Goal: Task Accomplishment & Management: Manage account settings

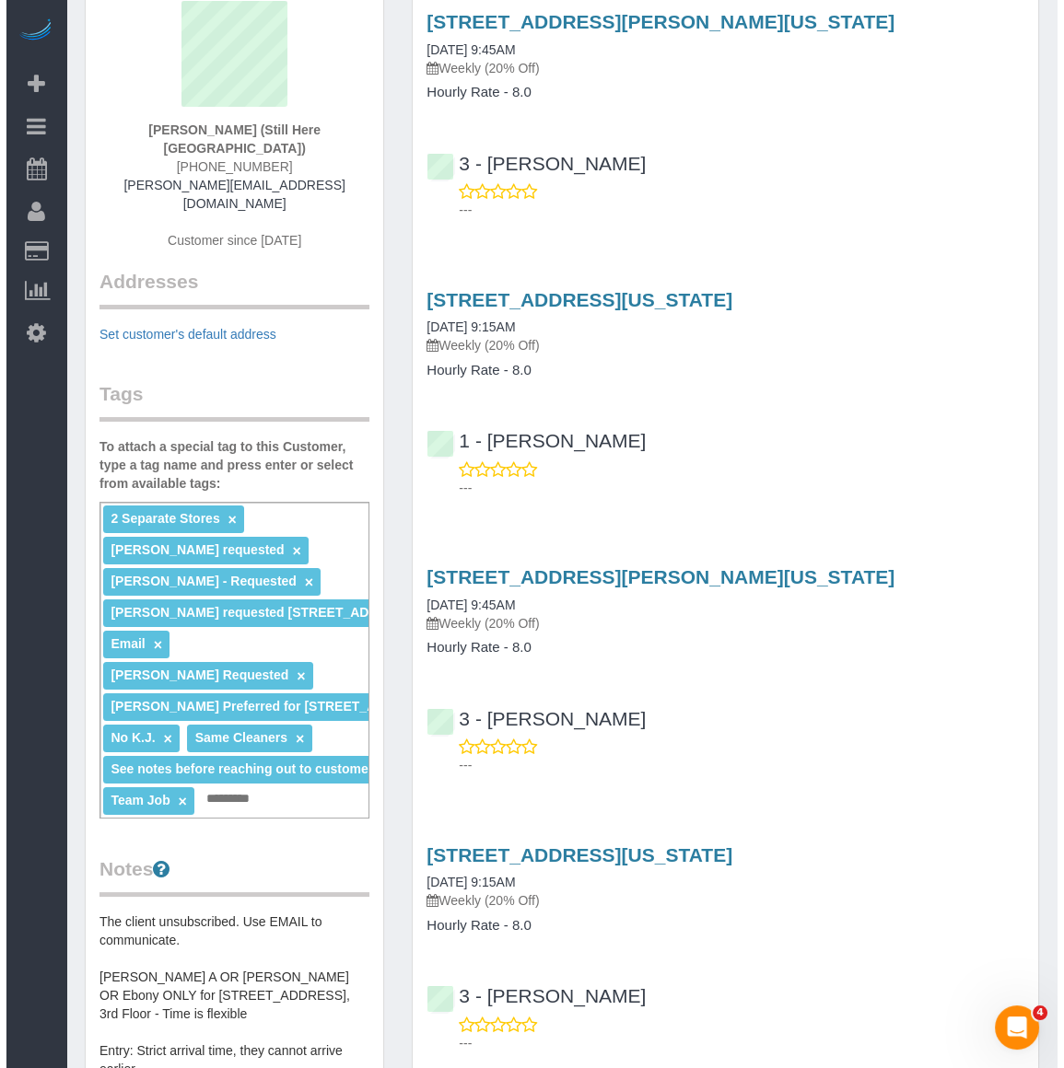
scroll to position [83, 0]
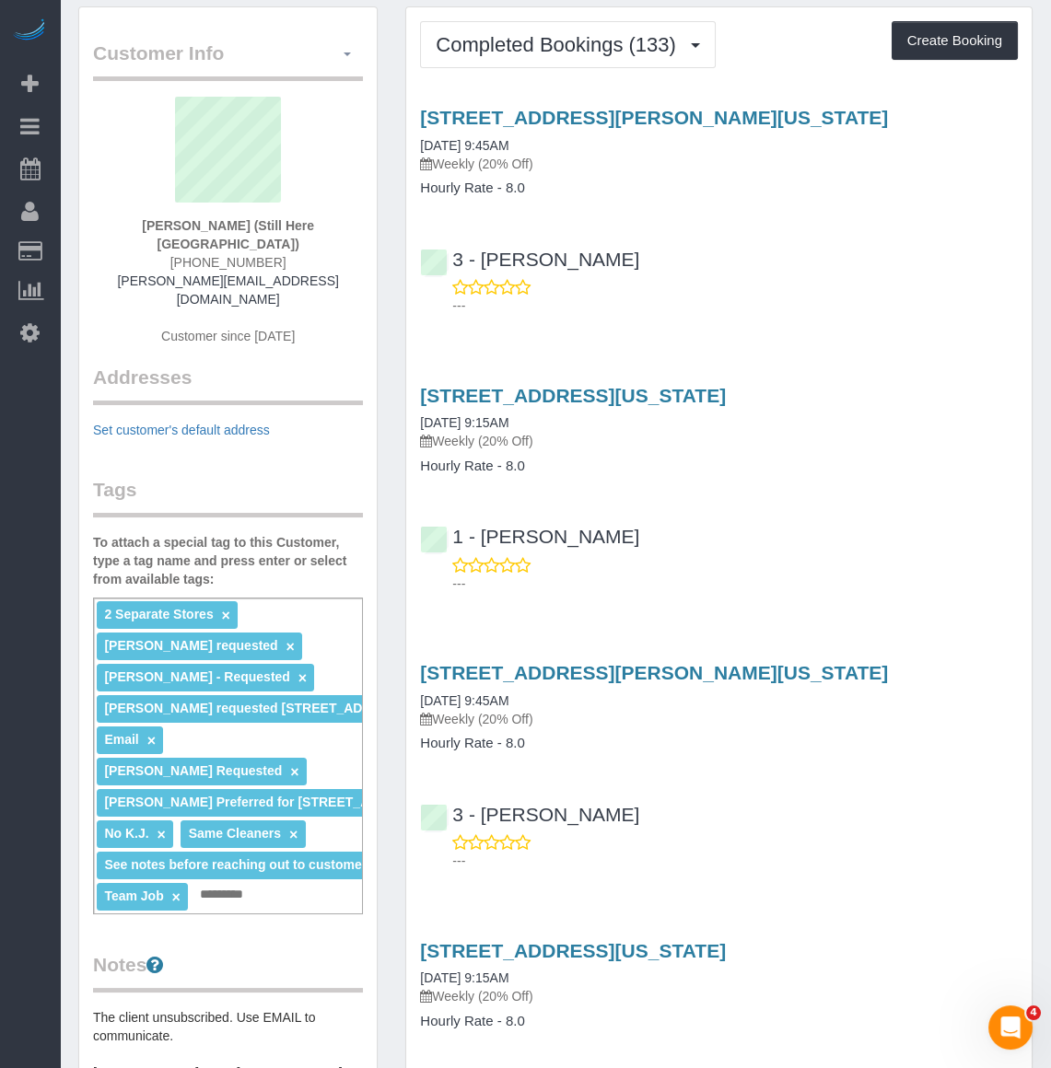
click at [355, 52] on button "button" at bounding box center [346, 54] width 31 height 29
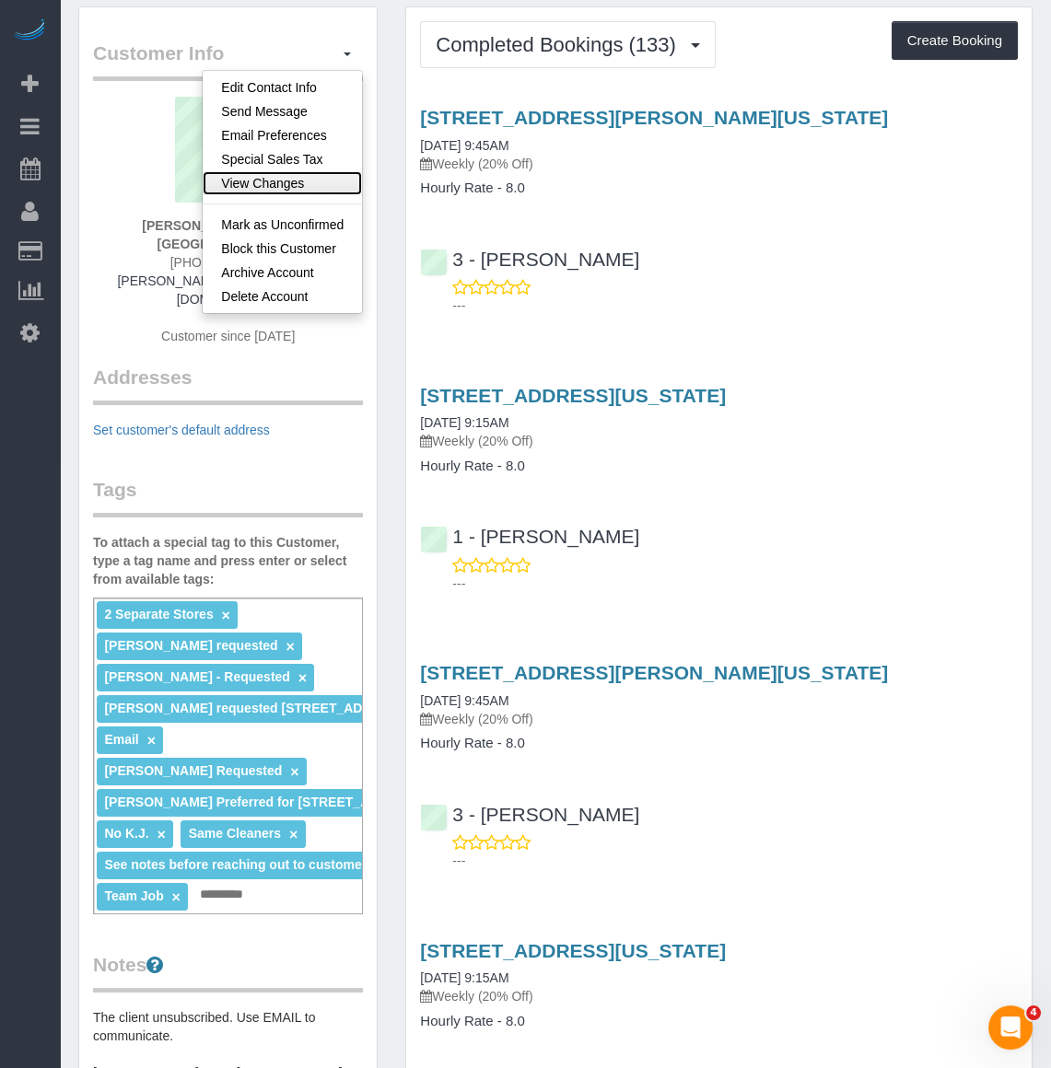
click at [284, 188] on link "View Changes" at bounding box center [282, 183] width 159 height 24
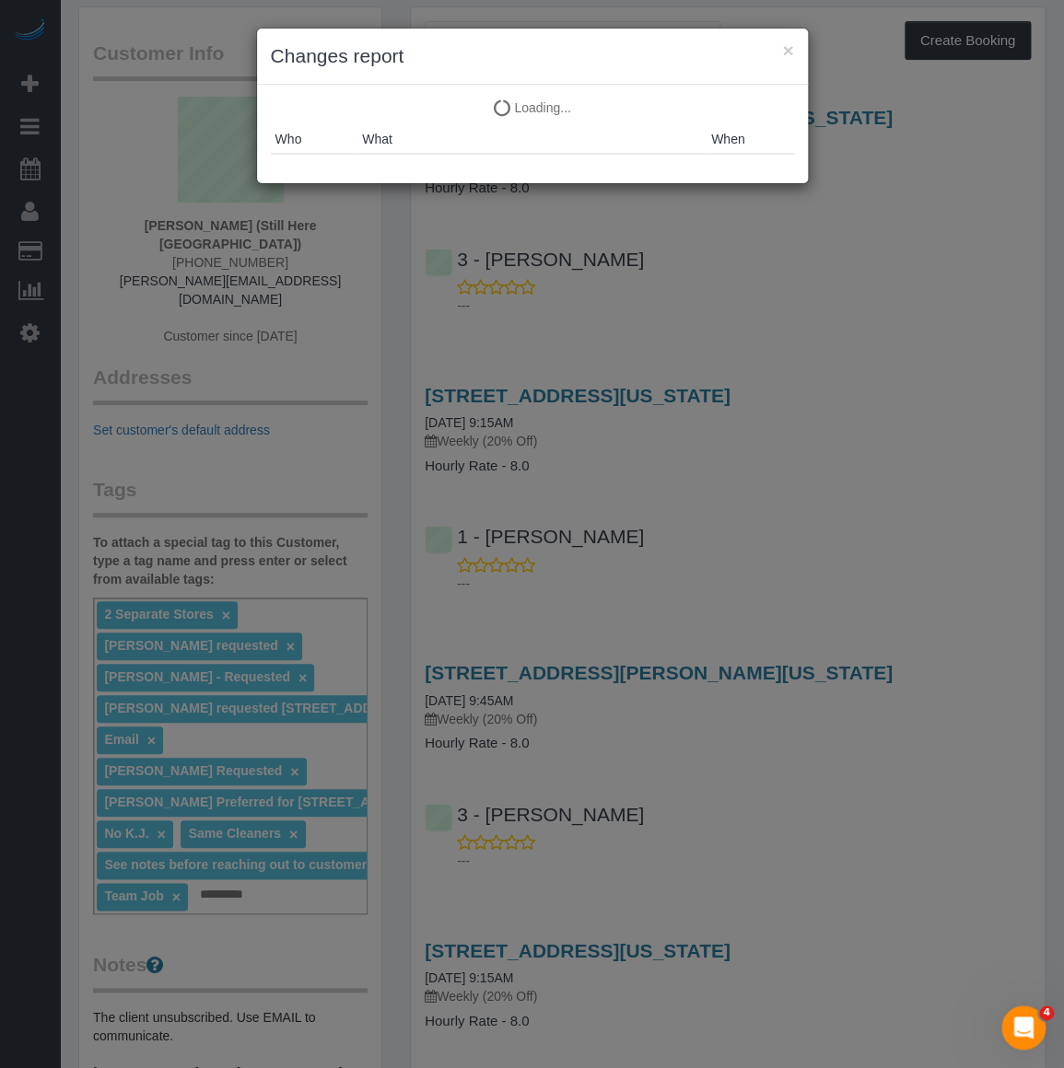
scroll to position [7181, 1063]
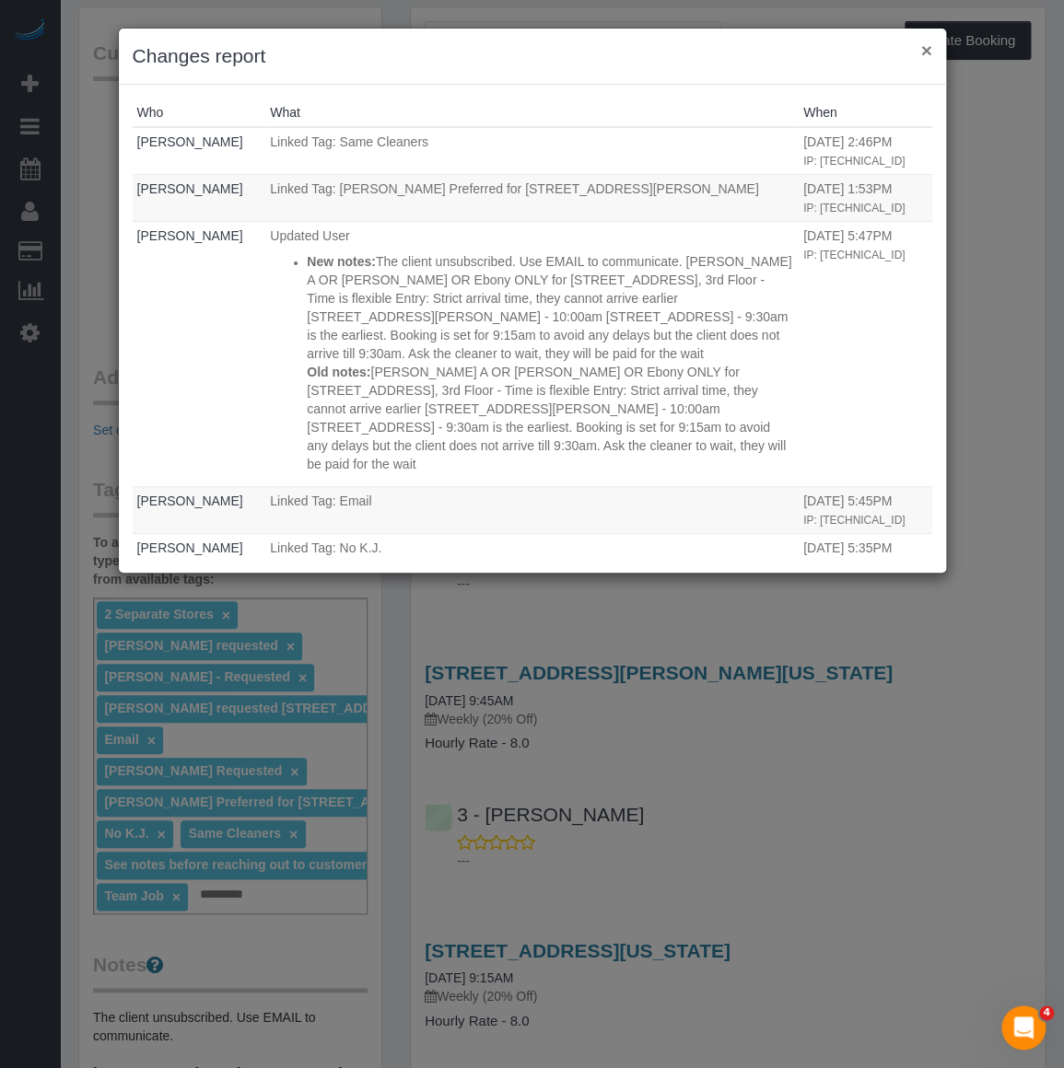
click at [927, 44] on button "×" at bounding box center [925, 50] width 11 height 19
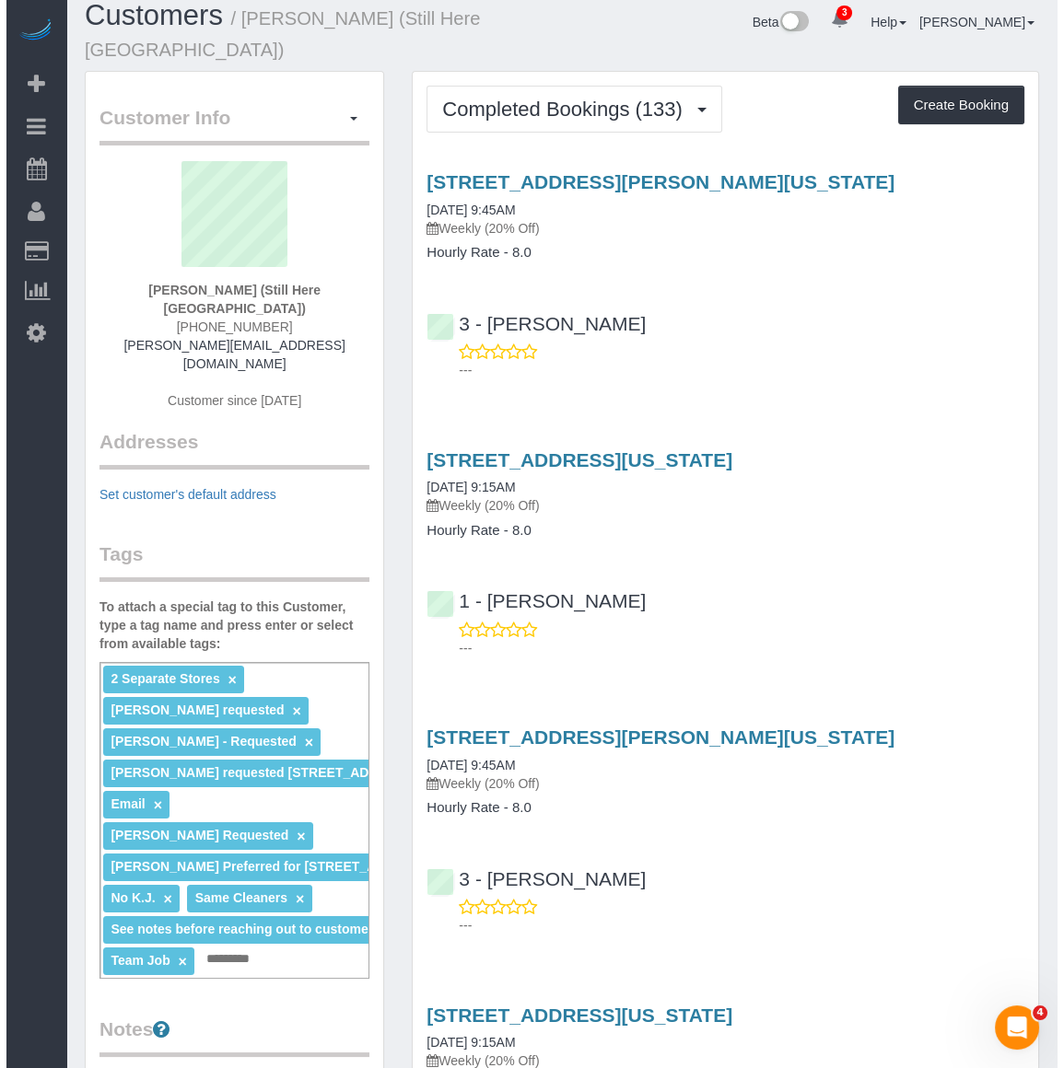
scroll to position [0, 0]
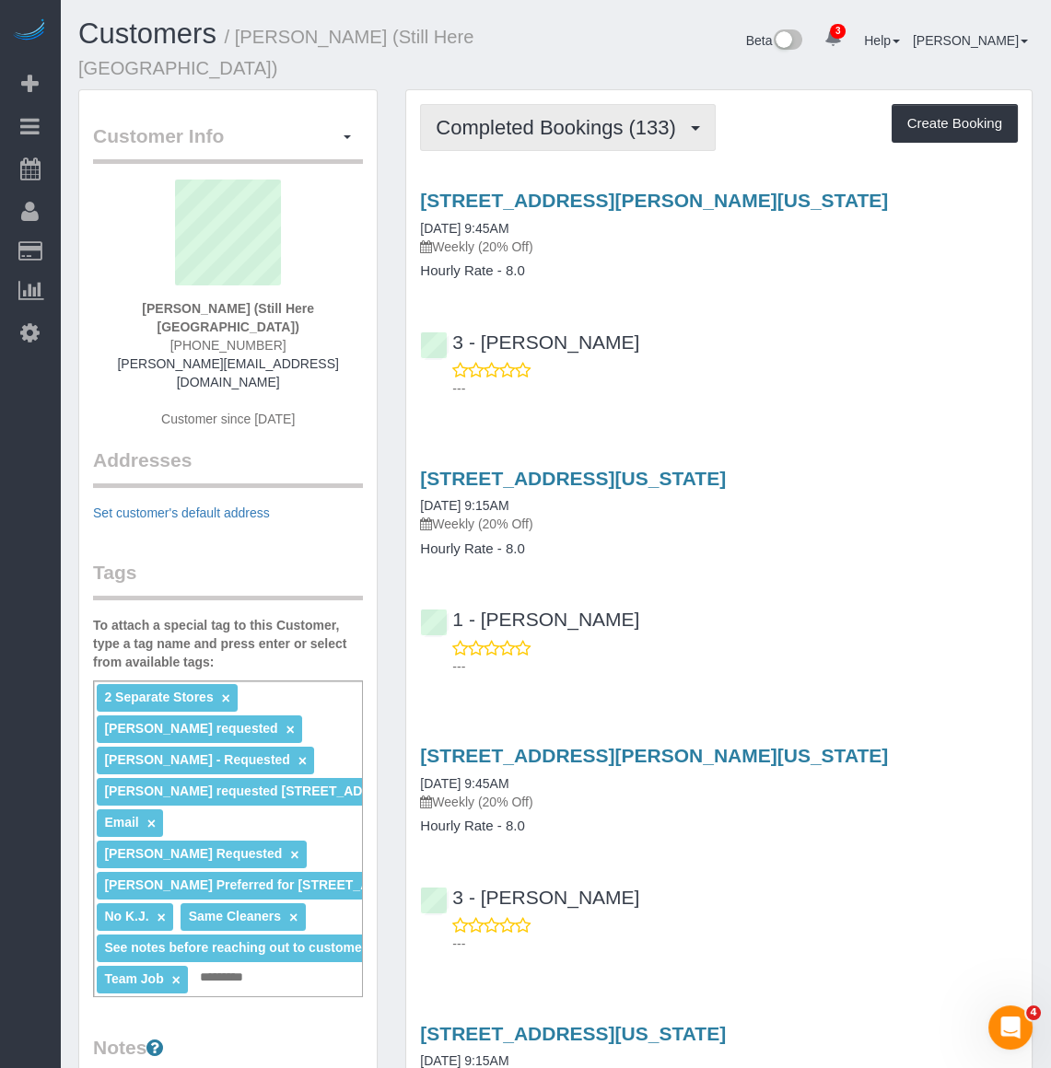
click at [516, 127] on span "Completed Bookings (133)" at bounding box center [560, 127] width 249 height 23
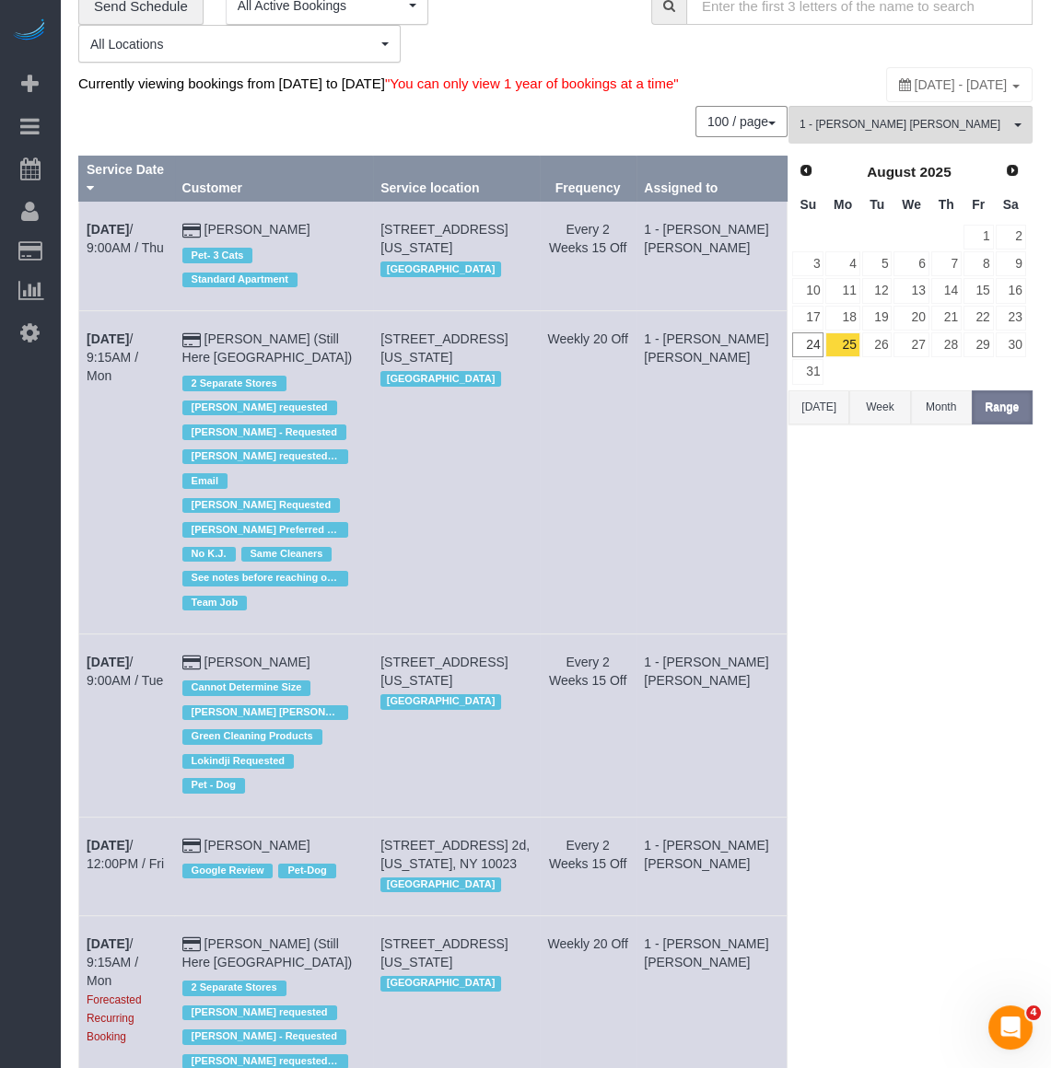
scroll to position [83, 0]
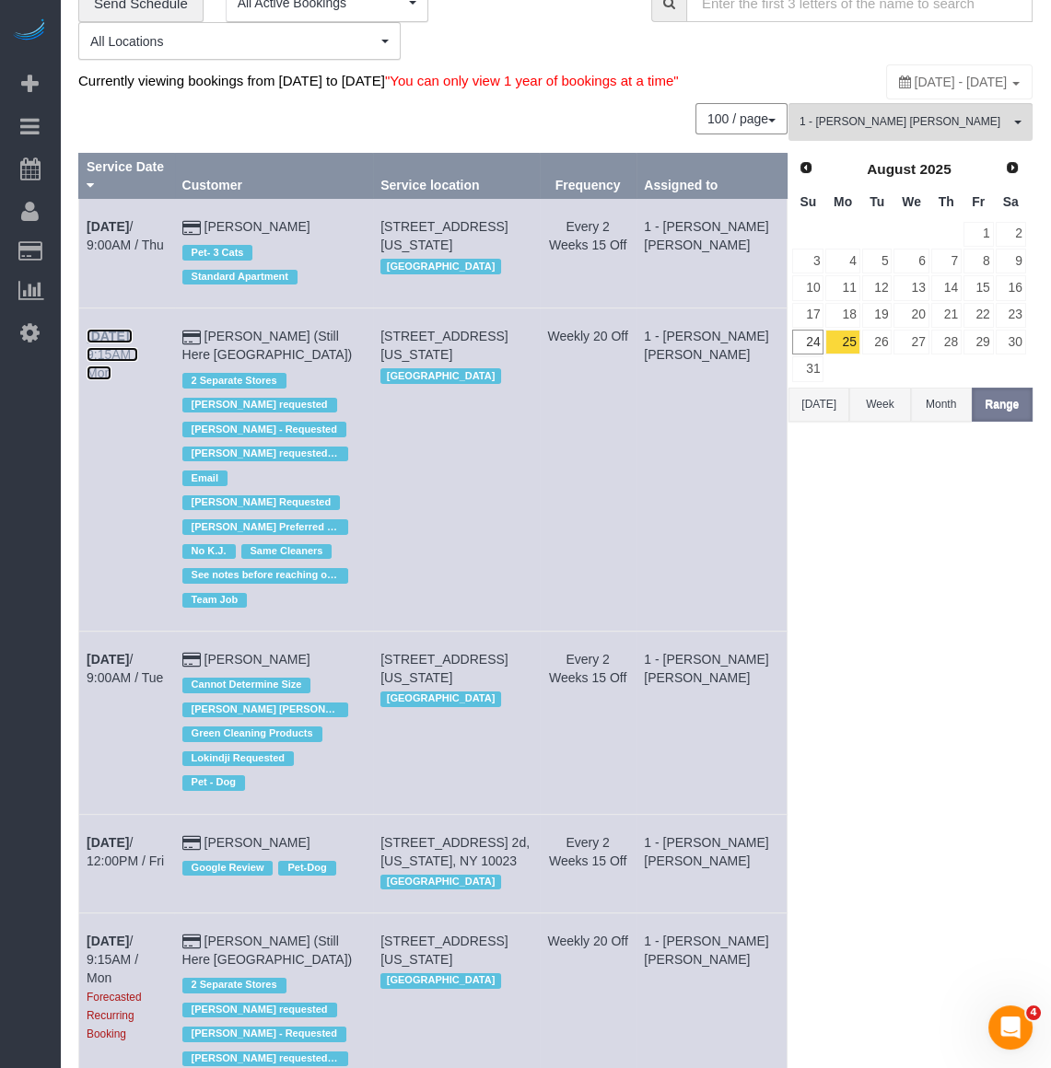
click at [138, 339] on link "Sep 1st / 9:15AM / Mon" at bounding box center [113, 355] width 52 height 52
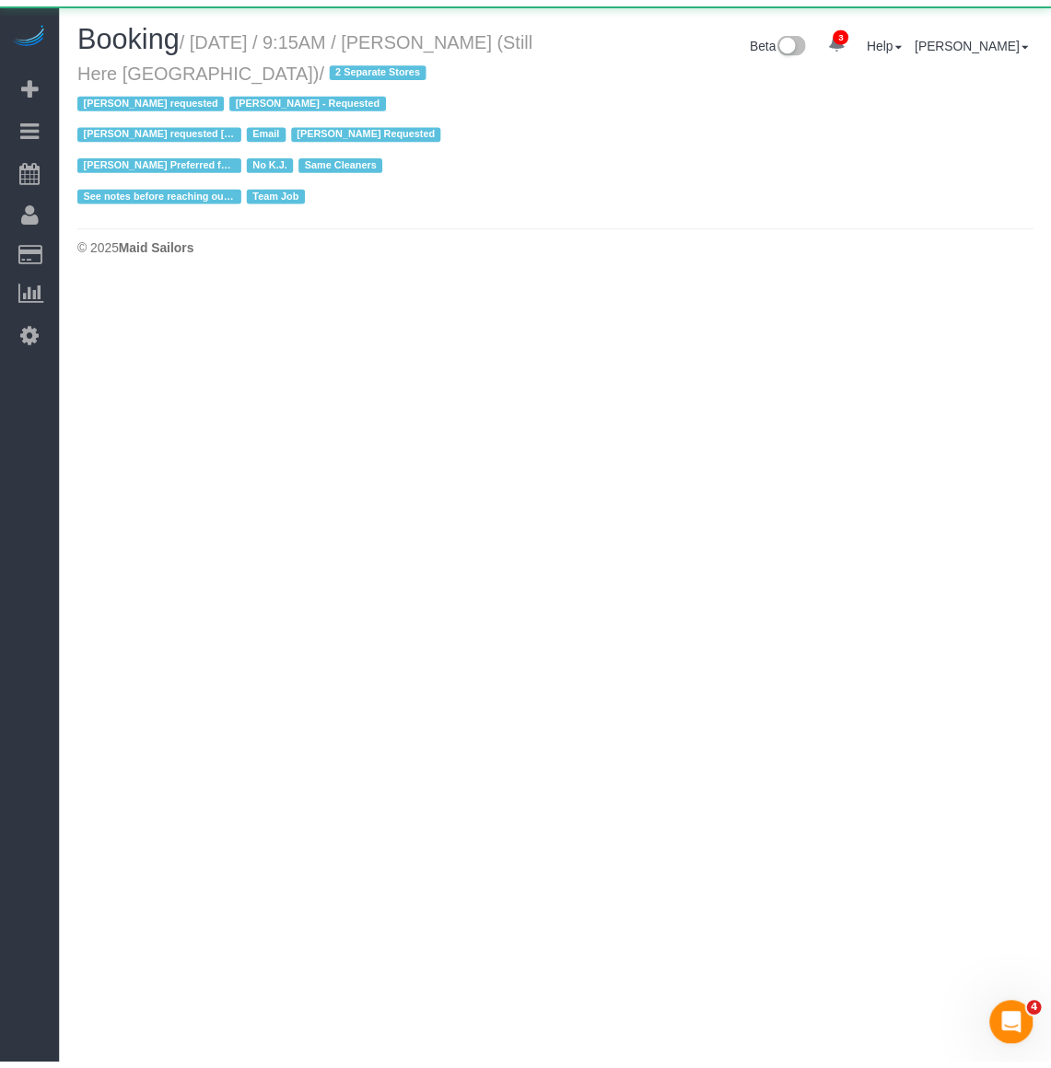
scroll to position [249, 1063]
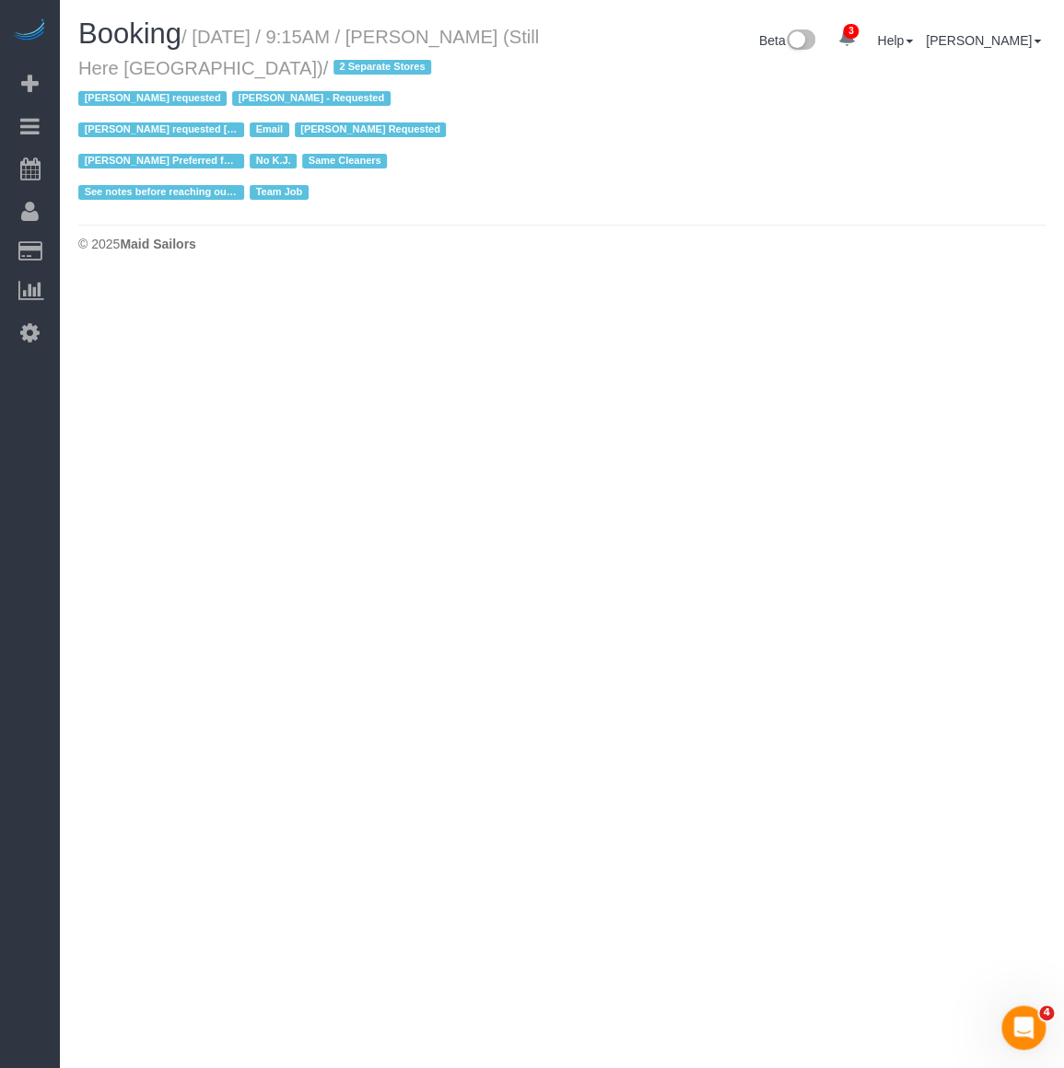
select select "NY"
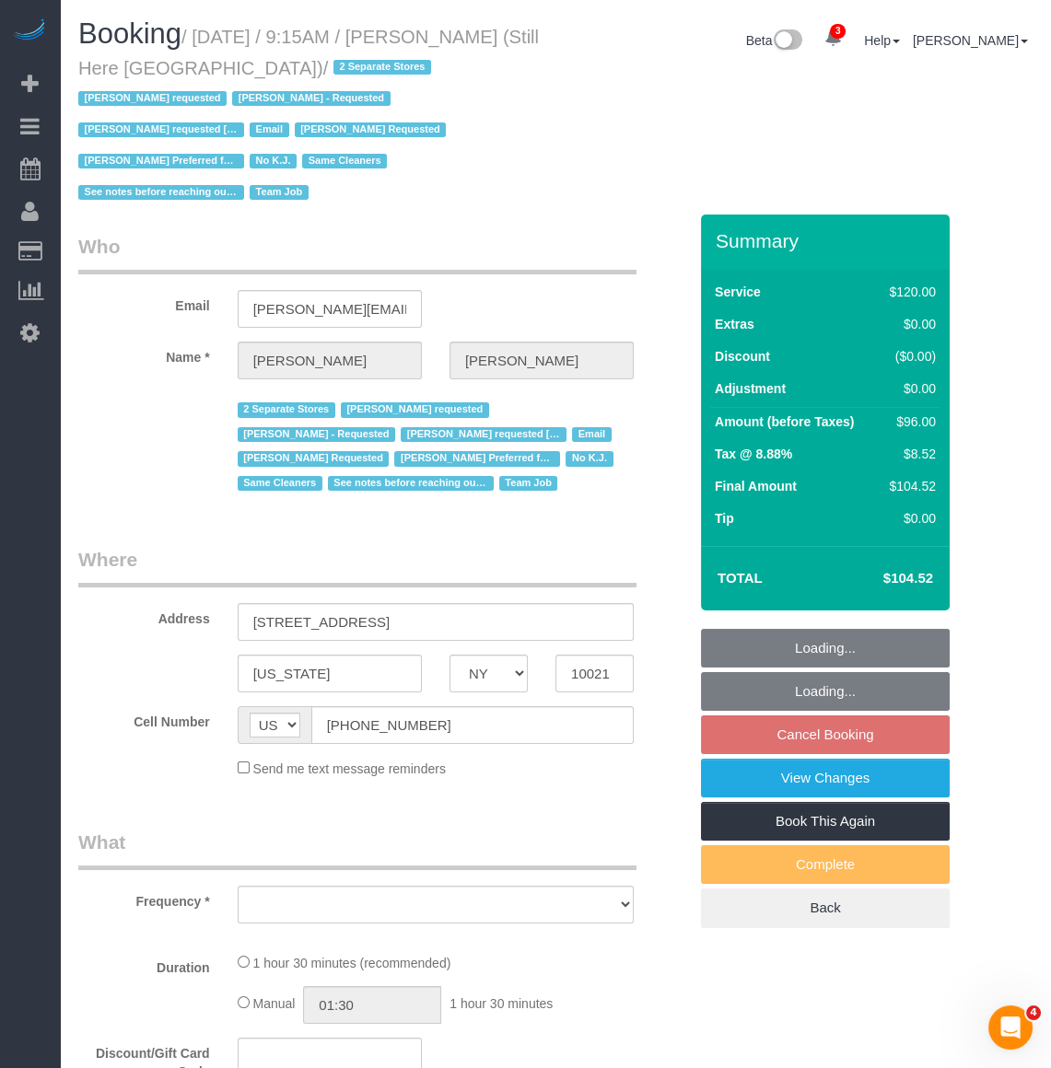
scroll to position [0, 0]
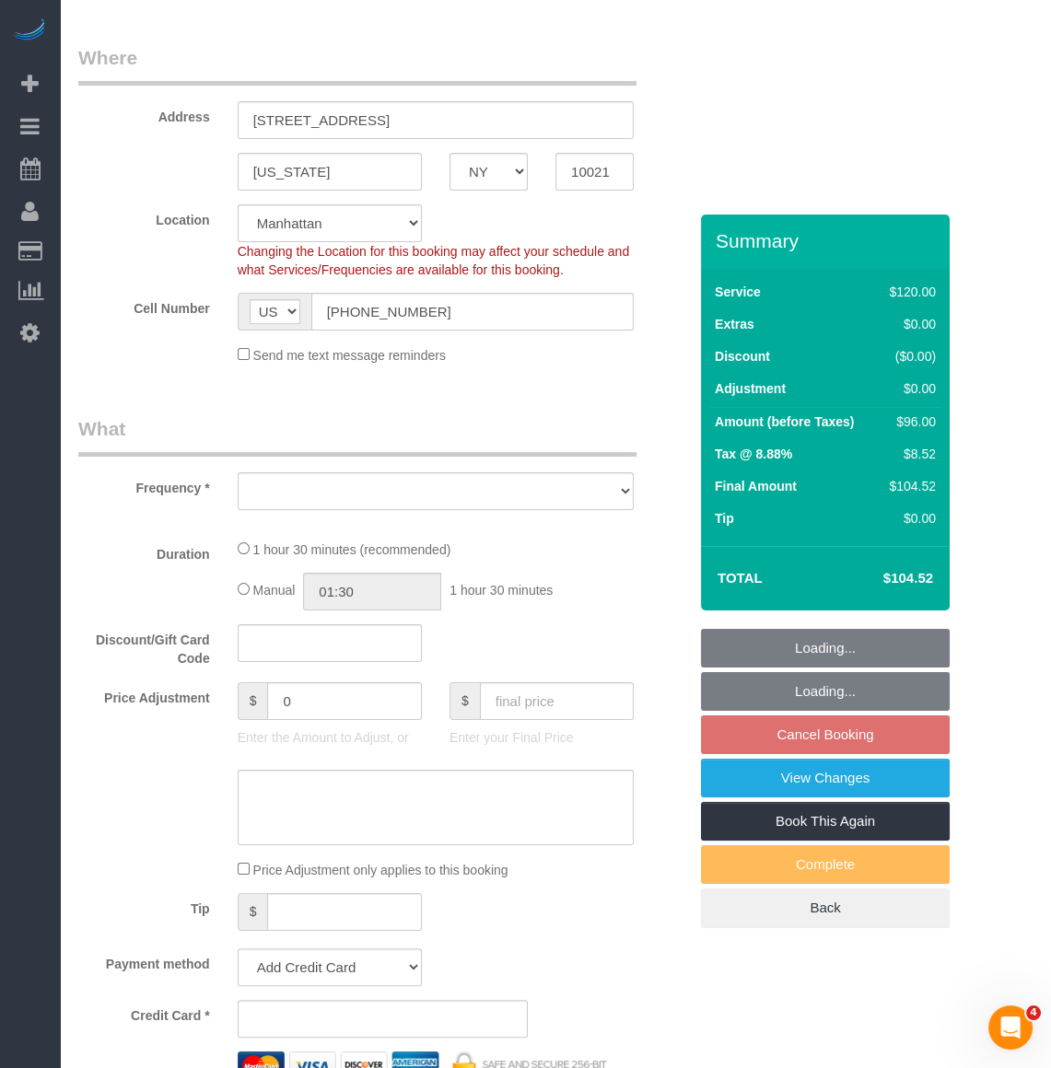
select select "object:29996"
select select "number:89"
select select "number:90"
select select "number:15"
select select "number:5"
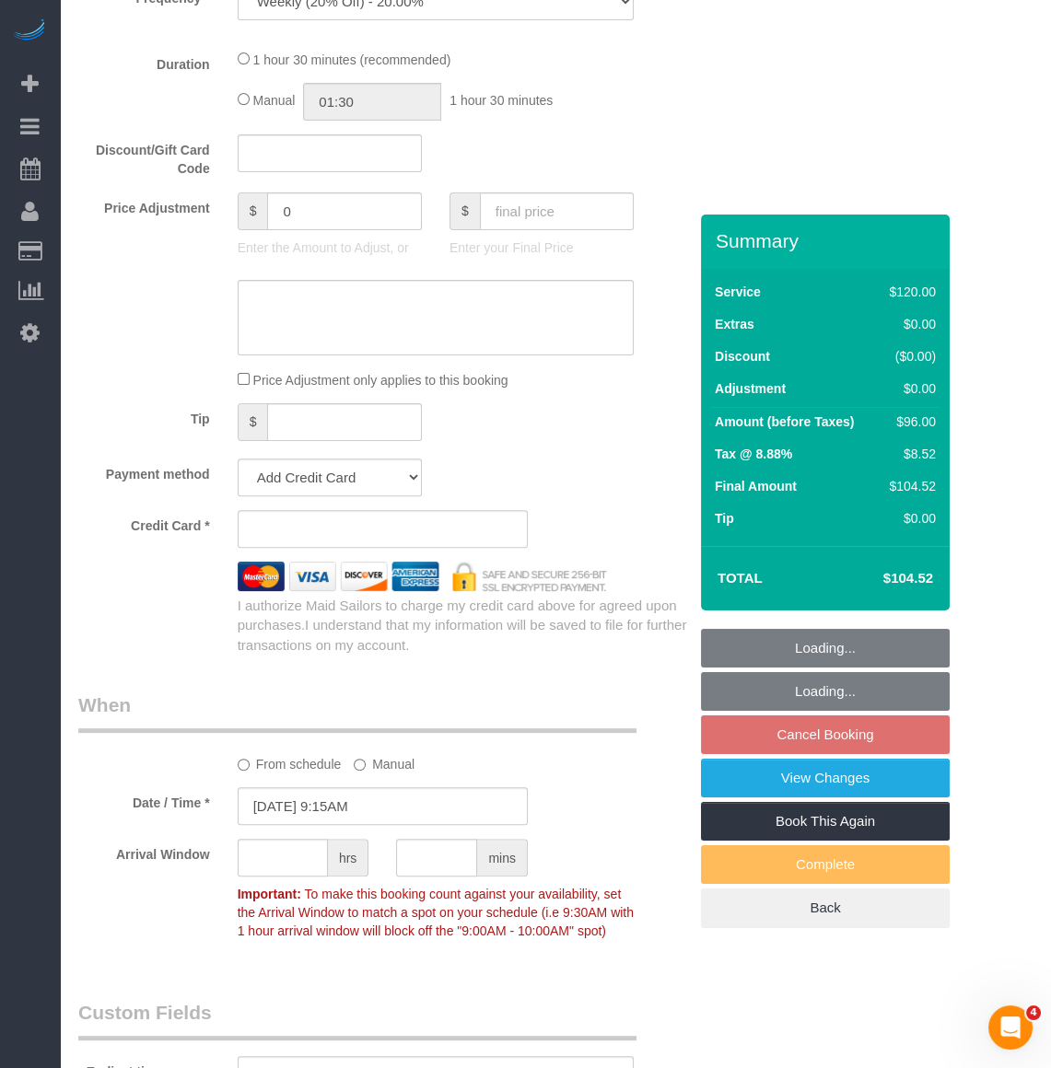
select select "string:stripe-pm_1Oyz8t4VGloSiKo71skqOF54"
select select "90"
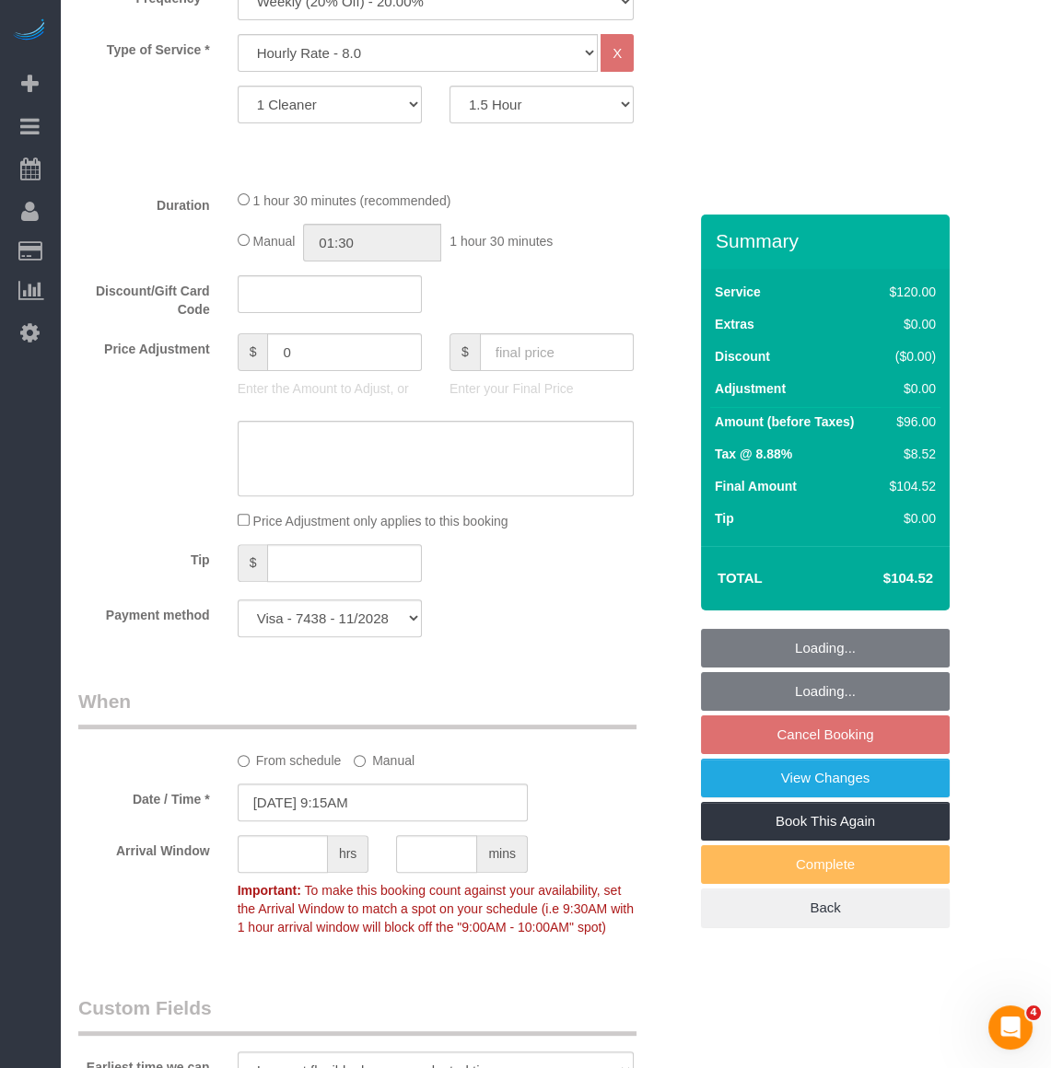
select select "object:30574"
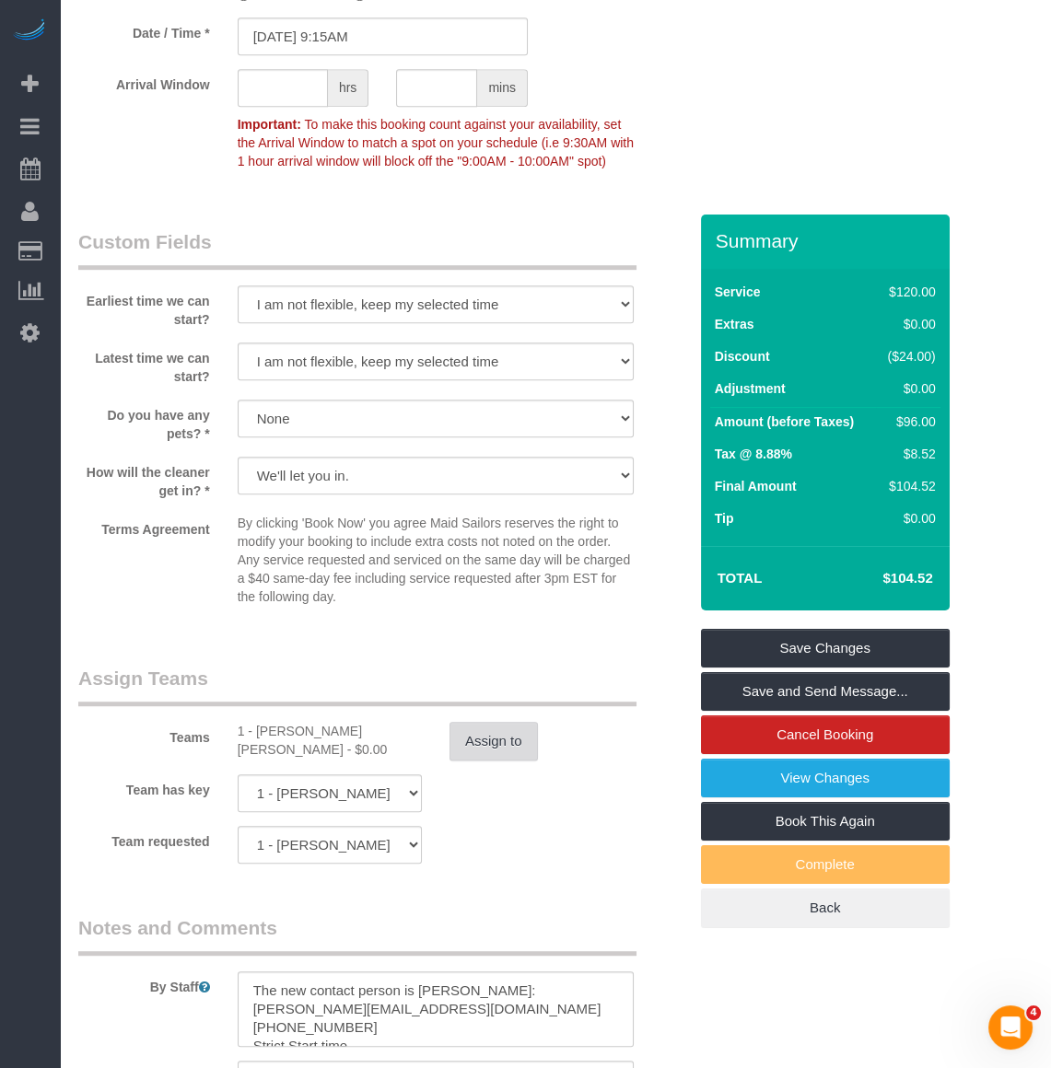
click at [479, 722] on button "Assign to" at bounding box center [493, 741] width 88 height 39
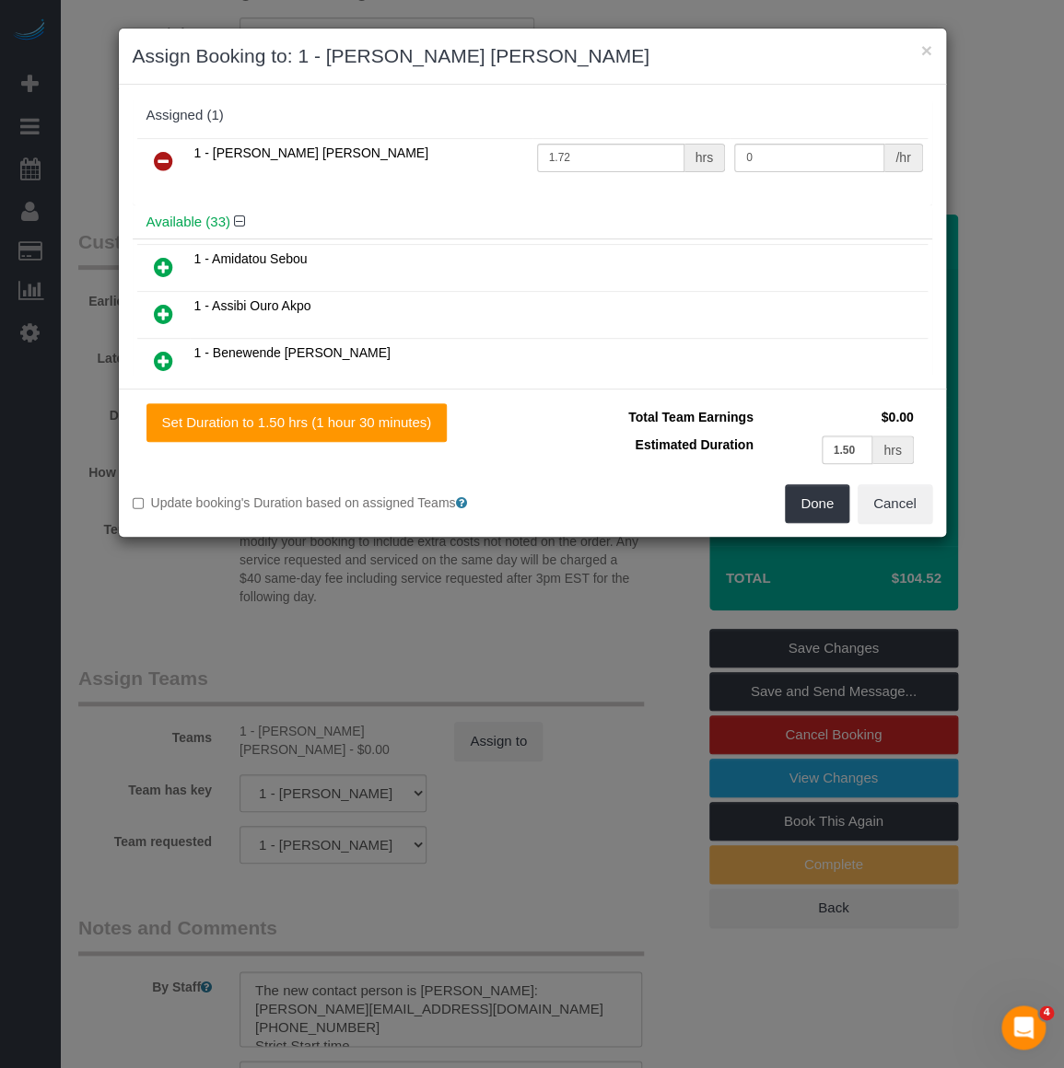
click at [169, 159] on icon at bounding box center [163, 161] width 19 height 22
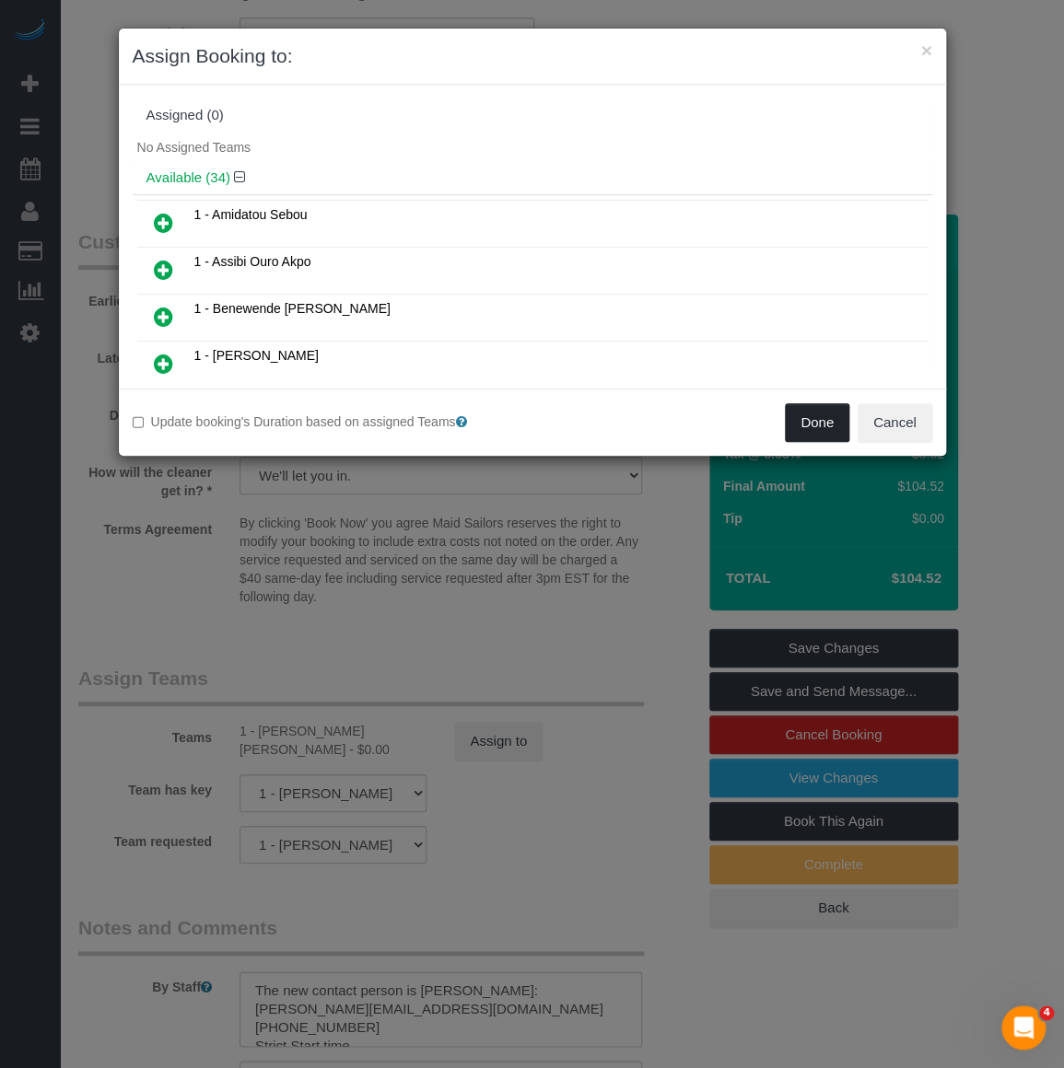
click at [822, 407] on button "Done" at bounding box center [817, 422] width 64 height 39
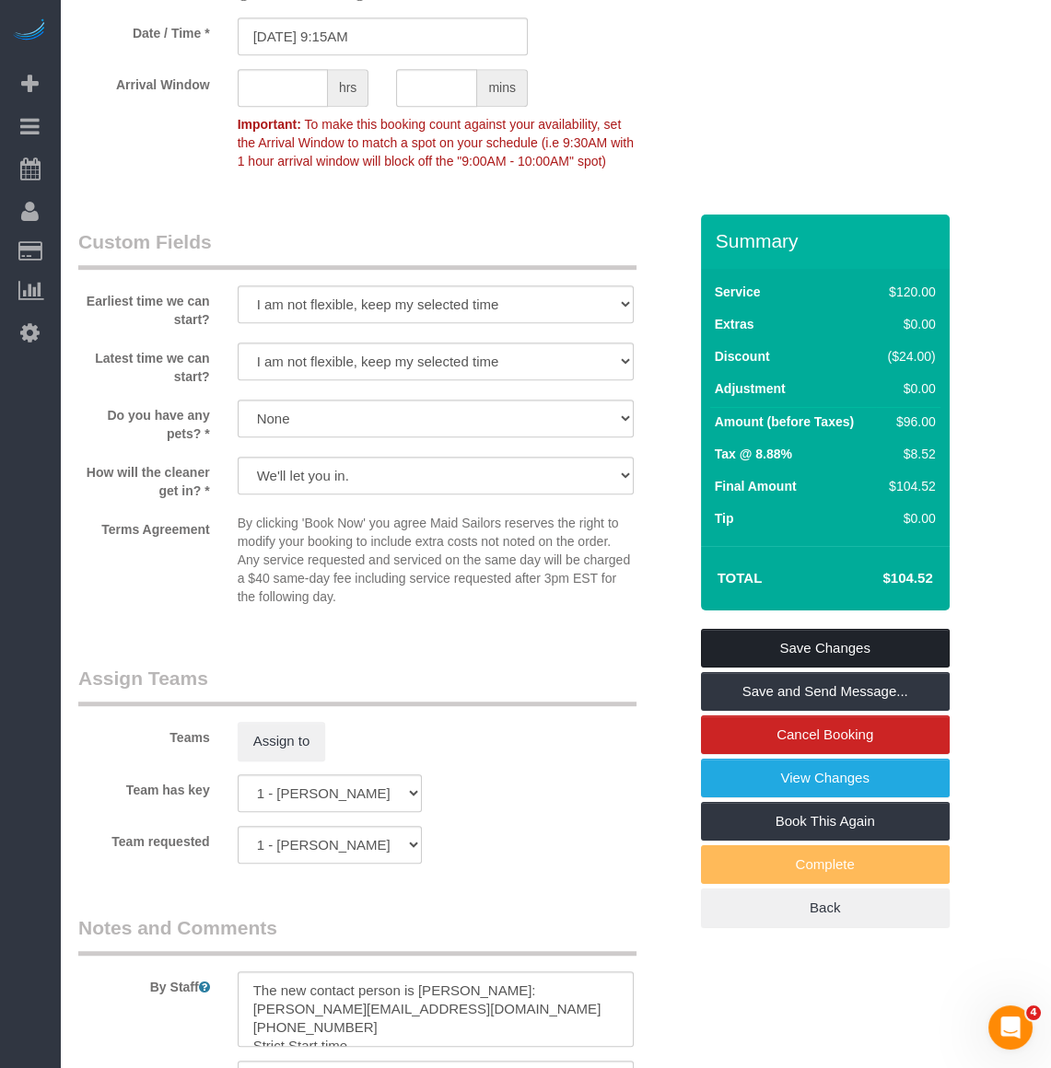
click at [800, 629] on link "Save Changes" at bounding box center [825, 648] width 249 height 39
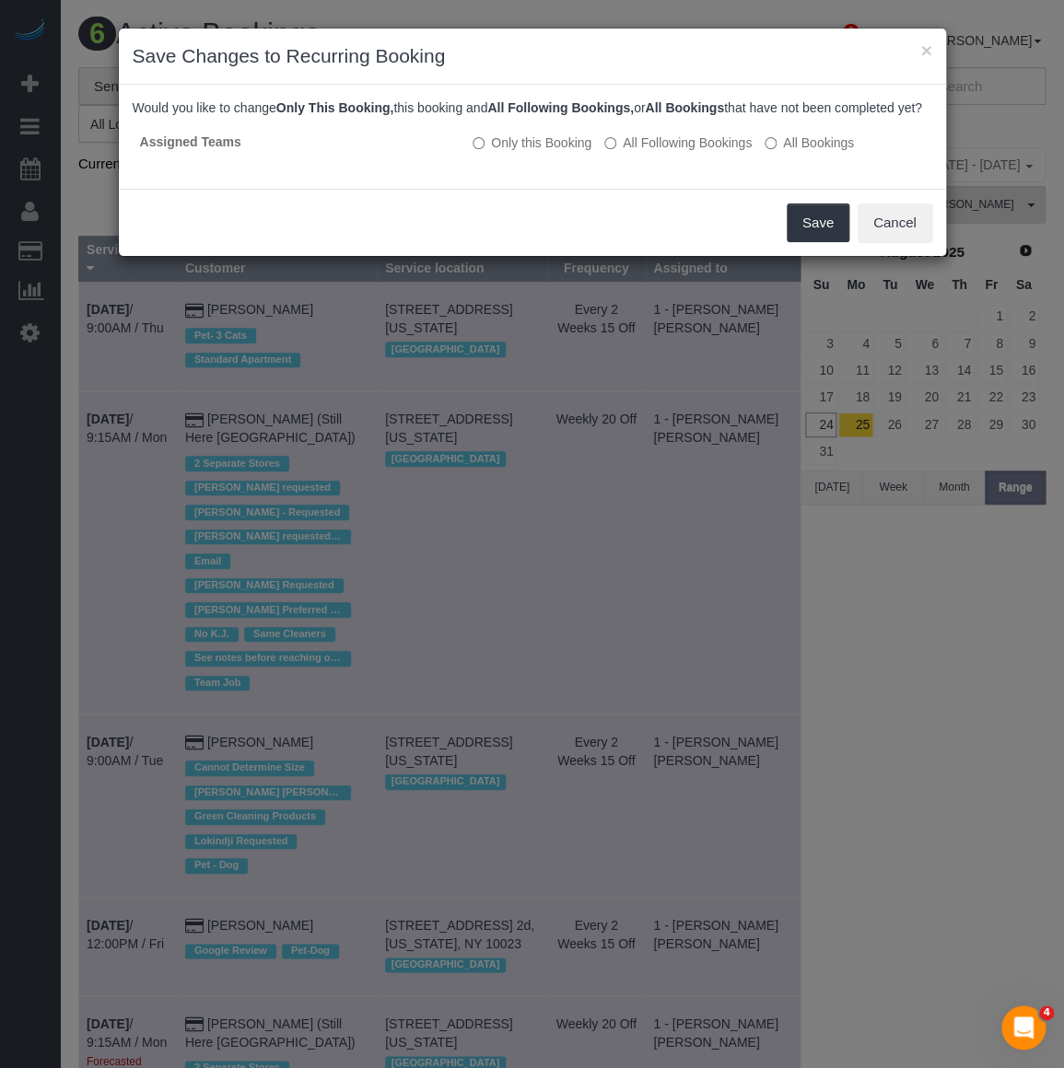
drag, startPoint x: 77, startPoint y: 414, endPoint x: 211, endPoint y: 424, distance: 133.8
click at [210, 424] on div "× Save Changes to Recurring Booking Would you like to change Only This Booking,…" at bounding box center [532, 534] width 1064 height 1068
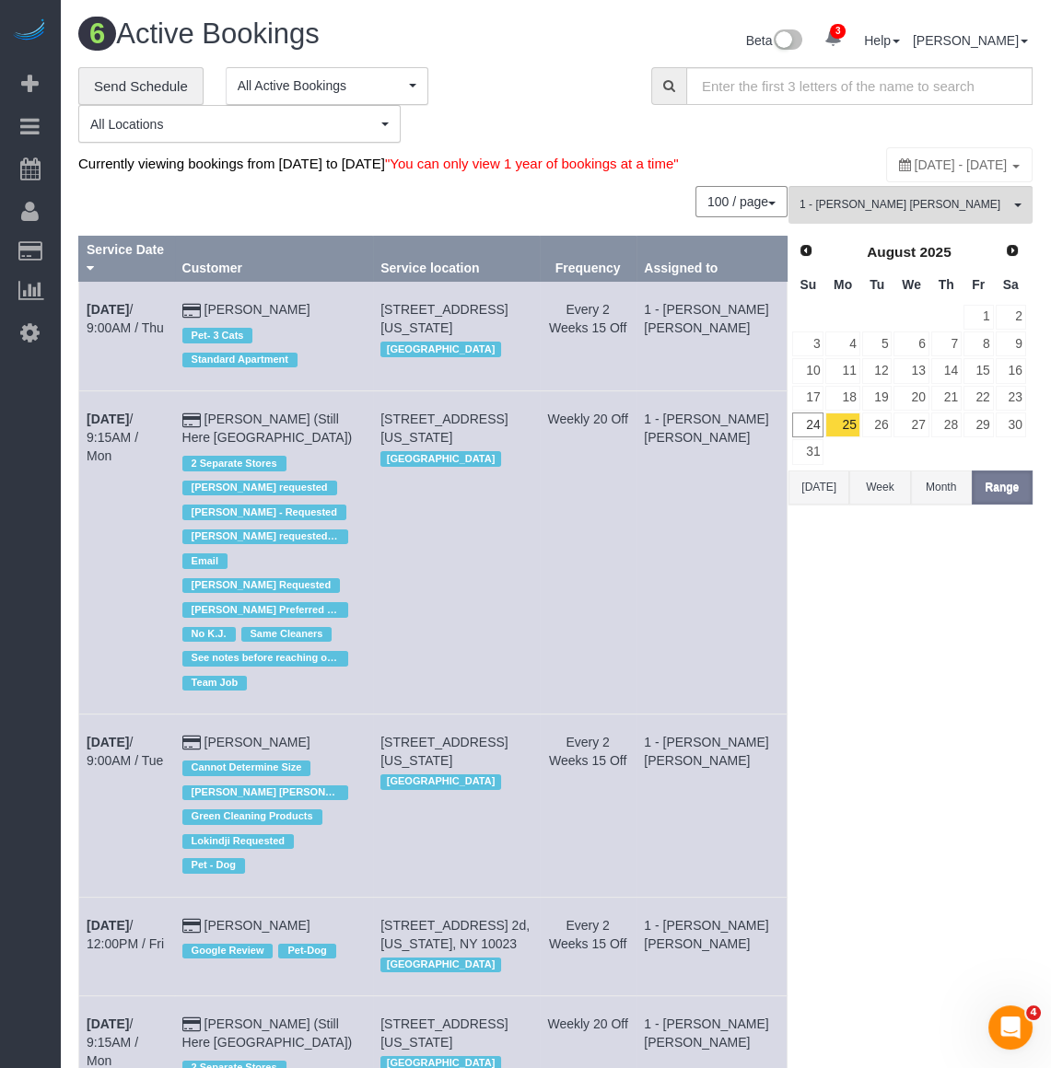
drag, startPoint x: 320, startPoint y: 441, endPoint x: 78, endPoint y: 426, distance: 242.6
click at [79, 426] on tr "Sep 1st / 9:15AM / Mon Francesca Racanelli (Still Here NYC) 2 Separate Stores A…" at bounding box center [433, 552] width 708 height 323
copy tr "Sep 1st / 9:15AM / Mon Francesca Racanelli (Still Here NYC)"
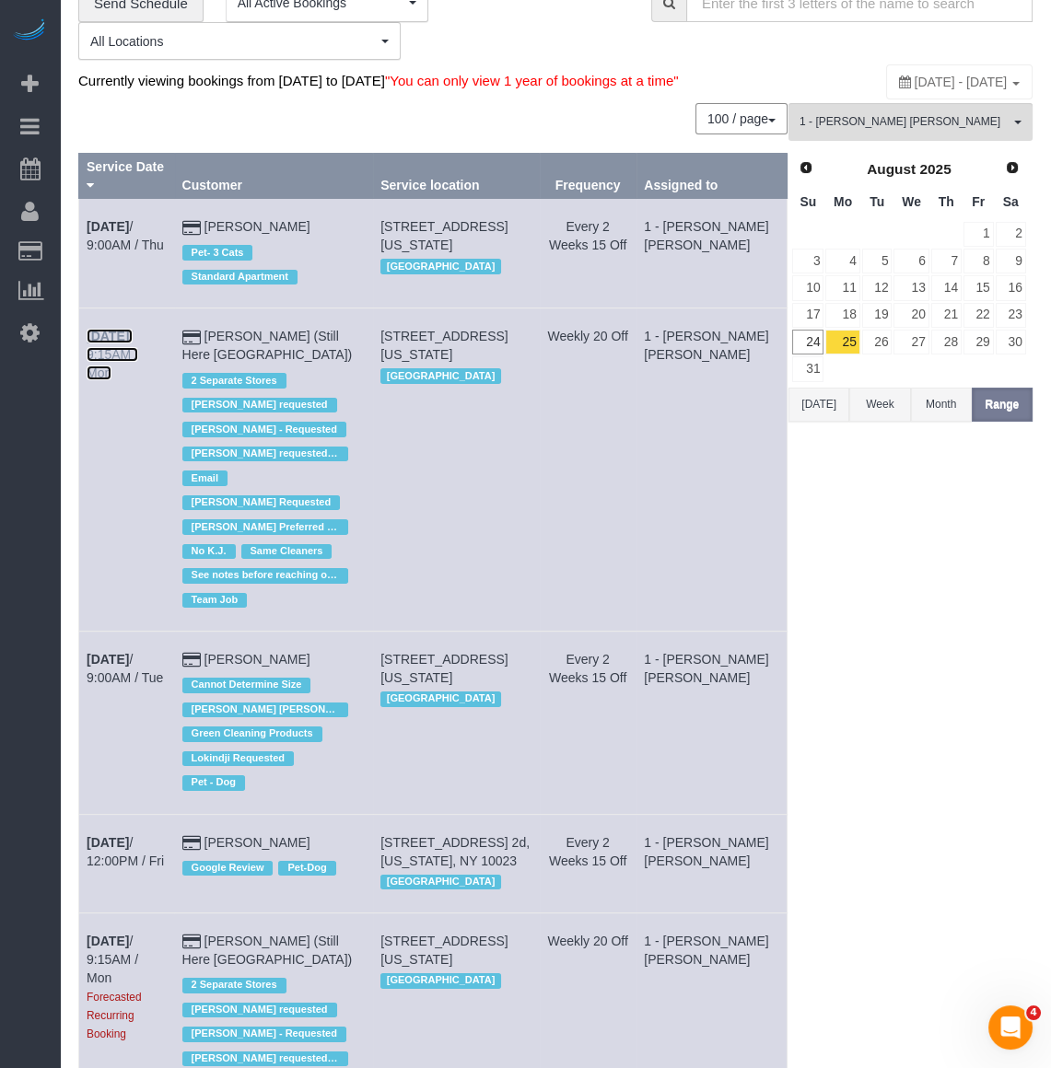
click at [129, 343] on b "Sep 1st" at bounding box center [108, 336] width 42 height 15
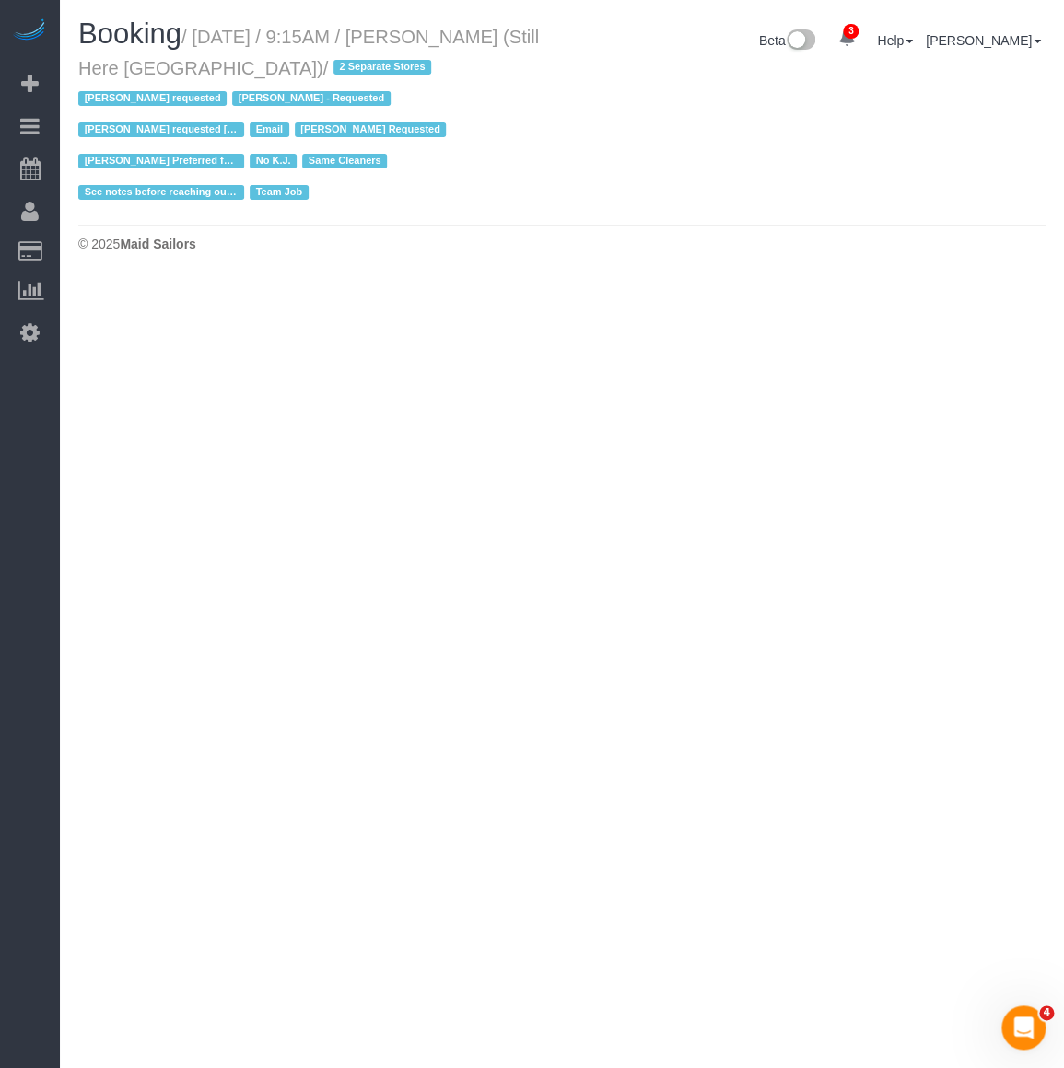
select select "NY"
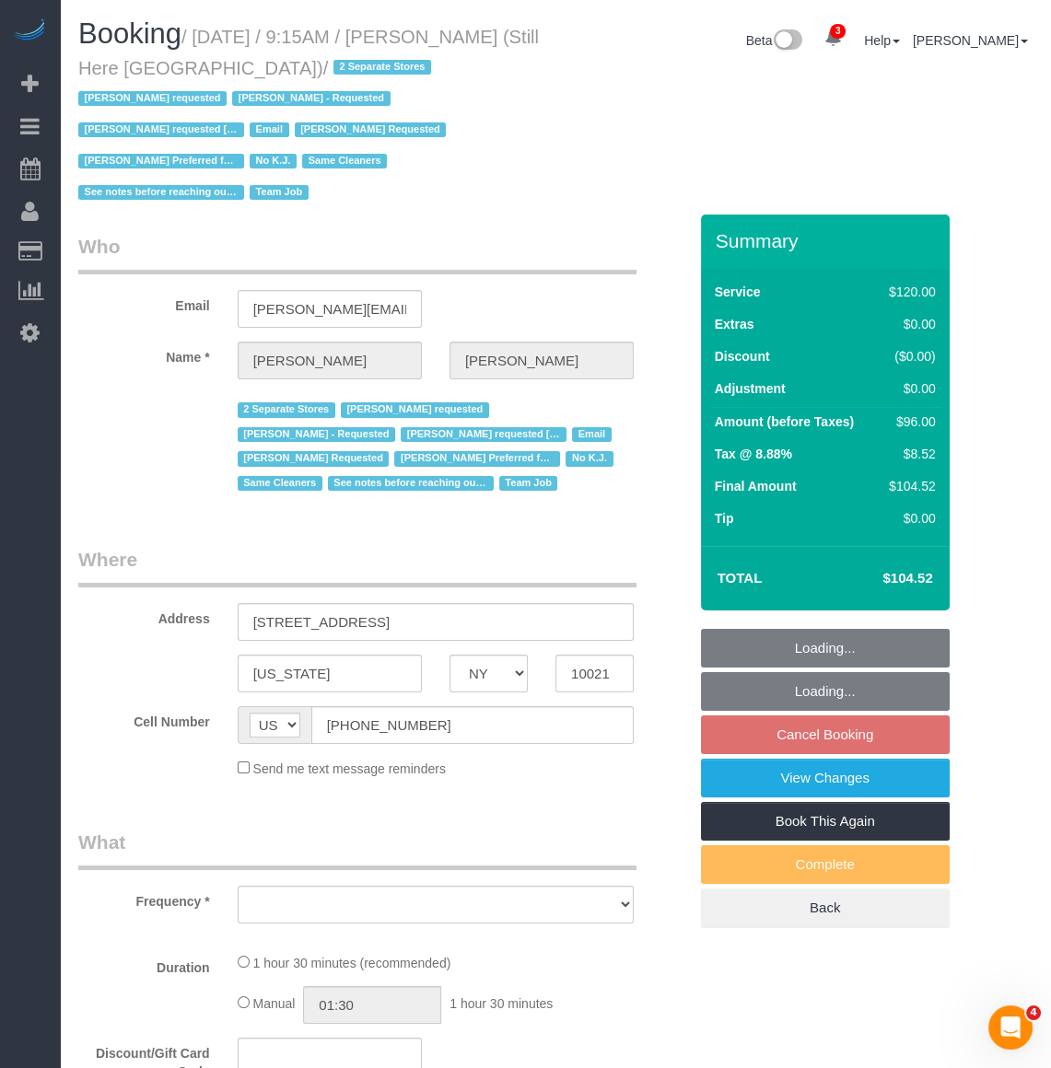
select select "object:33109"
select select "number:89"
select select "number:90"
select select "number:15"
select select "number:5"
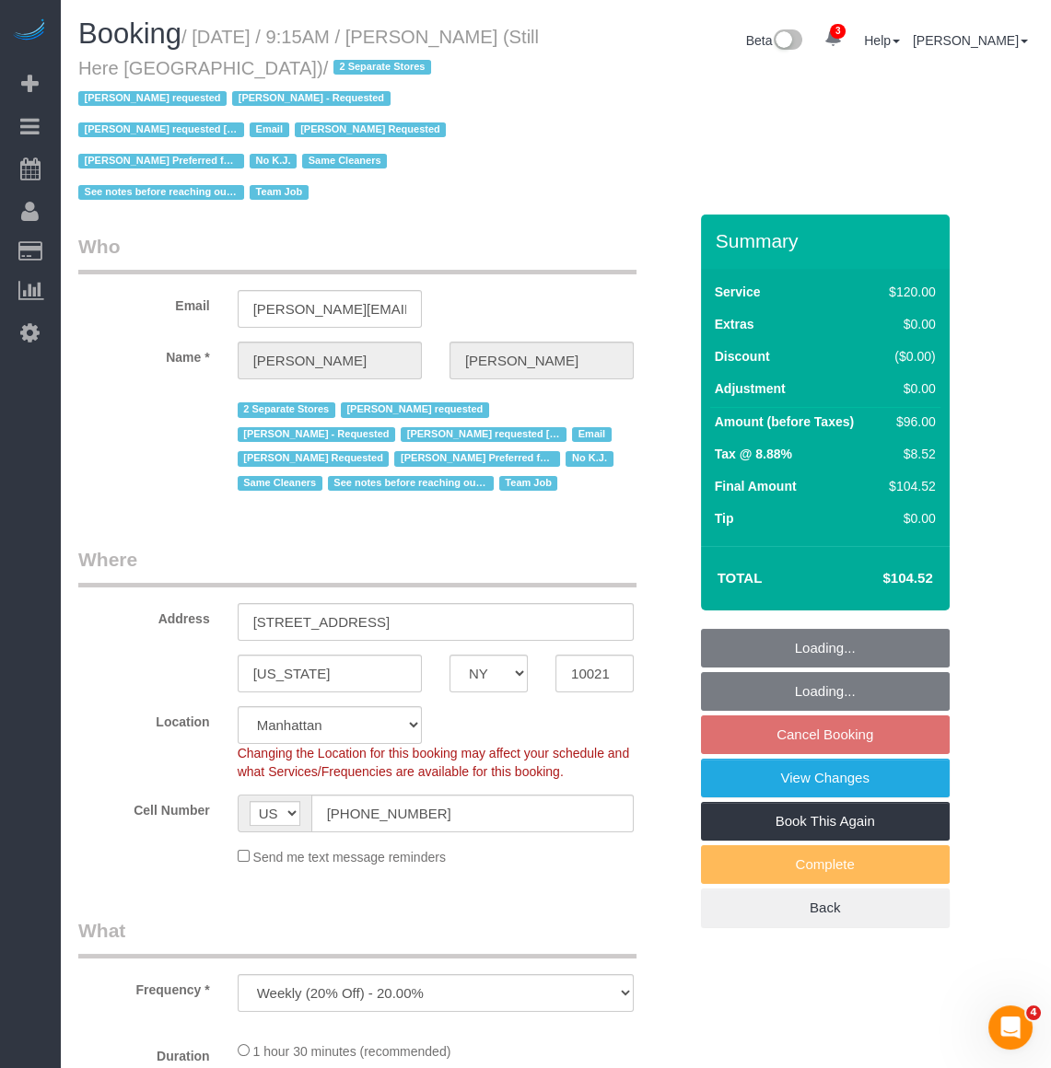
select select "object:33258"
select select "string:stripe-pm_1Oyz8t4VGloSiKo71skqOF54"
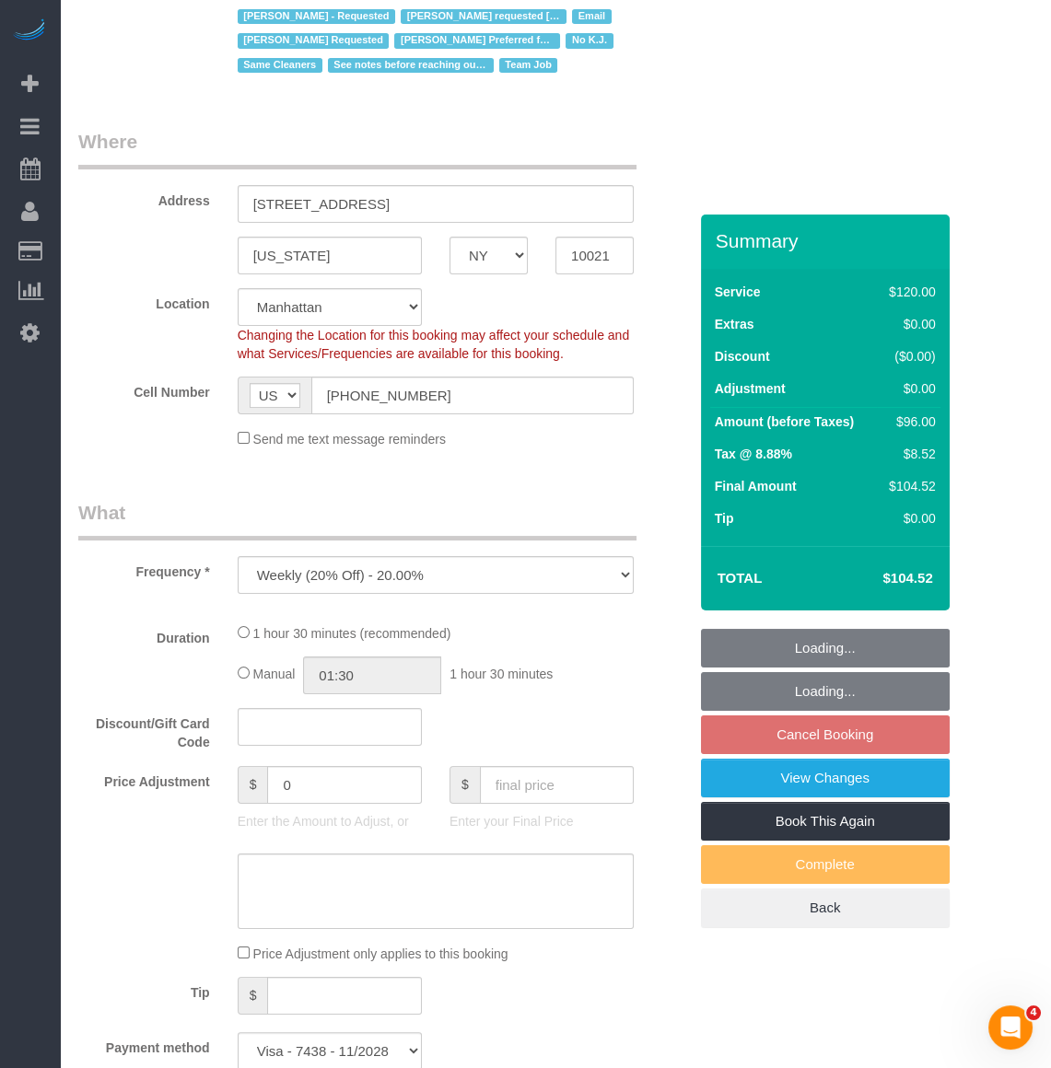
select select "90"
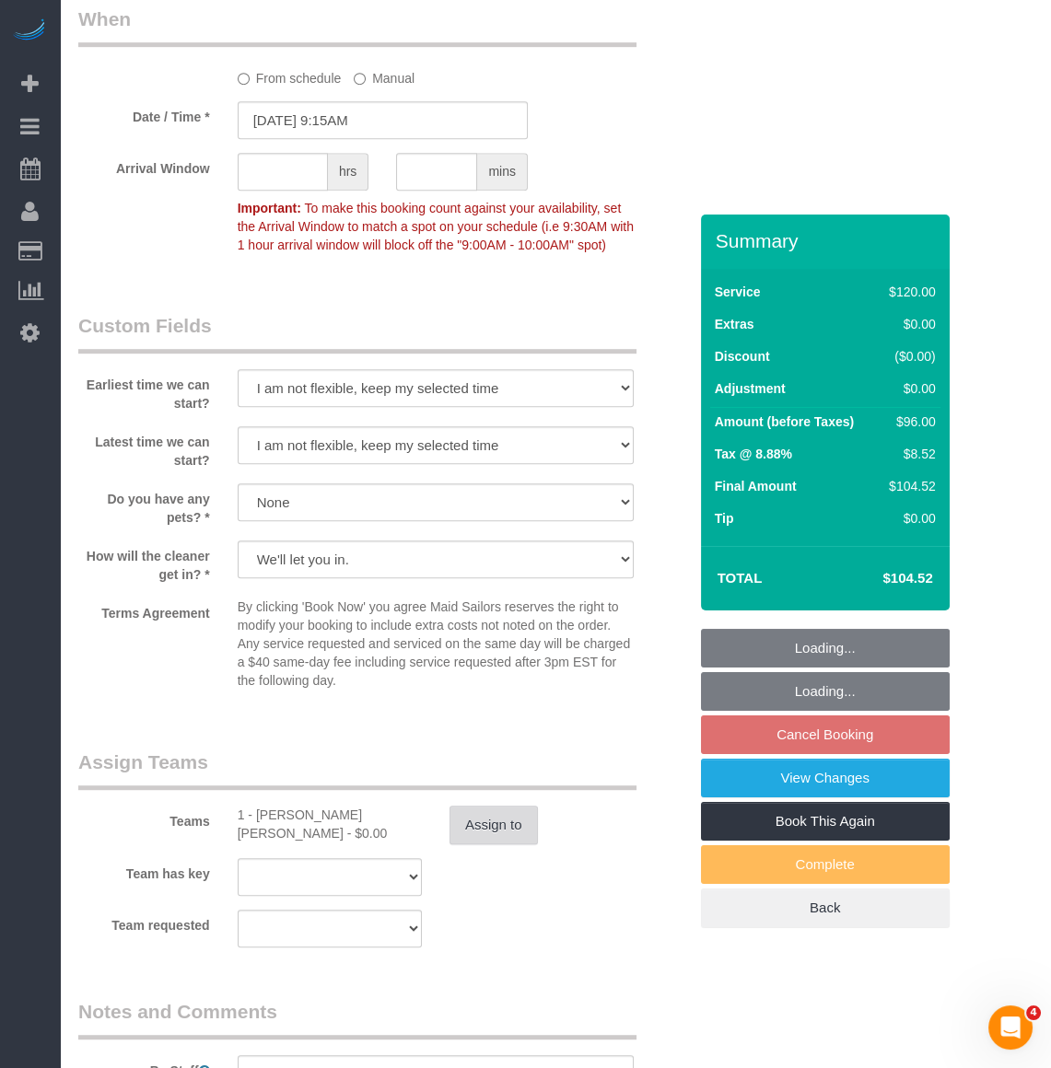
click at [479, 806] on button "Assign to" at bounding box center [493, 825] width 88 height 39
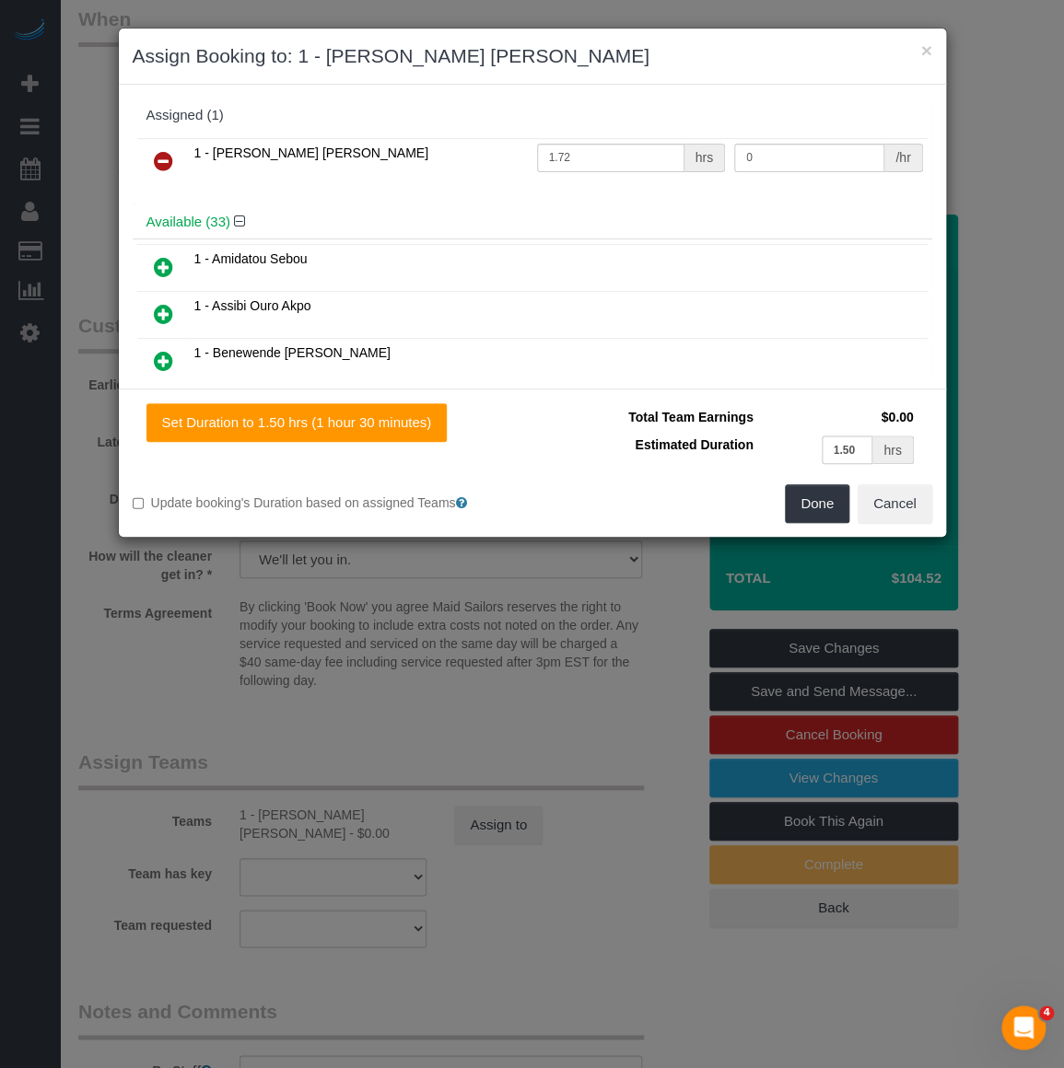
click at [155, 144] on link at bounding box center [163, 162] width 43 height 37
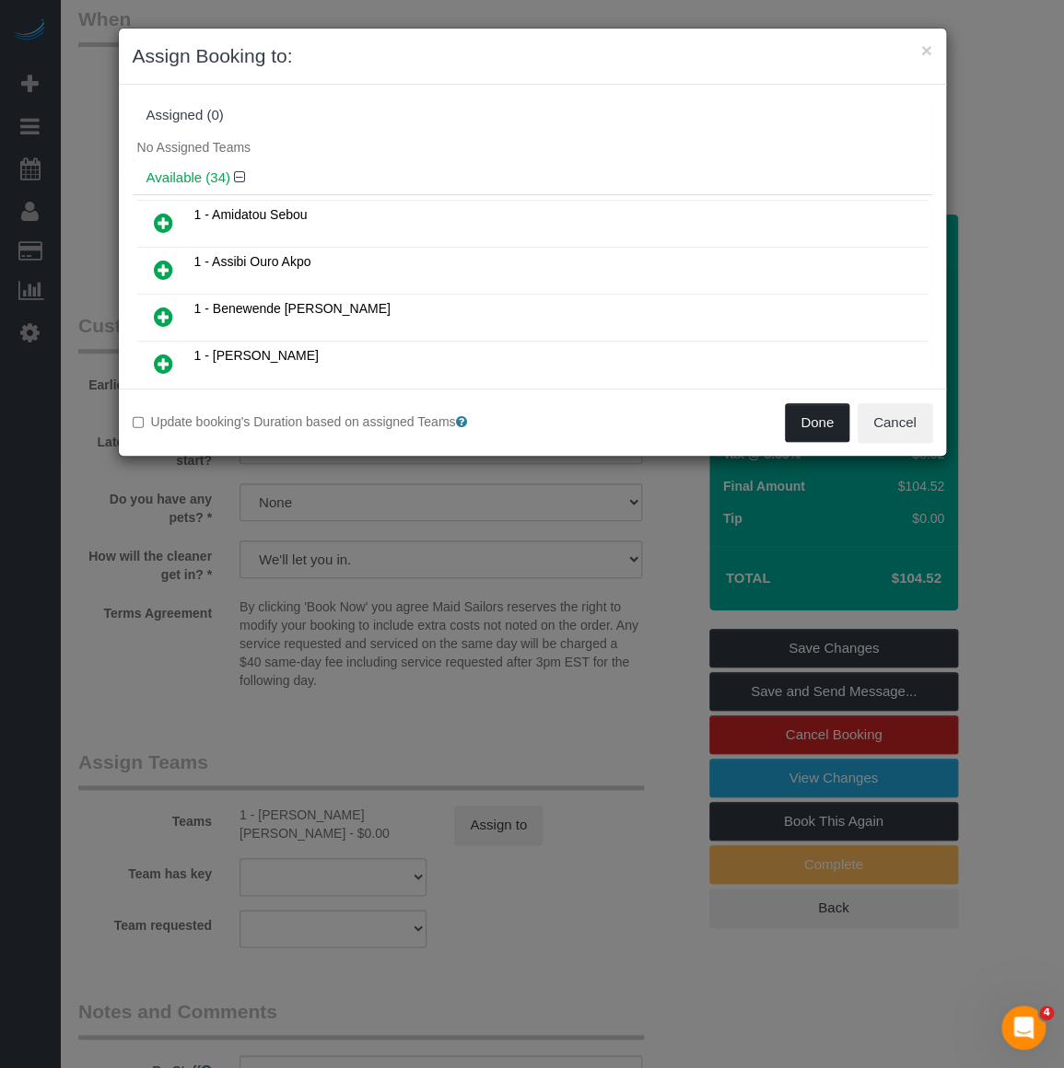
click at [797, 417] on button "Done" at bounding box center [817, 422] width 64 height 39
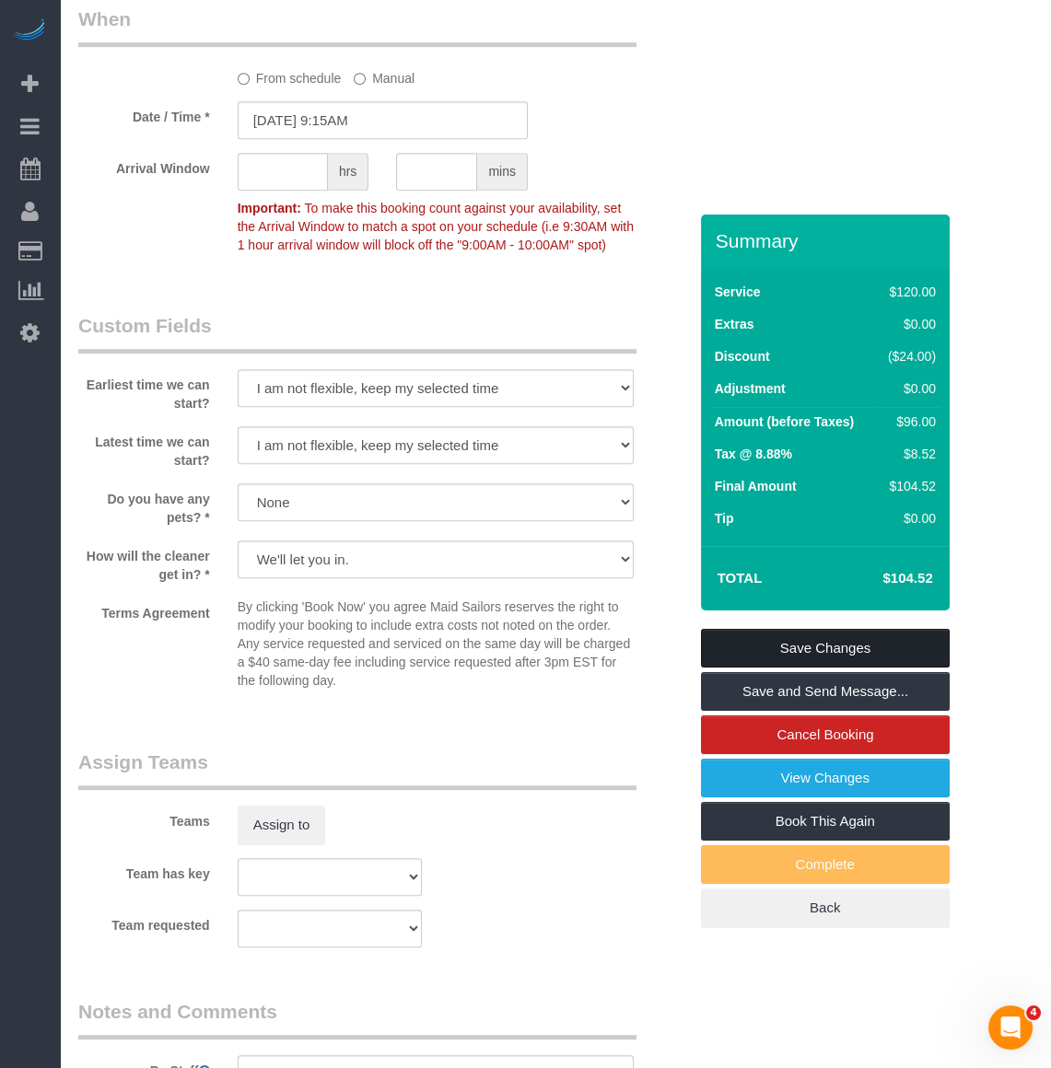
click at [804, 629] on link "Save Changes" at bounding box center [825, 648] width 249 height 39
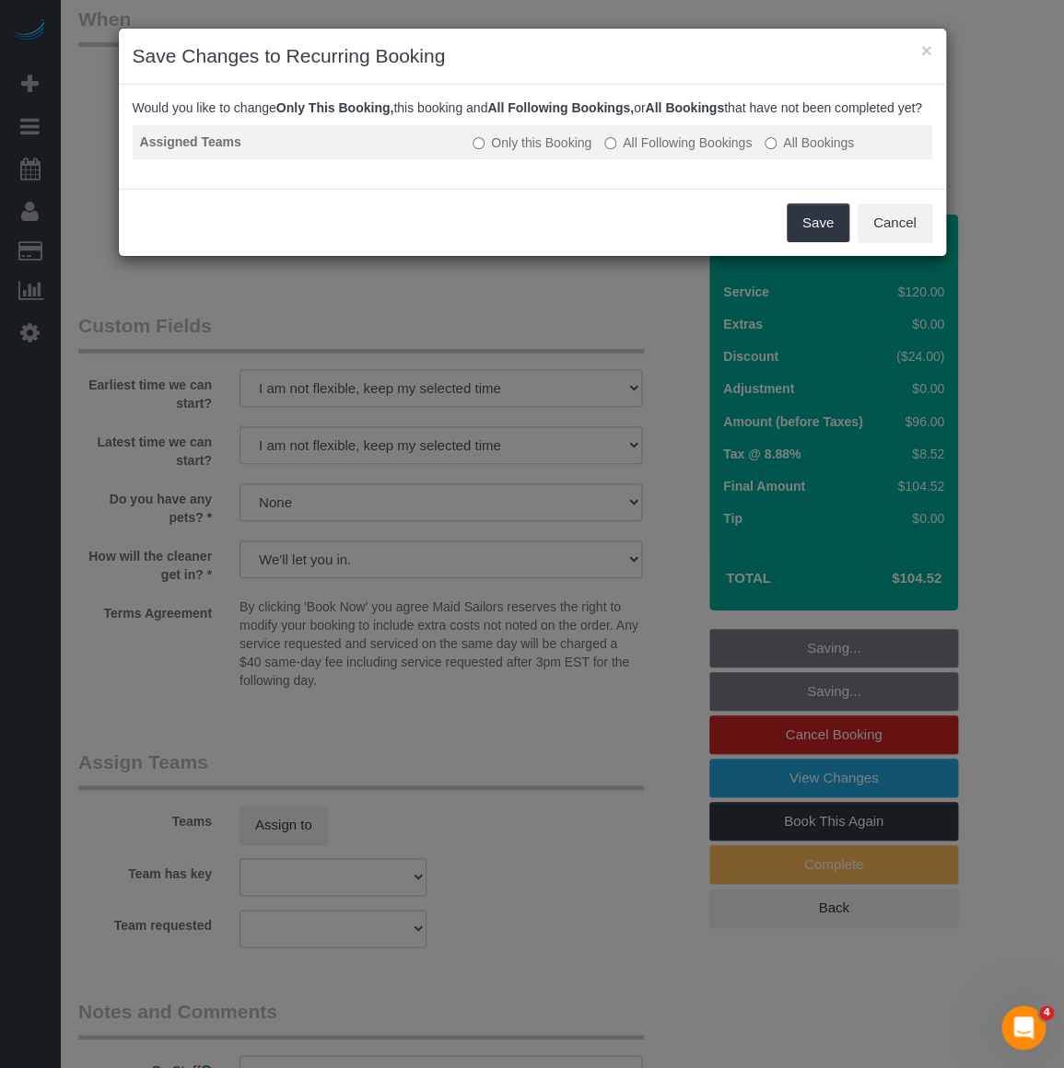
click at [622, 152] on label "All Following Bookings" at bounding box center [677, 143] width 147 height 18
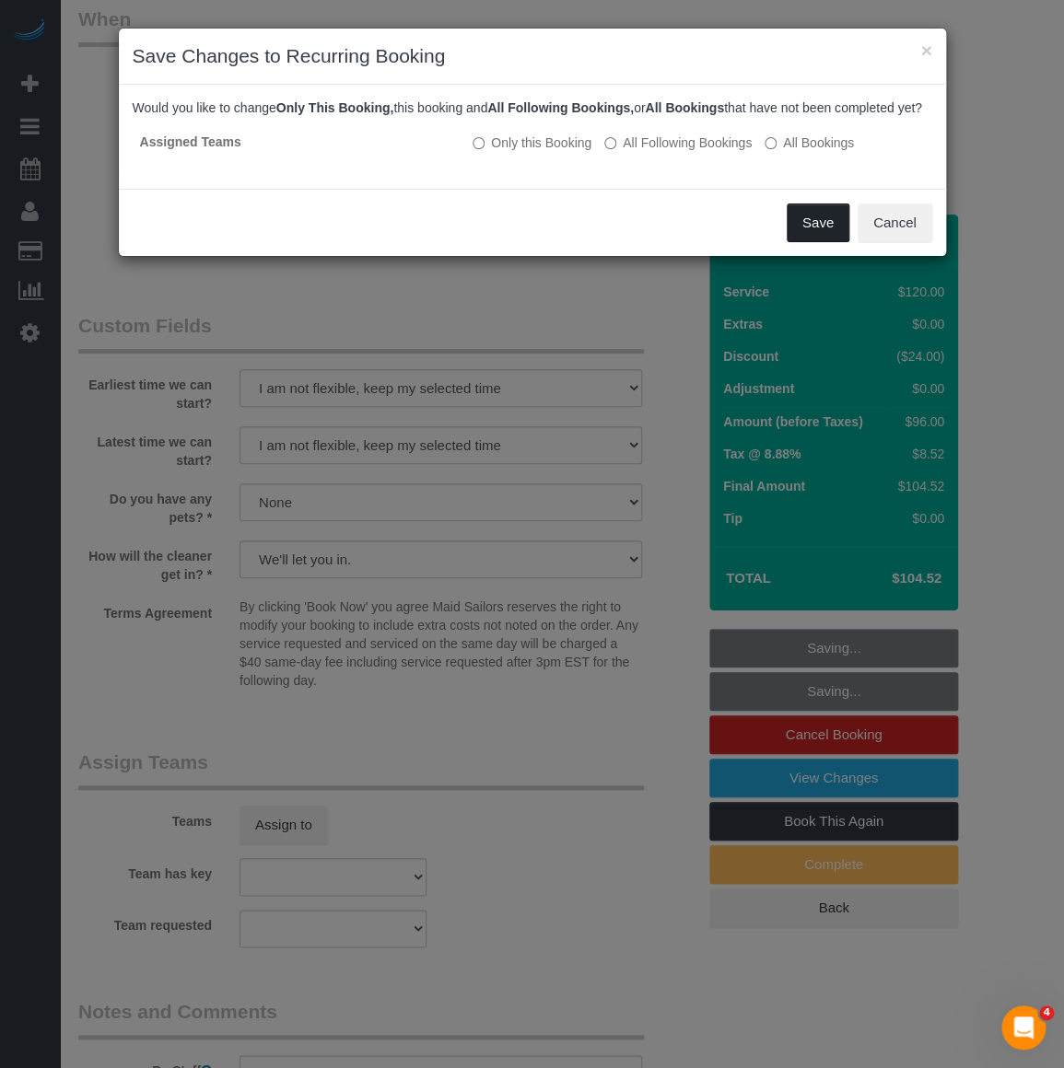
click at [808, 242] on button "Save" at bounding box center [817, 222] width 63 height 39
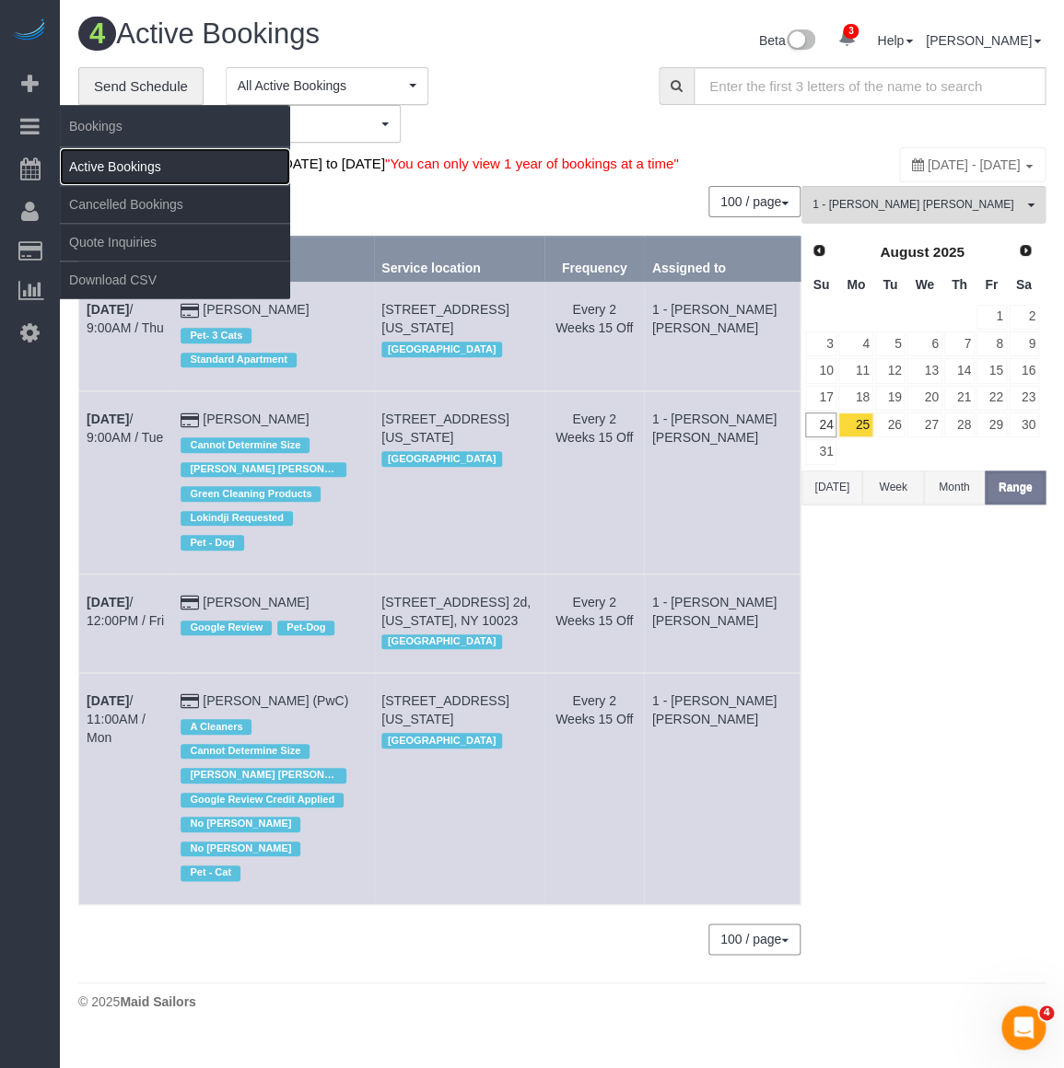
click at [89, 160] on link "Active Bookings" at bounding box center [175, 166] width 230 height 37
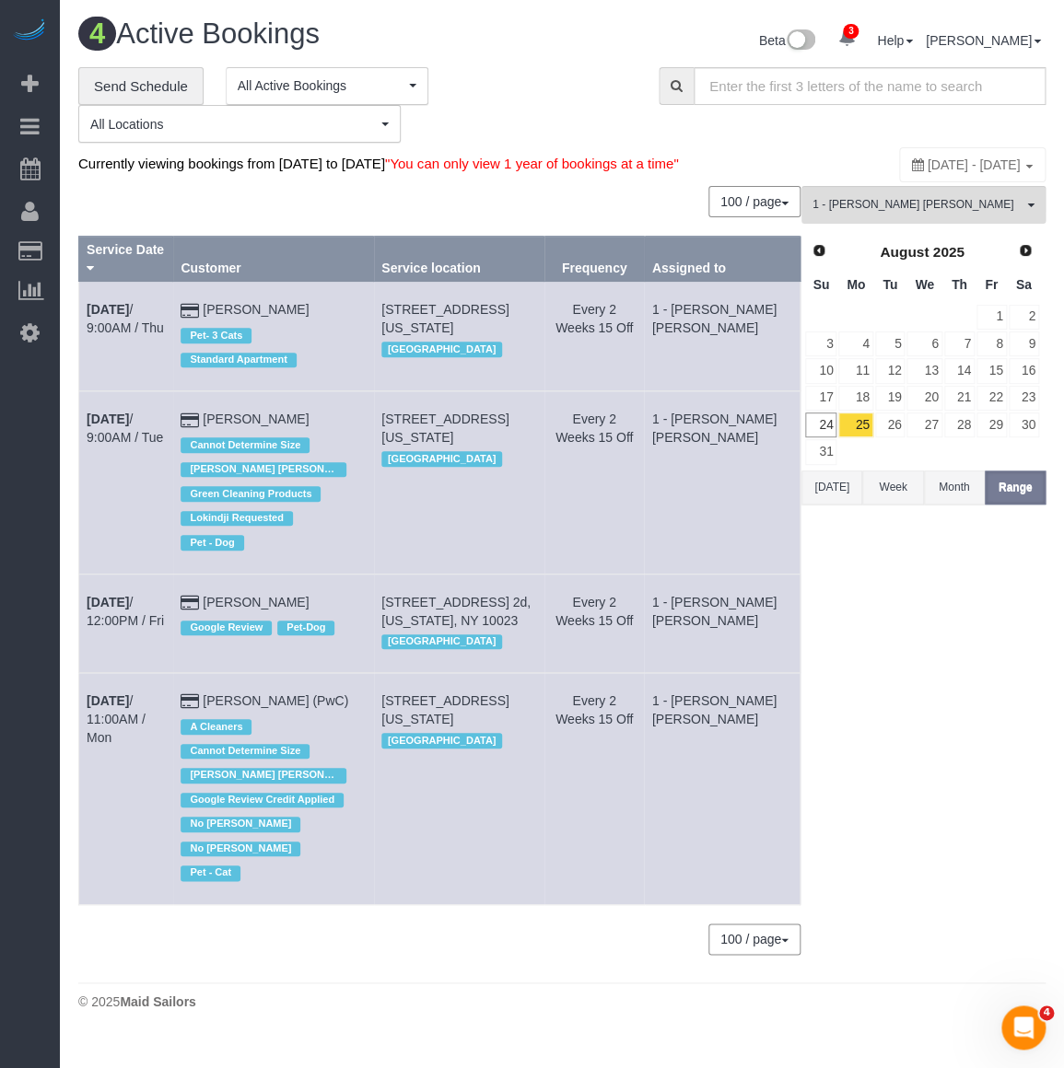
drag, startPoint x: 77, startPoint y: 680, endPoint x: 329, endPoint y: 666, distance: 251.8
click at [329, 666] on table "Service Date Customer Service location Frequency Assigned to Aug 28th / 9:00AM …" at bounding box center [439, 570] width 722 height 669
click at [329, 673] on td "Zoe Funk (PwC) A Cleaners Cannot Determine Size Elba Lobo Varela Requested Goog…" at bounding box center [273, 788] width 201 height 231
drag, startPoint x: 331, startPoint y: 678, endPoint x: 87, endPoint y: 664, distance: 245.3
click at [87, 673] on tr "Sep 8th / 11:00AM / Mon Zoe Funk (PwC) A Cleaners Cannot Determine Size Elba Lo…" at bounding box center [439, 788] width 721 height 231
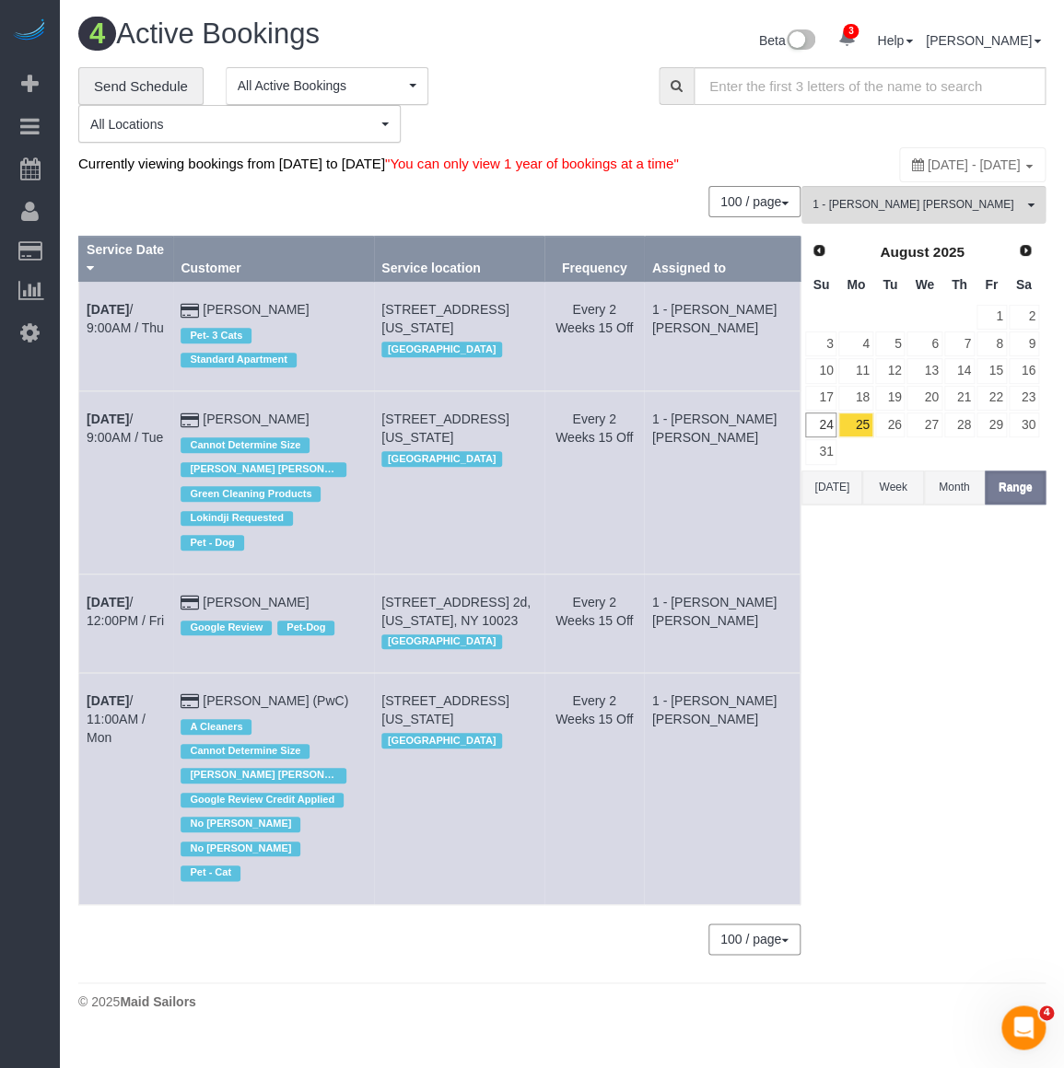
copy tr "Sep 8th / 11:00AM / Mon Zoe Funk (PwC)"
click at [20, 324] on icon at bounding box center [29, 332] width 19 height 22
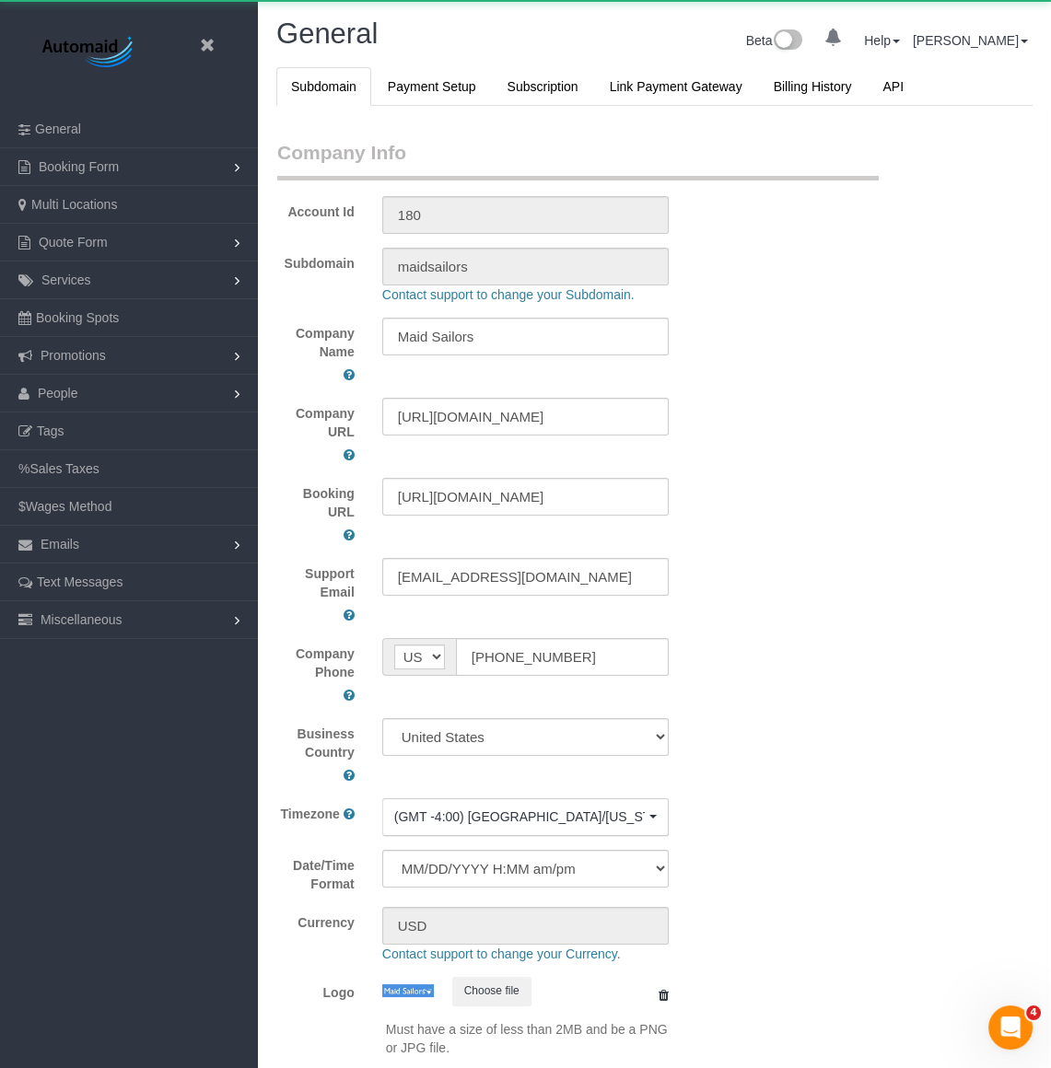
select select "425"
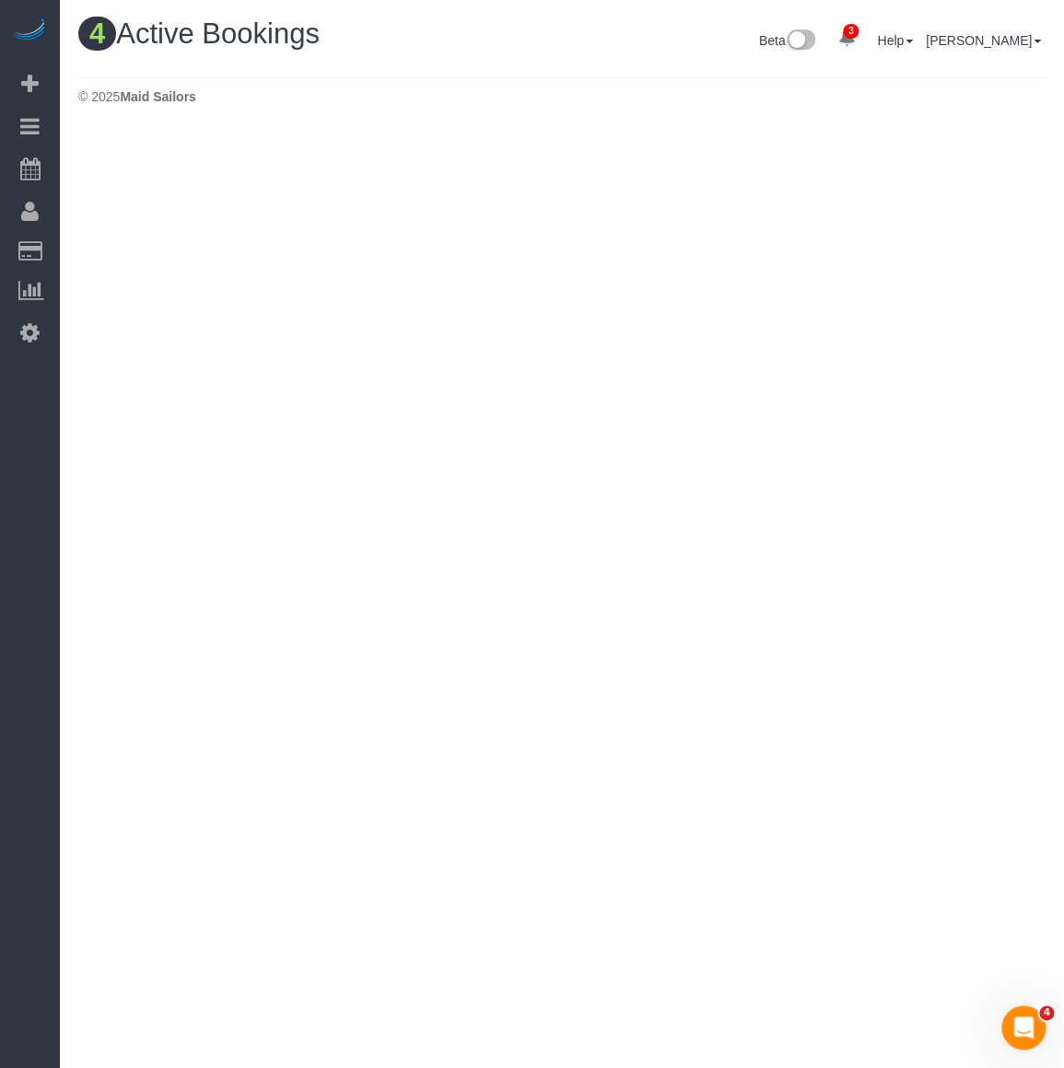
scroll to position [993, 1063]
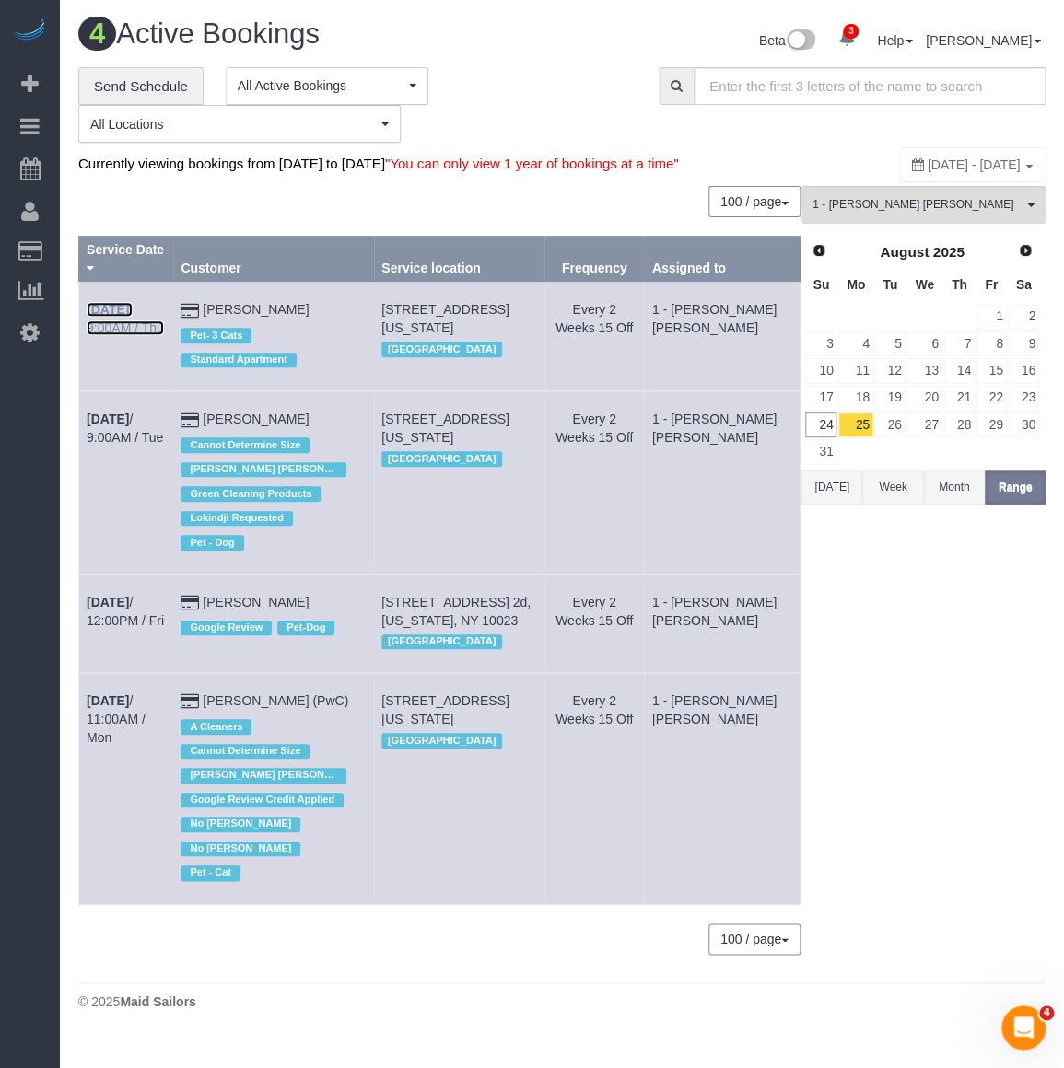
click at [100, 302] on b "Aug 28th" at bounding box center [108, 309] width 42 height 15
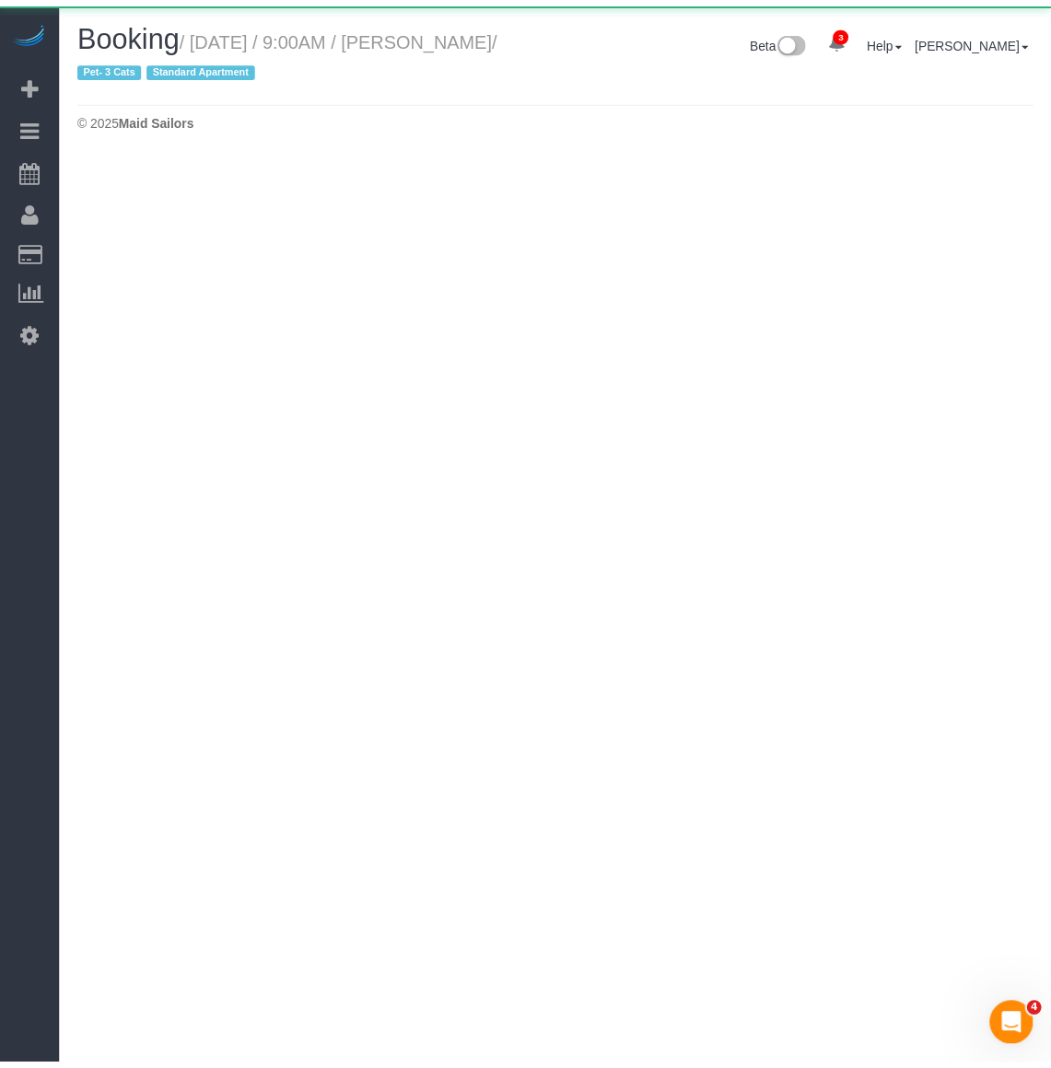
scroll to position [155, 1063]
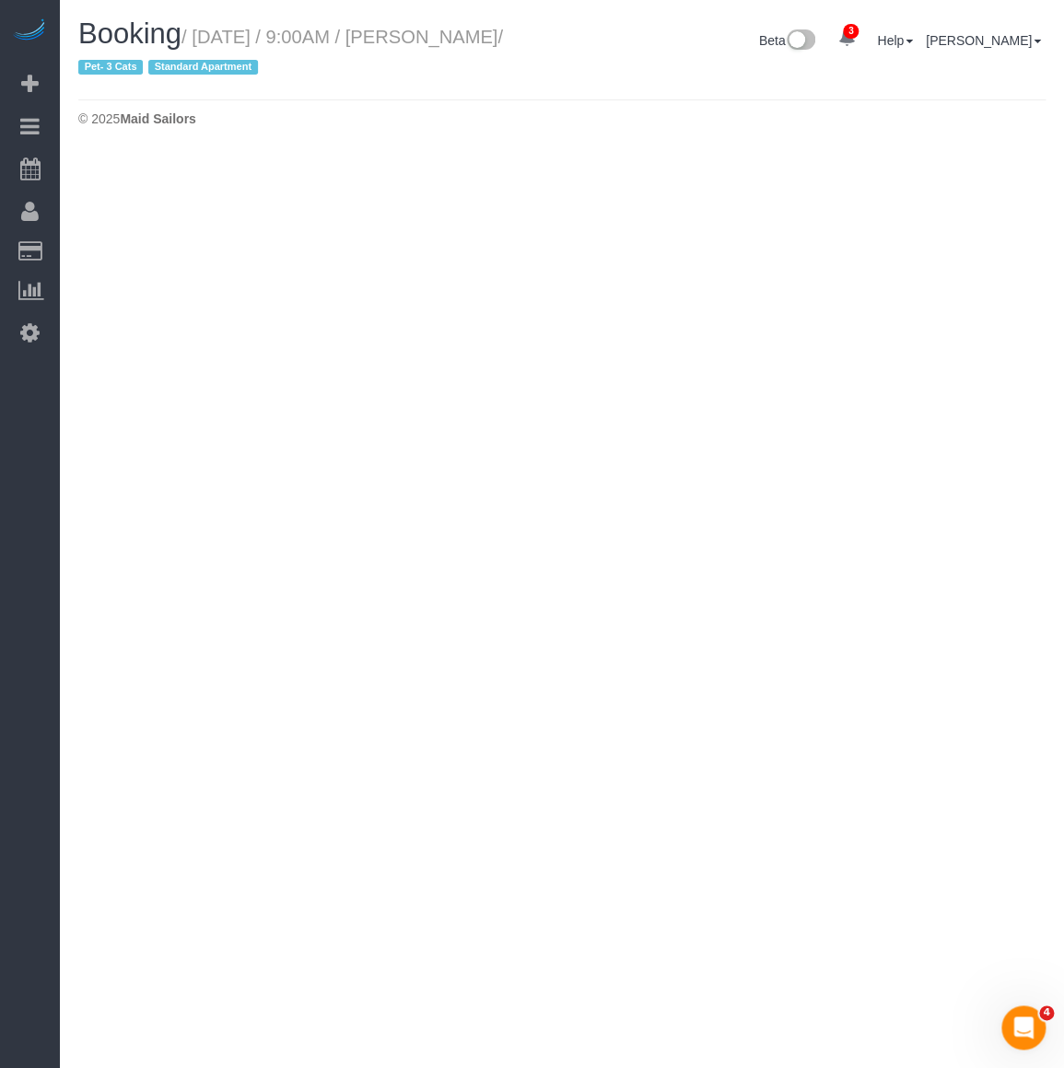
select select "NY"
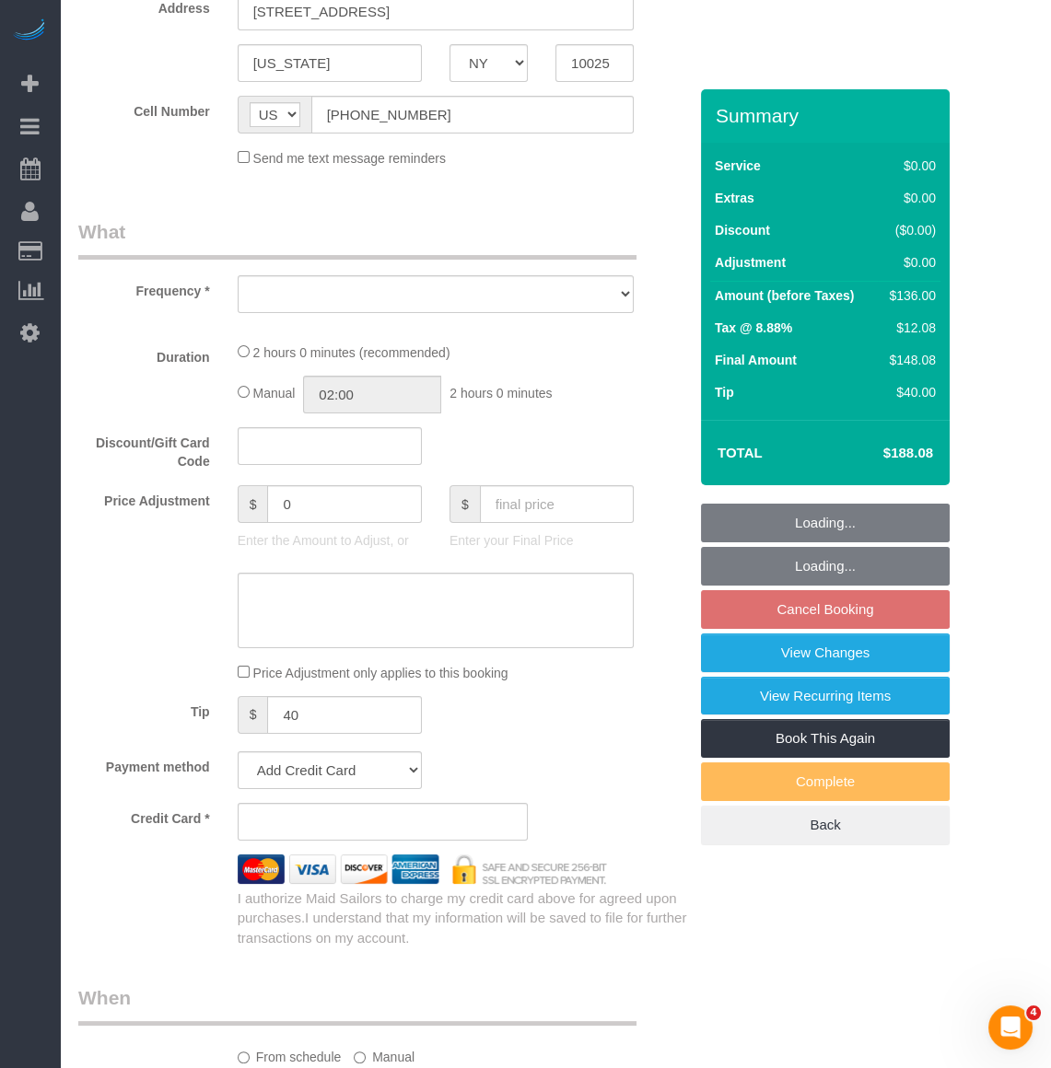
scroll to position [418, 0]
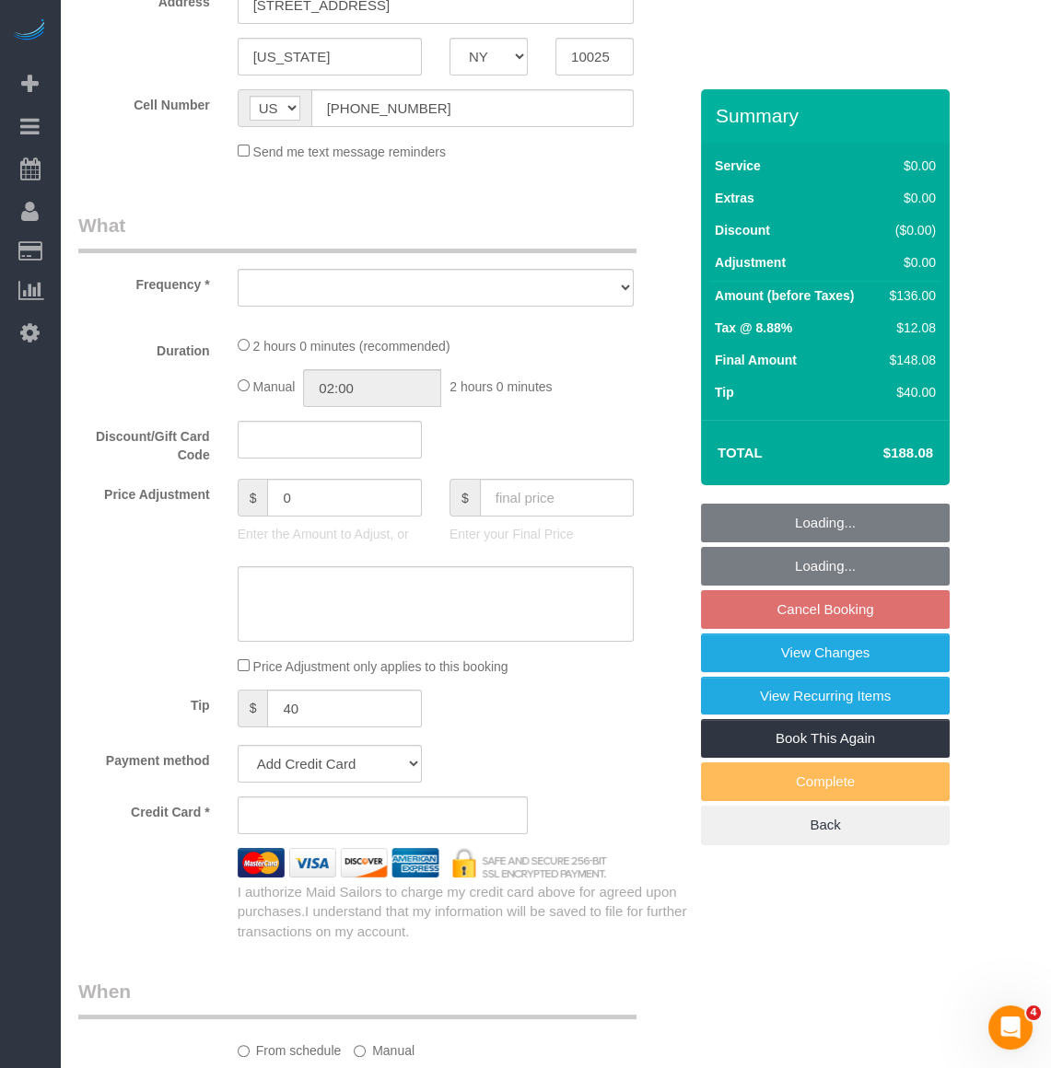
select select "object:38137"
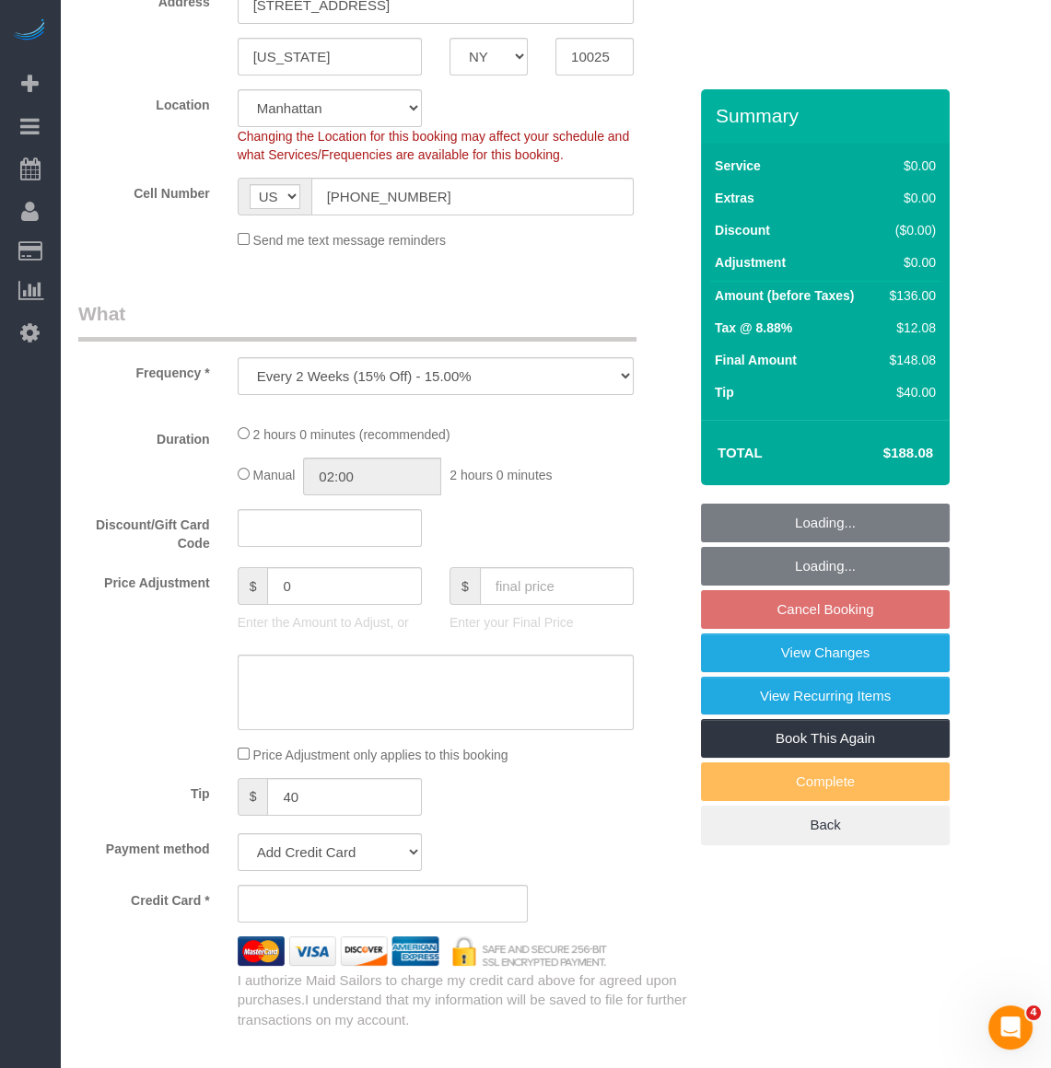
scroll to position [837, 0]
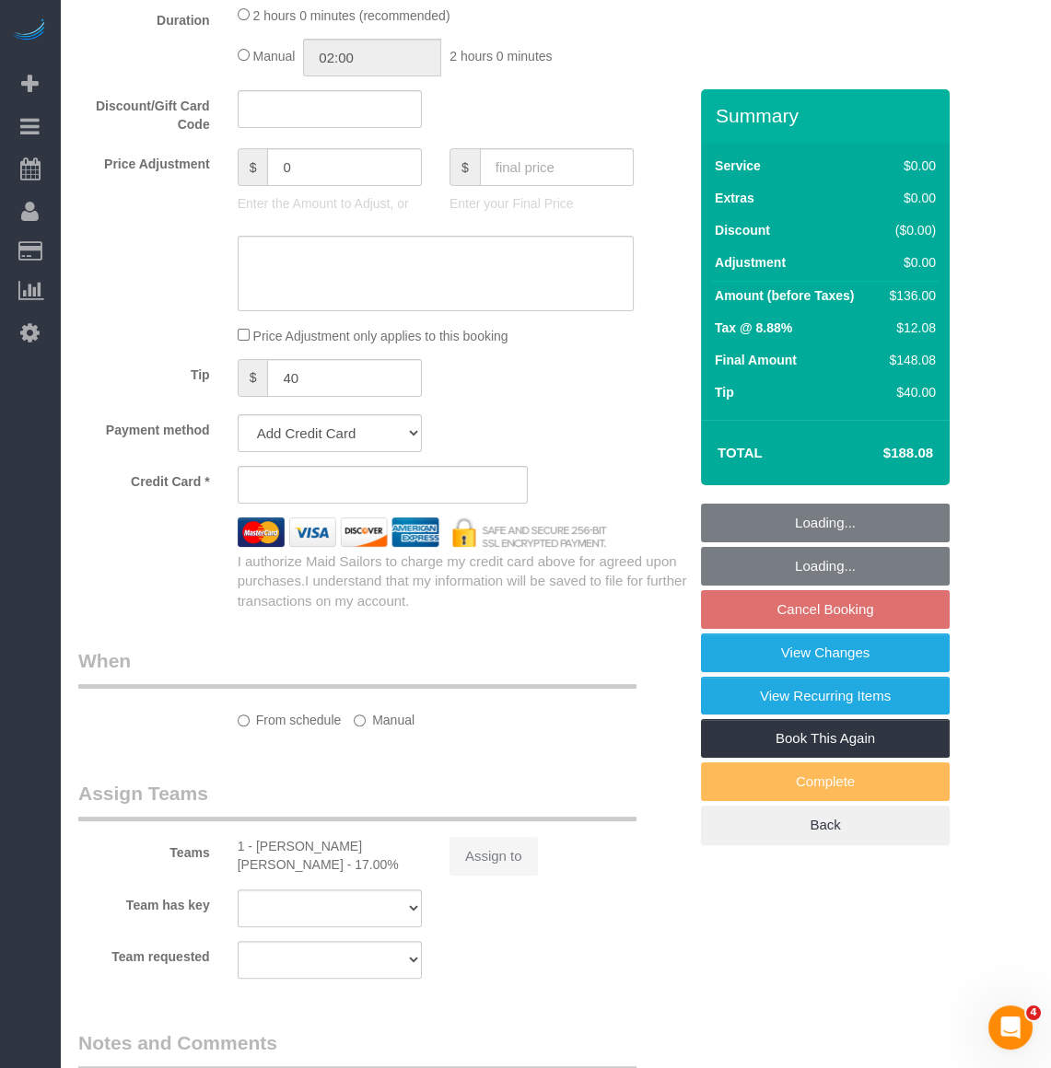
select select "1"
select select "spot463"
select select "number:56"
select select "number:73"
select select "number:14"
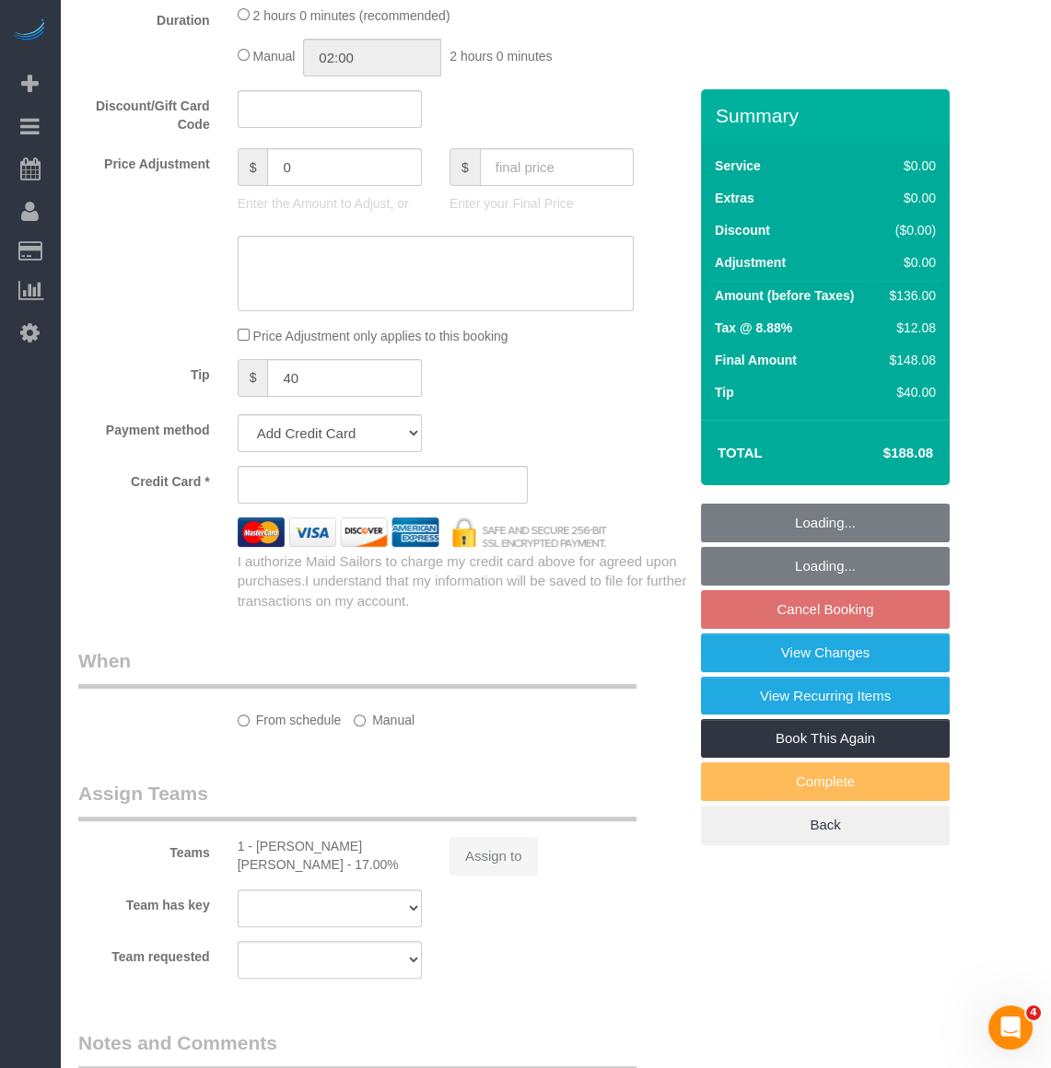
select select "number:6"
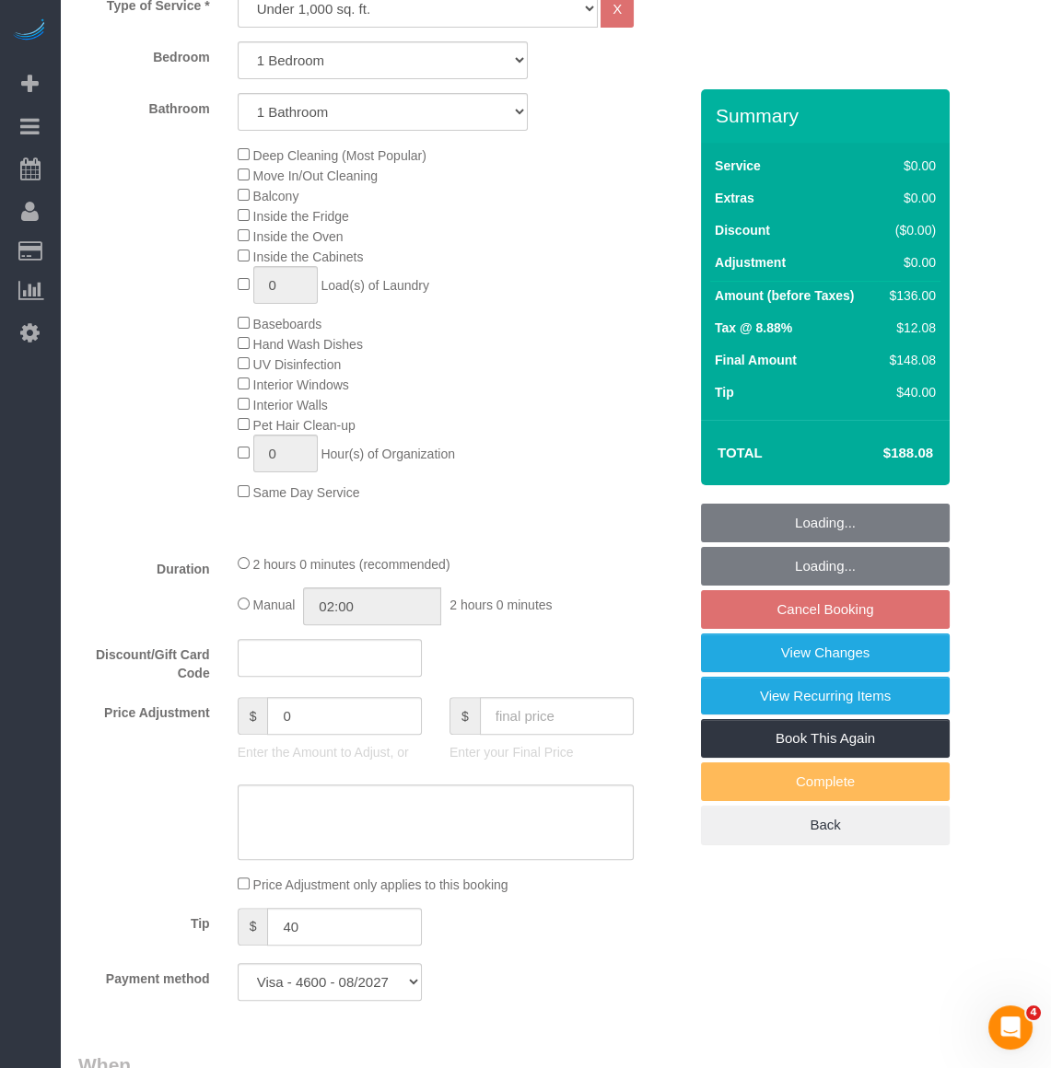
select select "object:38807"
select select "string:stripe-pm_1P8RUe4VGloSiKo7HuCvSYae"
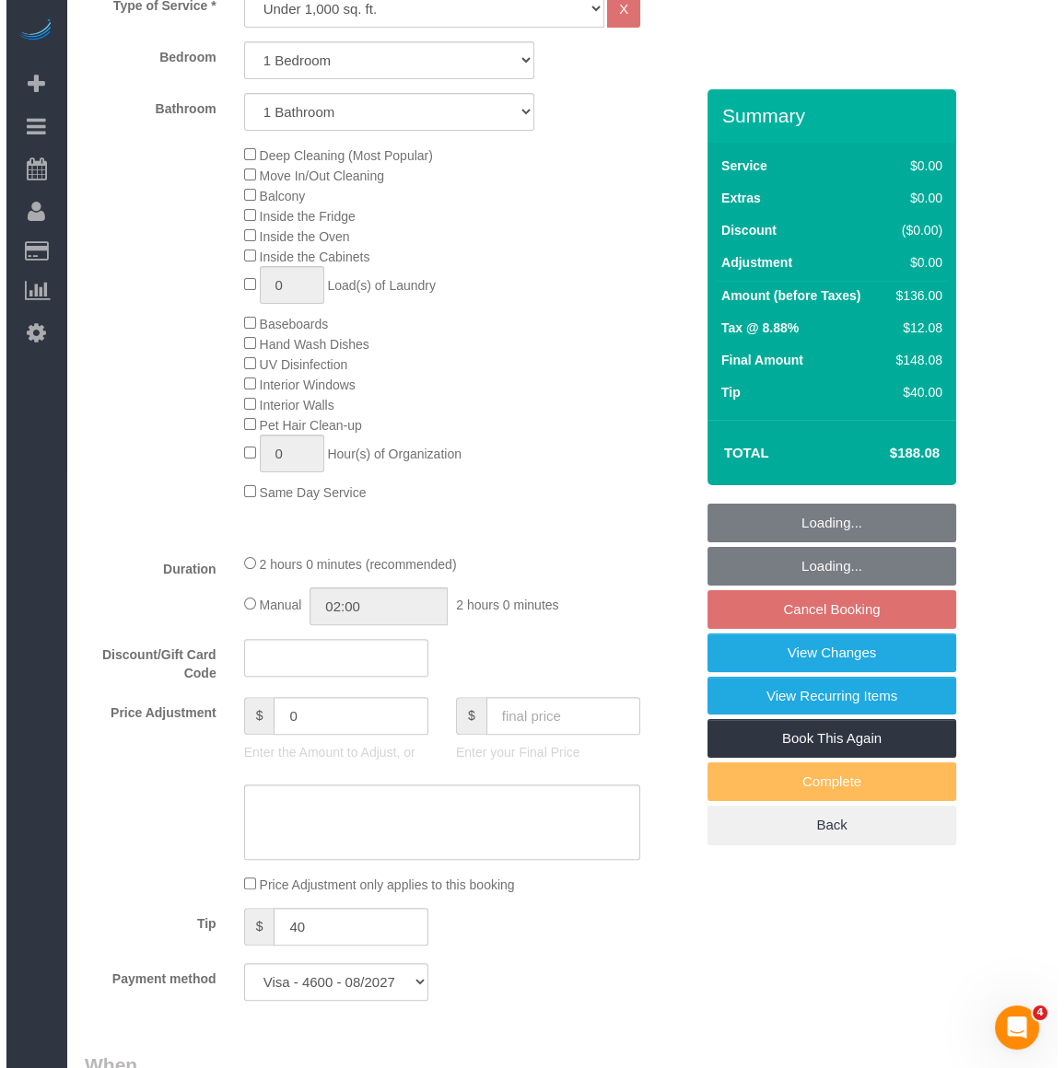
scroll to position [1809, 0]
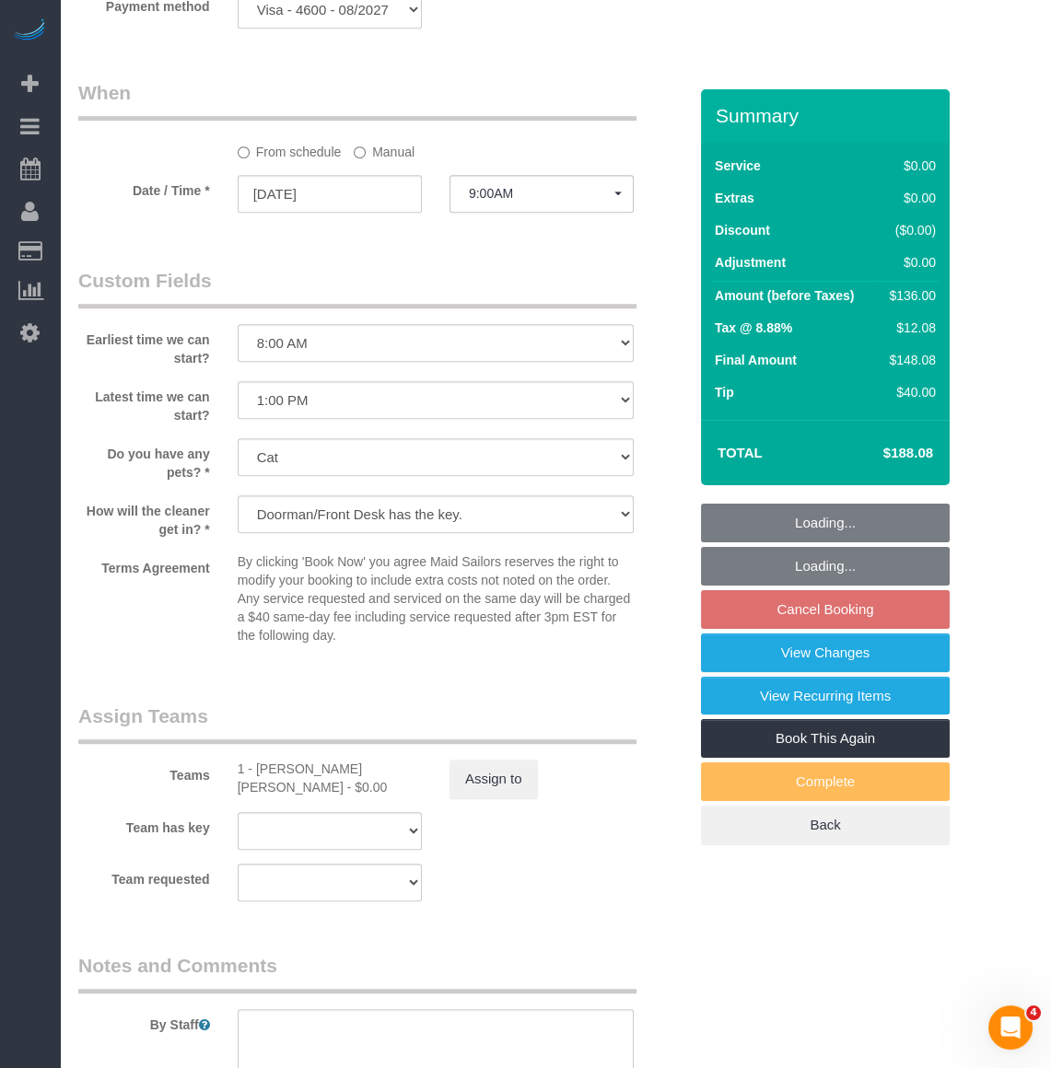
select select "1"
click at [494, 789] on button "Assign to" at bounding box center [493, 779] width 88 height 39
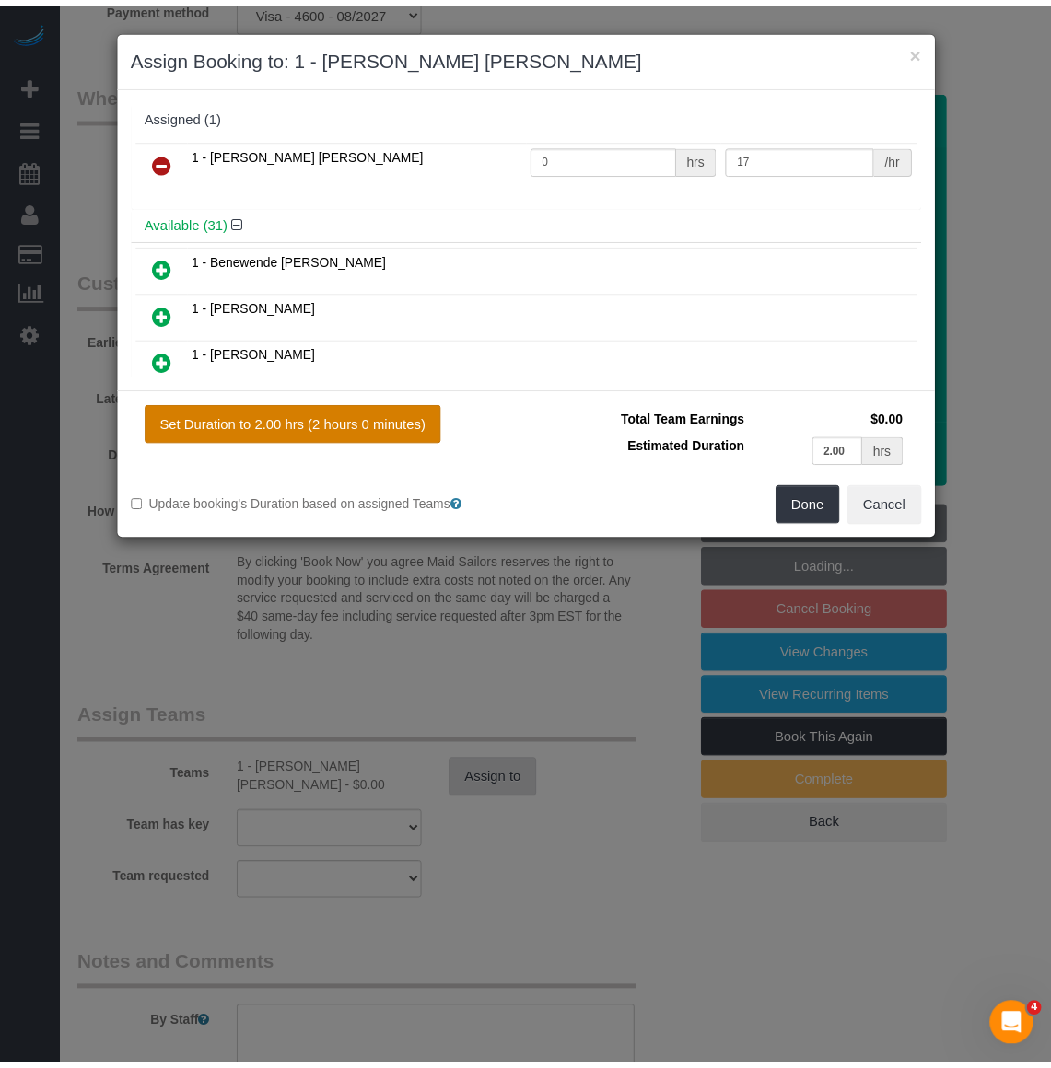
scroll to position [3416, 1063]
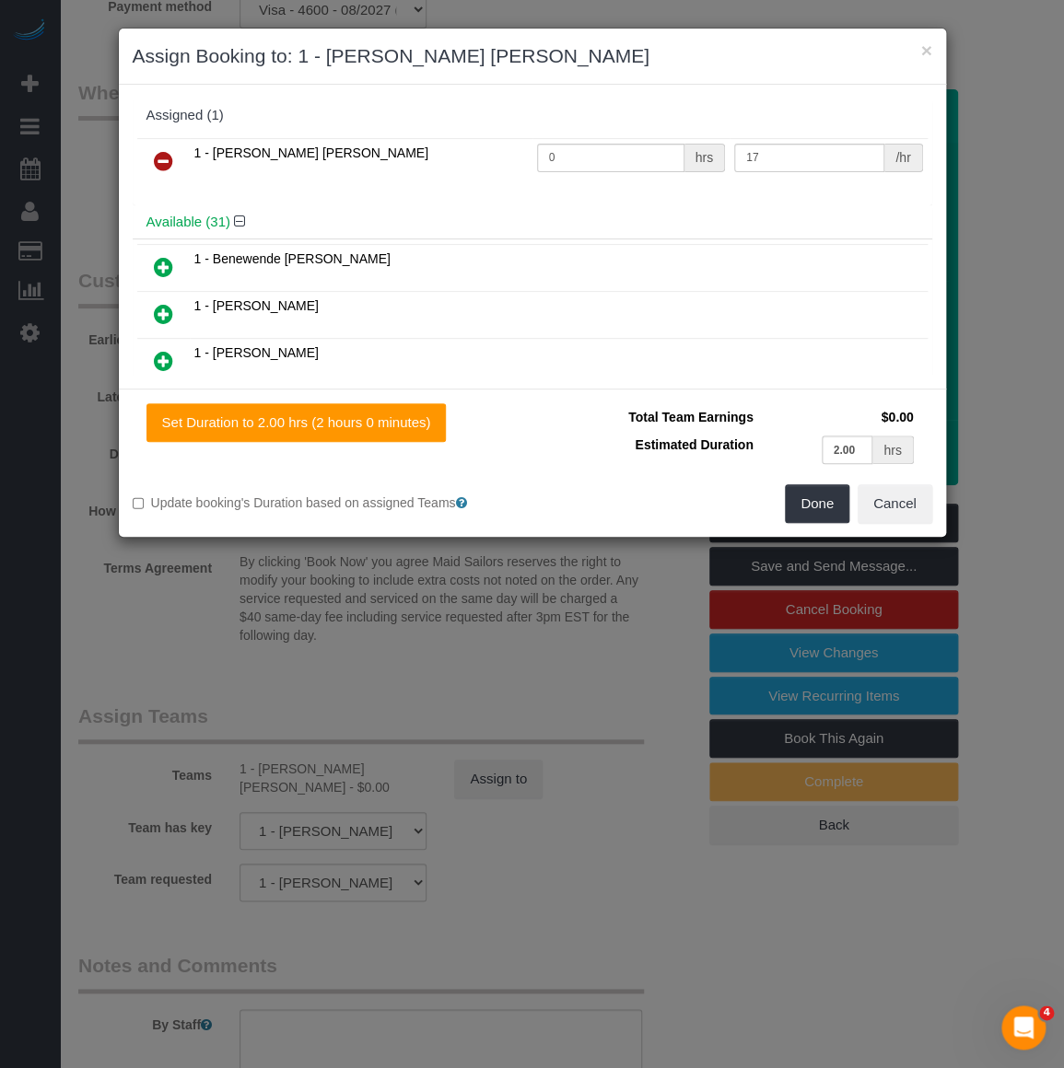
click at [157, 165] on icon at bounding box center [163, 161] width 19 height 22
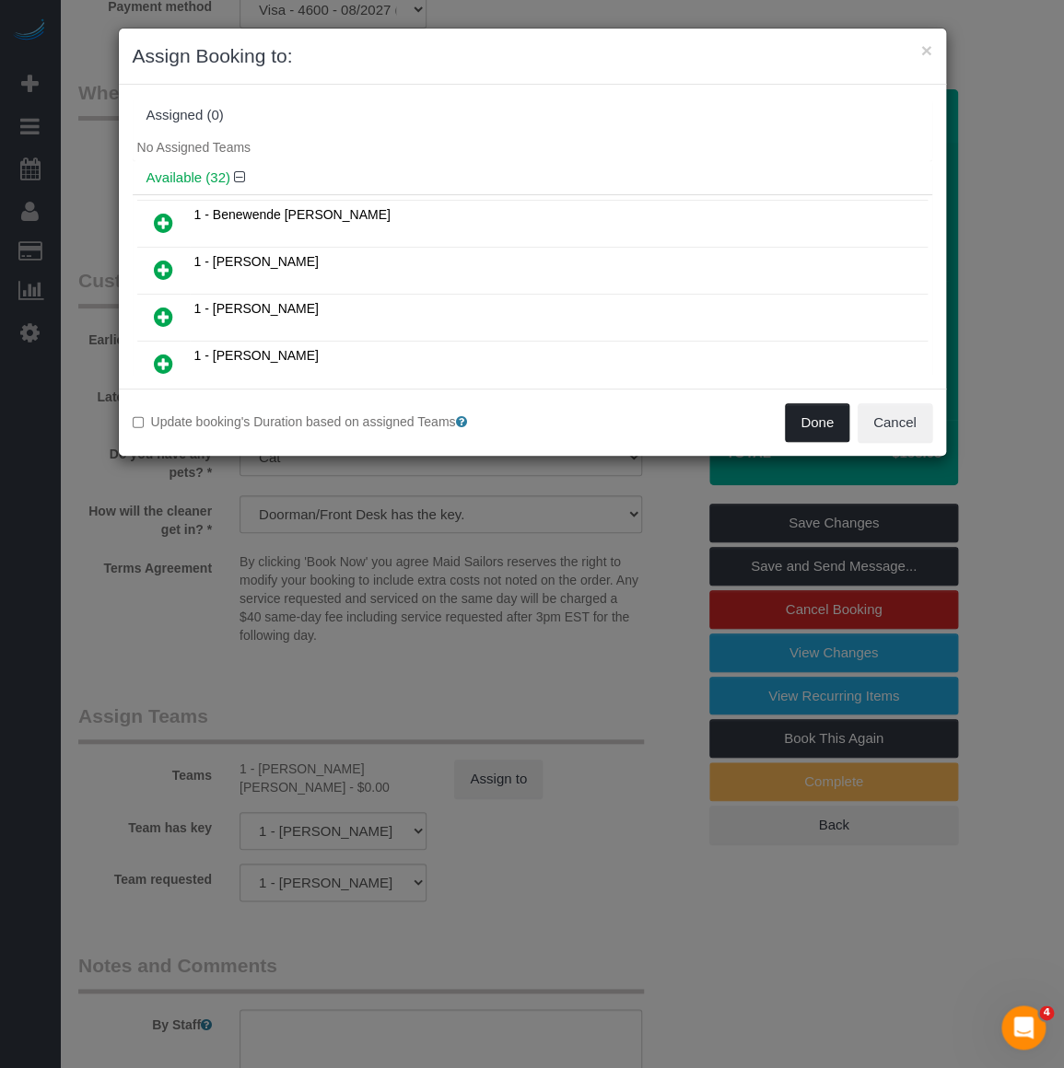
click at [804, 403] on button "Done" at bounding box center [817, 422] width 64 height 39
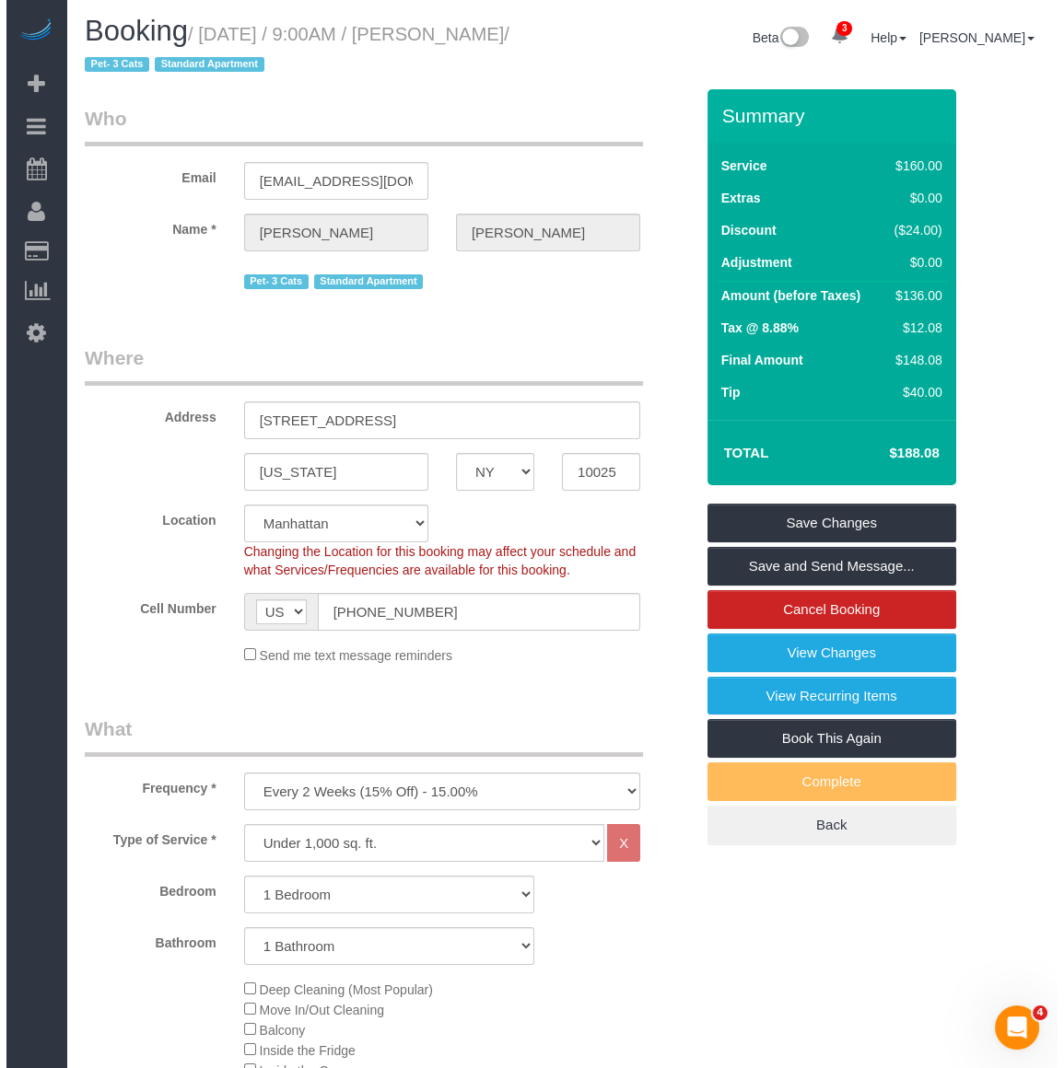
scroll to position [0, 0]
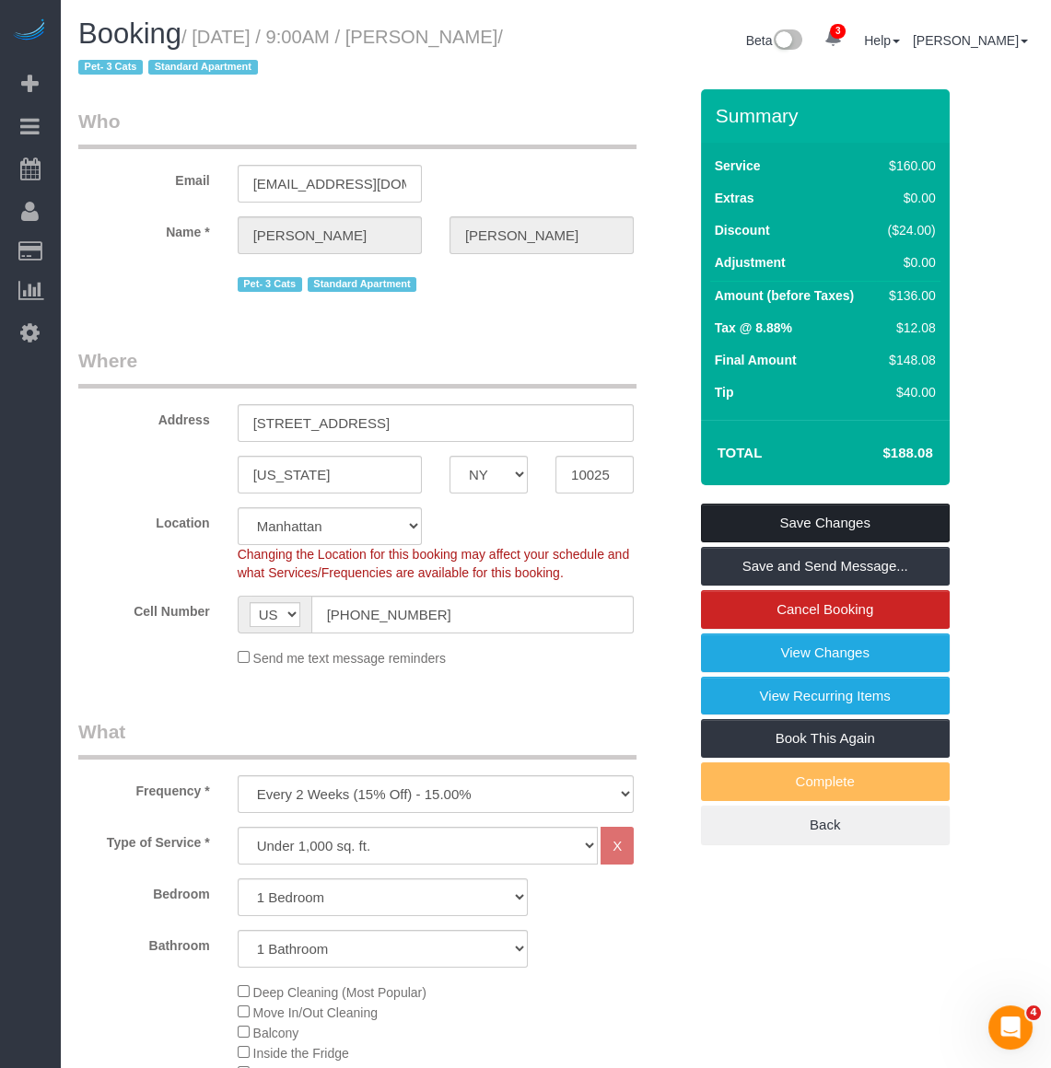
click at [801, 512] on link "Save Changes" at bounding box center [825, 523] width 249 height 39
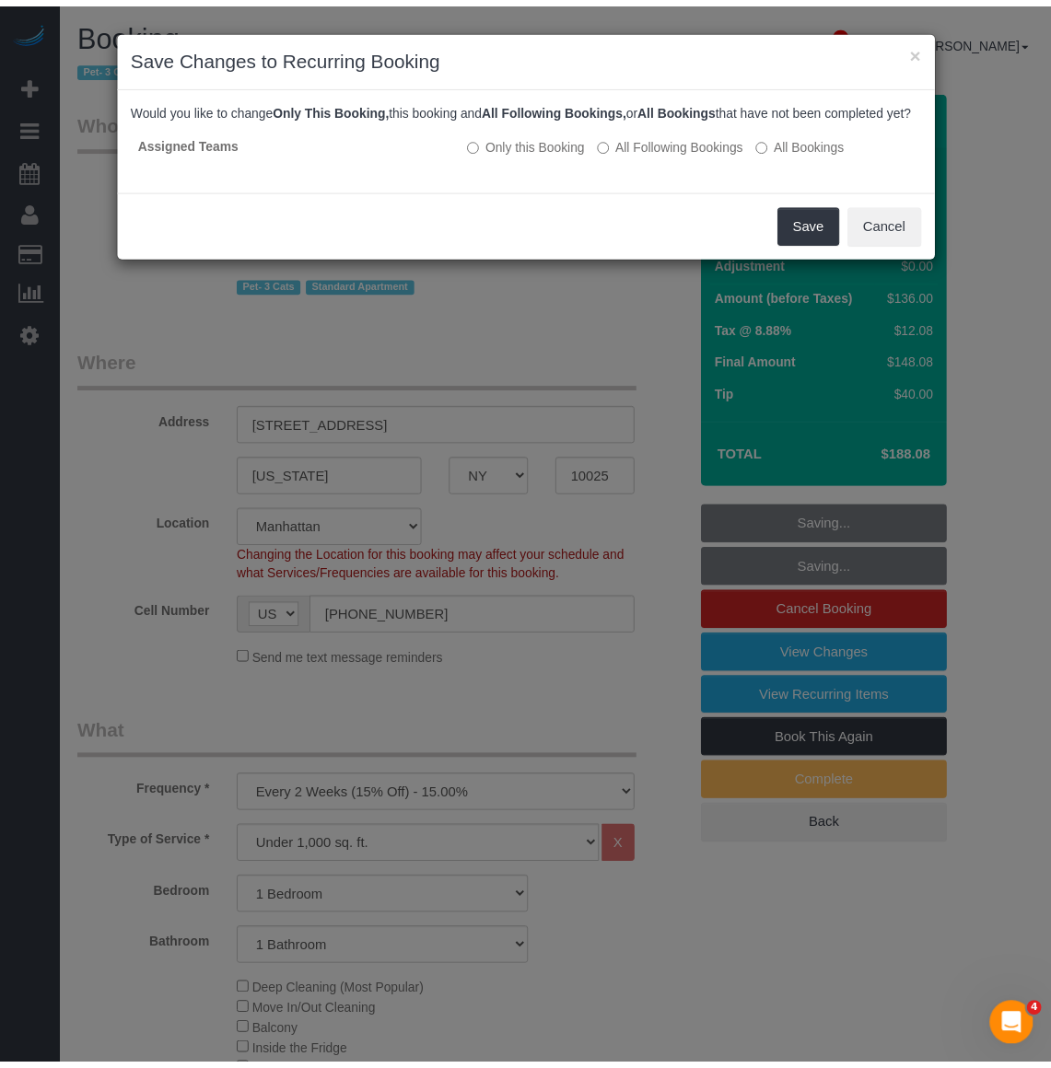
scroll to position [3416, 1063]
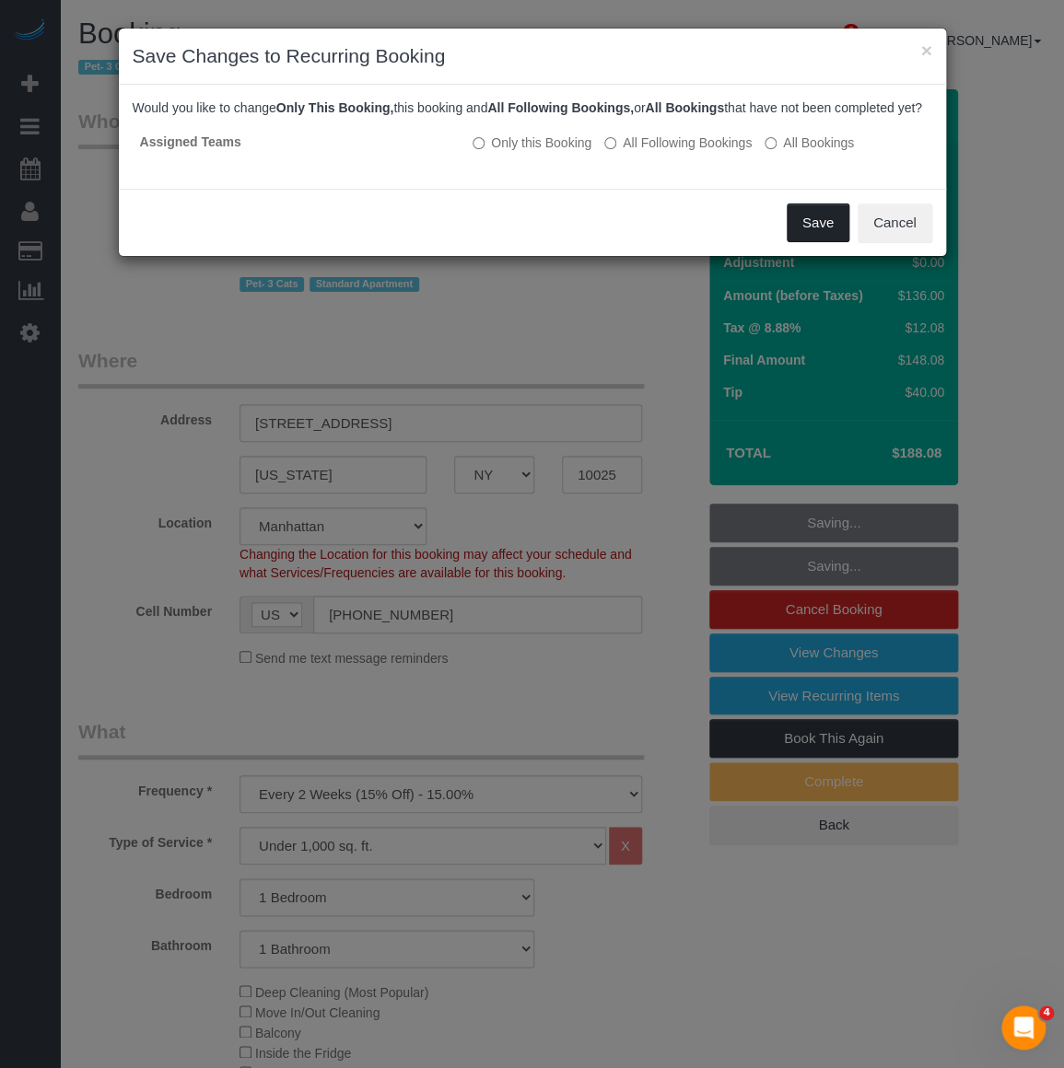
click at [828, 242] on button "Save" at bounding box center [817, 222] width 63 height 39
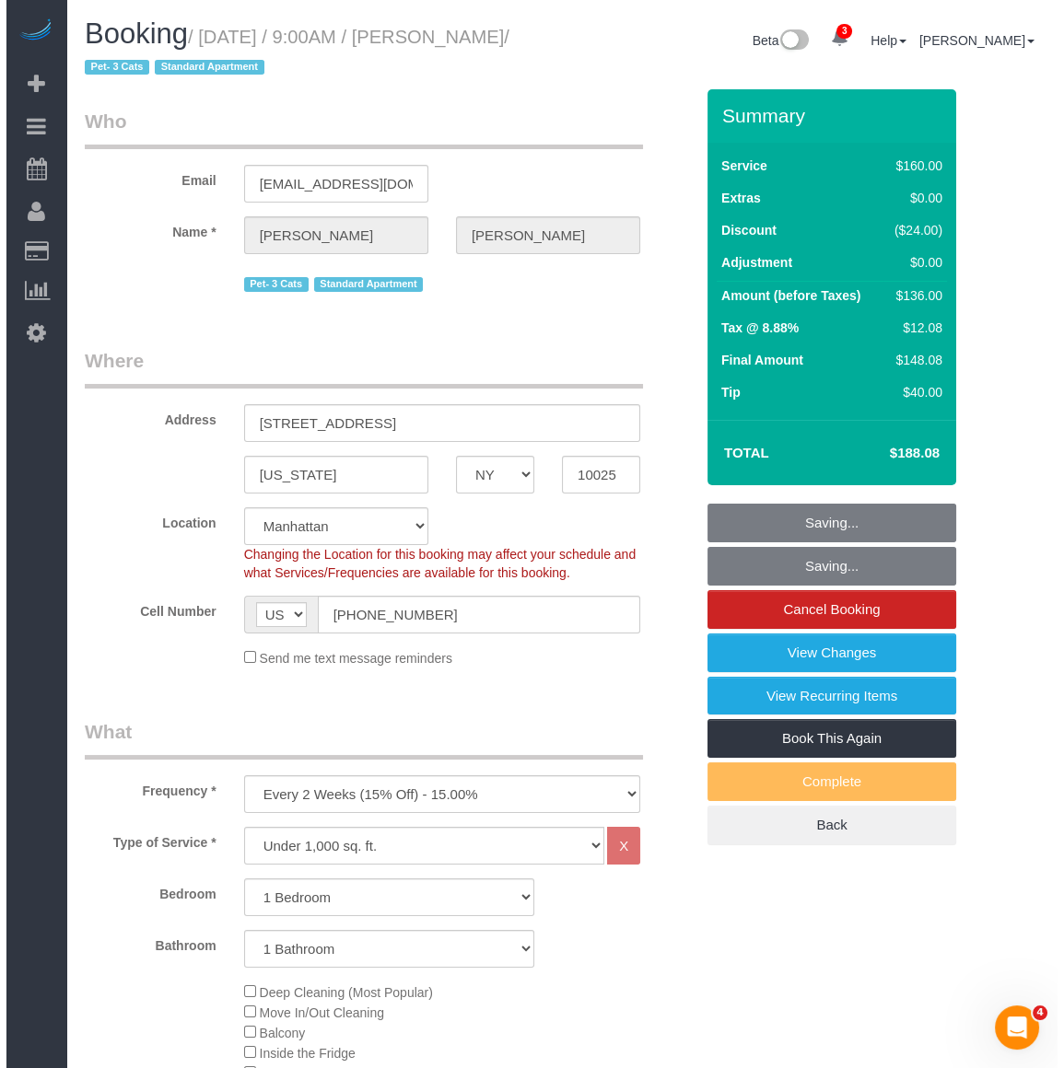
scroll to position [88664, 91030]
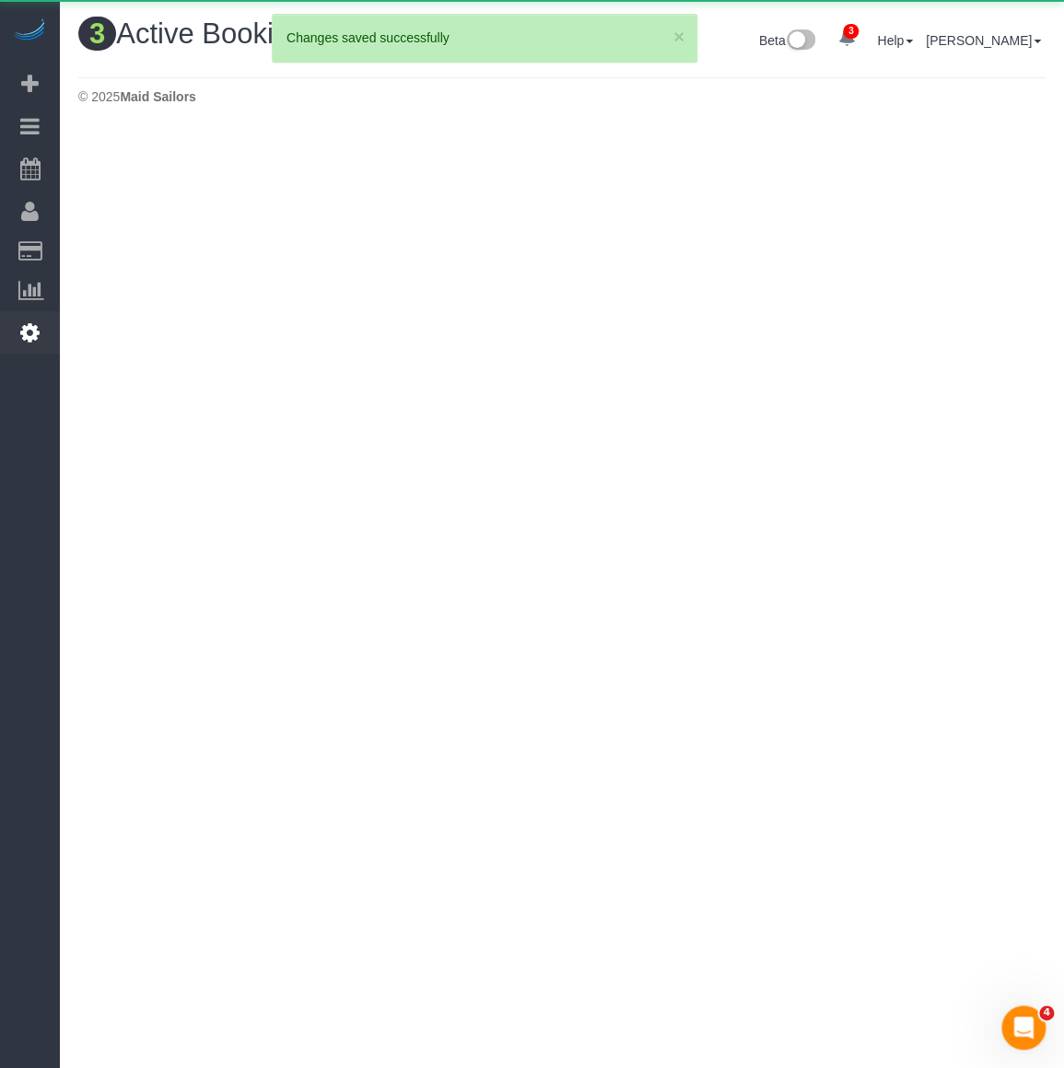
scroll to position [883, 1063]
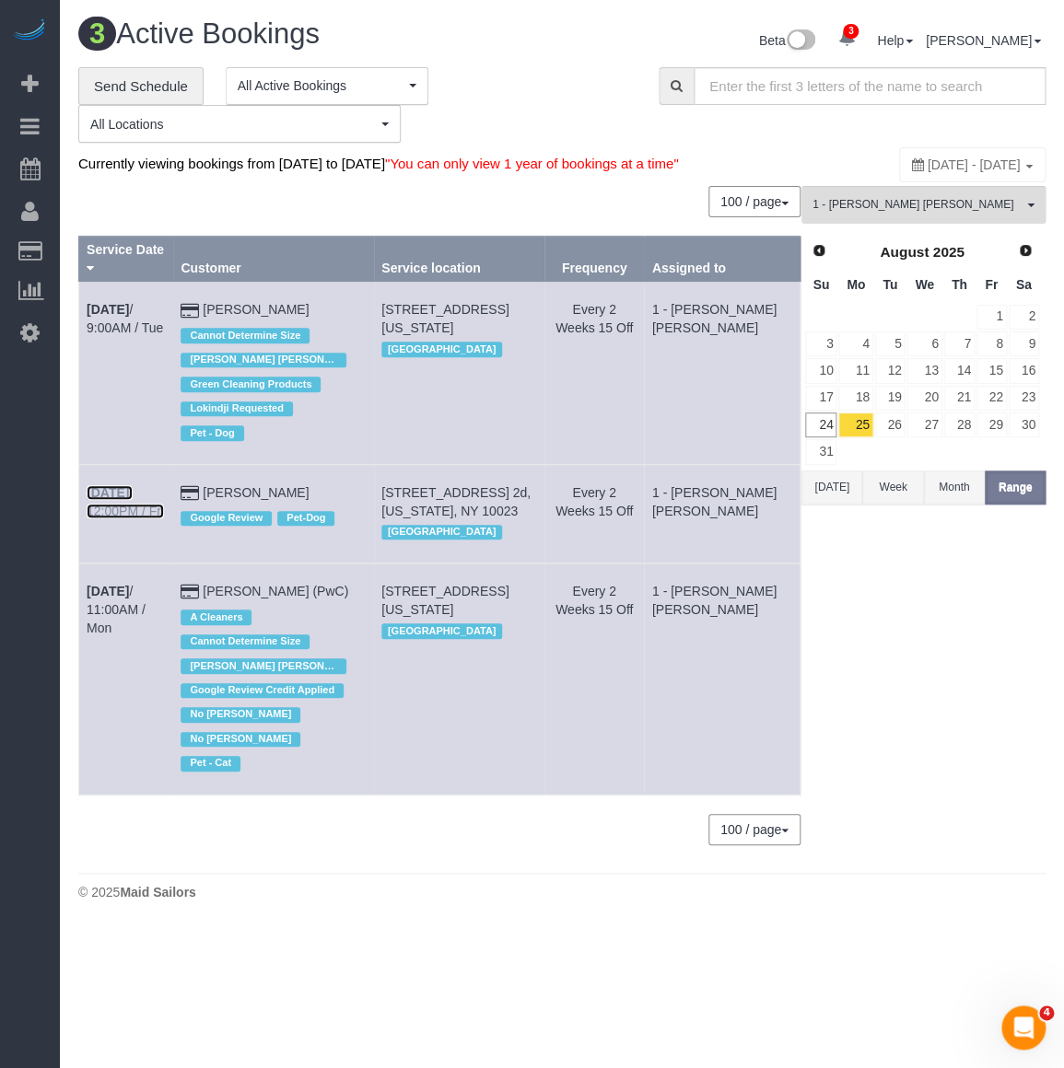
click at [97, 485] on link "Sep 5th / 12:00PM / Fri" at bounding box center [125, 501] width 77 height 33
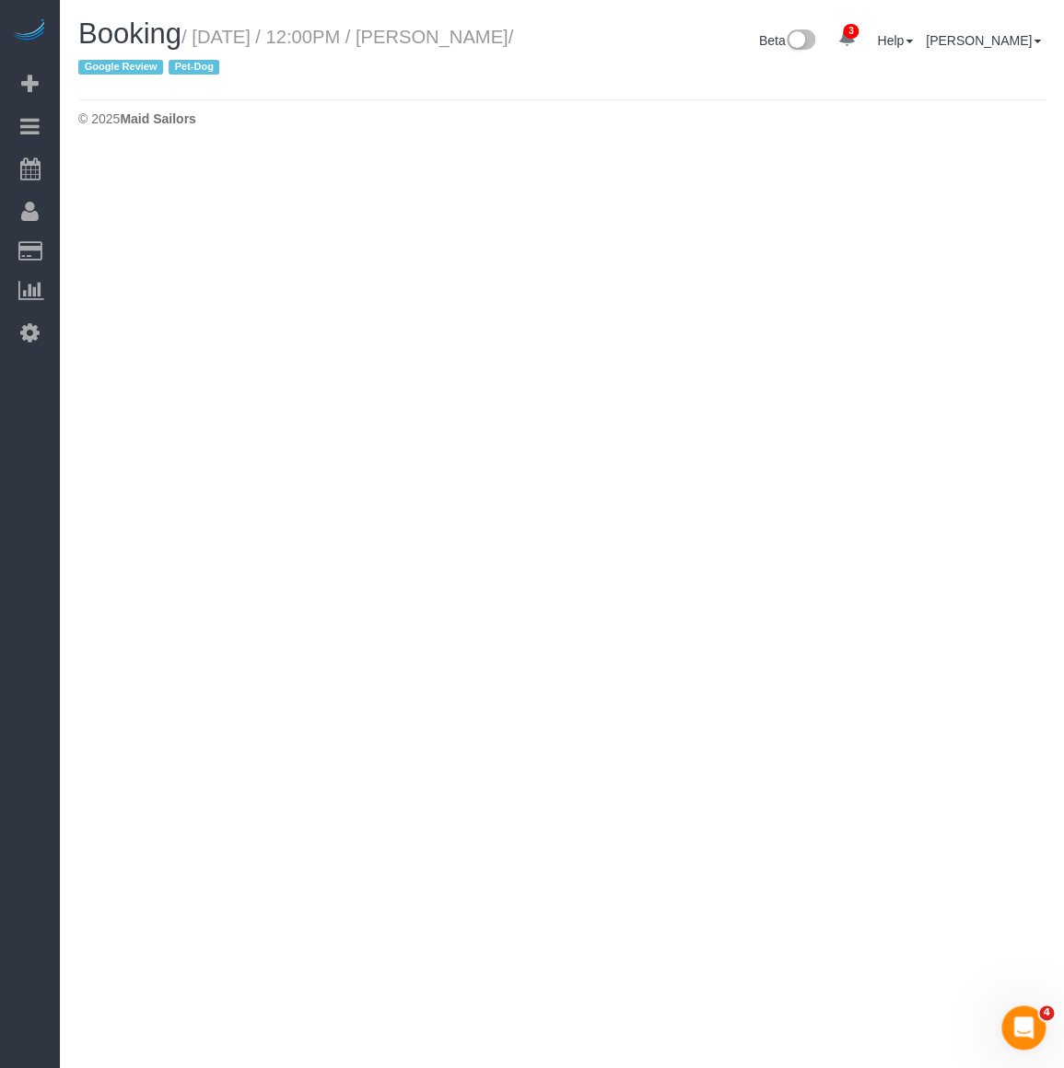
select select "NY"
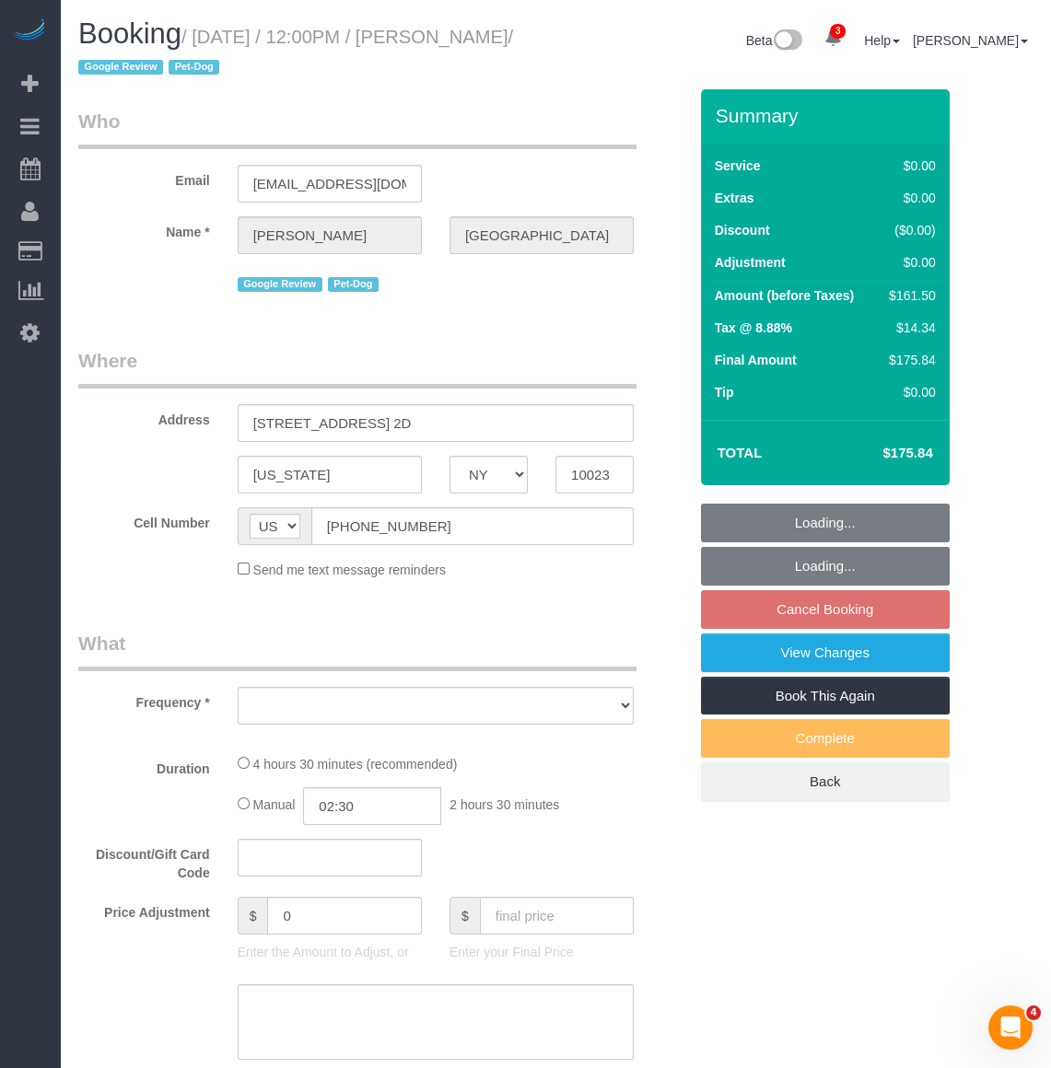
select select "number:57"
select select "number:75"
select select "number:13"
select select "number:5"
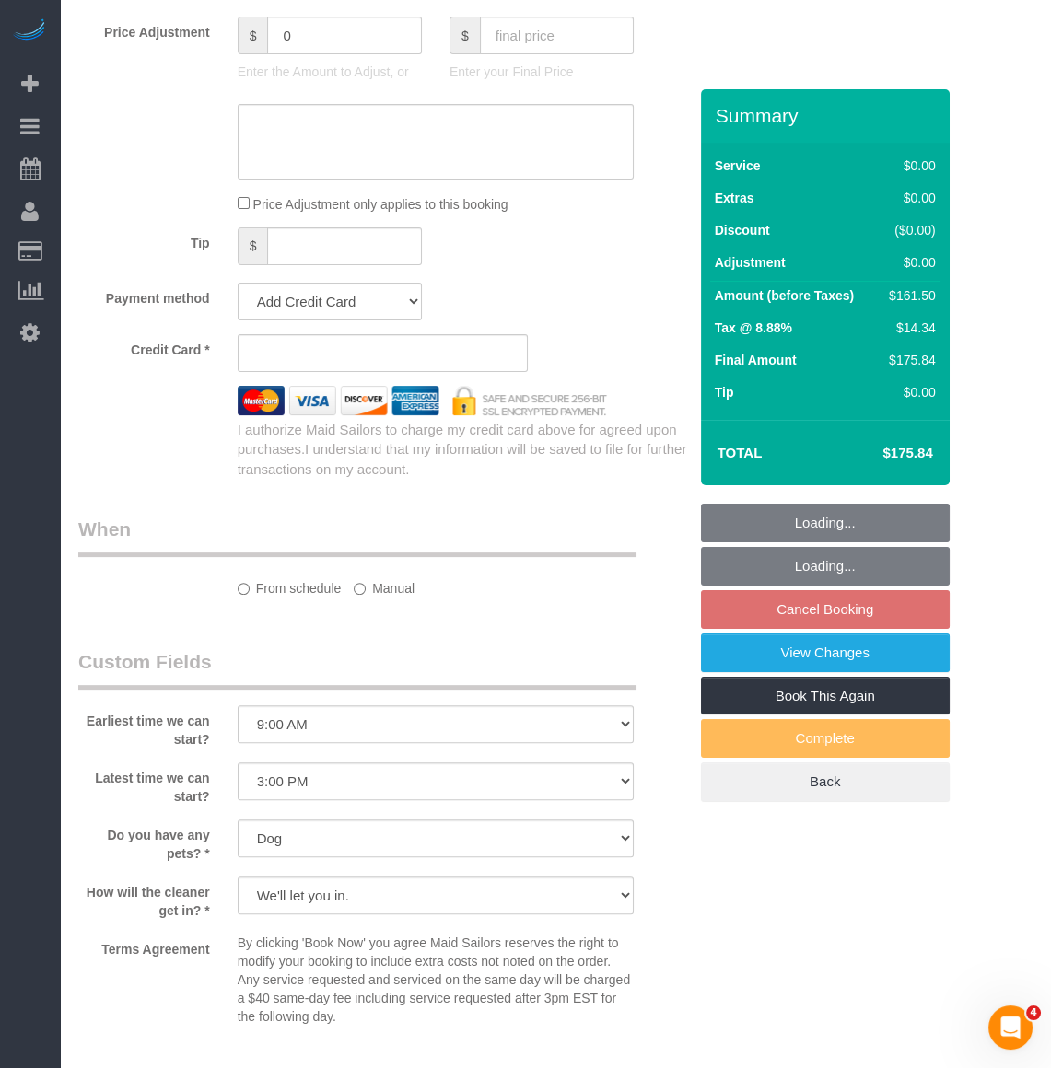
select select "object:41405"
select select "spot526"
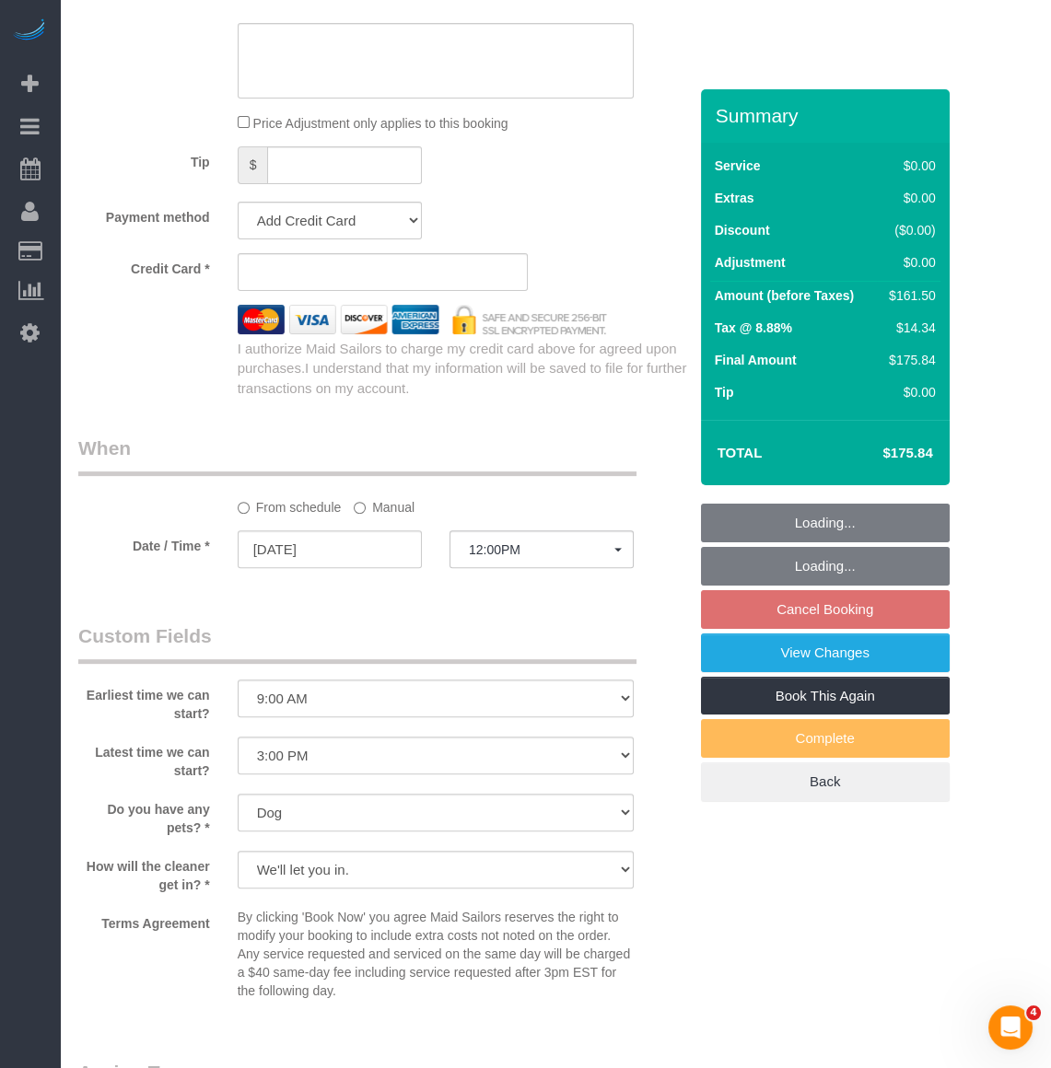
select select "object:41930"
select select "string:stripe-pm_1RiLeT4VGloSiKo7HeIsBs5v"
select select "2"
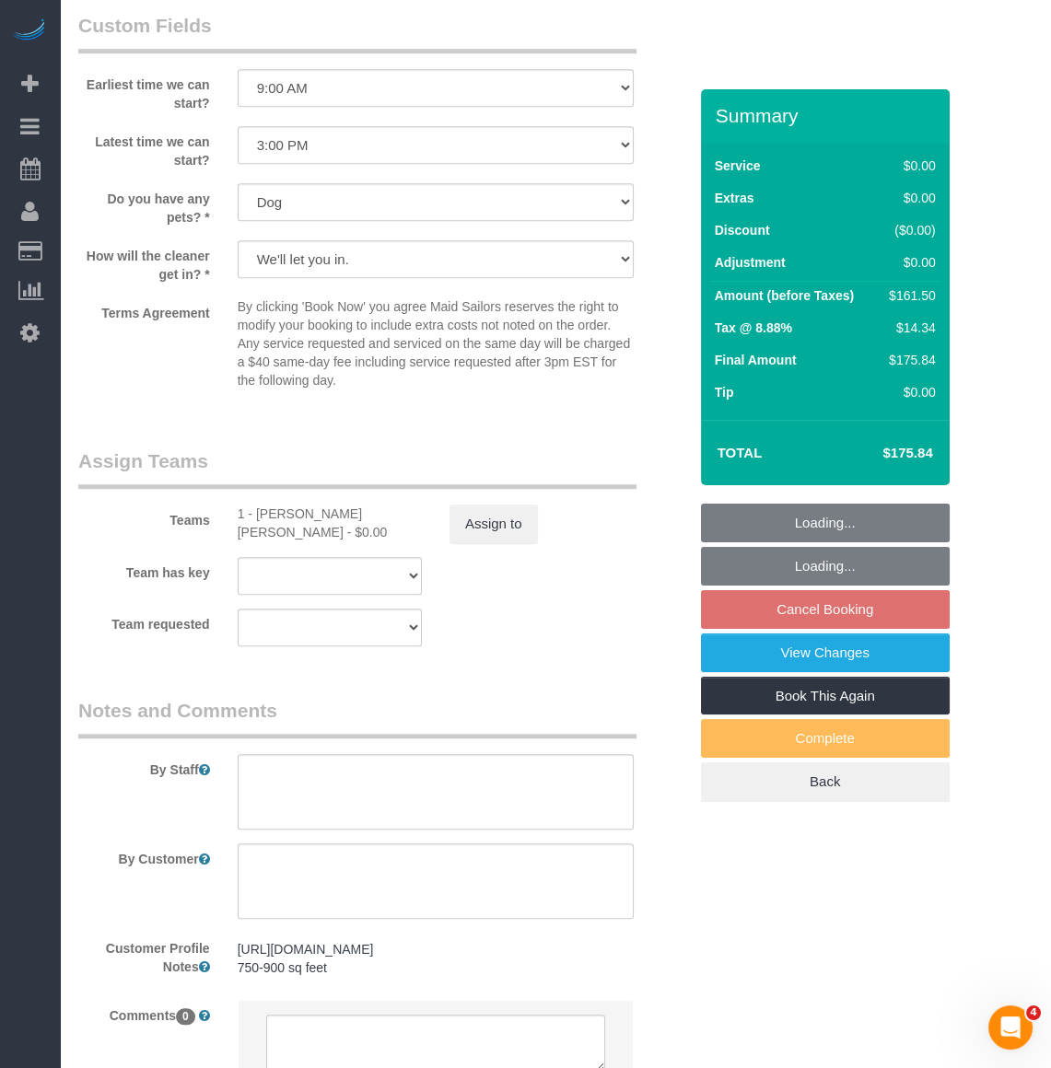
select select "2"
click at [459, 525] on button "Assign to" at bounding box center [493, 524] width 88 height 39
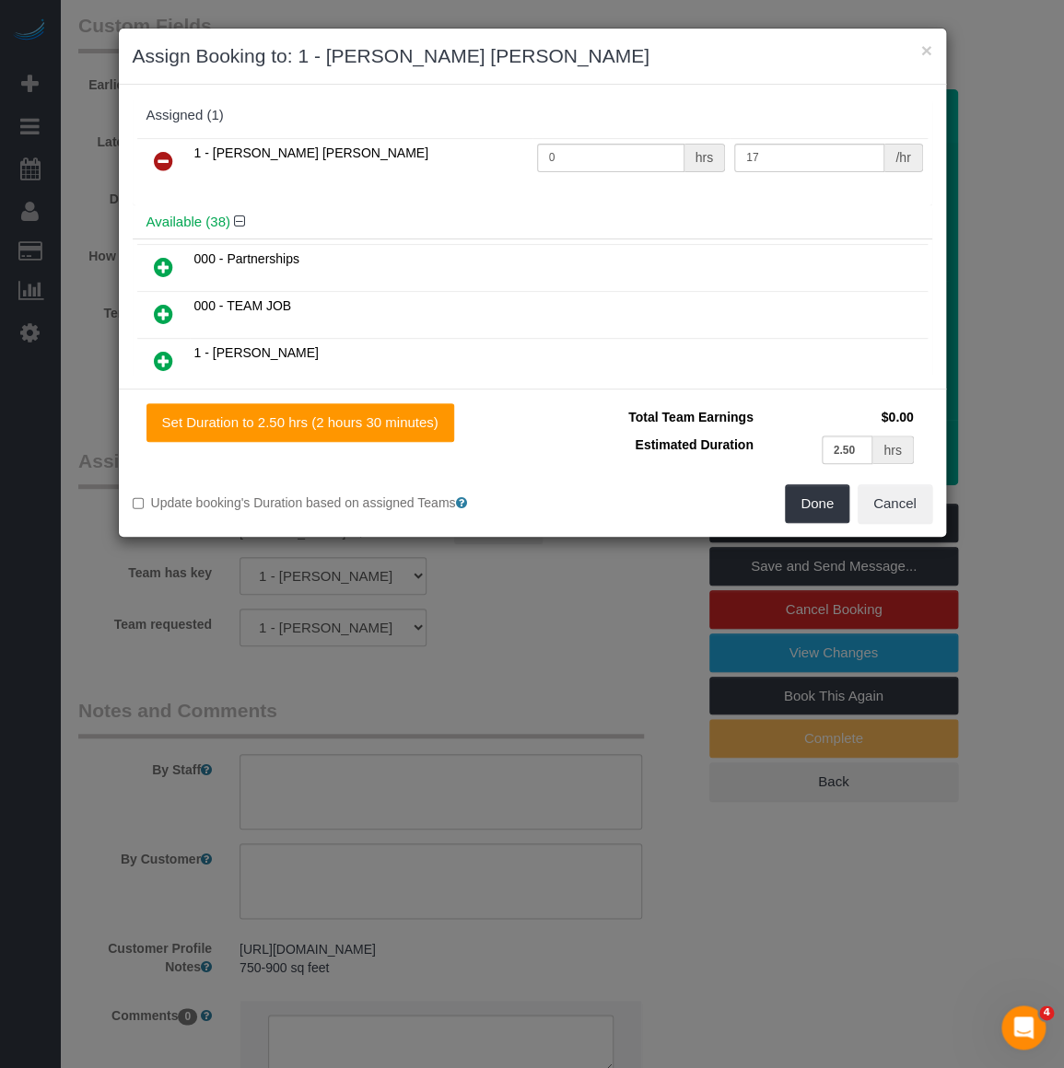
click at [142, 157] on link at bounding box center [163, 162] width 43 height 37
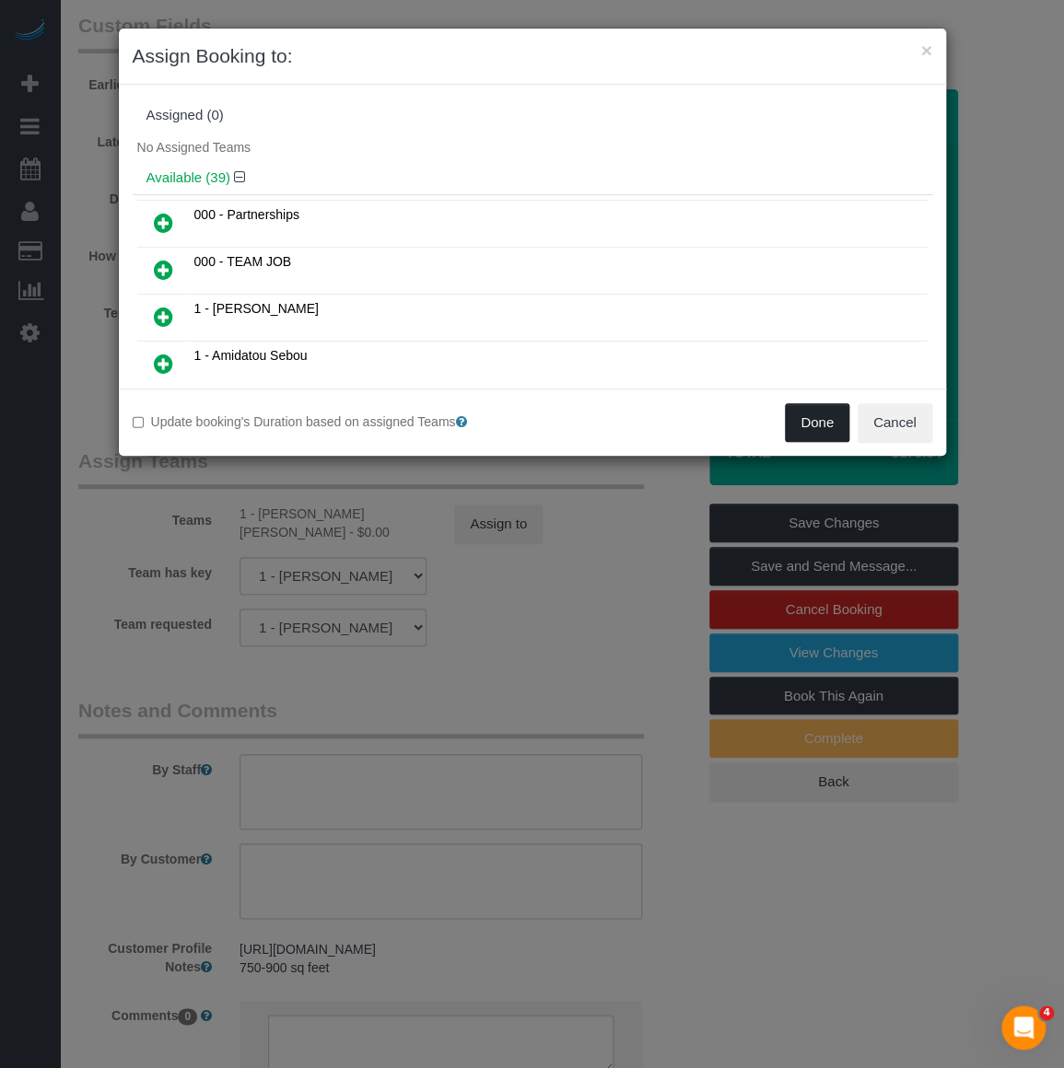
click at [824, 424] on button "Done" at bounding box center [817, 422] width 64 height 39
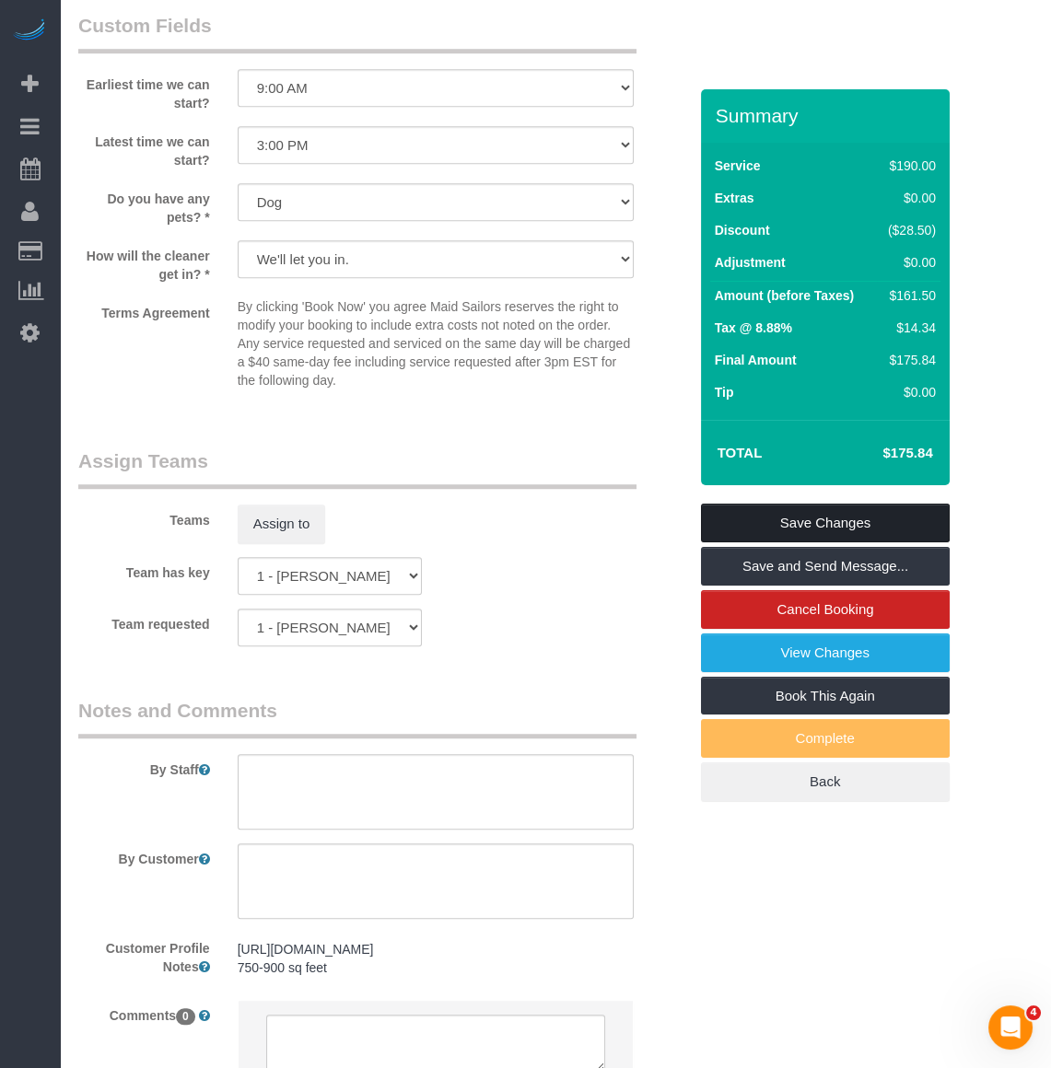
click at [825, 517] on link "Save Changes" at bounding box center [825, 523] width 249 height 39
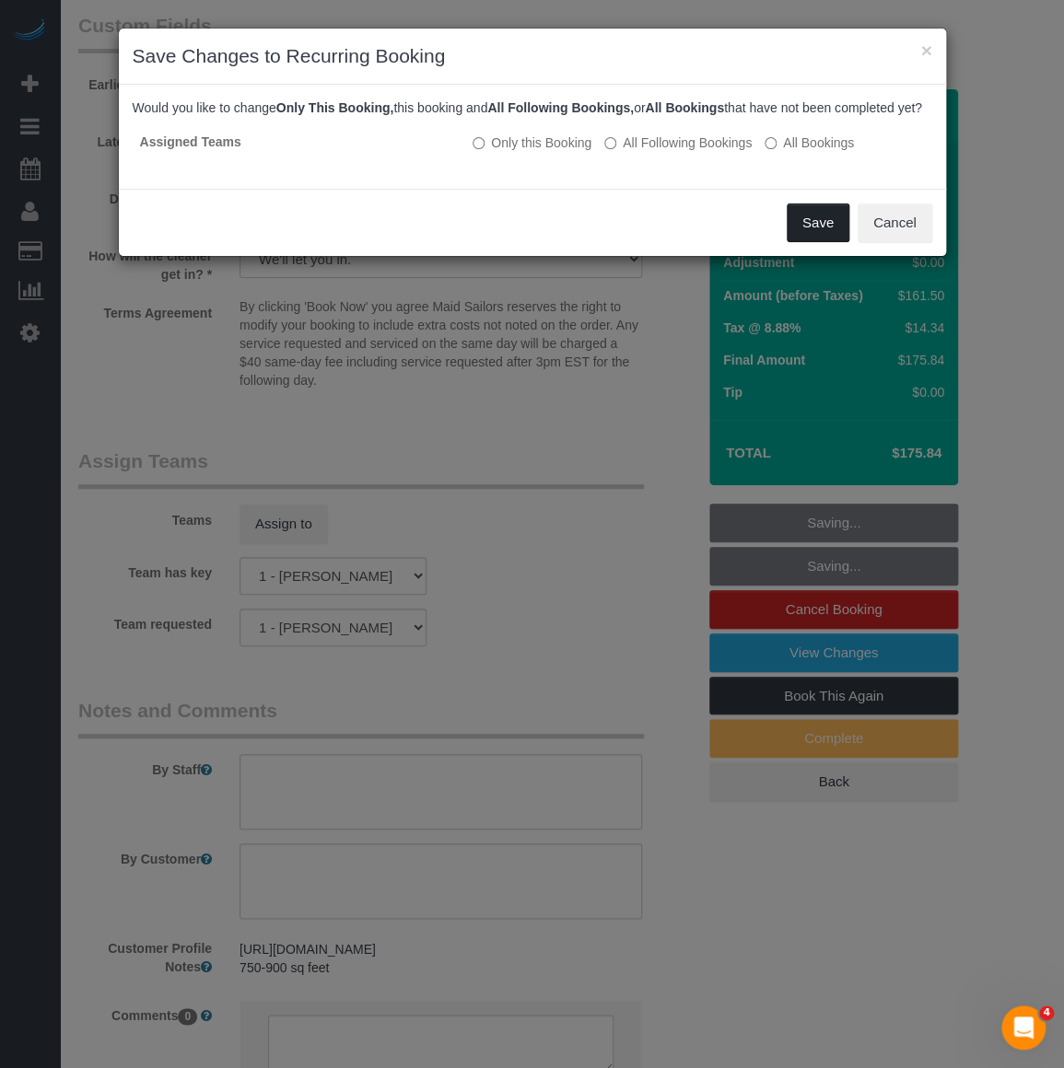
click at [798, 236] on button "Save" at bounding box center [817, 222] width 63 height 39
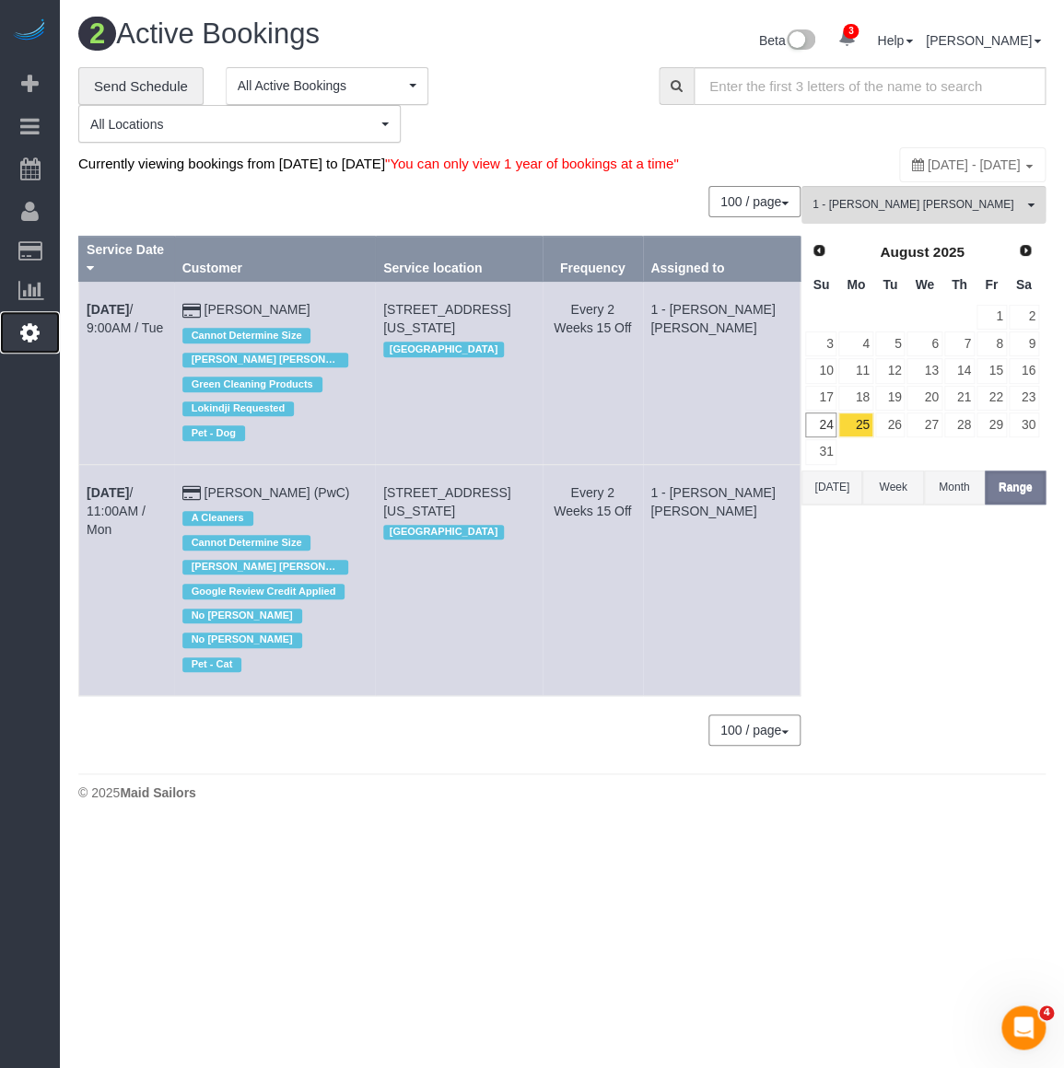
click at [20, 336] on icon at bounding box center [29, 332] width 19 height 22
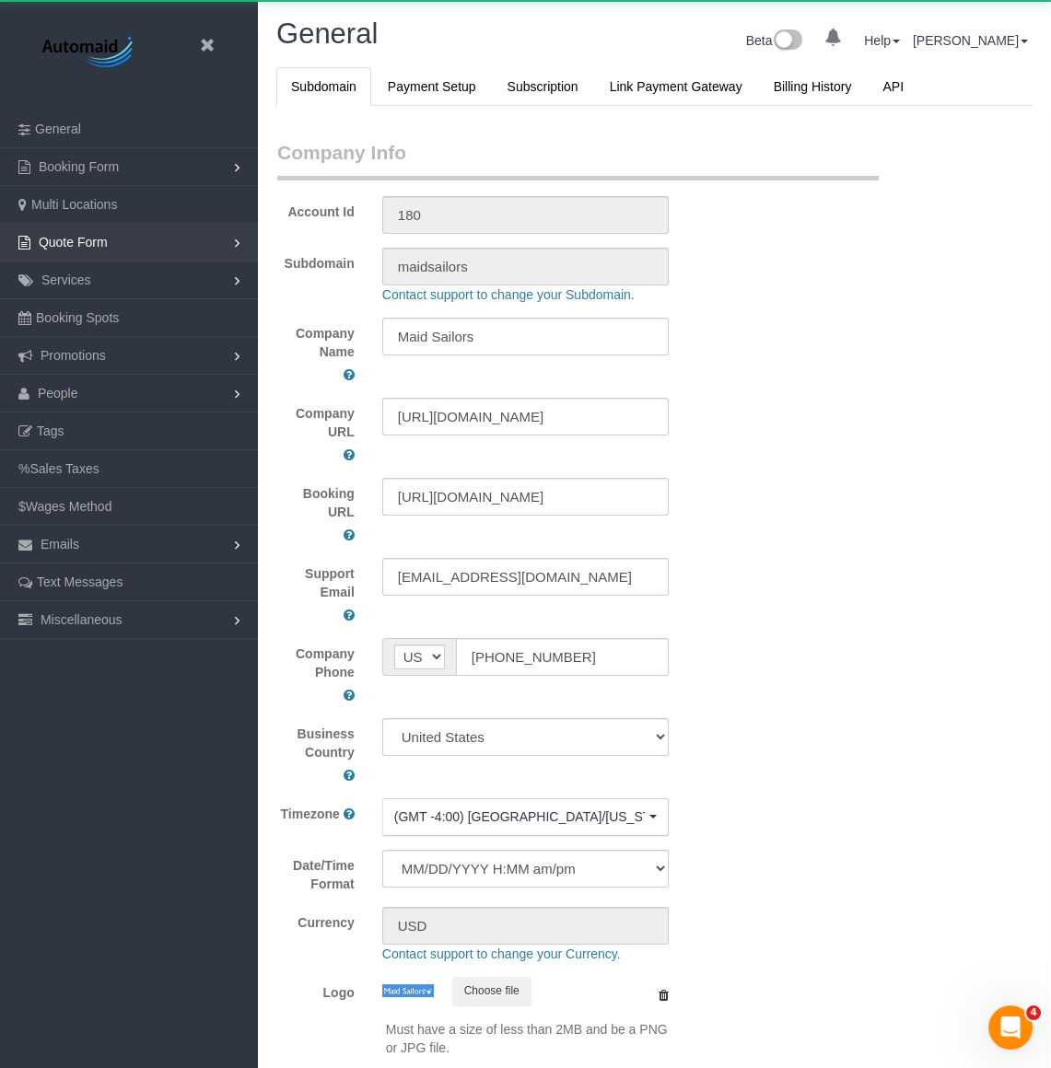
select select "425"
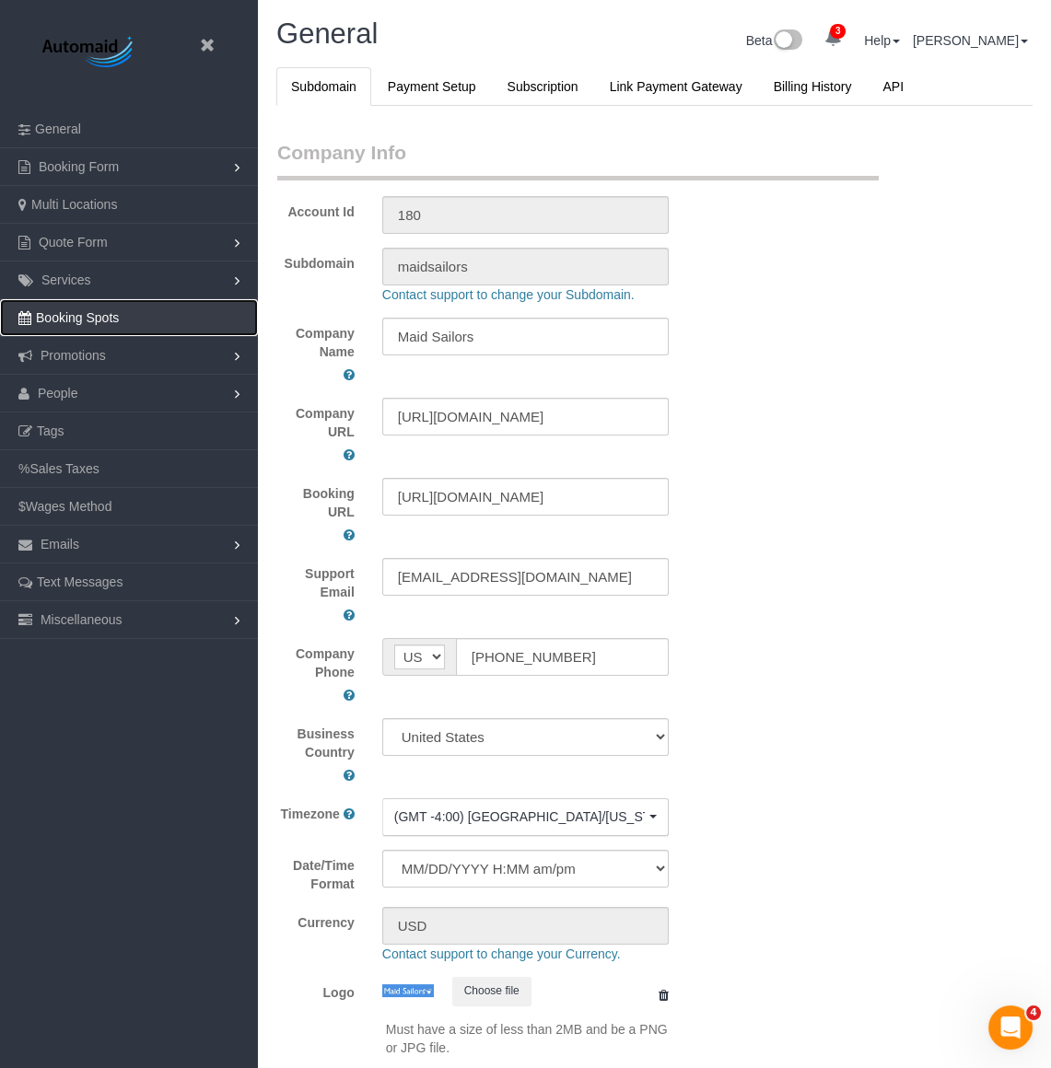
click at [110, 321] on span "Booking Spots" at bounding box center [77, 317] width 83 height 15
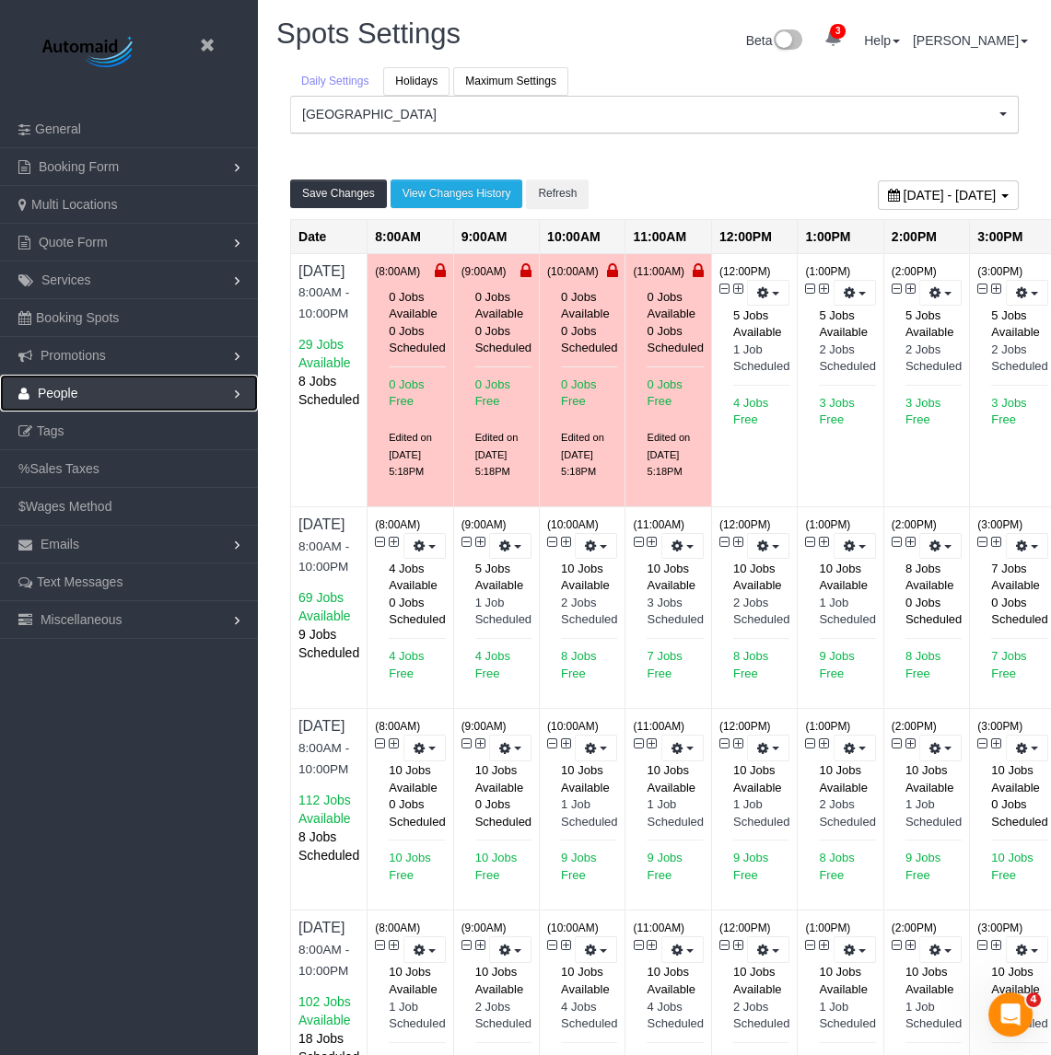
click at [65, 381] on link "People" at bounding box center [129, 393] width 258 height 37
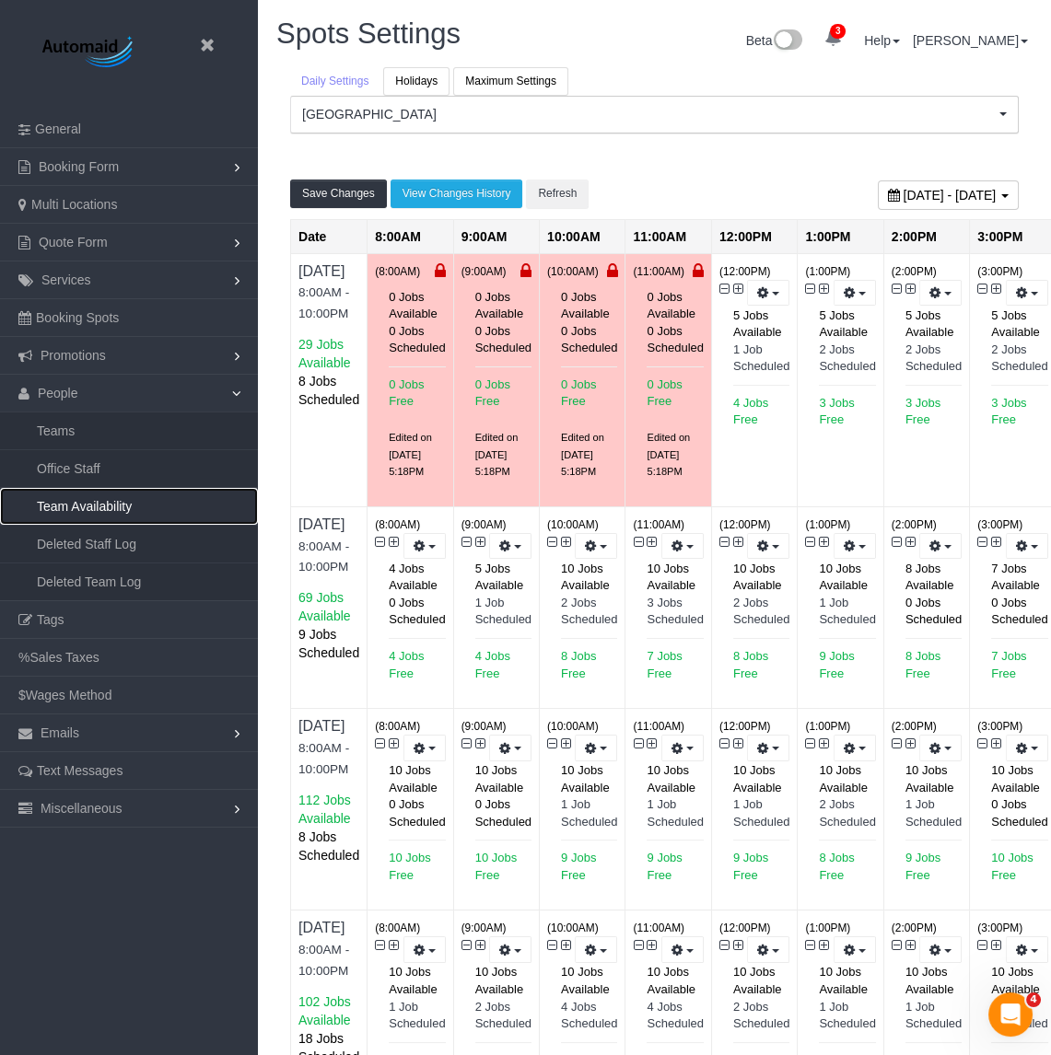
click at [76, 500] on link "Team Availability" at bounding box center [129, 506] width 258 height 37
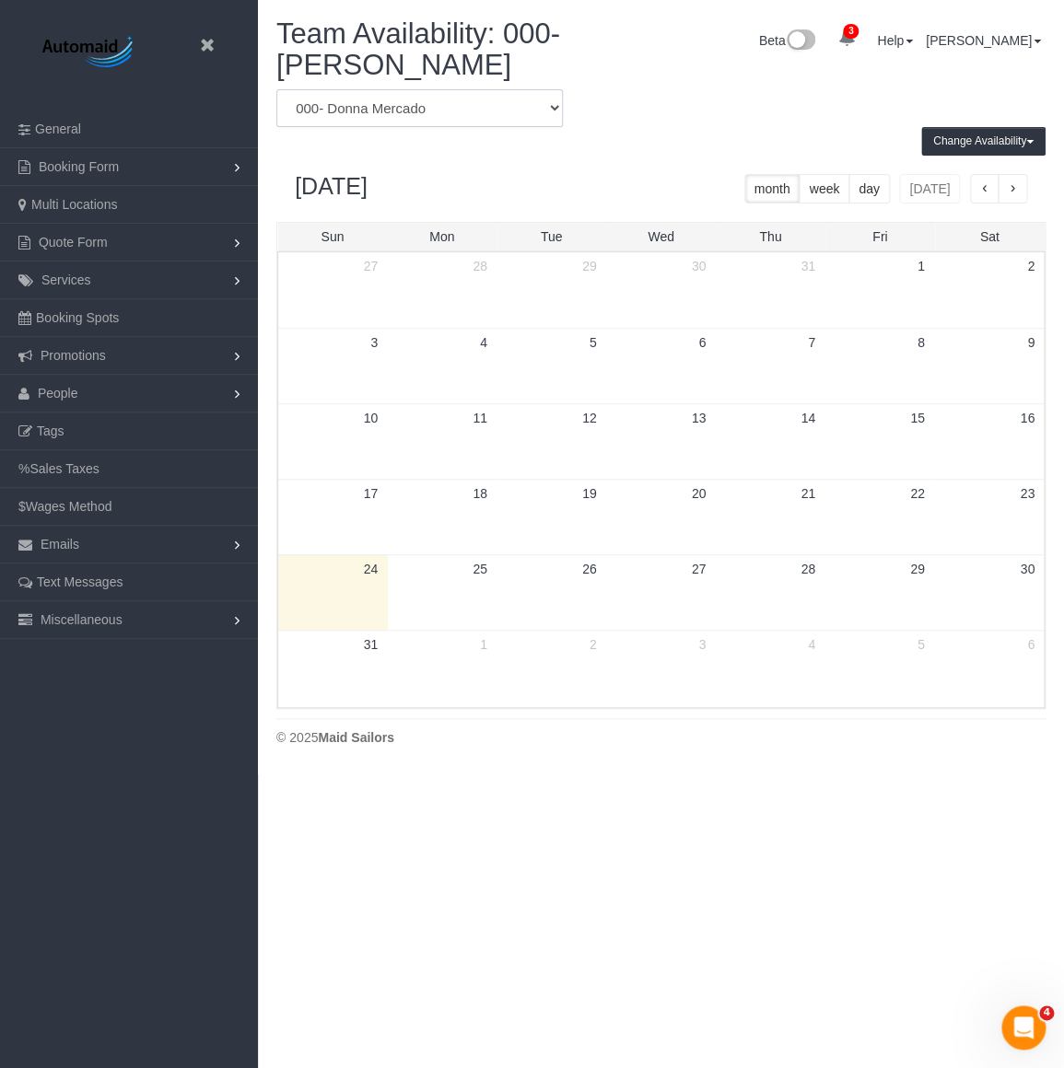
click at [454, 104] on select "* - K.J. *Irene Flores - Test 000 - Partnerships 000 - TEAM JOB 000- Donna Merc…" at bounding box center [419, 108] width 286 height 38
select select "number:60978"
click at [276, 89] on select "* - K.J. *Irene Flores - Test 000 - Partnerships 000 - TEAM JOB 000- Donna Merc…" at bounding box center [419, 108] width 286 height 38
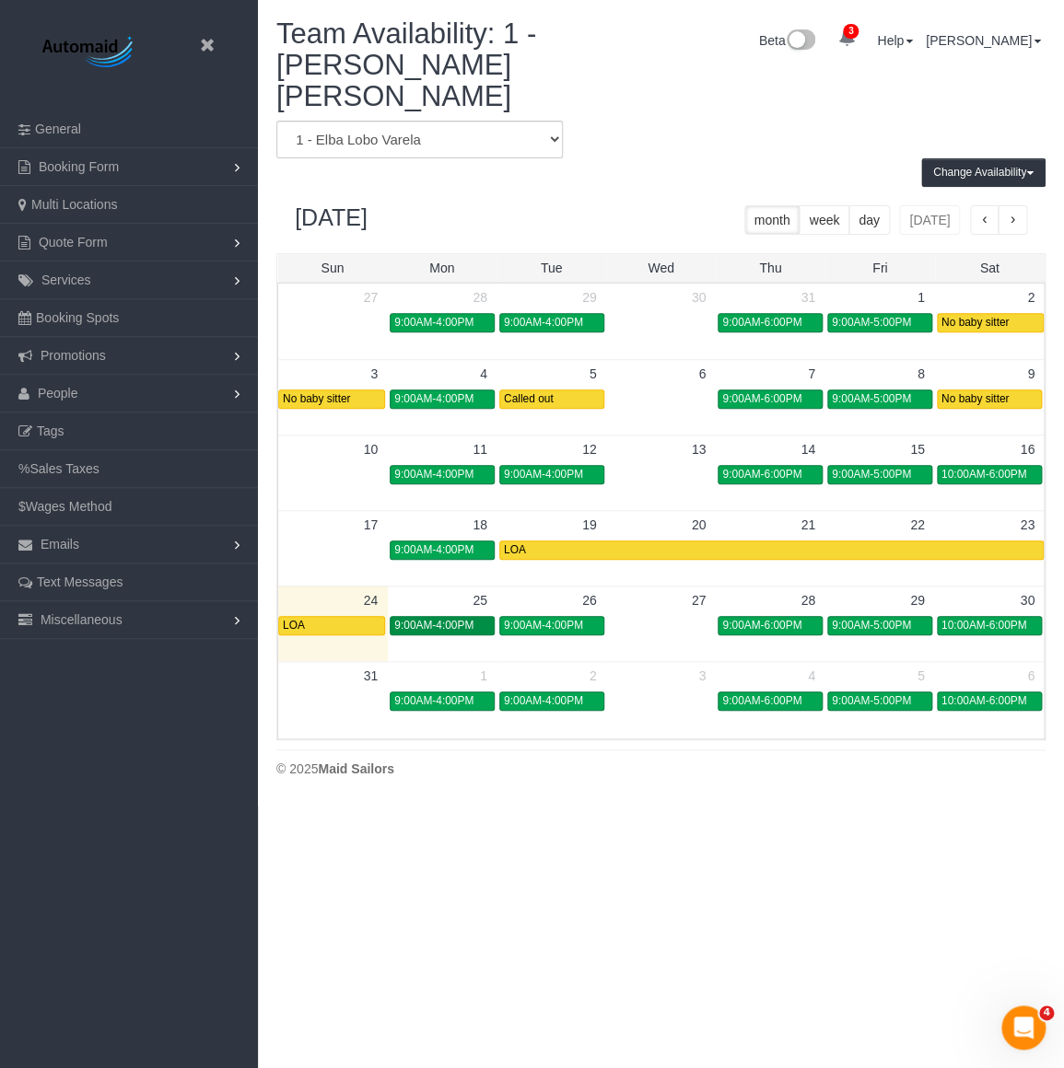
click at [445, 619] on span "9:00AM-4:00PM" at bounding box center [433, 625] width 79 height 13
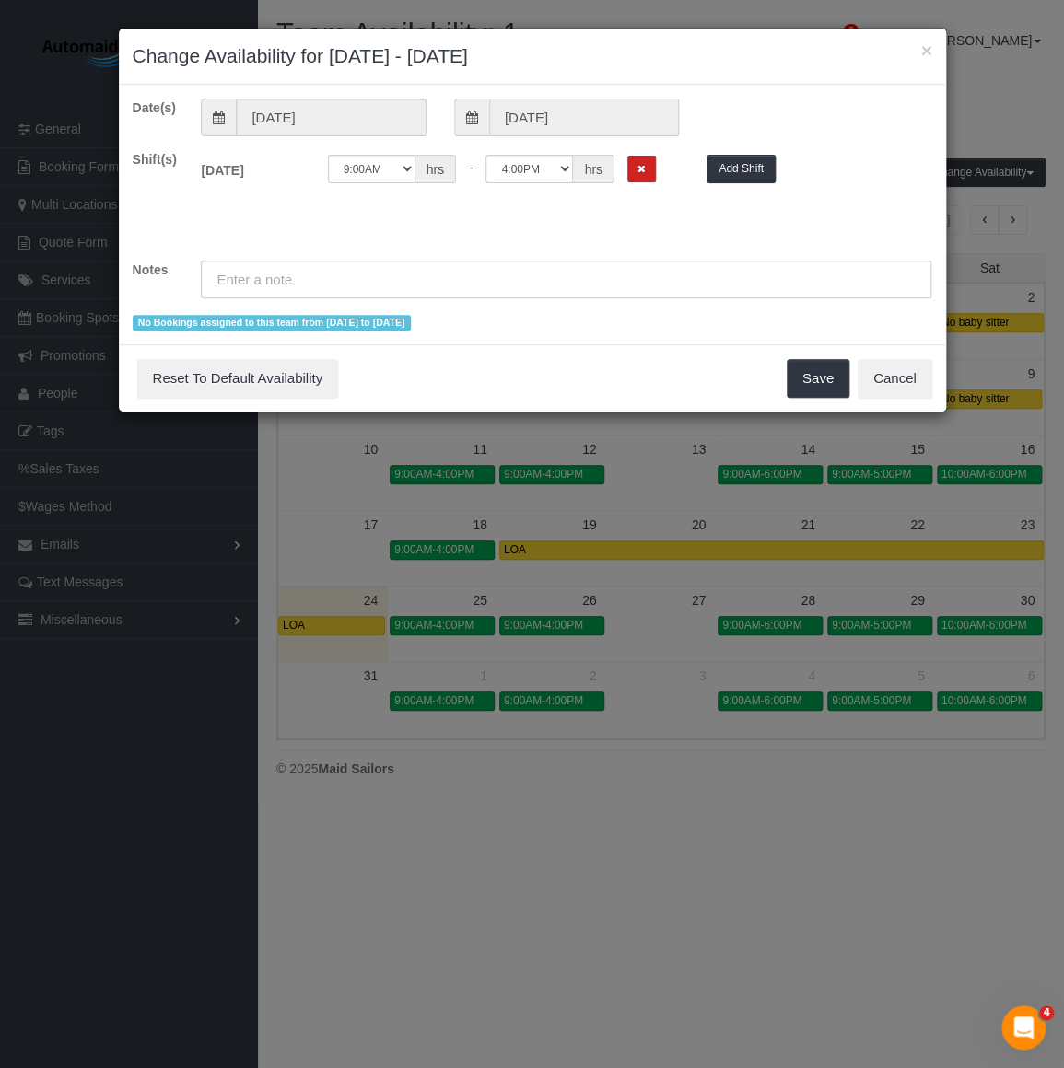
click at [537, 128] on input "08/25/2025" at bounding box center [584, 118] width 190 height 38
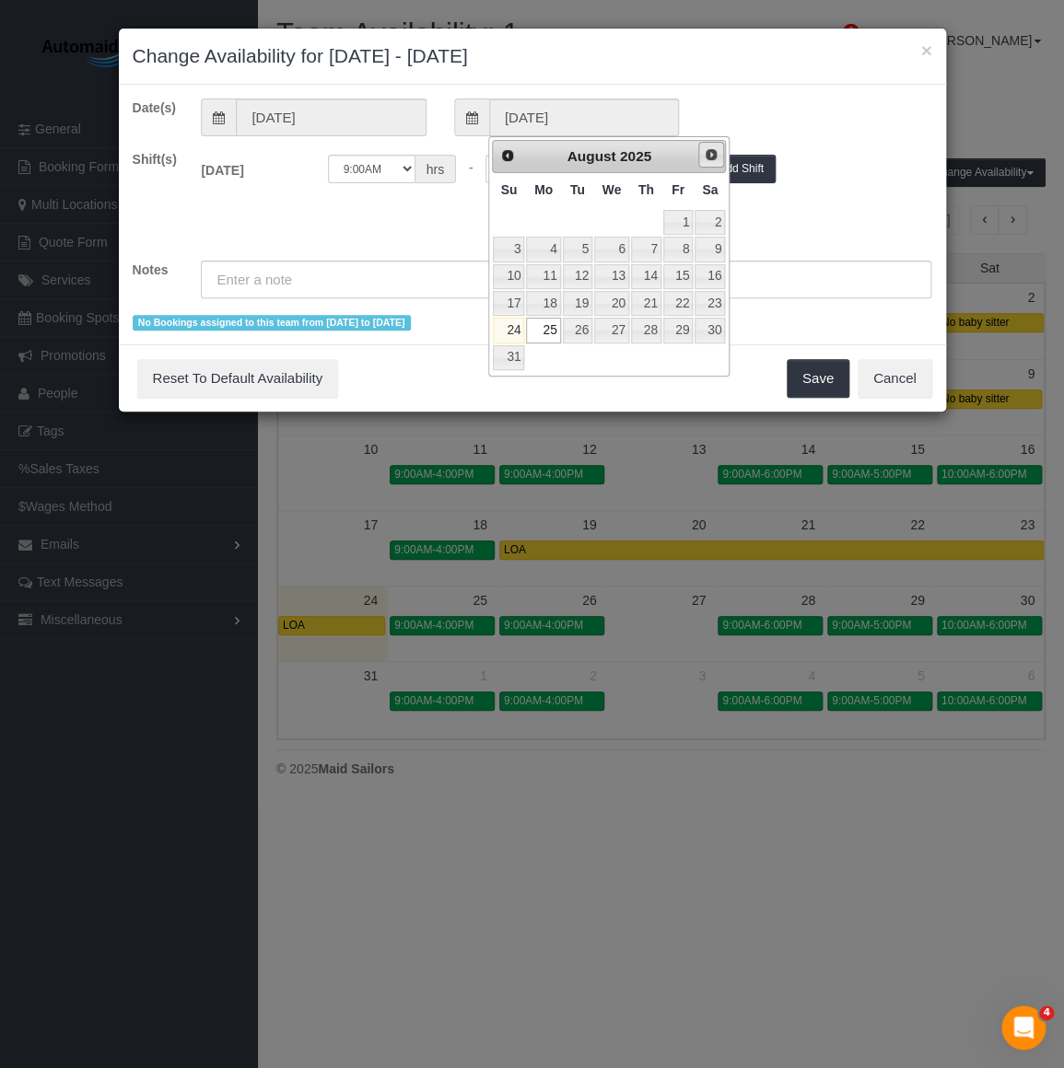
click at [710, 166] on link "Next" at bounding box center [711, 155] width 26 height 26
click at [578, 239] on link "9" at bounding box center [577, 249] width 29 height 25
type input "09/09/2025"
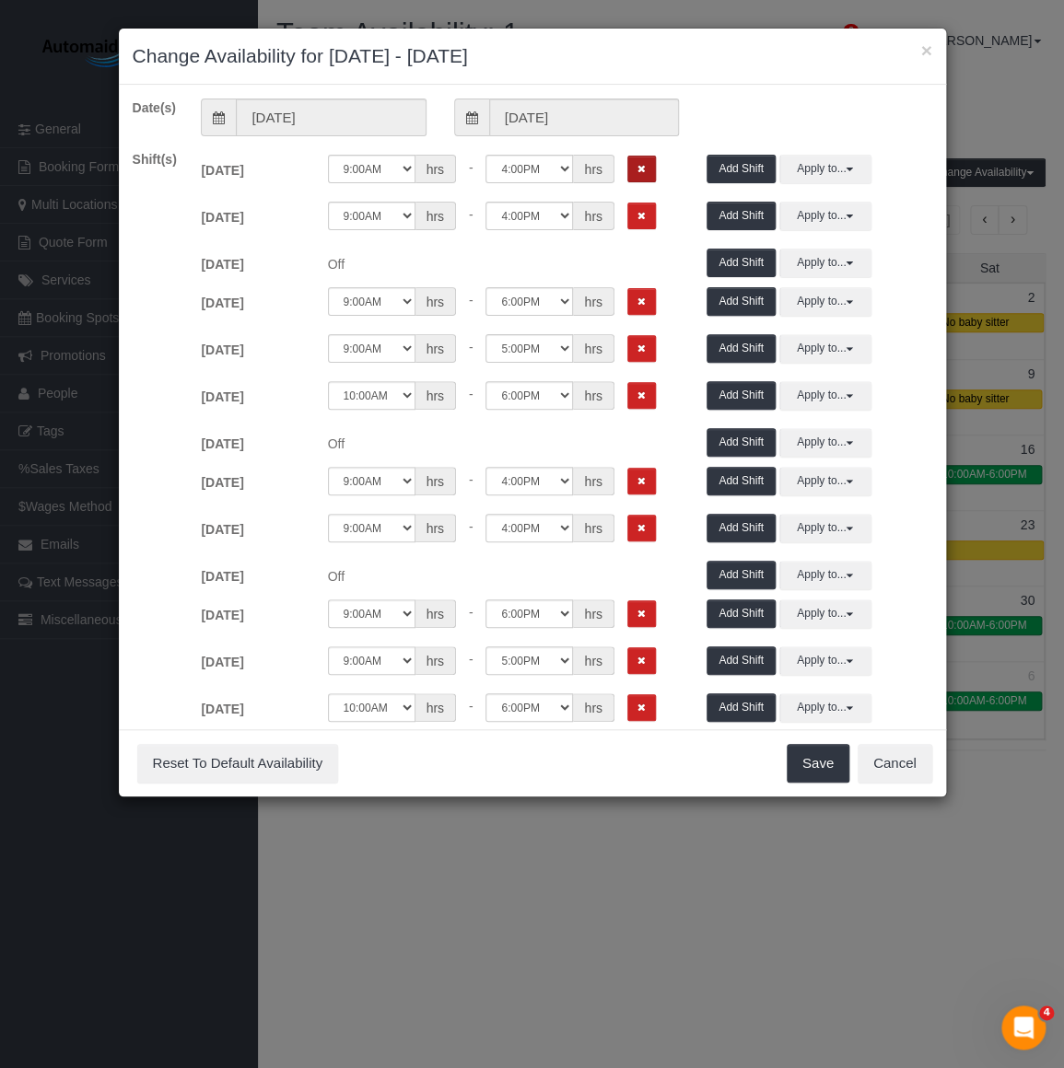
click at [638, 173] on button "Remove Shift" at bounding box center [641, 169] width 29 height 27
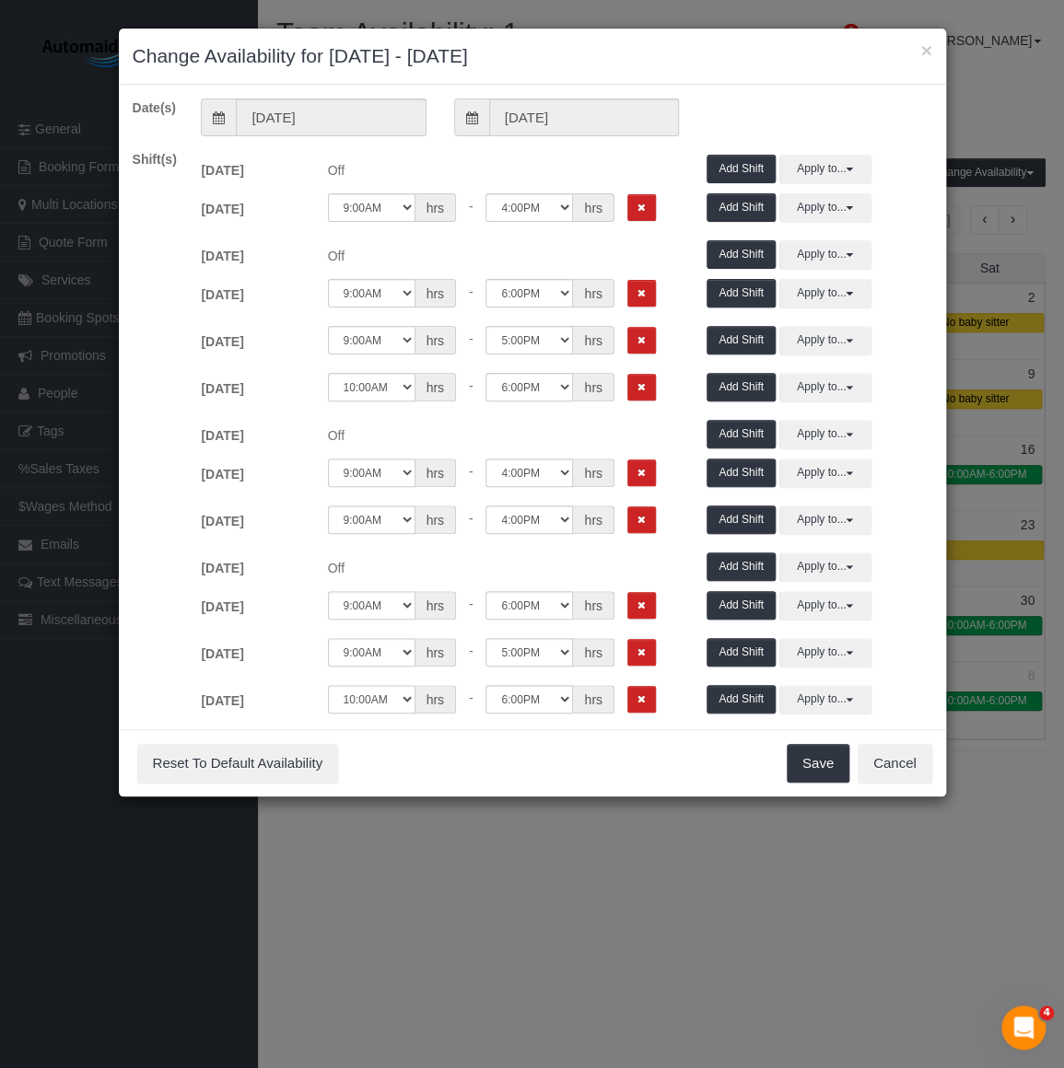
click at [638, 173] on span "Off" at bounding box center [503, 167] width 379 height 25
click at [637, 208] on icon "Remove Shift" at bounding box center [641, 208] width 8 height 10
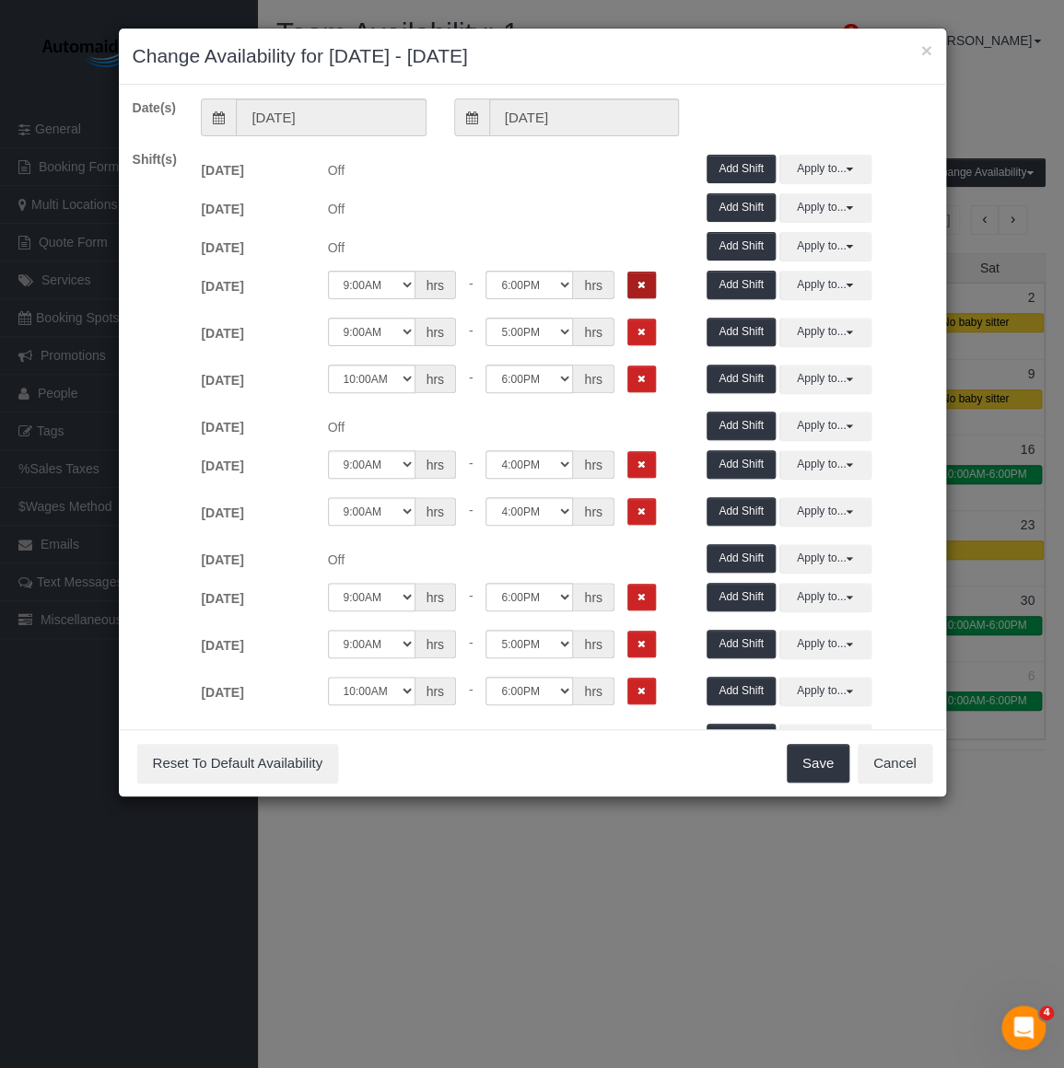
click at [637, 284] on icon "Remove Shift" at bounding box center [641, 285] width 8 height 10
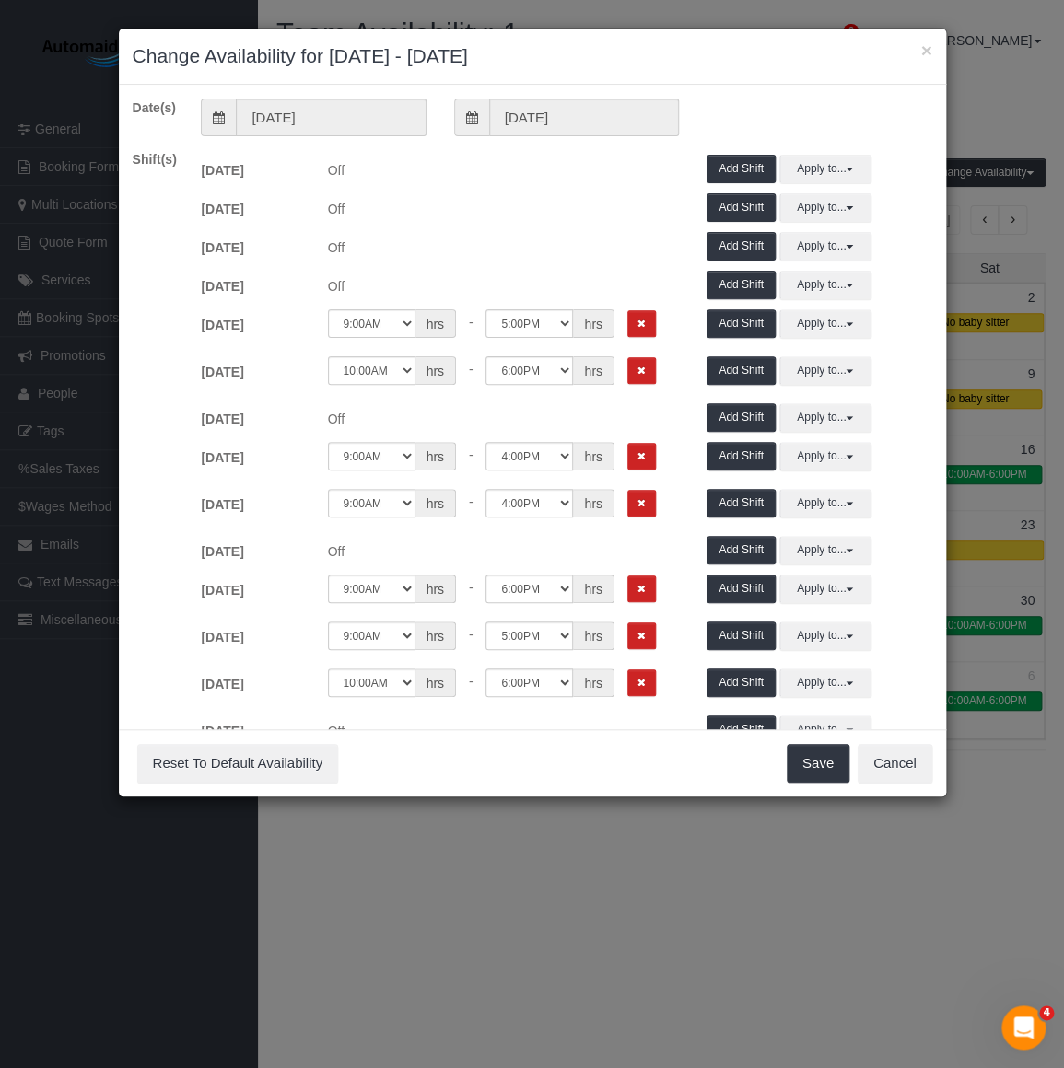
click at [635, 300] on div "Thu 08/28/2025 Off Add Shift Apply to... All Mon 08/25/2025 Tue 08/26/2025 Wed …" at bounding box center [566, 285] width 758 height 39
click at [637, 321] on icon "Remove Shift" at bounding box center [641, 324] width 8 height 10
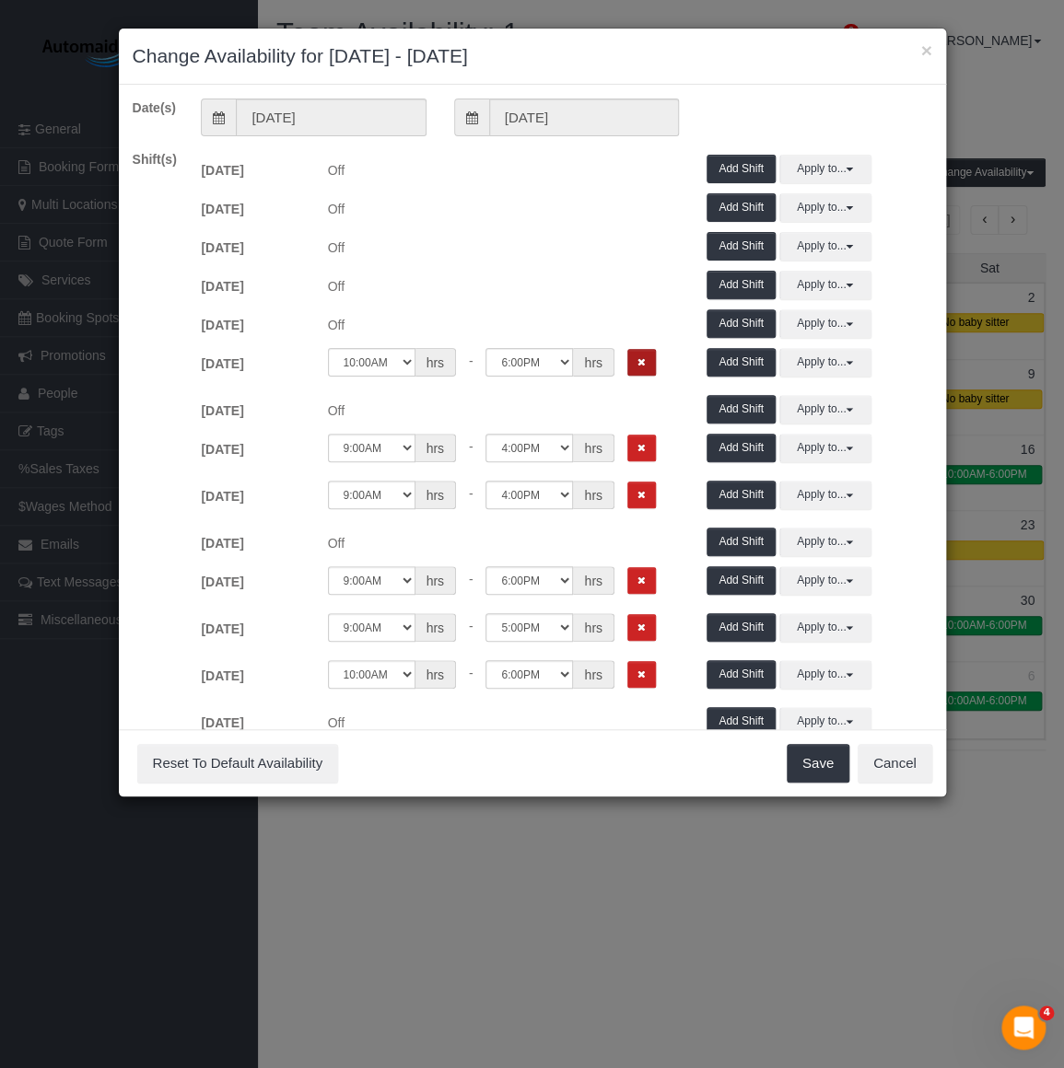
click at [635, 375] on button "Remove Shift" at bounding box center [641, 362] width 29 height 27
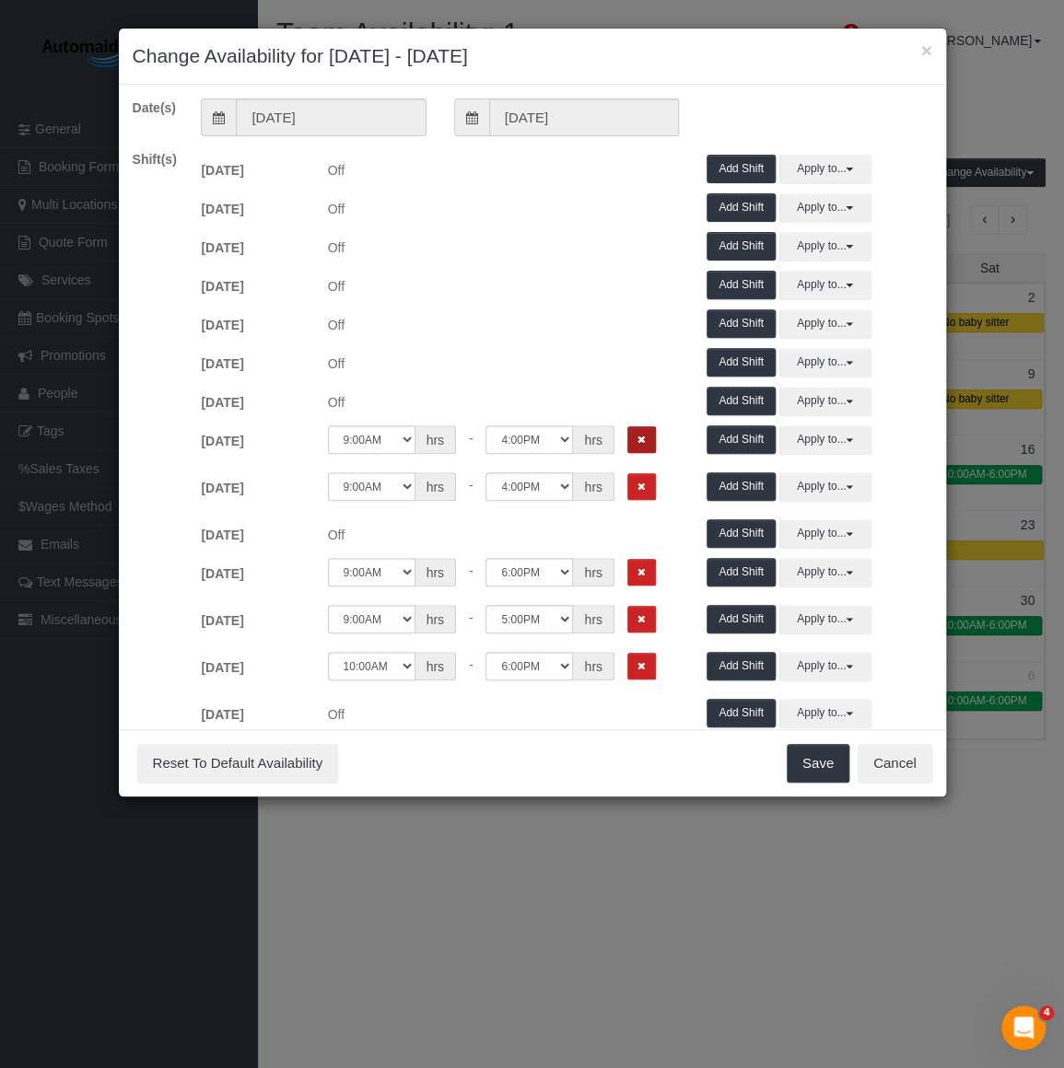
click at [638, 448] on button "Remove Shift" at bounding box center [641, 439] width 29 height 27
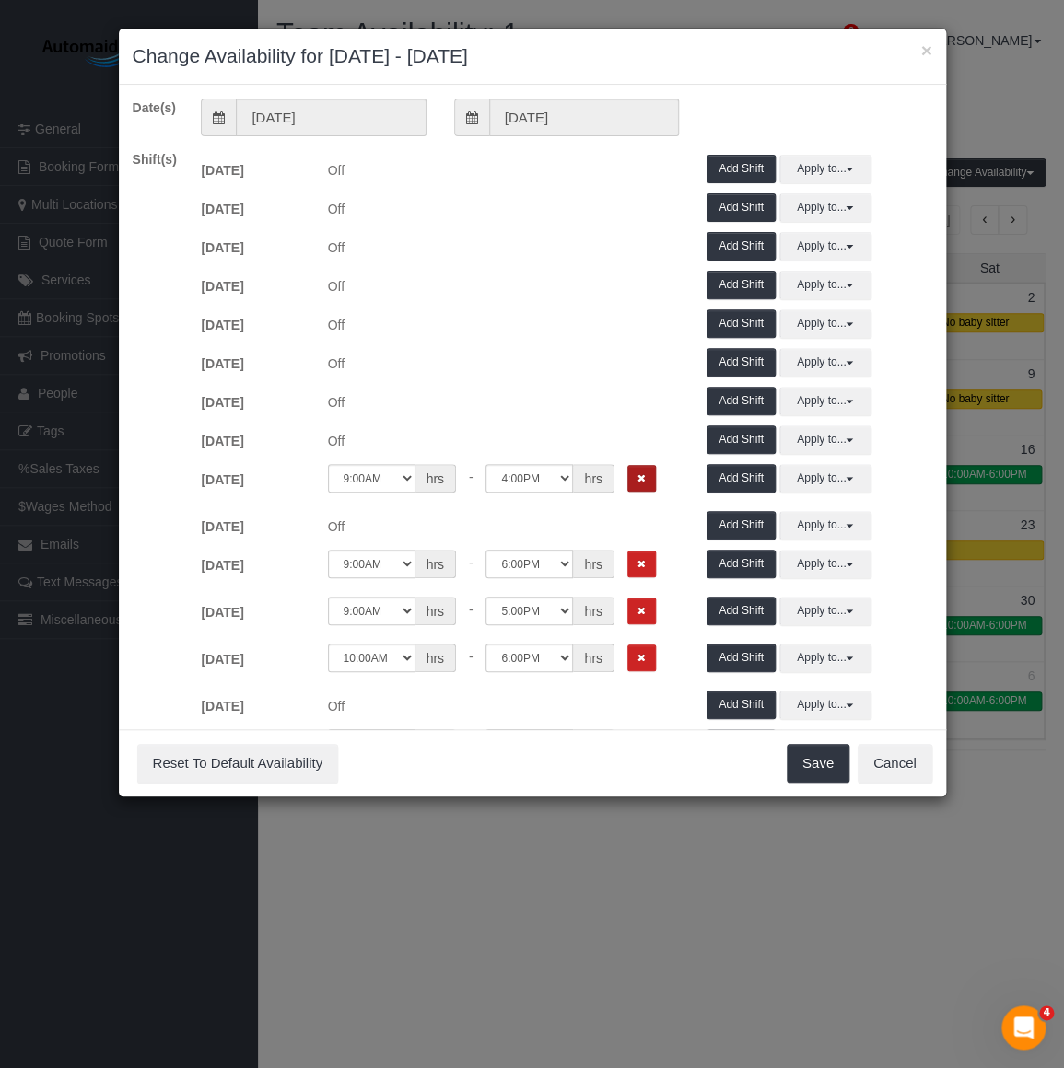
click at [638, 475] on button "Remove Shift" at bounding box center [641, 478] width 29 height 27
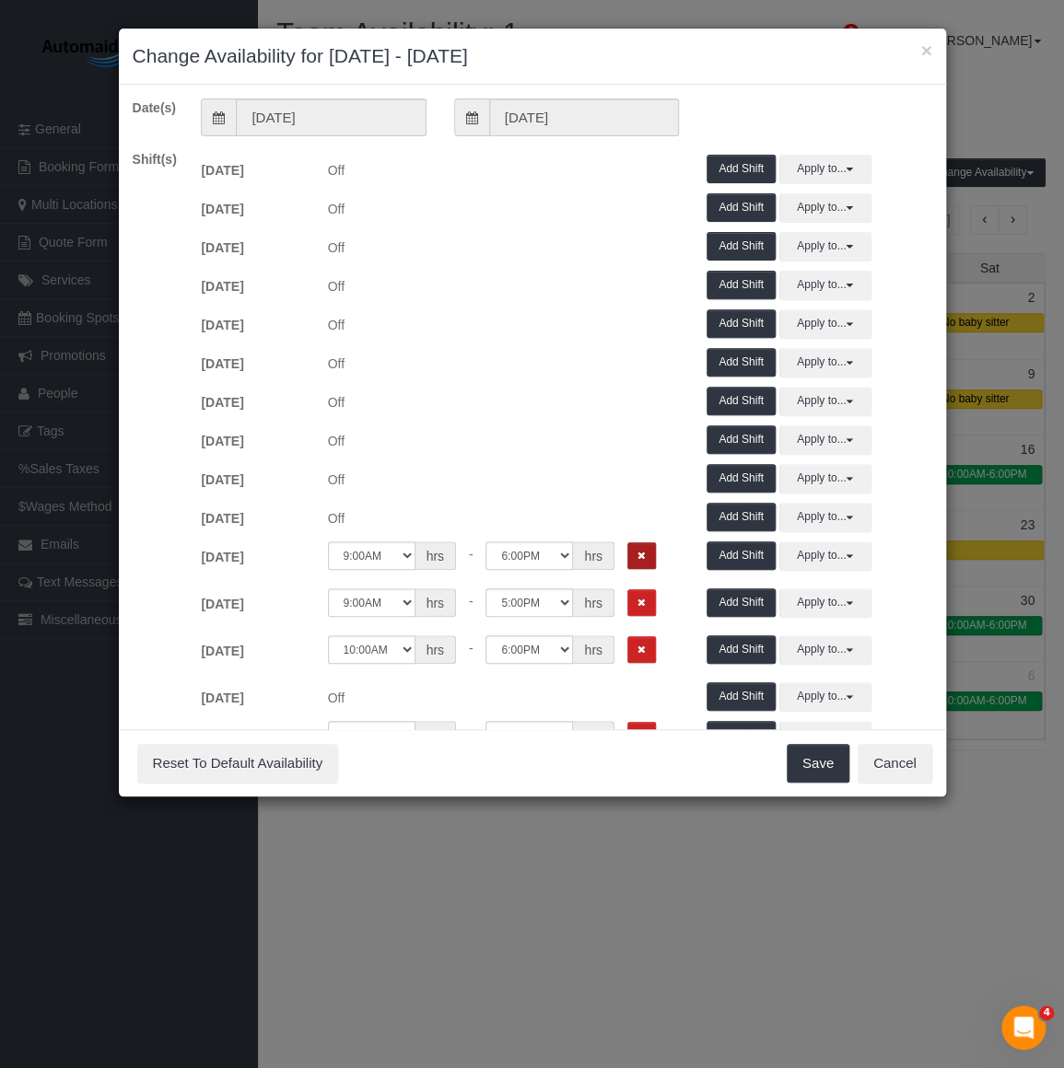
click at [637, 549] on button "Remove Shift" at bounding box center [641, 555] width 29 height 27
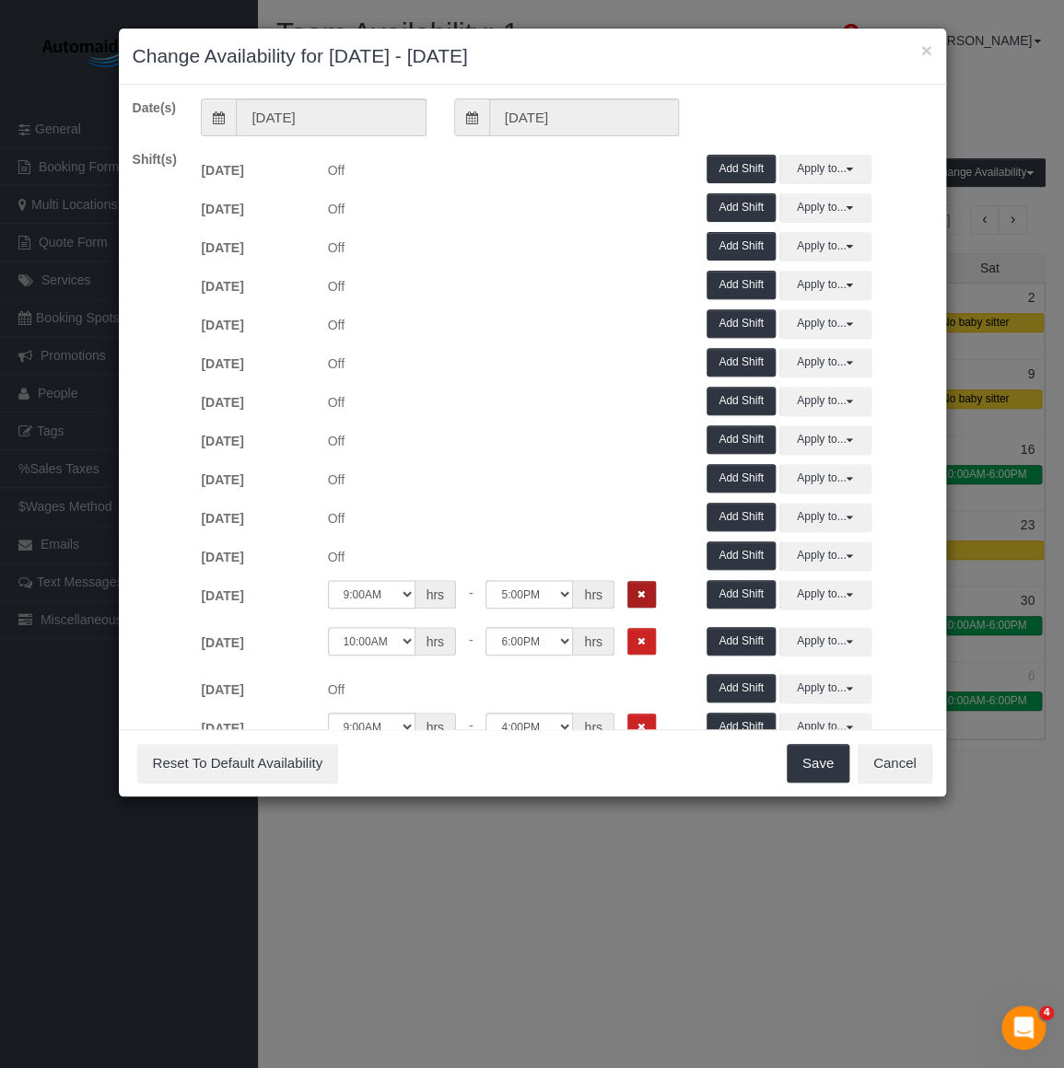
click at [635, 606] on button "Remove Shift" at bounding box center [641, 594] width 29 height 27
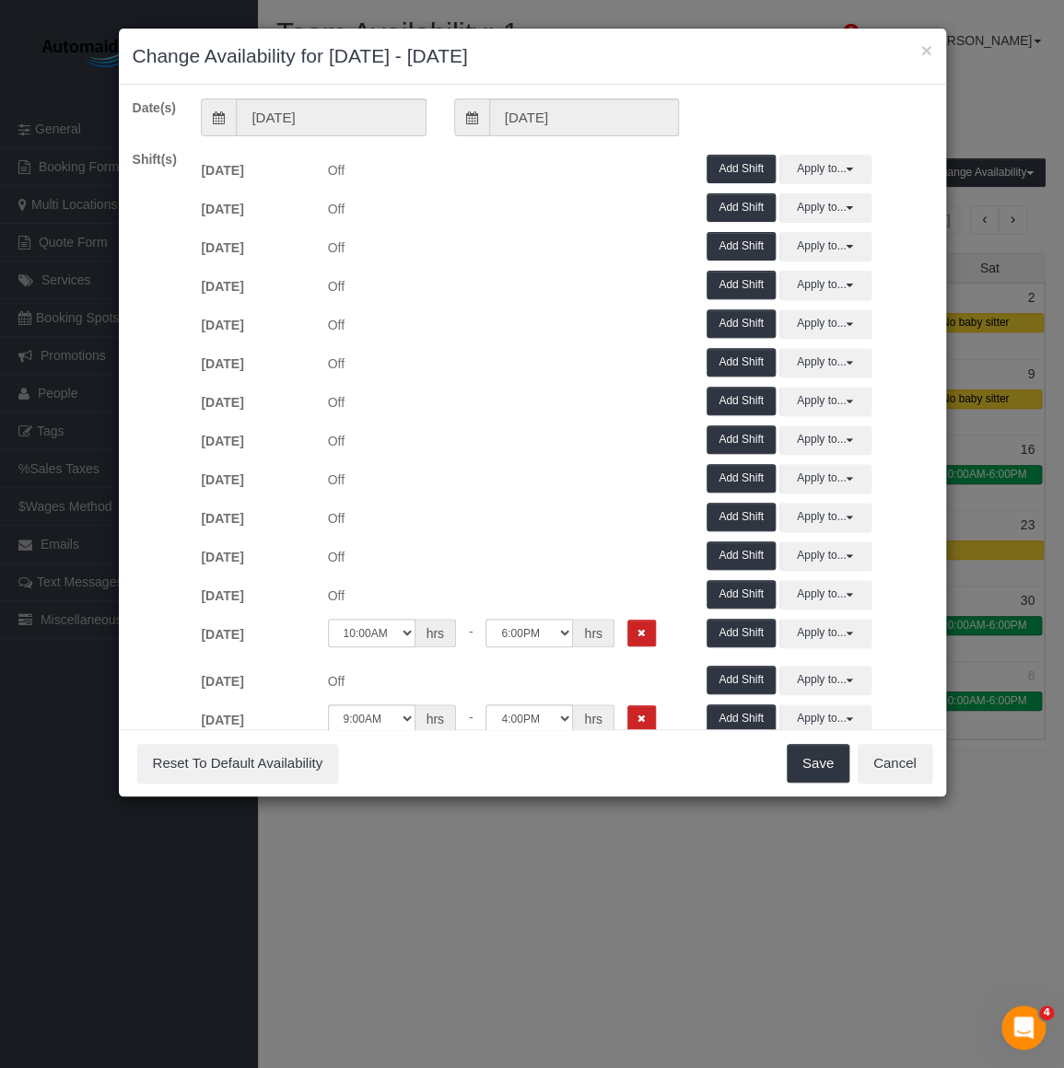
click at [635, 658] on div "Sat 09/06/2025 Off 12:00AM 12:05AM 12:10AM 12:15AM 12:20AM 12:25AM 12:30AM 12:3…" at bounding box center [566, 637] width 758 height 47
click at [637, 635] on icon "Remove Shift" at bounding box center [641, 633] width 8 height 10
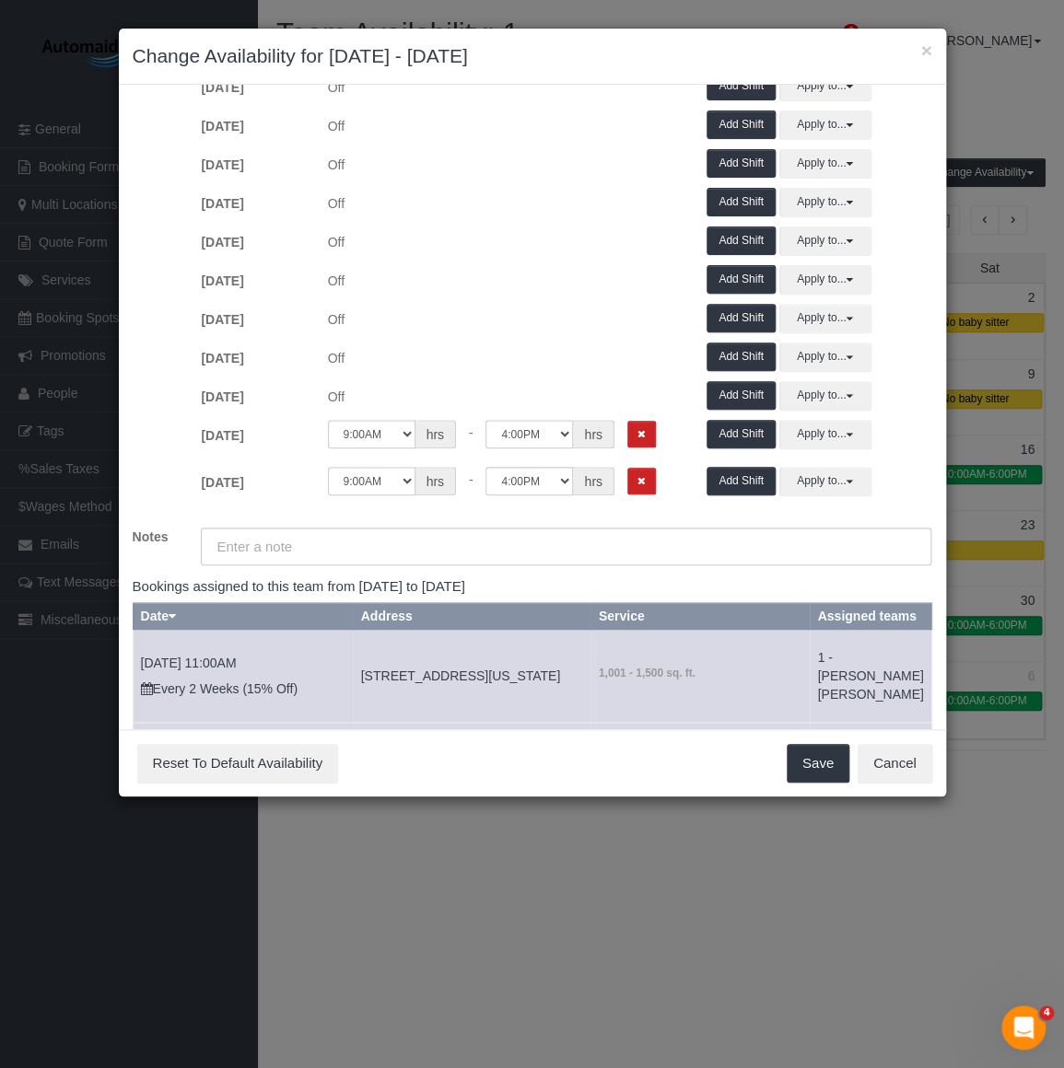
scroll to position [334, 0]
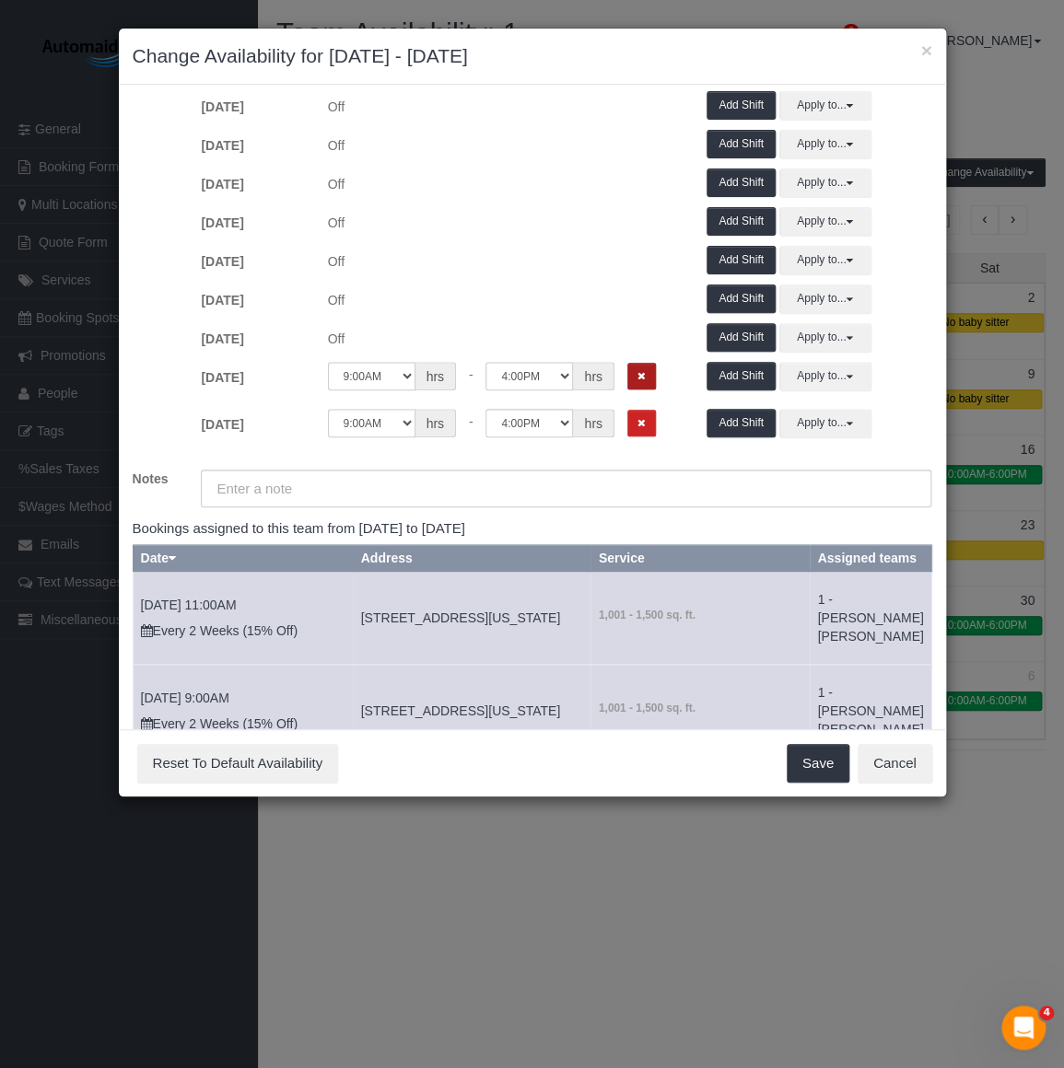
click at [638, 384] on button "Remove Shift" at bounding box center [641, 376] width 29 height 27
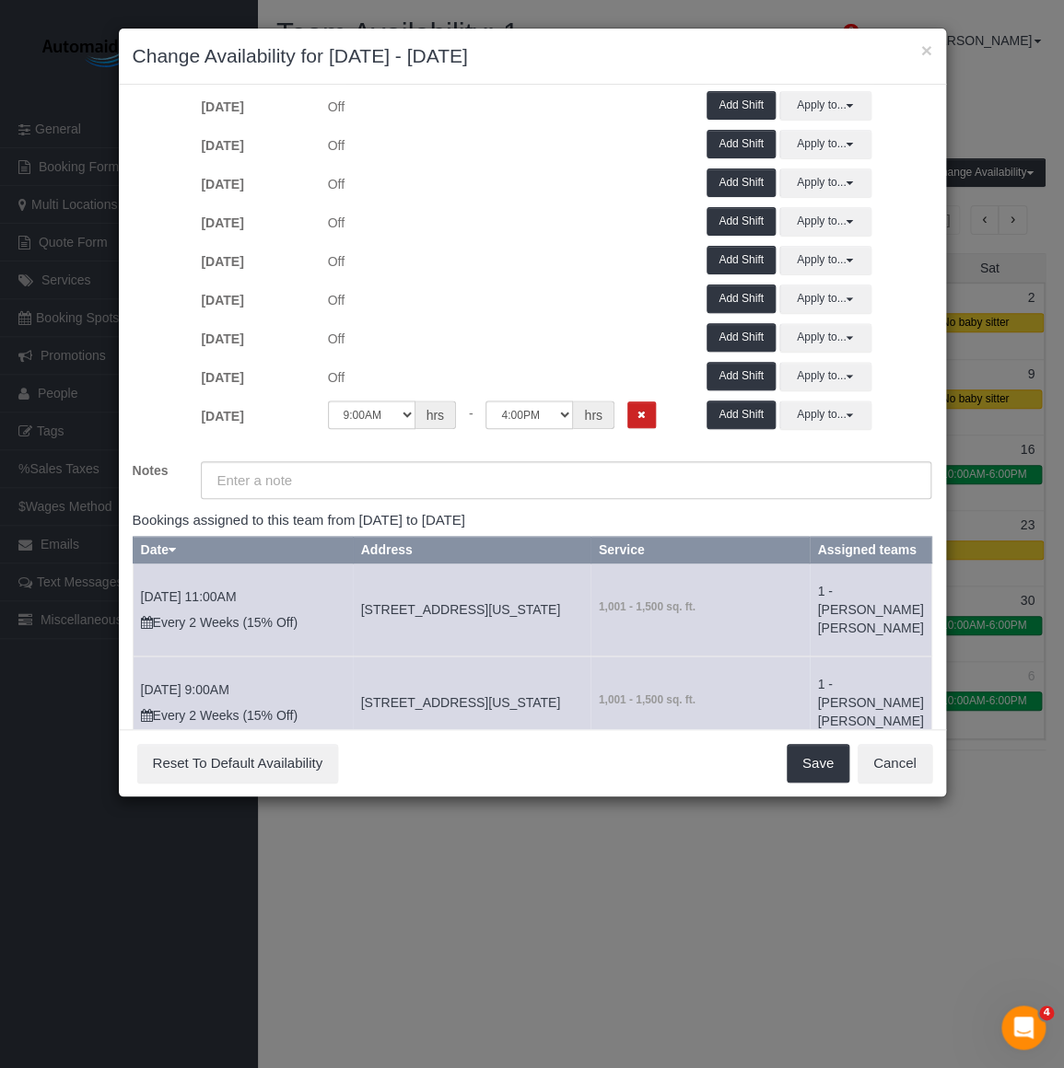
click at [635, 450] on div "Date(s) 08/25/2025 09/09/2025 Shift(s) Mon 08/25/2025 Off Add Shift Apply to...…" at bounding box center [532, 264] width 799 height 1001
click at [635, 424] on button "Remove Shift" at bounding box center [641, 414] width 29 height 27
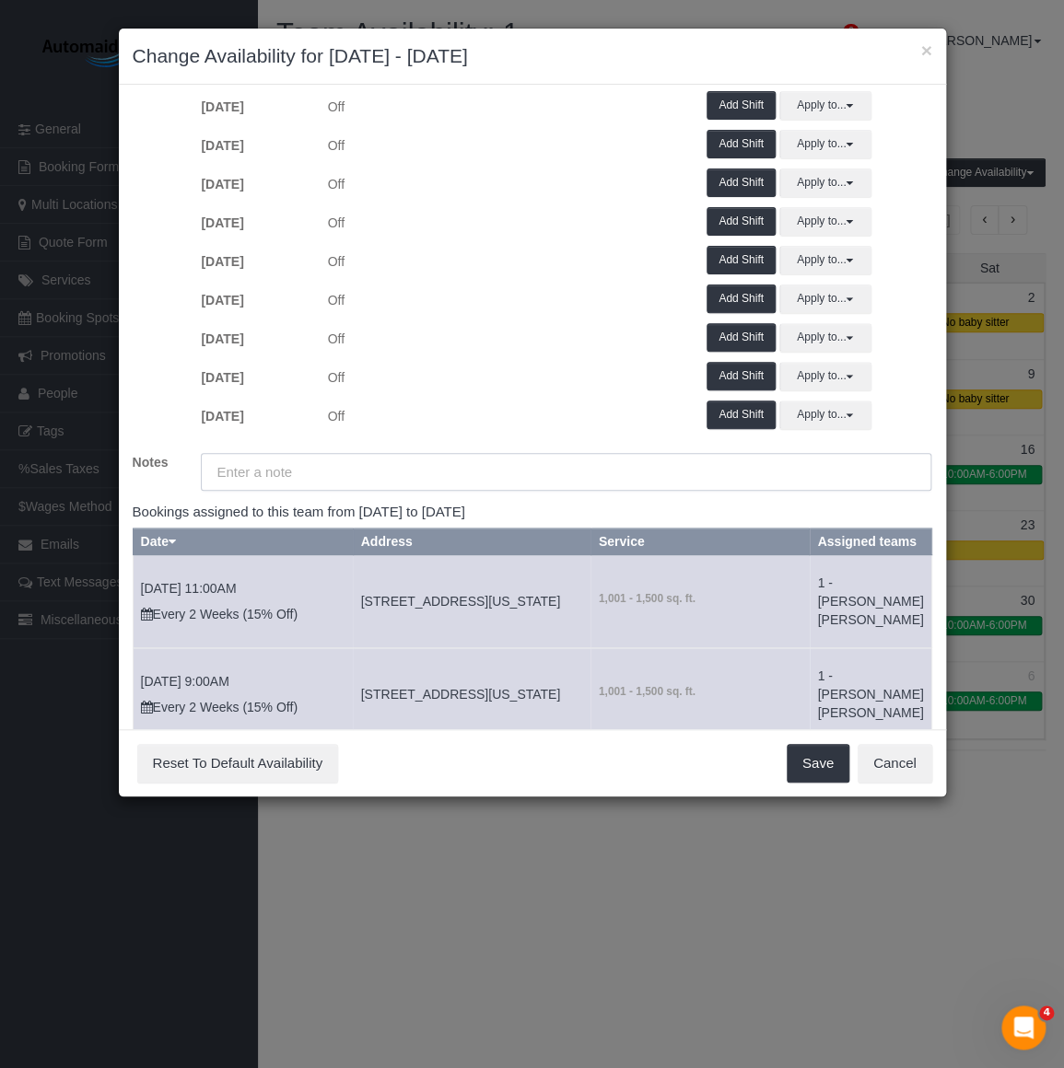
click at [589, 453] on input "text" at bounding box center [566, 472] width 730 height 38
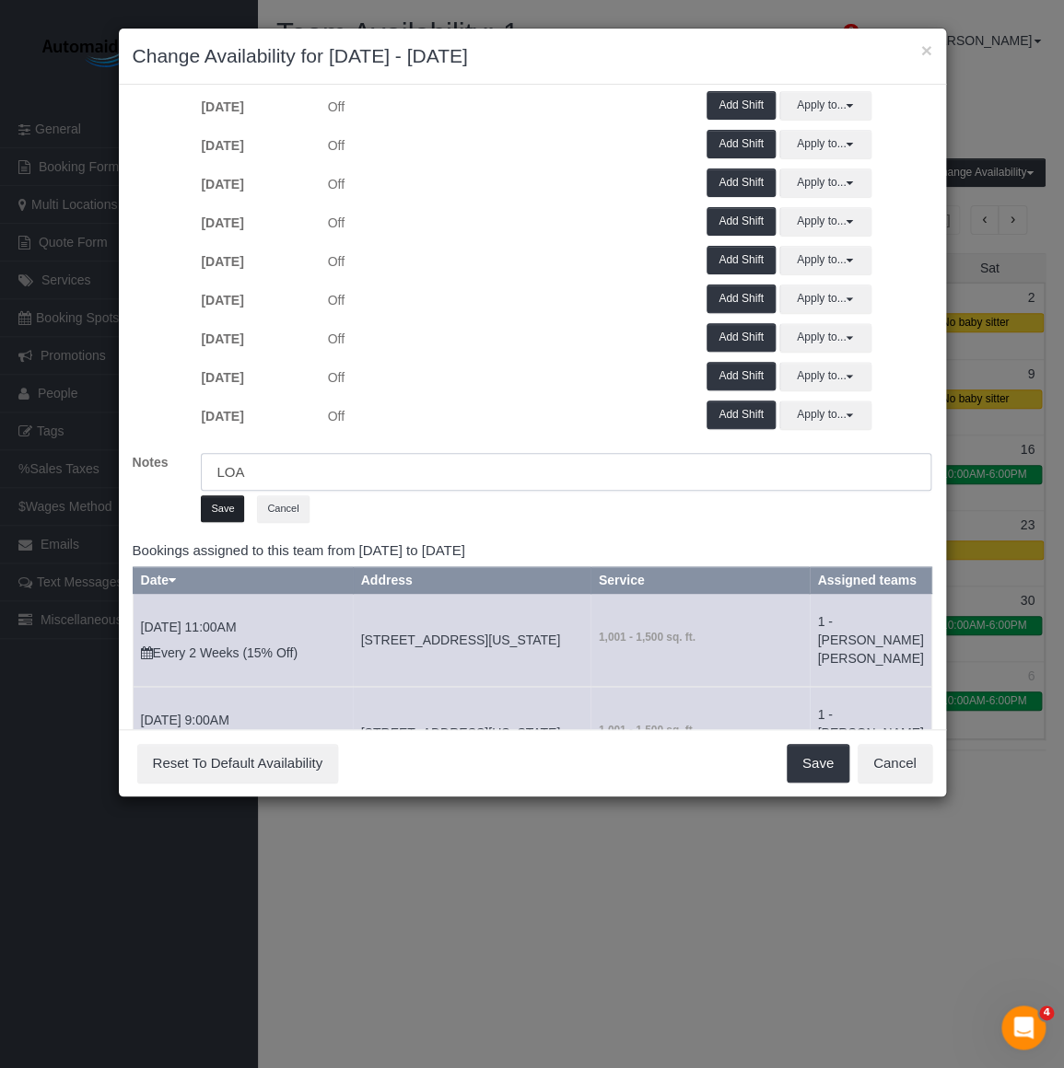
type input "LOA"
click at [214, 516] on button "Save" at bounding box center [222, 508] width 43 height 27
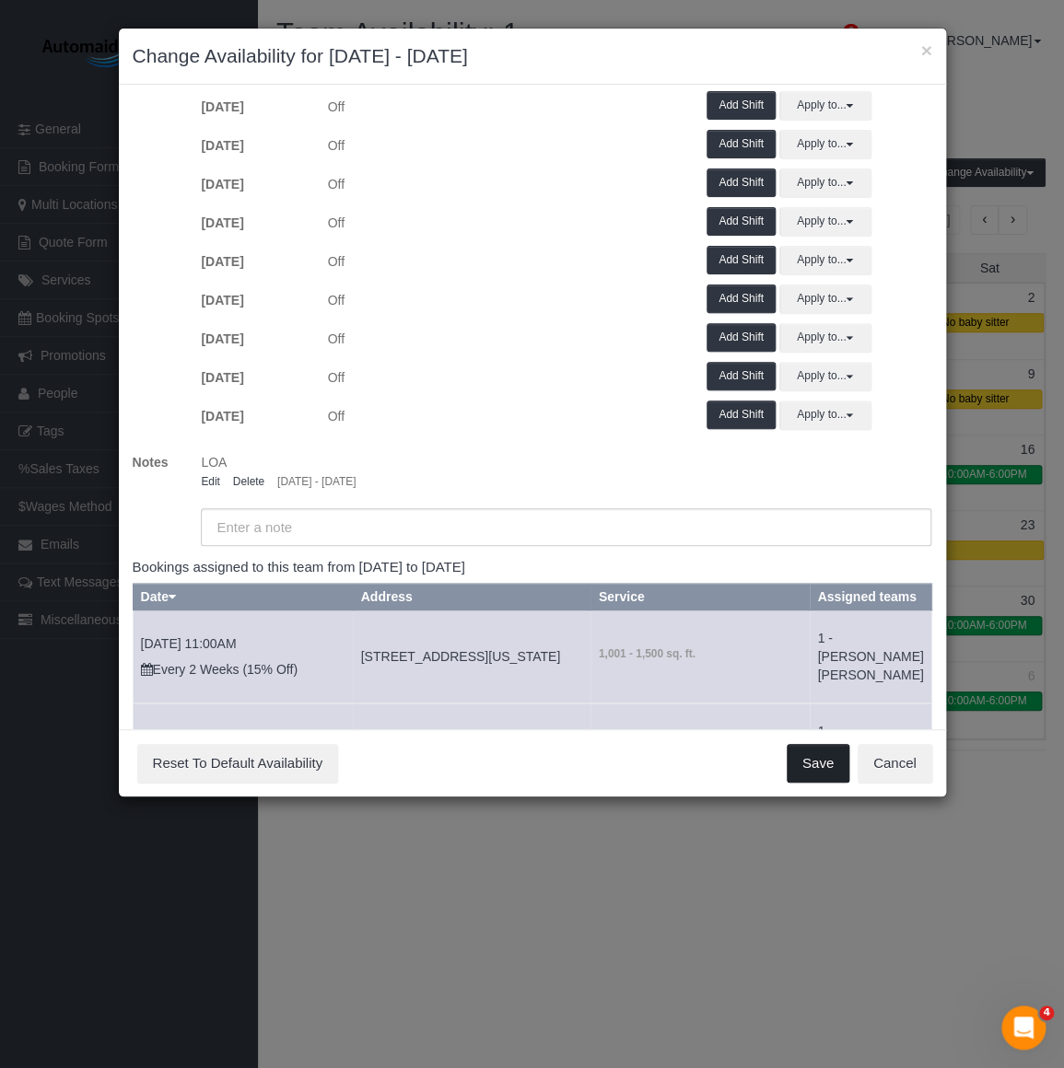
click at [831, 756] on button "Save" at bounding box center [817, 763] width 63 height 39
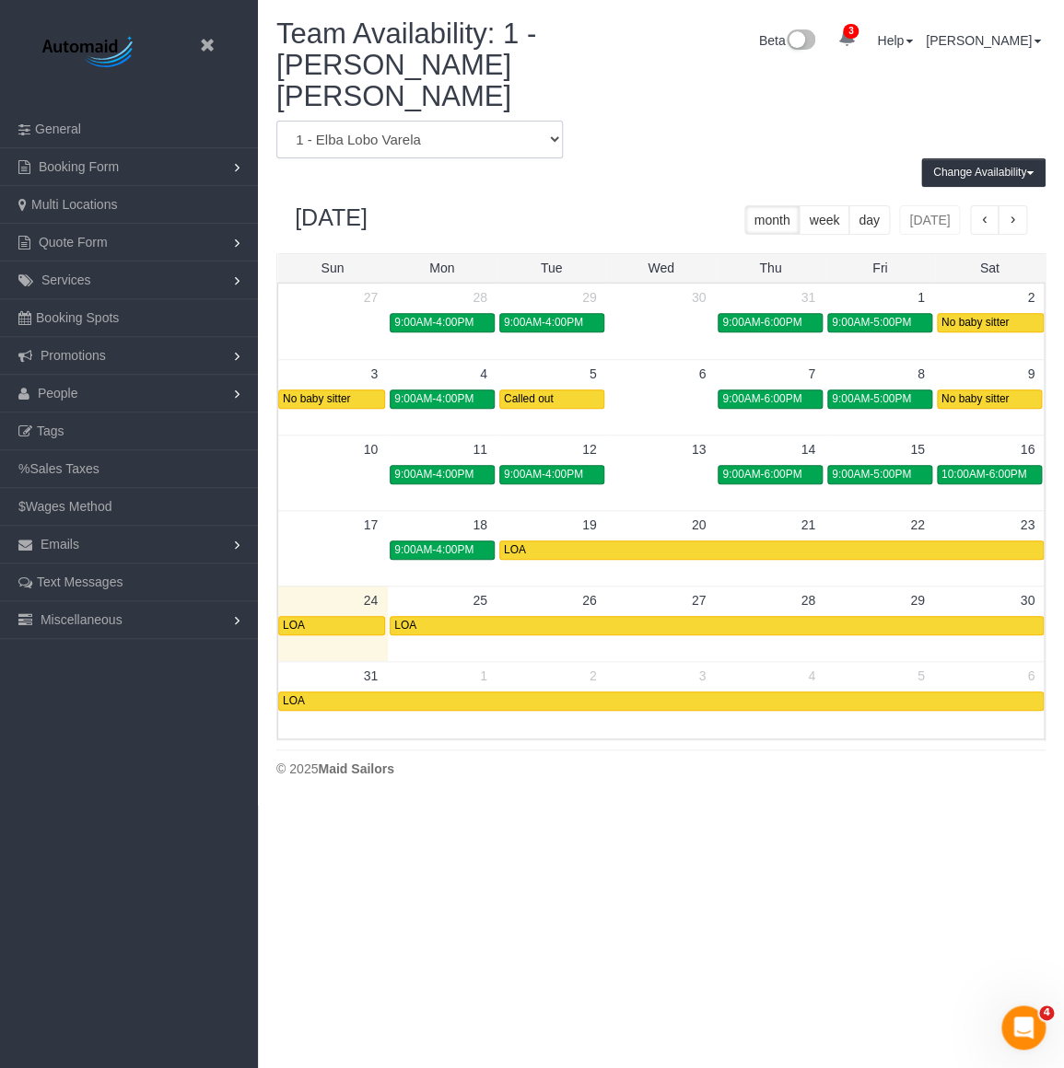
click at [349, 121] on select "* - K.J. *Irene Flores - Test 000 - Partnerships 000 - TEAM JOB 000- Donna Merc…" at bounding box center [419, 140] width 286 height 38
select select "number:55030"
click at [276, 121] on select "* - K.J. *Irene Flores - Test 000 - Partnerships 000 - TEAM JOB 000- Donna Merc…" at bounding box center [419, 140] width 286 height 38
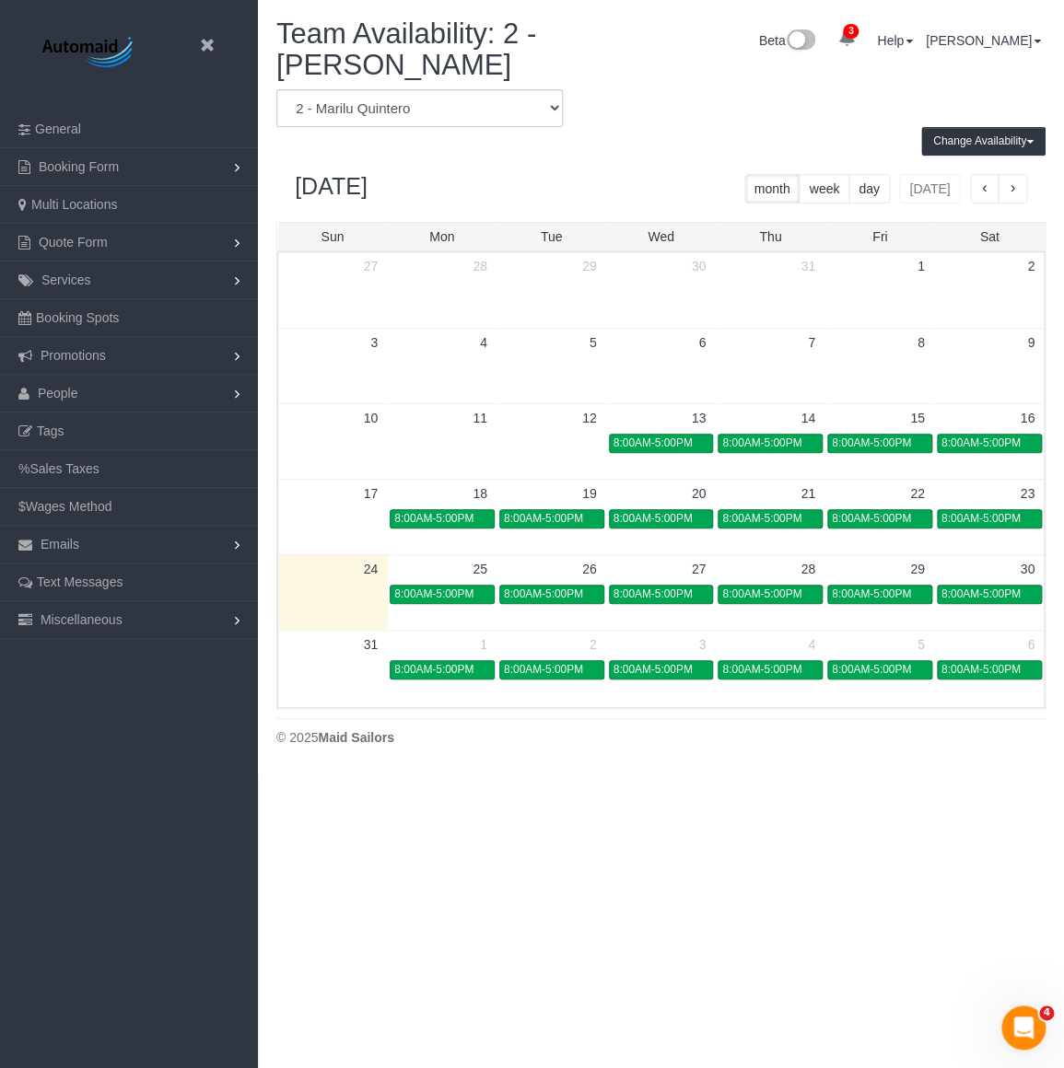
scroll to position [773, 1063]
click at [483, 590] on div "8:00AM-5:00PM" at bounding box center [442, 594] width 96 height 14
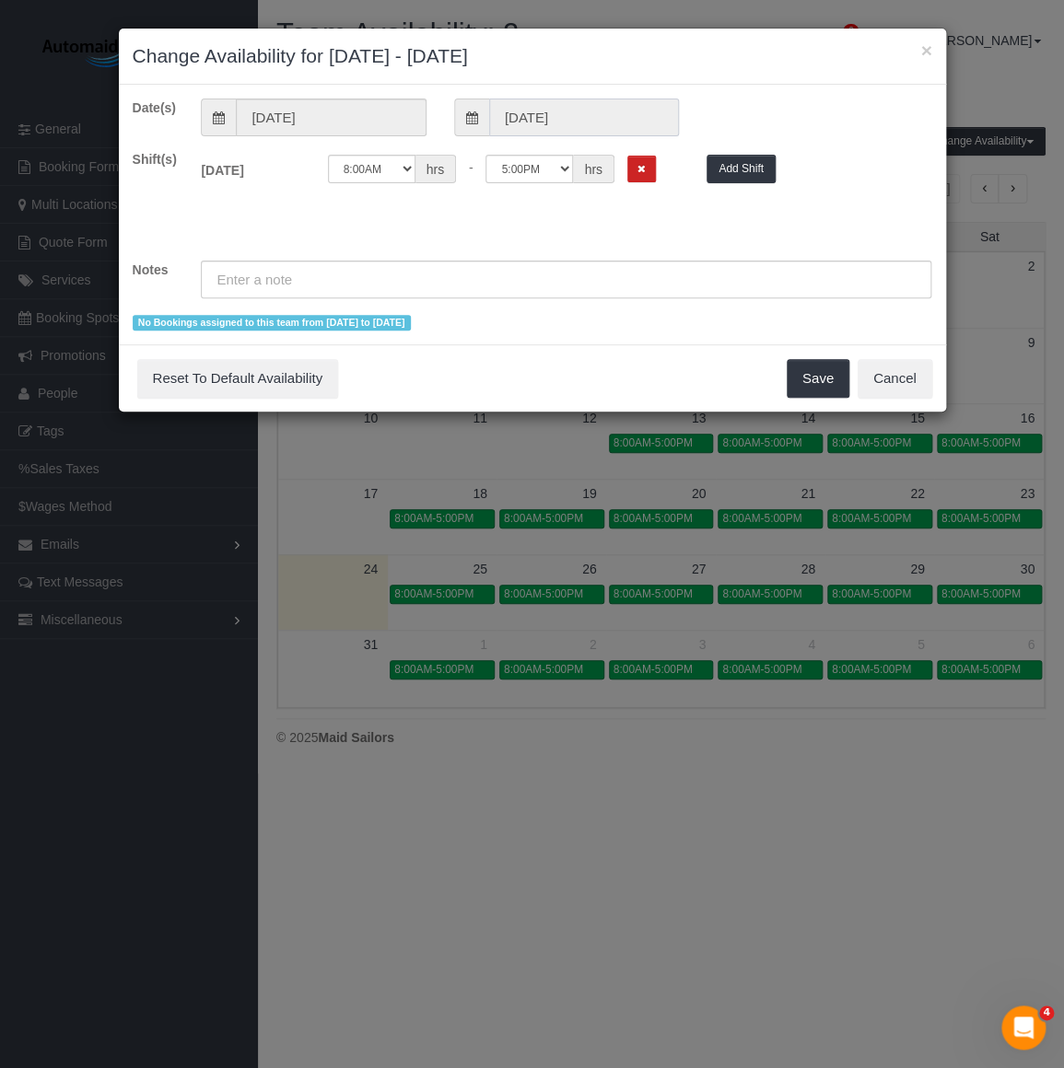
click at [564, 124] on input "08/25/2025" at bounding box center [584, 118] width 190 height 38
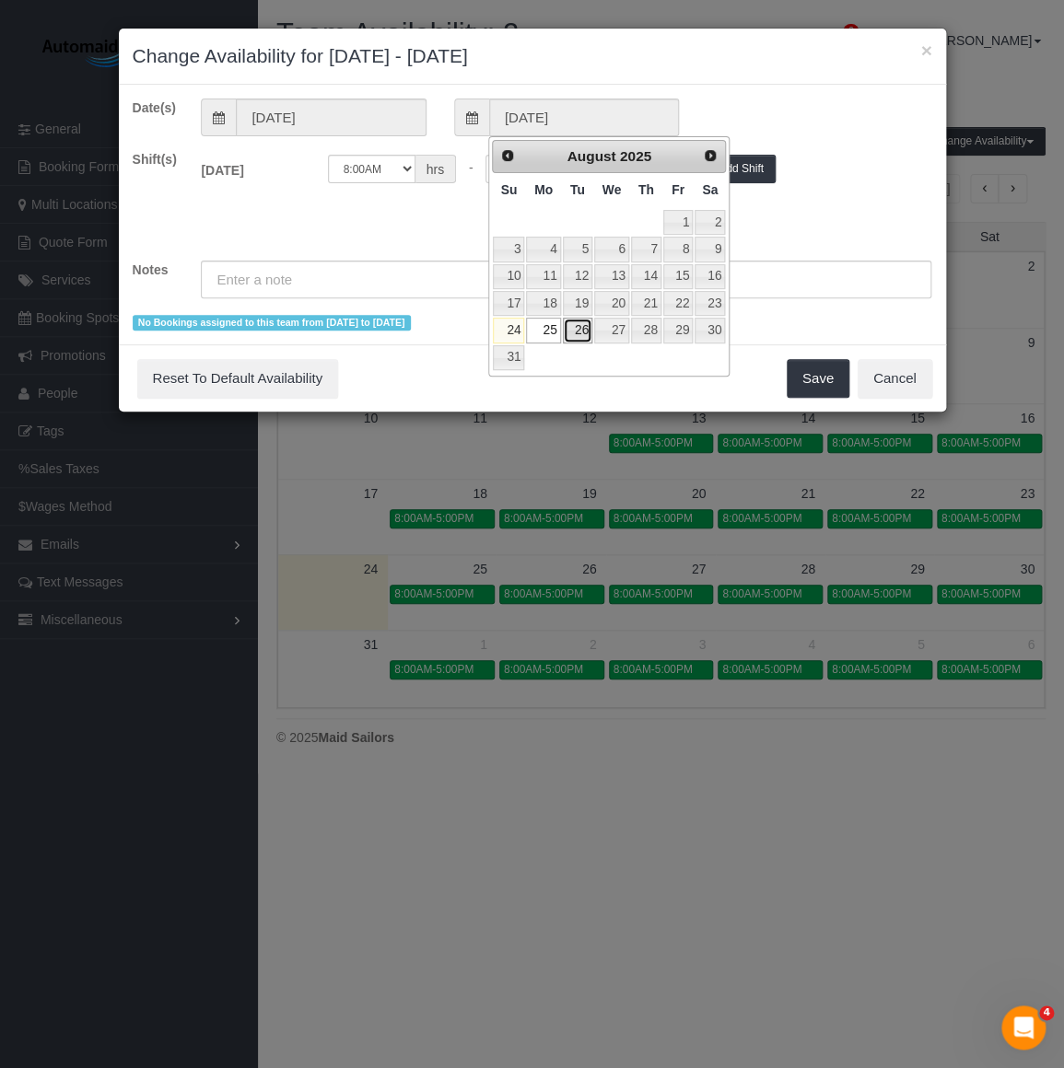
click at [577, 323] on link "26" at bounding box center [577, 330] width 29 height 25
type input "08/26/2025"
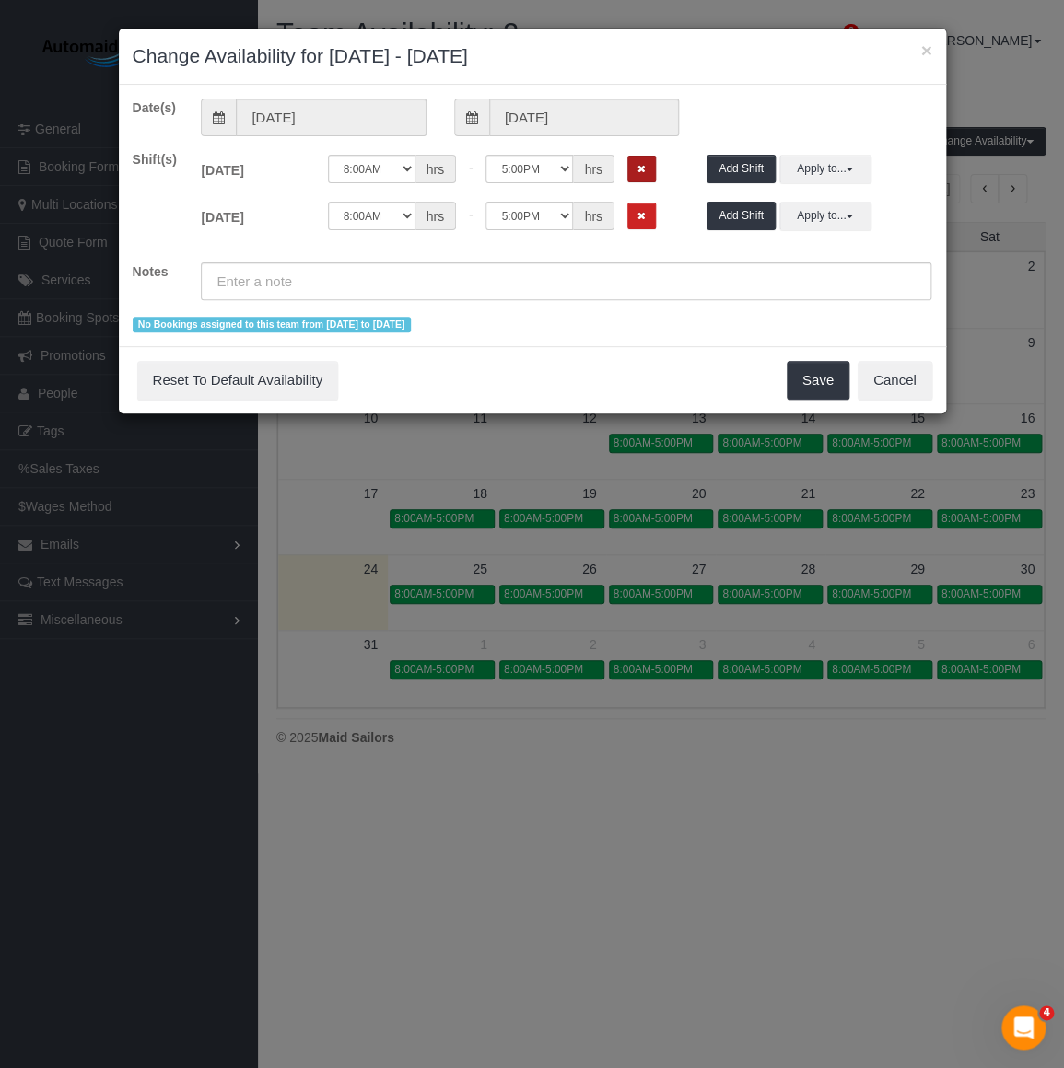
click at [637, 166] on icon "Remove Shift" at bounding box center [641, 169] width 8 height 10
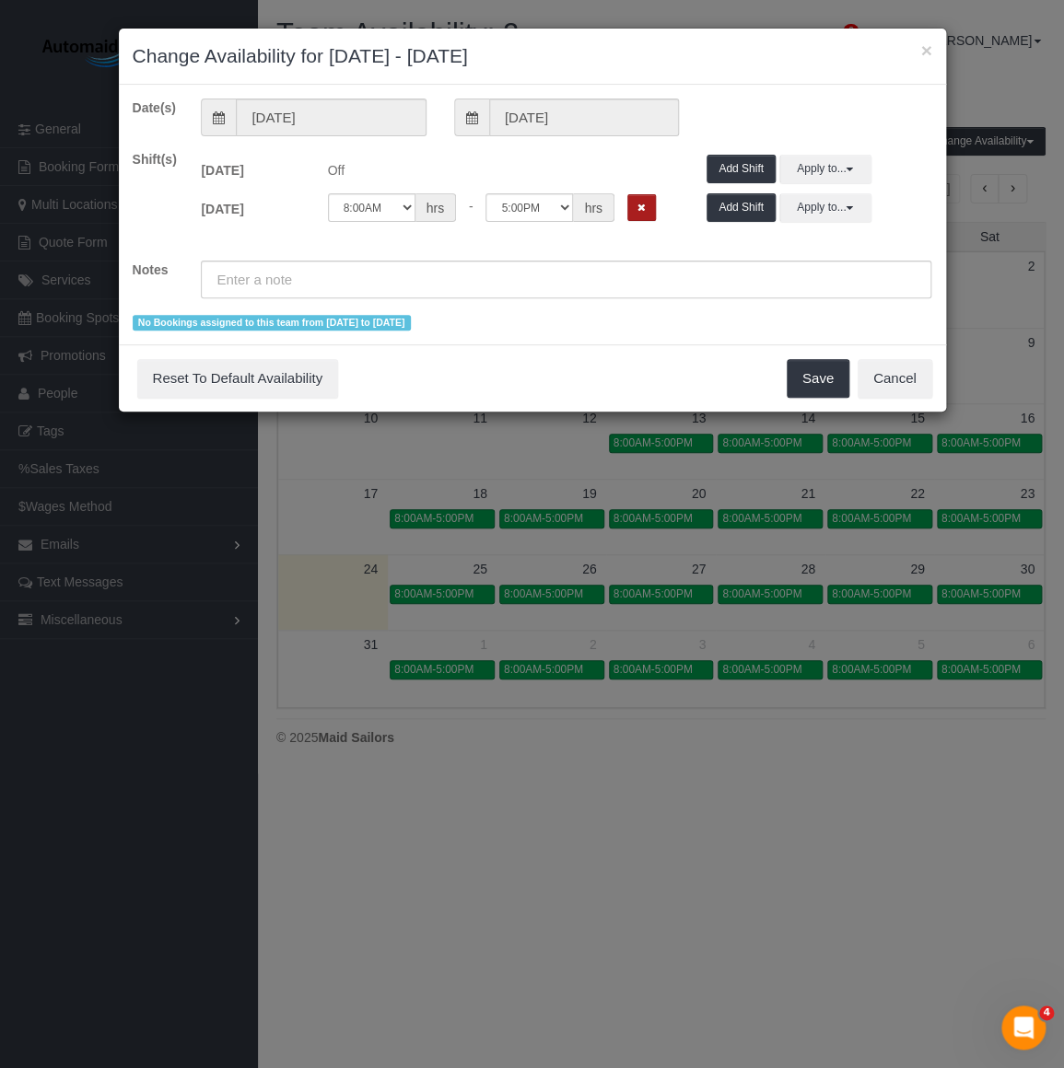
click at [637, 203] on icon "Remove Shift" at bounding box center [641, 208] width 8 height 10
click at [575, 286] on input "text" at bounding box center [566, 280] width 730 height 38
click at [229, 273] on input "text" at bounding box center [566, 280] width 730 height 38
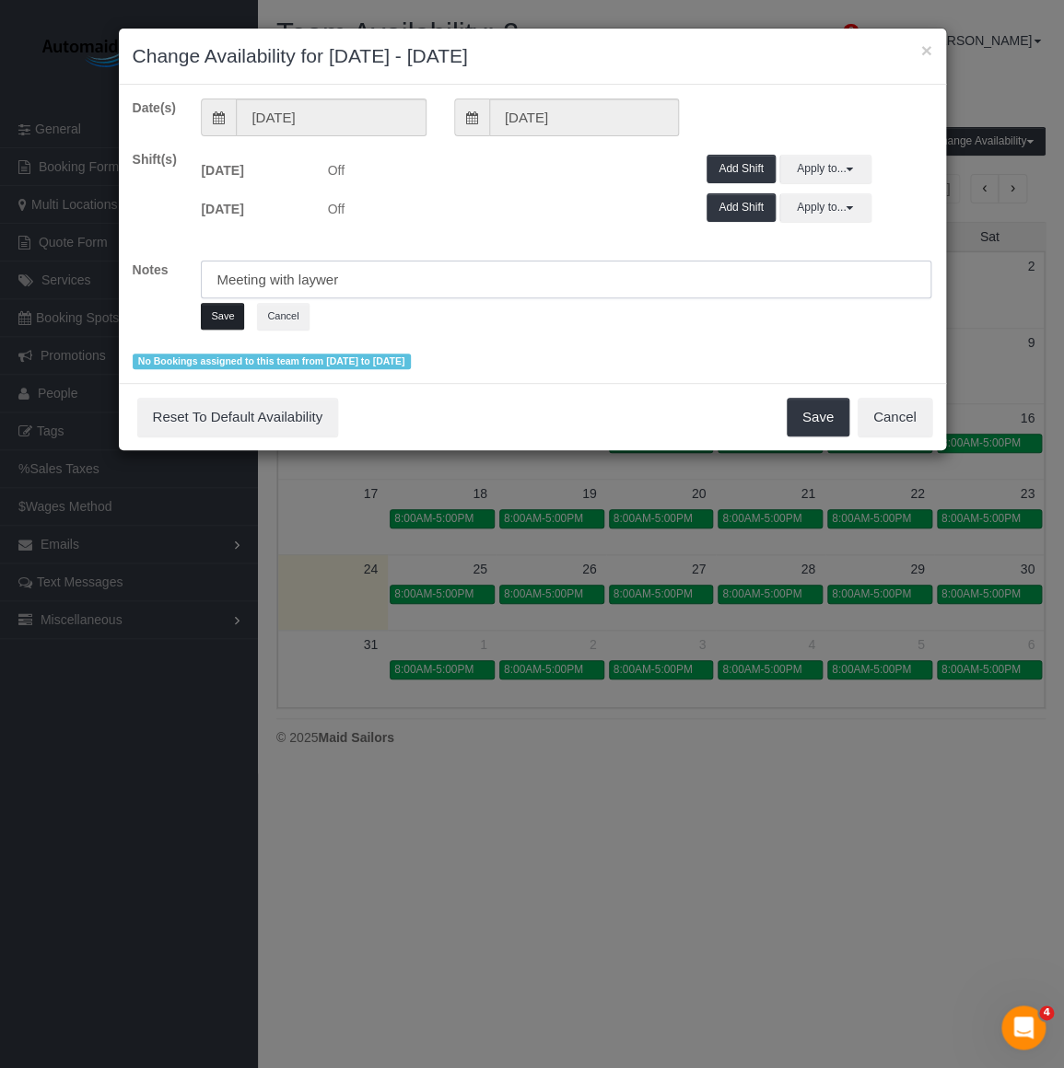
type input "Meeting with laywer"
click at [204, 312] on button "Save" at bounding box center [222, 316] width 43 height 27
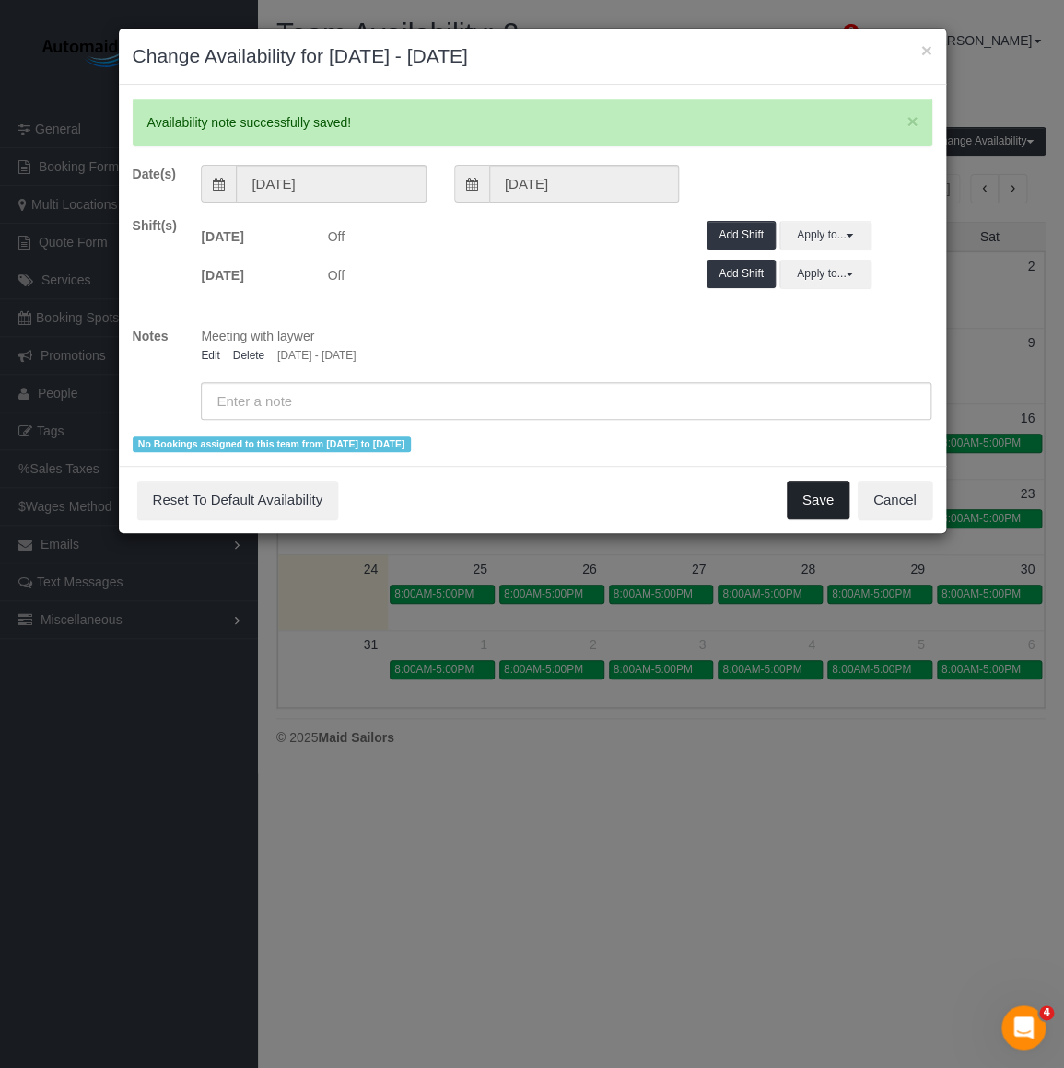
click at [816, 491] on button "Save" at bounding box center [817, 500] width 63 height 39
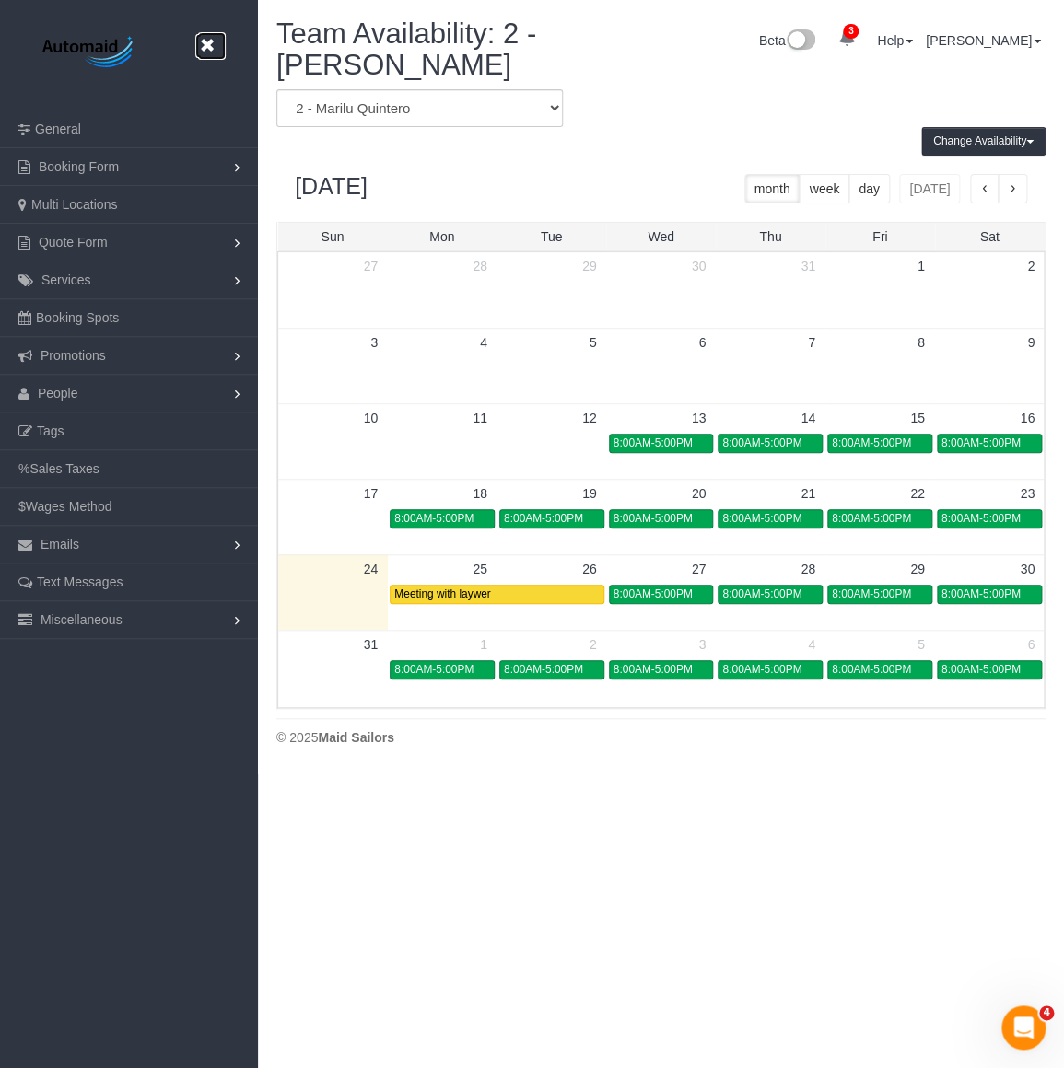
click at [203, 43] on icon at bounding box center [206, 45] width 23 height 23
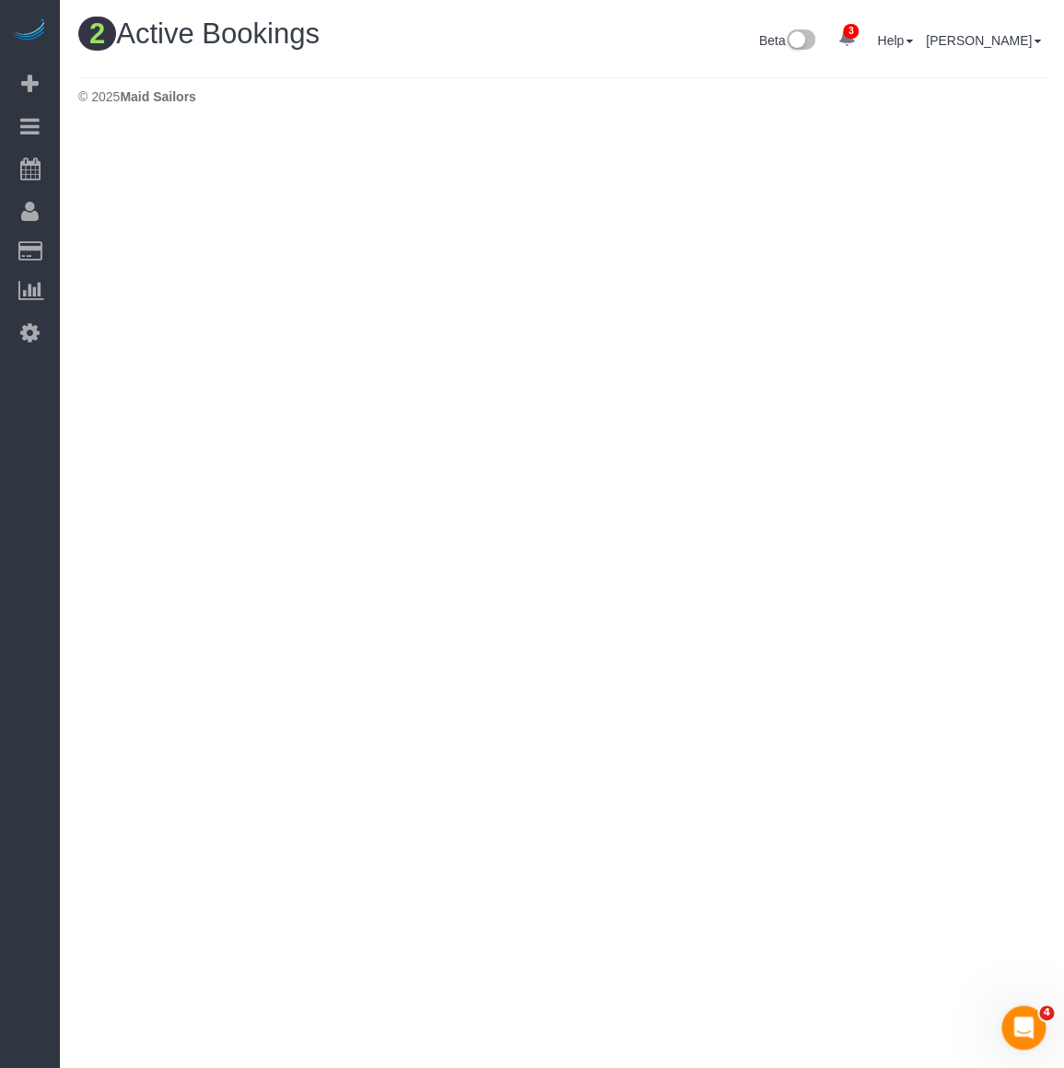
scroll to position [783, 1063]
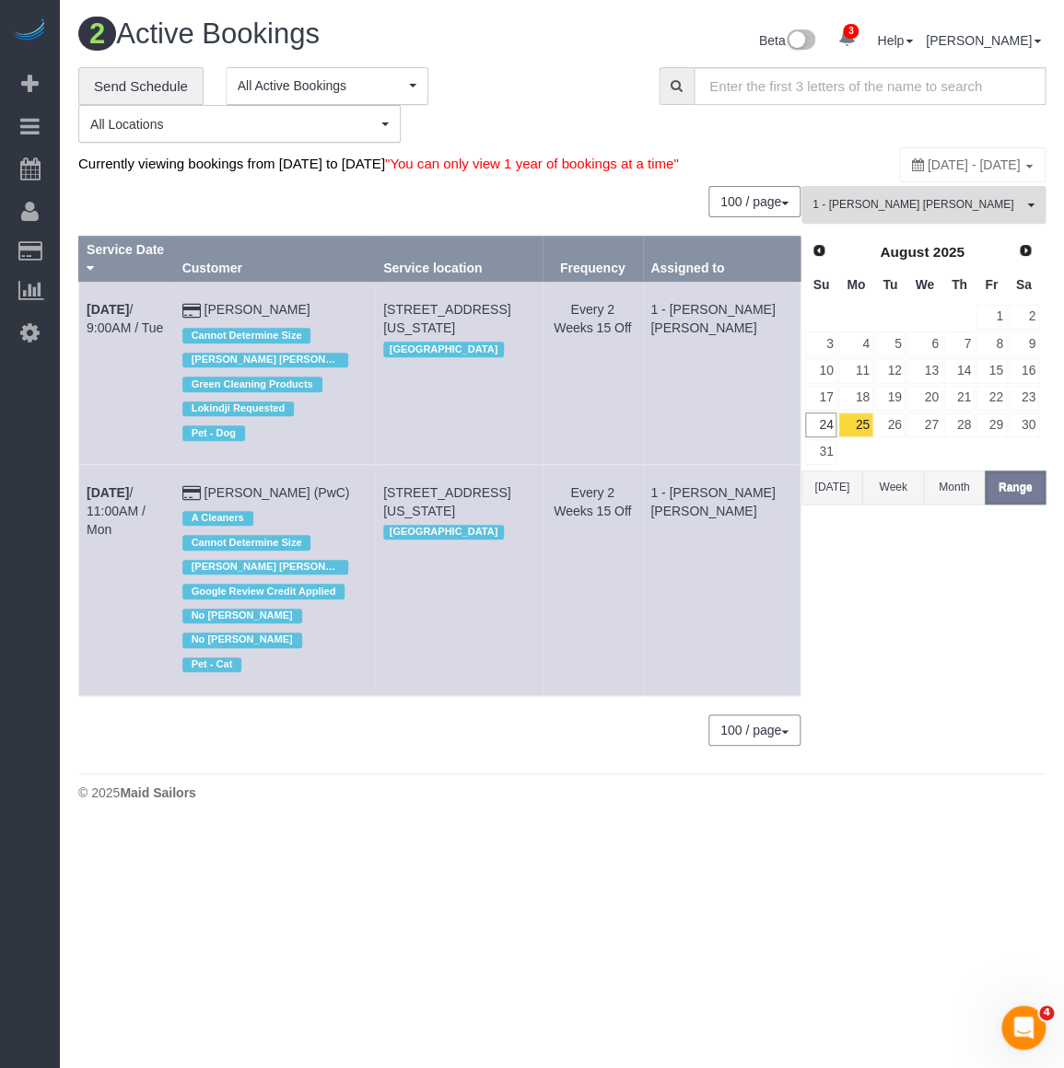
click at [948, 224] on button "1 - Elba Lobo Varela All Teams" at bounding box center [923, 205] width 244 height 38
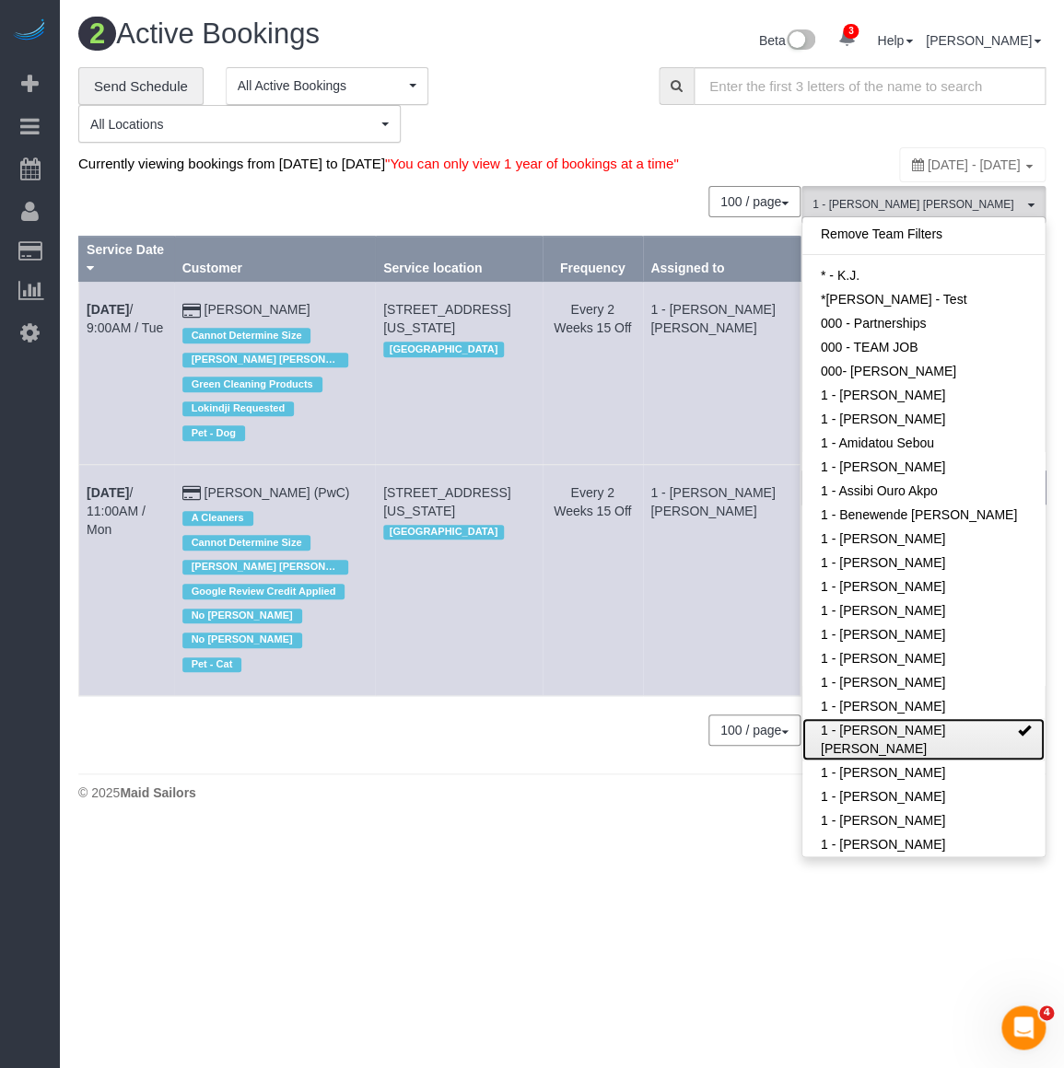
click at [877, 761] on link "1 - Elba Lobo Varela" at bounding box center [923, 739] width 242 height 42
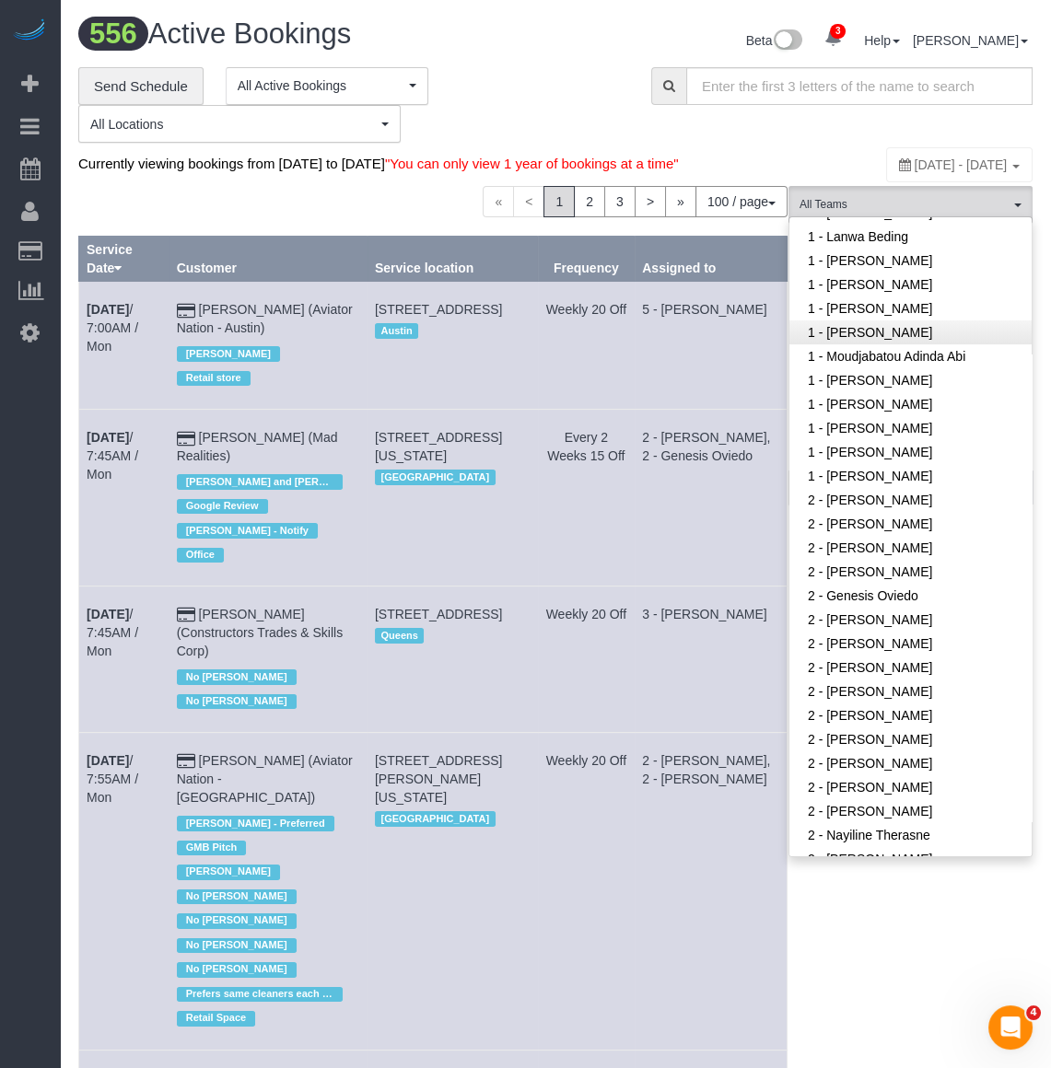
scroll to position [837, 0]
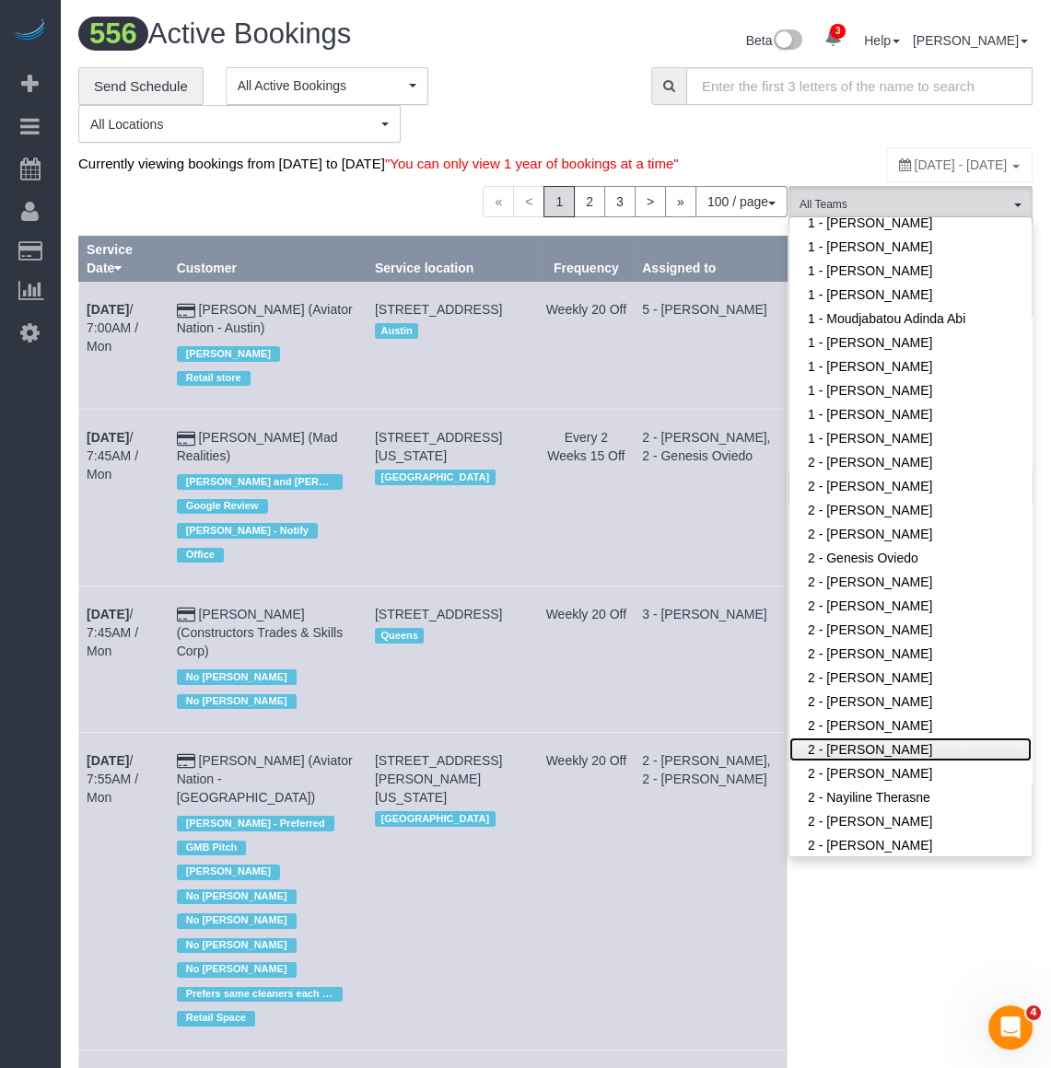
click at [865, 762] on link "2 - Marilu Quintero" at bounding box center [910, 750] width 242 height 24
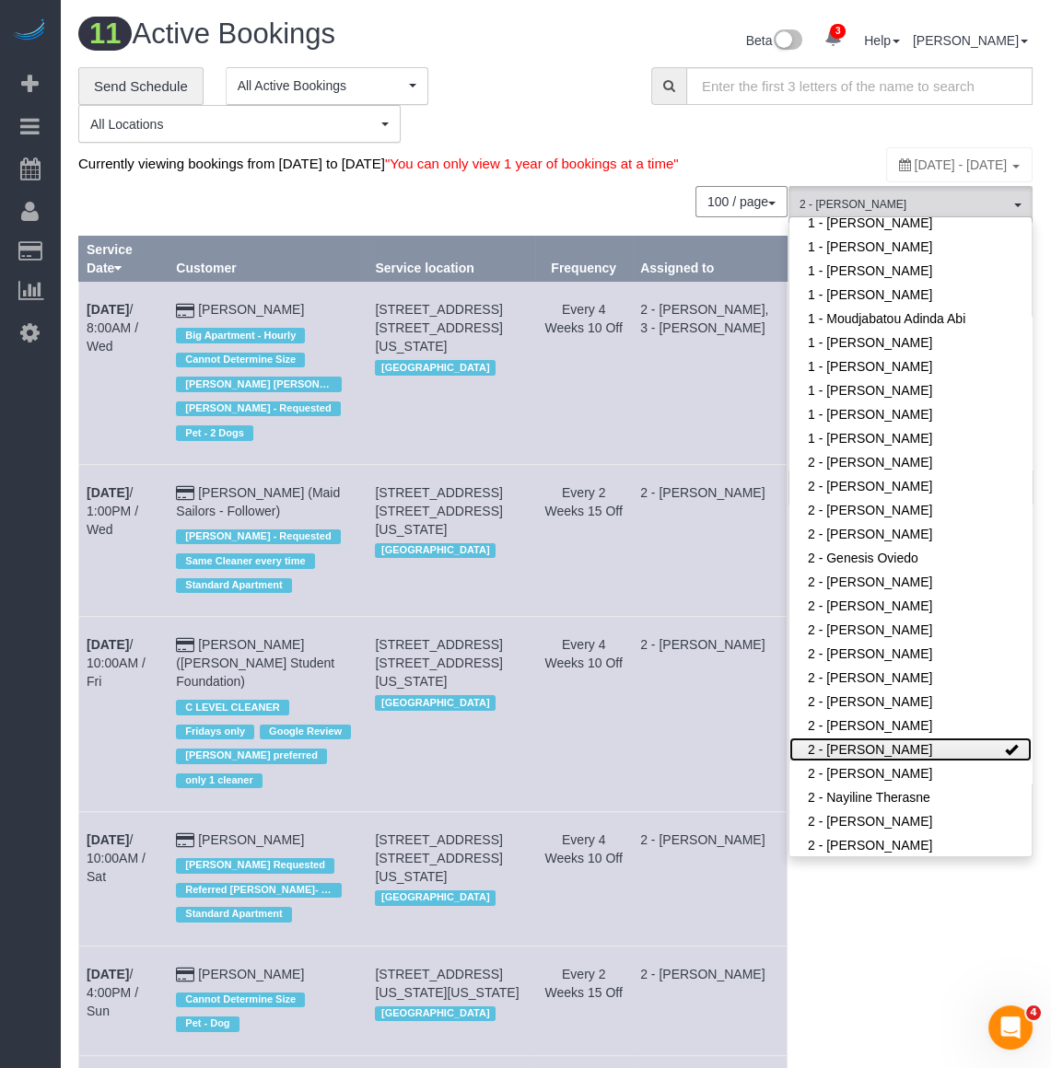
scroll to position [90053, 91030]
click at [967, 158] on span "August 24, 2025 - August 24, 2025" at bounding box center [960, 164] width 93 height 15
type input "**********"
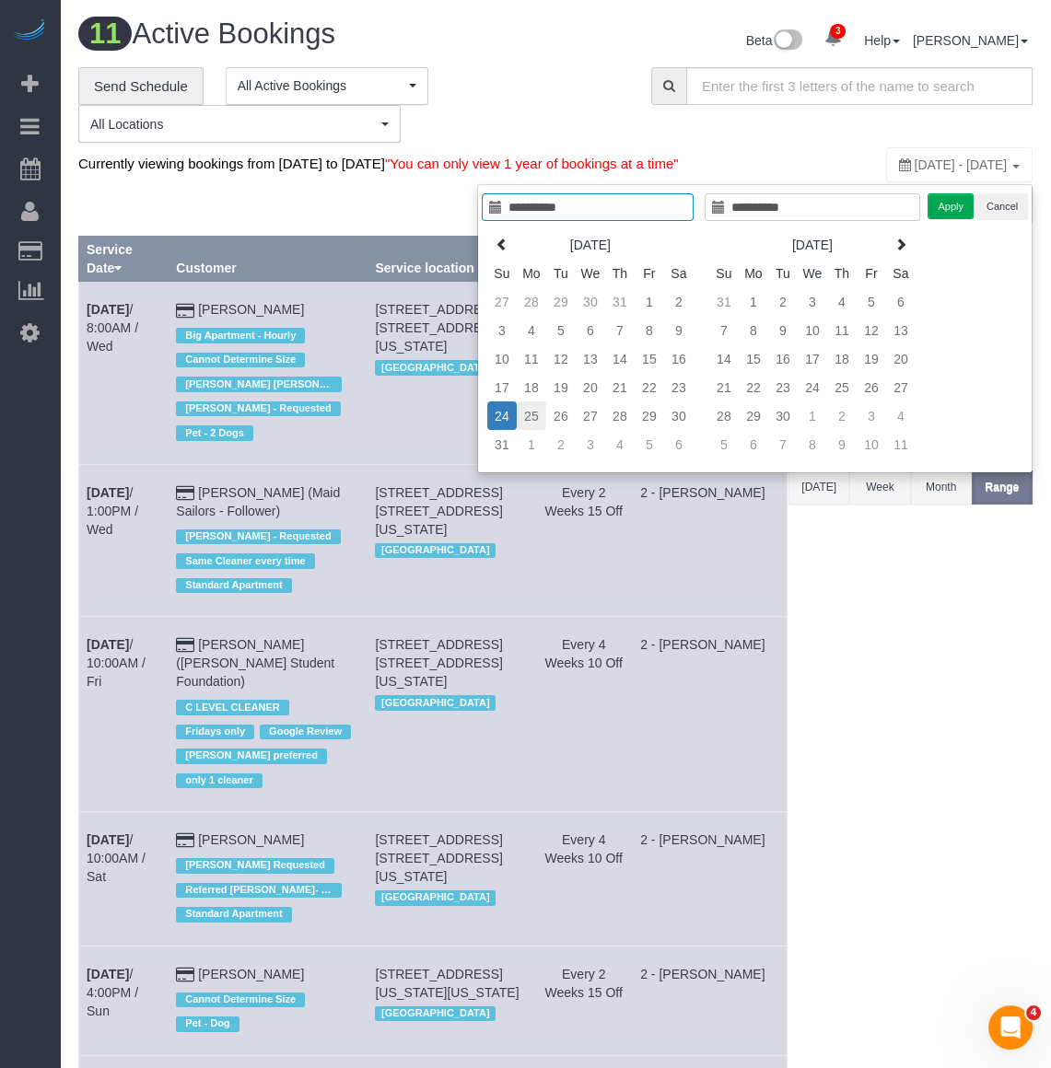
type input "**********"
click at [539, 413] on td "25" at bounding box center [531, 415] width 29 height 29
type input "**********"
click at [553, 416] on td "26" at bounding box center [560, 415] width 29 height 29
click at [933, 214] on button "Apply" at bounding box center [950, 206] width 46 height 27
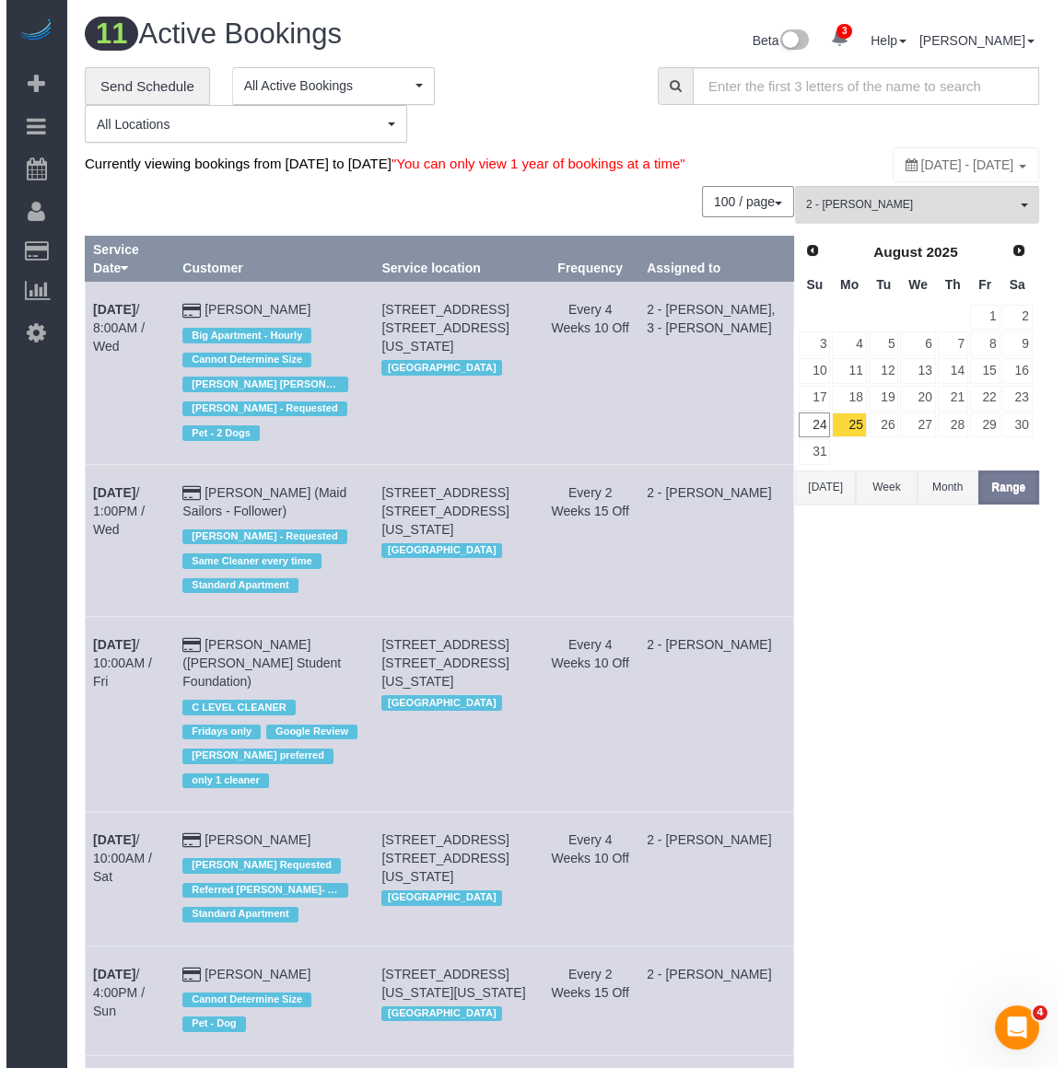
scroll to position [91479, 91017]
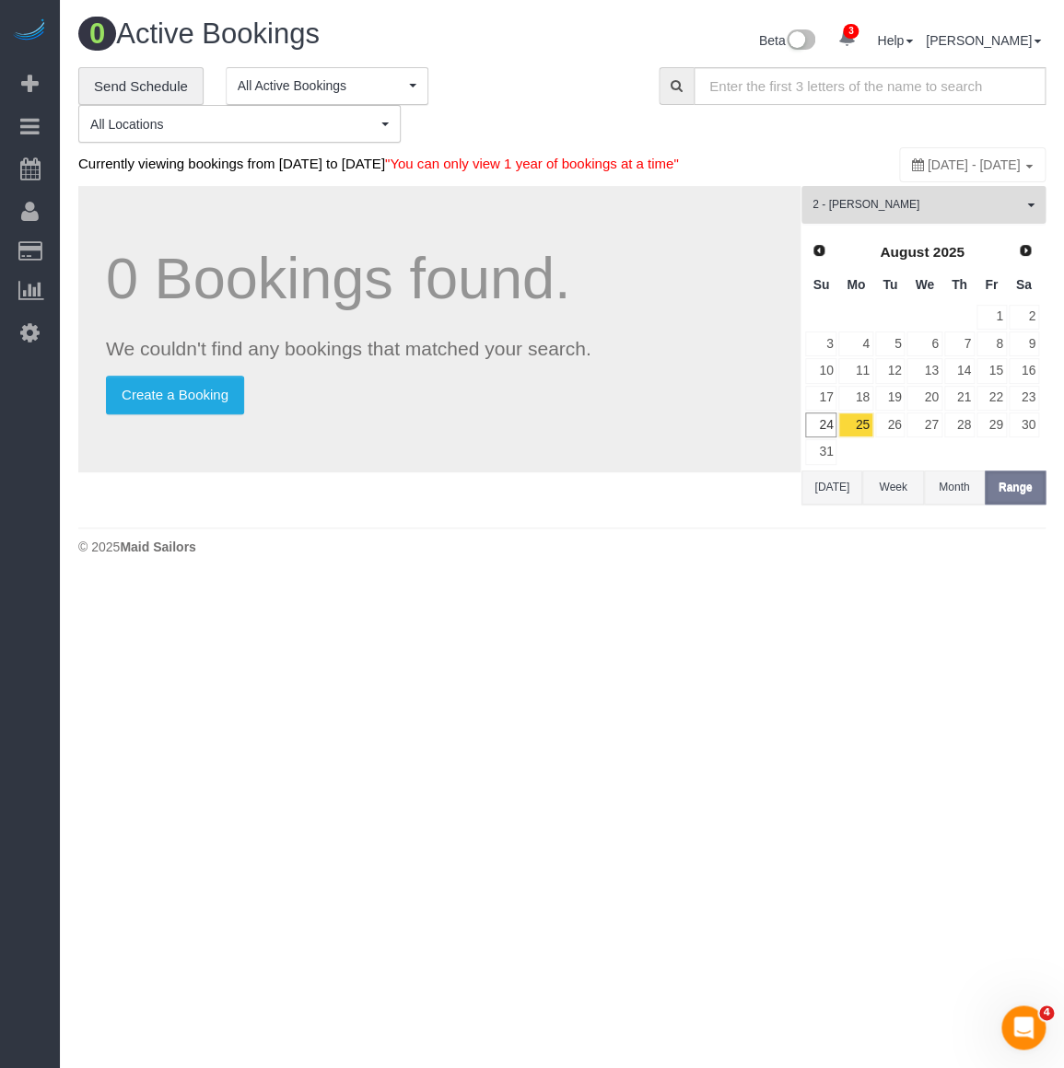
click at [877, 213] on span "2 - Marilu Quintero" at bounding box center [917, 205] width 210 height 16
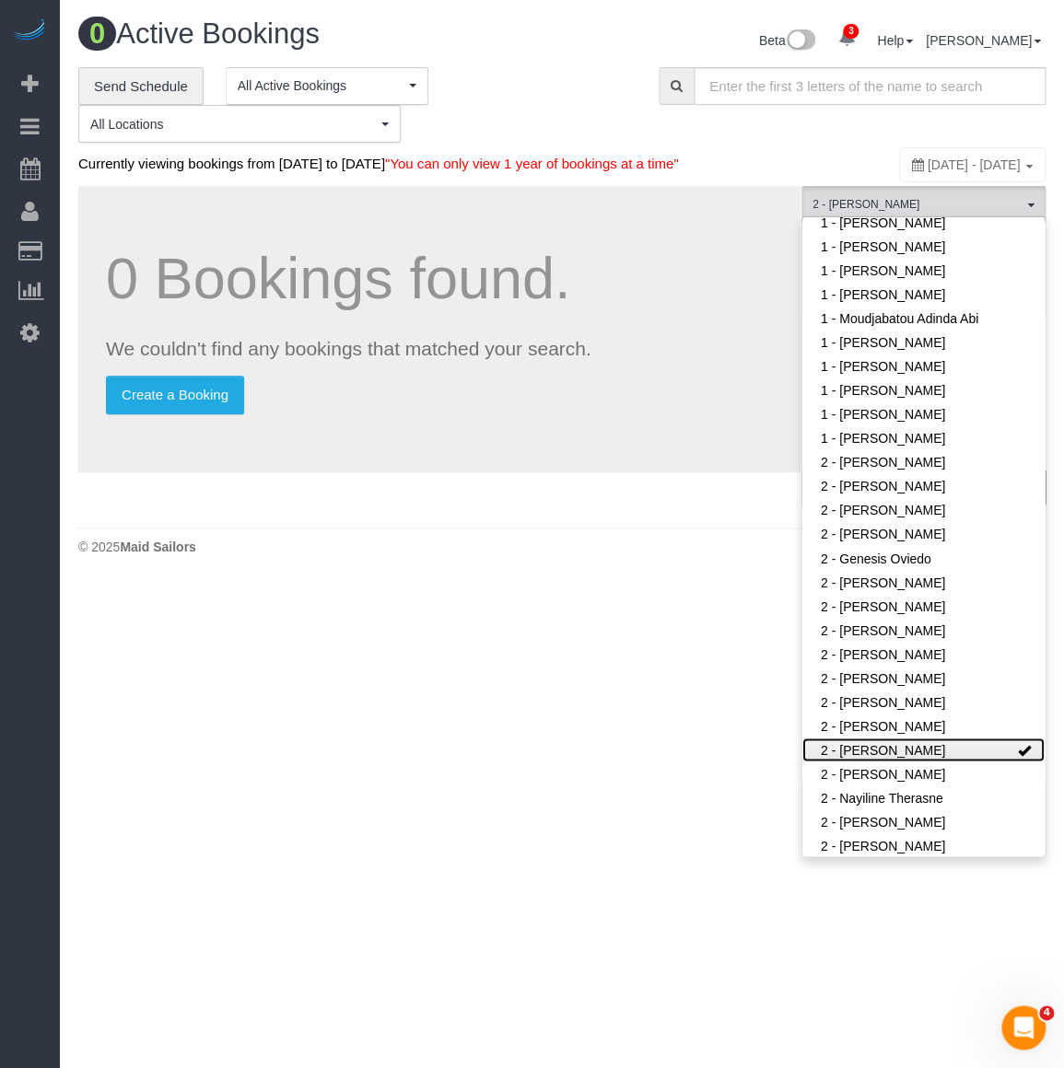
click at [840, 762] on link "2 - Marilu Quintero" at bounding box center [923, 750] width 242 height 24
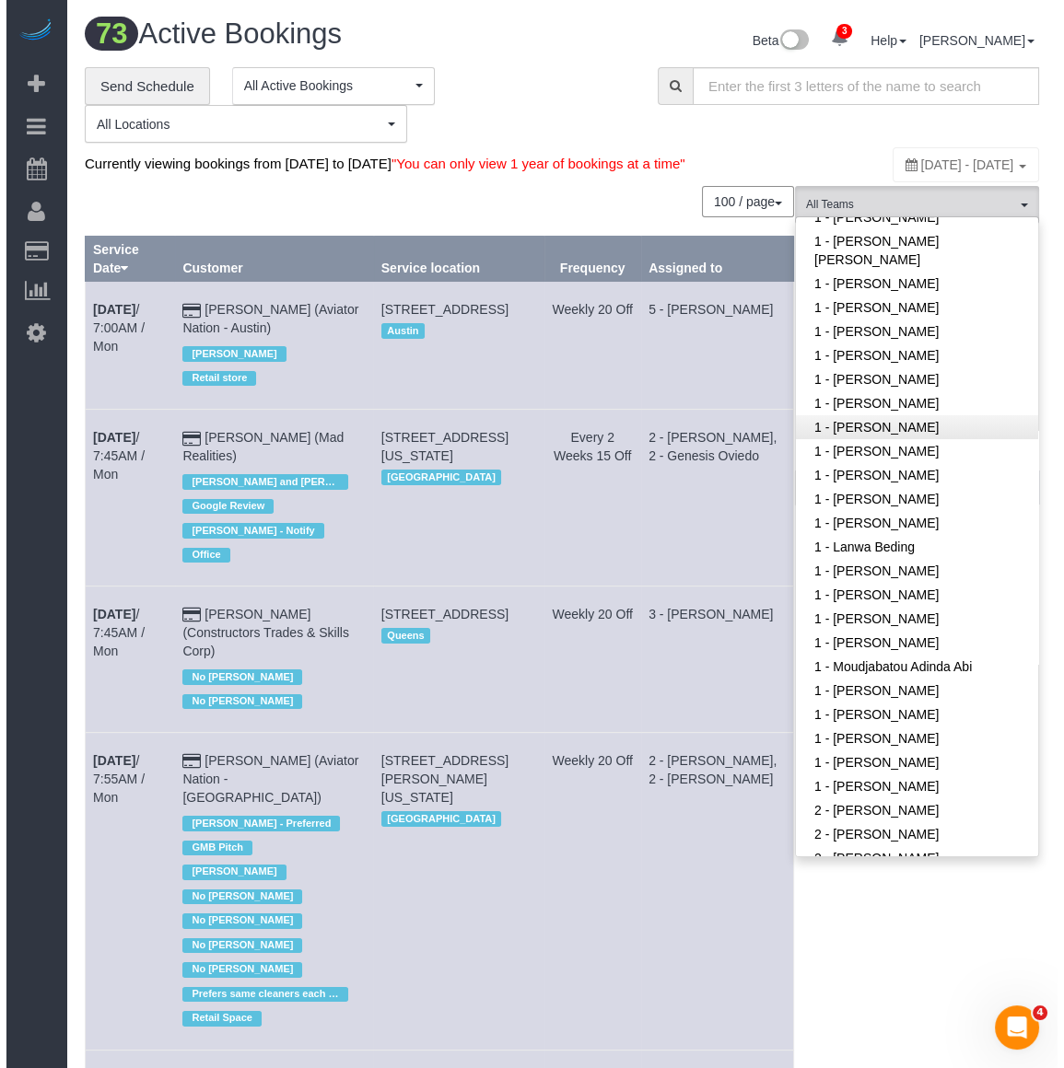
scroll to position [418, 0]
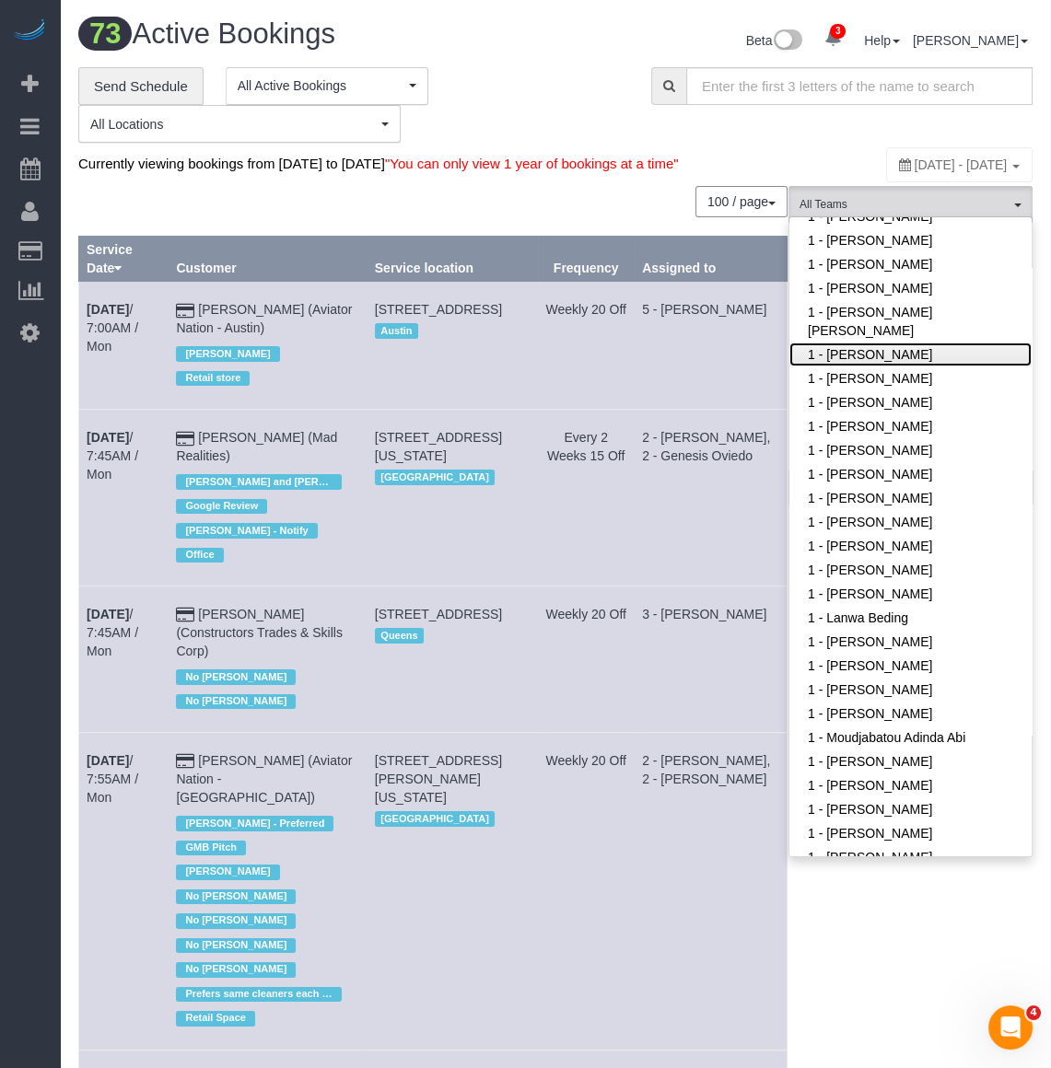
click at [846, 366] on link "1 - Emely Jimenez" at bounding box center [910, 355] width 242 height 24
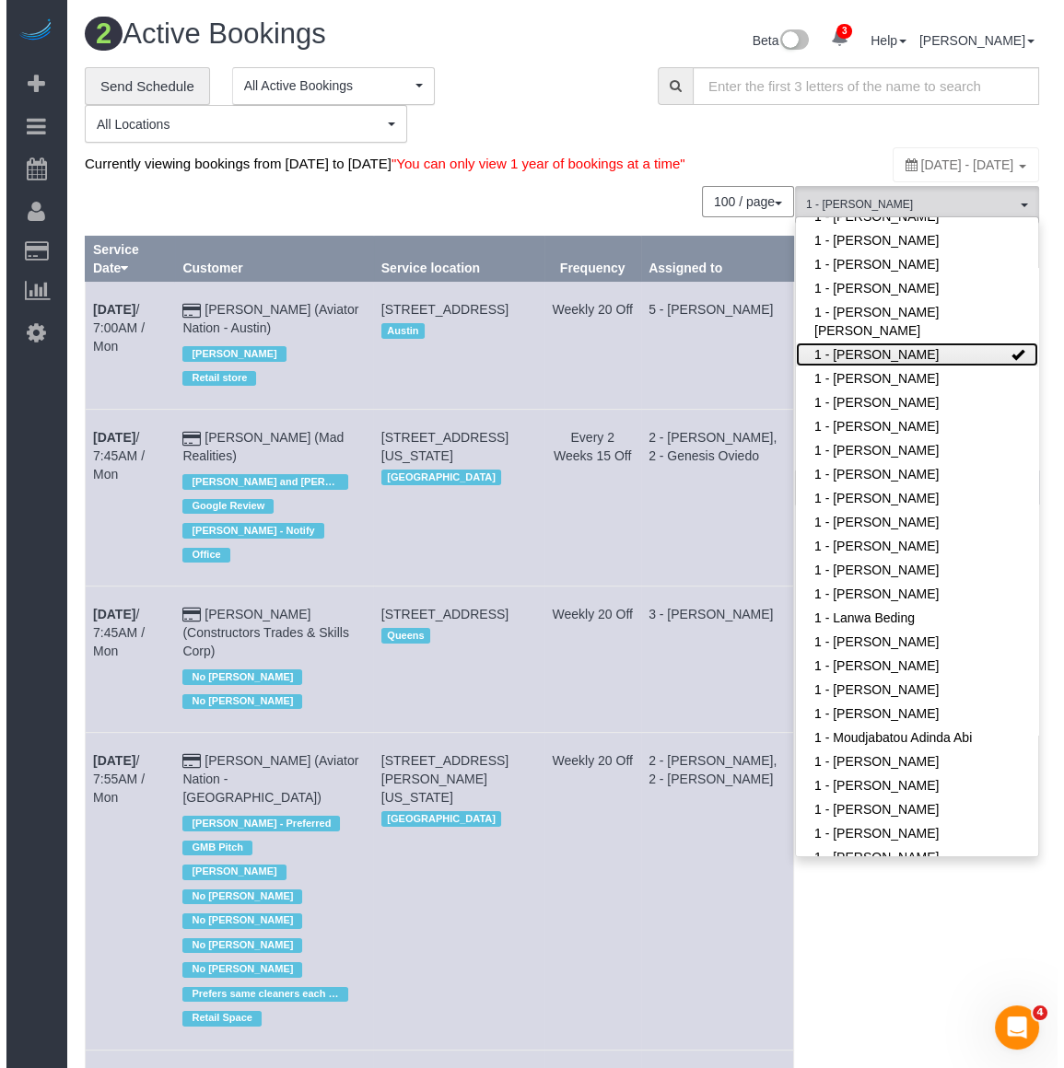
scroll to position [852, 1063]
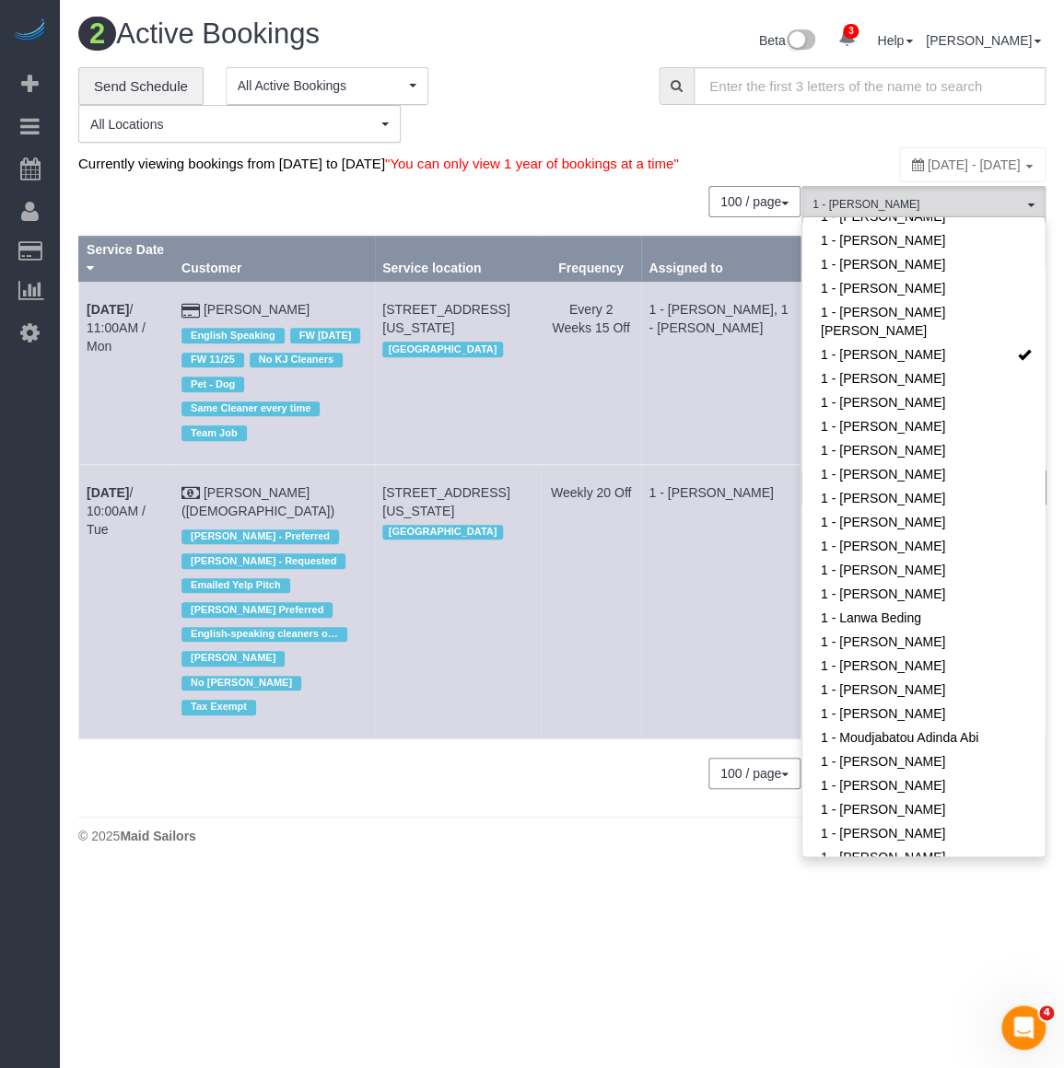
click at [576, 658] on td "Weekly 20 Off" at bounding box center [591, 601] width 100 height 274
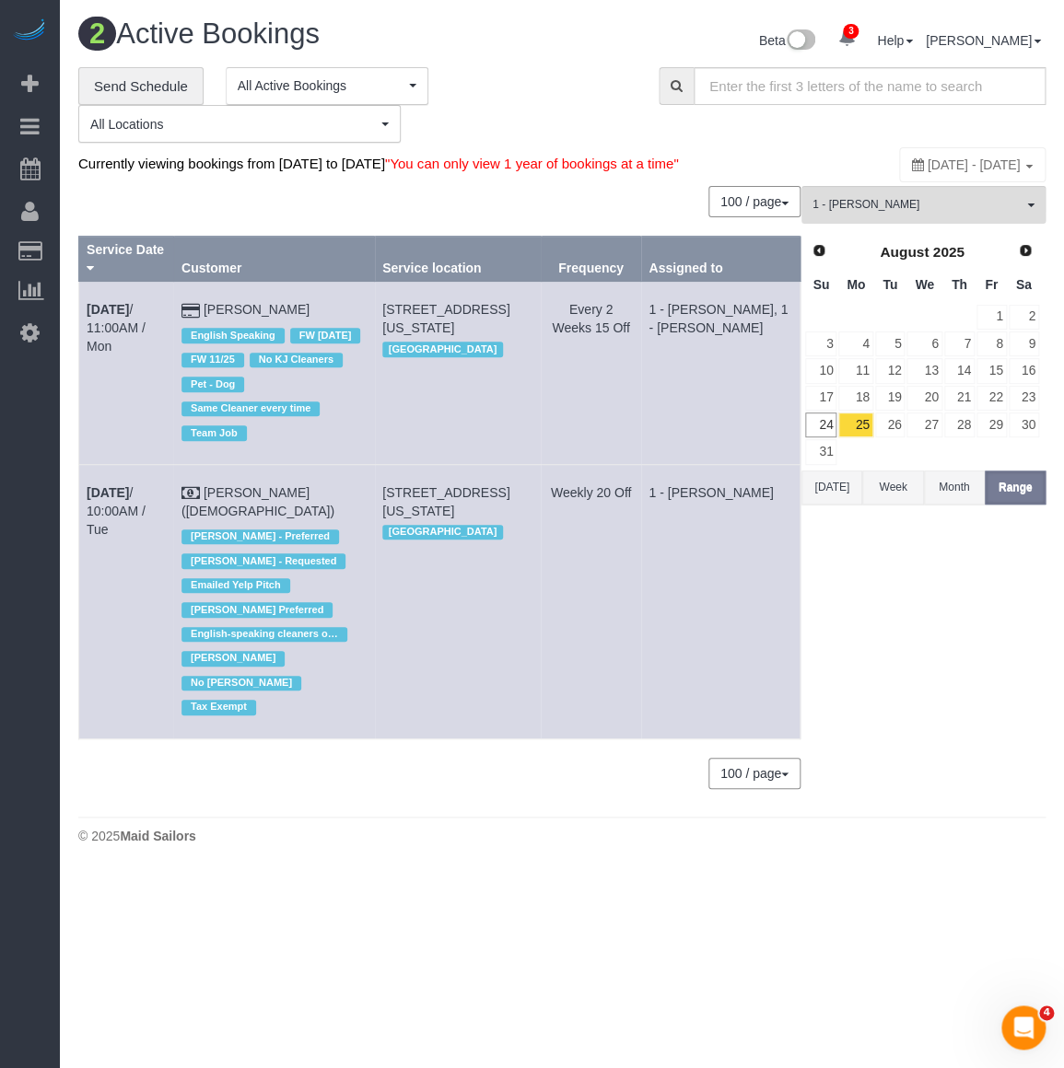
click at [1018, 288] on th "Sa" at bounding box center [1023, 285] width 32 height 36
click at [1021, 286] on th "Sa" at bounding box center [1023, 285] width 32 height 36
click at [1021, 263] on link "Next" at bounding box center [1026, 251] width 26 height 26
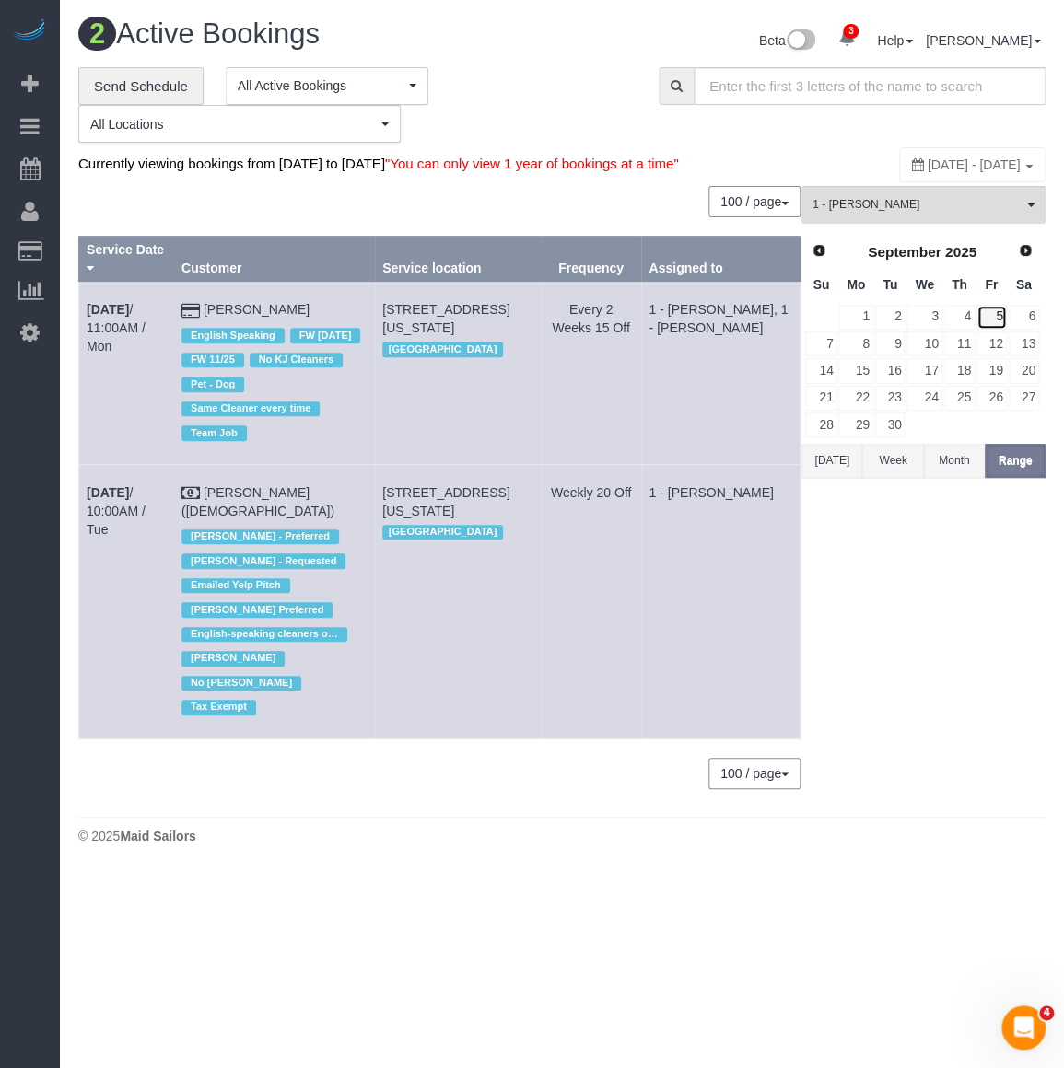
click at [991, 330] on link "5" at bounding box center [991, 317] width 30 height 25
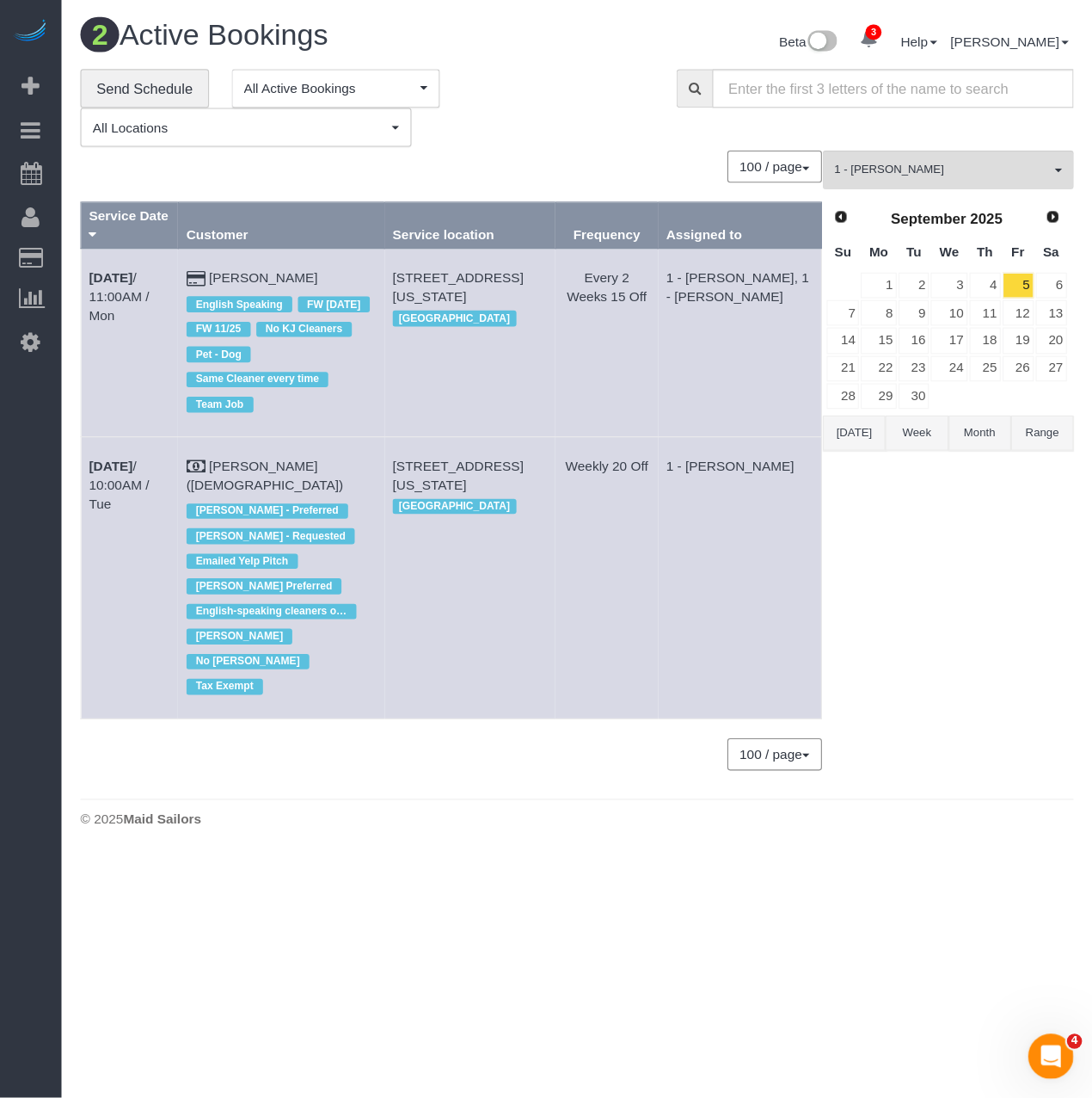
scroll to position [85374, 85022]
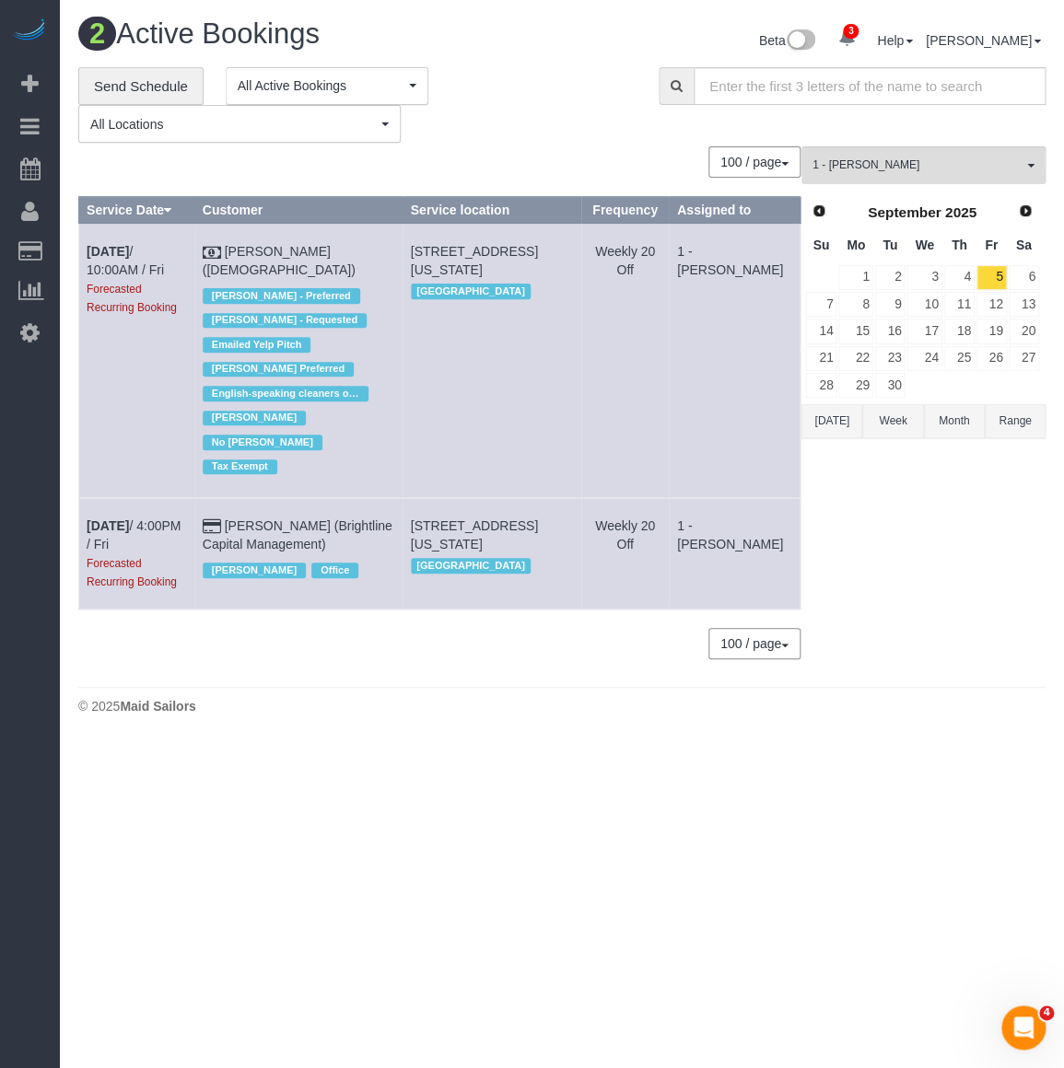
drag, startPoint x: 79, startPoint y: 250, endPoint x: 382, endPoint y: 271, distance: 303.7
click at [382, 271] on tr "Sep 5th / 10:00AM / Fri Forecasted Recurring Booking Colleen Glazer (Holy Trini…" at bounding box center [439, 361] width 721 height 274
click at [376, 271] on td "Colleen Glazer (Holy Trinity Roman Catholic Church) Danielle Hendricks - Prefer…" at bounding box center [298, 361] width 208 height 274
drag, startPoint x: 94, startPoint y: 246, endPoint x: 368, endPoint y: 267, distance: 275.2
click at [368, 267] on tr "Sep 5th / 10:00AM / Fri Forecasted Recurring Booking Colleen Glazer (Holy Trini…" at bounding box center [439, 361] width 721 height 274
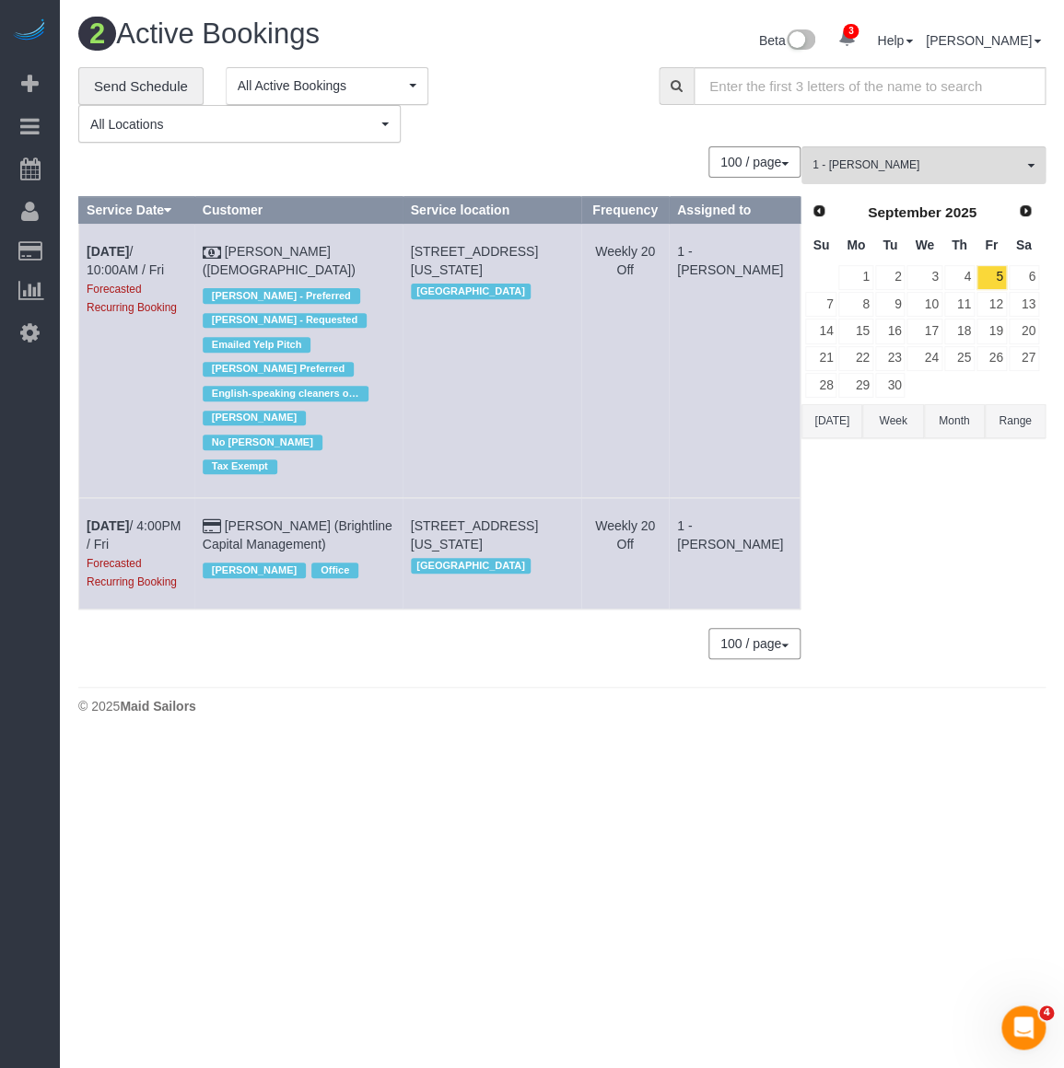
copy tr "Sep 5th / 10:00AM / Fri Forecasted Recurring Booking Colleen Glazer (Holy Trini…"
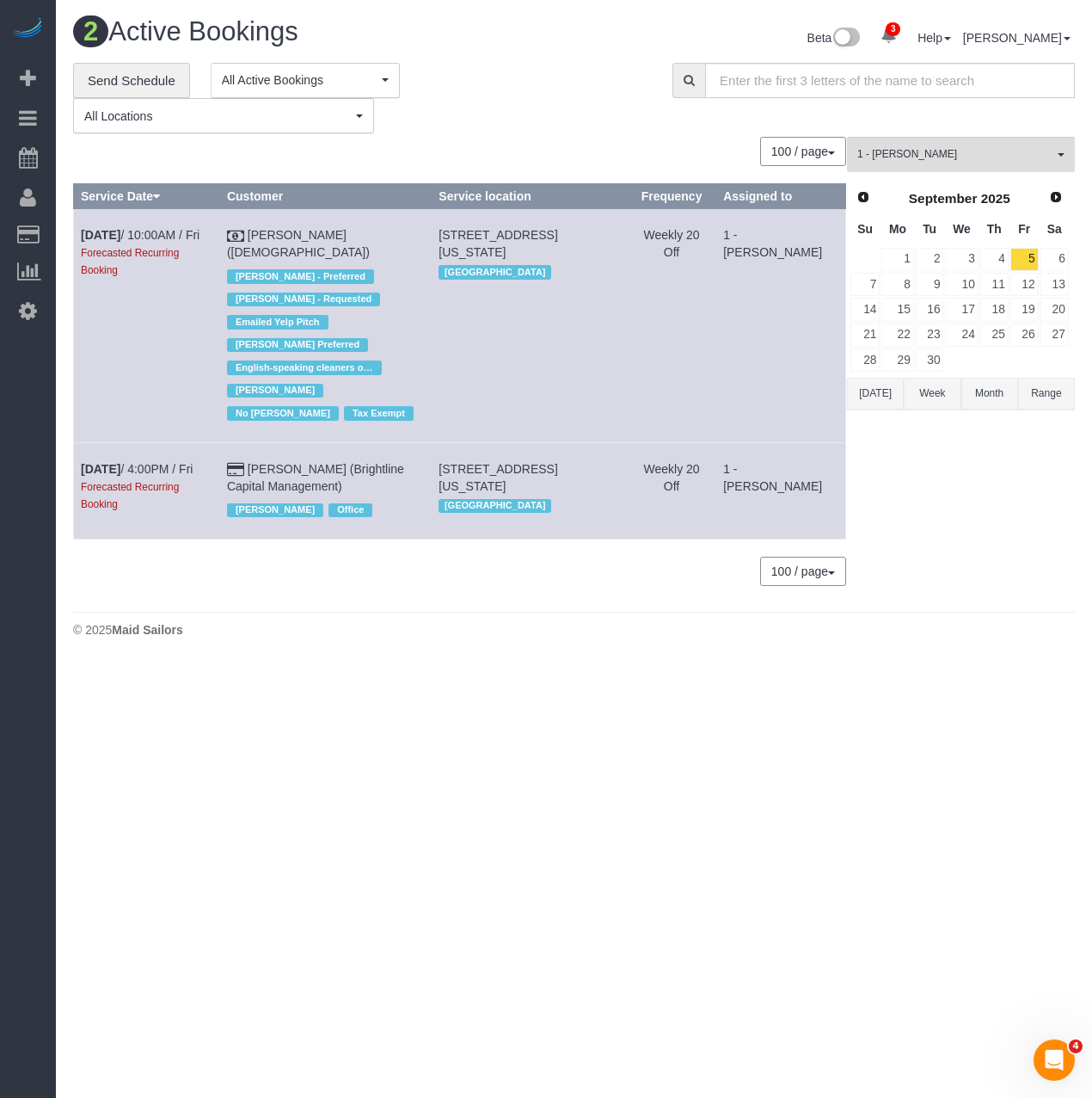
scroll to position [664, 1092]
click at [981, 165] on button "1 - Emely Jimenez All Teams" at bounding box center [961, 154] width 228 height 36
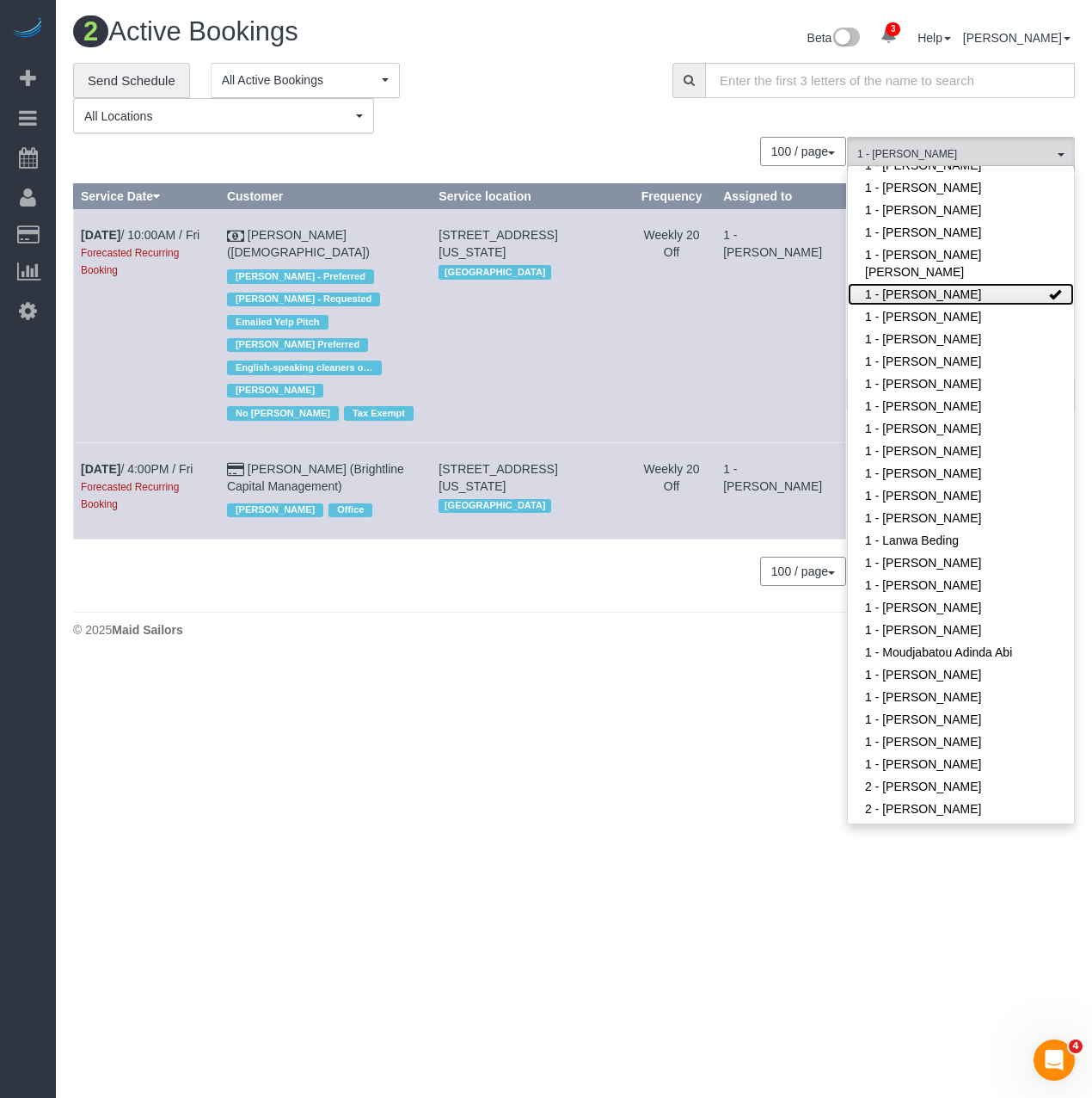
click at [937, 283] on link "1 - Emely Jimenez" at bounding box center [961, 294] width 226 height 22
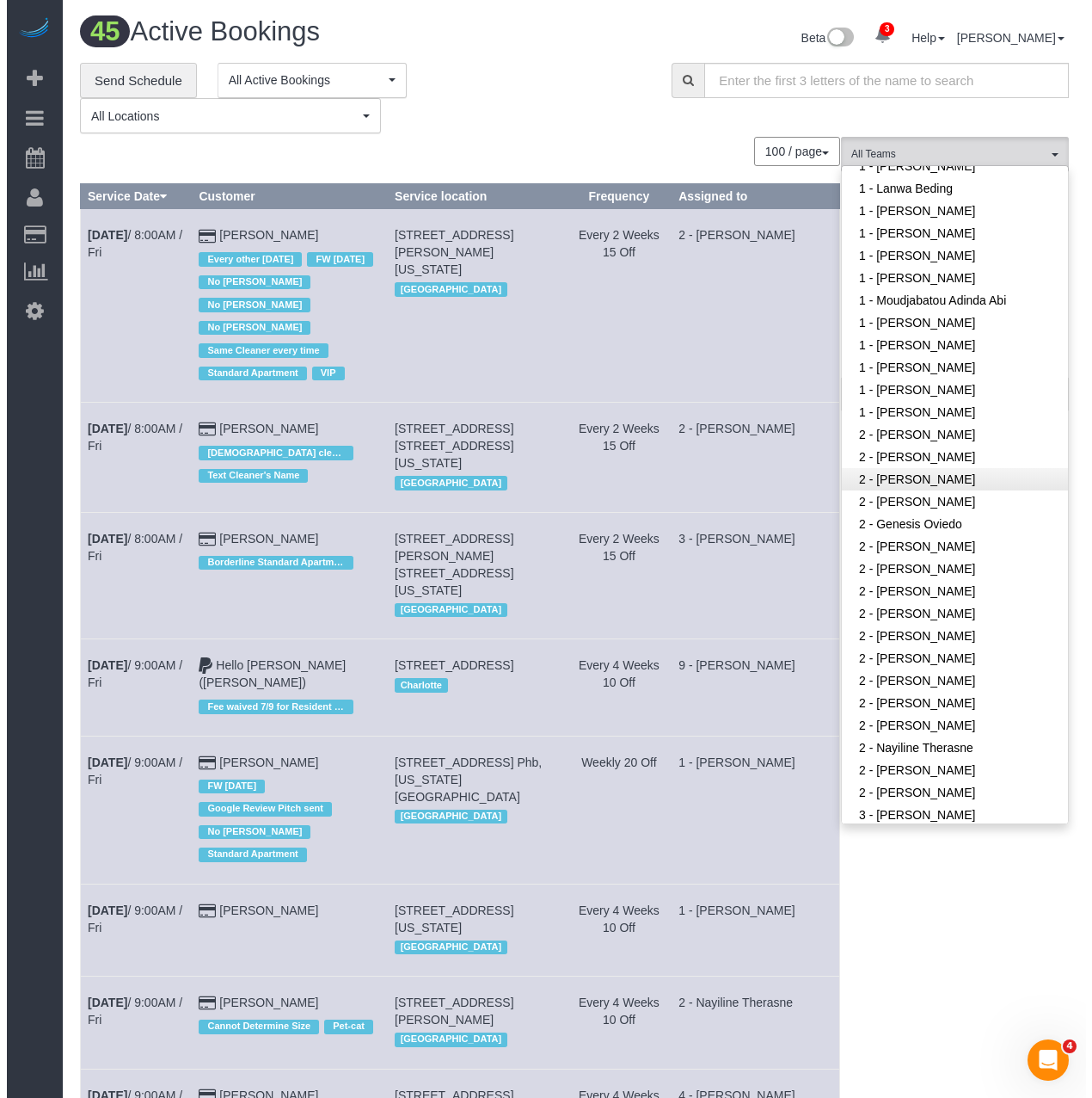
scroll to position [947, 0]
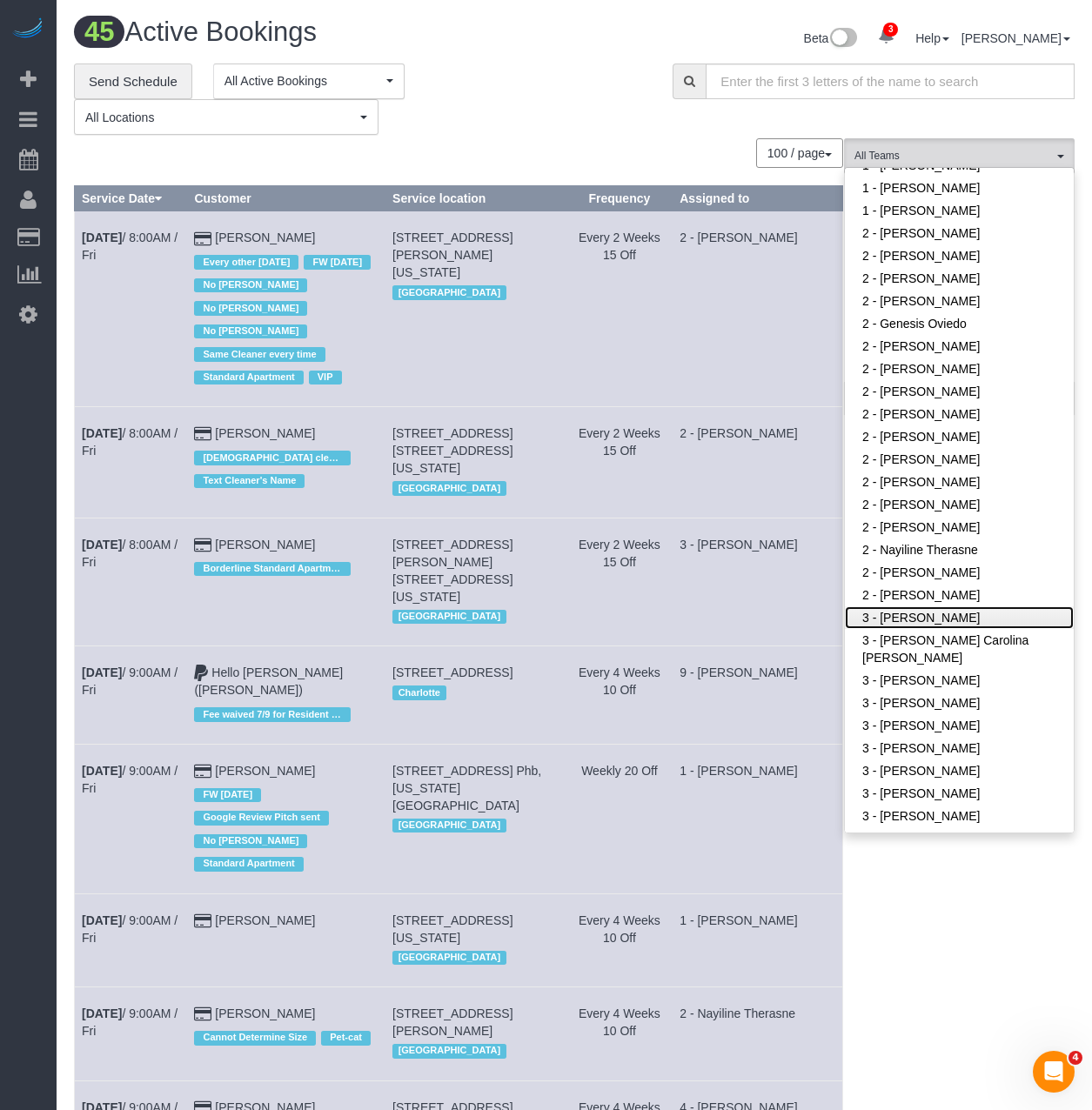
click at [890, 616] on link "3 - Ana Araujo" at bounding box center [959, 618] width 229 height 23
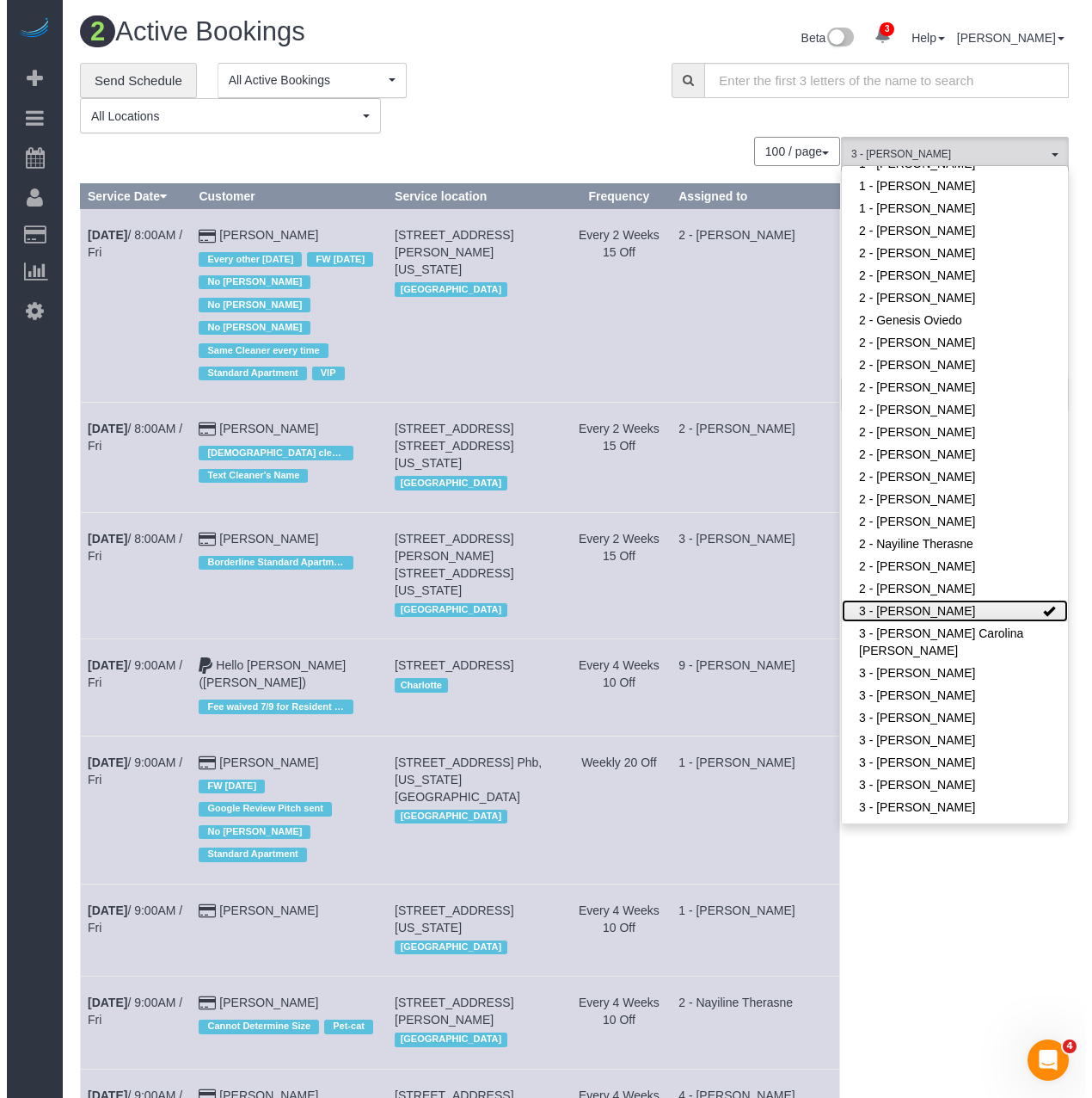
scroll to position [574, 1092]
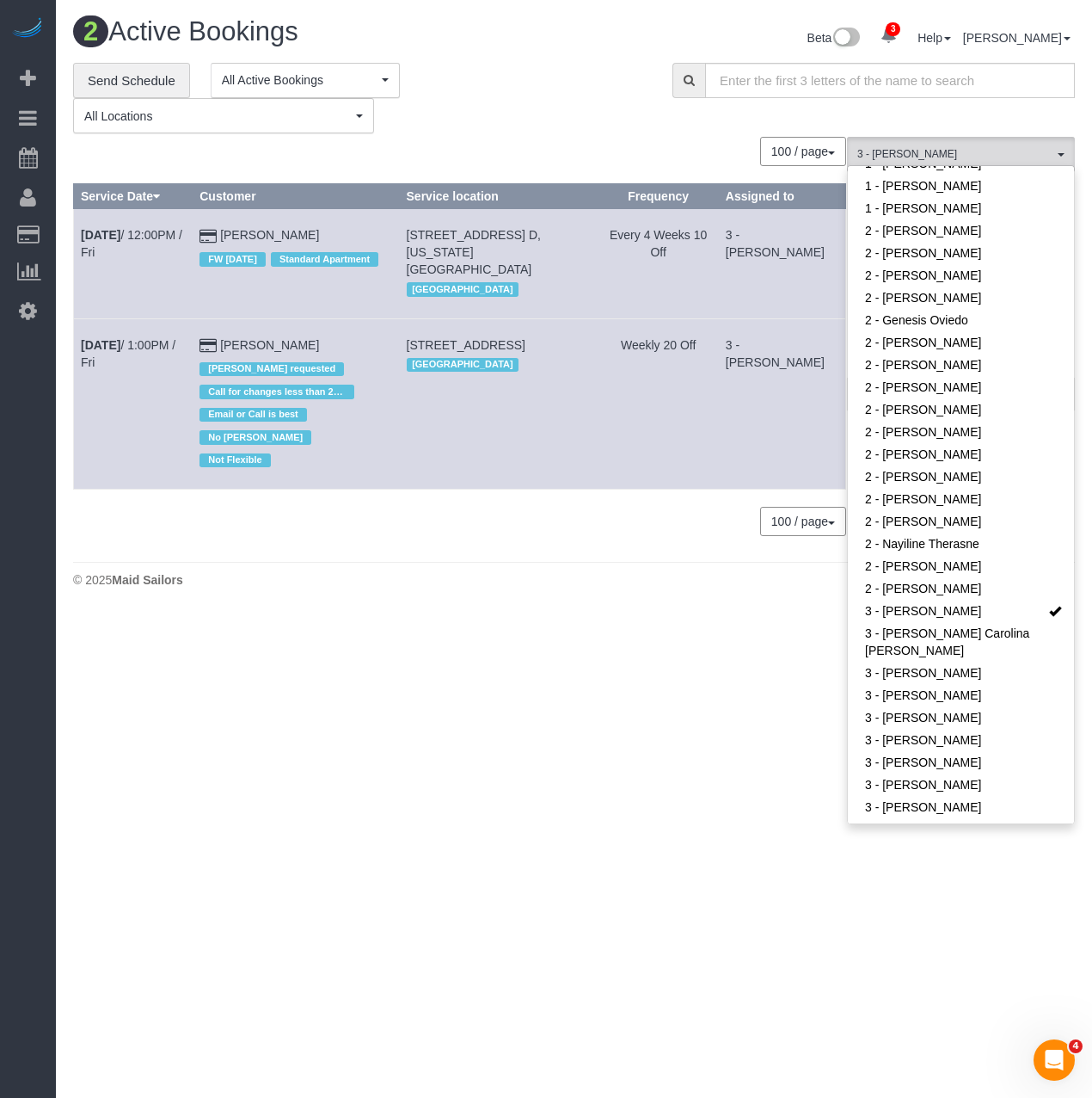
click at [635, 598] on body "3 Beta Your Notifications You have 0 alerts × You have 1 to charge for 08/23/20…" at bounding box center [546, 549] width 1092 height 1098
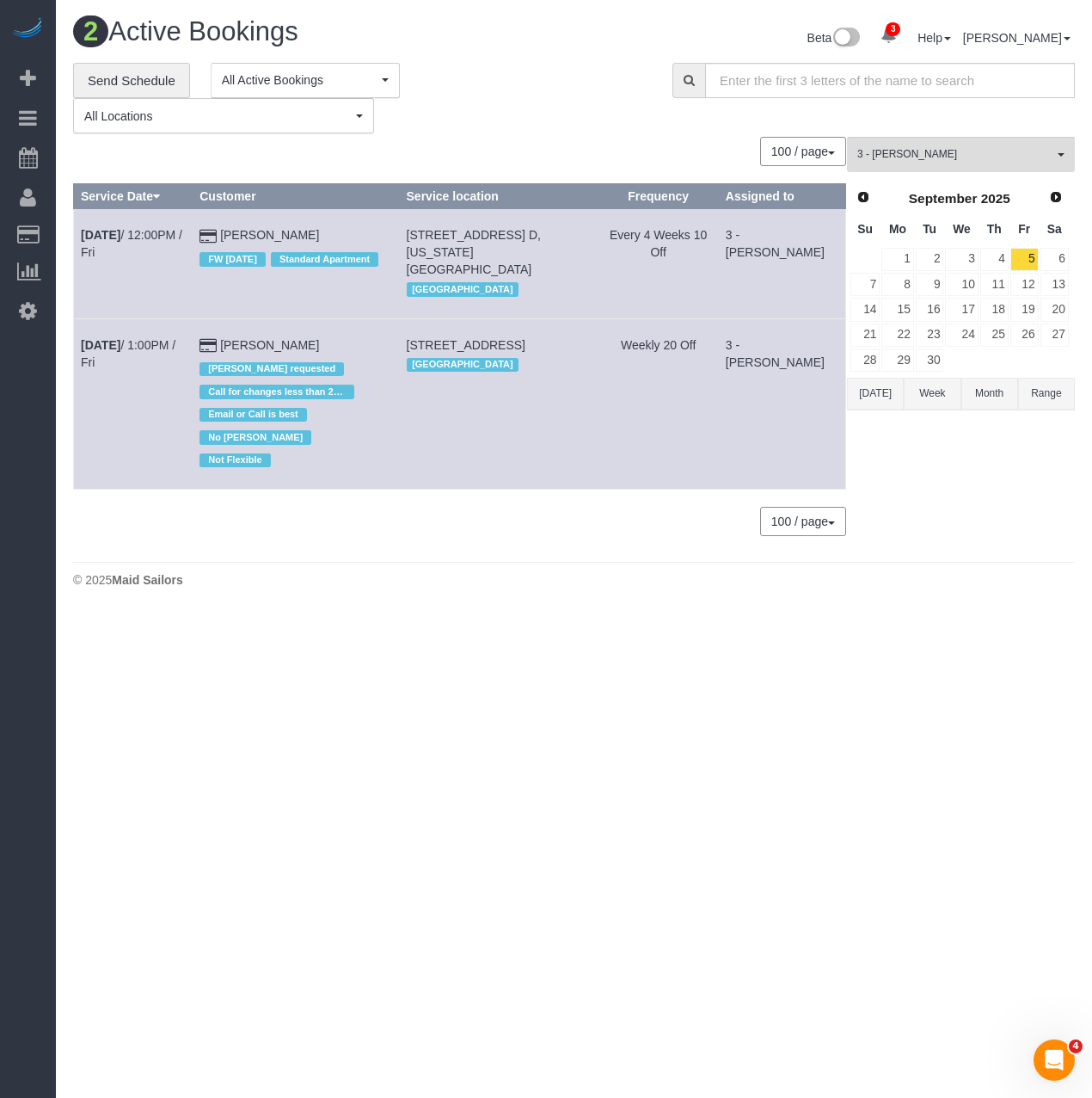
click at [981, 391] on button "Range" at bounding box center [1046, 393] width 57 height 32
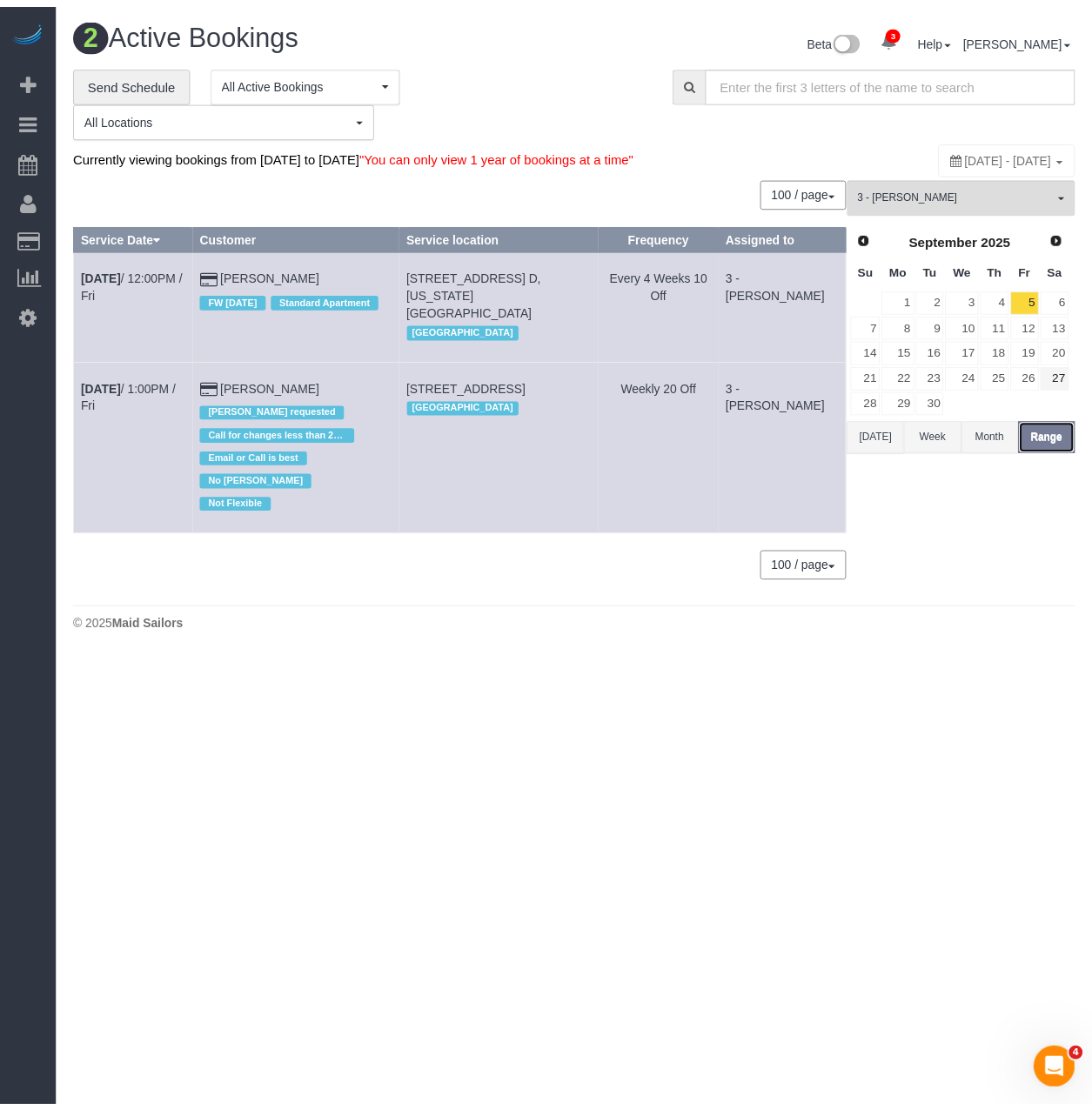
scroll to position [635, 1104]
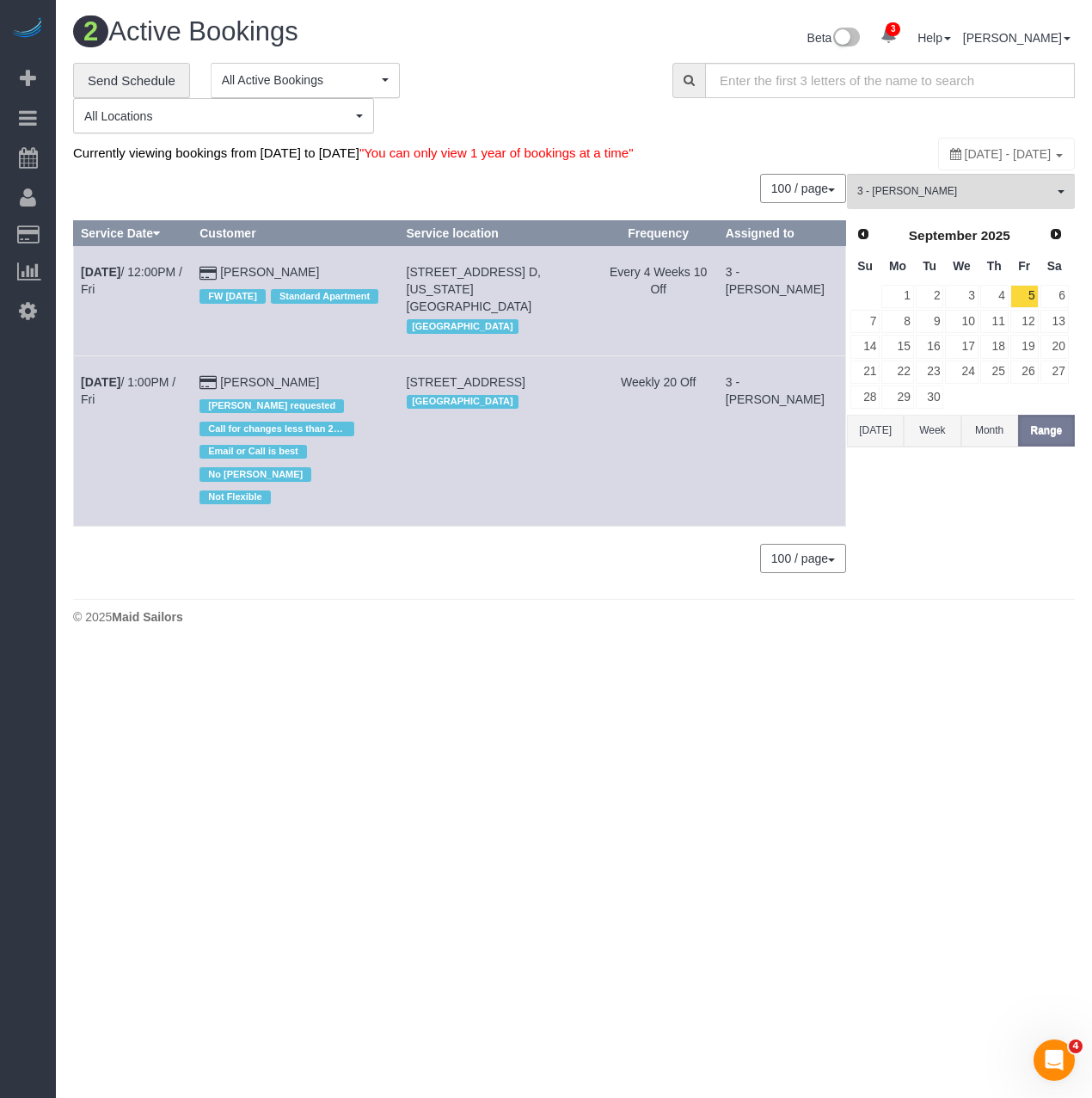
click at [939, 162] on div "September 05, 2025 - September 05, 2025" at bounding box center [1007, 153] width 136 height 33
type input "**********"
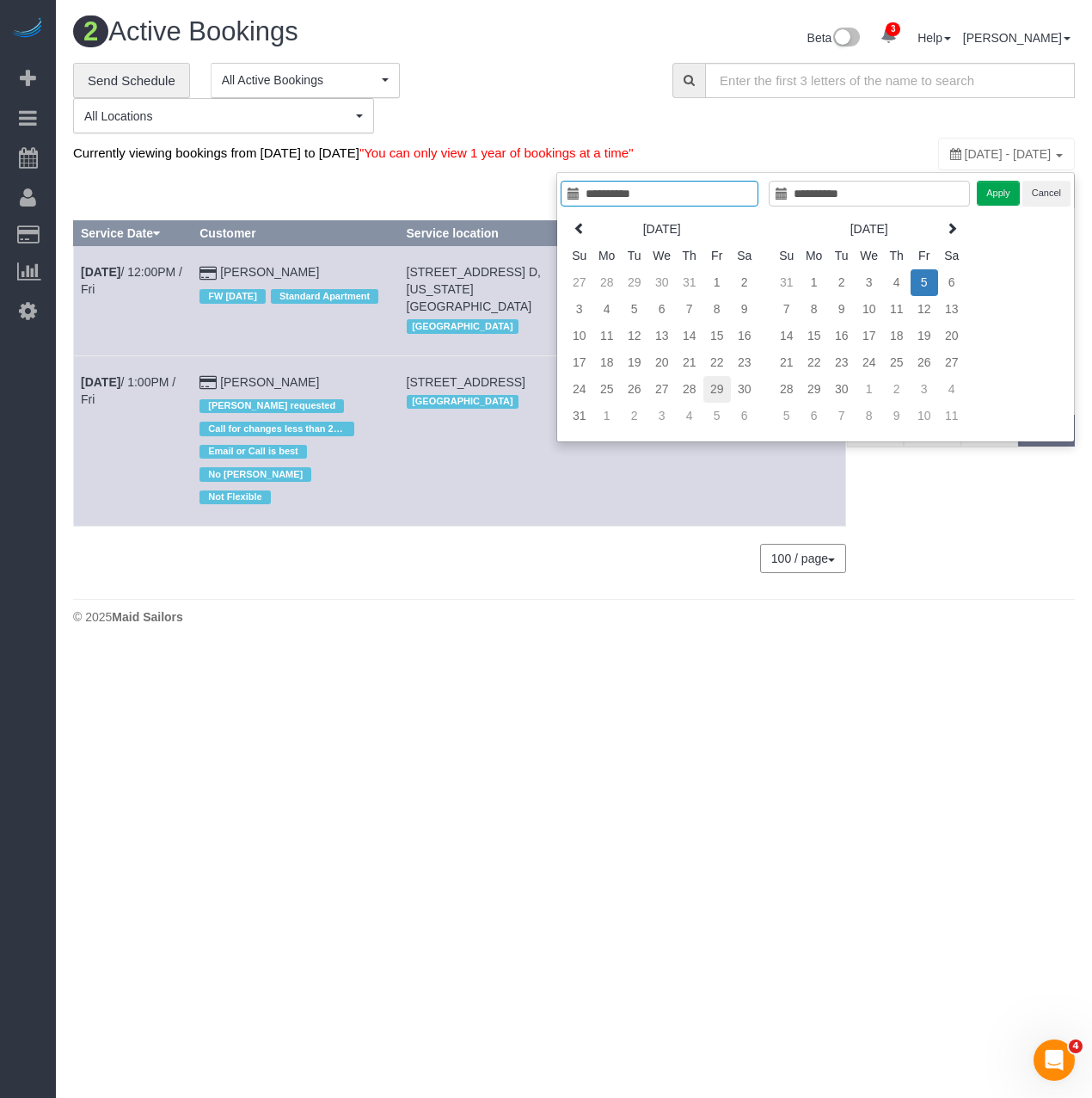
type input "**********"
click at [721, 383] on td "29" at bounding box center [716, 389] width 27 height 27
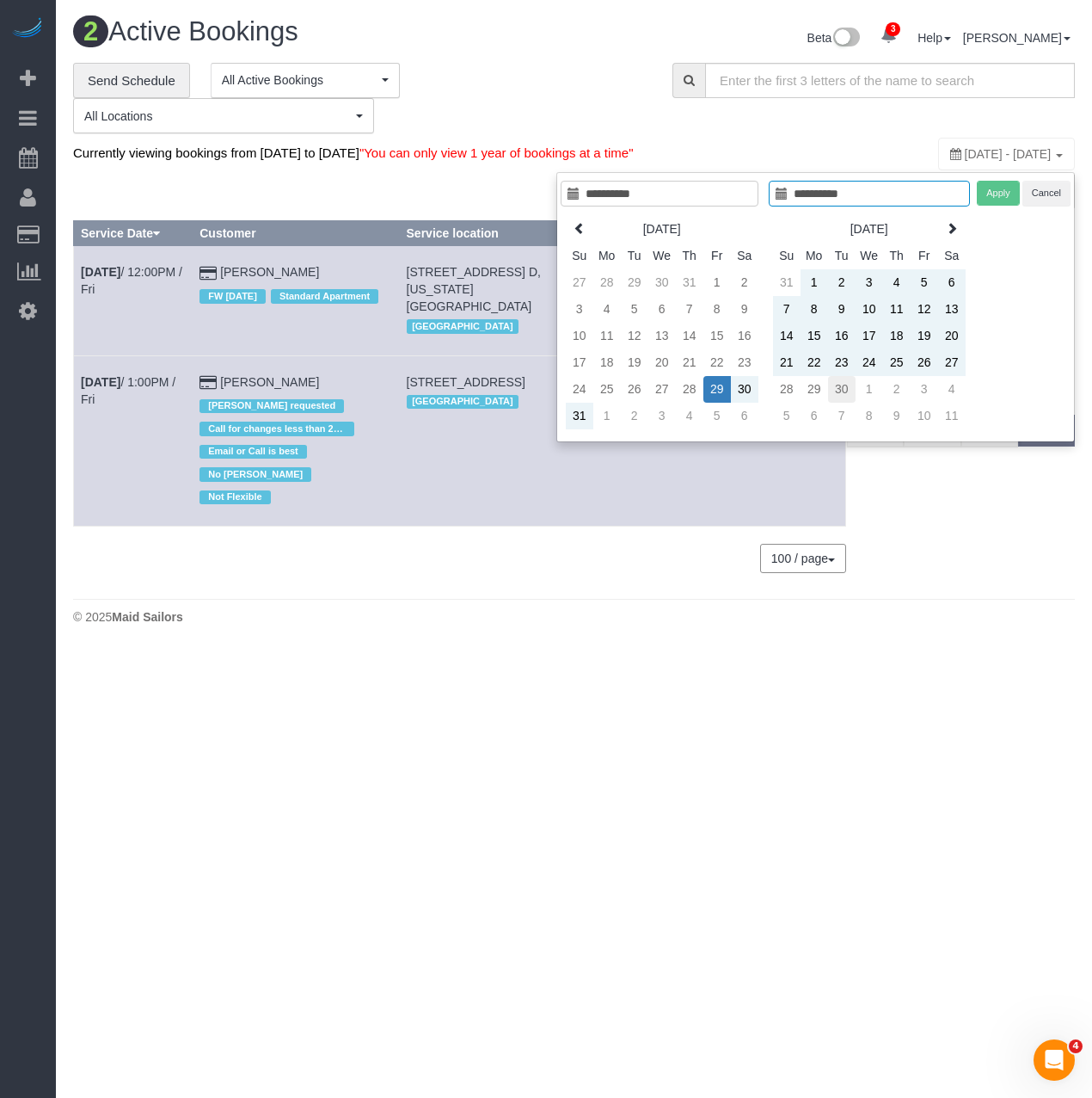
type input "**********"
click at [833, 388] on td "30" at bounding box center [842, 389] width 27 height 27
type input "**********"
click at [981, 194] on button "Apply" at bounding box center [999, 193] width 43 height 25
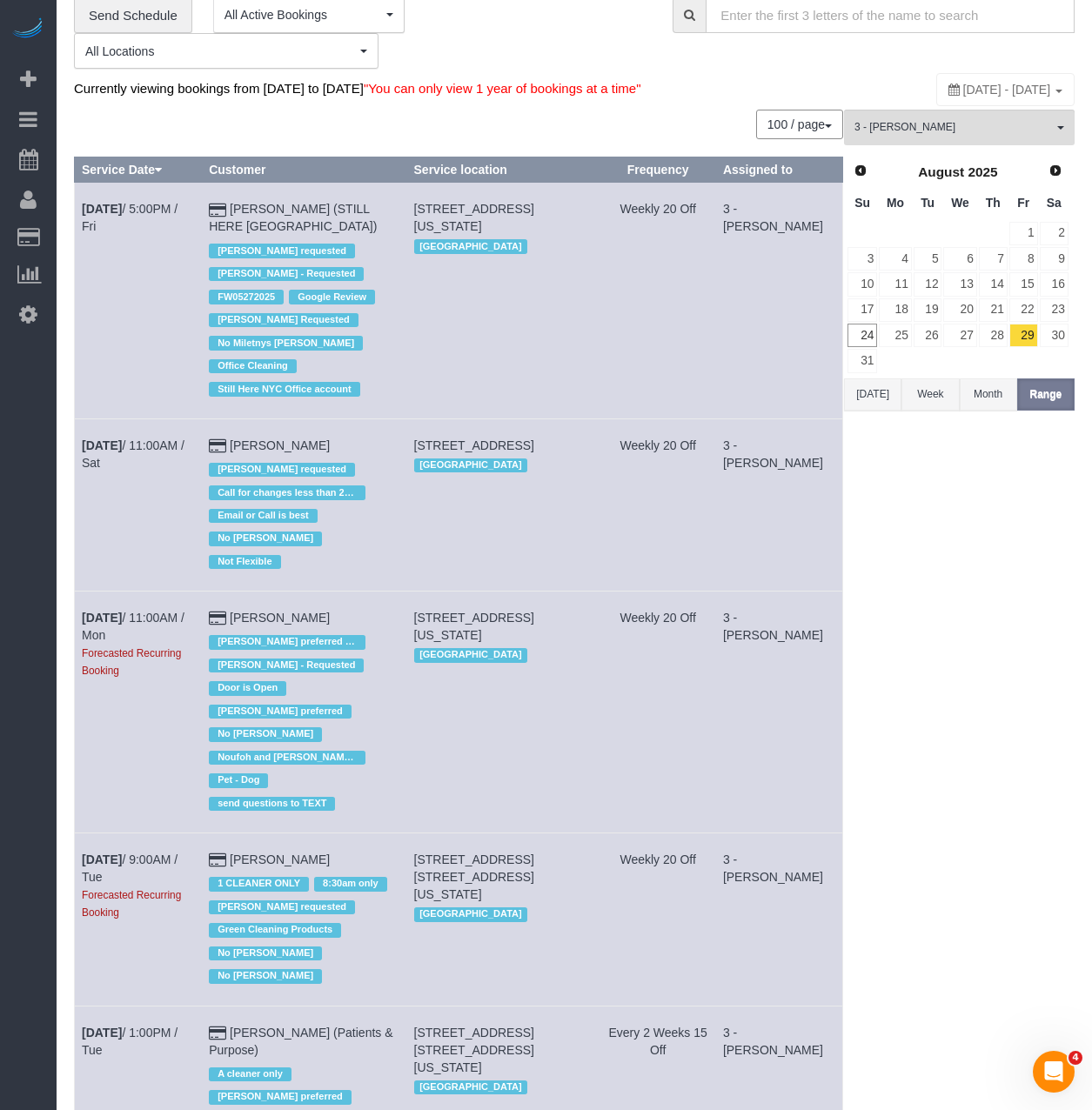
scroll to position [87, 0]
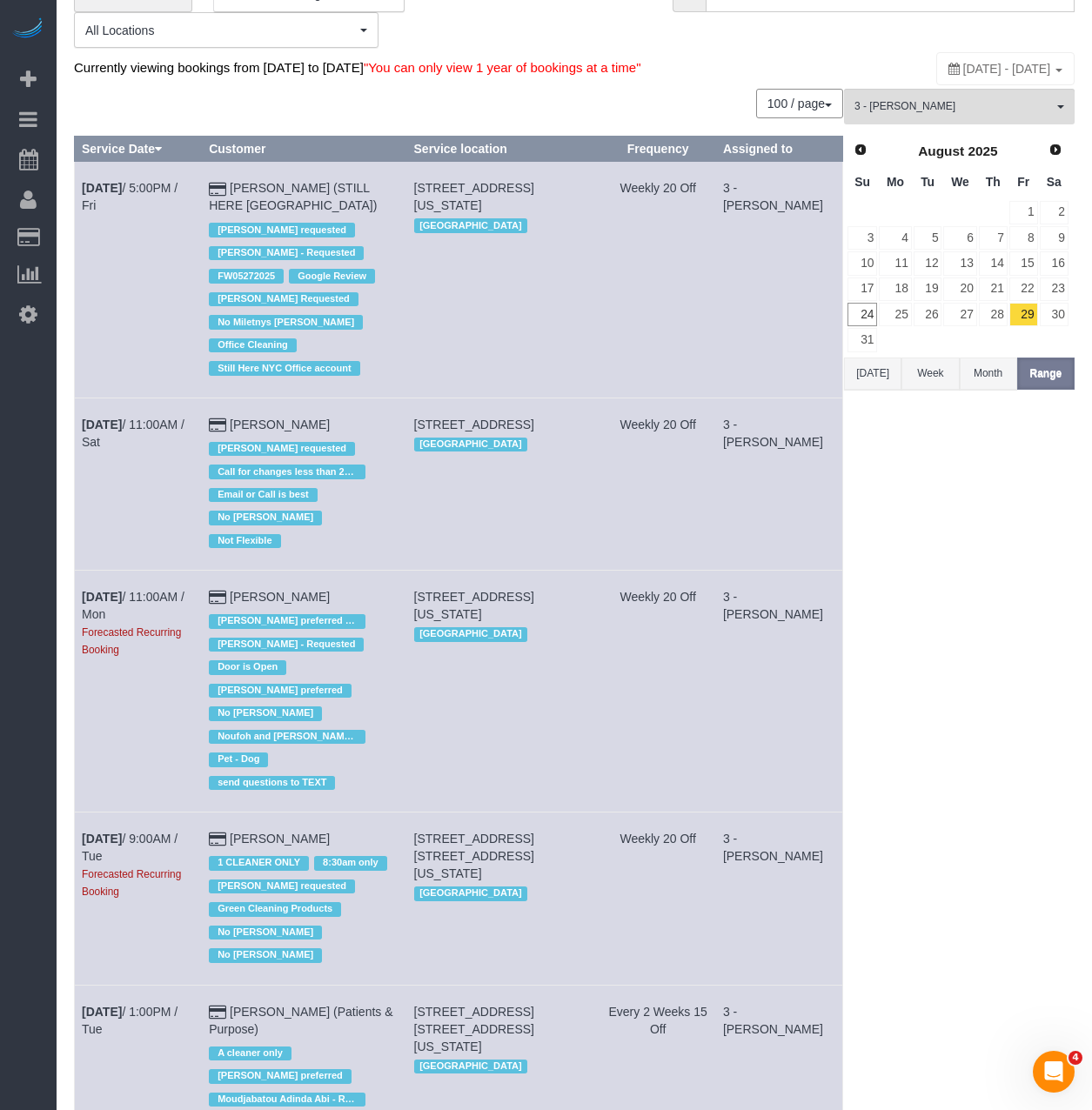
drag, startPoint x: 78, startPoint y: 589, endPoint x: 360, endPoint y: 584, distance: 282.0
click at [360, 584] on tr "Sep 1st / 11:00AM / Mon Forecasted Recurring Booking Leonora Gogolak Ana Araujo…" at bounding box center [458, 692] width 768 height 242
copy tr "Sep 1st / 11:00AM / Mon Forecasted Recurring Booking Leonora Gogolak"
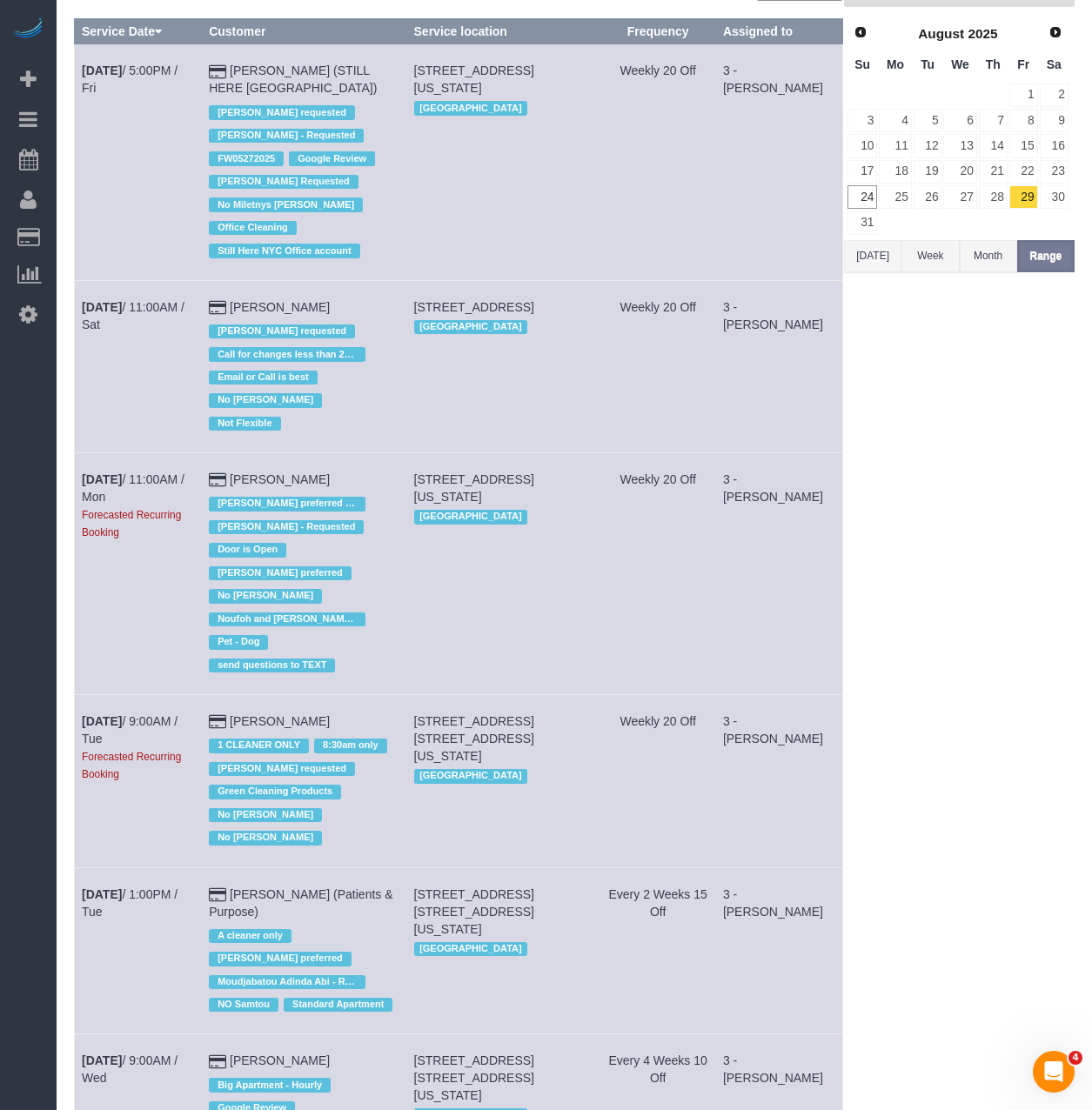
scroll to position [261, 0]
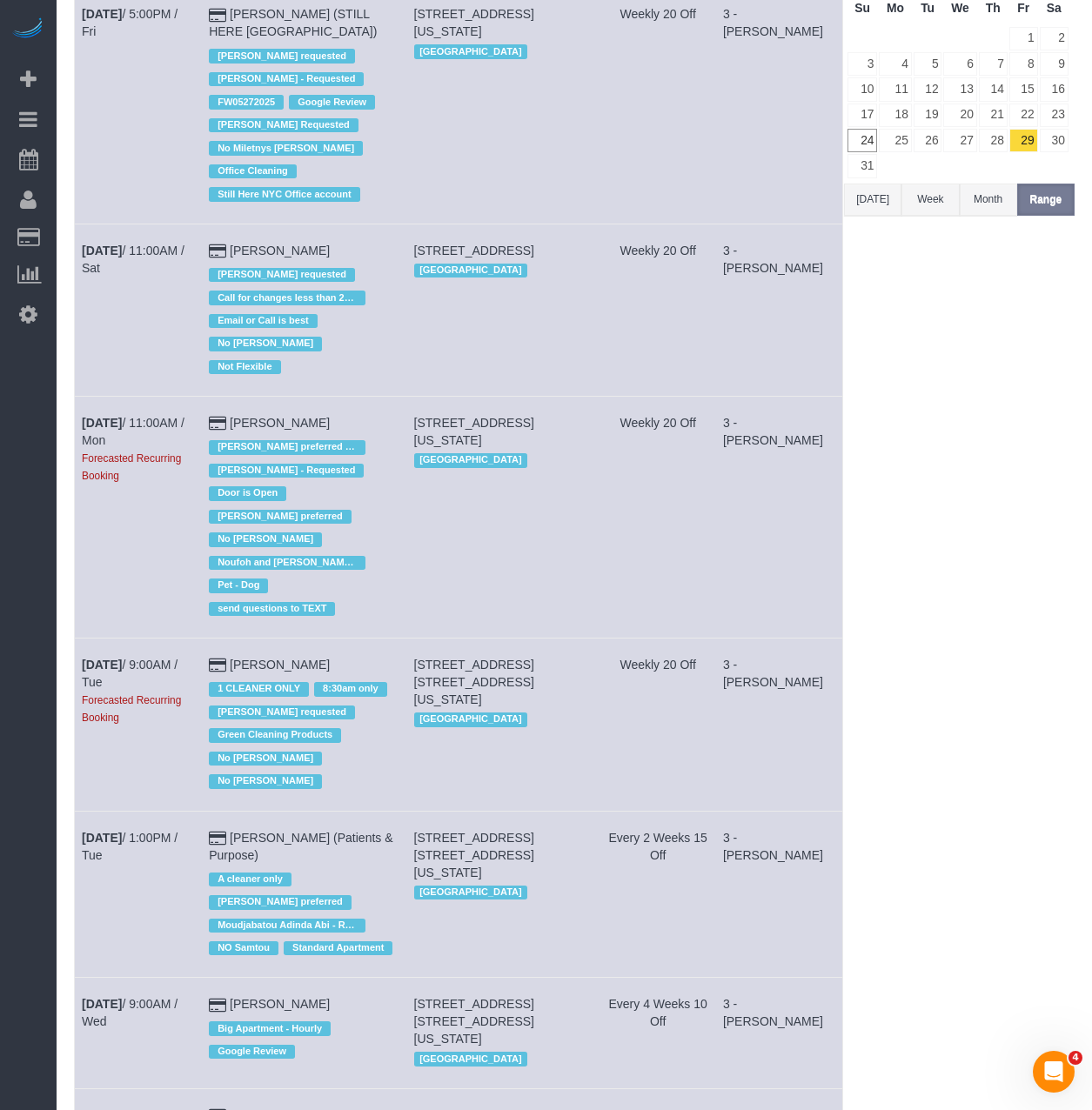
drag, startPoint x: 73, startPoint y: 639, endPoint x: 219, endPoint y: 640, distance: 146.0
click at [189, 576] on td "Sep 1st / 11:00AM / Mon Forecasted Recurring Booking" at bounding box center [138, 518] width 127 height 242
drag, startPoint x: 76, startPoint y: 633, endPoint x: 328, endPoint y: 636, distance: 252.0
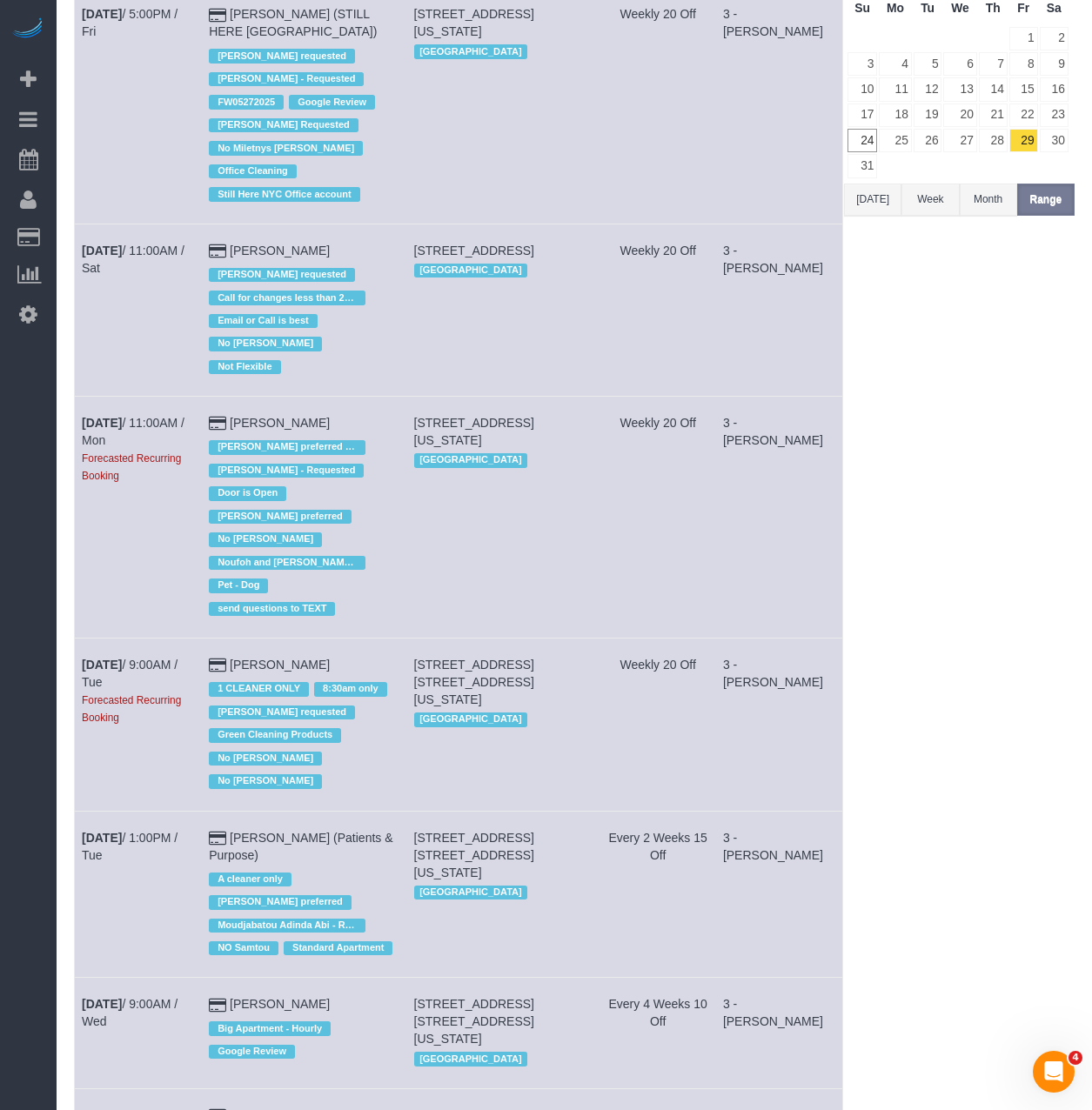
click at [328, 639] on tr "Sep 2nd / 9:00AM / Tue Forecasted Recurring Booking Sheila Murthy 1 CLEANER ONL…" at bounding box center [458, 725] width 768 height 172
copy tr "Sep 2nd / 9:00AM / Tue Forecasted Recurring Booking Sheila Murthy"
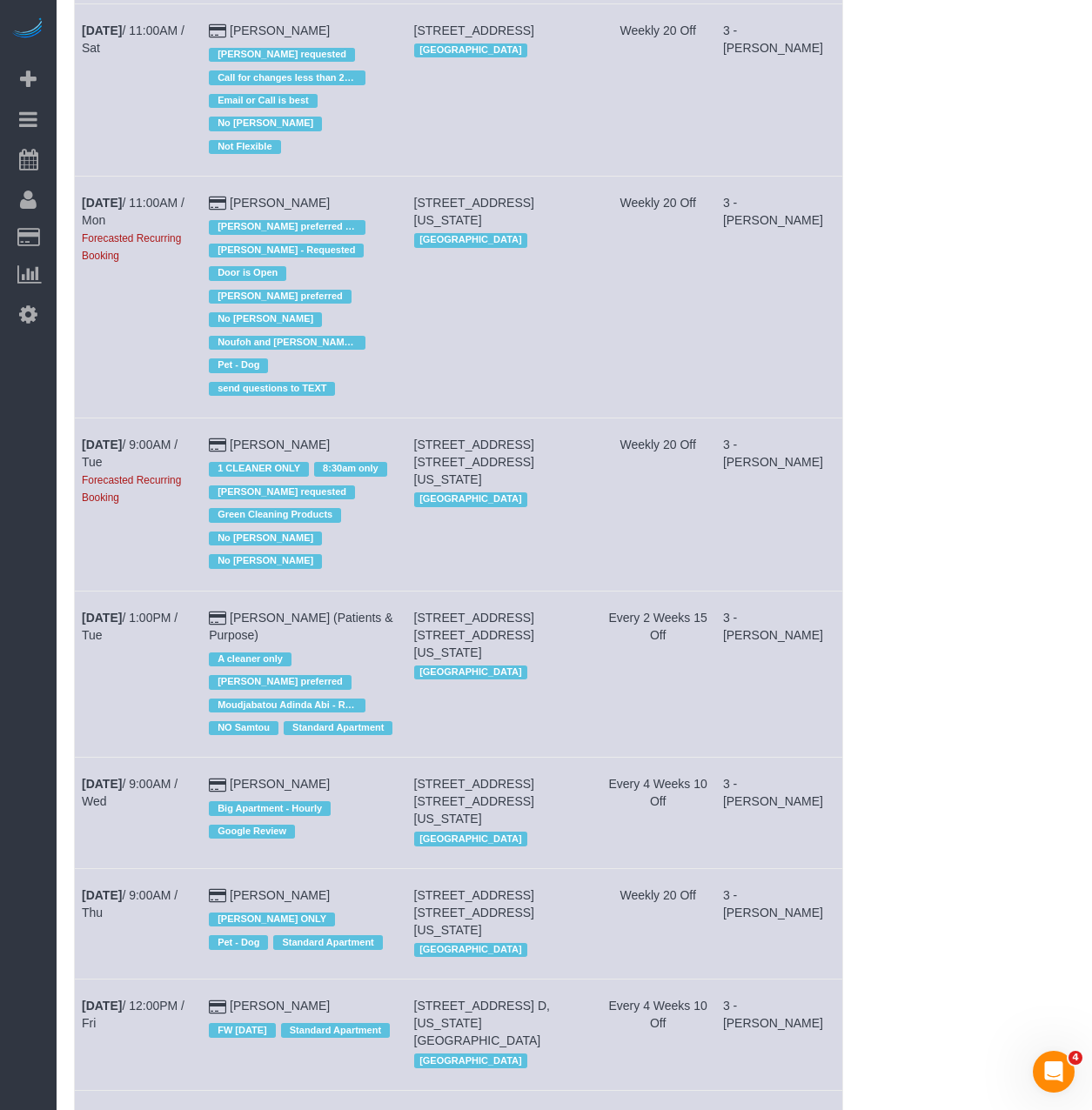
scroll to position [609, 0]
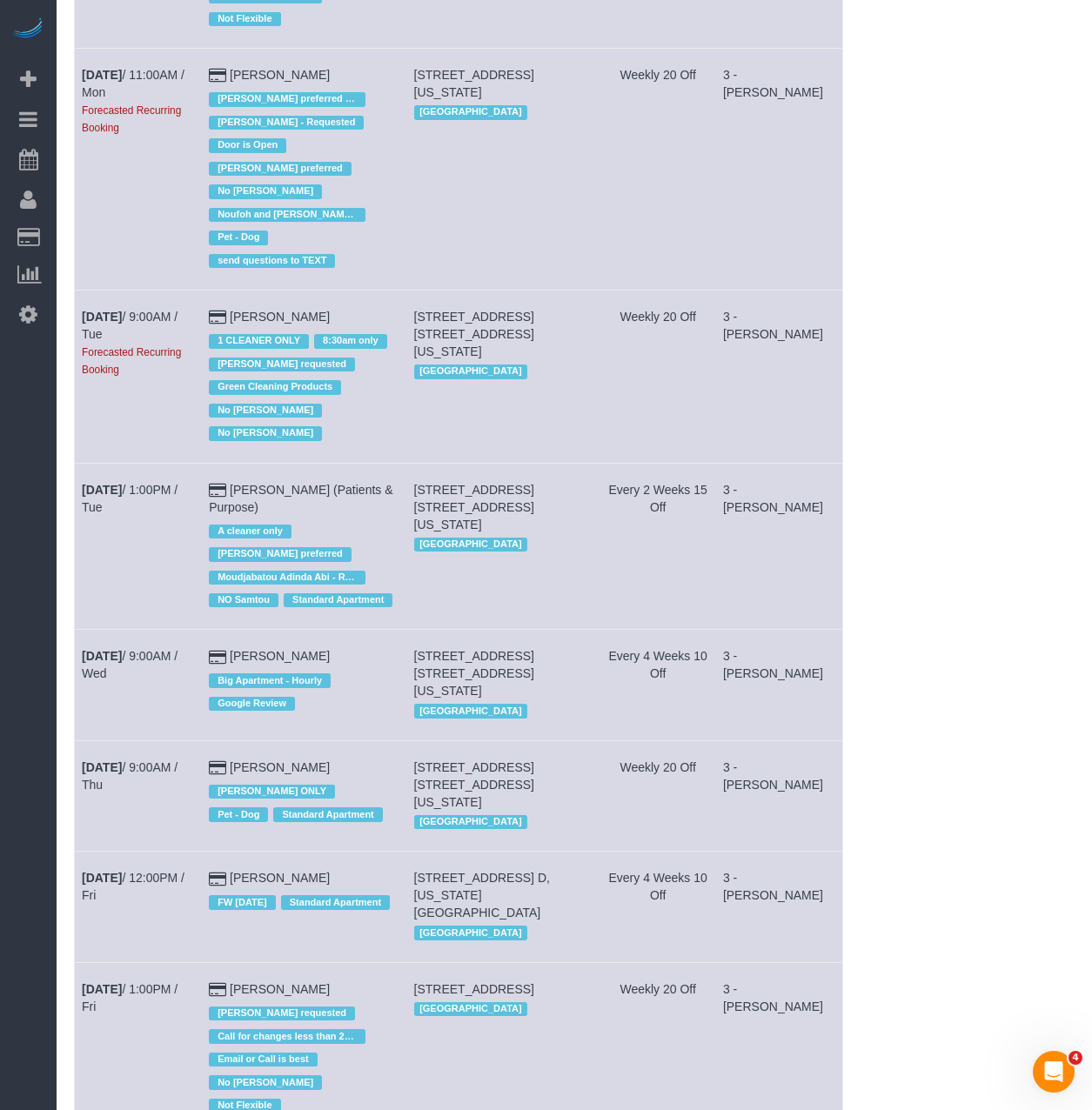
drag, startPoint x: 80, startPoint y: 459, endPoint x: 342, endPoint y: 480, distance: 262.8
click at [342, 480] on tr "Sep 2nd / 1:00PM / Tue Audrey Zamichow (Patients & Purpose) A cleaner only Ana …" at bounding box center [458, 546] width 768 height 167
copy tr "Sep 2nd / 1:00PM / Tue Audrey Zamichow (Patients & Purpose)"
click at [158, 649] on link "Sep 3rd / 9:00AM / Wed" at bounding box center [129, 664] width 95 height 31
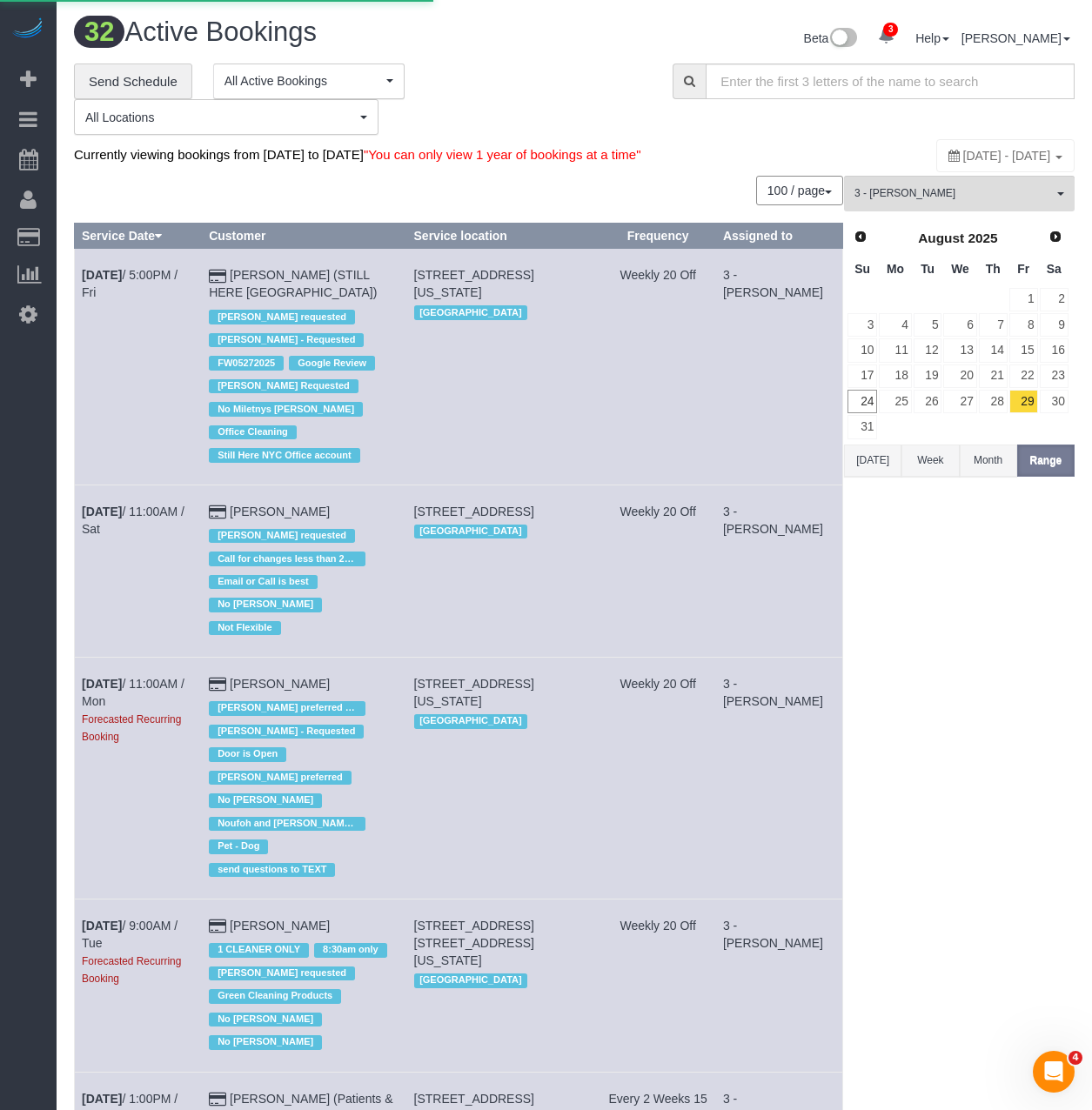
scroll to position [86841, 85891]
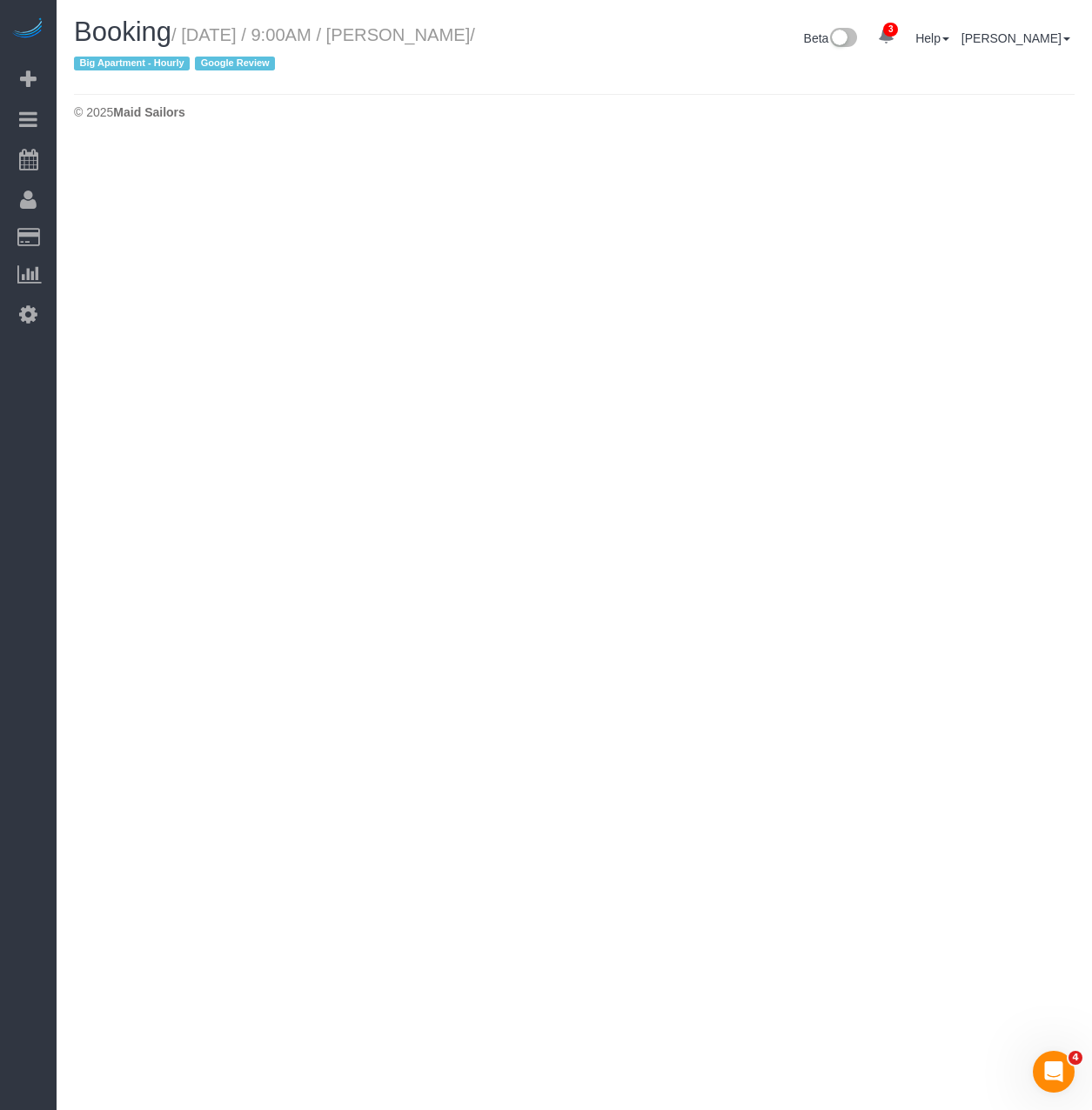
select select "NY"
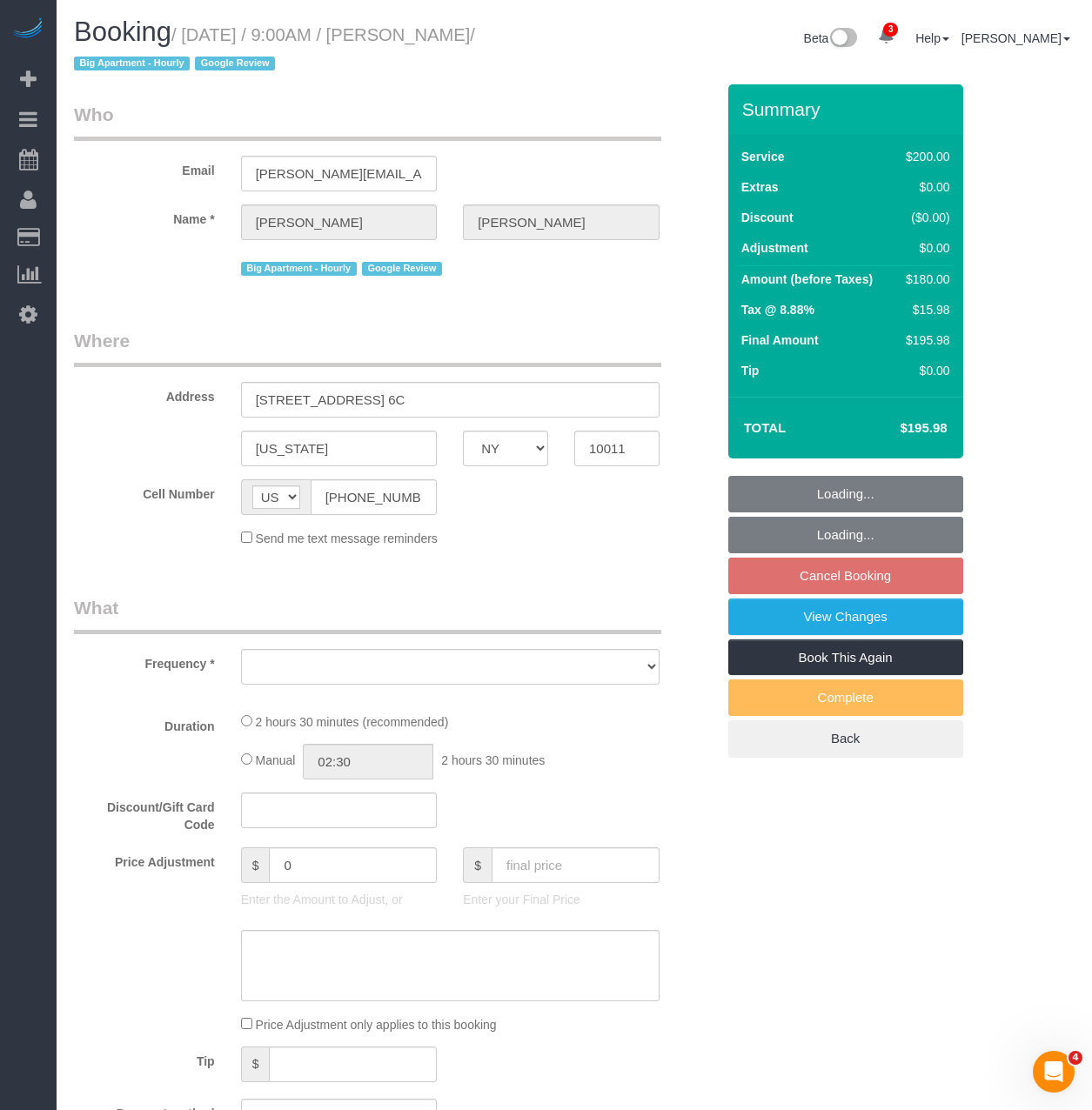
scroll to position [2177, 1092]
select select "number:57"
select select "number:70"
select select "number:15"
select select "number:5"
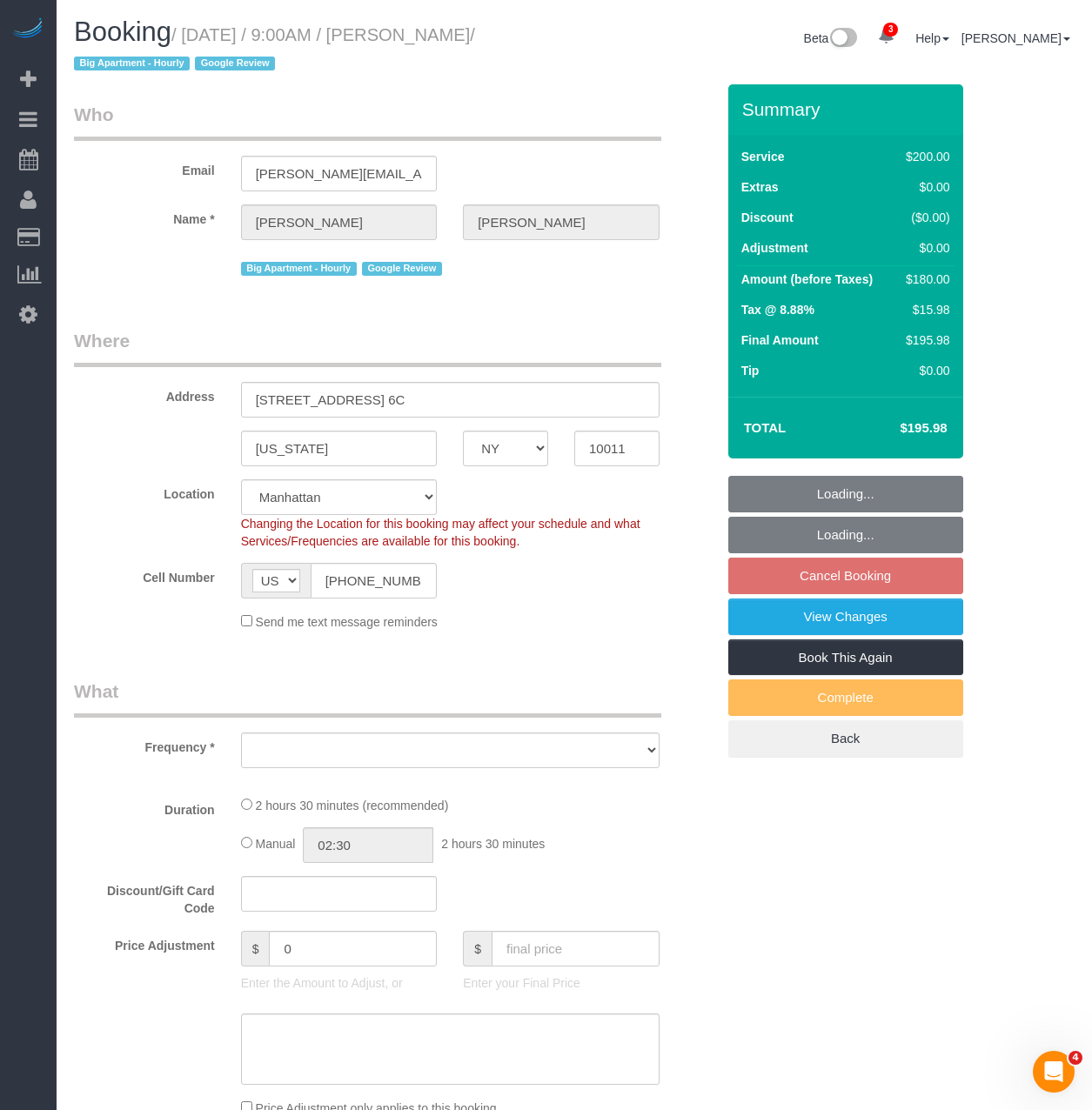
scroll to position [2585, 1092]
select select "object:56385"
select select "string:stripe-pm_1Qgbbh4VGloSiKo7pOyHQVUS"
select select "150"
select select "spot580"
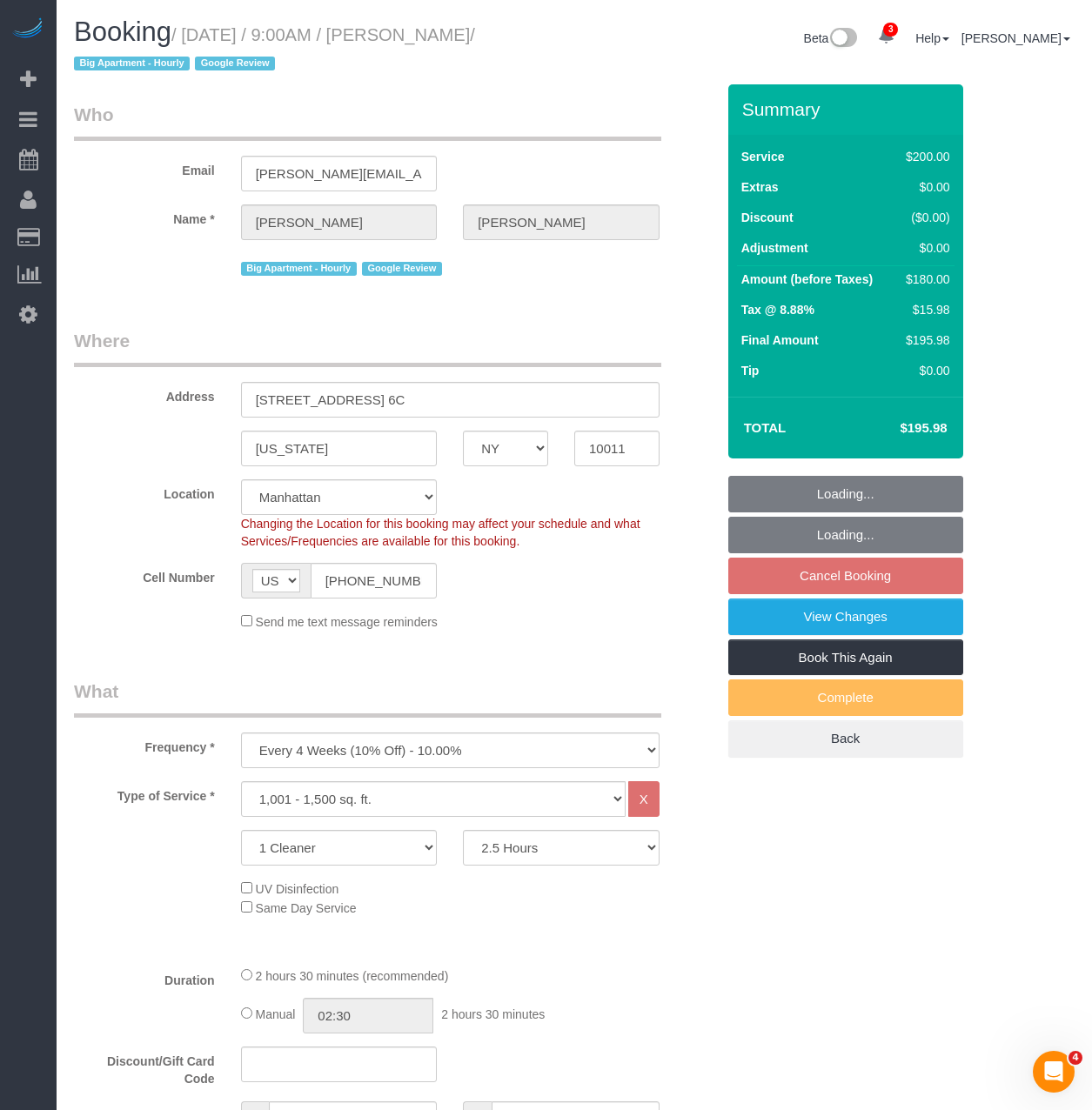
select select "object:56888"
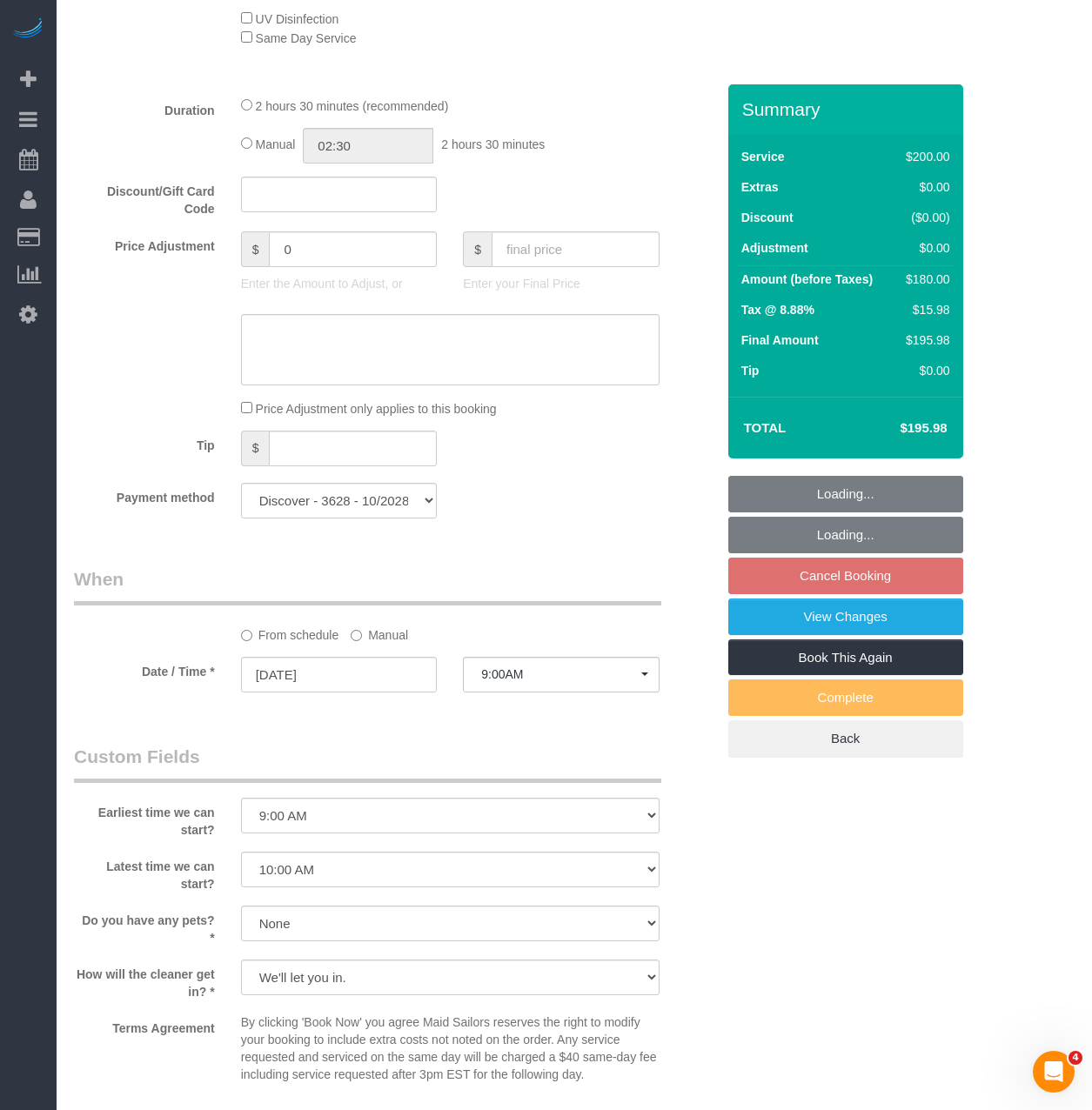
scroll to position [1305, 0]
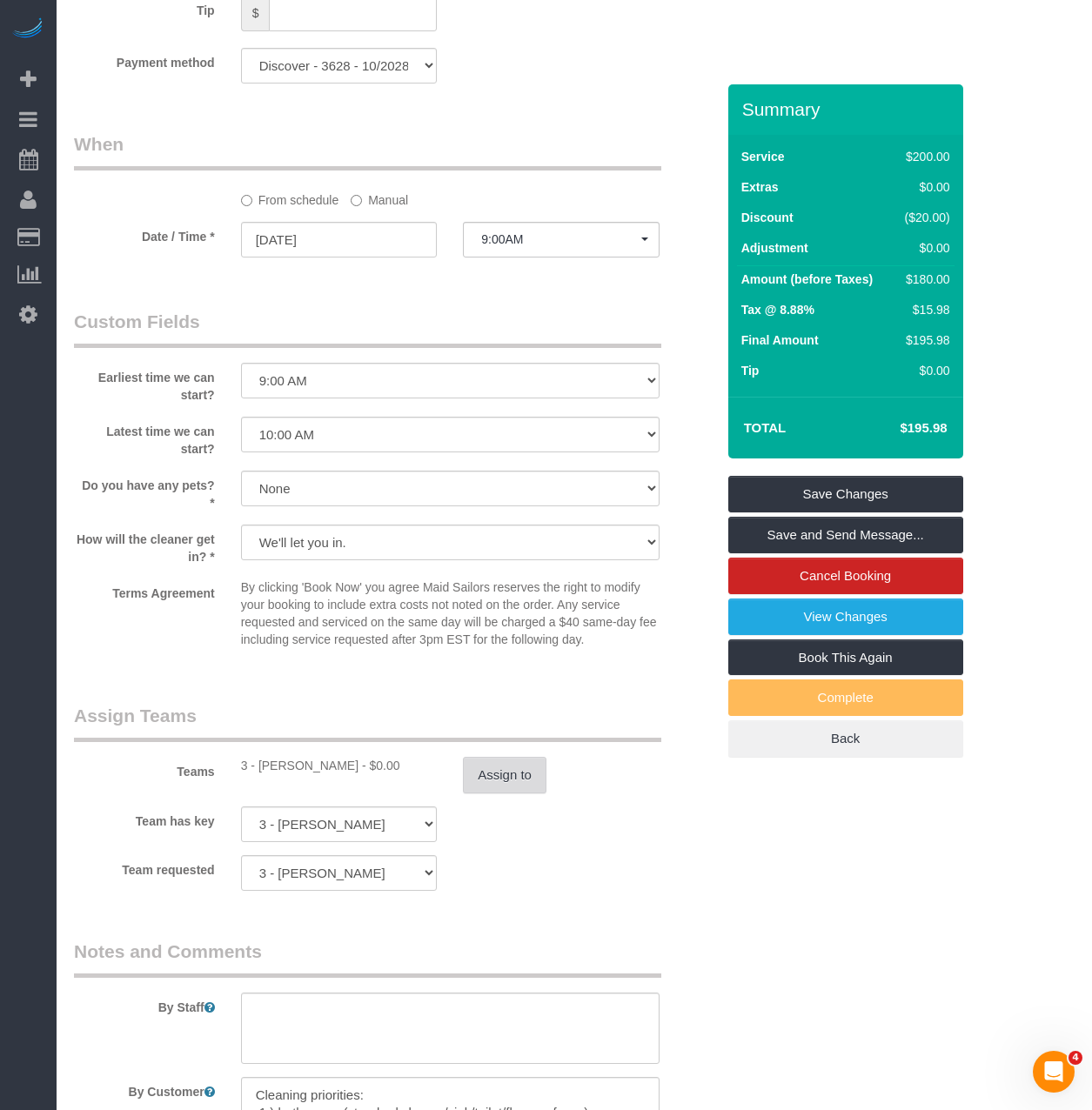
click at [484, 771] on button "Assign to" at bounding box center [504, 775] width 83 height 37
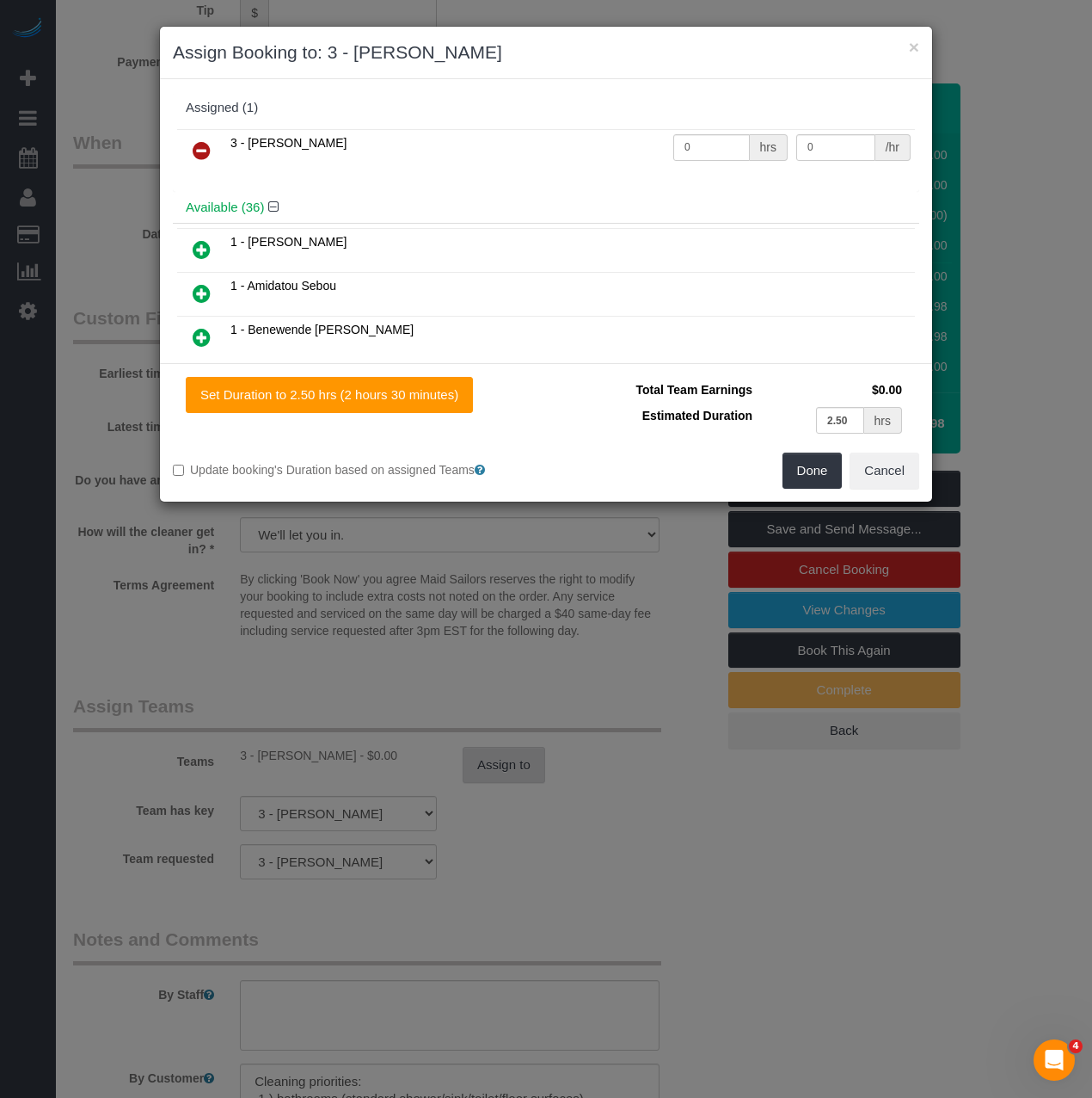
scroll to position [2718, 1092]
click at [204, 151] on icon at bounding box center [201, 150] width 18 height 21
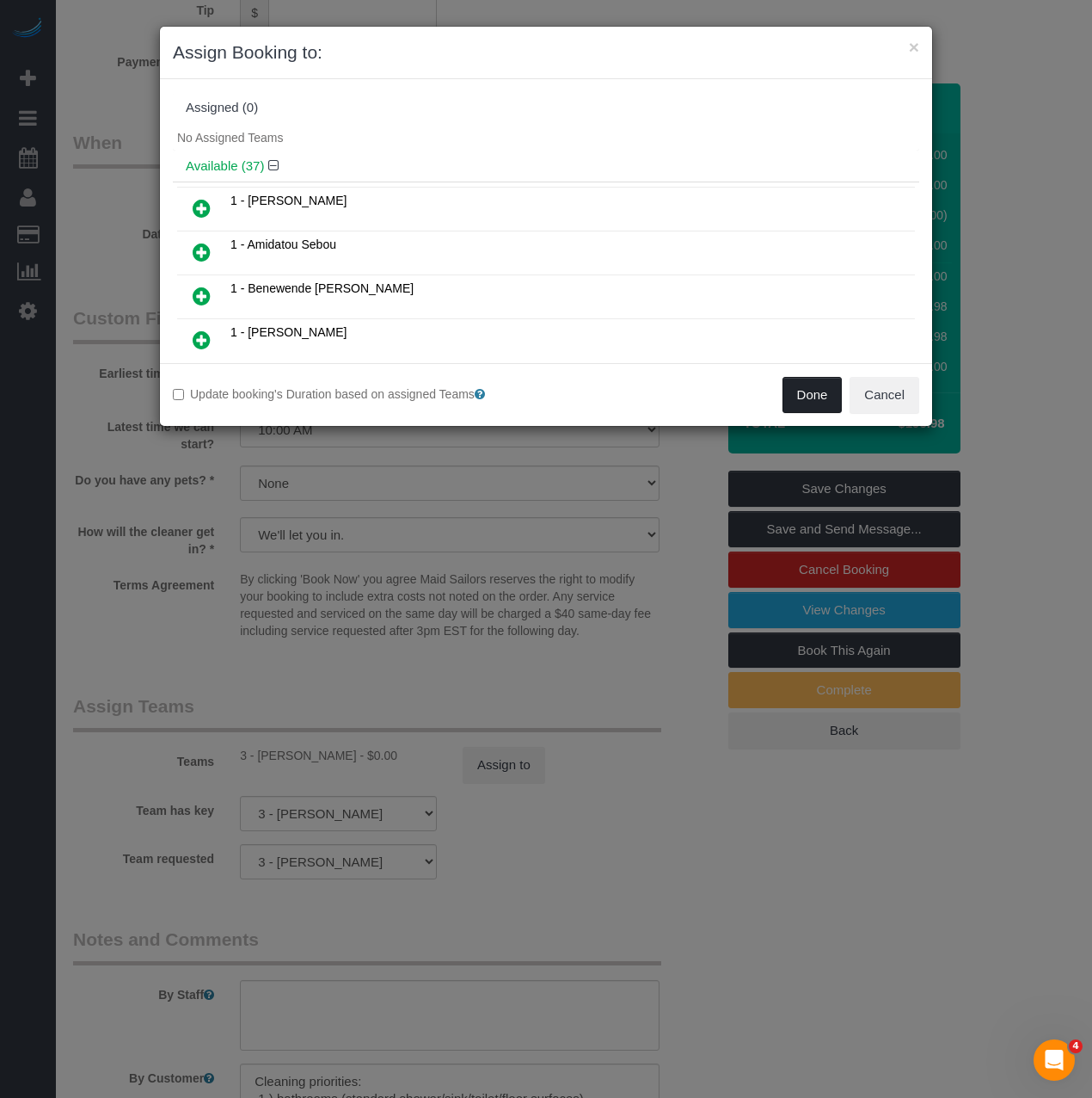
click at [815, 389] on button "Done" at bounding box center [813, 394] width 60 height 36
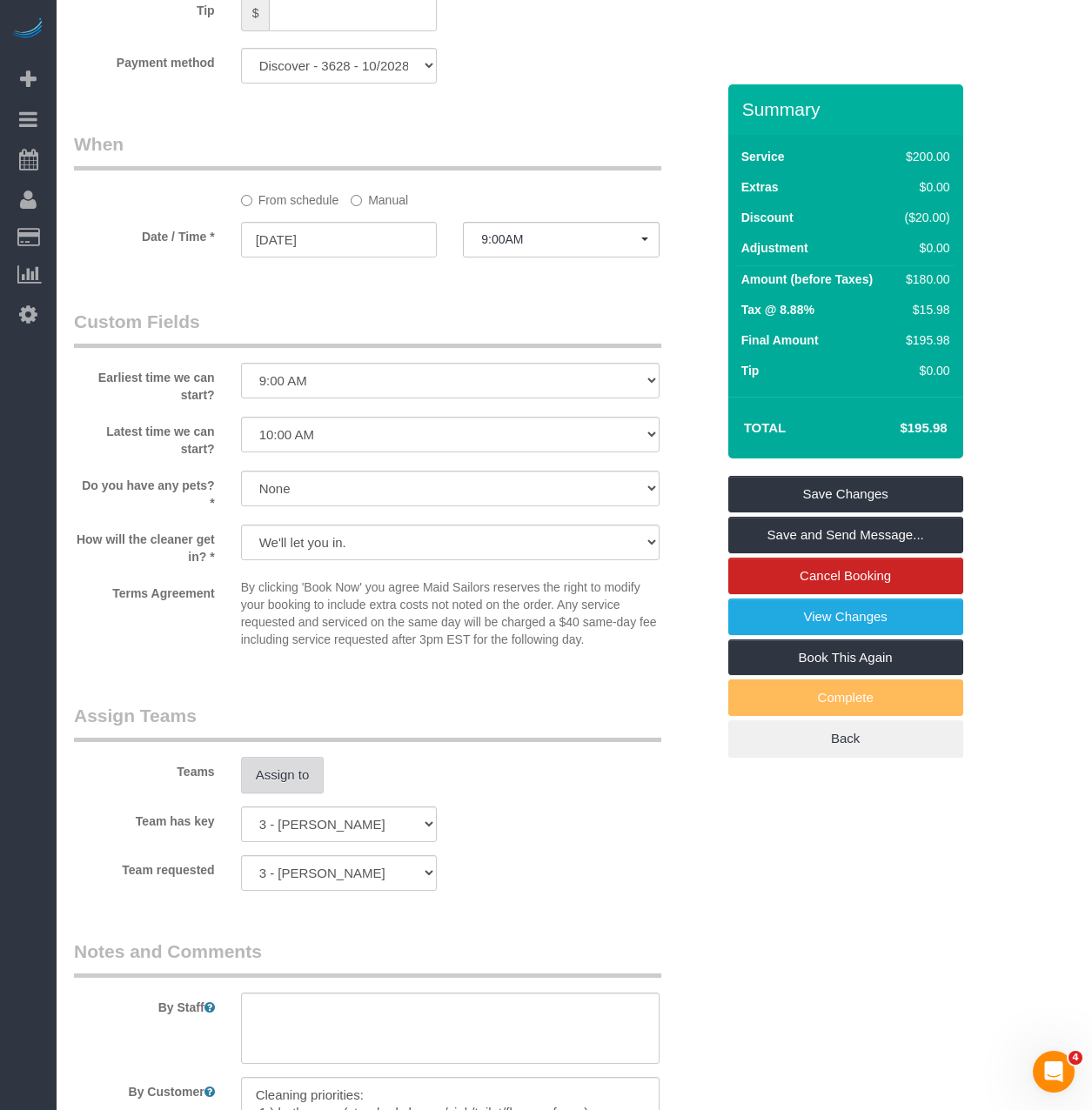
scroll to position [2755, 1092]
click at [817, 500] on link "Save Changes" at bounding box center [845, 494] width 235 height 37
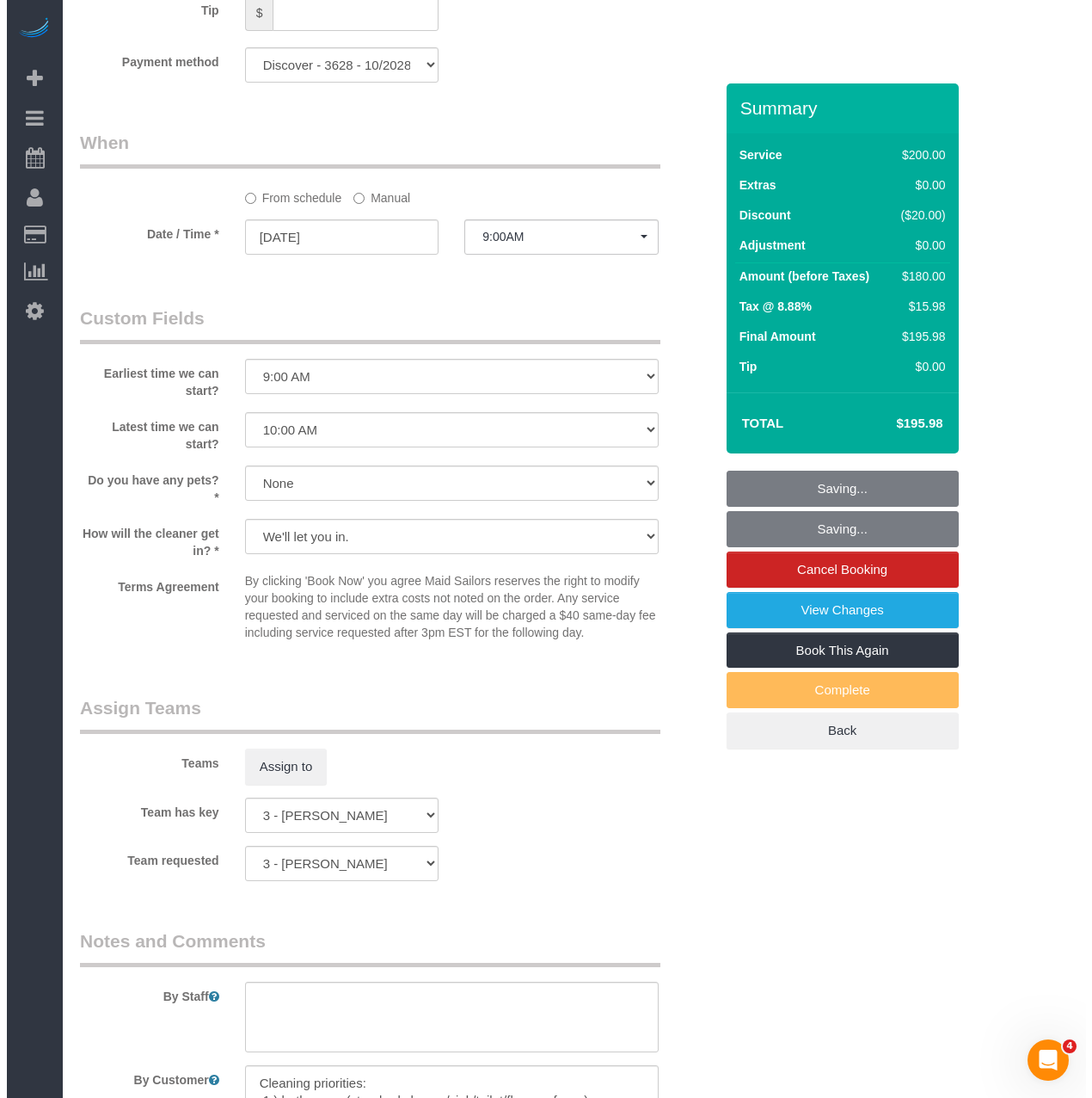
scroll to position [1286, 0]
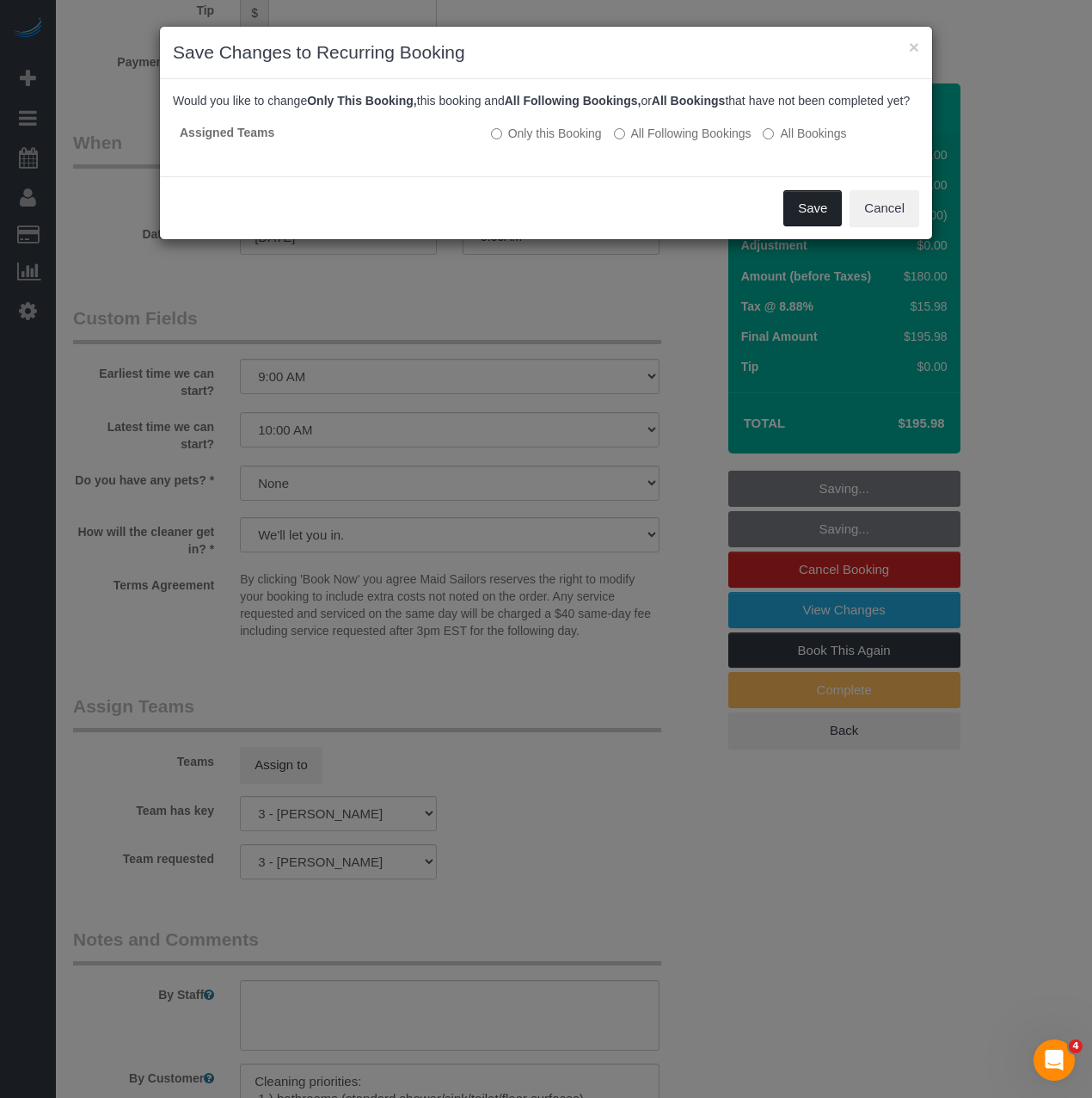
click at [793, 226] on button "Save" at bounding box center [813, 207] width 59 height 36
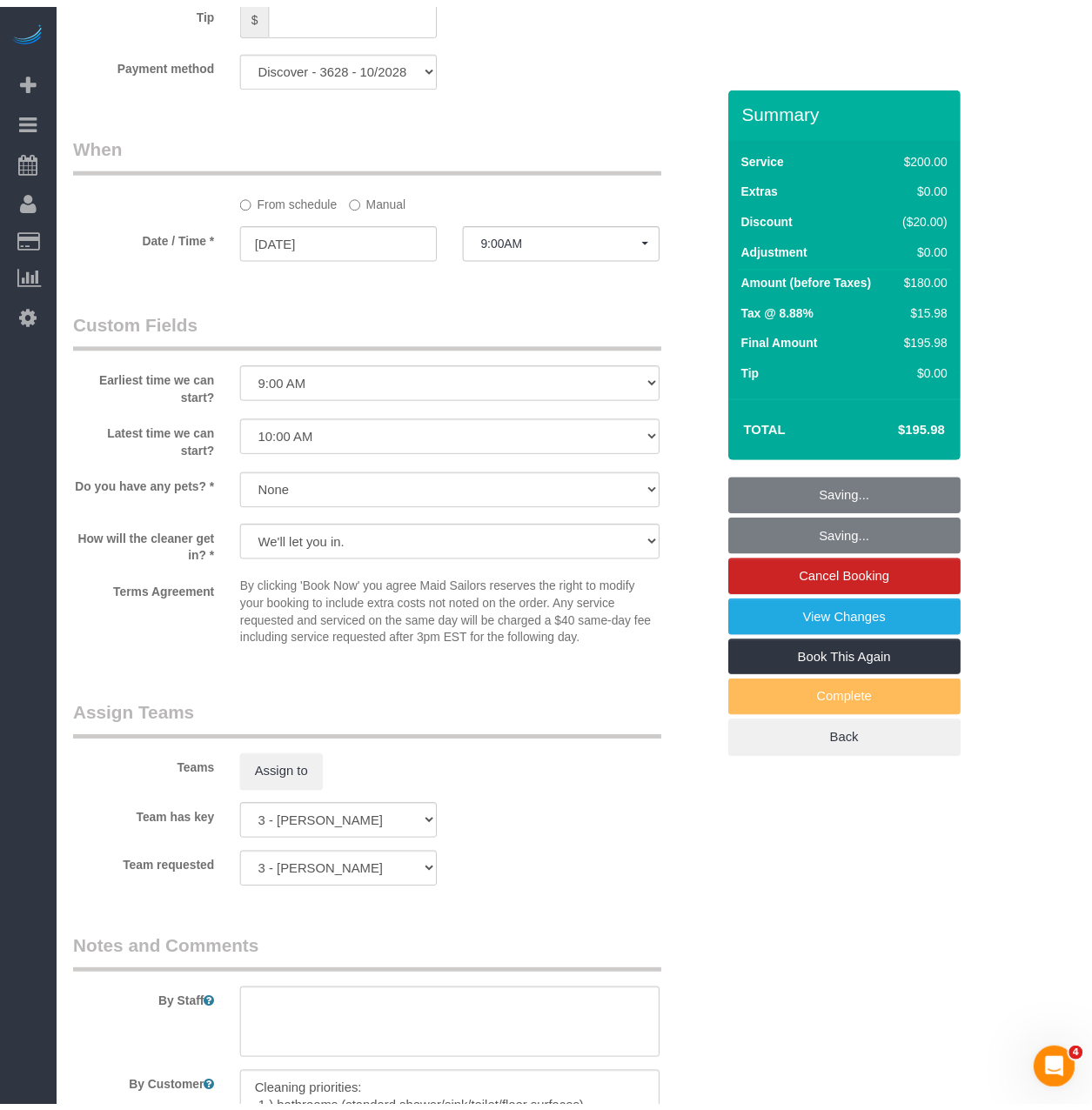
scroll to position [2755, 1092]
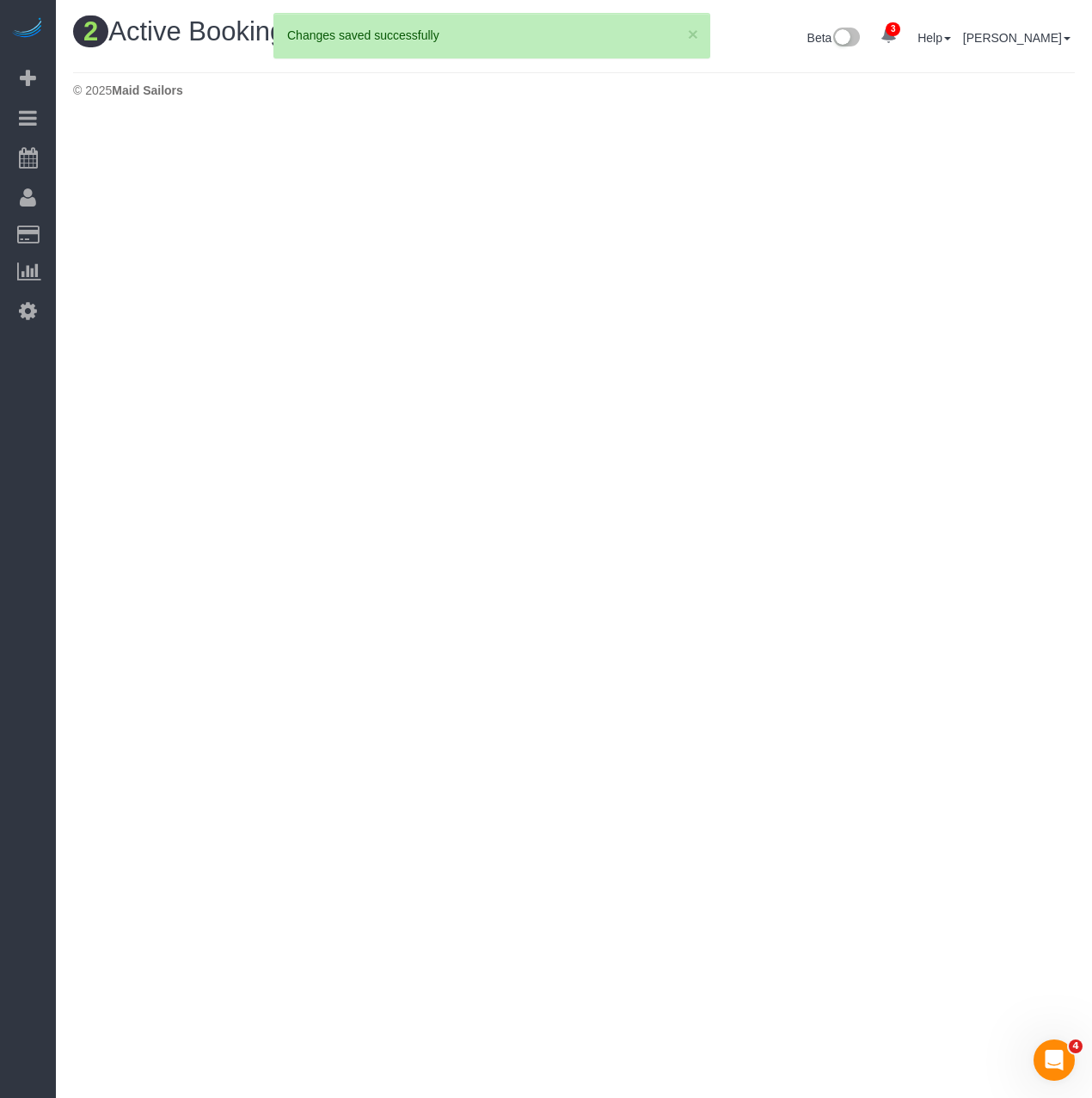
scroll to position [528, 1092]
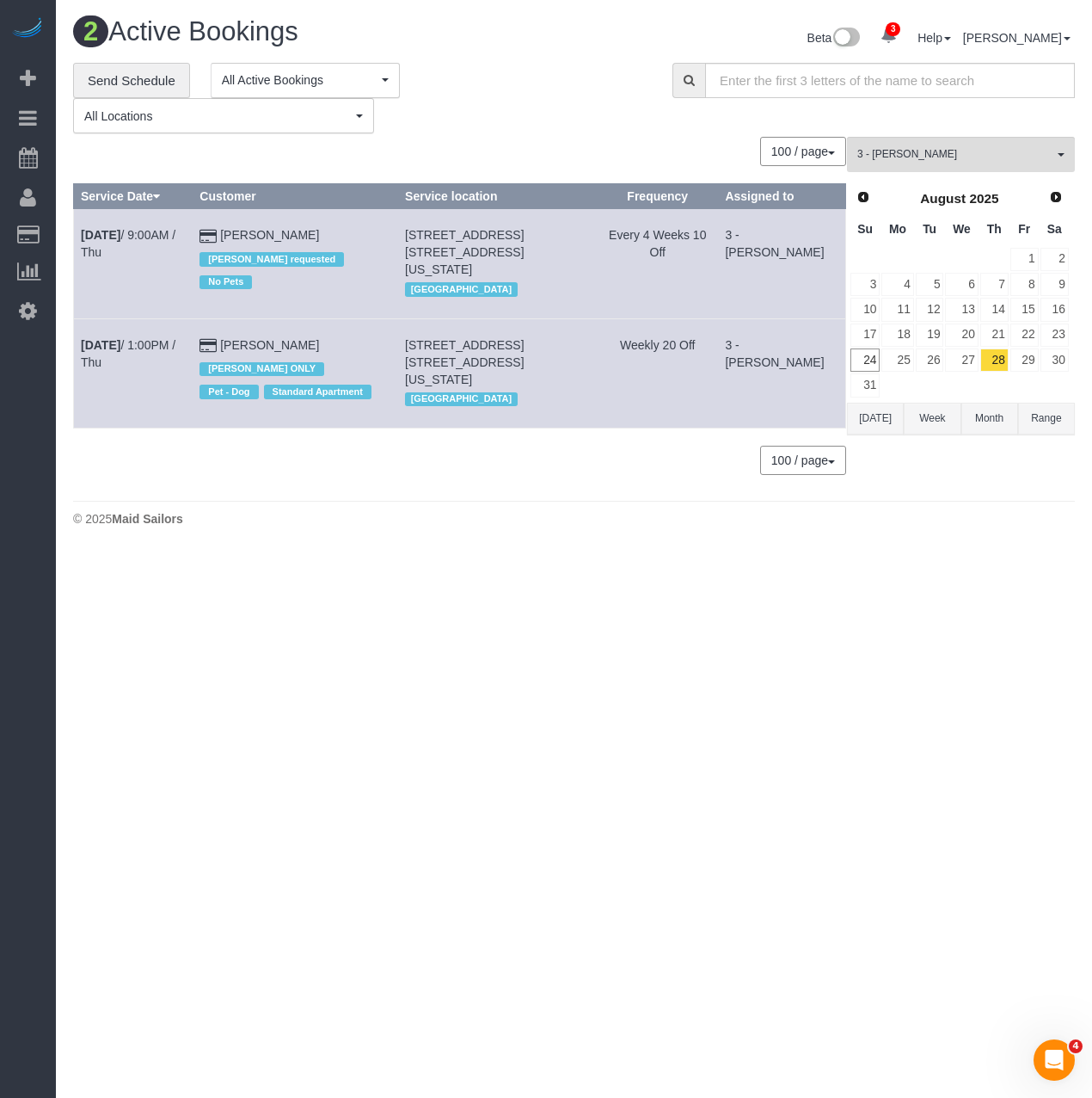
click at [550, 593] on body "3 Beta Your Notifications You have 0 alerts × You have 1 to charge for 08/23/20…" at bounding box center [546, 549] width 1092 height 1098
click at [981, 414] on button "Range" at bounding box center [1046, 419] width 57 height 32
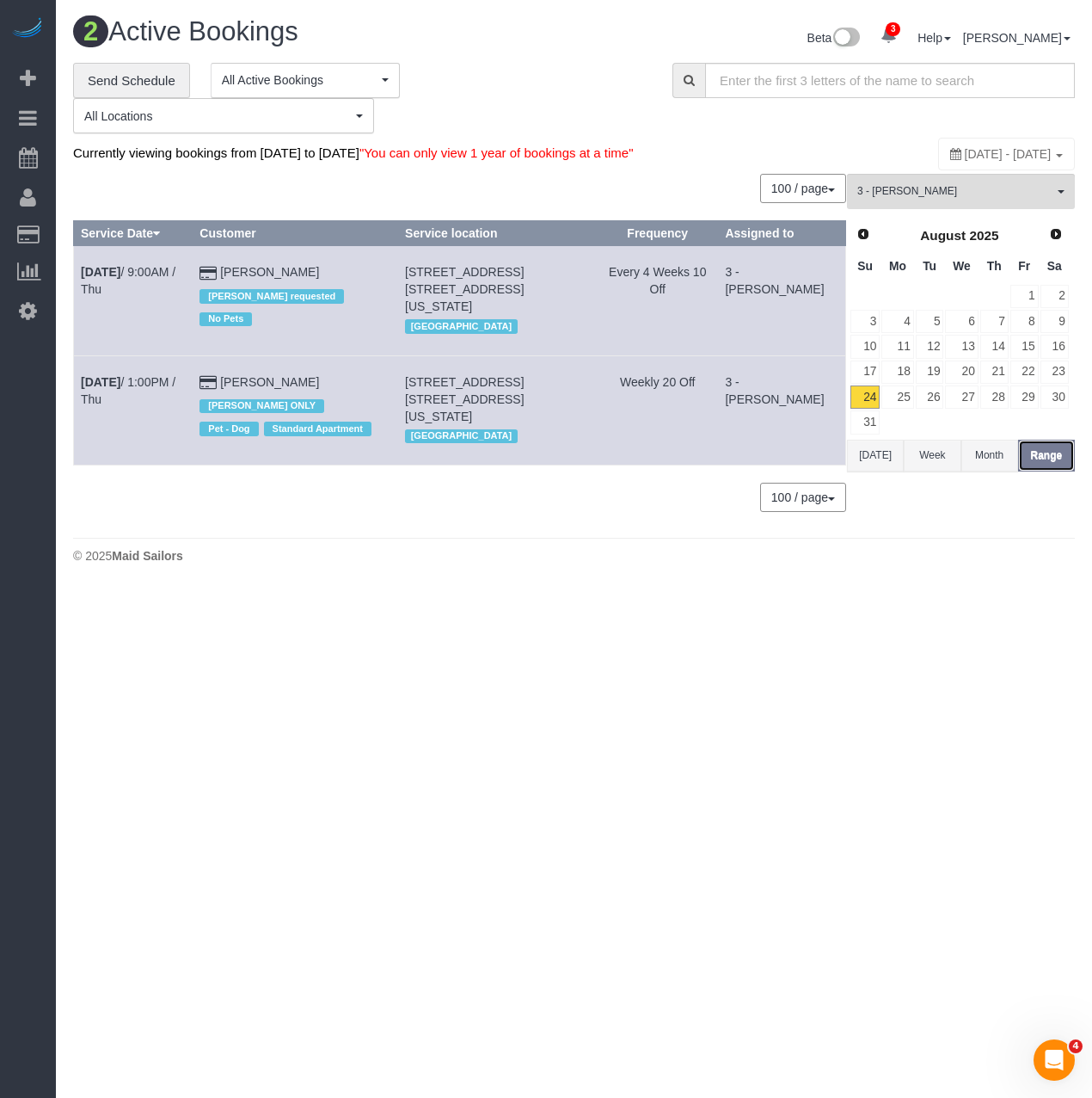
scroll to position [85484, 84923]
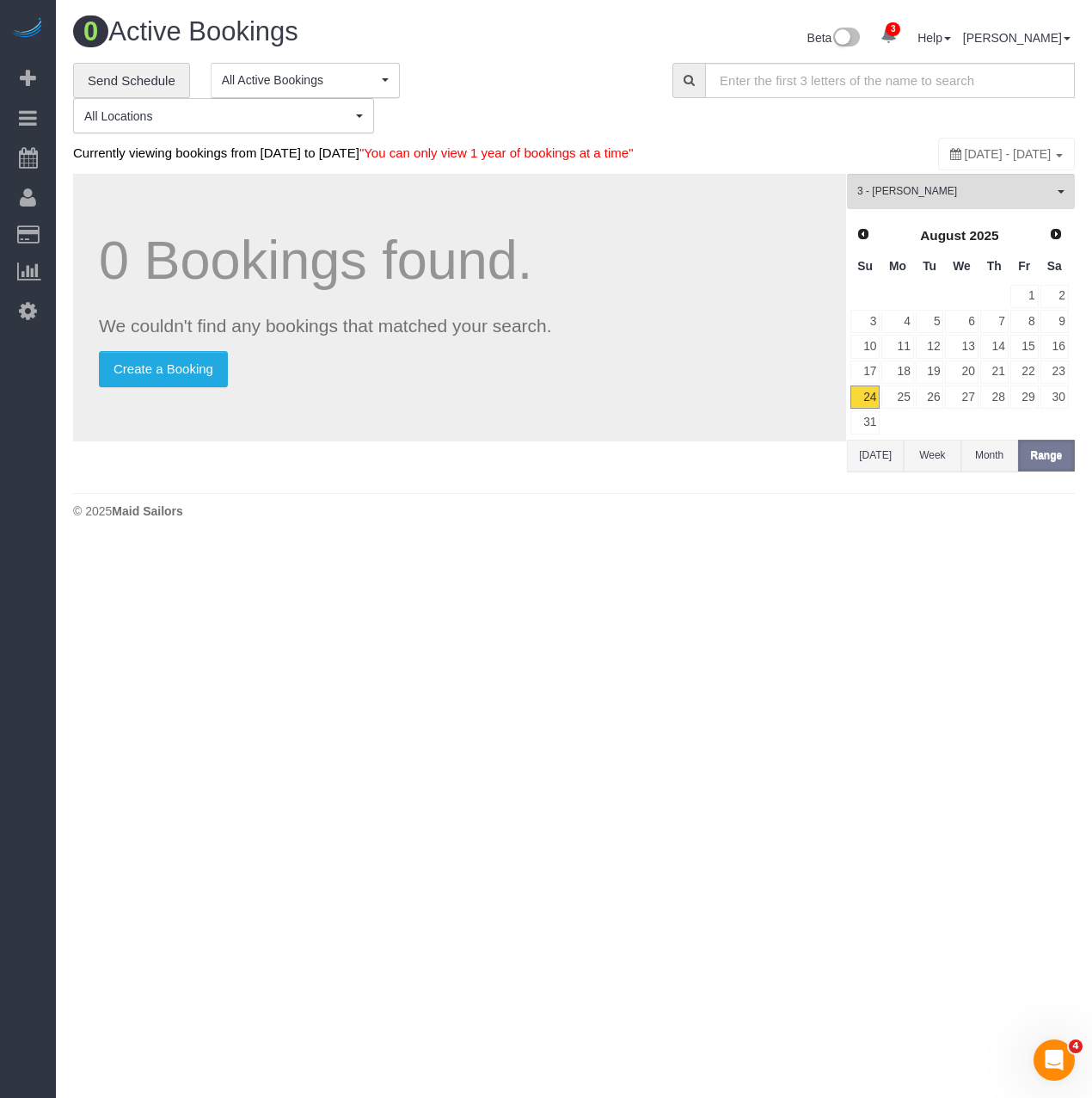
click at [971, 152] on span "August 24, 2025 - August 24, 2025" at bounding box center [1008, 153] width 87 height 14
type input "**********"
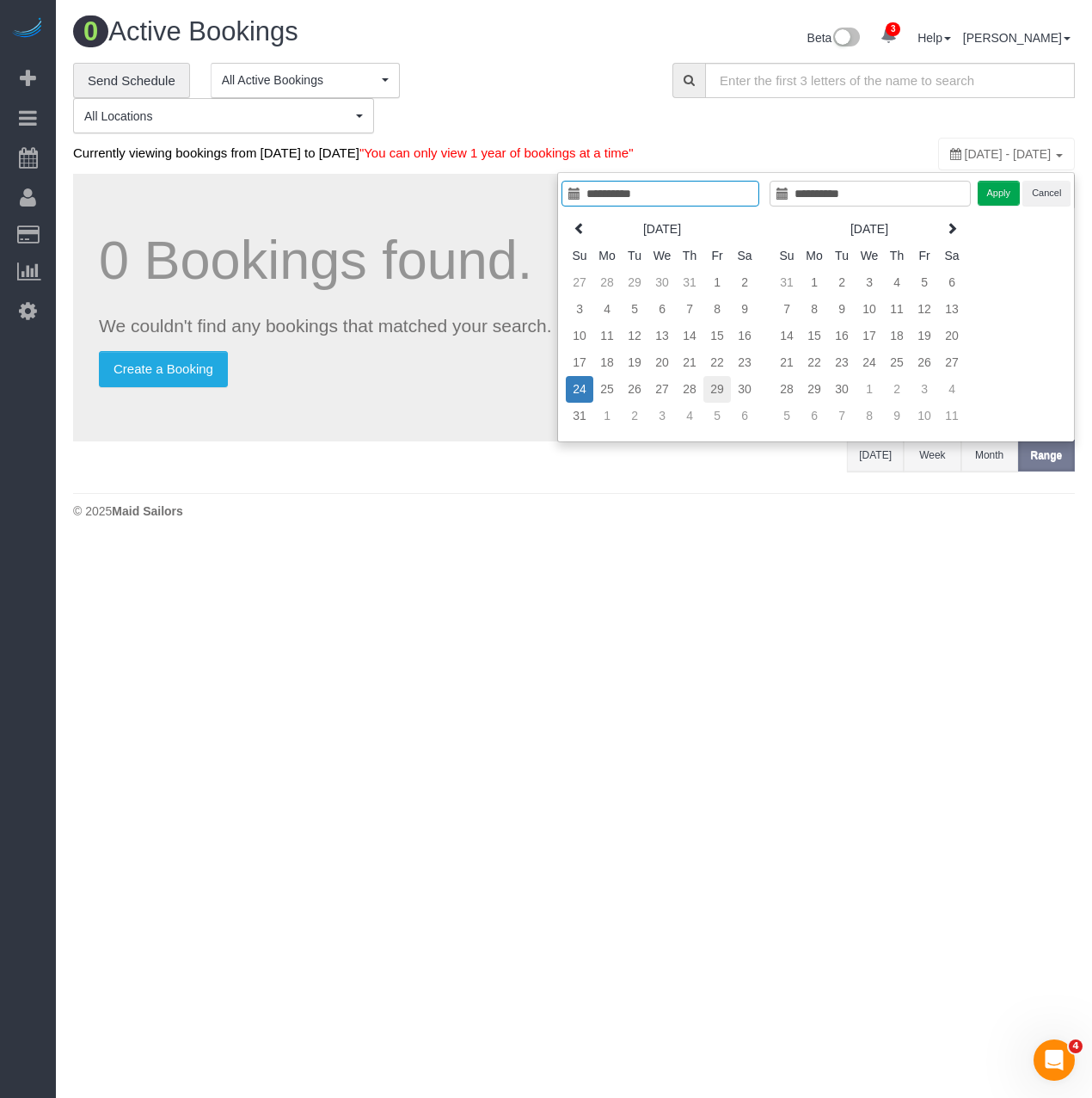
type input "**********"
click at [711, 398] on td "29" at bounding box center [716, 389] width 27 height 27
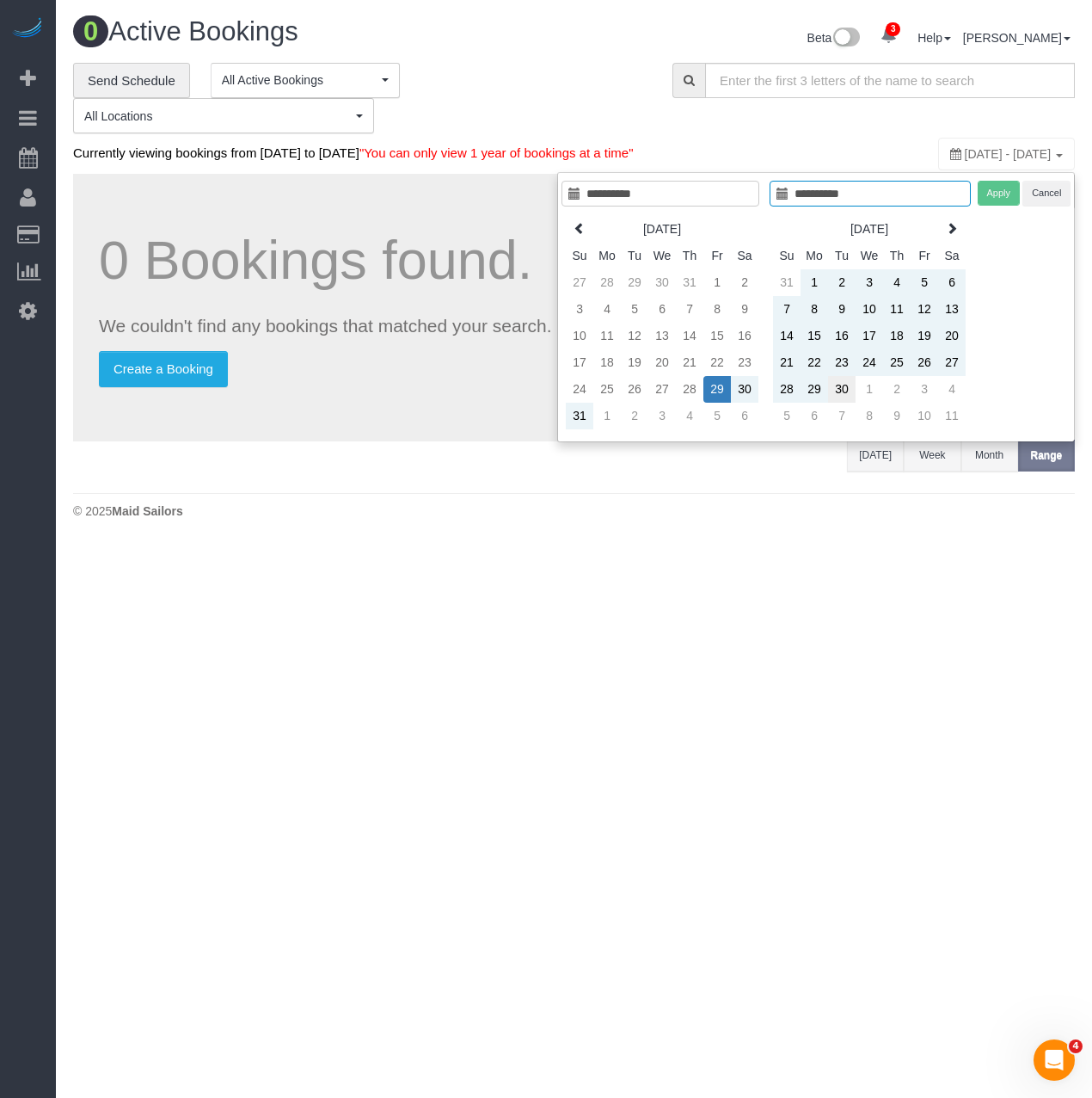
type input "**********"
click at [837, 385] on td "30" at bounding box center [842, 389] width 27 height 27
type input "**********"
click at [981, 203] on button "Apply" at bounding box center [1000, 193] width 43 height 25
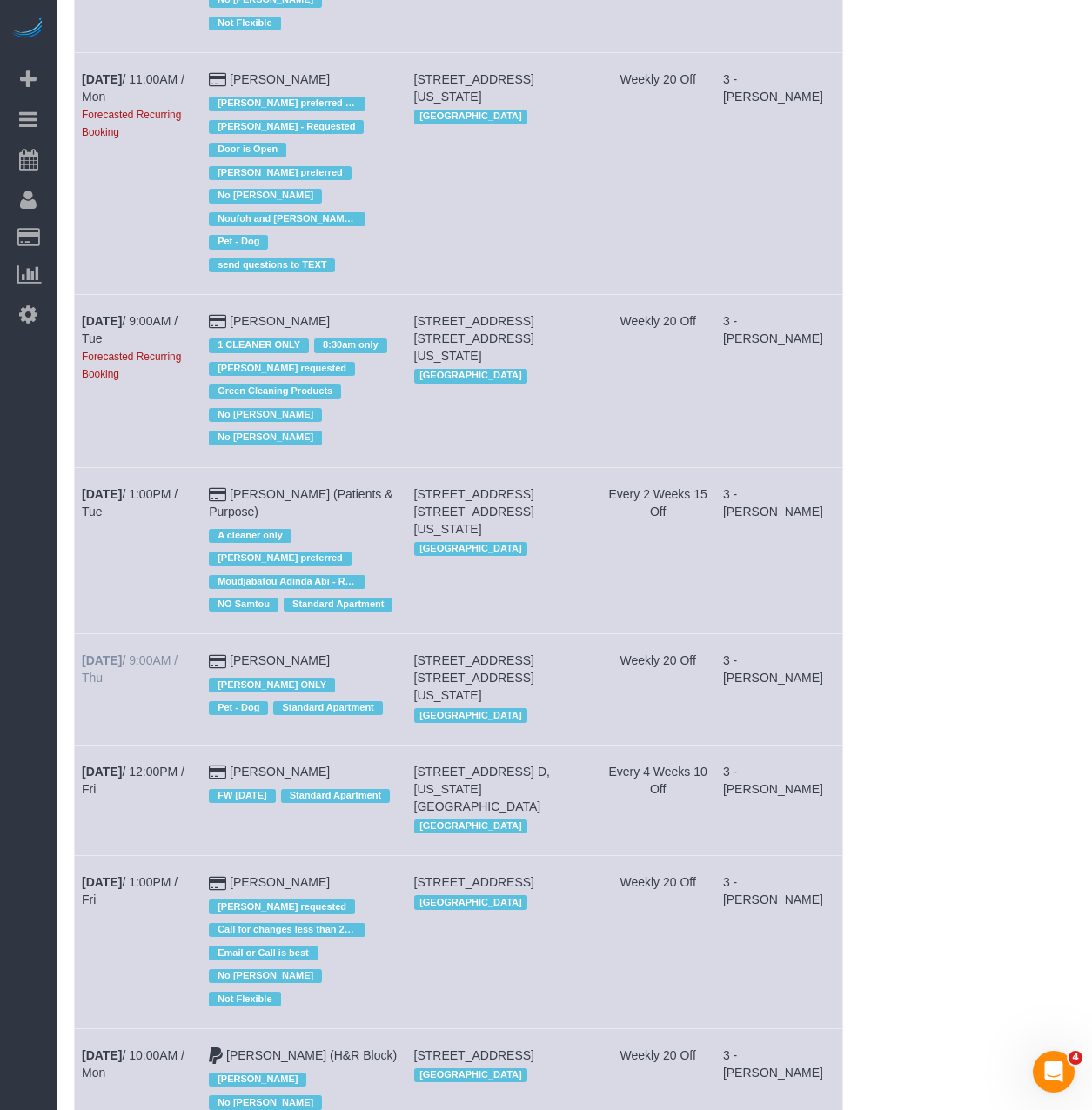
scroll to position [609, 0]
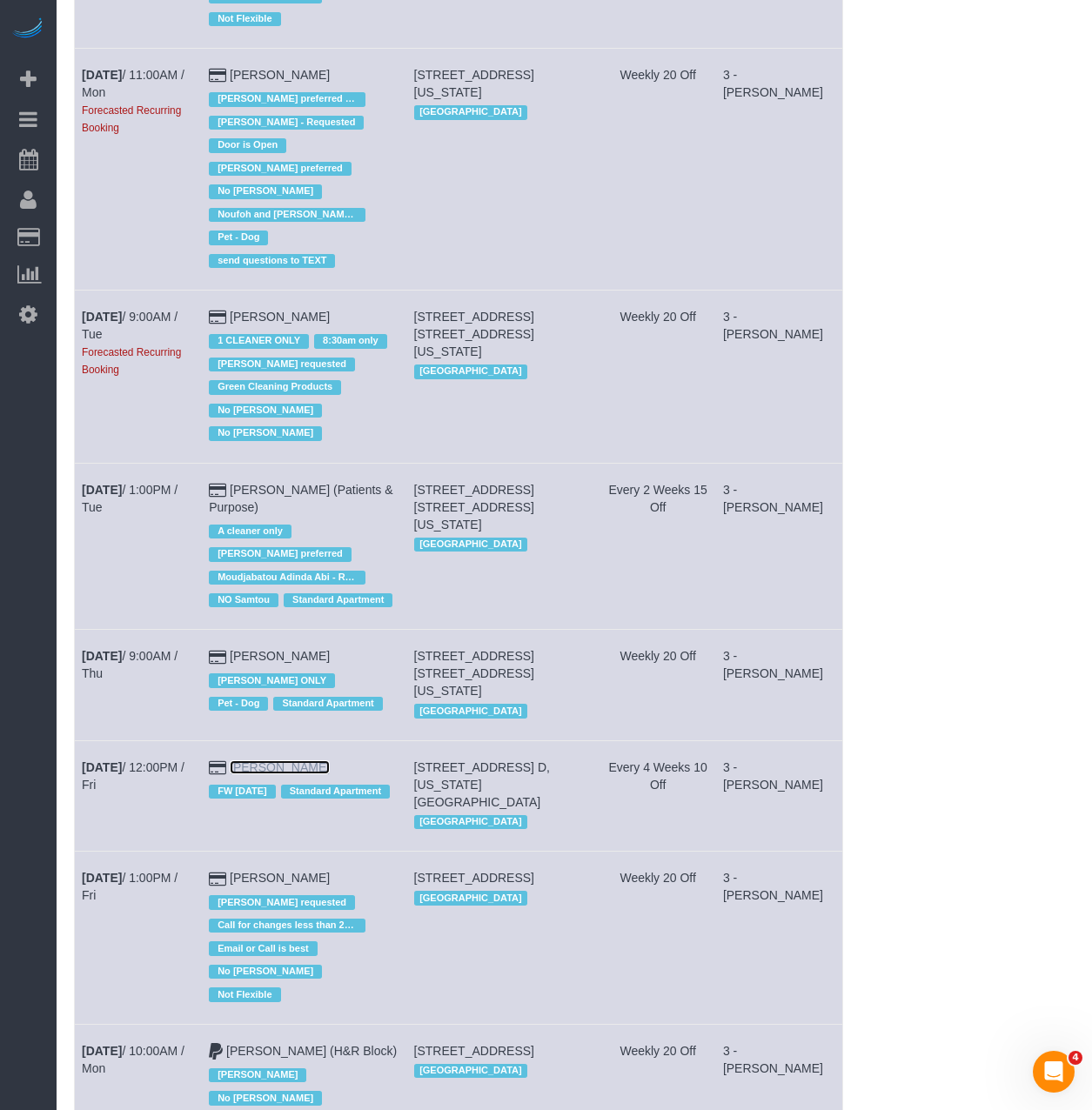
click at [281, 760] on link "Danielle Kanter" at bounding box center [280, 767] width 100 height 14
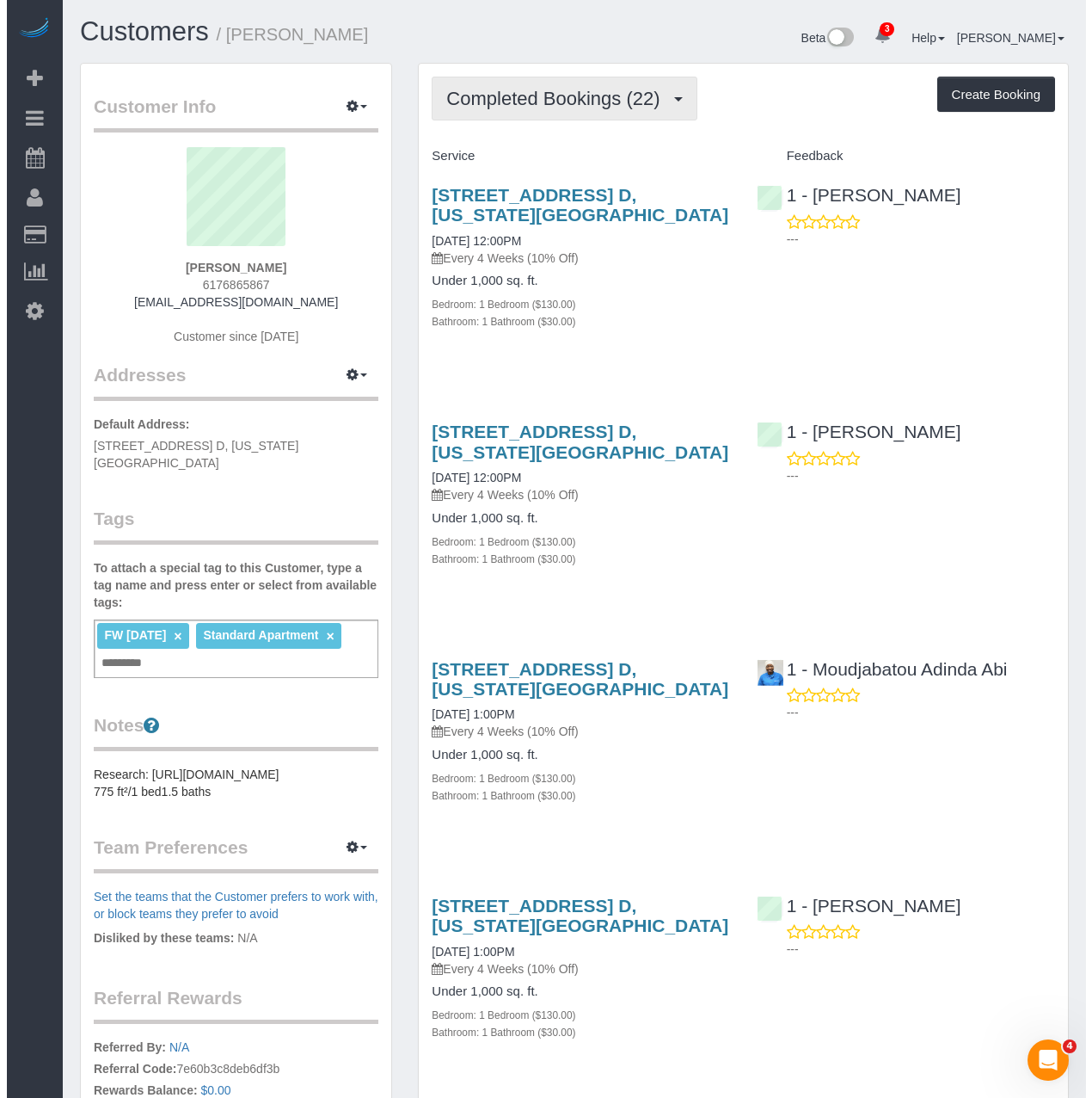
scroll to position [5471, 1080]
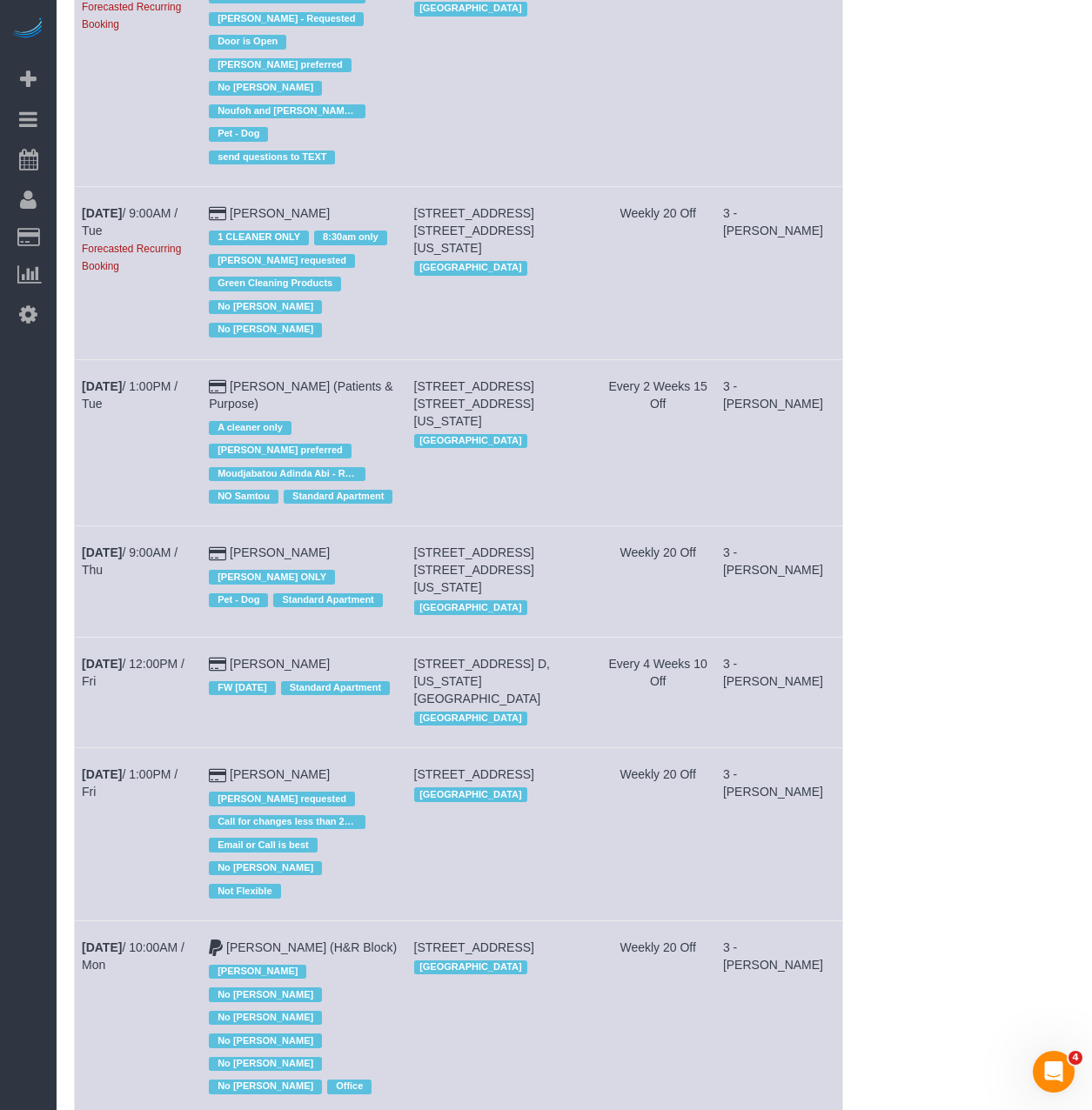
scroll to position [696, 0]
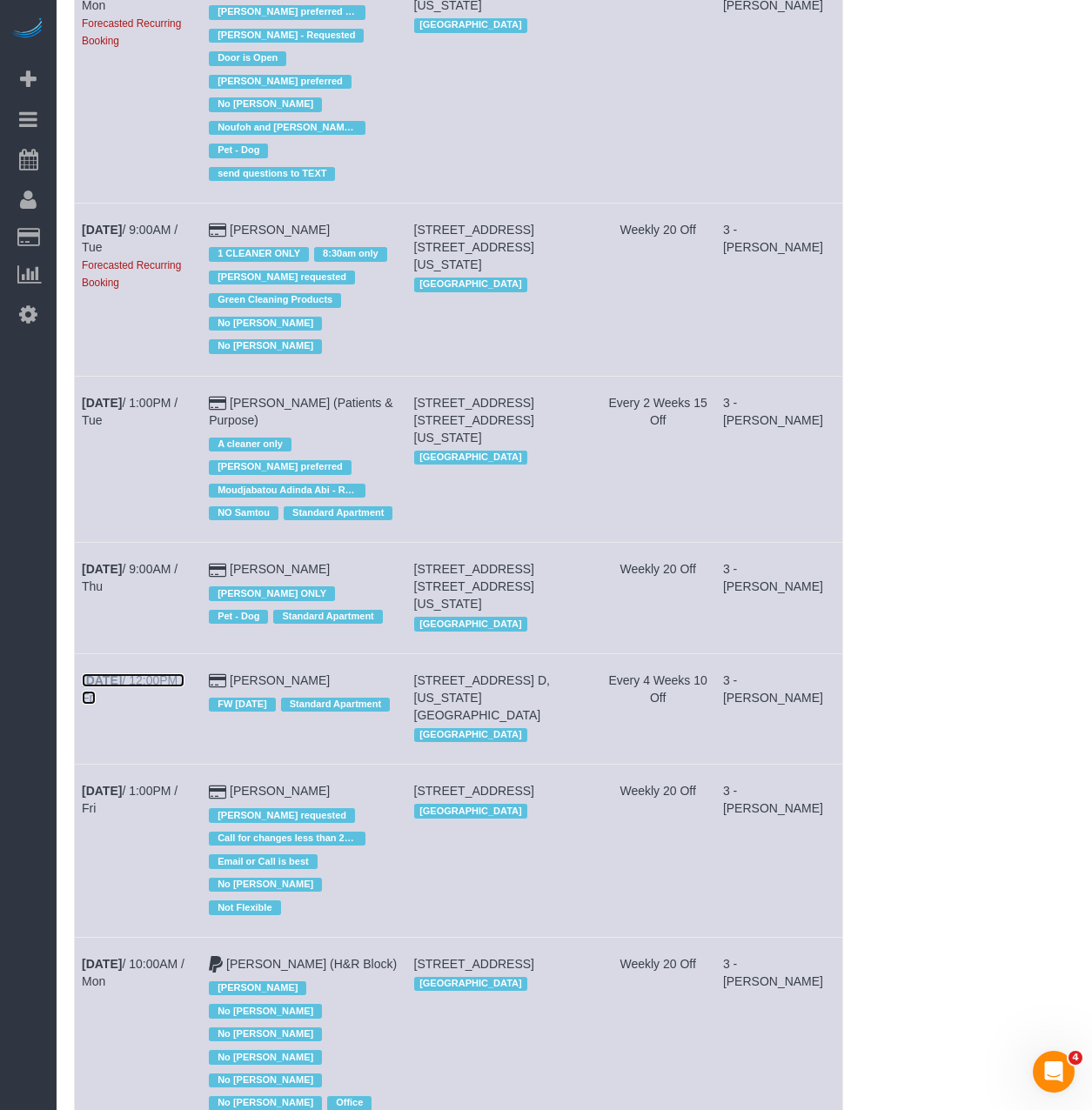
click at [122, 674] on b "Sep 5th" at bounding box center [102, 680] width 40 height 14
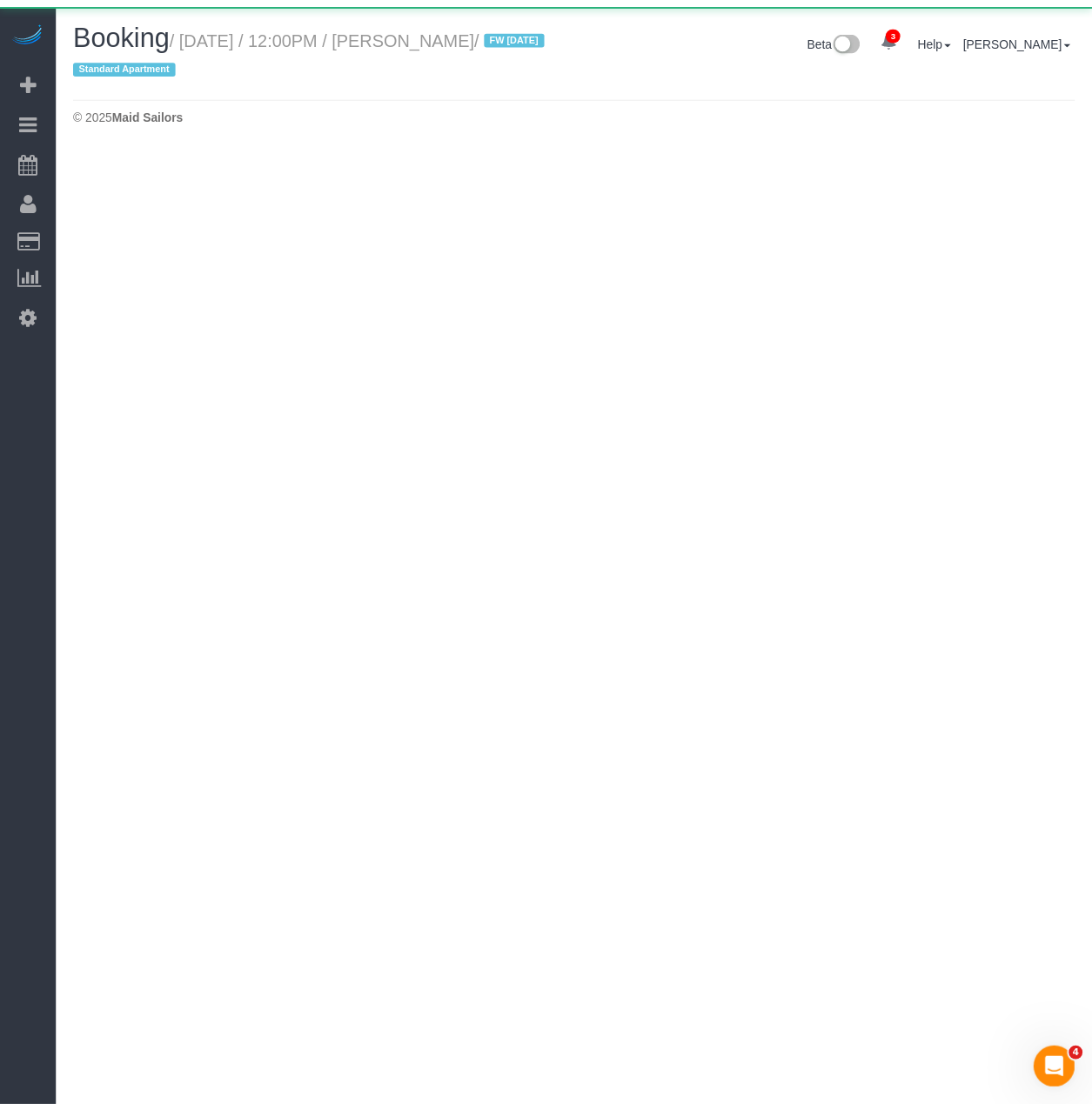
scroll to position [145, 1104]
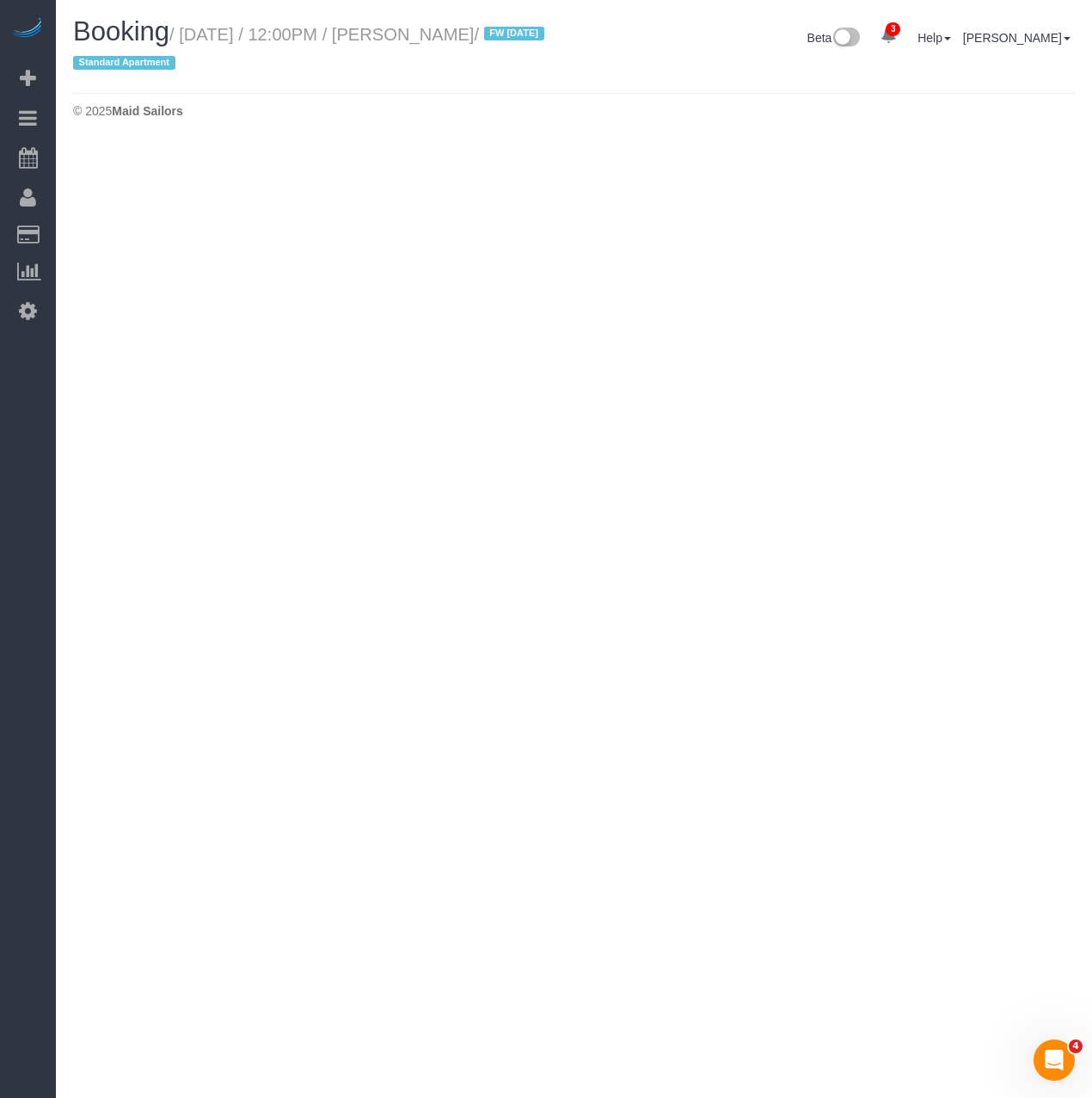
select select "NY"
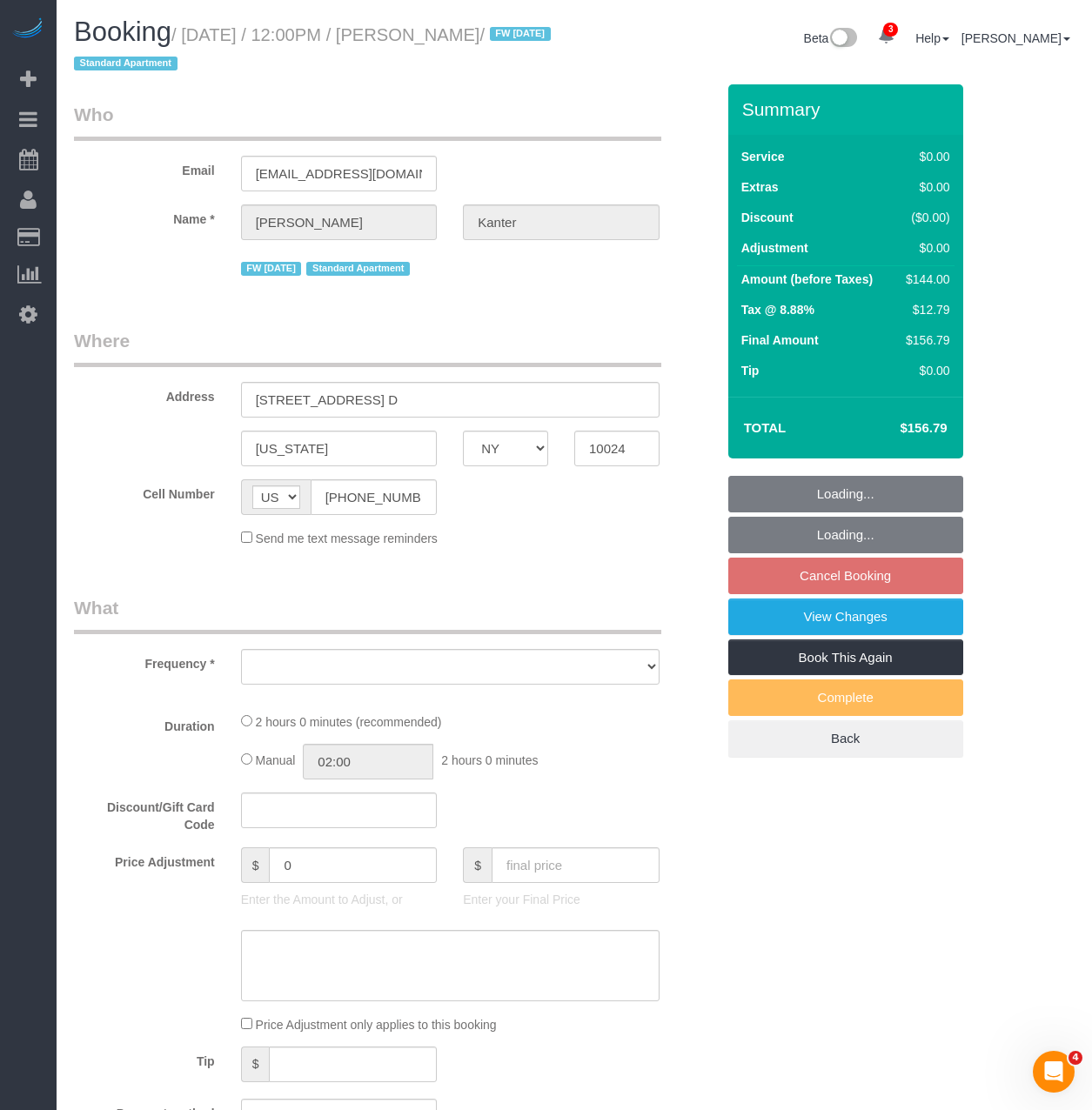
scroll to position [2159, 1092]
select select "number:89"
select select "number:90"
select select "number:15"
select select "number:5"
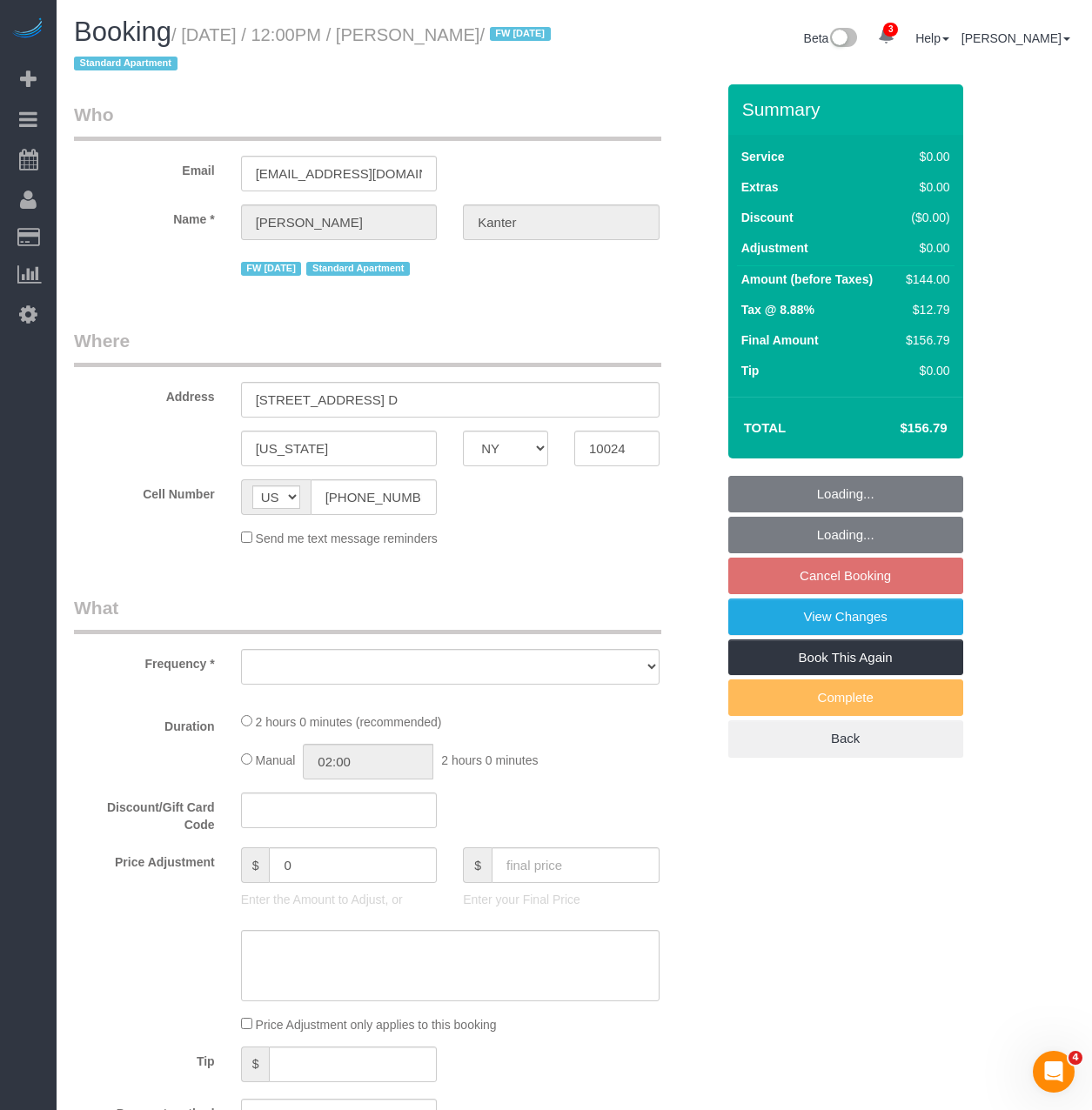
scroll to position [2553, 1092]
select select "object:62305"
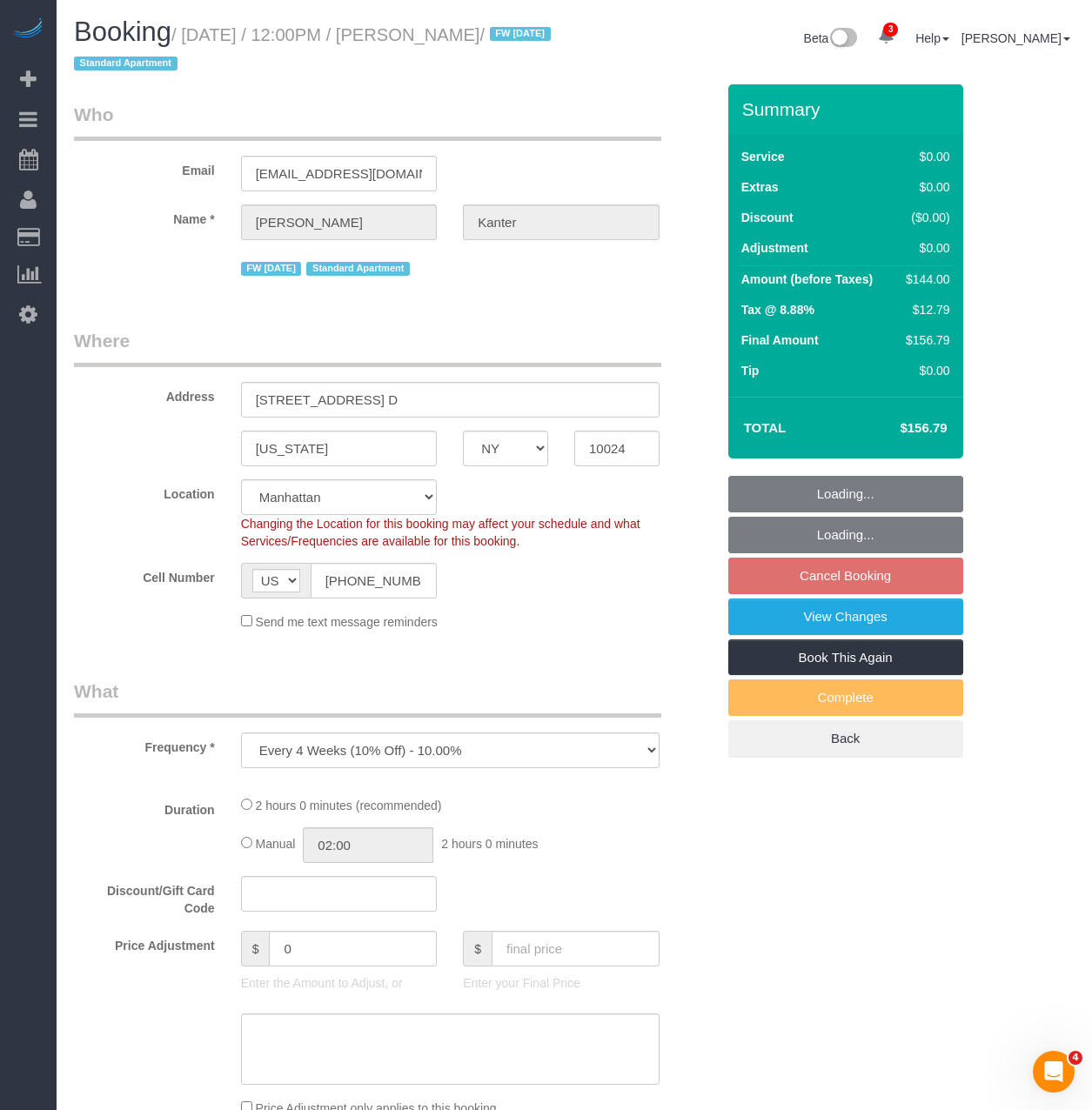
select select "string:stripe-pm_1NcV0h4VGloSiKo7qLh3g6Fz"
select select "1"
select select "spot641"
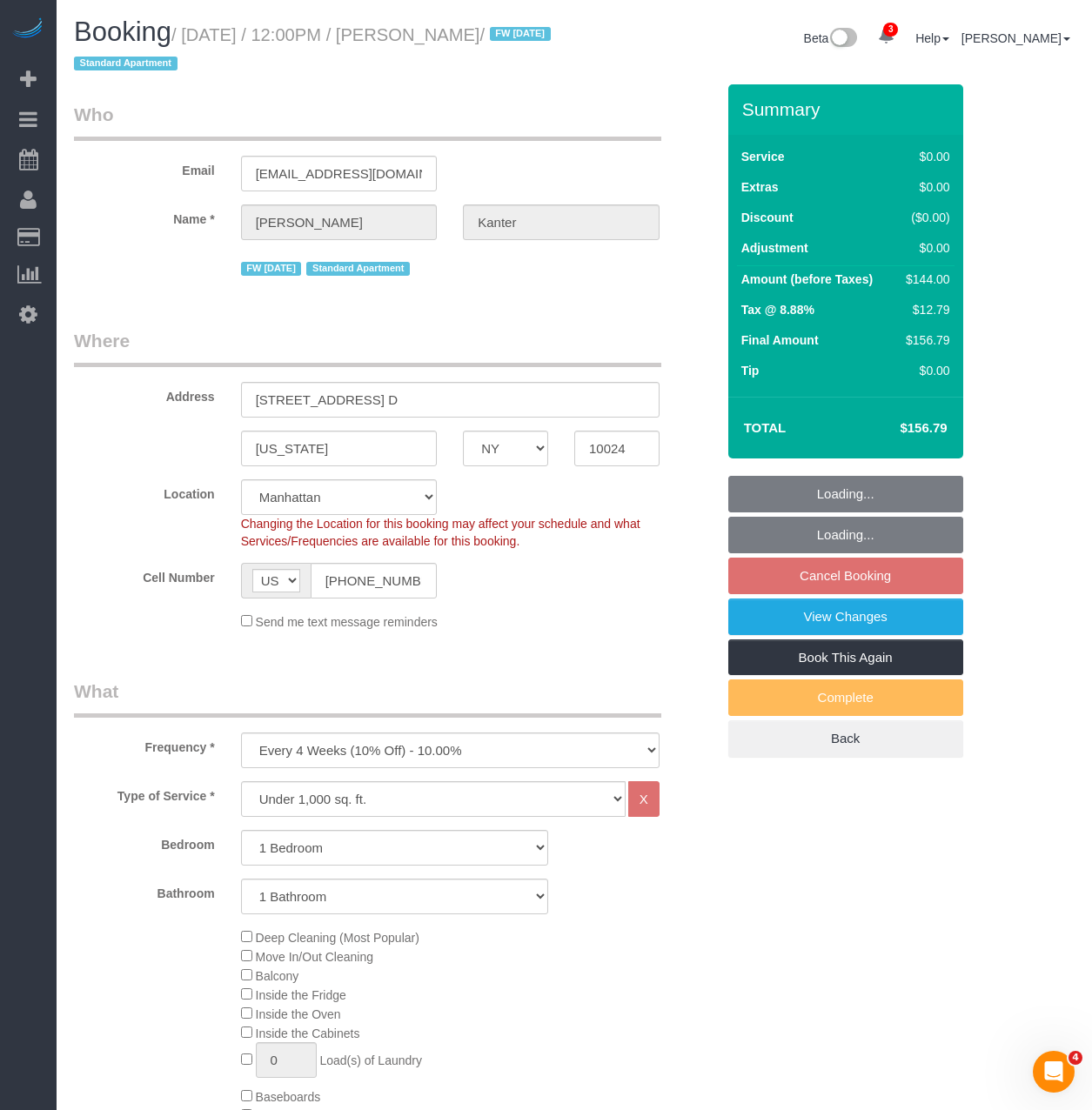
select select "object:62830"
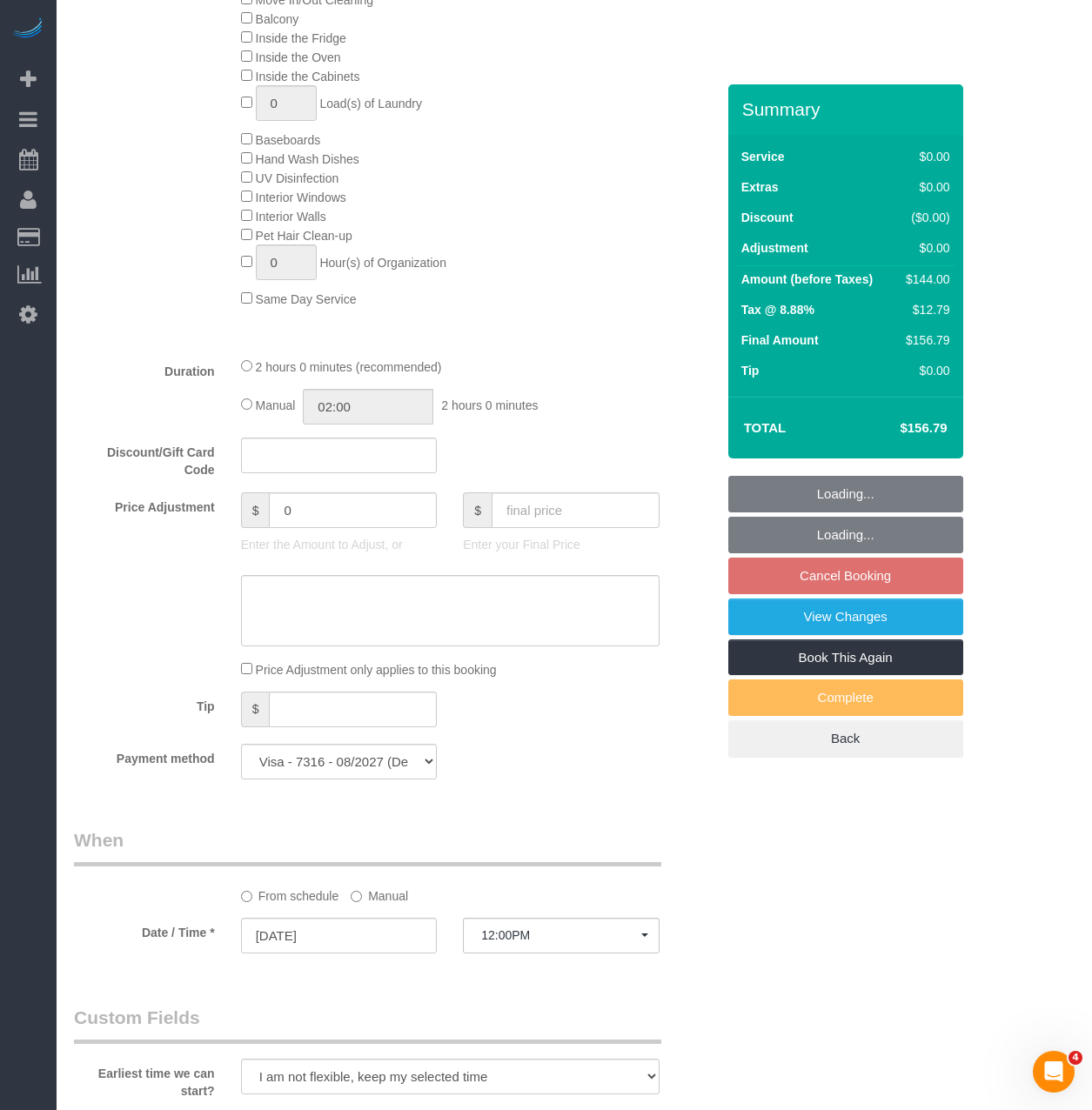
select select "1"
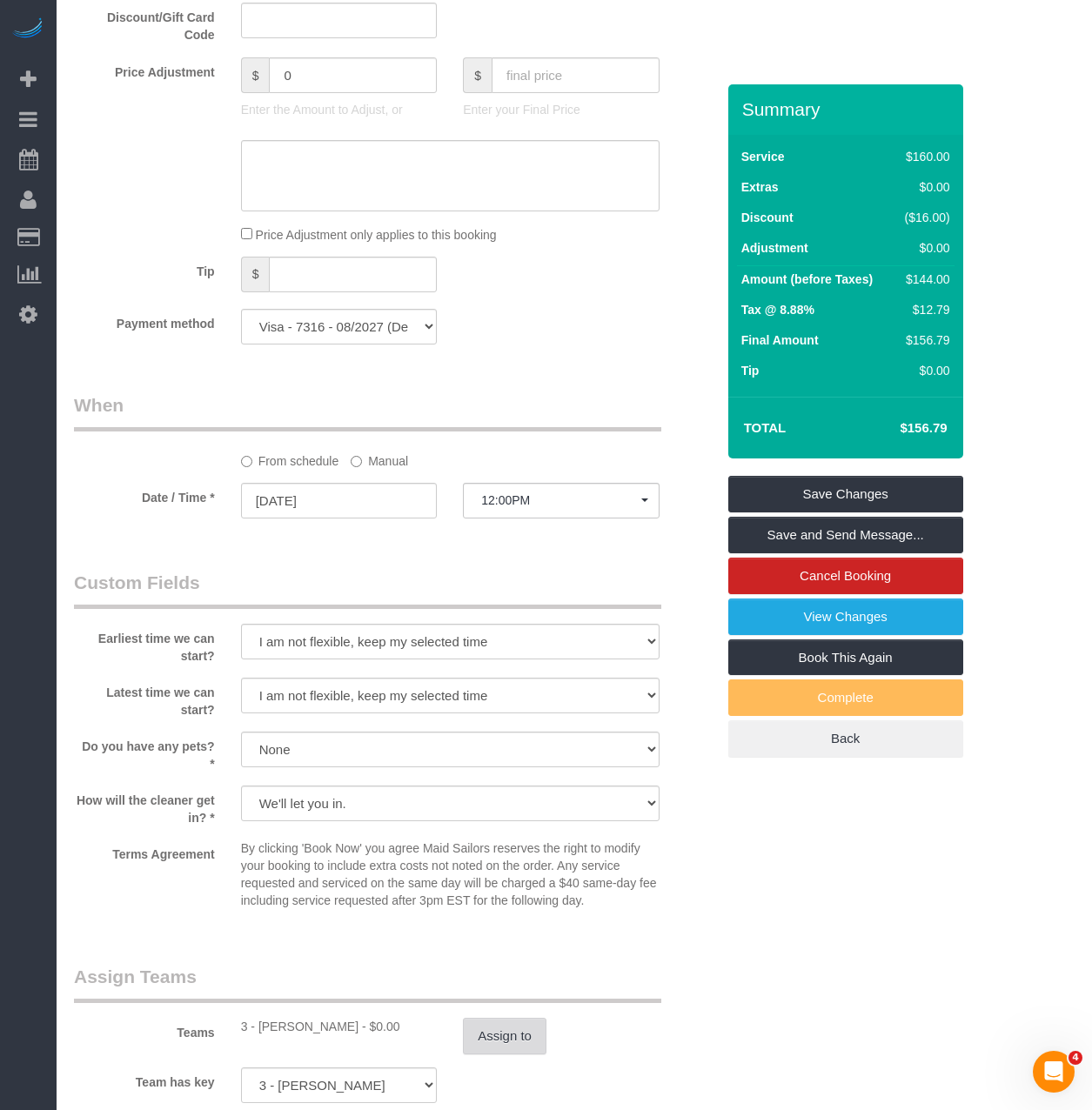
click at [489, 1008] on button "Assign to" at bounding box center [504, 1035] width 83 height 37
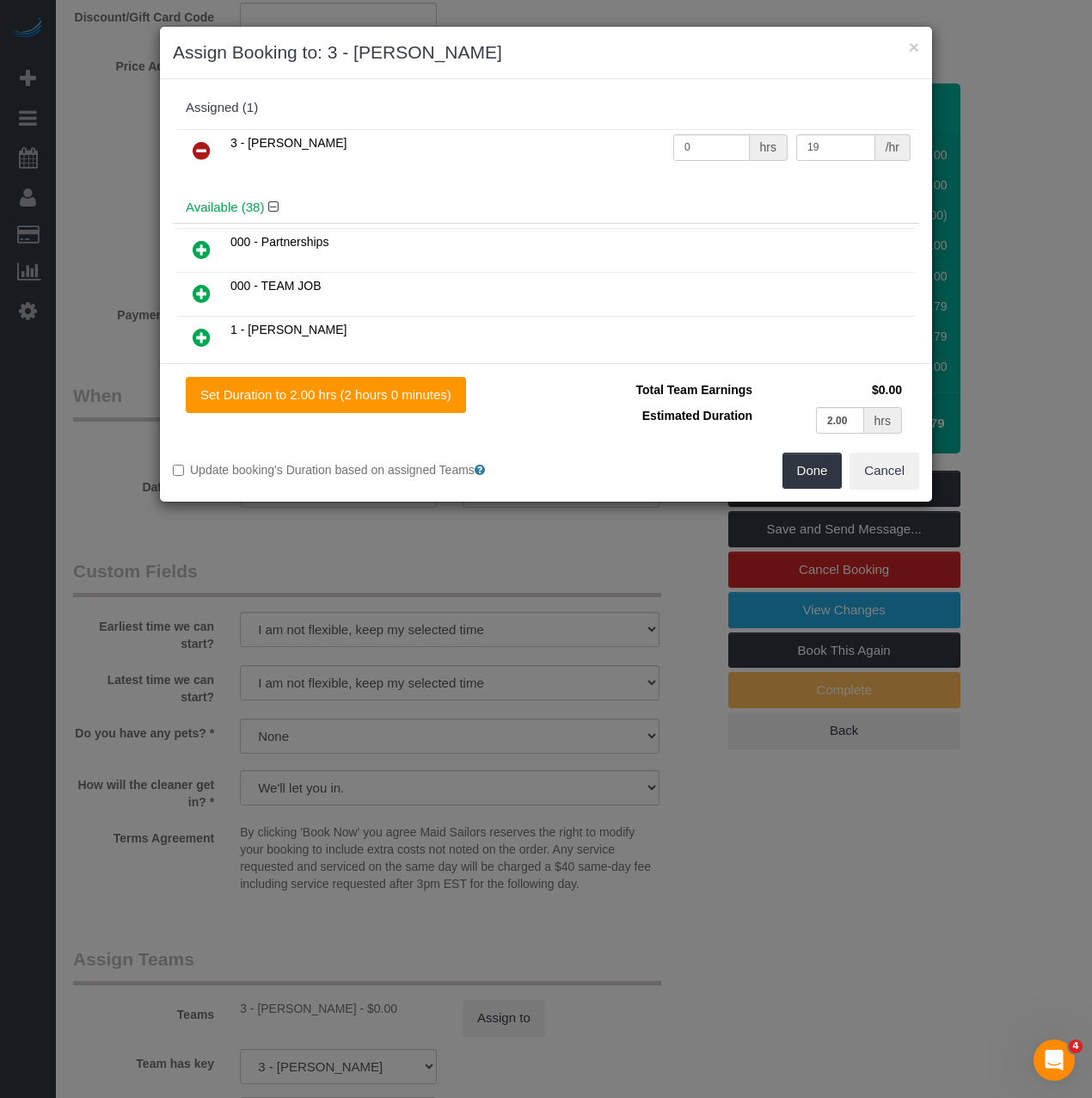
click at [206, 143] on icon at bounding box center [201, 150] width 18 height 21
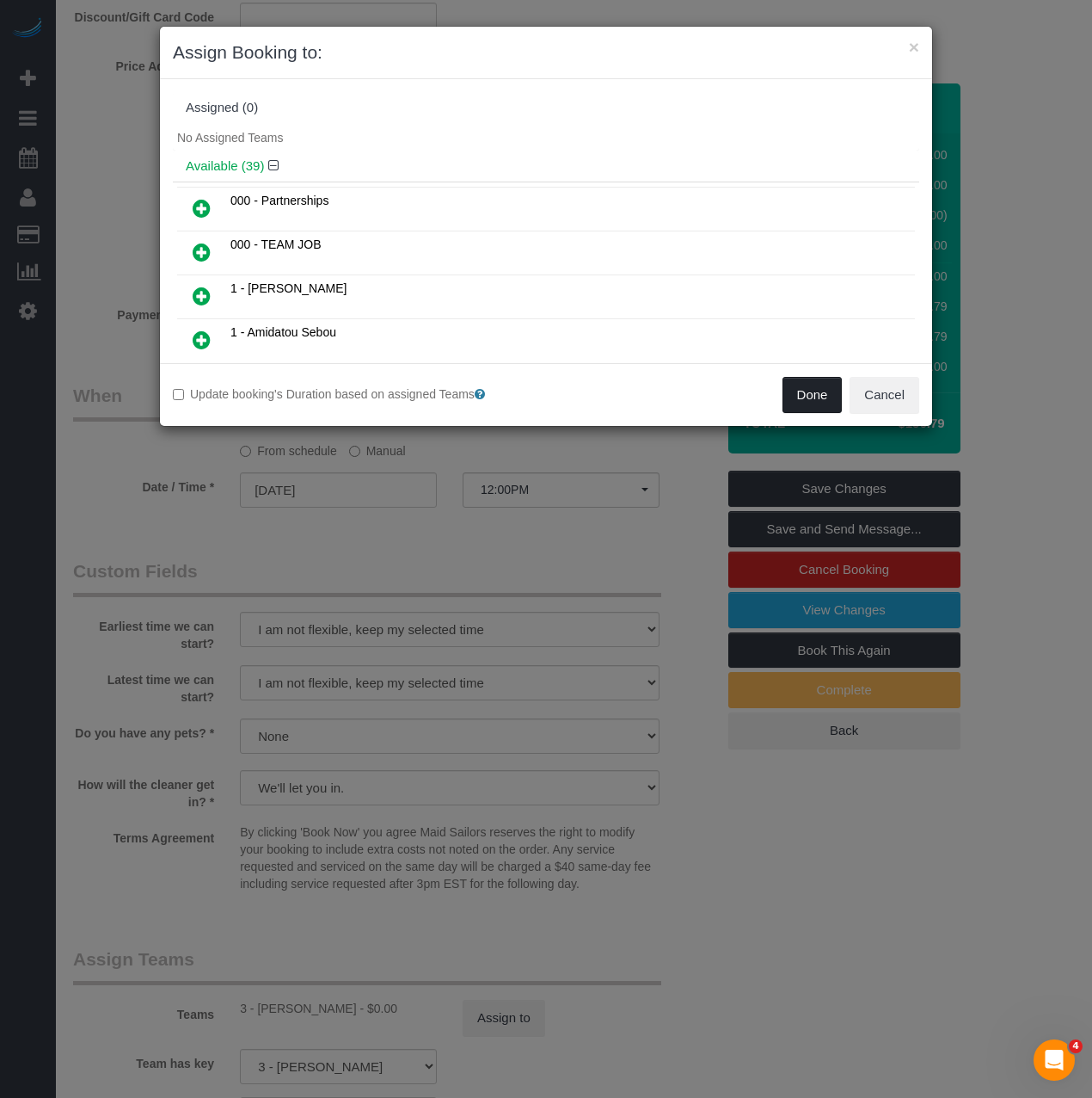
click at [811, 394] on button "Done" at bounding box center [813, 394] width 60 height 36
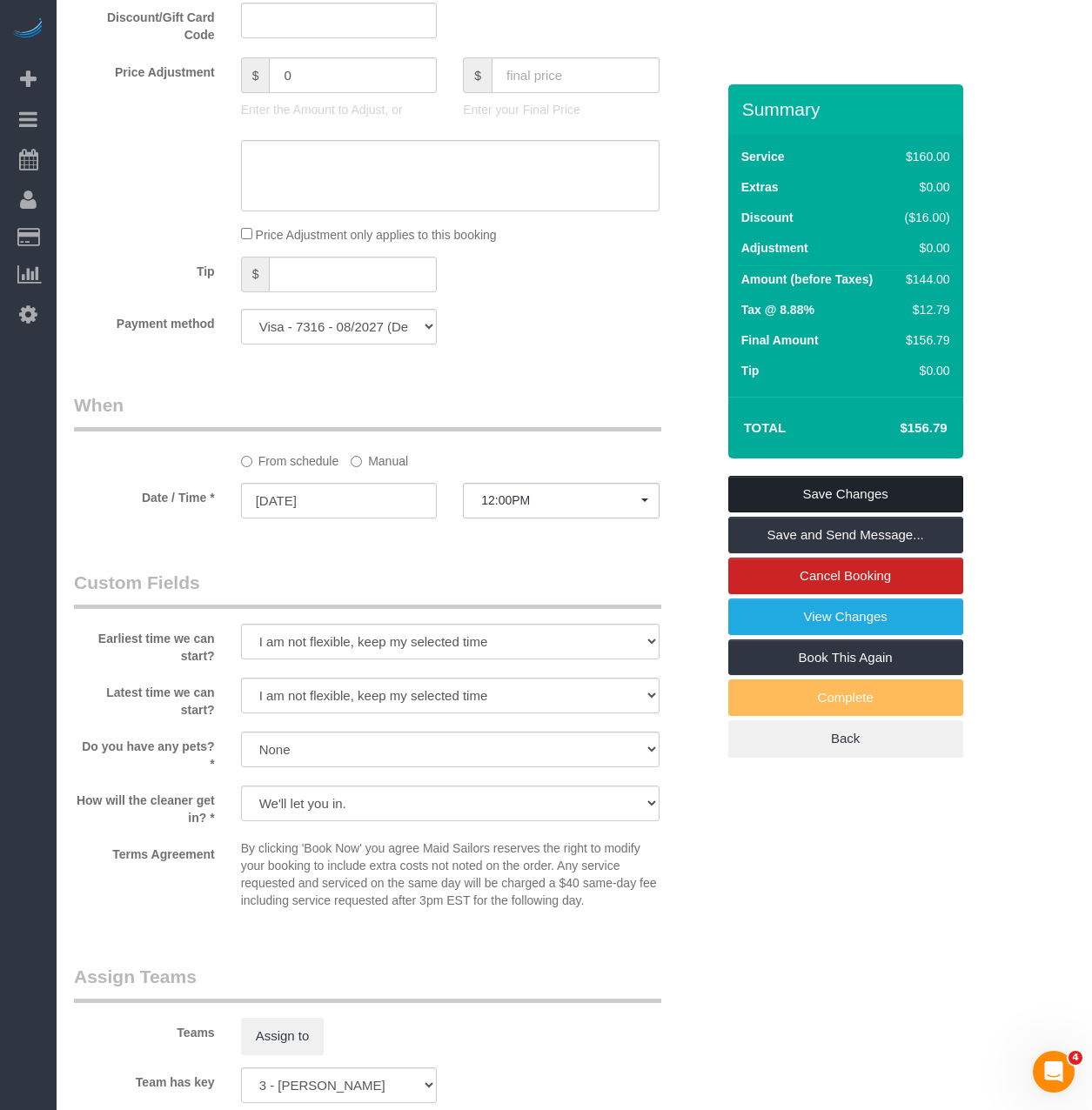
click at [825, 492] on link "Save Changes" at bounding box center [845, 494] width 235 height 37
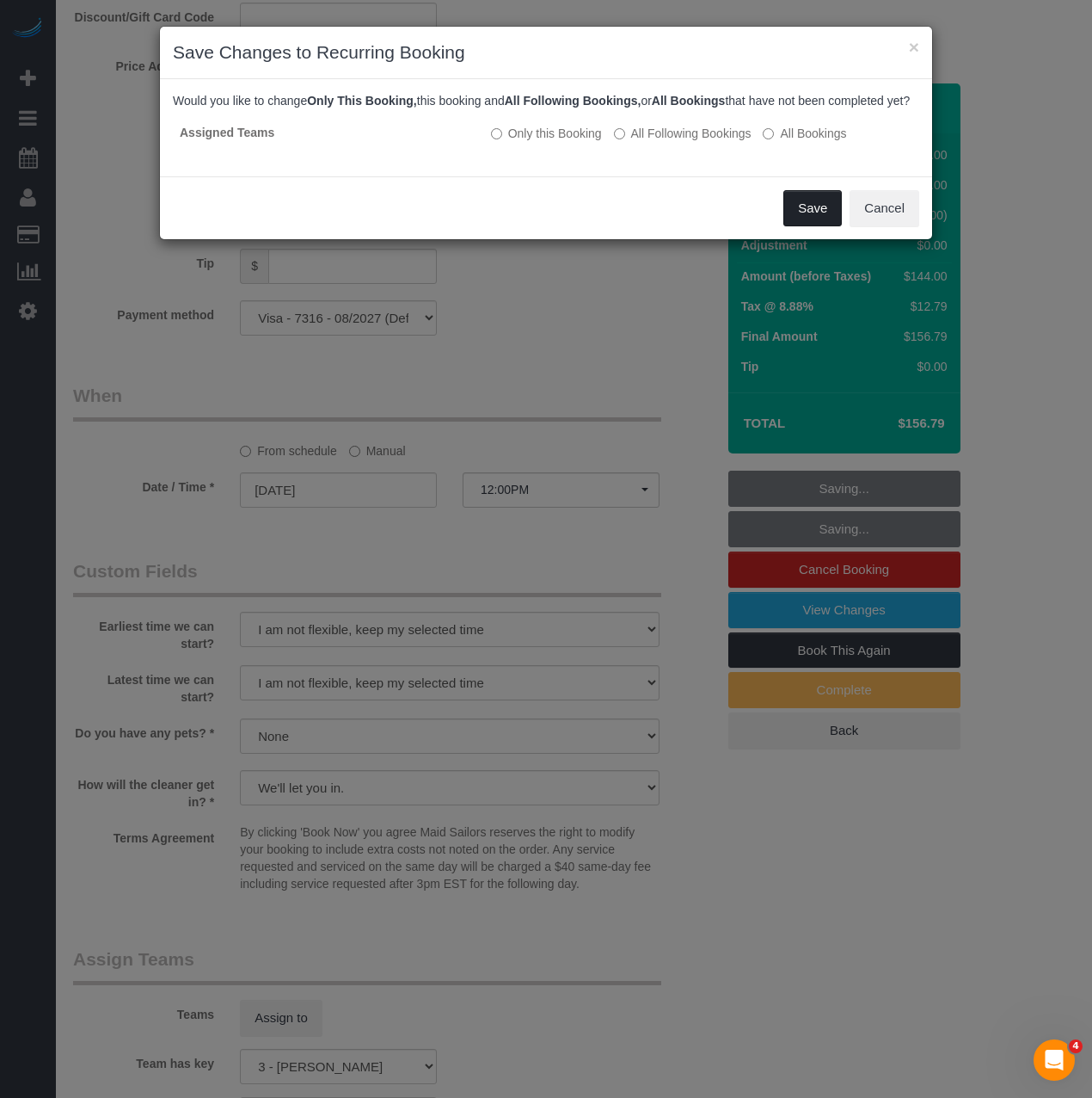
click at [809, 226] on button "Save" at bounding box center [813, 207] width 59 height 36
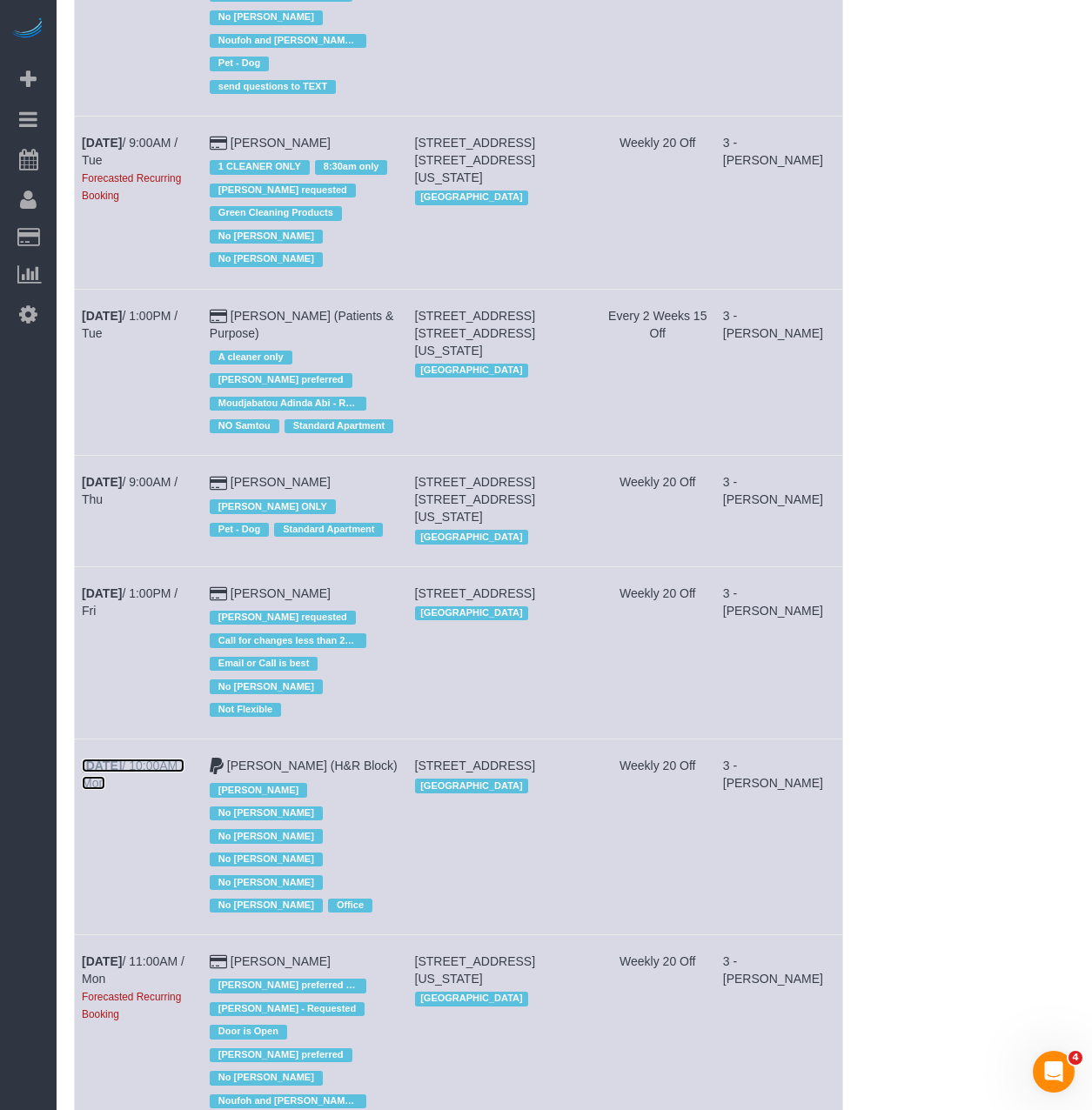
click at [106, 759] on b "Sep 8th" at bounding box center [102, 765] width 40 height 14
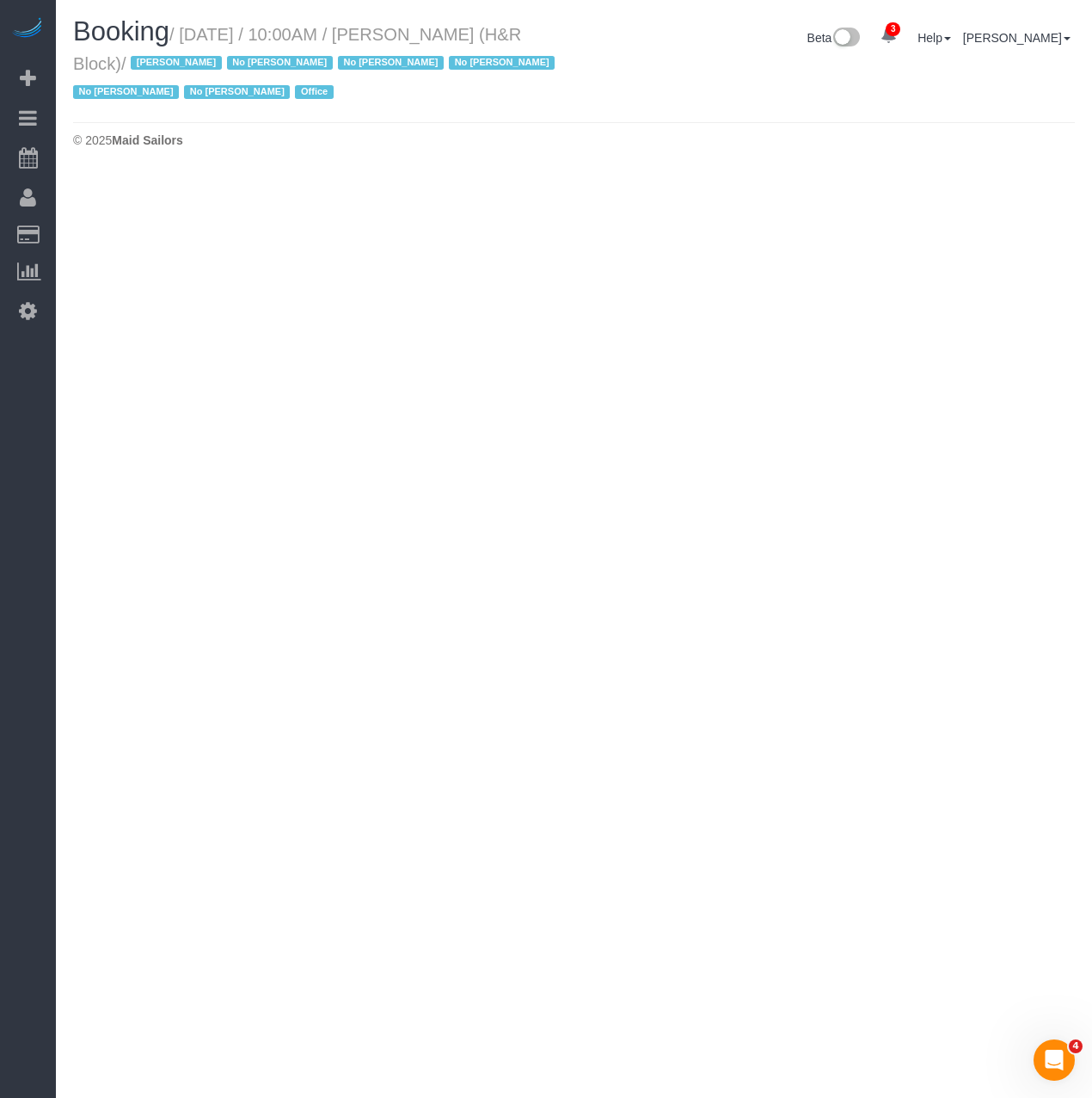
select select "NY"
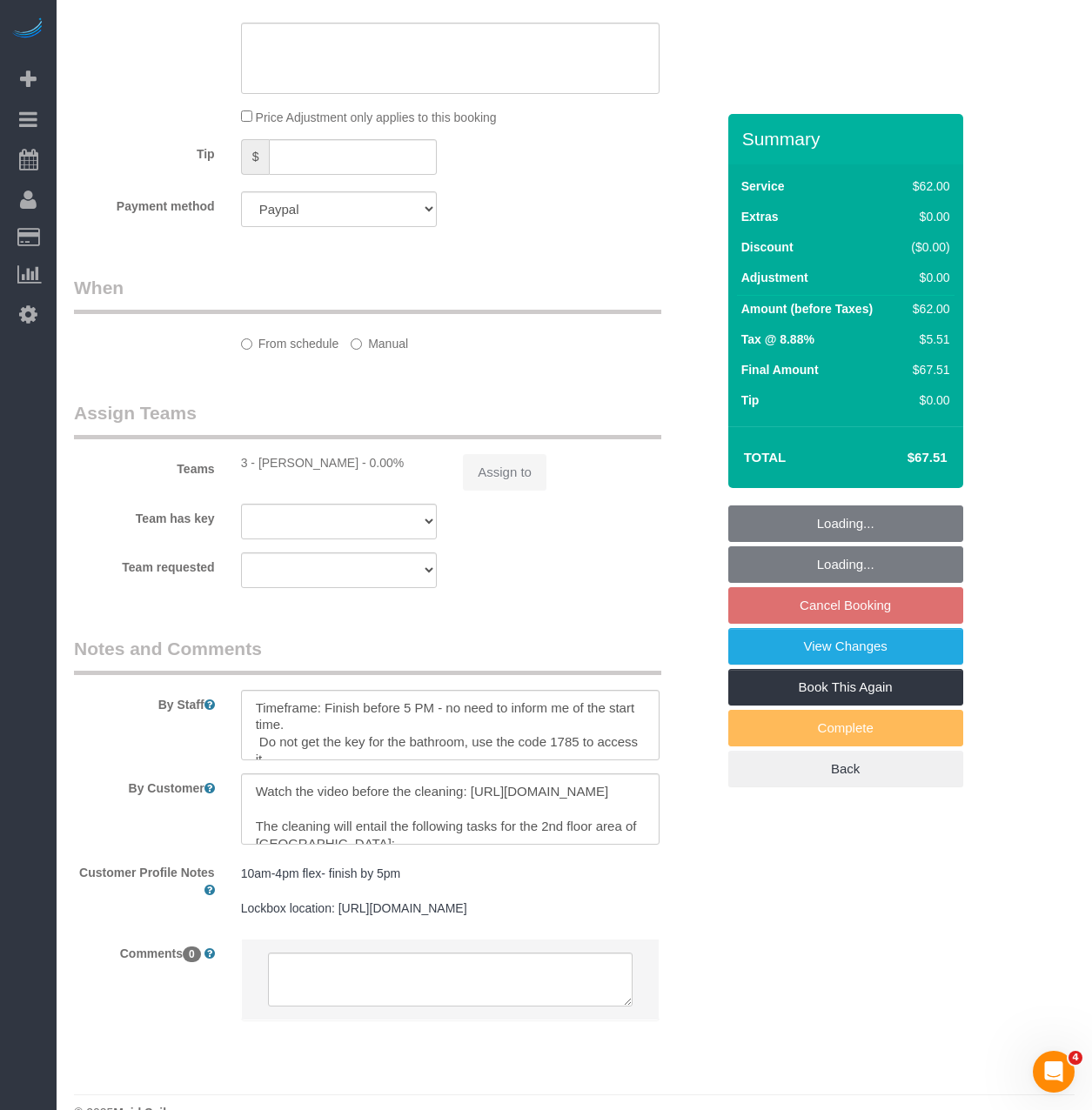
select select "object:65966"
select select "number:89"
select select "number:90"
select select "number:15"
select select "number:7"
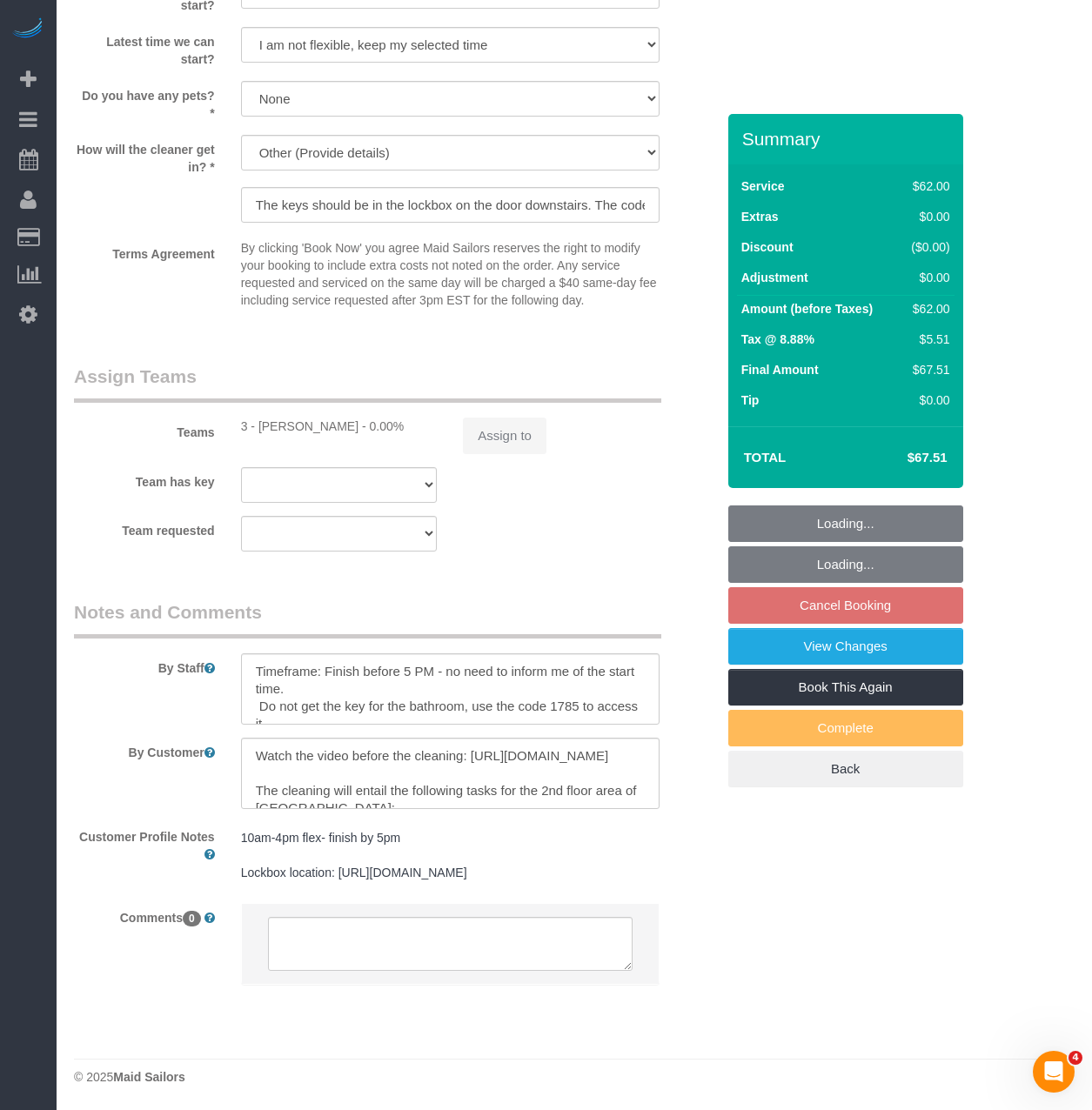
select select "spot695"
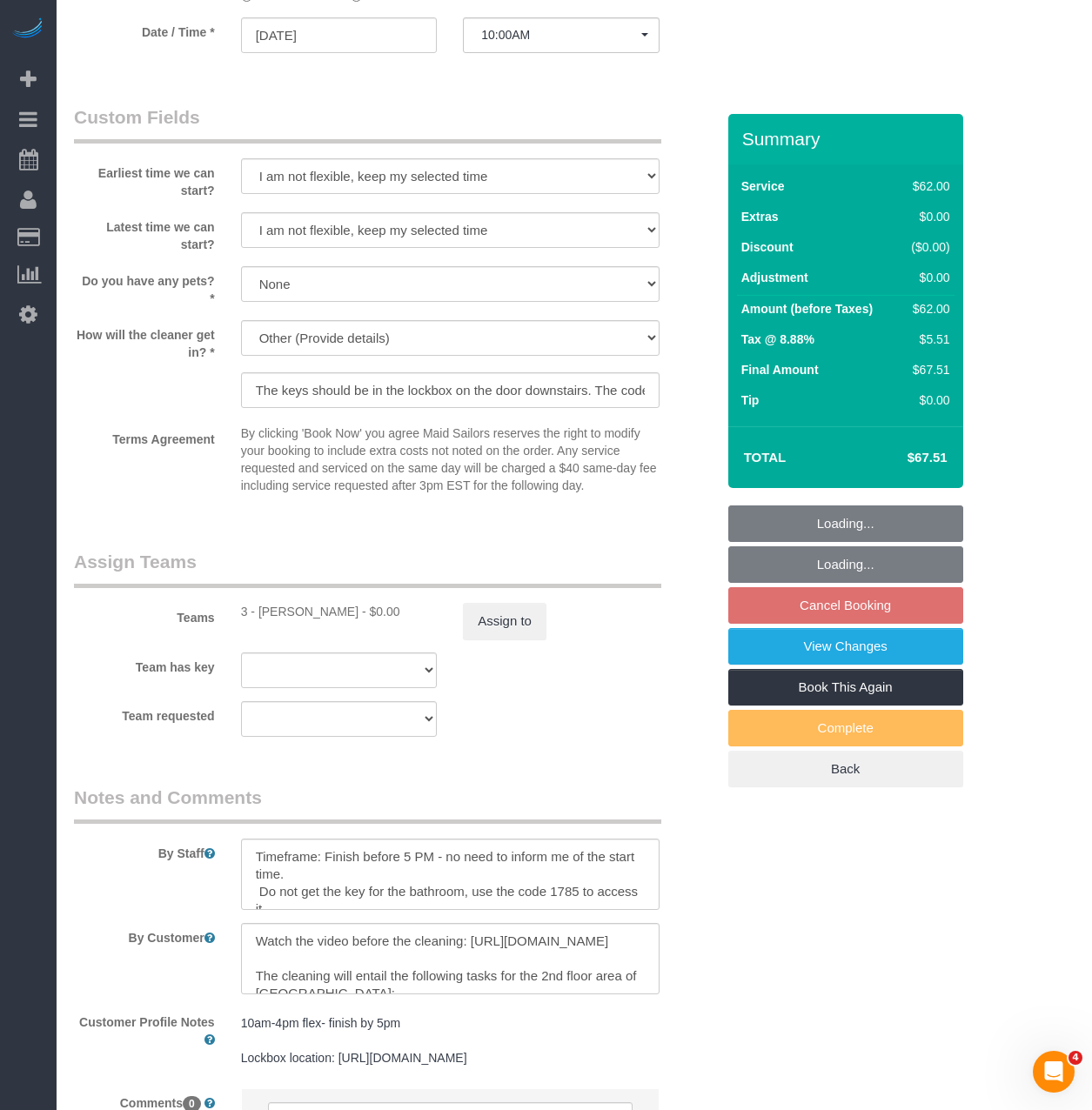
select select "object:66602"
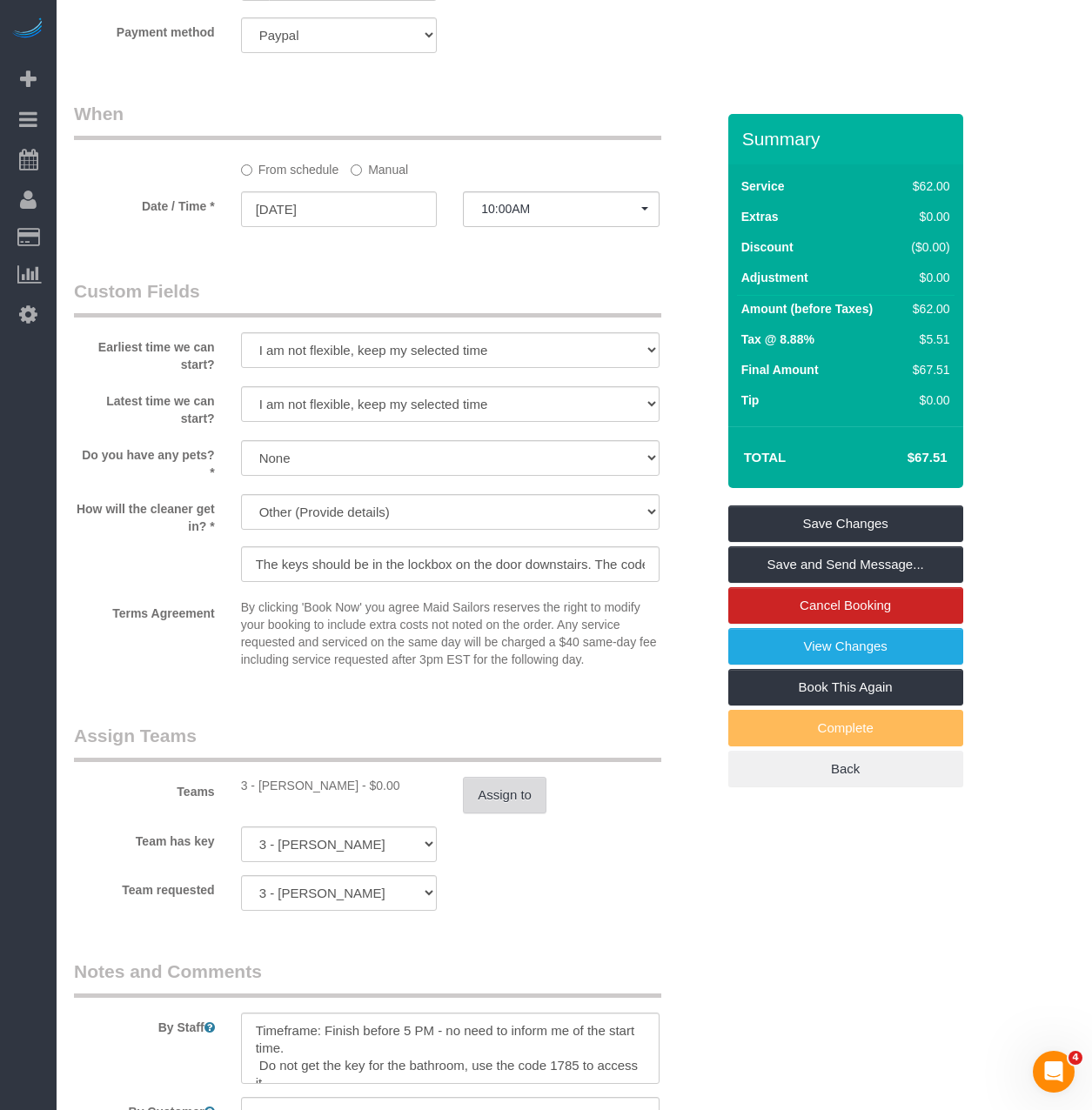
click at [523, 805] on button "Assign to" at bounding box center [504, 794] width 83 height 37
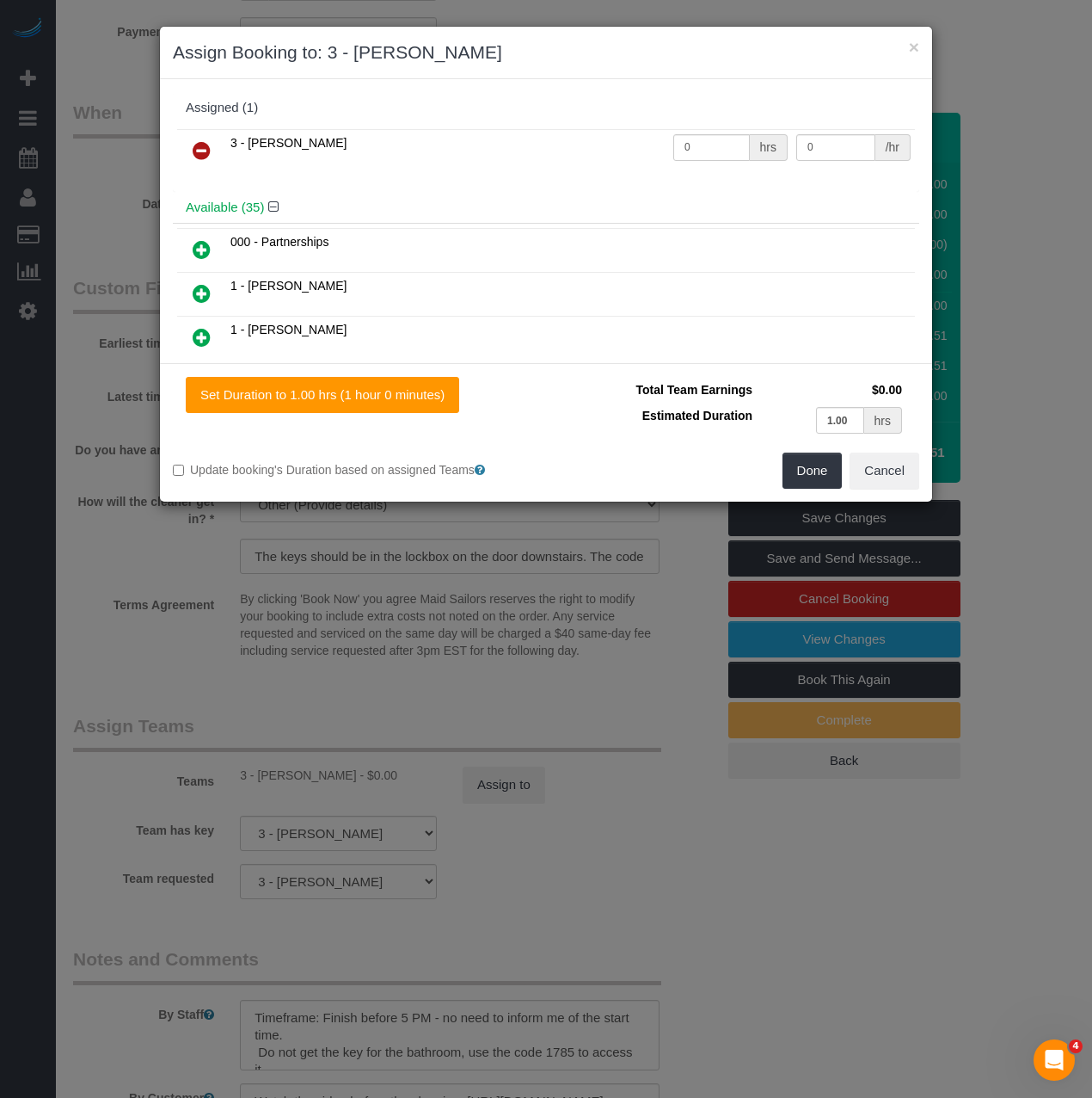
click at [201, 143] on icon at bounding box center [201, 150] width 18 height 21
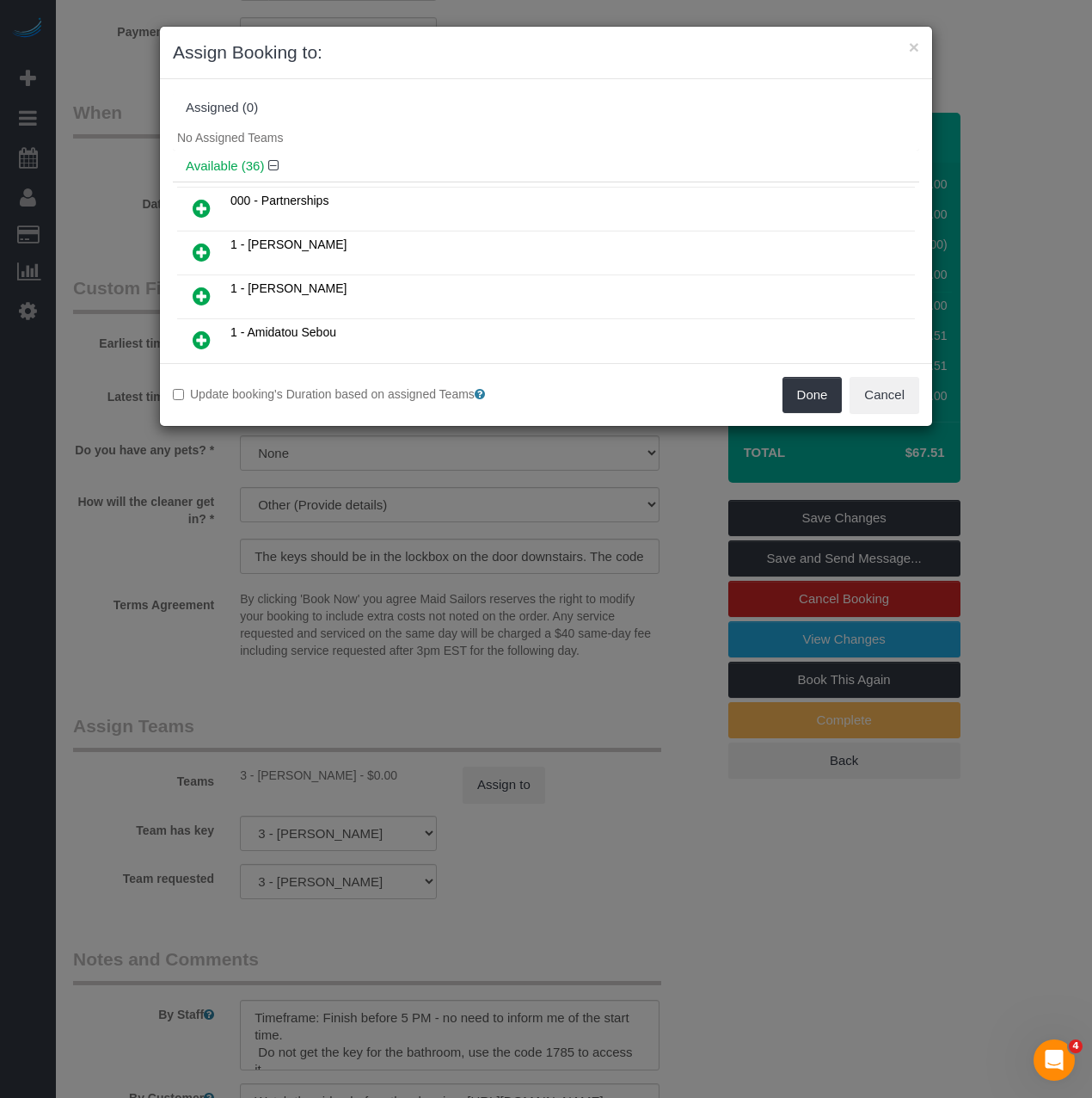
click at [777, 386] on div "Done Cancel" at bounding box center [739, 394] width 386 height 36
click at [787, 386] on button "Done" at bounding box center [813, 394] width 60 height 36
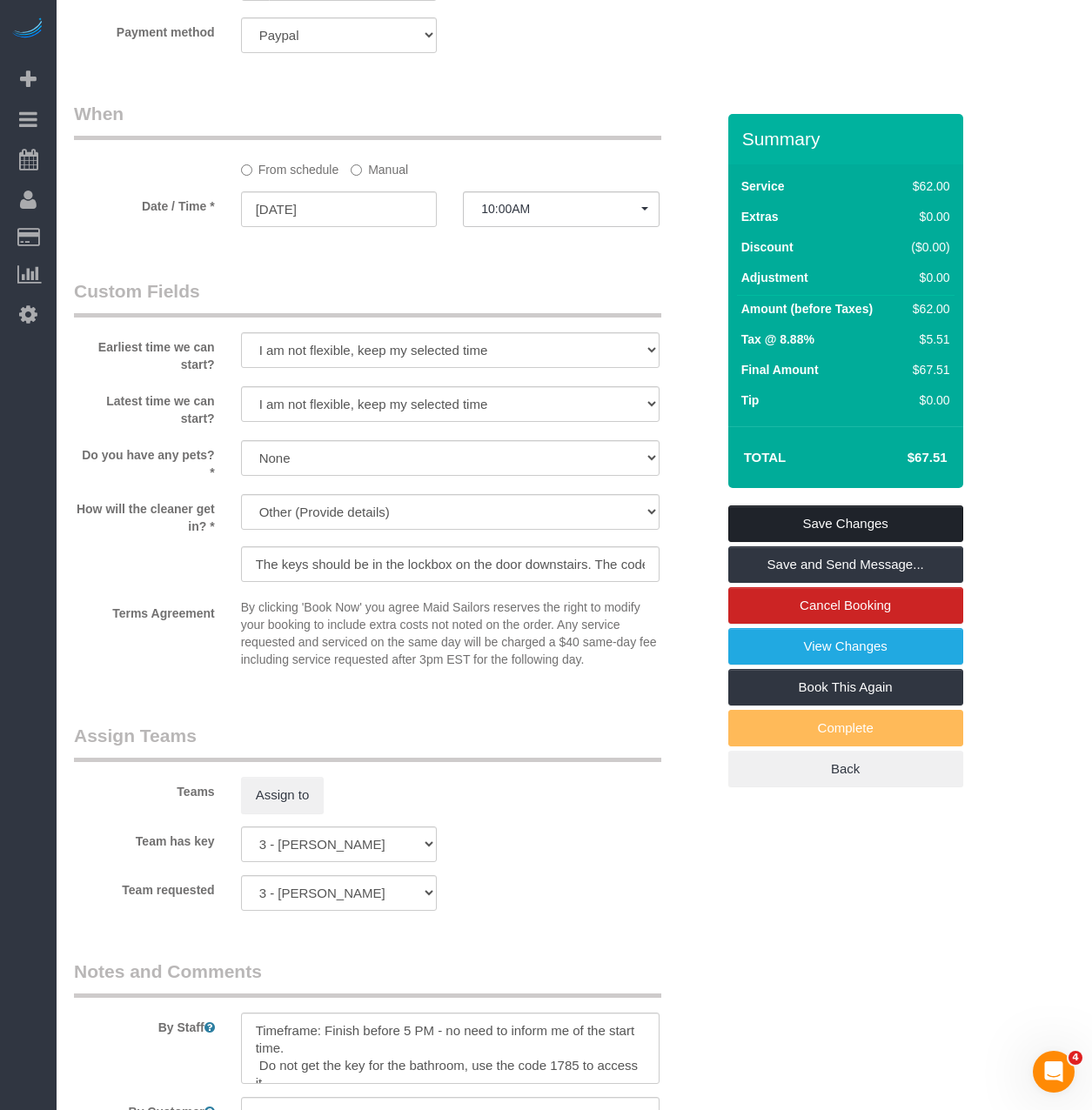
click at [840, 521] on link "Save Changes" at bounding box center [845, 523] width 235 height 37
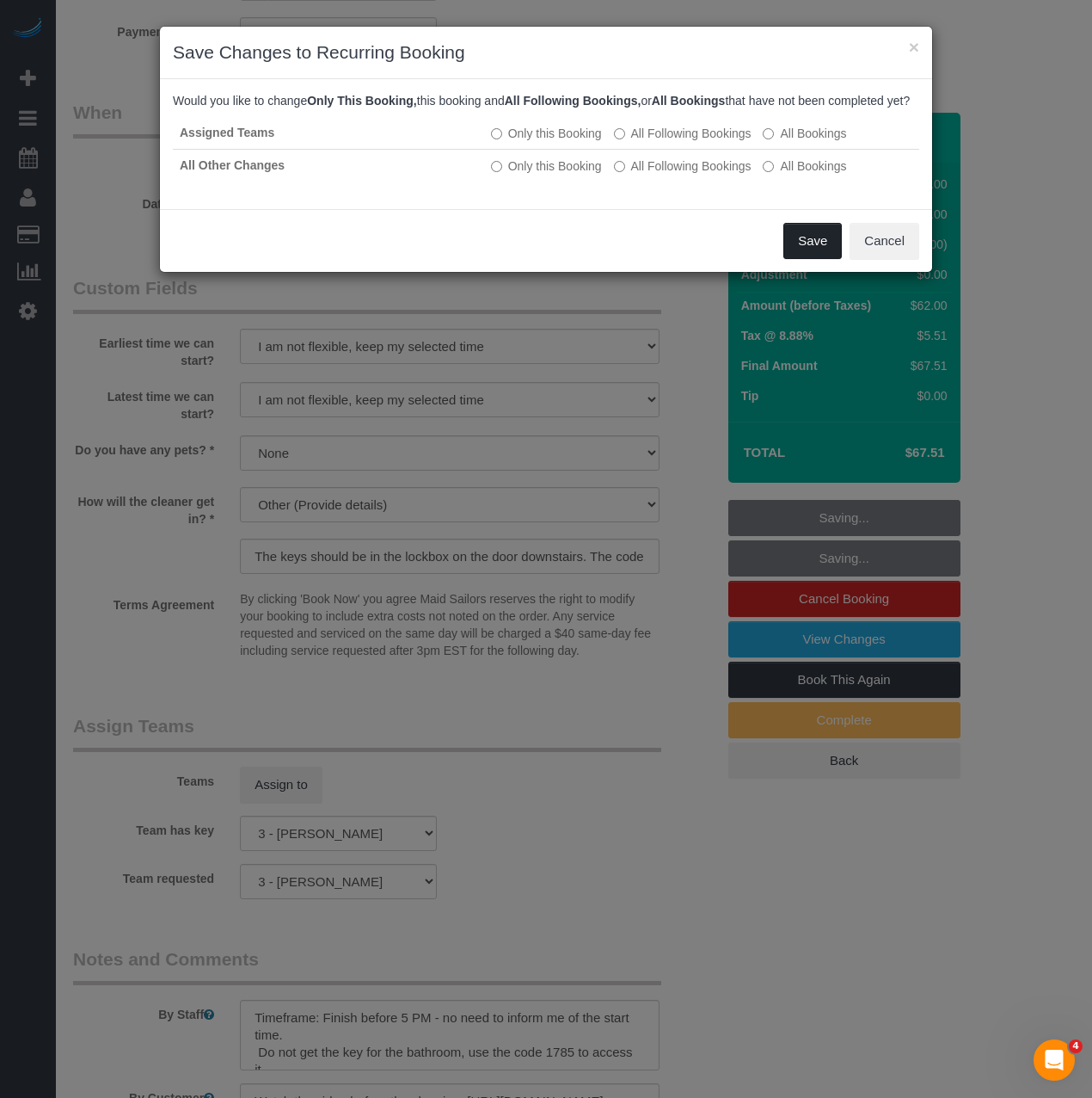
click at [799, 249] on button "Save" at bounding box center [813, 240] width 59 height 36
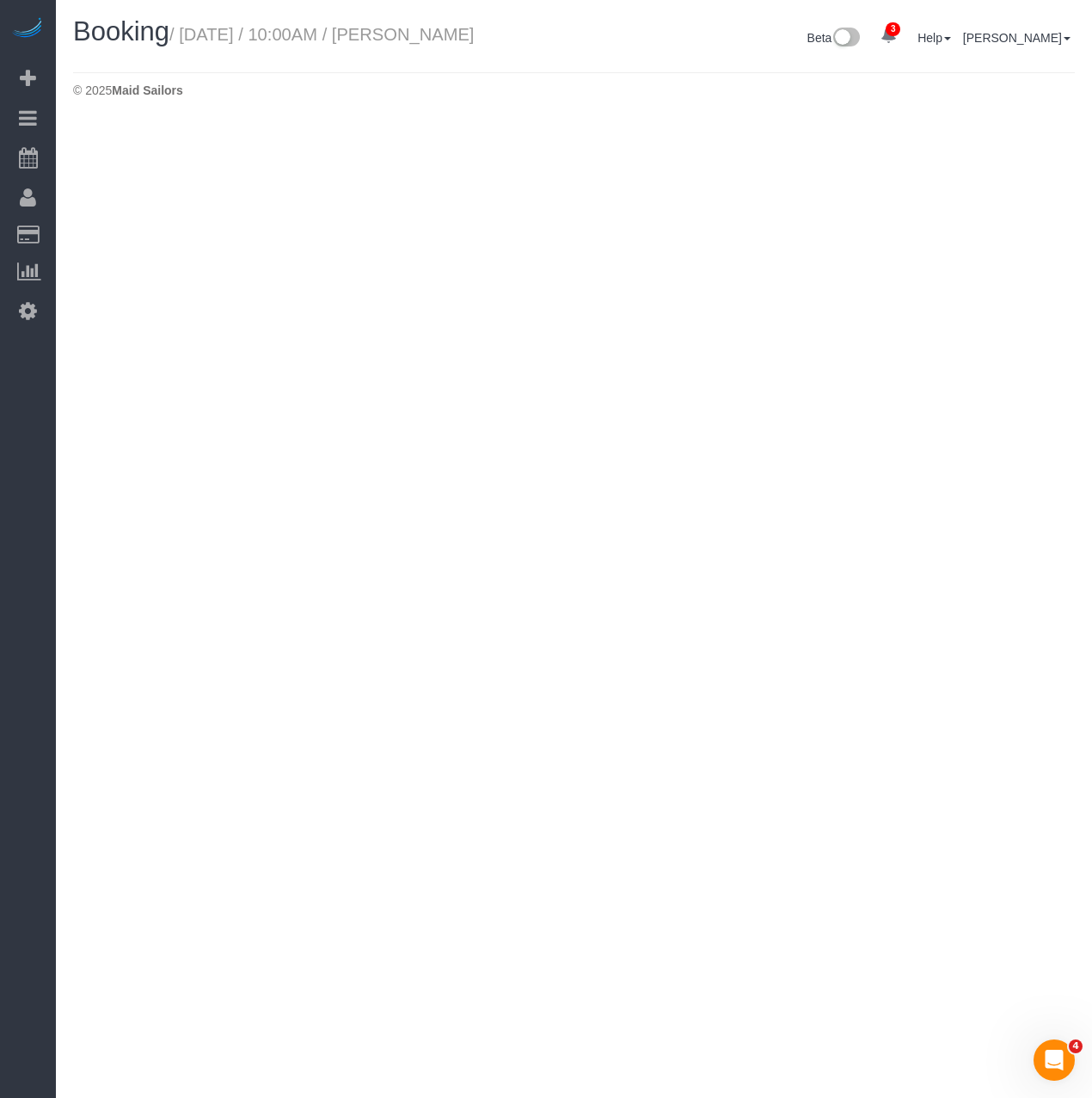
select select "NY"
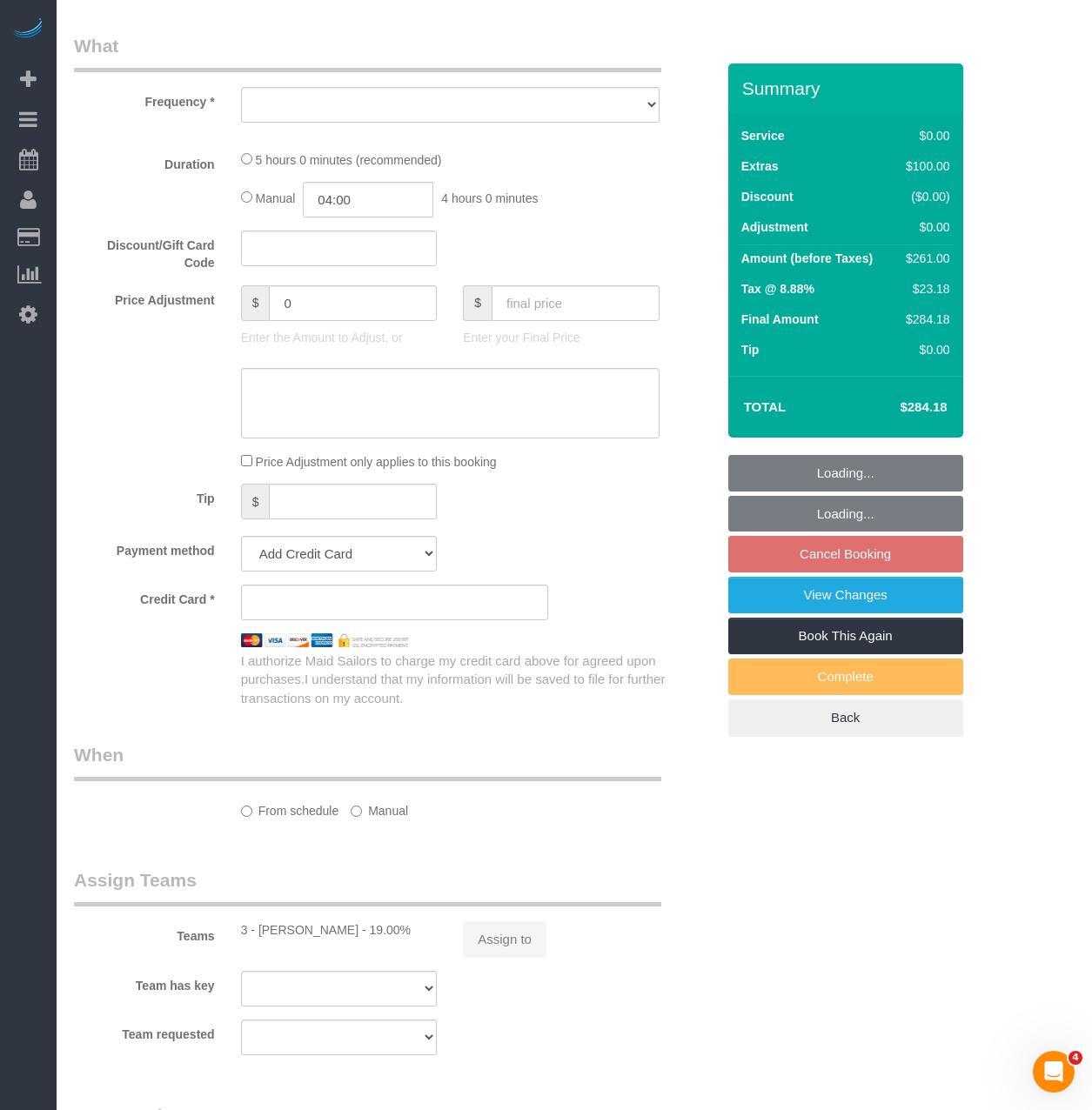
select select "object:69677"
select select "spot755"
select select "number:89"
select select "number:72"
select select "number:13"
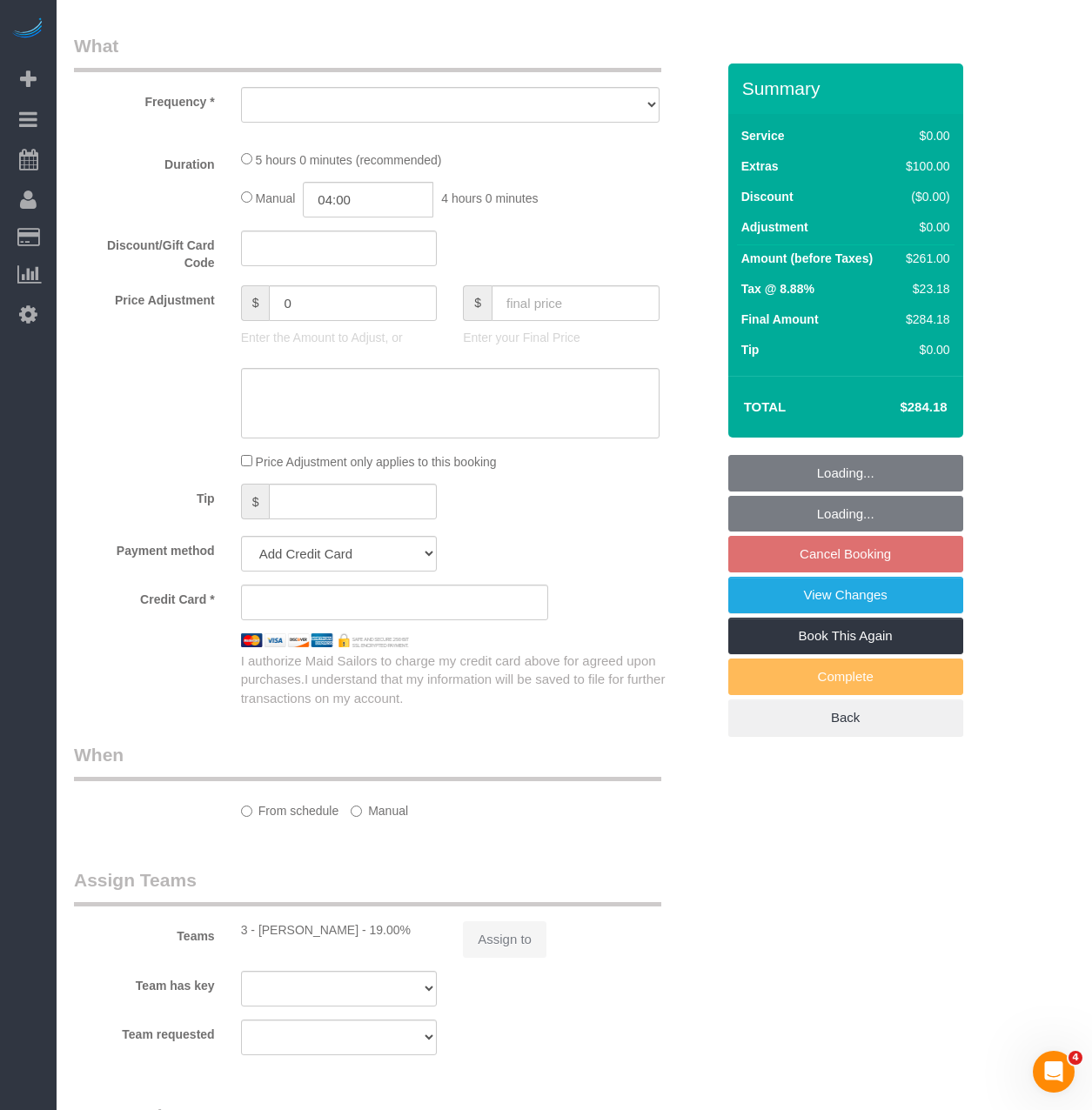
select select "number:5"
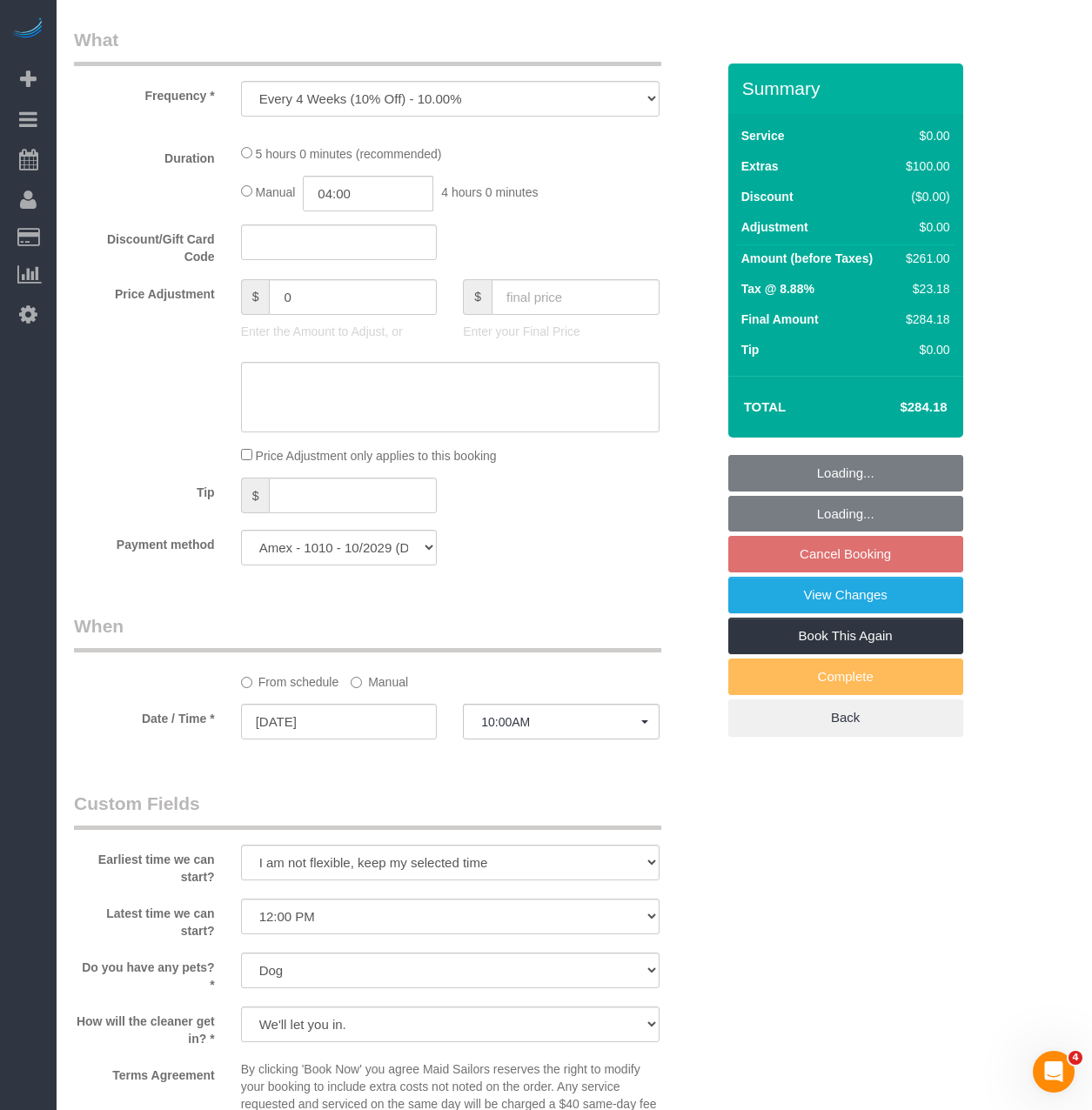
select select "string:stripe-pm_1Rxy5n4VGloSiKo7LRxTaBkL"
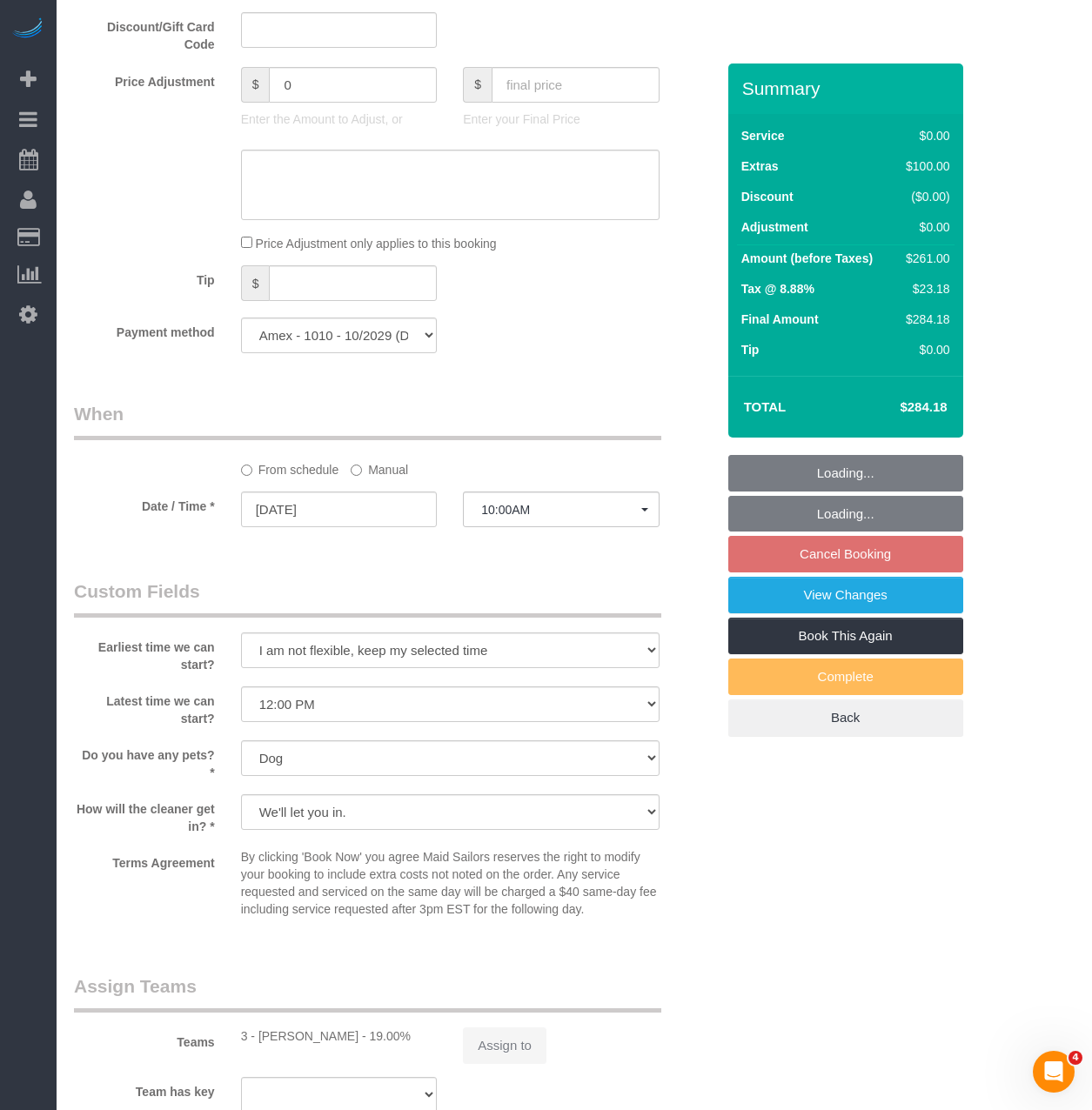
select select "object:69936"
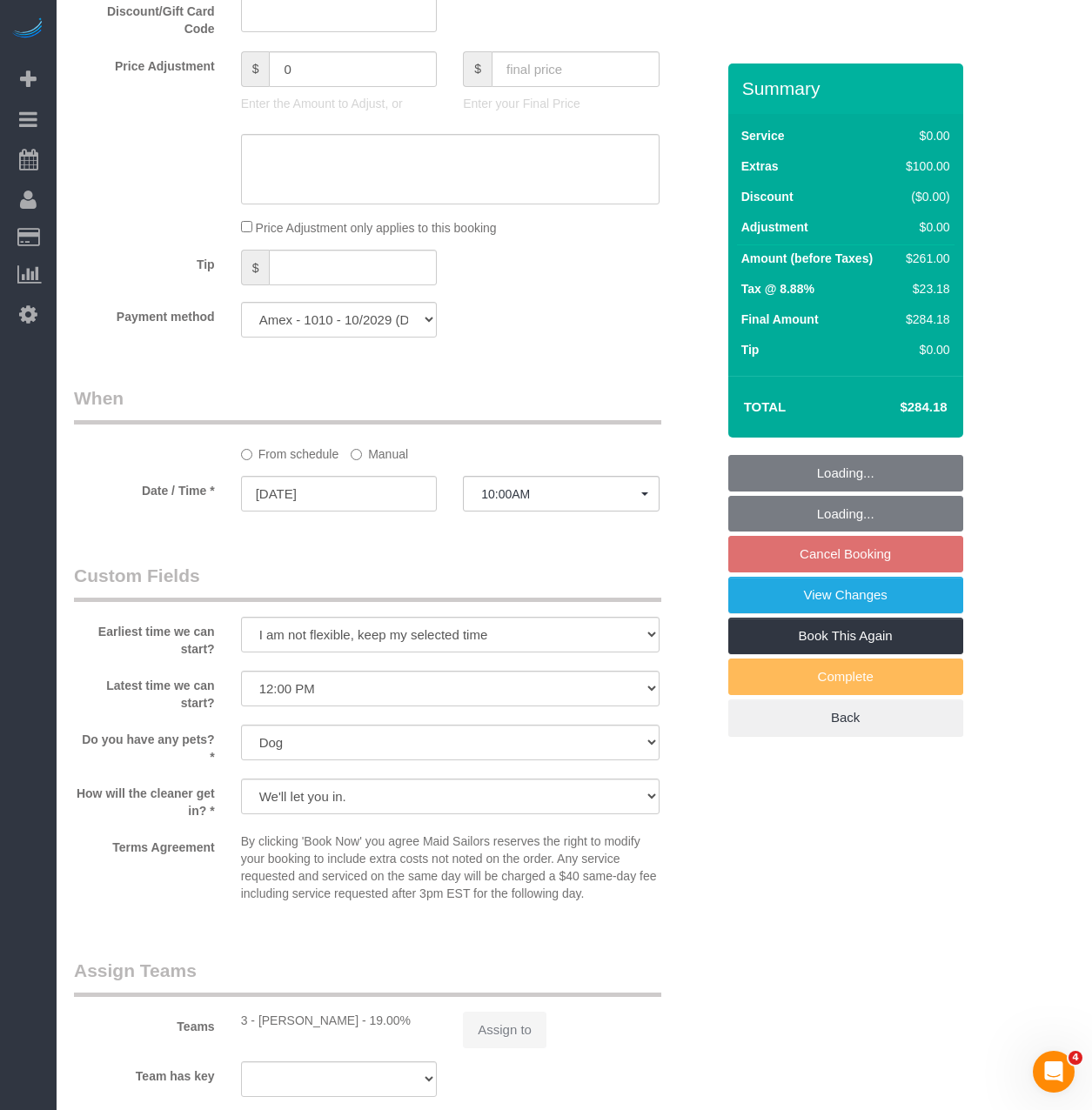
select select "1"
select select "2"
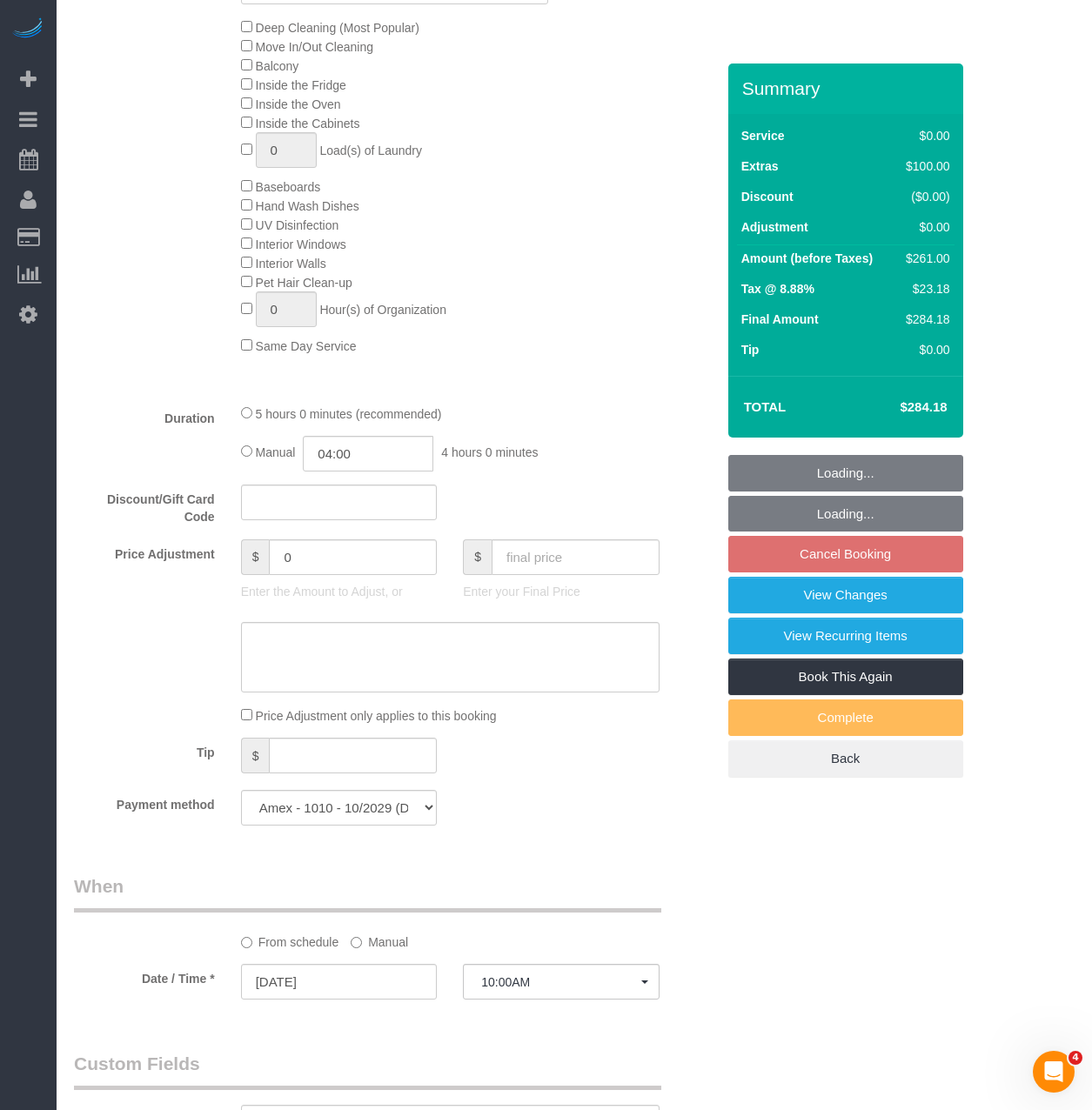
select select "1"
select select "2"
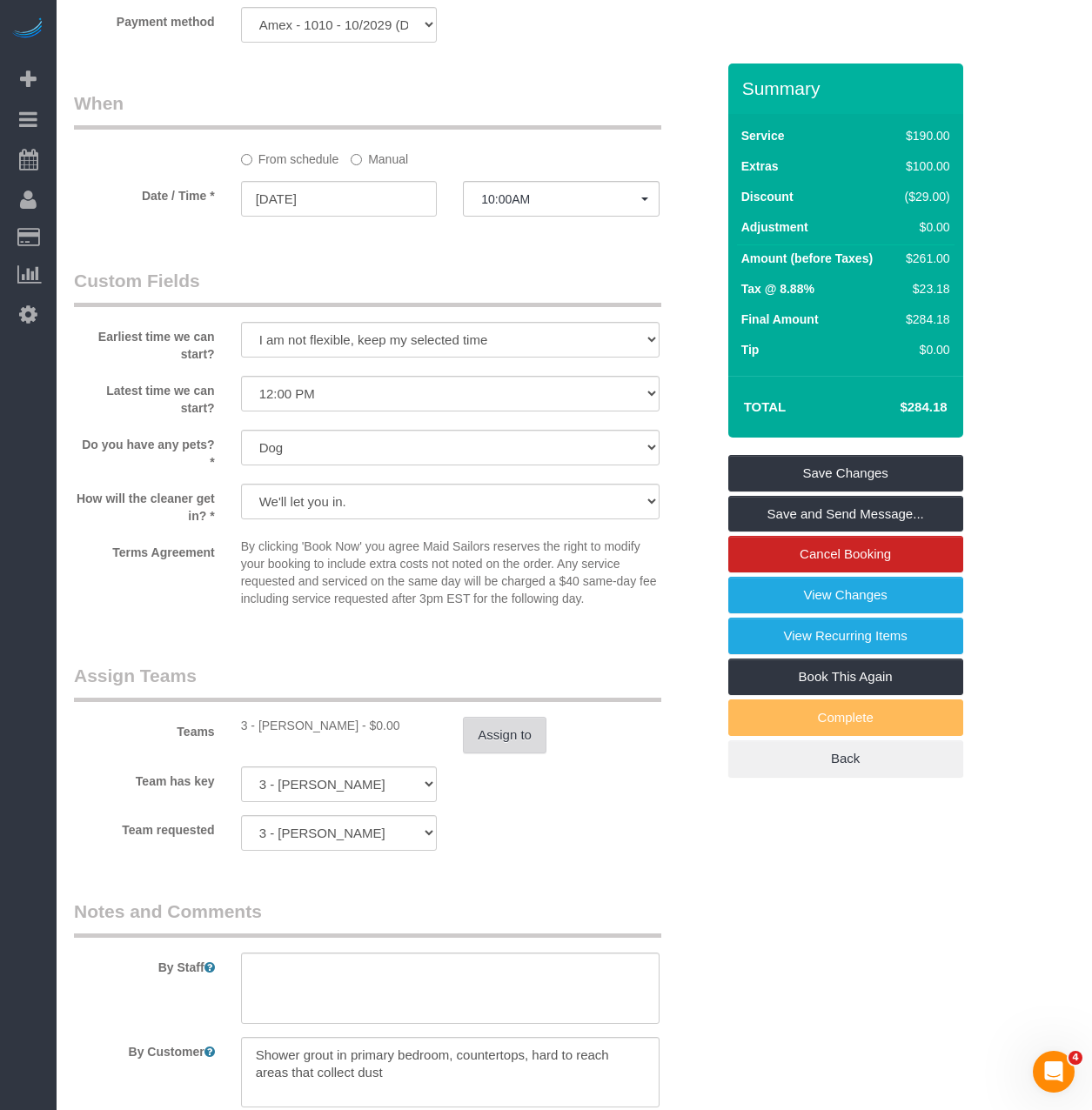
click at [489, 730] on button "Assign to" at bounding box center [504, 735] width 83 height 37
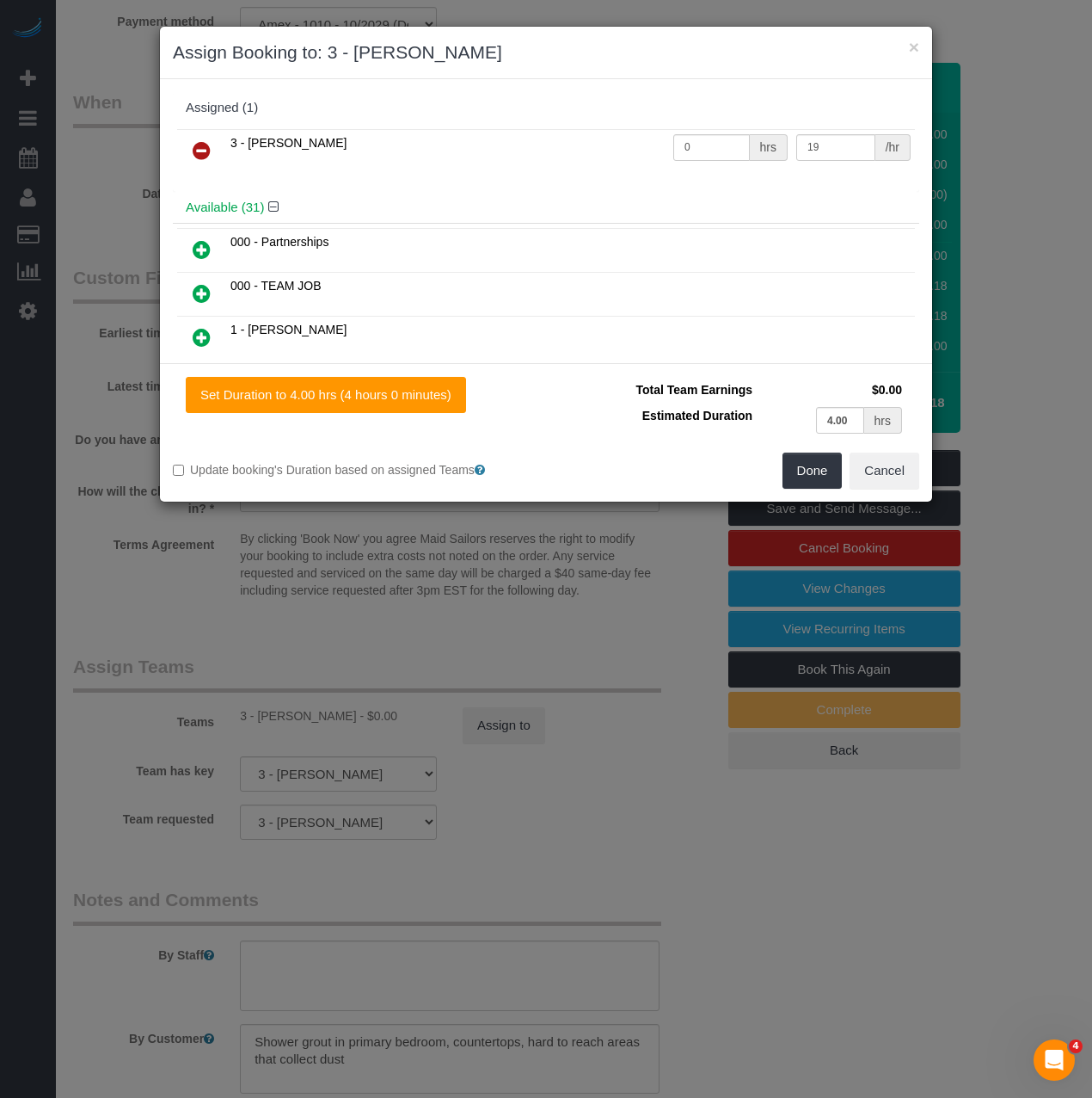
click at [202, 149] on icon at bounding box center [201, 150] width 18 height 21
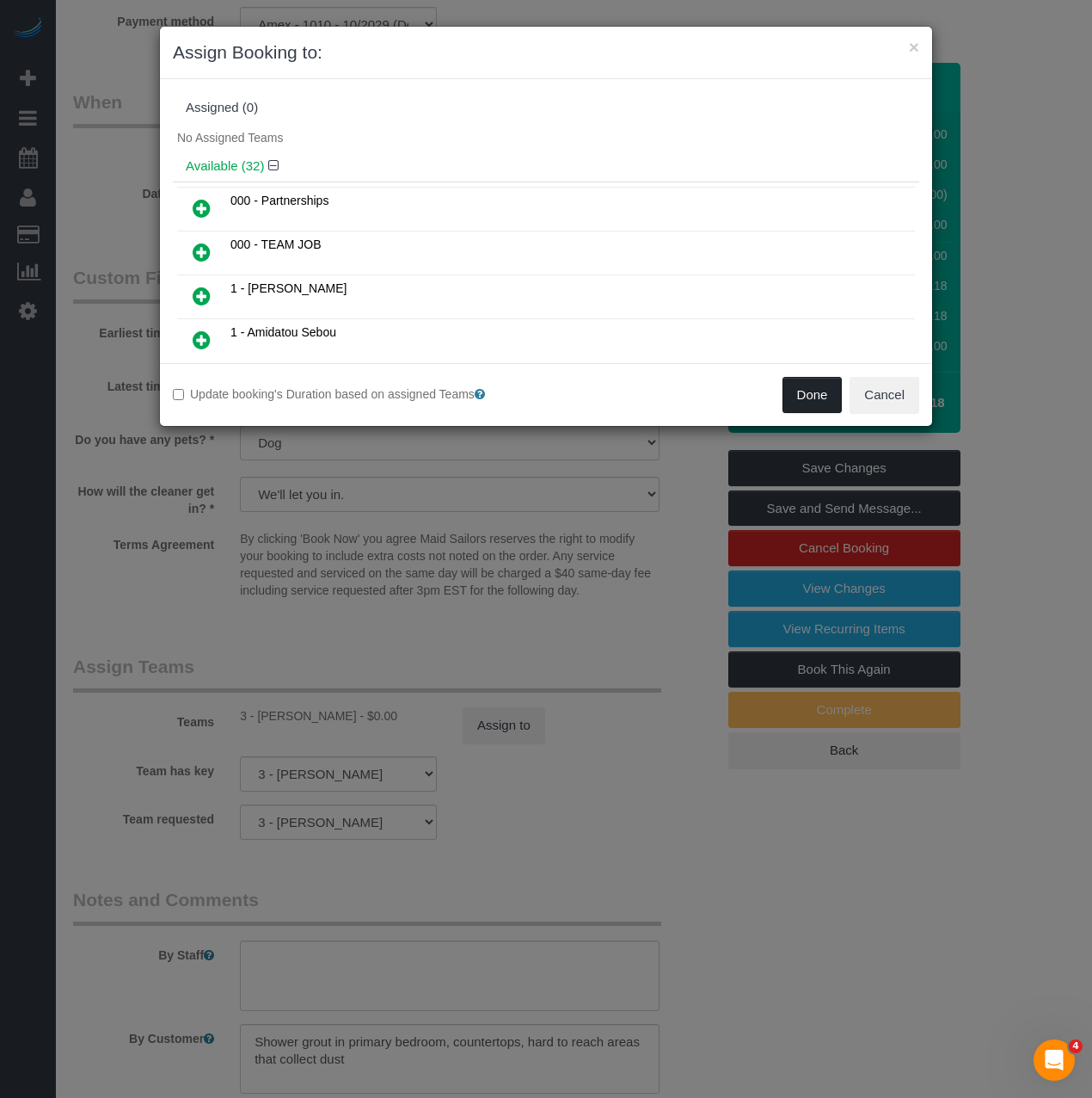
click at [806, 394] on button "Done" at bounding box center [813, 394] width 60 height 36
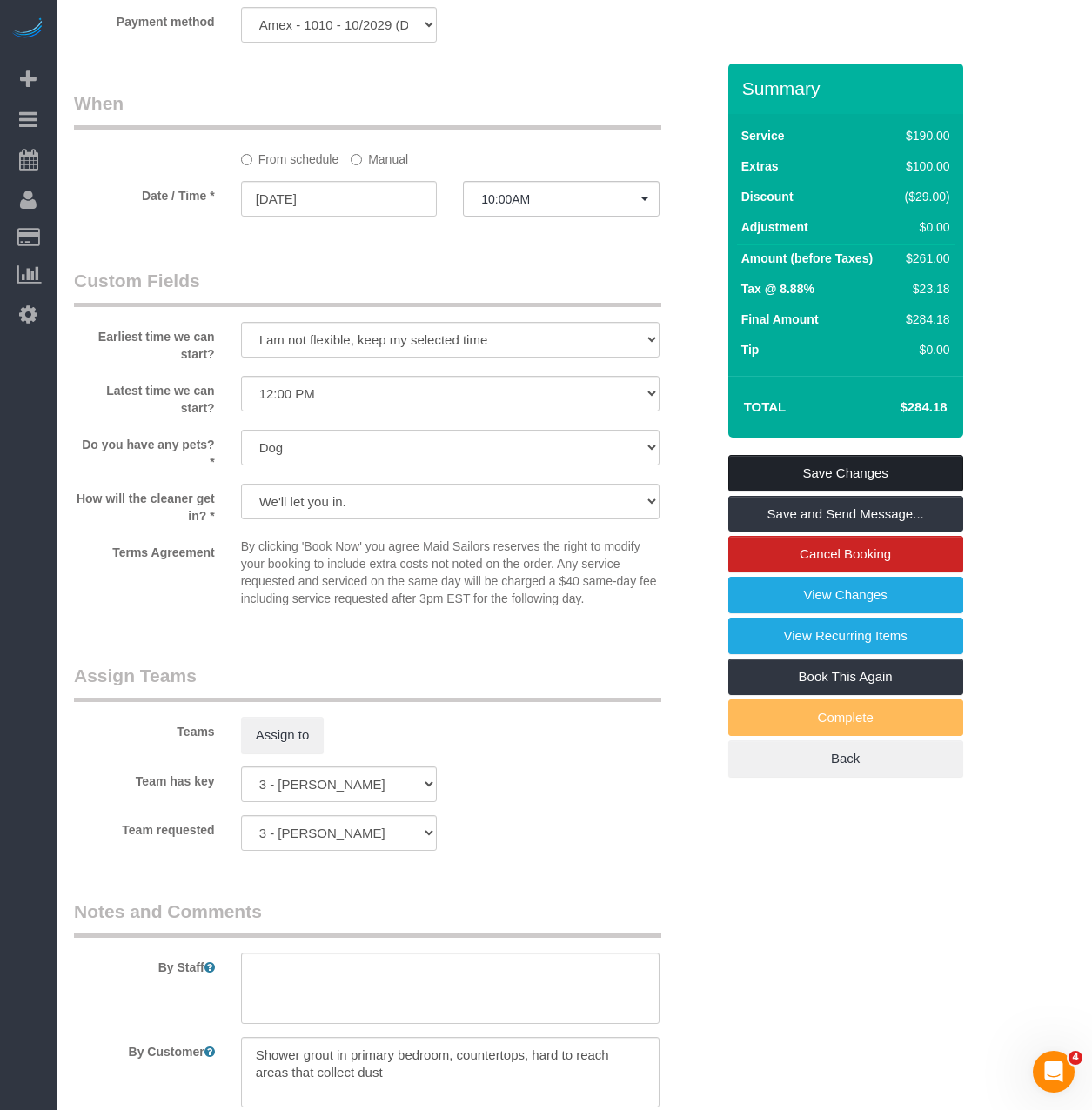
click at [816, 478] on link "Save Changes" at bounding box center [845, 473] width 235 height 37
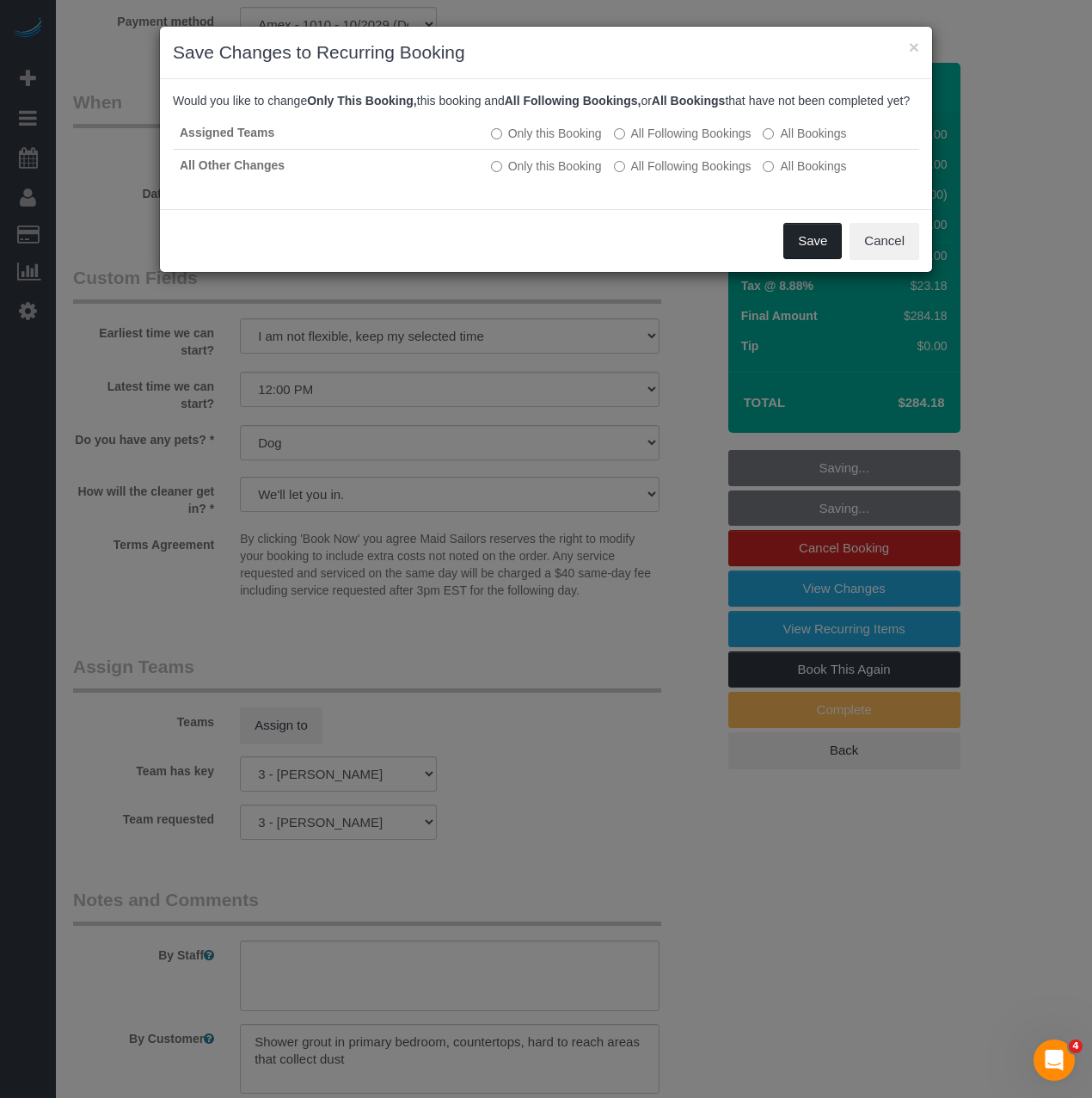
click at [801, 259] on button "Save" at bounding box center [813, 240] width 59 height 36
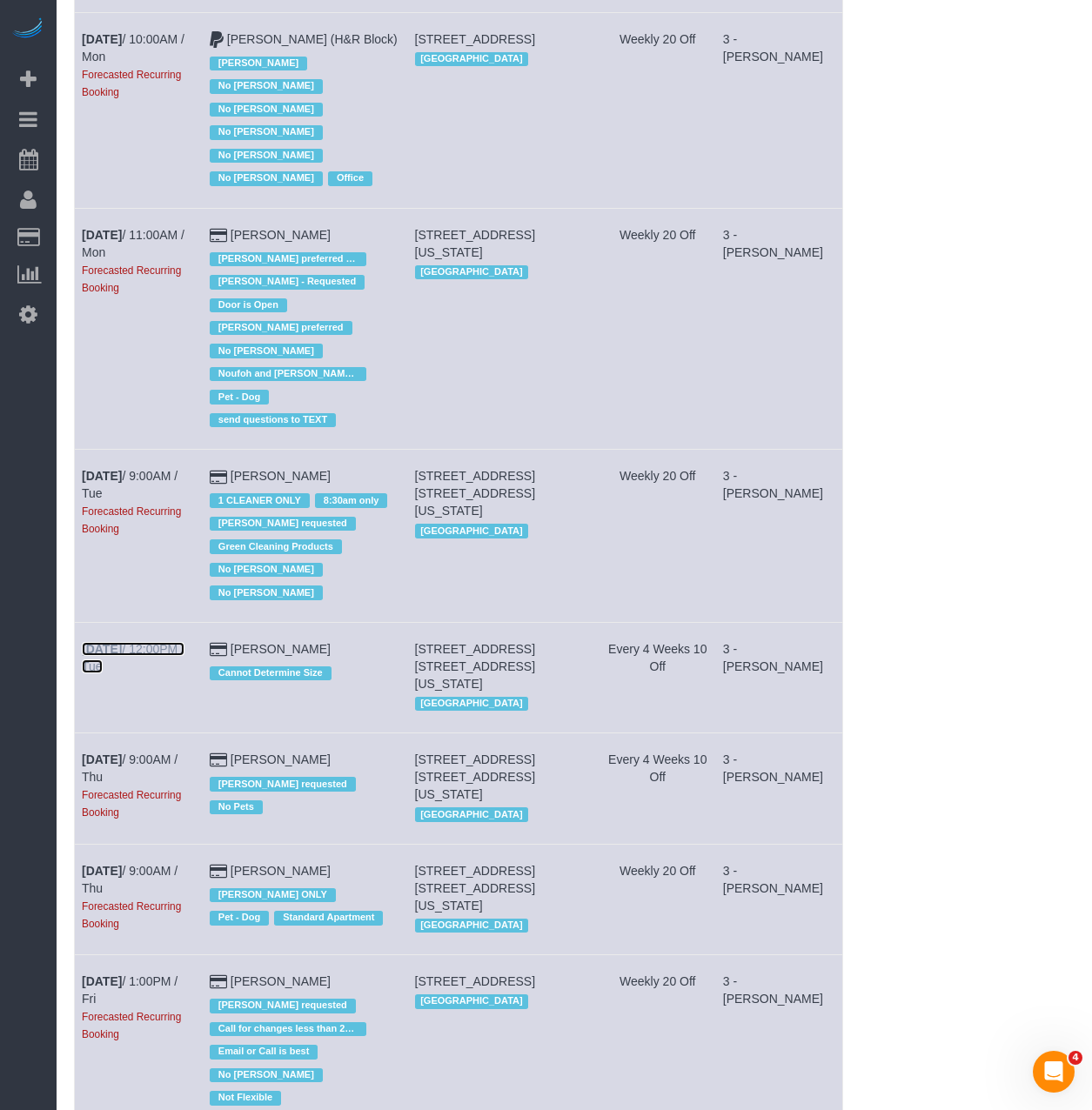
click at [99, 642] on b "Sep 23rd" at bounding box center [102, 649] width 40 height 14
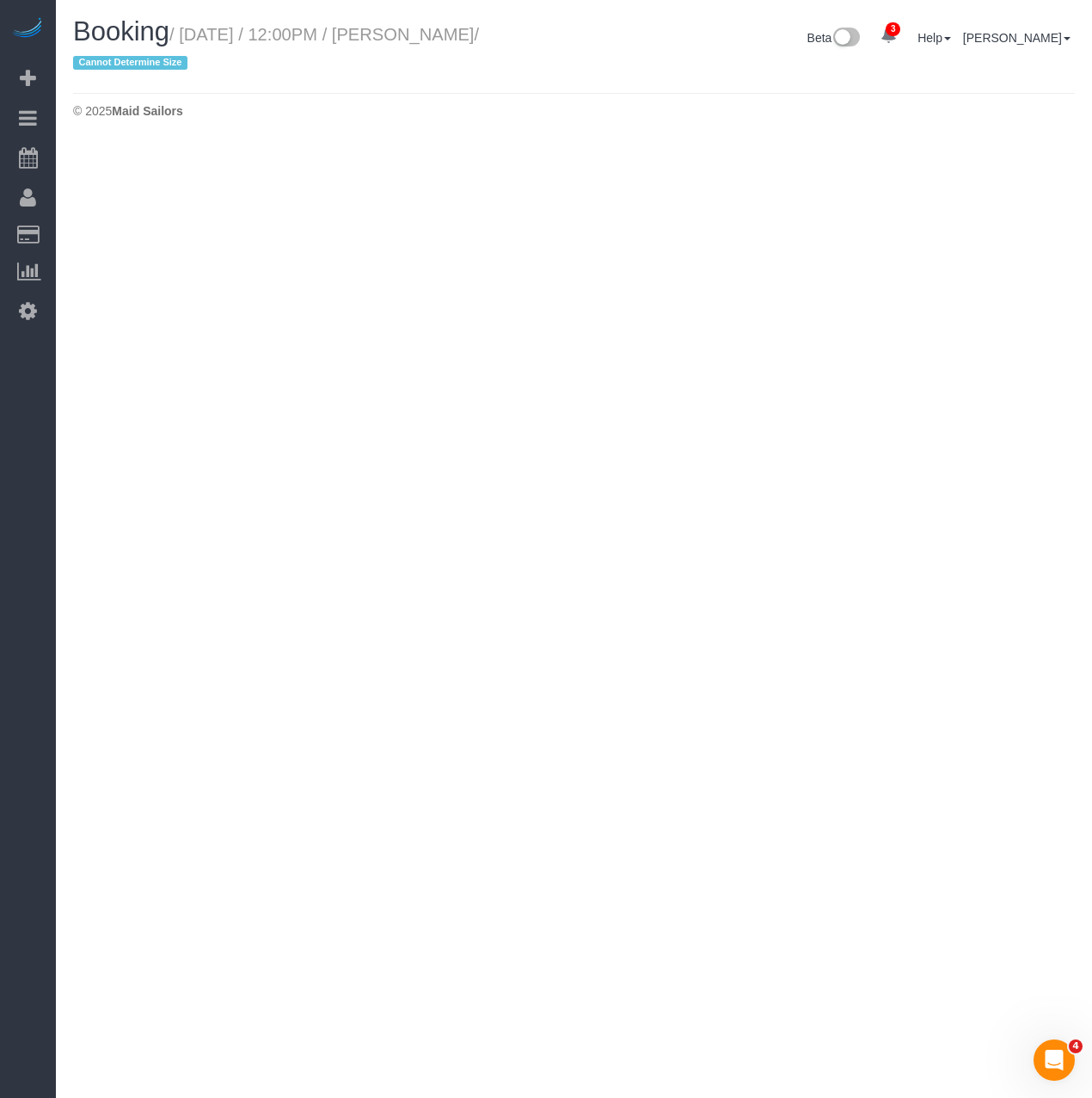
select select "NY"
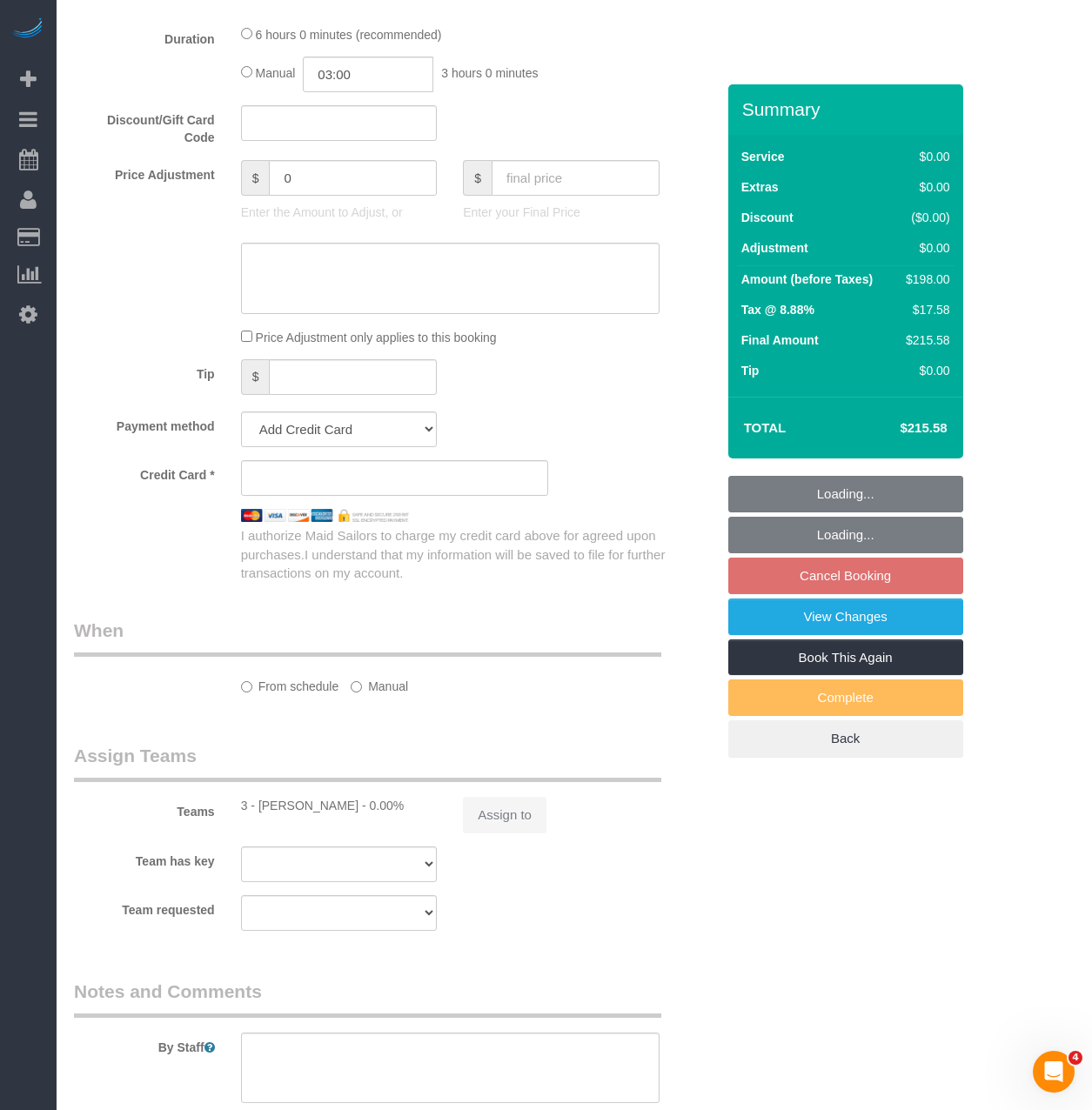
select select "object:73479"
select select "string:stripe-pm_1RCSwM4VGloSiKo7JRcS8EW8"
select select "number:58"
select select "number:75"
select select "number:15"
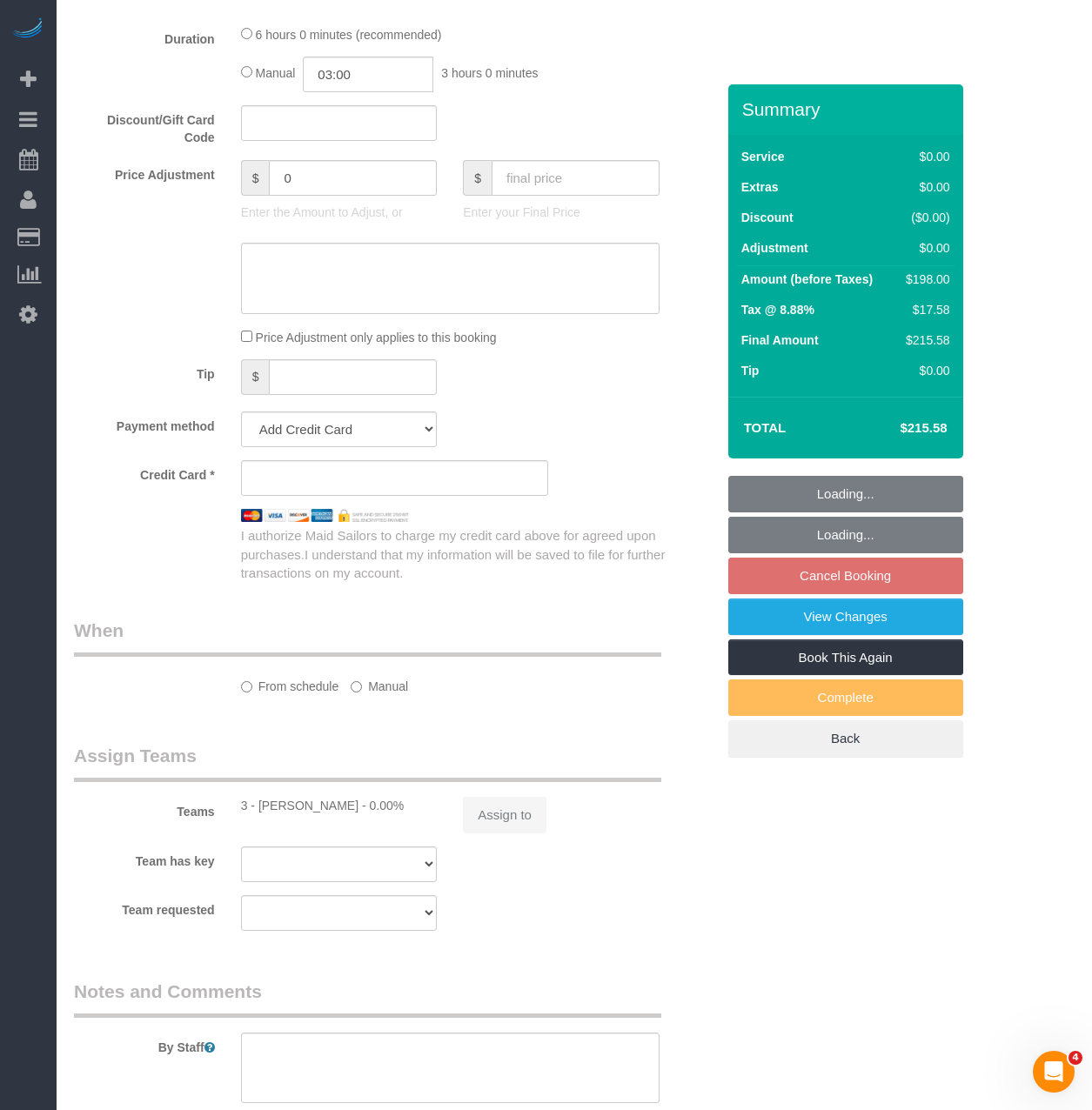
select select "number:6"
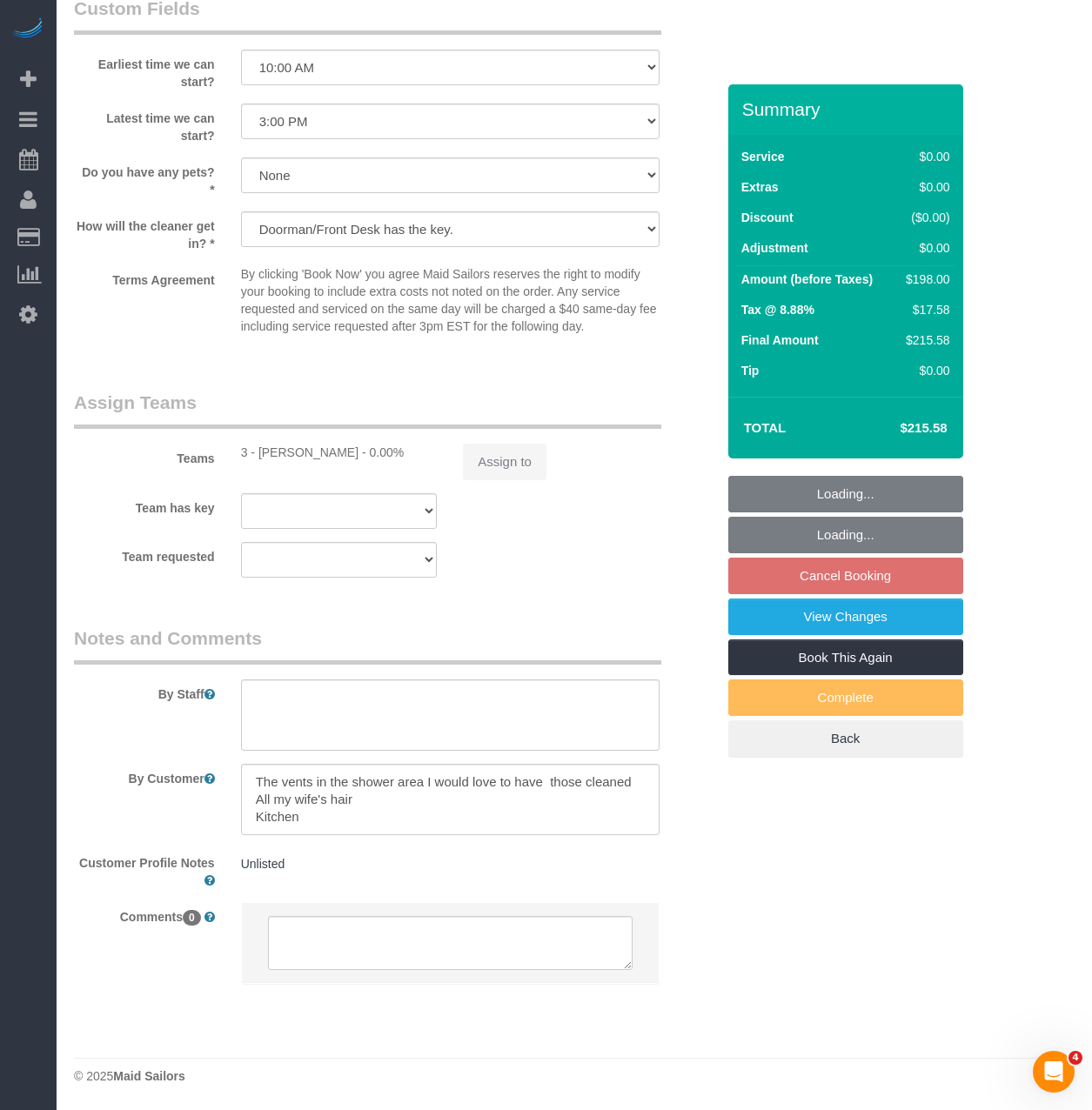
select select "object:73736"
select select "2"
select select "spot815"
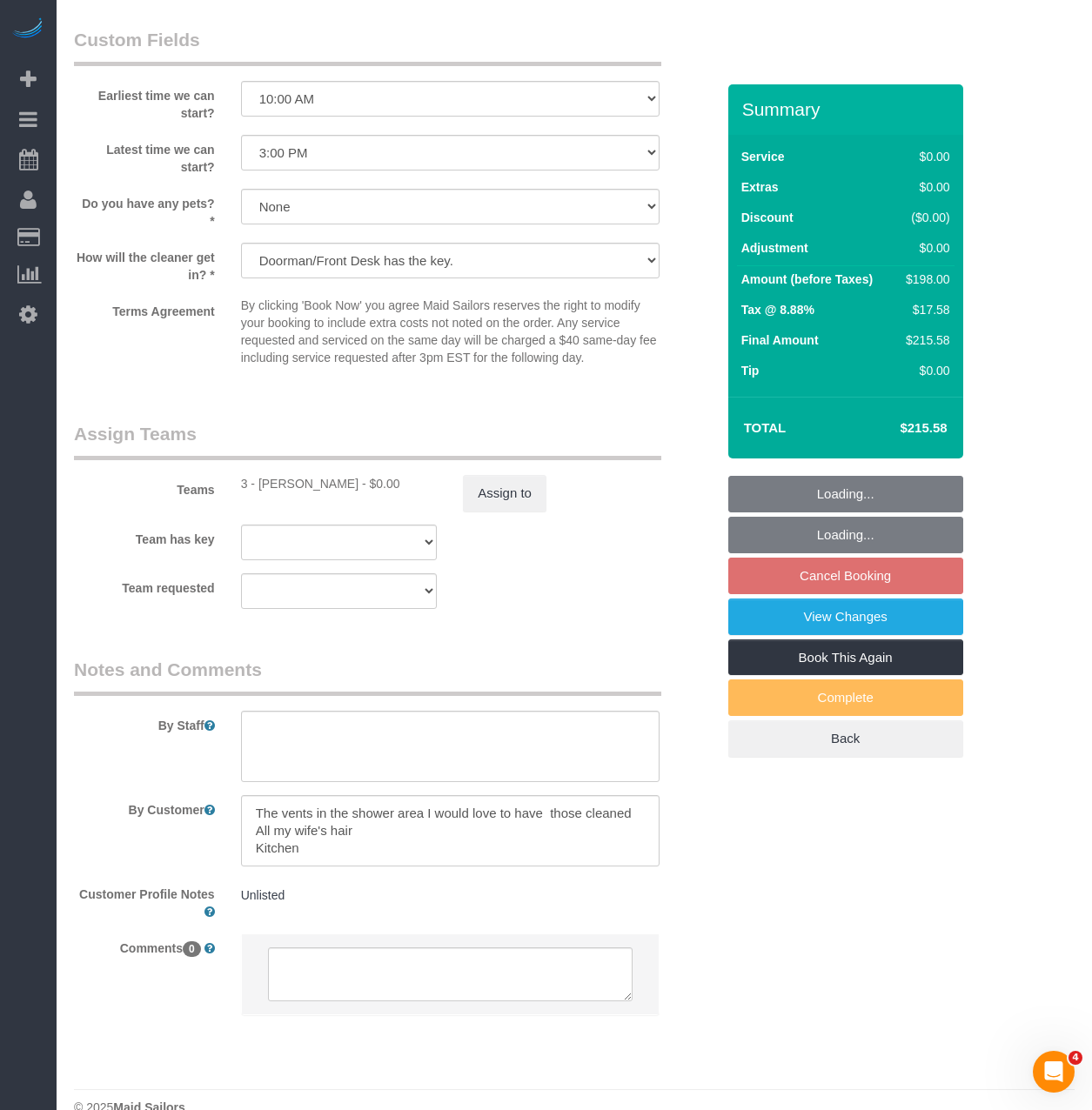
select select "2"
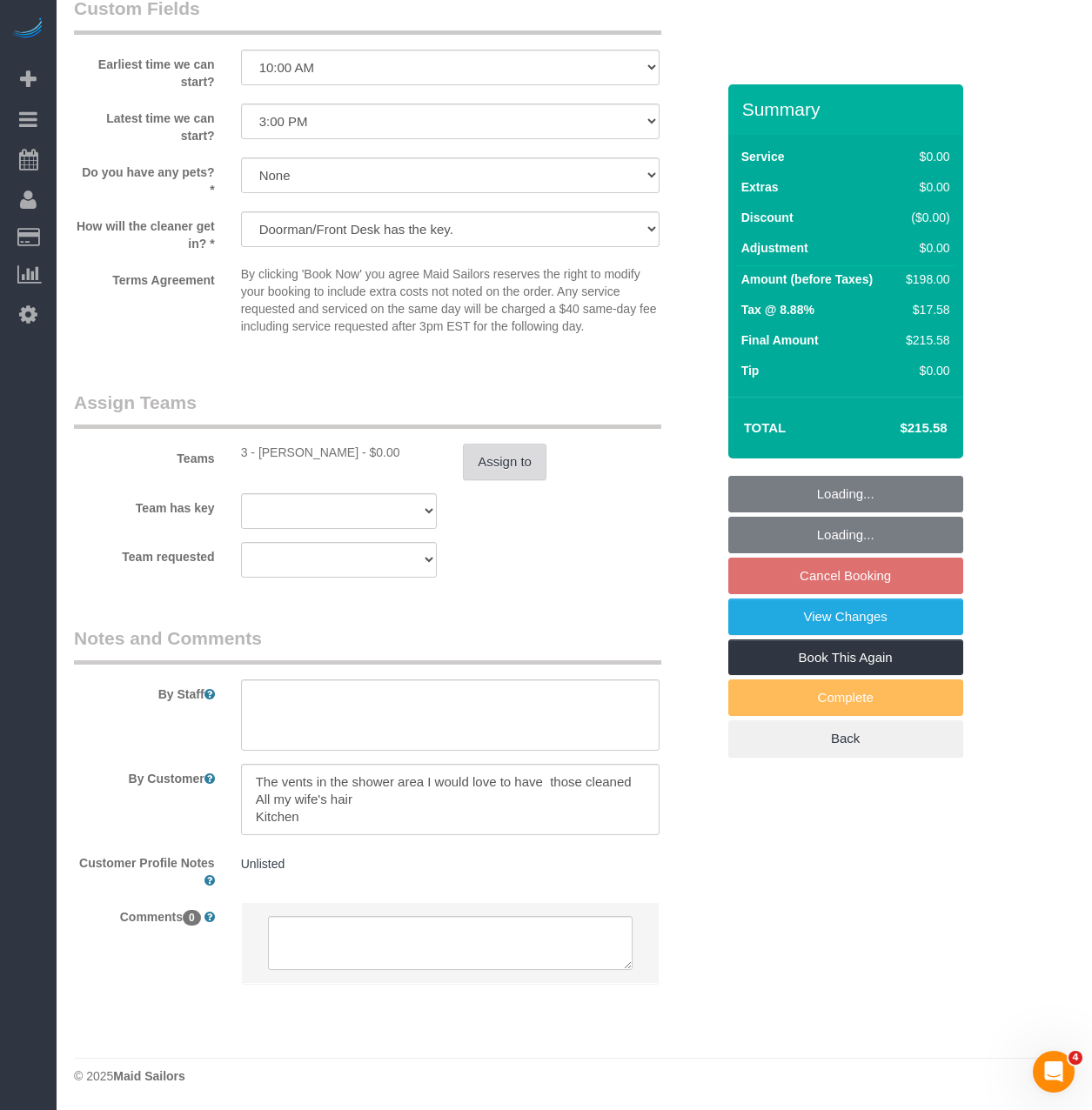
click at [475, 470] on button "Assign to" at bounding box center [504, 462] width 83 height 37
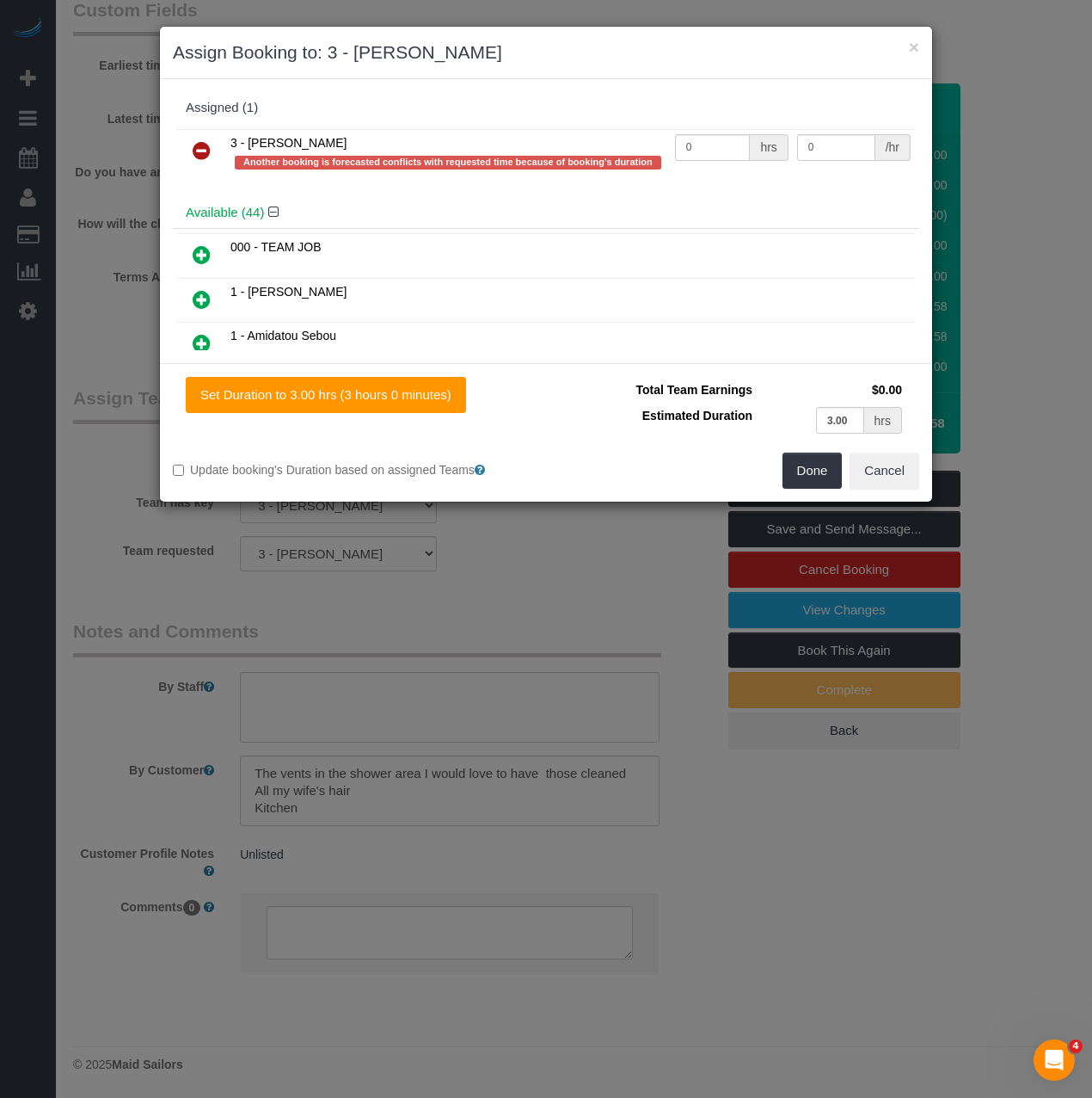
click at [194, 159] on icon at bounding box center [201, 150] width 18 height 21
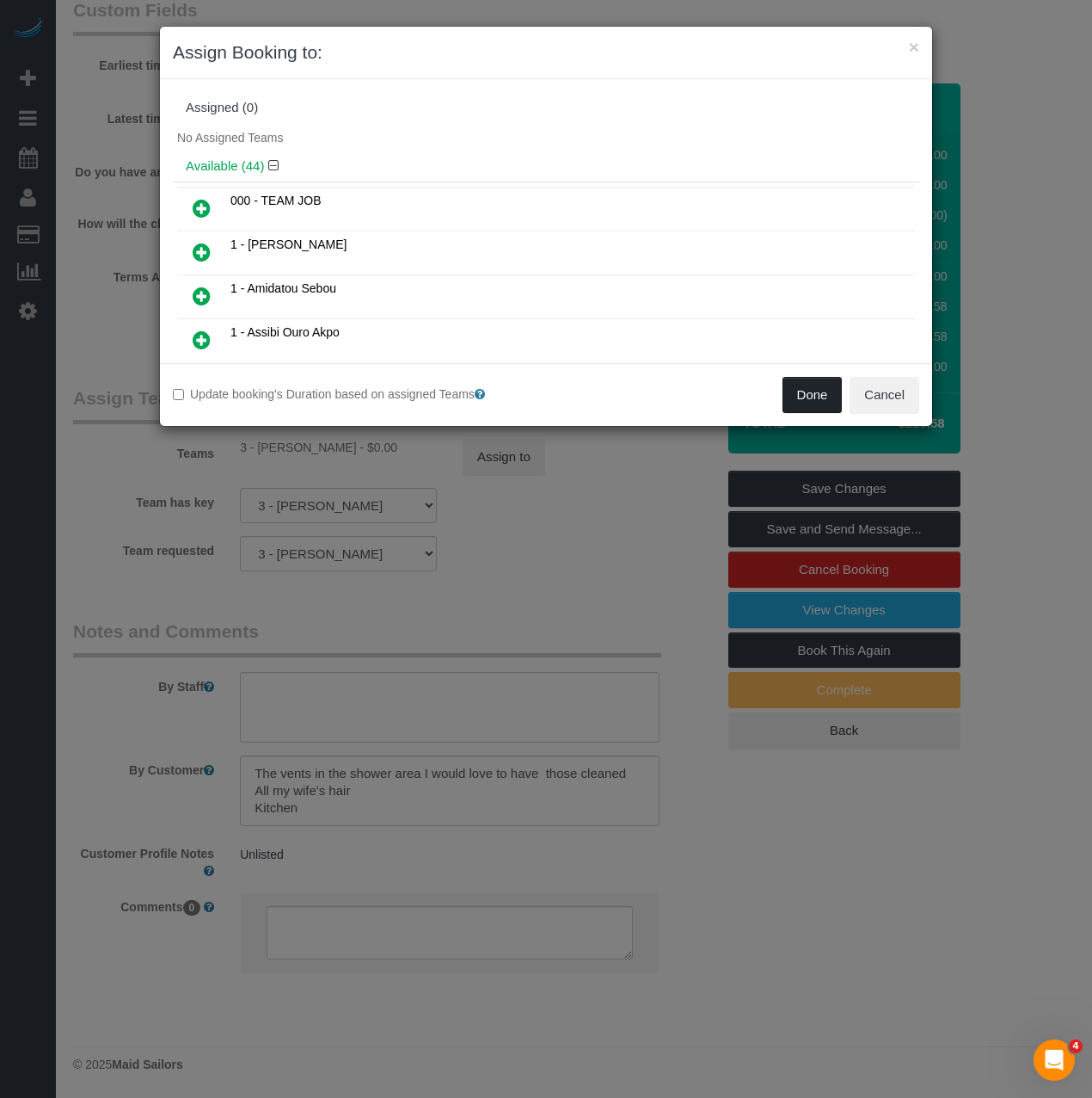
click at [810, 397] on button "Done" at bounding box center [813, 394] width 60 height 36
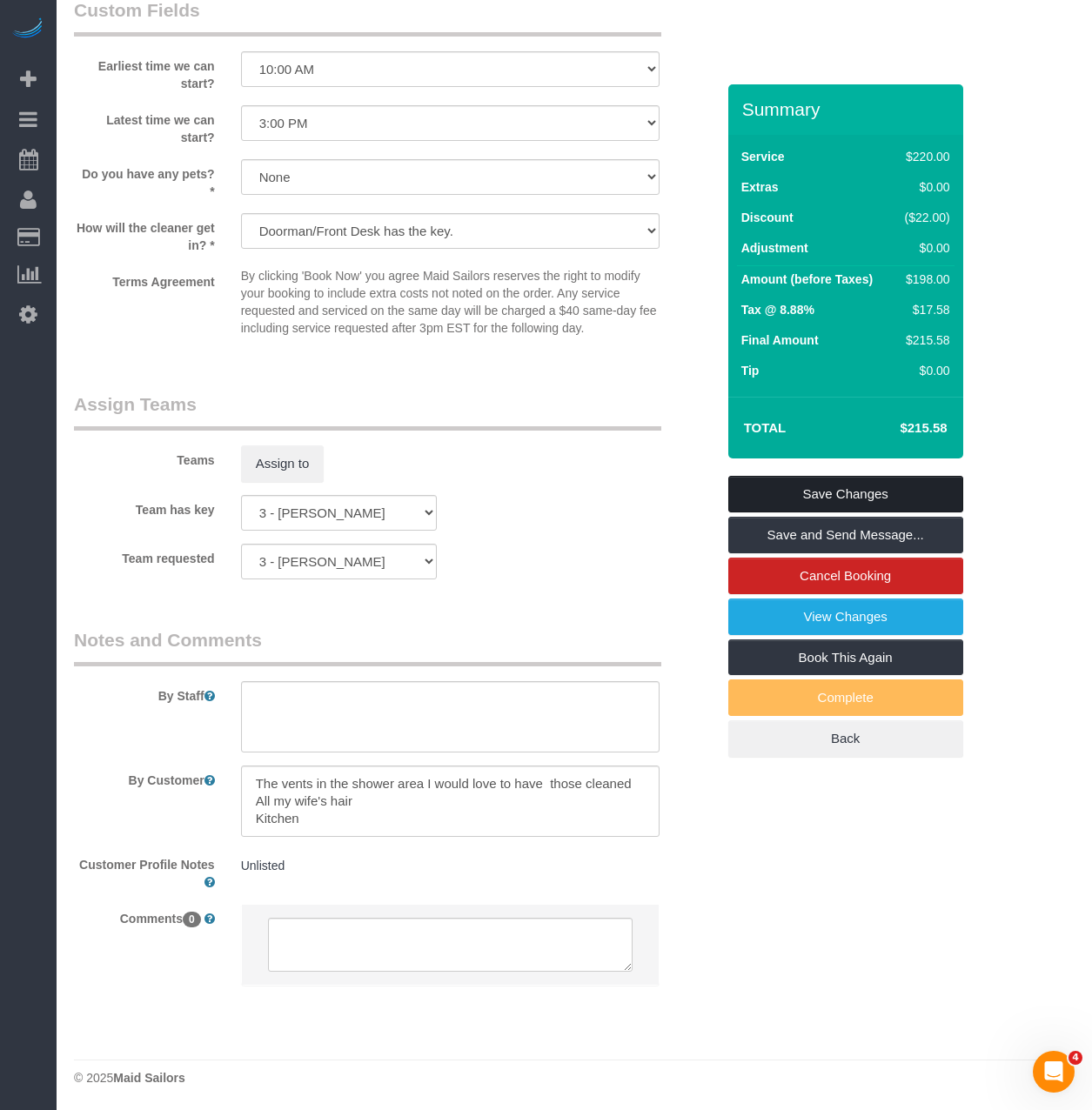
click at [814, 492] on link "Save Changes" at bounding box center [845, 494] width 235 height 37
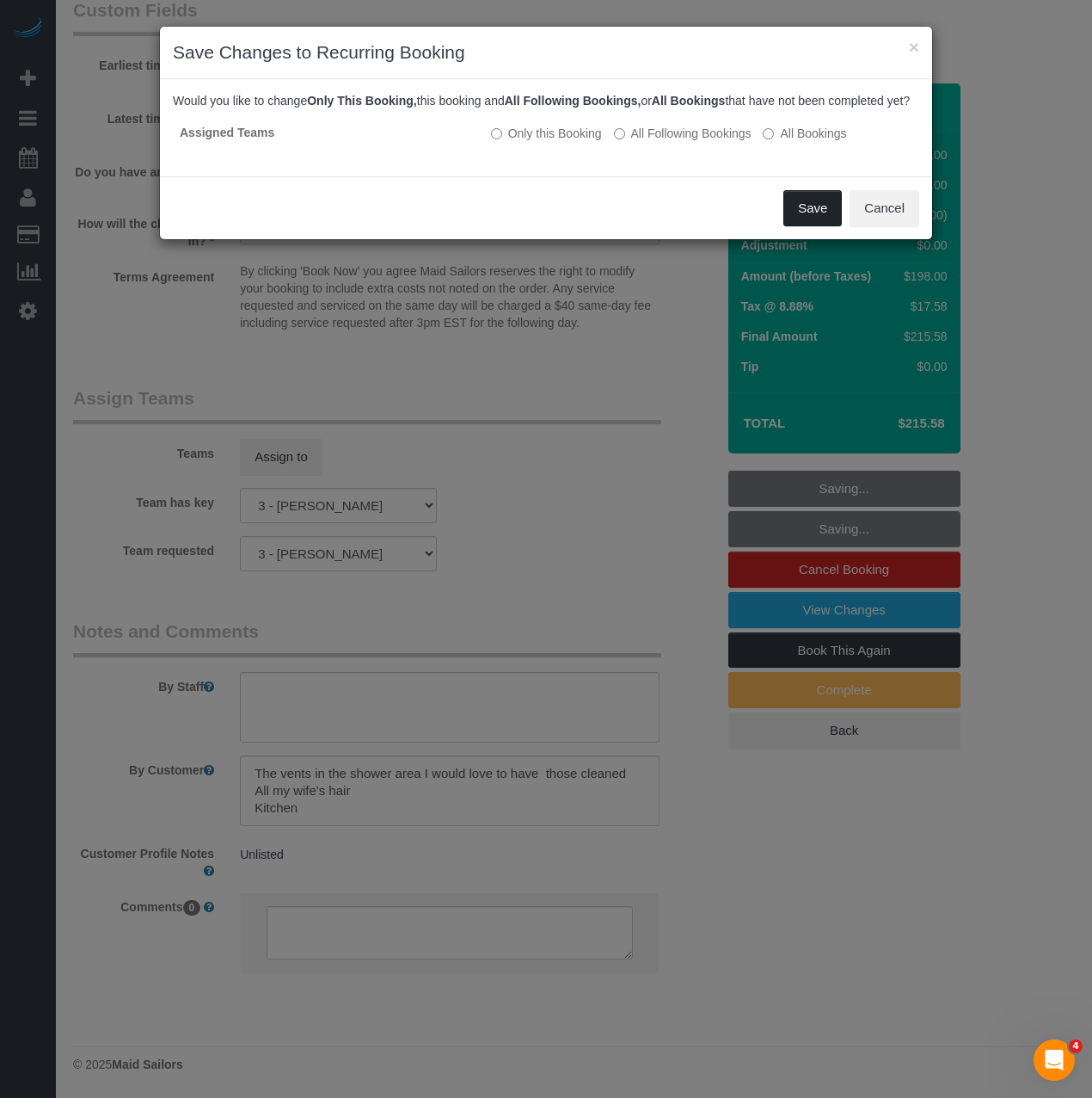
click at [809, 226] on button "Save" at bounding box center [813, 207] width 59 height 36
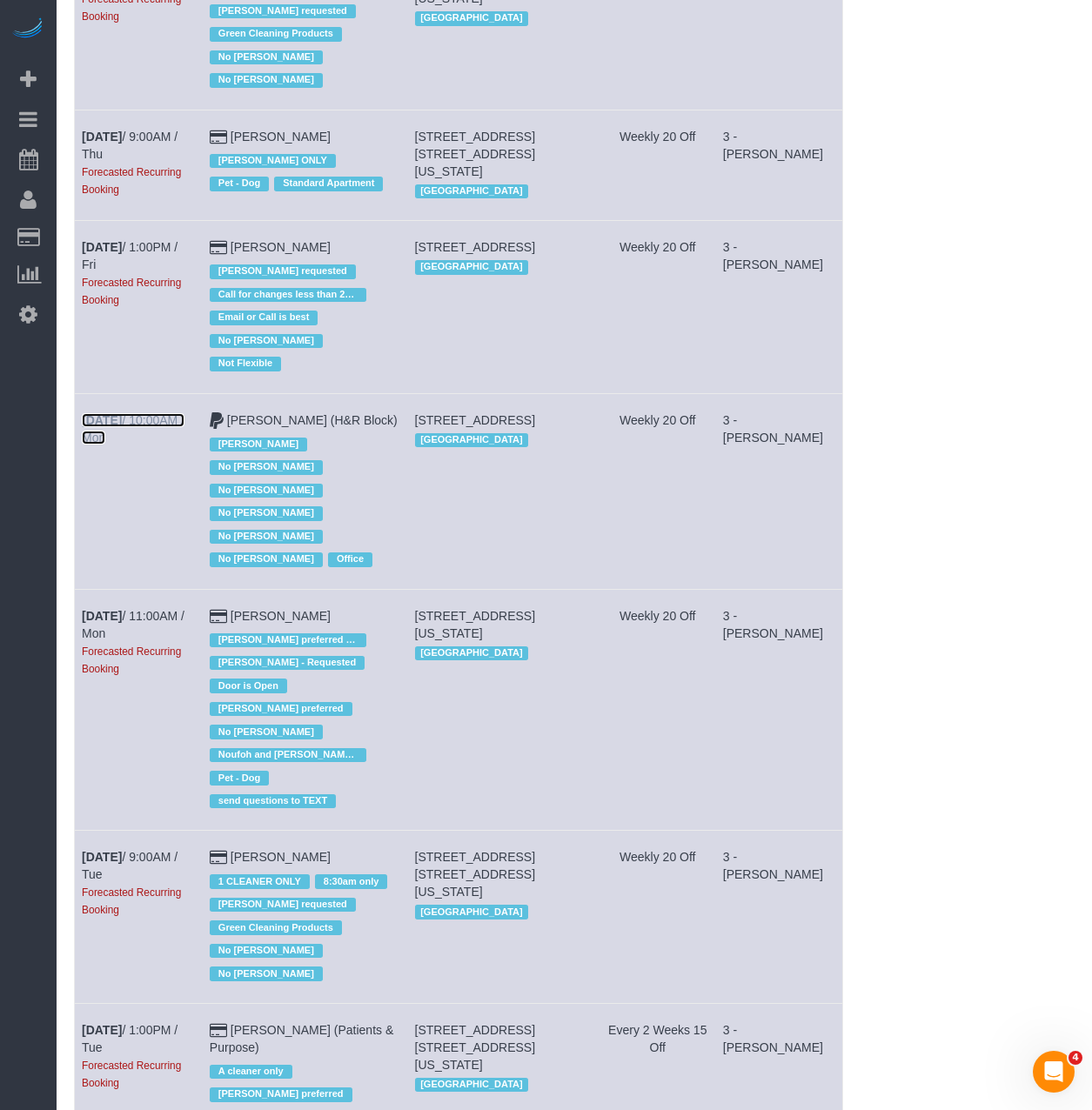
click at [95, 413] on b "Sep 15th" at bounding box center [102, 419] width 40 height 14
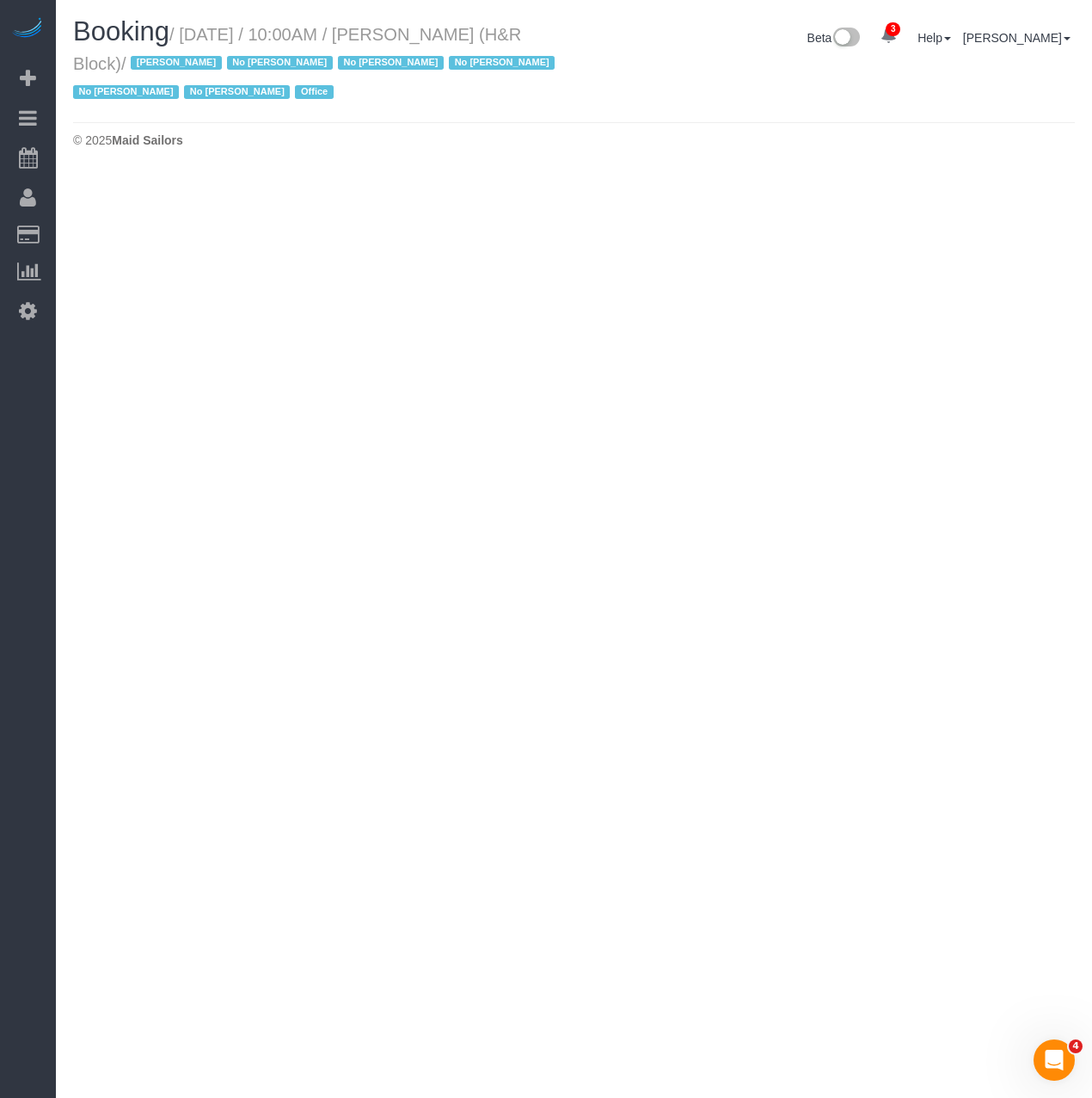
select select "NY"
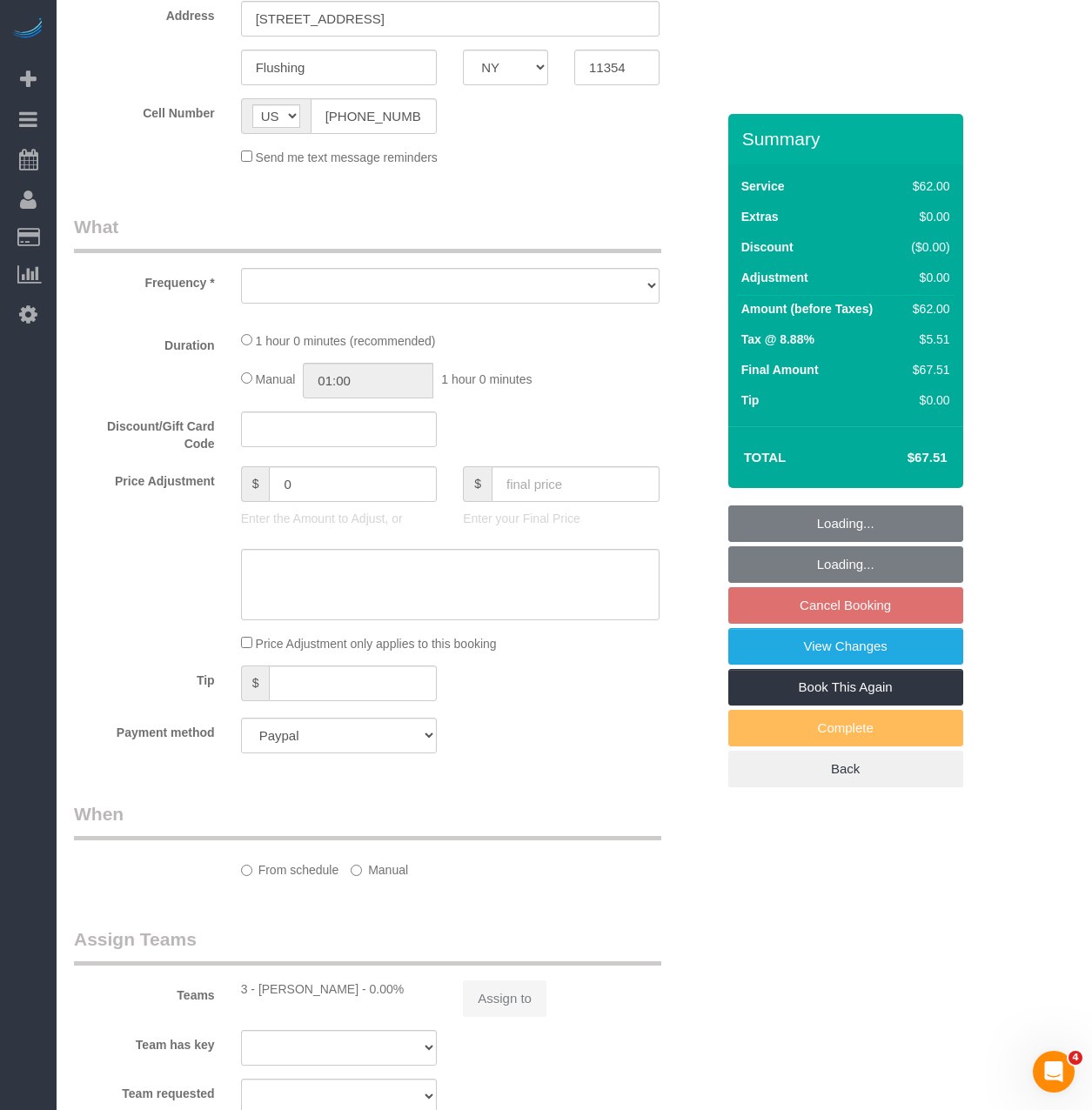
select select "number:89"
select select "number:90"
select select "number:15"
select select "number:7"
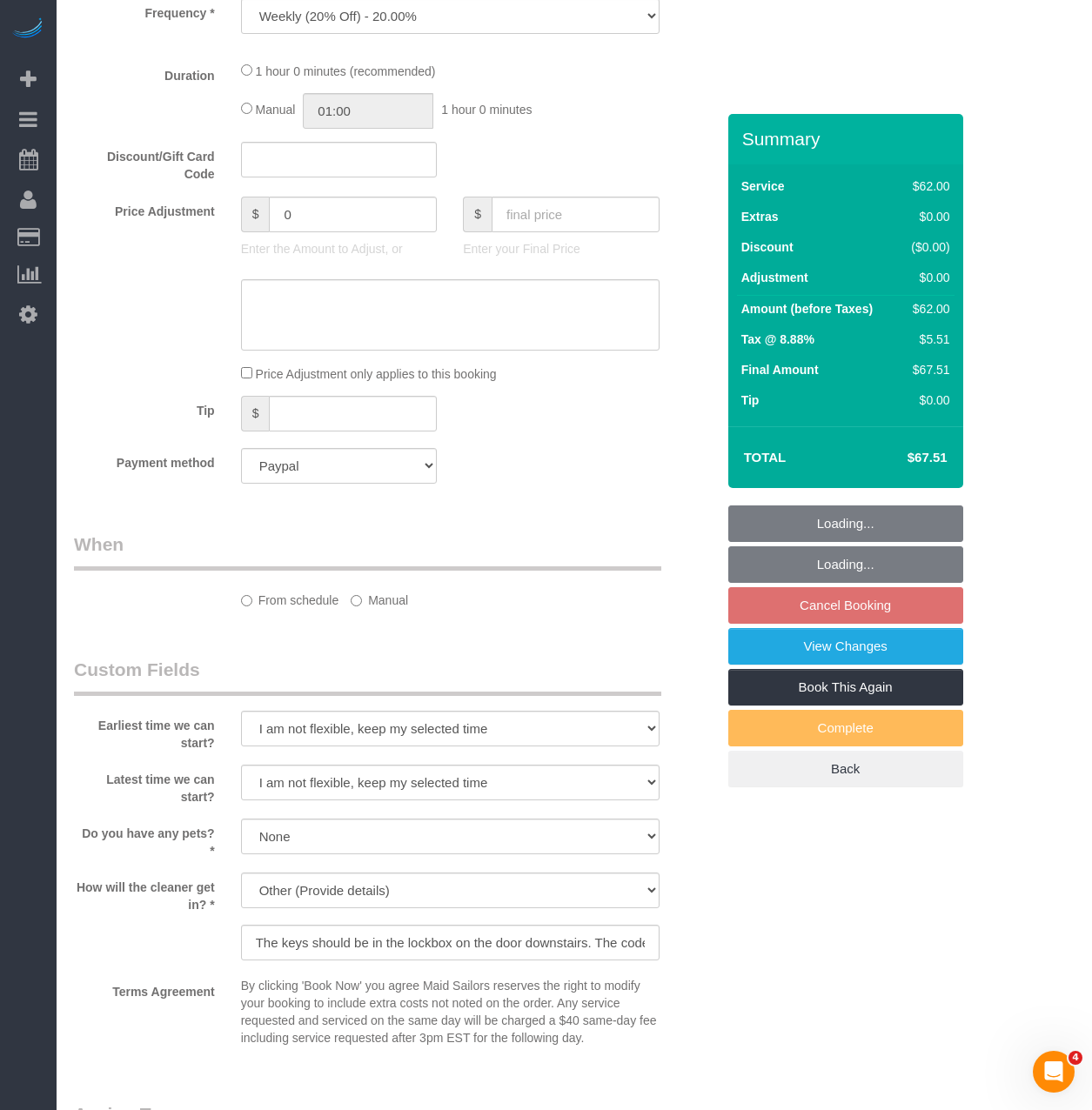
select select "object:77350"
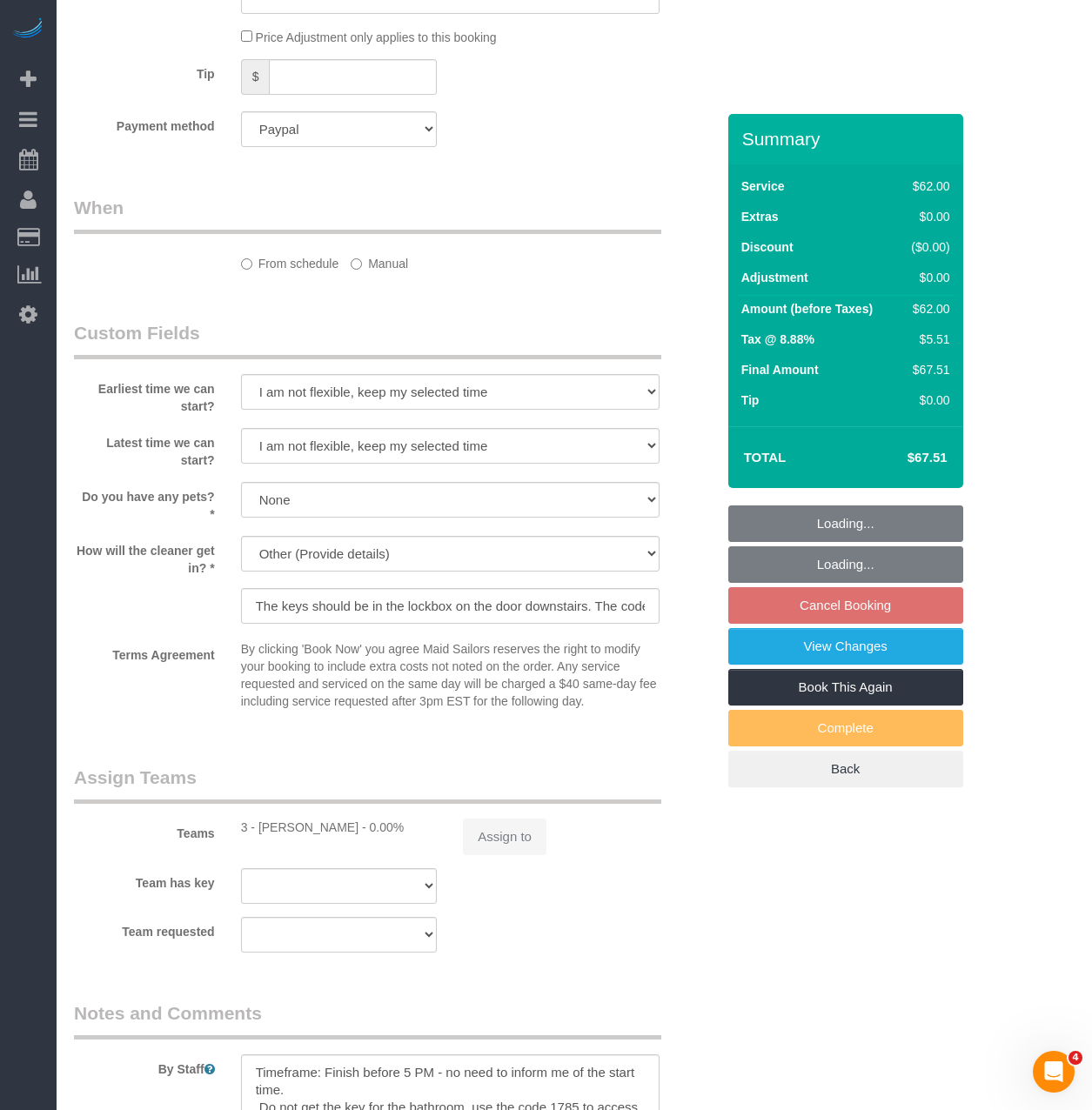
select select "spot873"
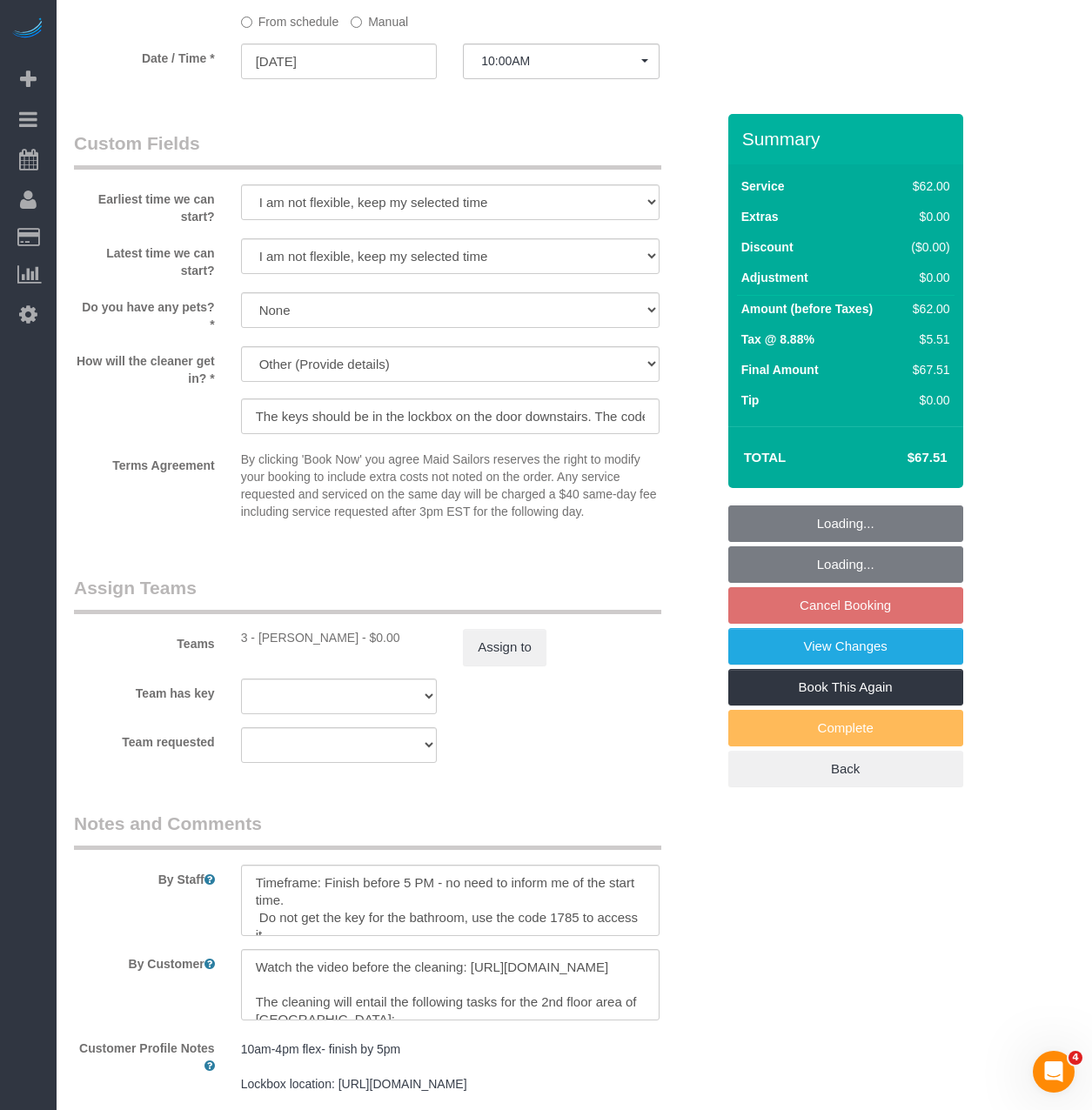
select select "object:77843"
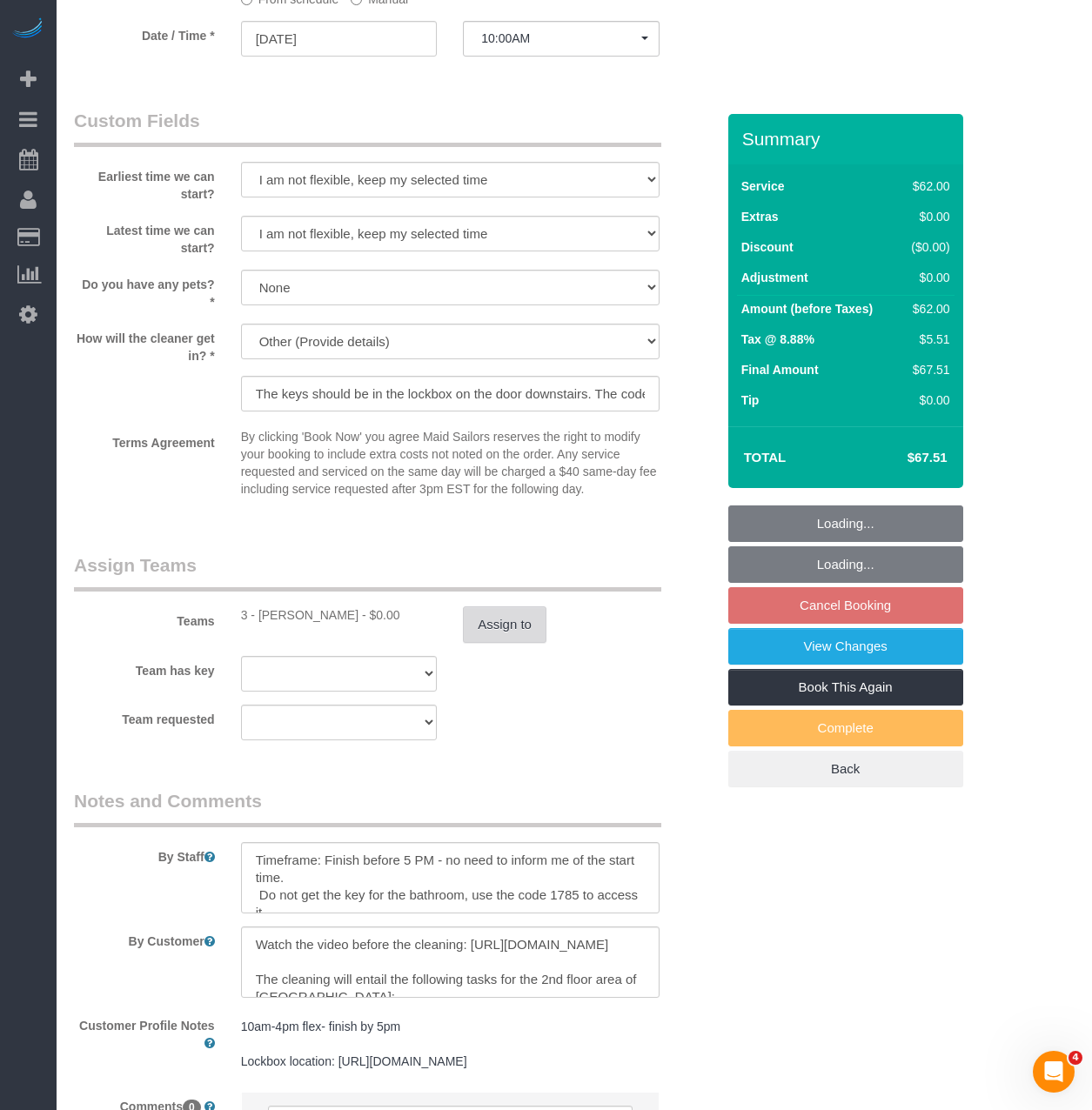
click at [498, 631] on button "Assign to" at bounding box center [504, 624] width 83 height 37
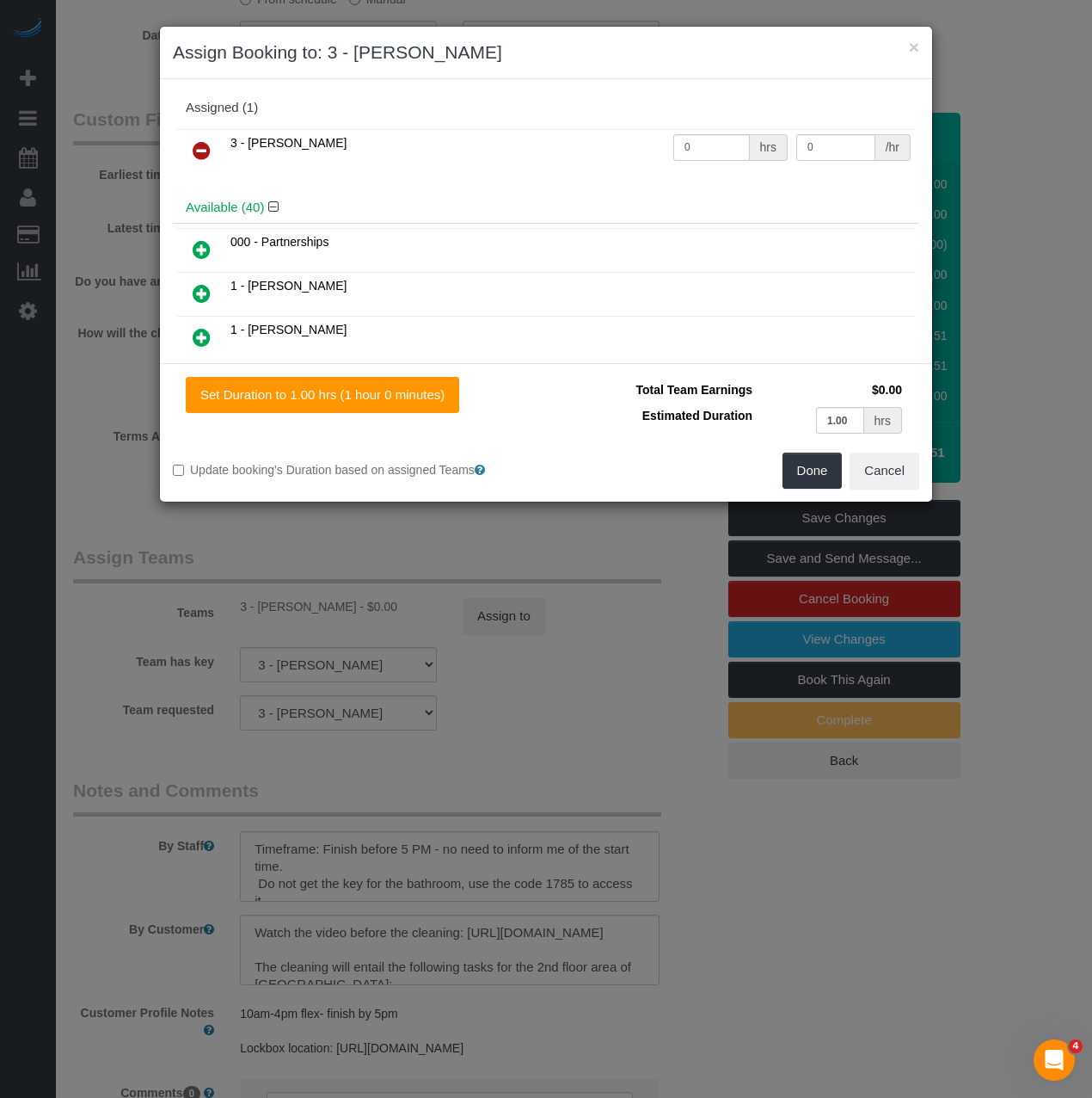
click at [198, 160] on icon at bounding box center [201, 150] width 18 height 21
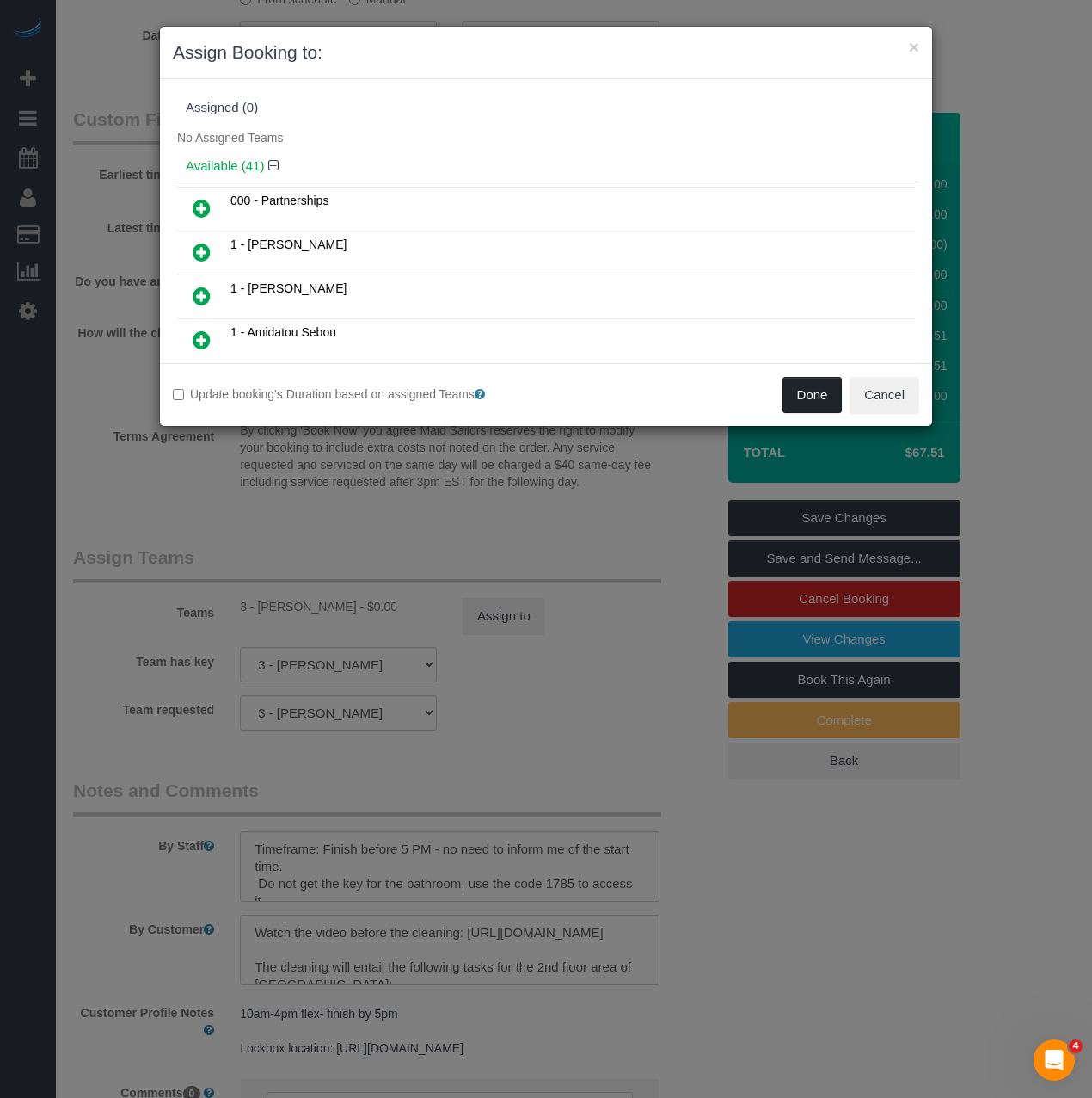
click at [830, 378] on button "Done" at bounding box center [813, 394] width 60 height 36
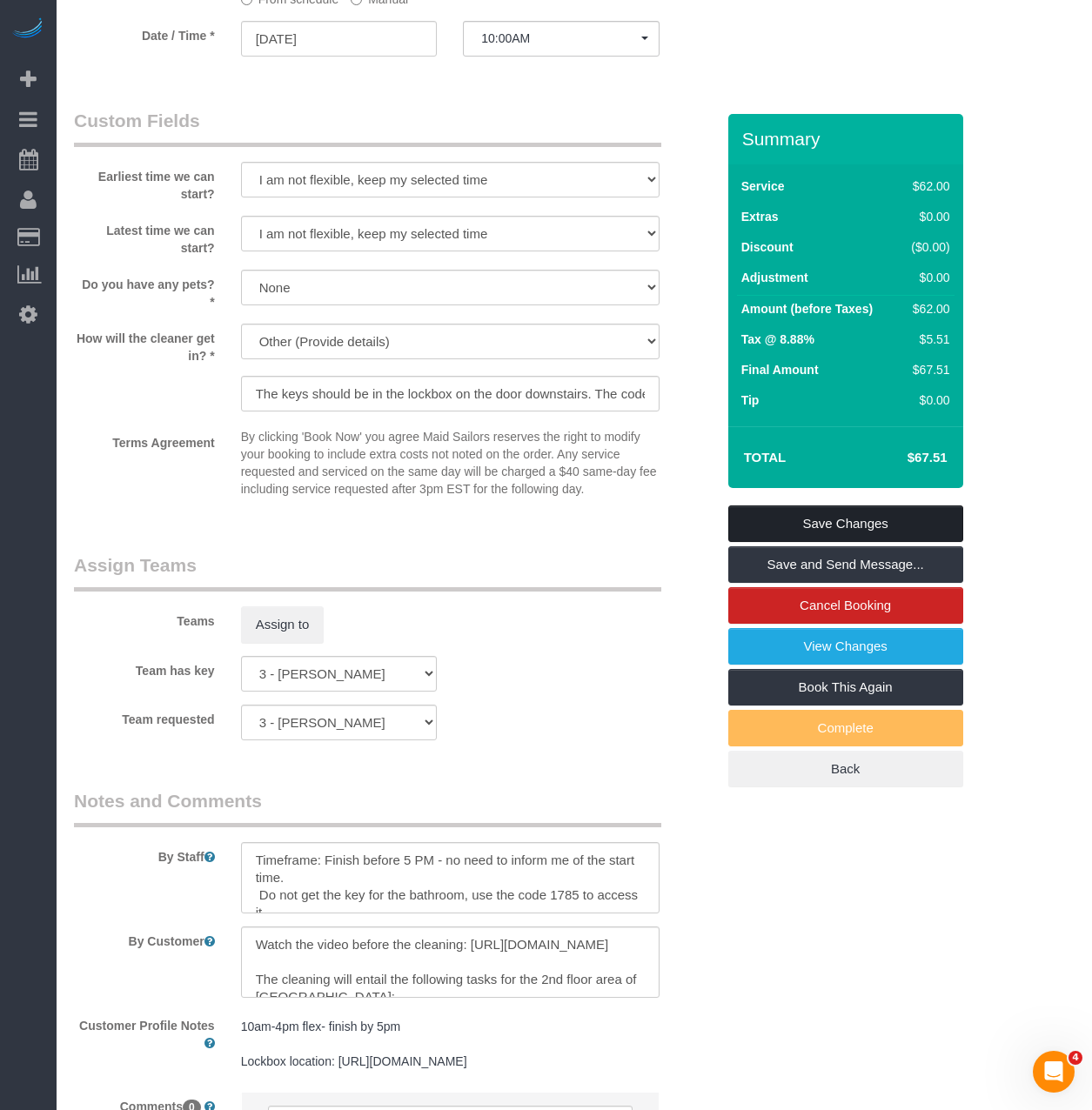
click at [797, 529] on link "Save Changes" at bounding box center [845, 523] width 235 height 37
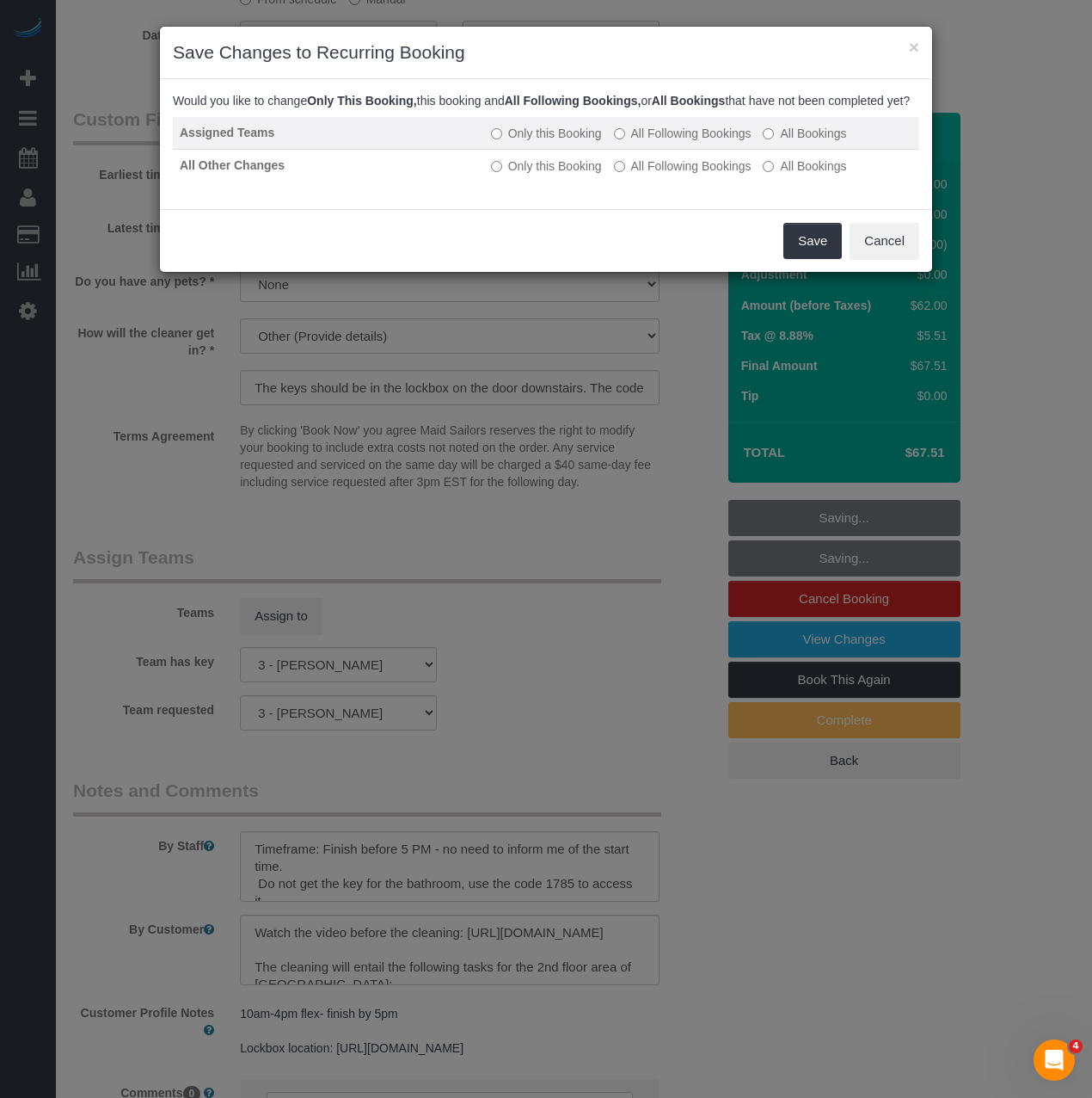
click at [625, 150] on td "Only this Booking All Following Bookings All Bookings" at bounding box center [702, 133] width 435 height 33
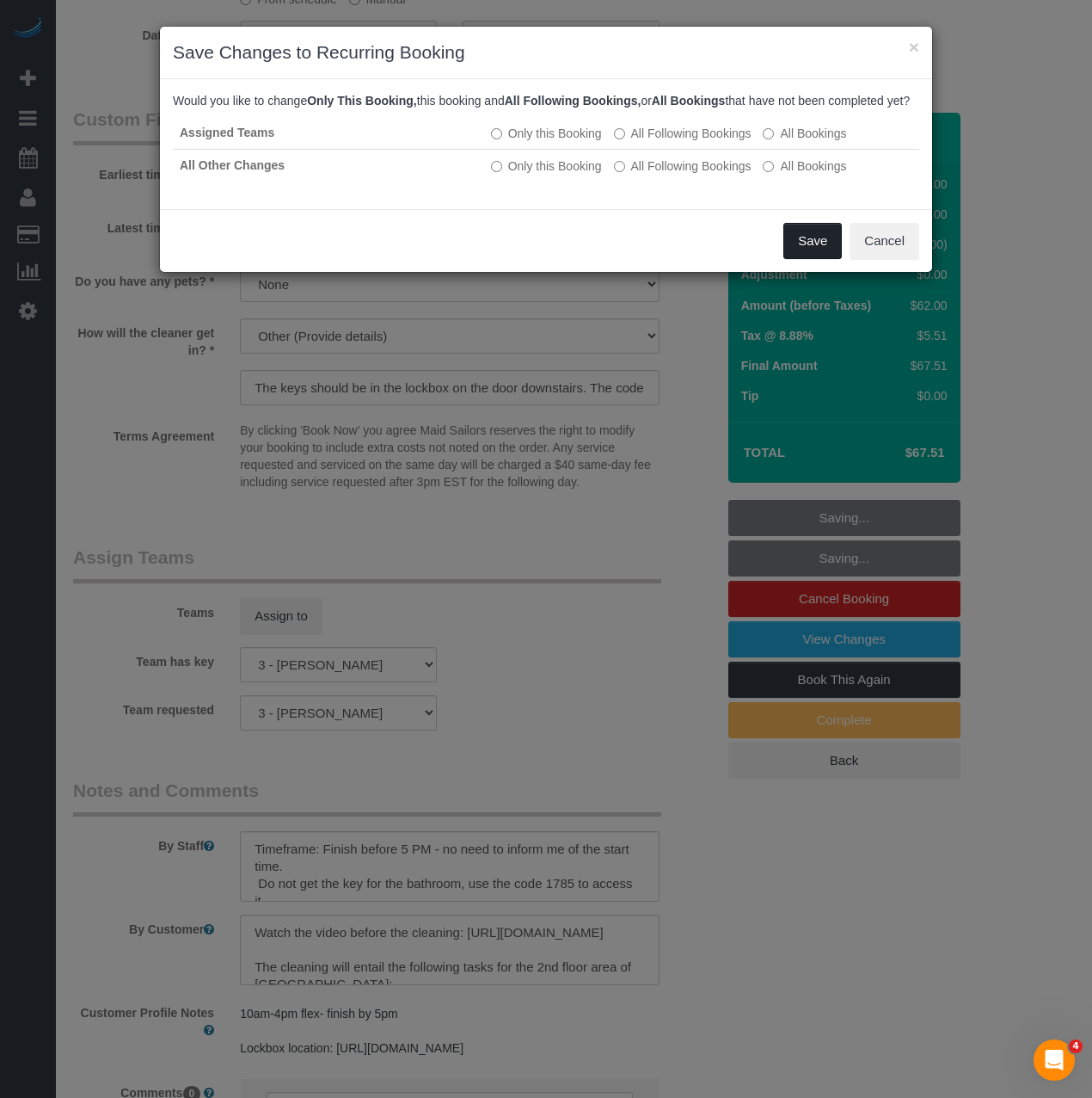
click at [804, 255] on button "Save" at bounding box center [813, 240] width 59 height 36
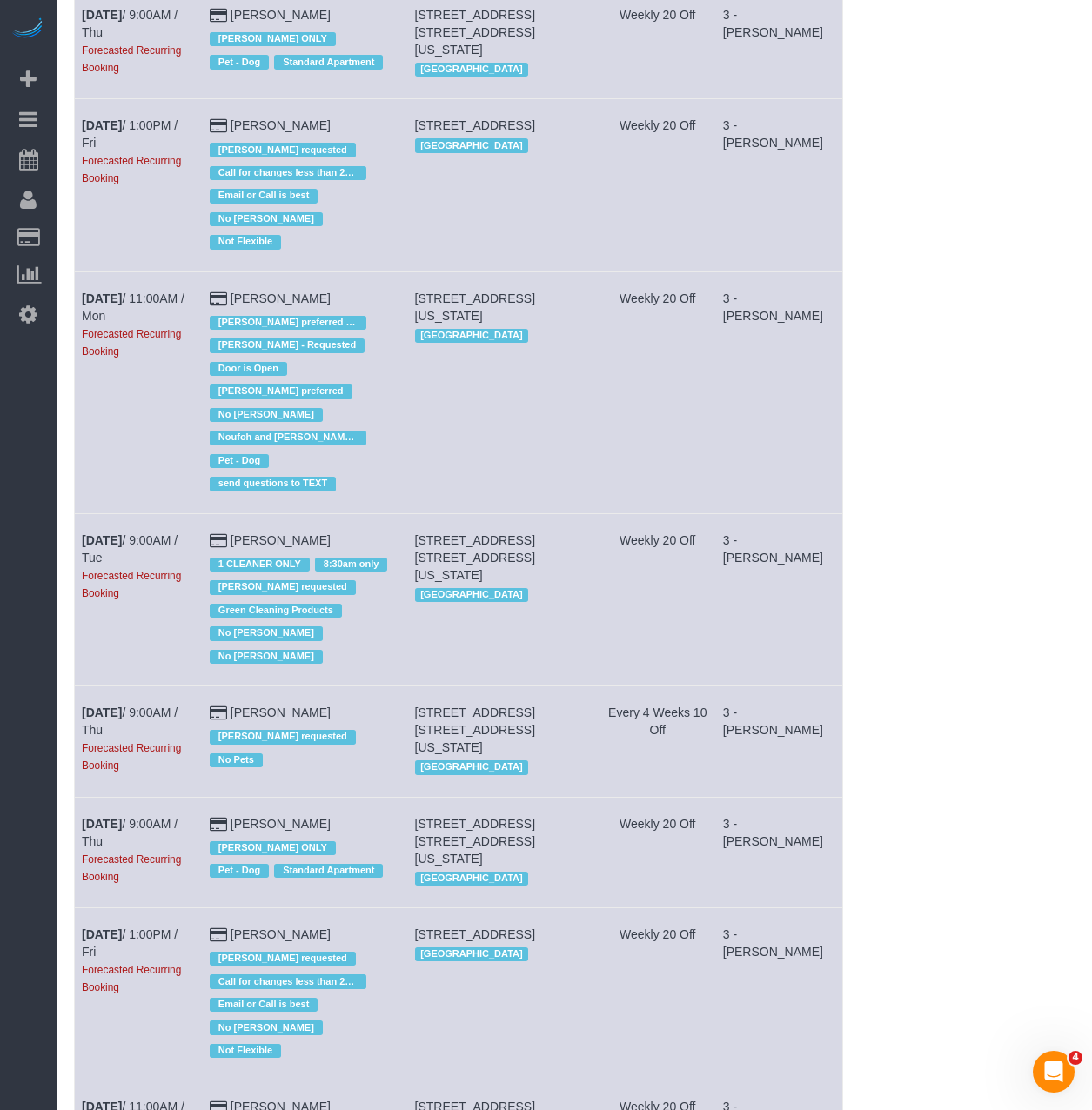
drag, startPoint x: 77, startPoint y: 526, endPoint x: 175, endPoint y: 733, distance: 229.0
click at [362, 687] on tr "Sep 25th / 9:00AM / Thu Forecasted Recurring Booking Adriana Brown Ana Araujo r…" at bounding box center [458, 742] width 768 height 111
copy tr "Sep 25th / 9:00AM / Thu Forecasted Recurring Booking Adriana Brown"
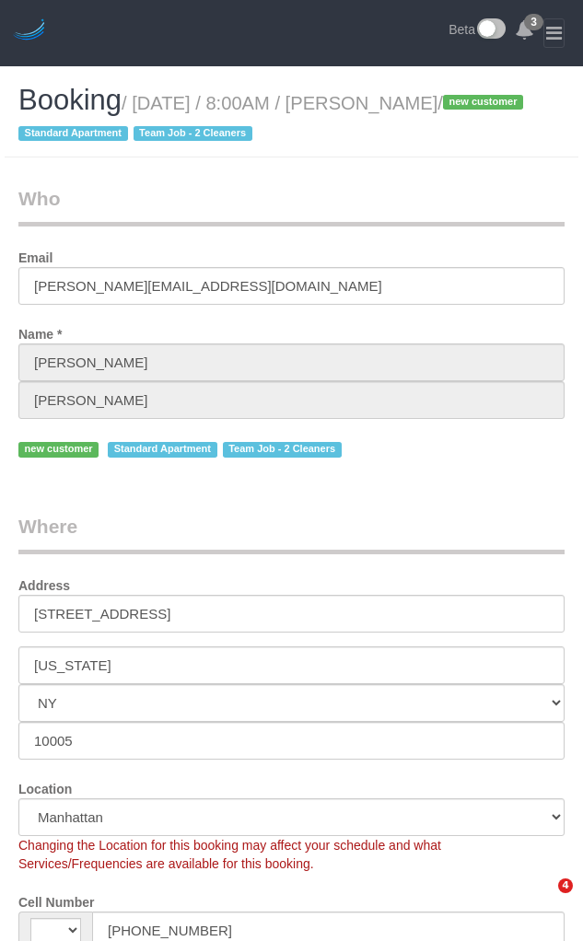
select select "NY"
select select "object:555"
select select "string:stripe-pm_1Rzh5L4VGloSiKo7RAbMbN3i"
select select "1"
select select "number:56"
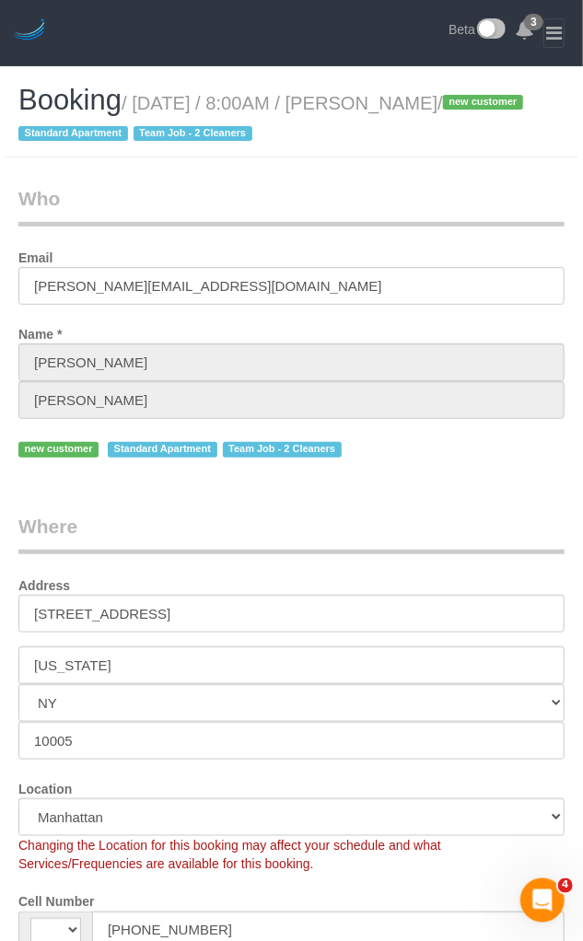
select select "number:71"
select select "number:15"
select select "number:5"
select select "object:909"
select select "string:US"
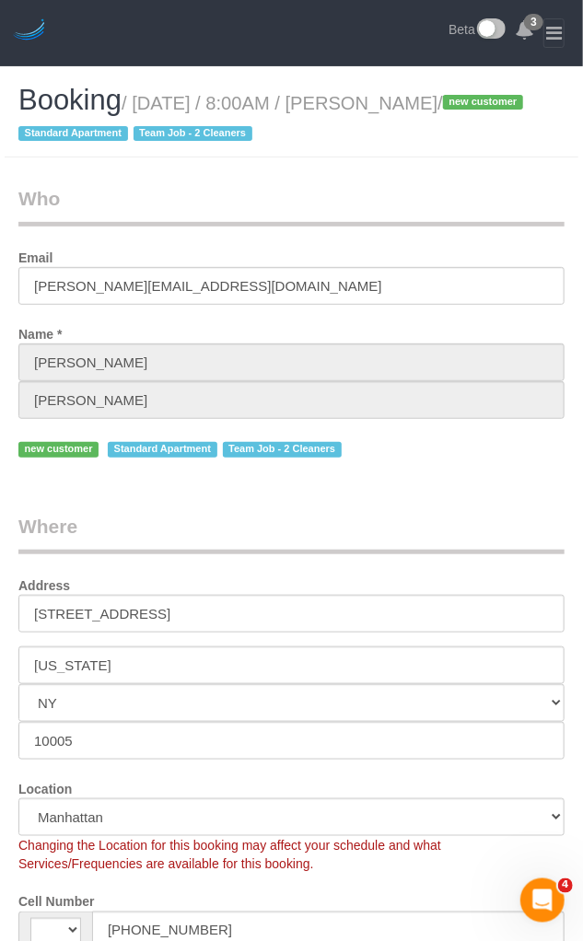
select select "spot1"
select select "1"
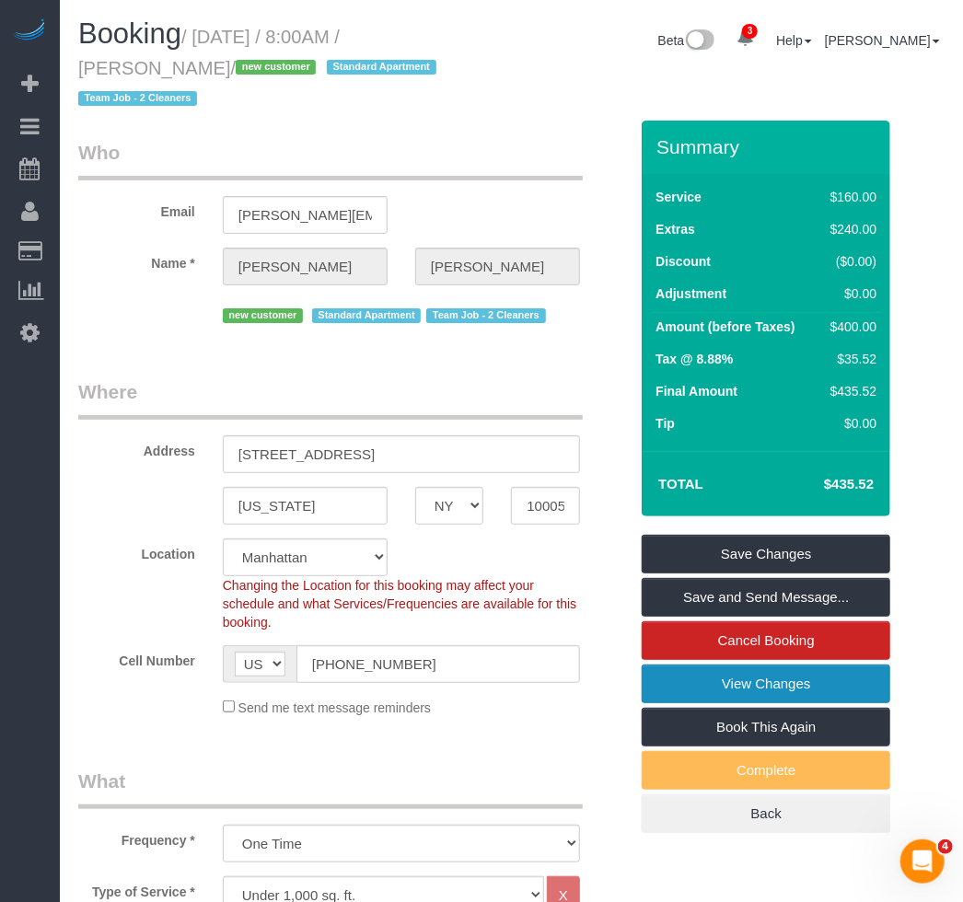
click at [582, 684] on link "View Changes" at bounding box center [766, 684] width 249 height 39
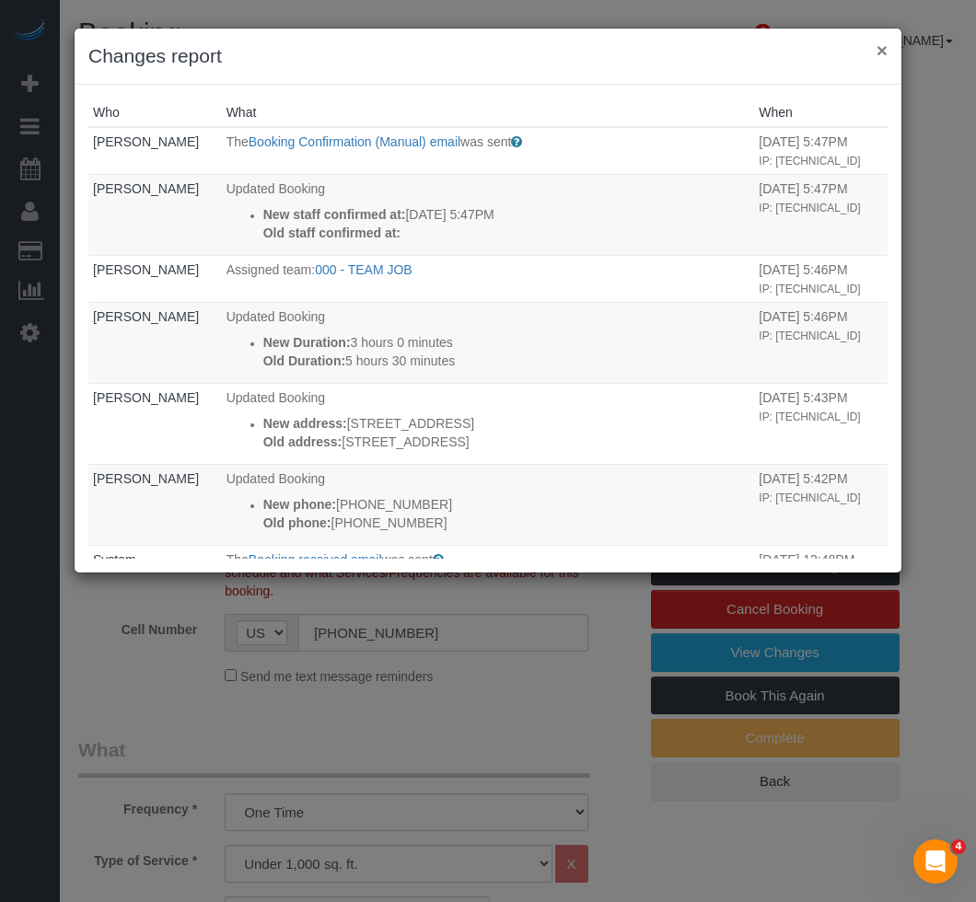
click at [582, 44] on button "×" at bounding box center [882, 50] width 11 height 19
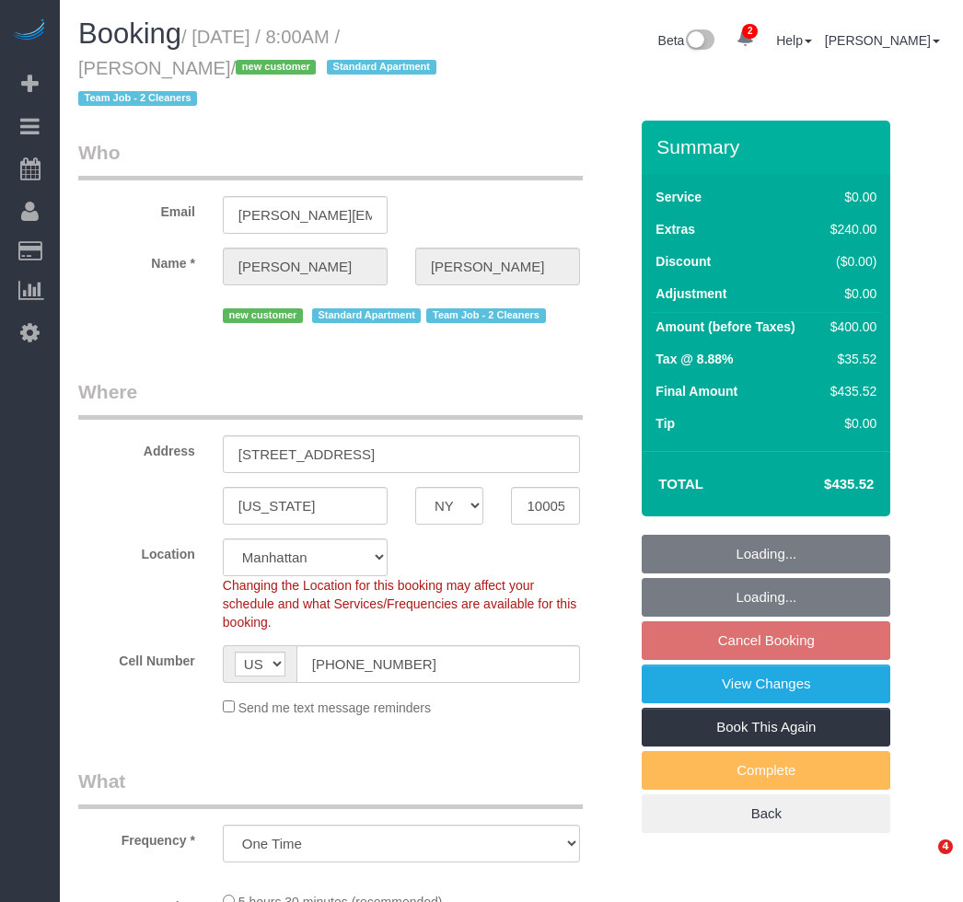
select select "NY"
select select "number:56"
select select "number:71"
select select "number:15"
select select "number:5"
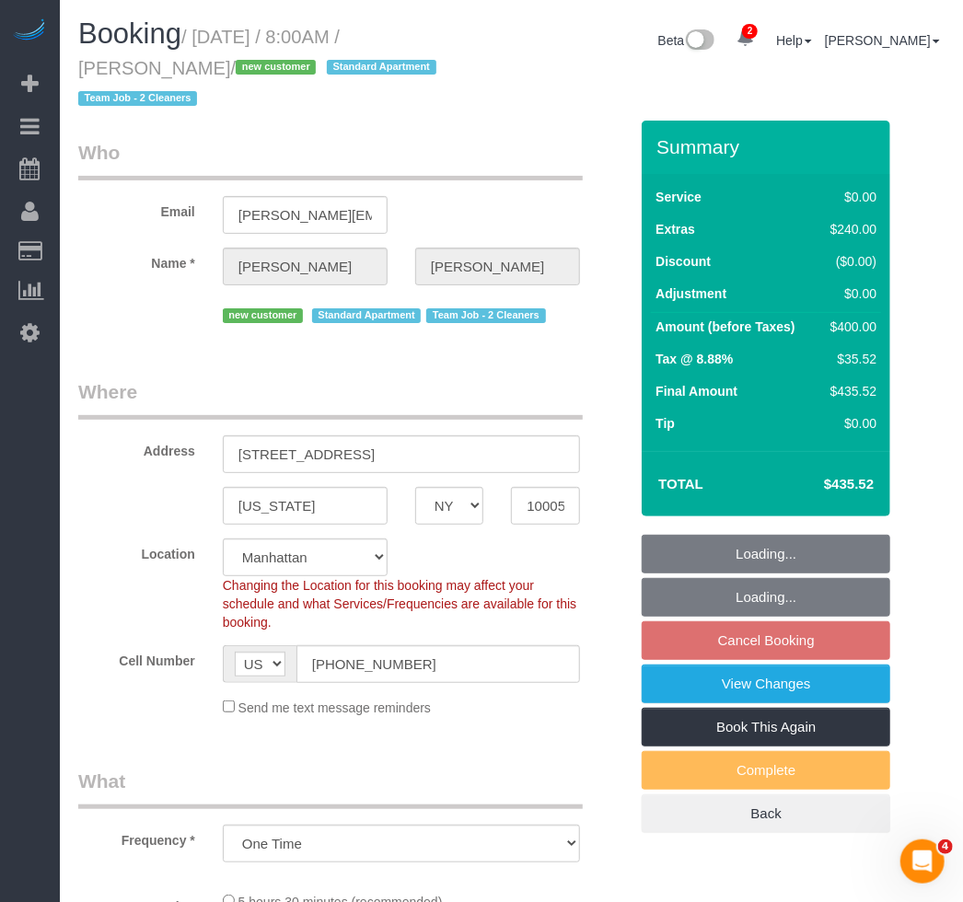
select select "object:900"
select select "string:stripe-pm_1Rzh5L4VGloSiKo7RAbMbN3i"
select select "1"
select select "spot1"
select select "1"
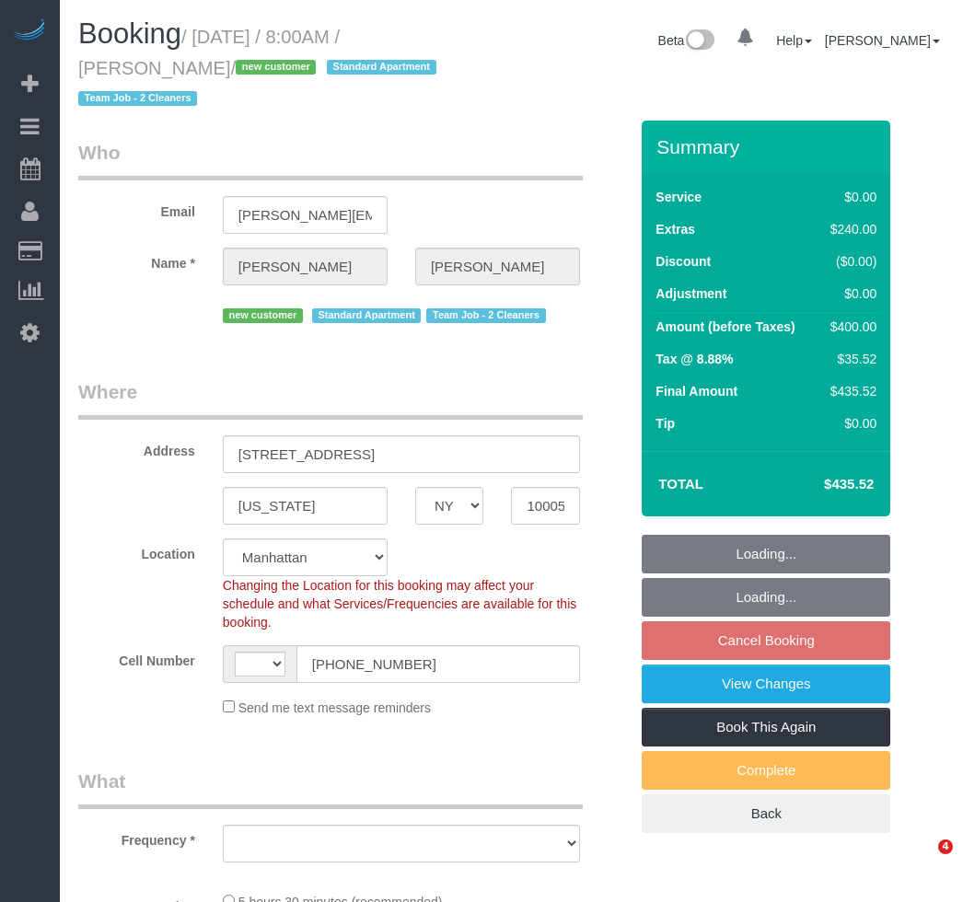
select select "NY"
select select "object:401"
select select "string:stripe-pm_1Rzh5L4VGloSiKo7RAbMbN3i"
select select "number:56"
select select "number:71"
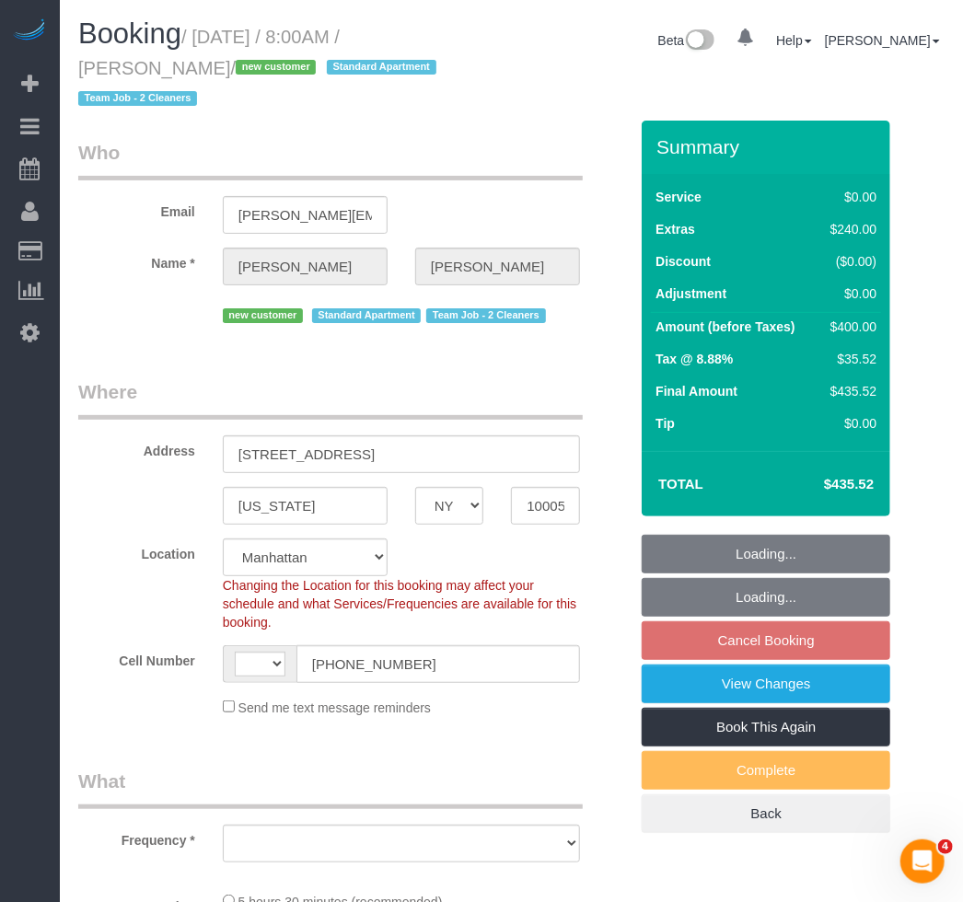
select select "number:15"
select select "number:5"
select select "object:550"
select select "string:US"
select select "spot1"
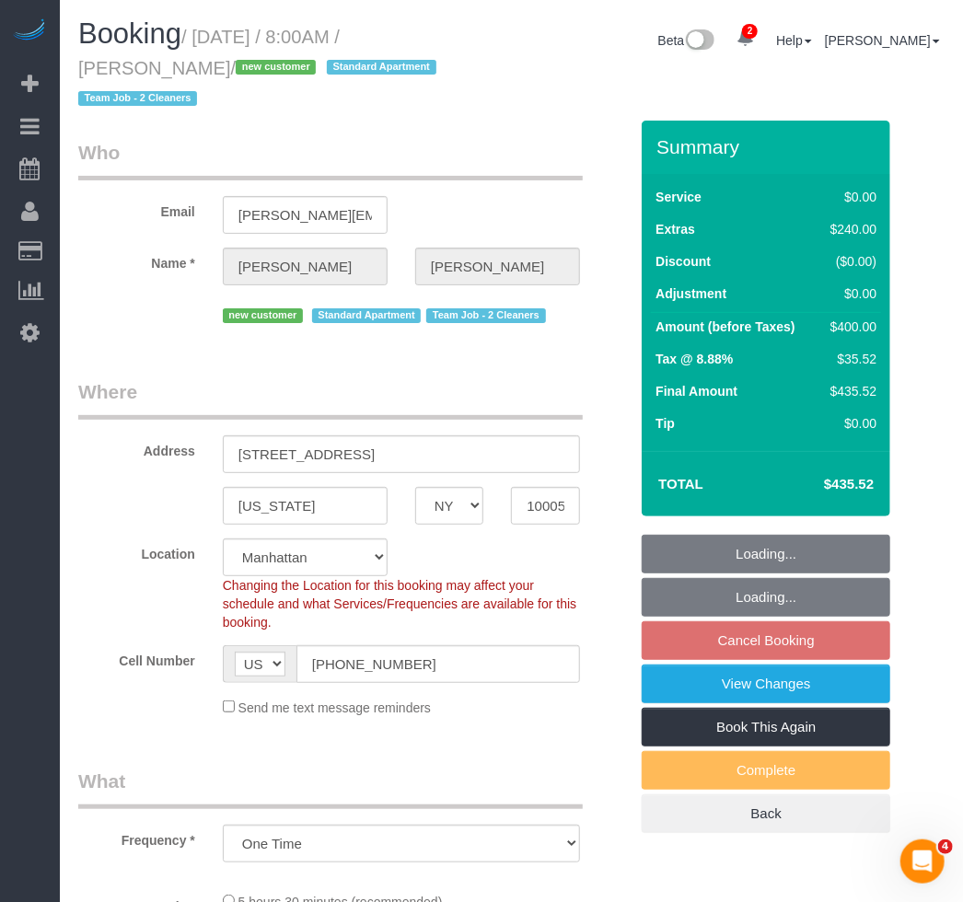
select select "1"
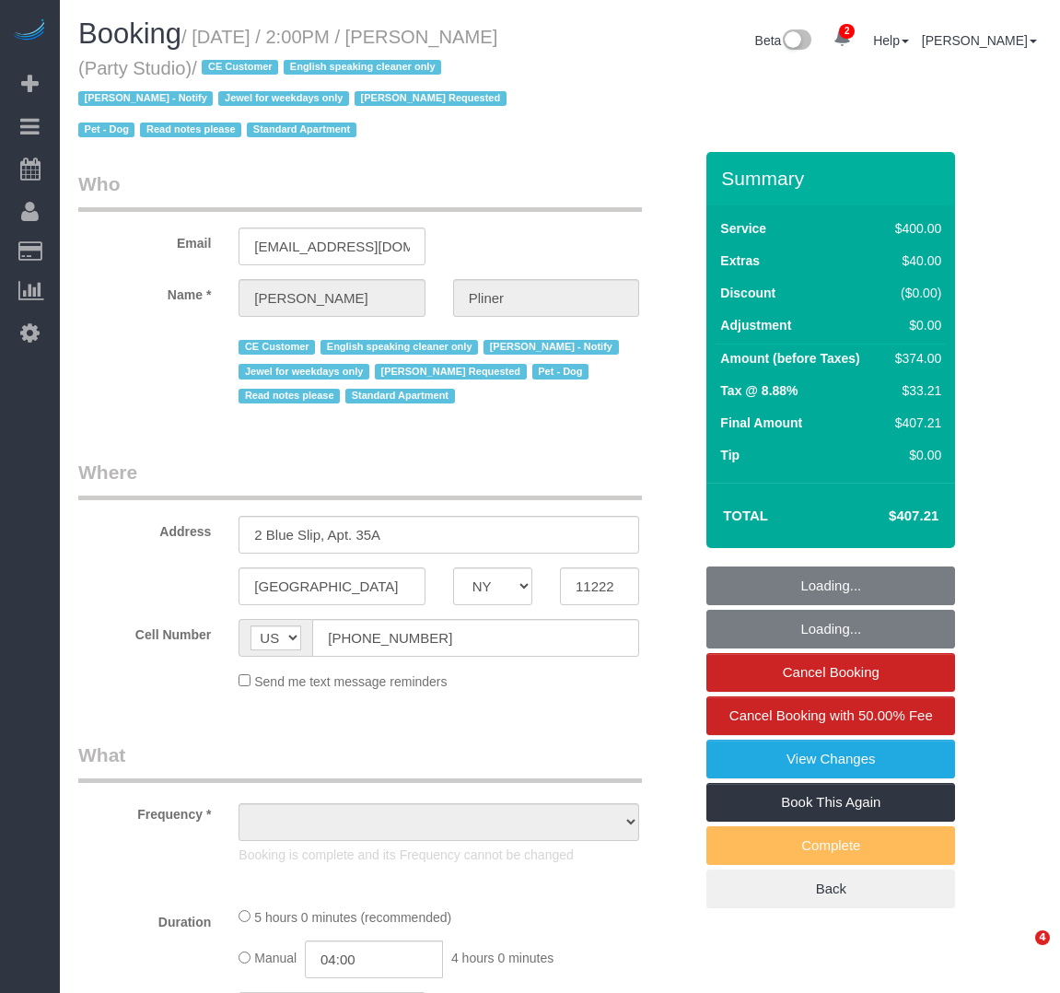
select select "NY"
select select "number:89"
select select "number:90"
select select "number:13"
select select "number:7"
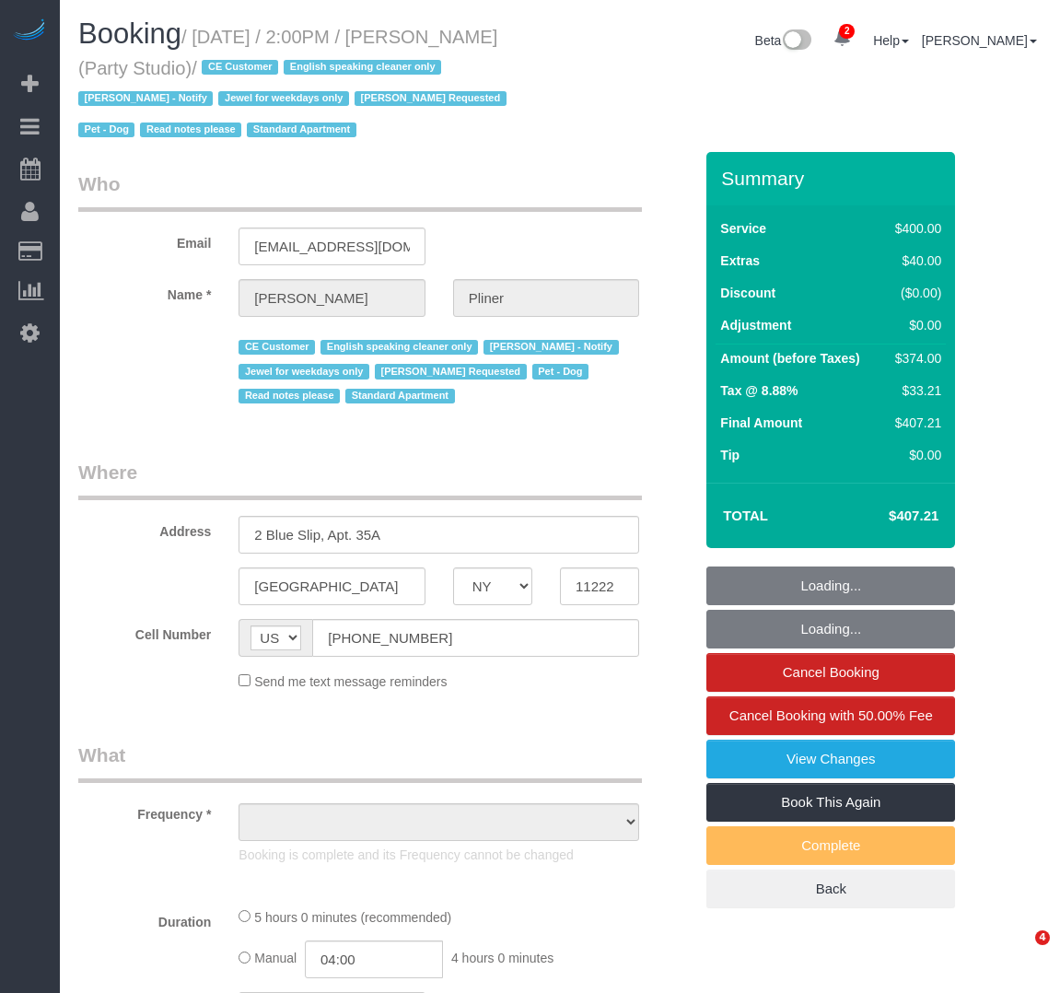
select select "300"
select select "spot1"
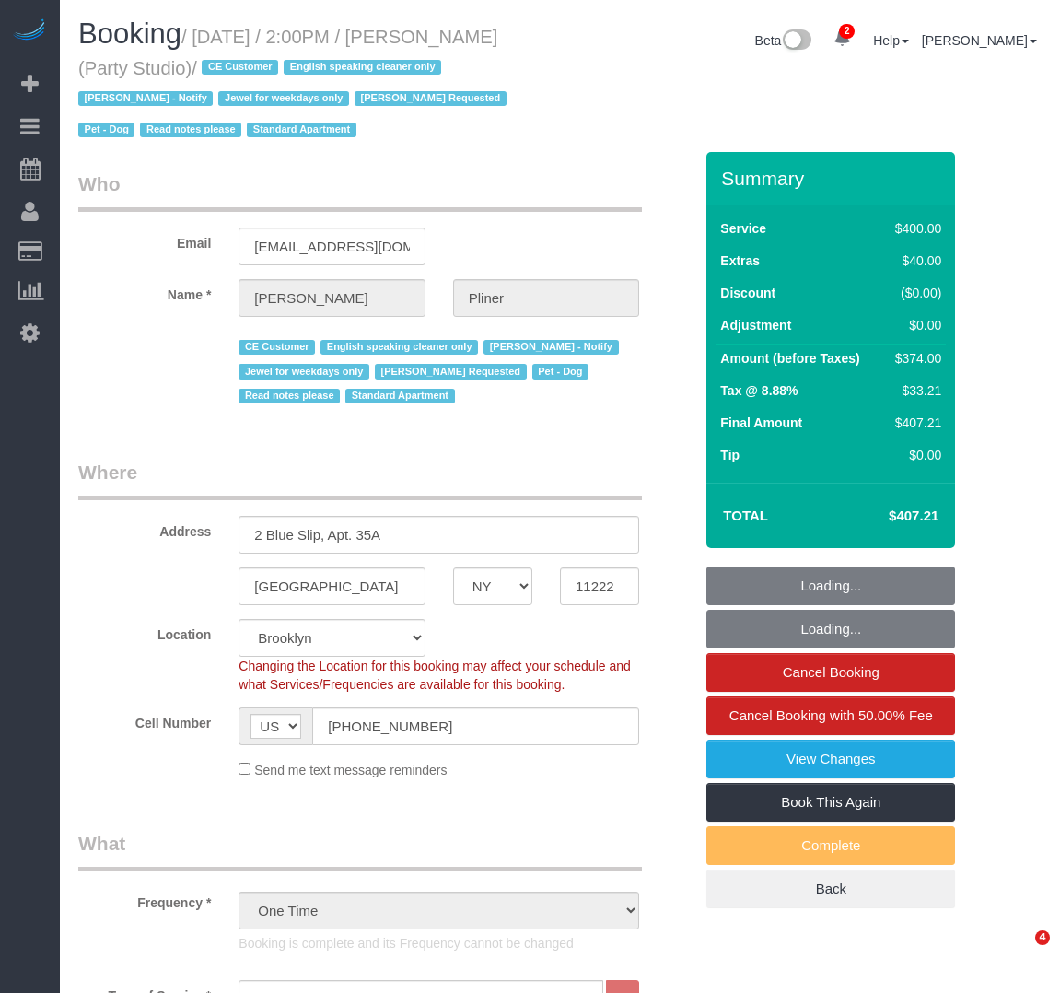
select select "object:1351"
select select "string:stripe-pm_1Ra3TY4VGloSiKo7j3jCiqJ4"
select select "object:1355"
drag, startPoint x: 551, startPoint y: 195, endPoint x: 545, endPoint y: 204, distance: 10.7
click at [551, 195] on legend "Who" at bounding box center [360, 190] width 564 height 41
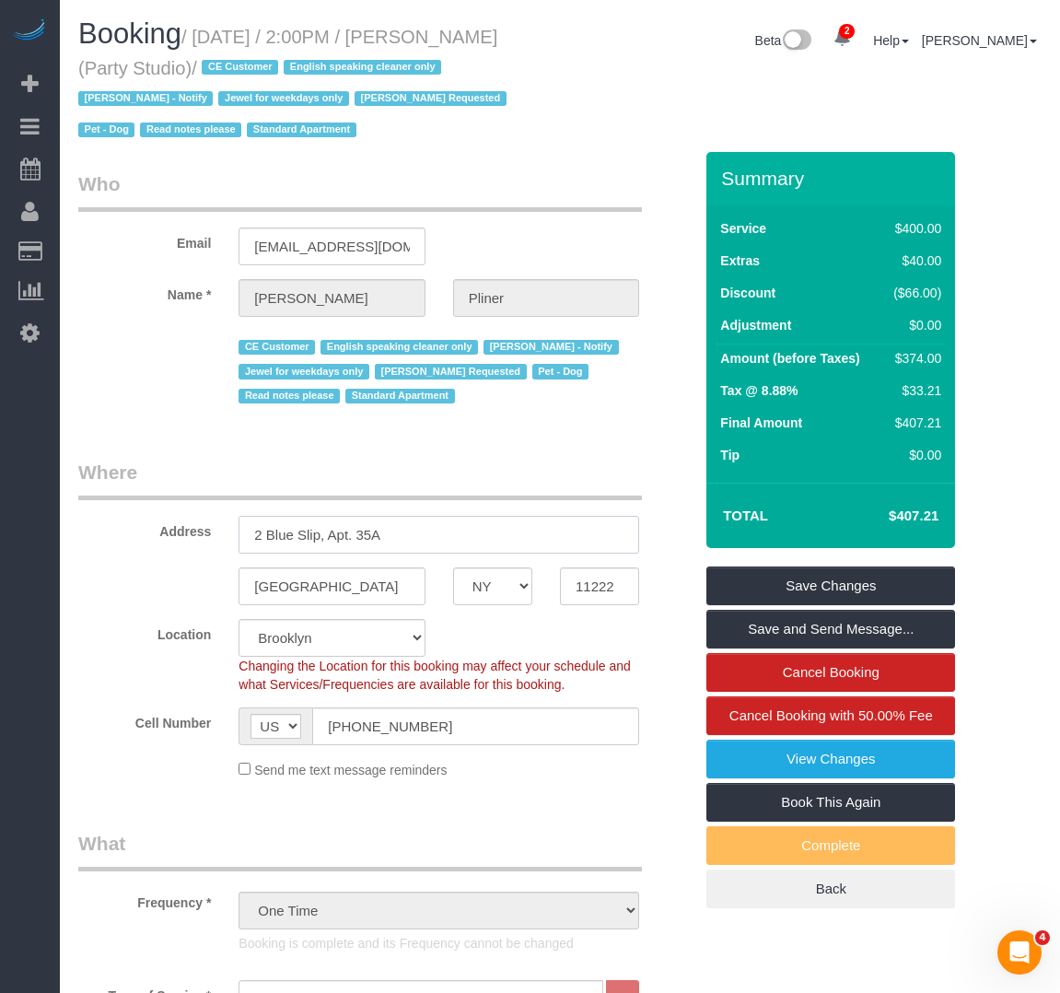
drag, startPoint x: 403, startPoint y: 541, endPoint x: -60, endPoint y: 513, distance: 464.0
click at [0, 513] on html "2 Beta Your Notifications You have 0 alerts × You have 3 to charge for 08/22/20…" at bounding box center [530, 496] width 1060 height 993
drag, startPoint x: 489, startPoint y: 225, endPoint x: 401, endPoint y: 363, distance: 164.0
click at [489, 225] on div "Email jessepliner@me.com" at bounding box center [385, 217] width 642 height 95
click at [339, 524] on input "2 Blue Slip, Apt. 35A" at bounding box center [438, 535] width 401 height 38
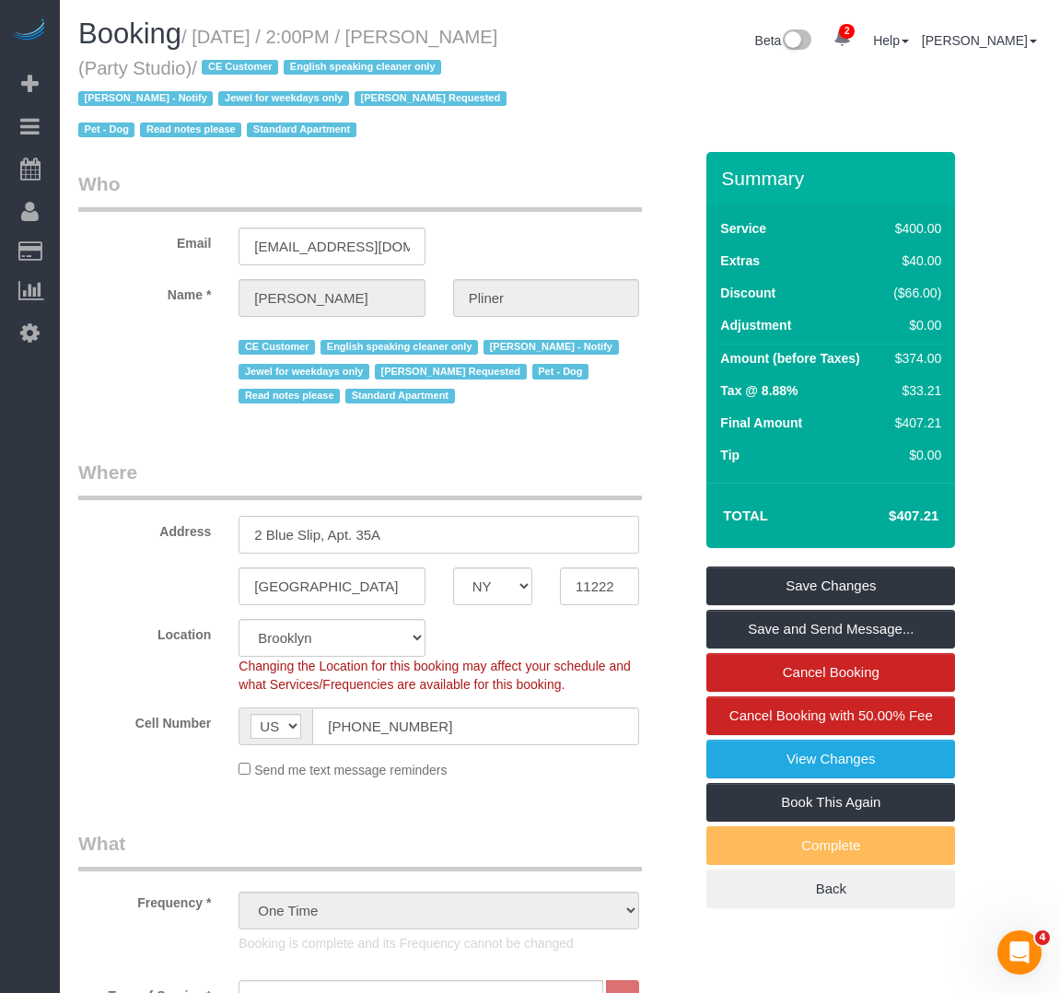
paste input "567 Flushing Avenue, Apt. 506, Brooklyn, NY 11206"
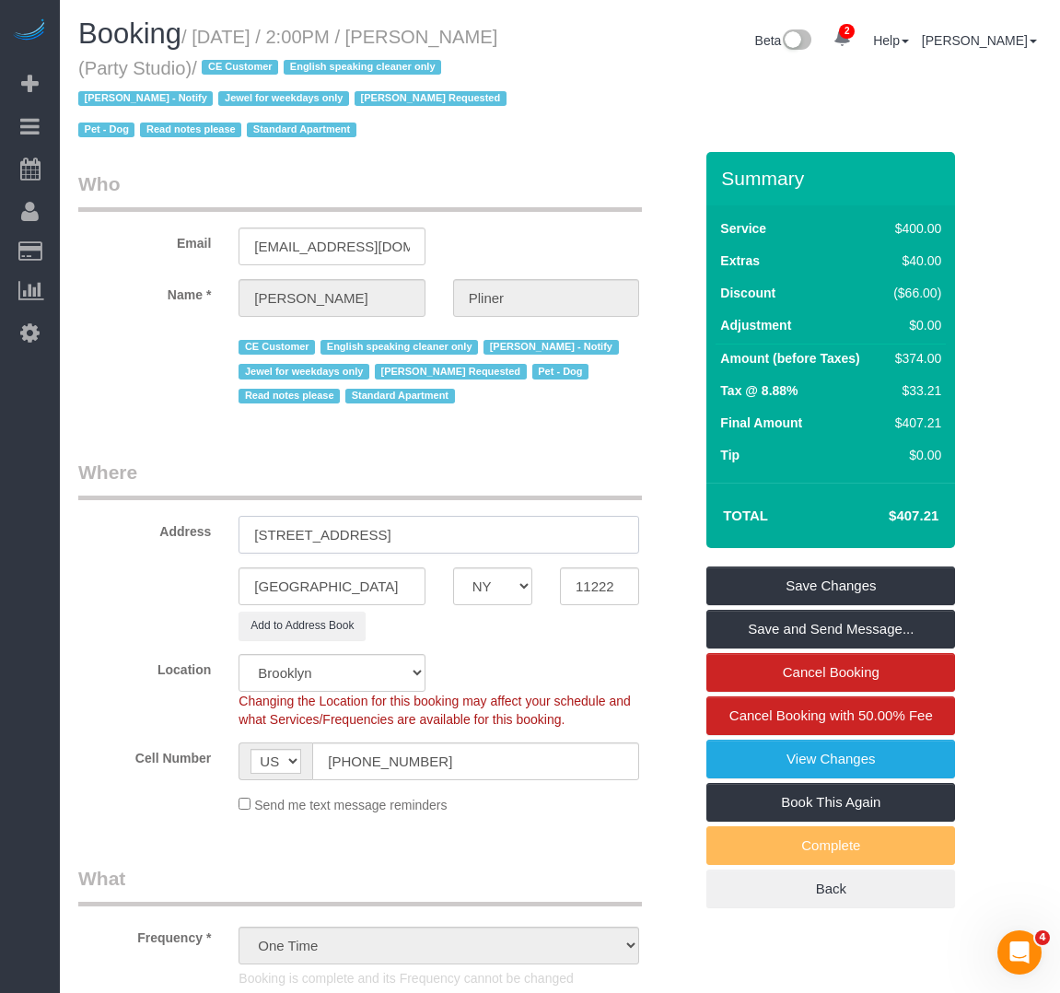
click at [456, 542] on input "567 Flushing Avenue, Apt. 506, Brooklyn, NY 11206" at bounding box center [438, 535] width 401 height 38
click at [534, 533] on input "567 Flushing Avenue, Apt. 506, Brooklyn, NY 11206" at bounding box center [438, 535] width 401 height 38
click at [547, 532] on input "567 Flushing Avenue, Apt. 506, Brooklyn, NY 11206" at bounding box center [438, 535] width 401 height 38
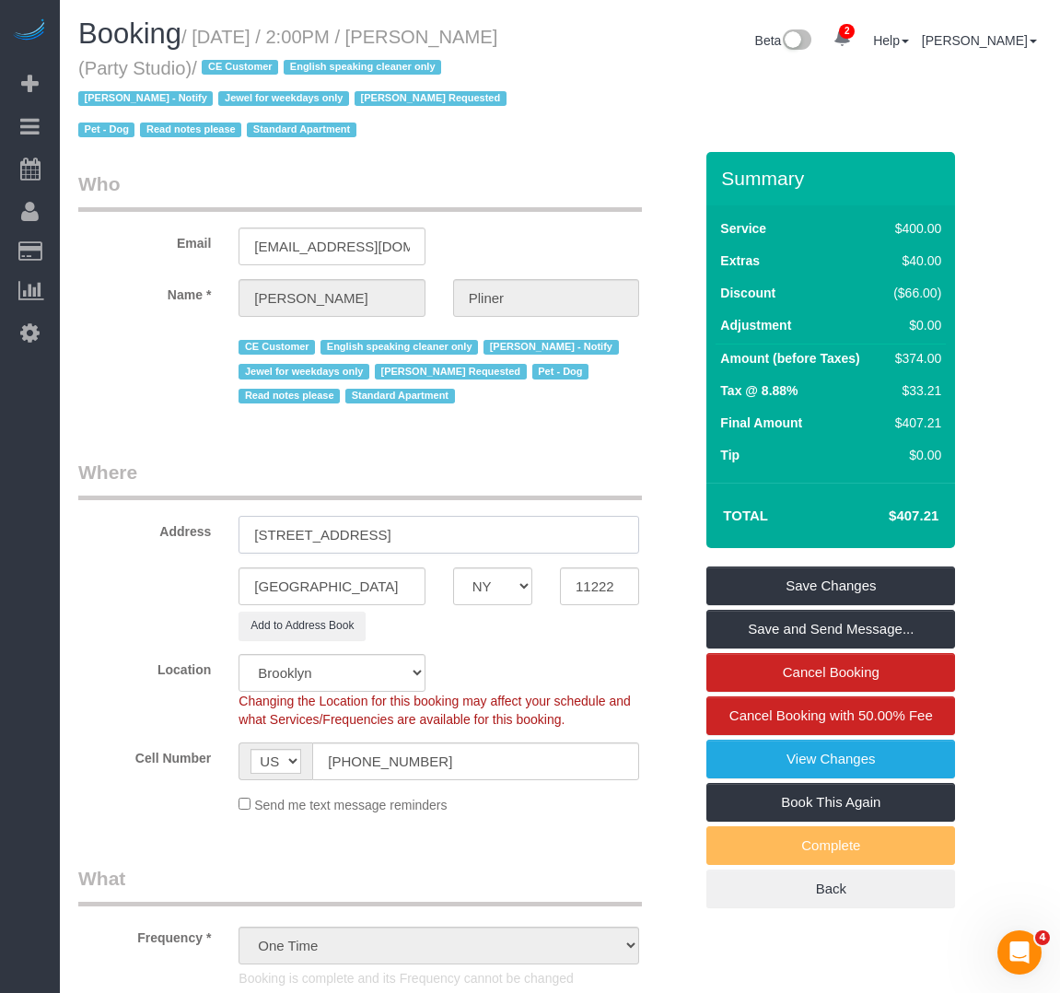
type input "567 Flushing Avenue, Apt. 506, Brooklyn, NY"
click at [599, 587] on input "11222" at bounding box center [599, 586] width 79 height 38
click at [1059, 15] on com-1password-button at bounding box center [1060, 15] width 0 height 0
paste input "11206"
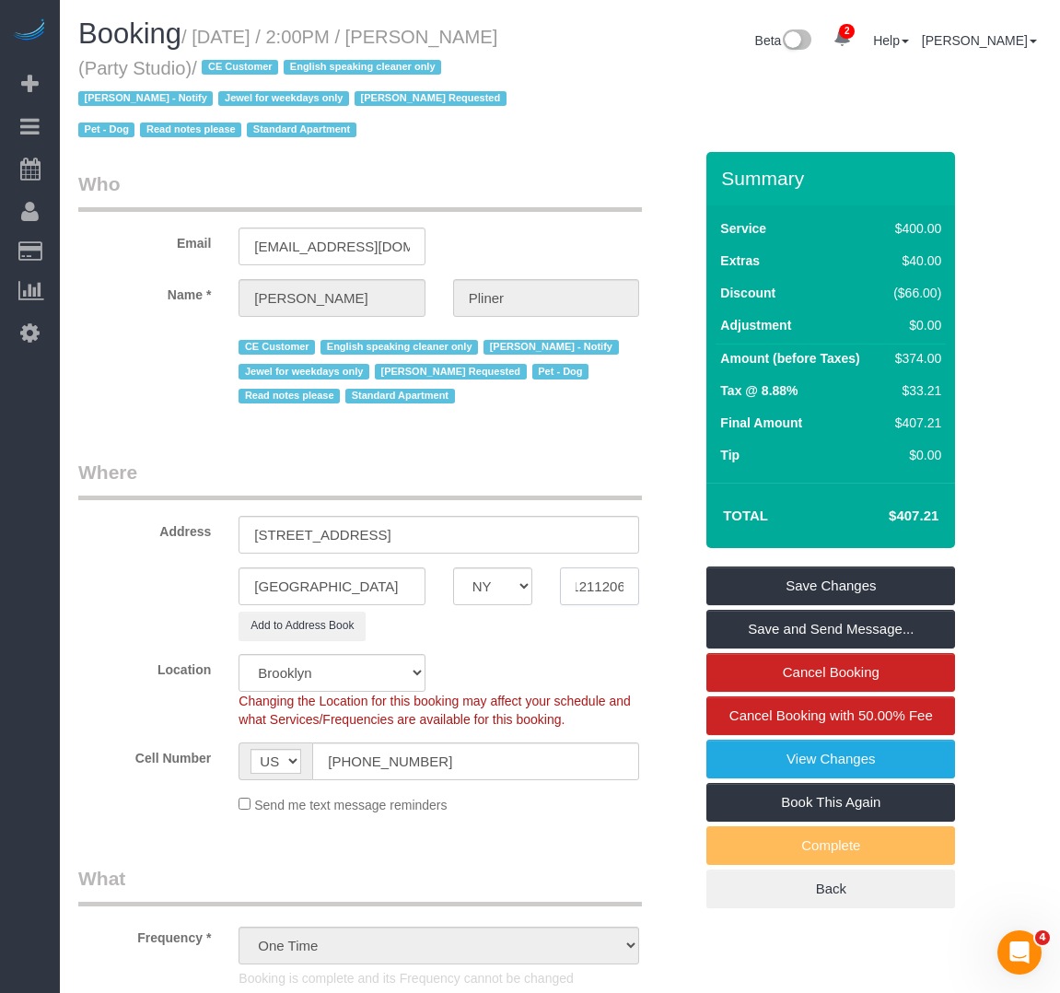
type input "1121120622"
select select "2"
click at [586, 595] on input "1121120622" at bounding box center [599, 586] width 79 height 38
select select "object:1749"
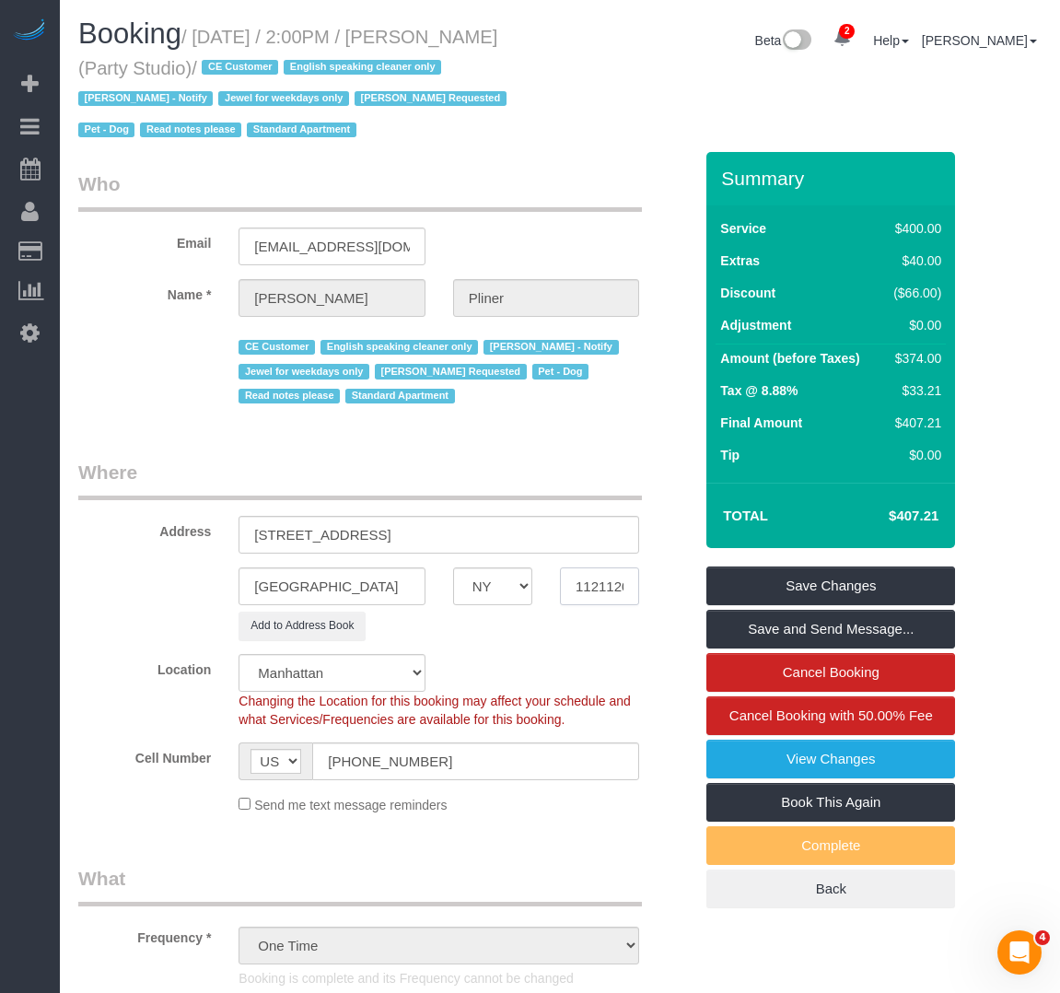
paste input "06"
type input "11206"
drag, startPoint x: 444, startPoint y: 534, endPoint x: 586, endPoint y: 553, distance: 143.1
click at [586, 553] on input "567 Flushing Avenue, Apt. 506, Brooklyn, NY" at bounding box center [438, 535] width 401 height 38
type input "567 Flushing Avenue, Apt. 506,"
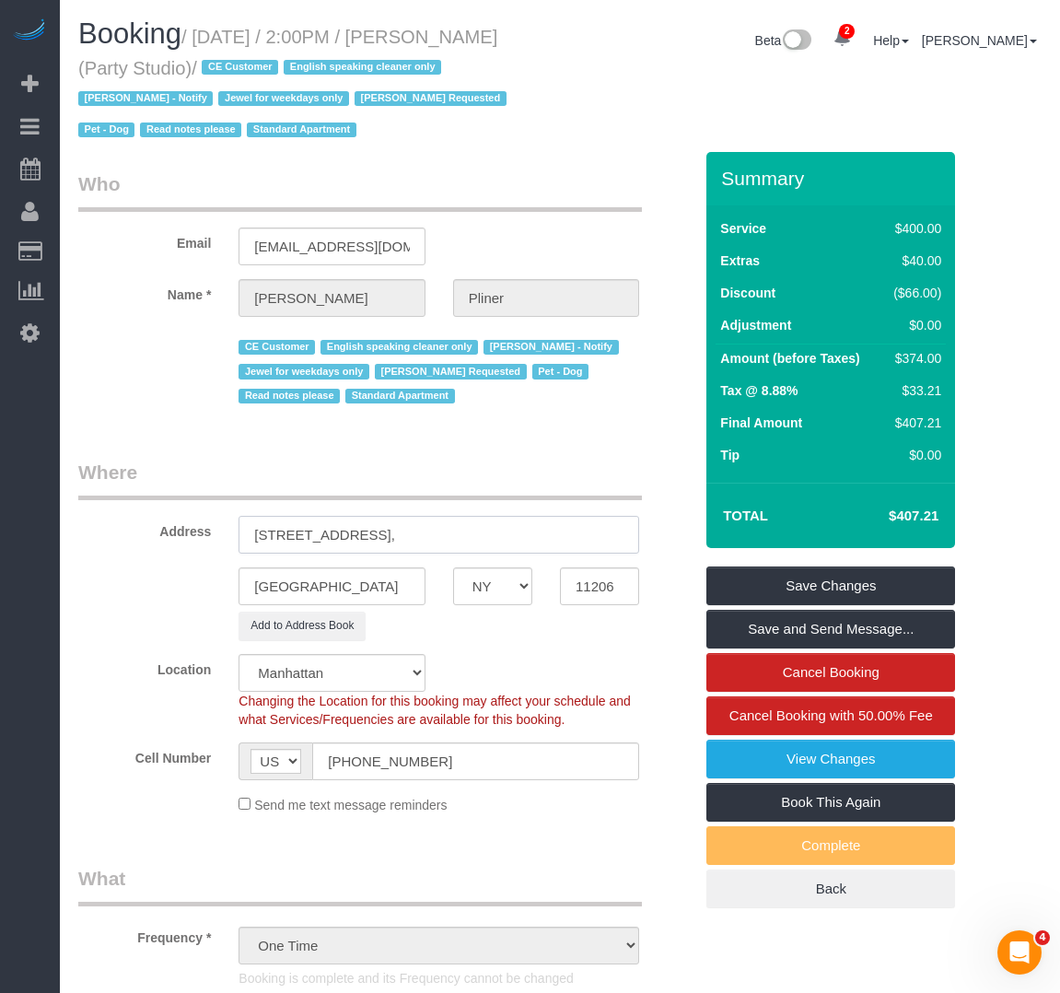
select select "6"
type input "567 Flushing Avenue, Apt. 506"
select select "object:2167"
type input "567 Flushing Avenue, Apt. 506"
click at [500, 650] on fieldset "Where Address 567 Flushing Avenue, Apt. 506 Brooklyn AK AL AR AZ CA CO CT DC DE…" at bounding box center [385, 643] width 614 height 369
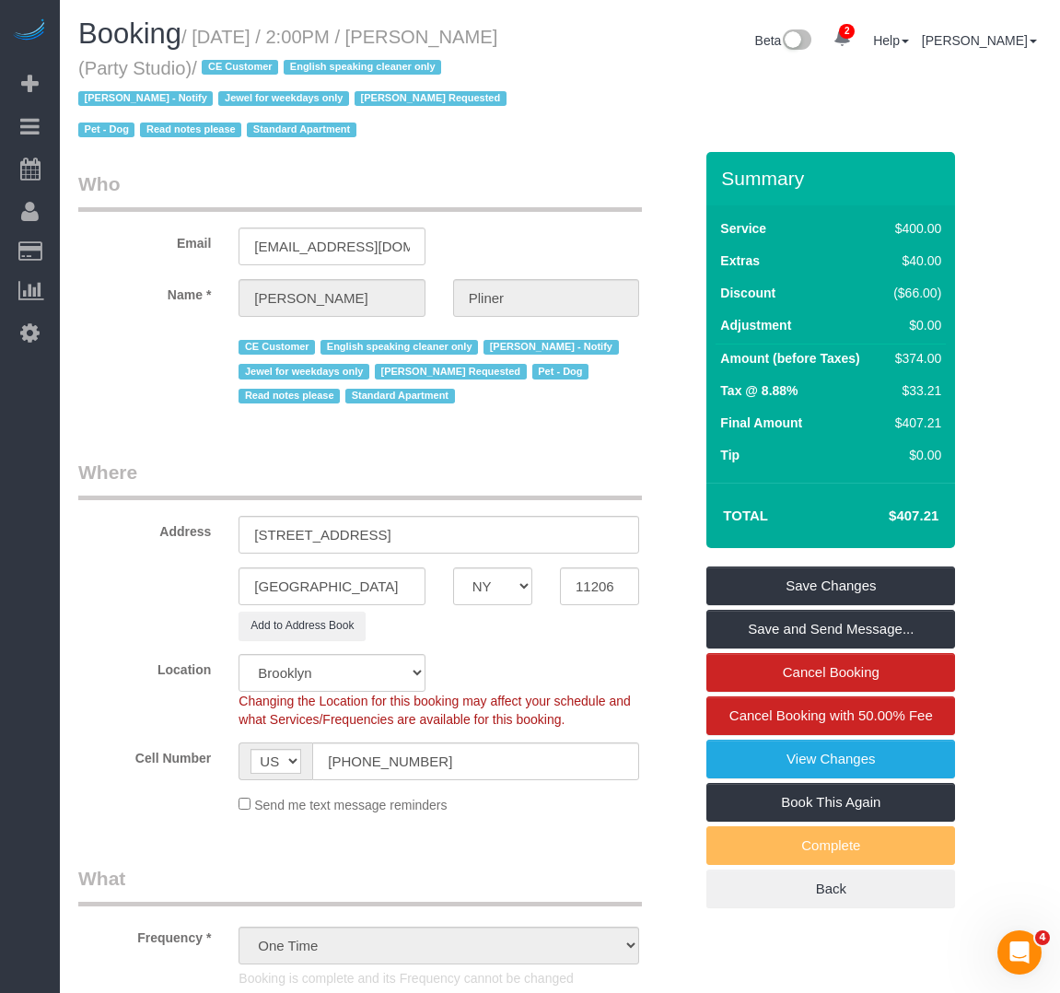
scroll to position [460, 0]
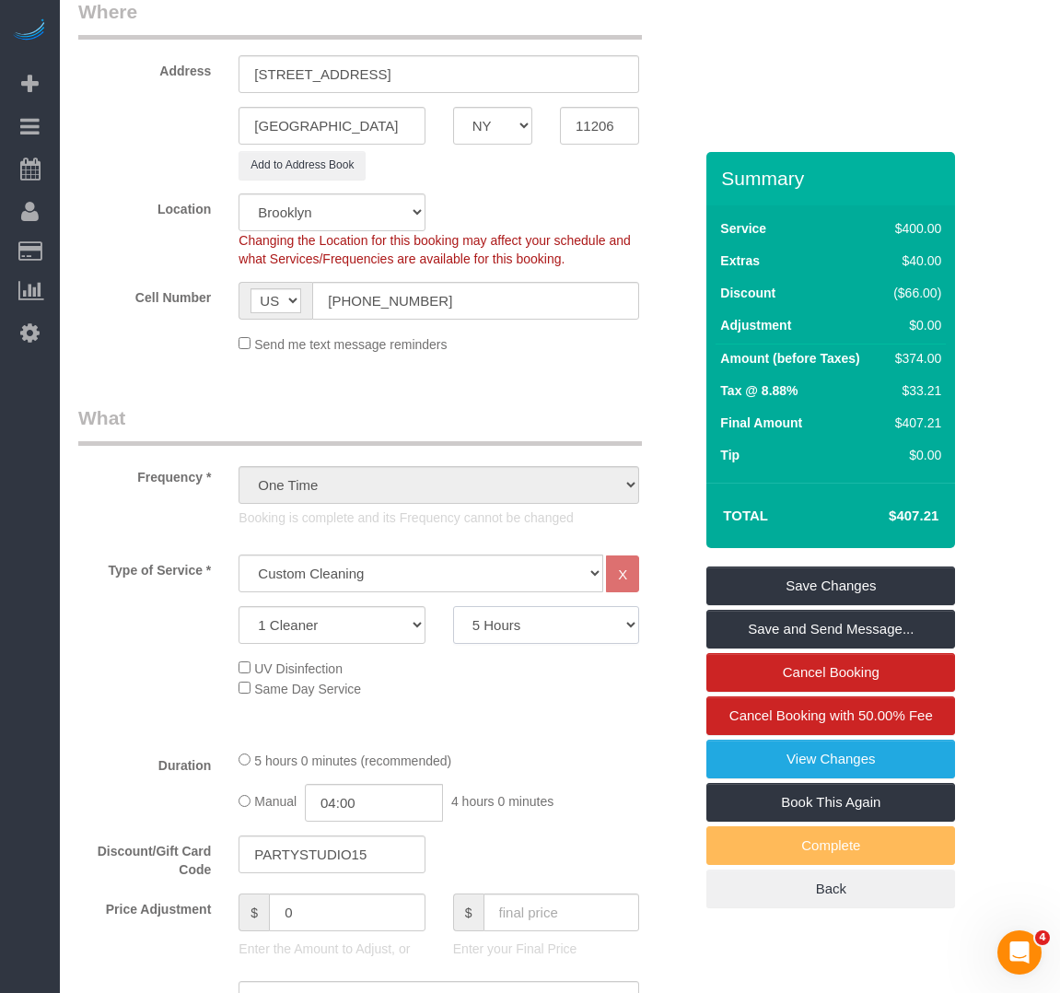
click at [501, 624] on select "2 Hours 2.5 Hours 3 Hours 3.5 Hours 4 Hours 4.5 Hours 5 Hours 5.5 Hours 6 Hours…" at bounding box center [546, 625] width 186 height 38
select select "180"
click at [453, 606] on select "2 Hours 2.5 Hours 3 Hours 3.5 Hours 4 Hours 4.5 Hours 5 Hours 5.5 Hours 6 Hours…" at bounding box center [546, 625] width 186 height 38
click at [239, 680] on div "UV Disinfection Same Day Service" at bounding box center [466, 677] width 482 height 41
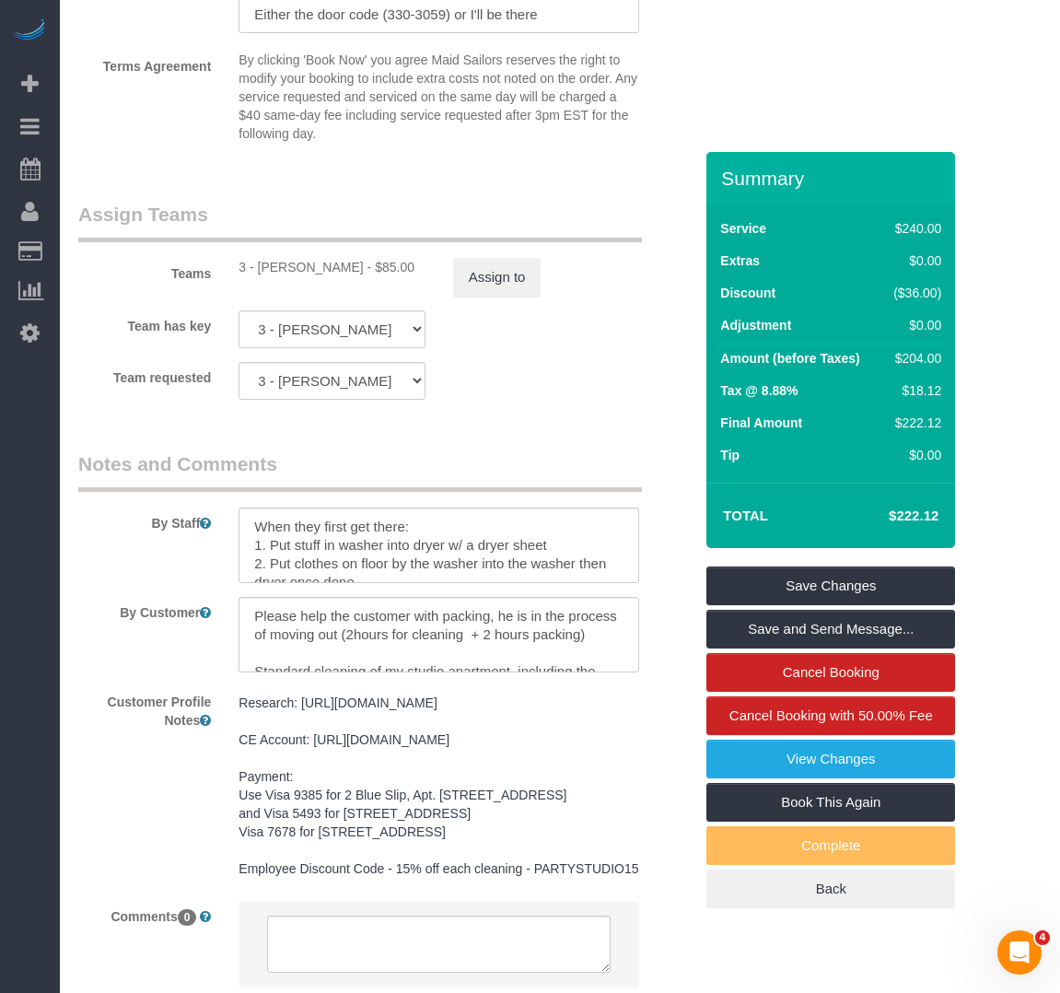
scroll to position [2394, 0]
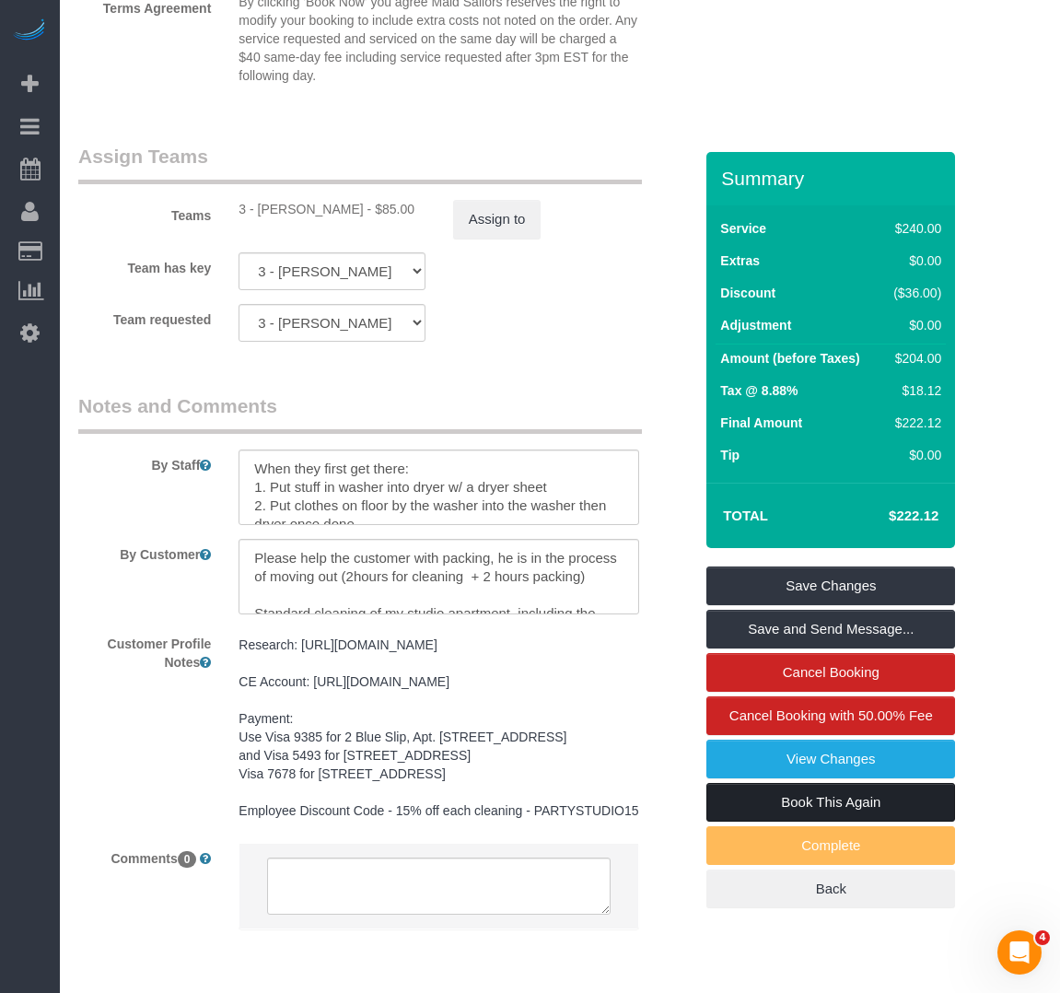
click at [767, 798] on link "Book This Again" at bounding box center [830, 802] width 249 height 39
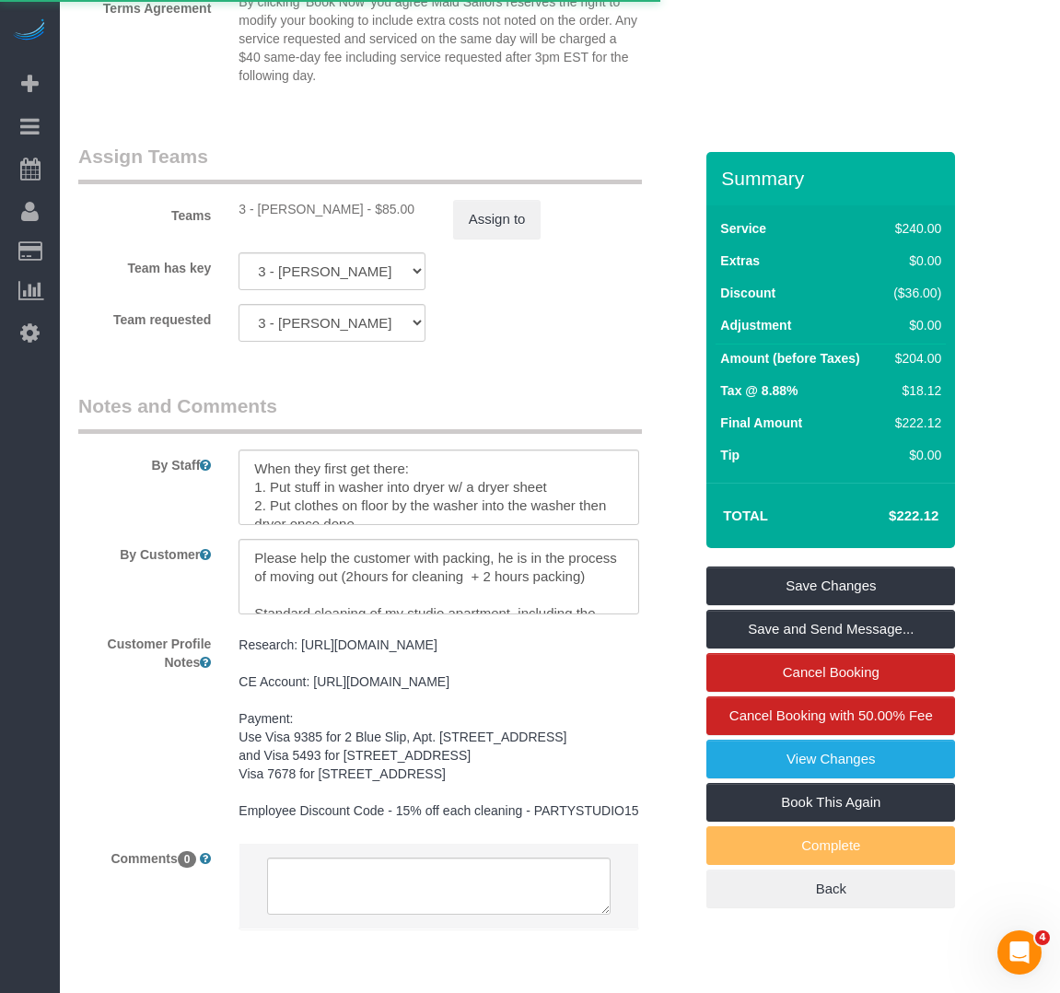
select select "NY"
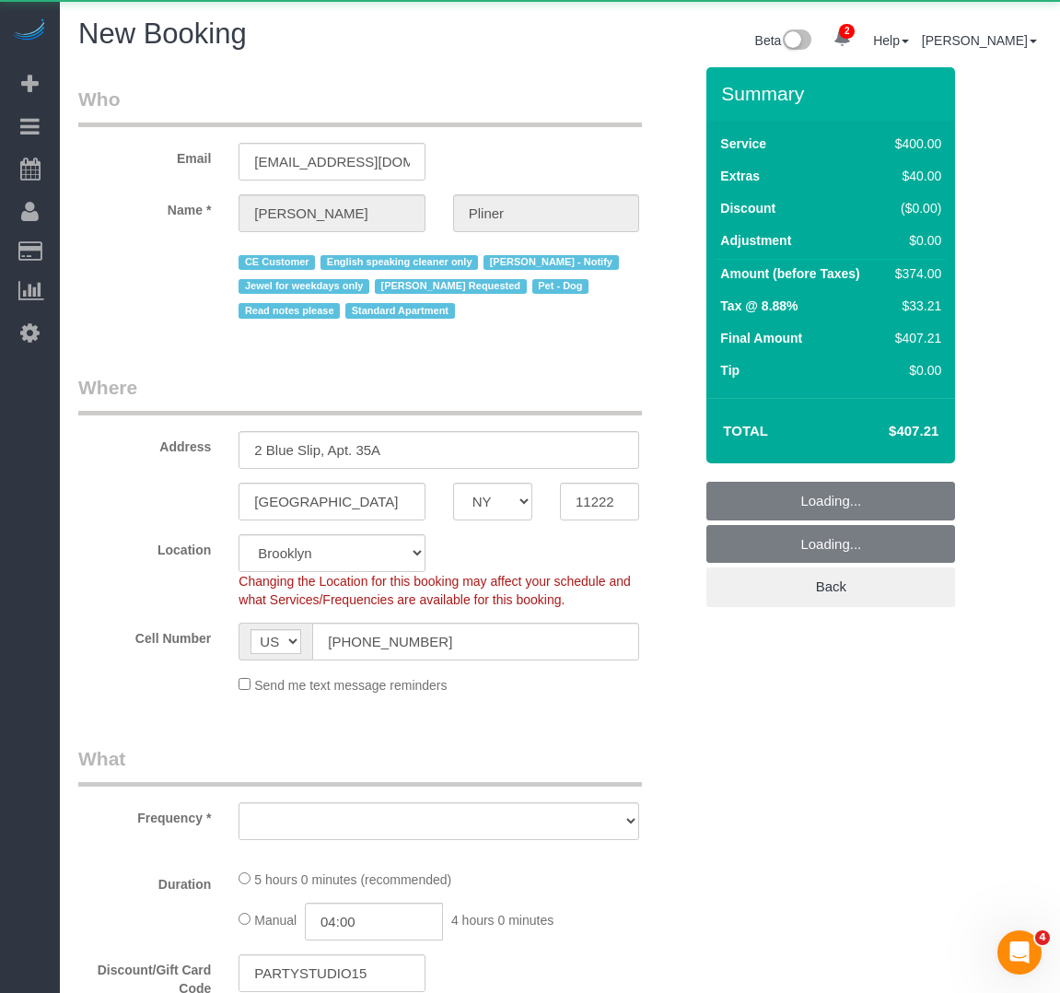
select select "number:89"
select select "number:90"
select select "number:13"
select select "number:7"
select select "object:3386"
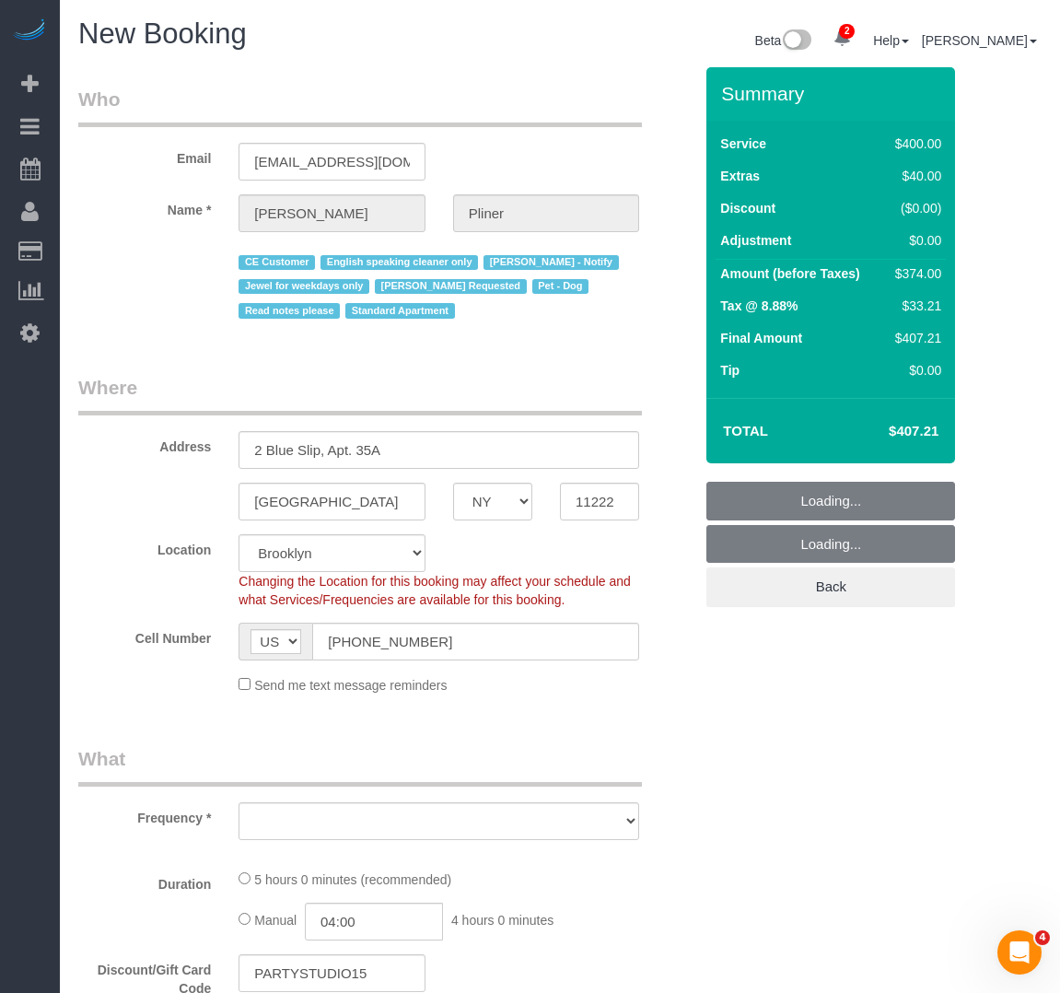
select select "string:stripe-pm_1Ra3TY4VGloSiKo7j3jCiqJ4"
select select "object:3519"
select select "300"
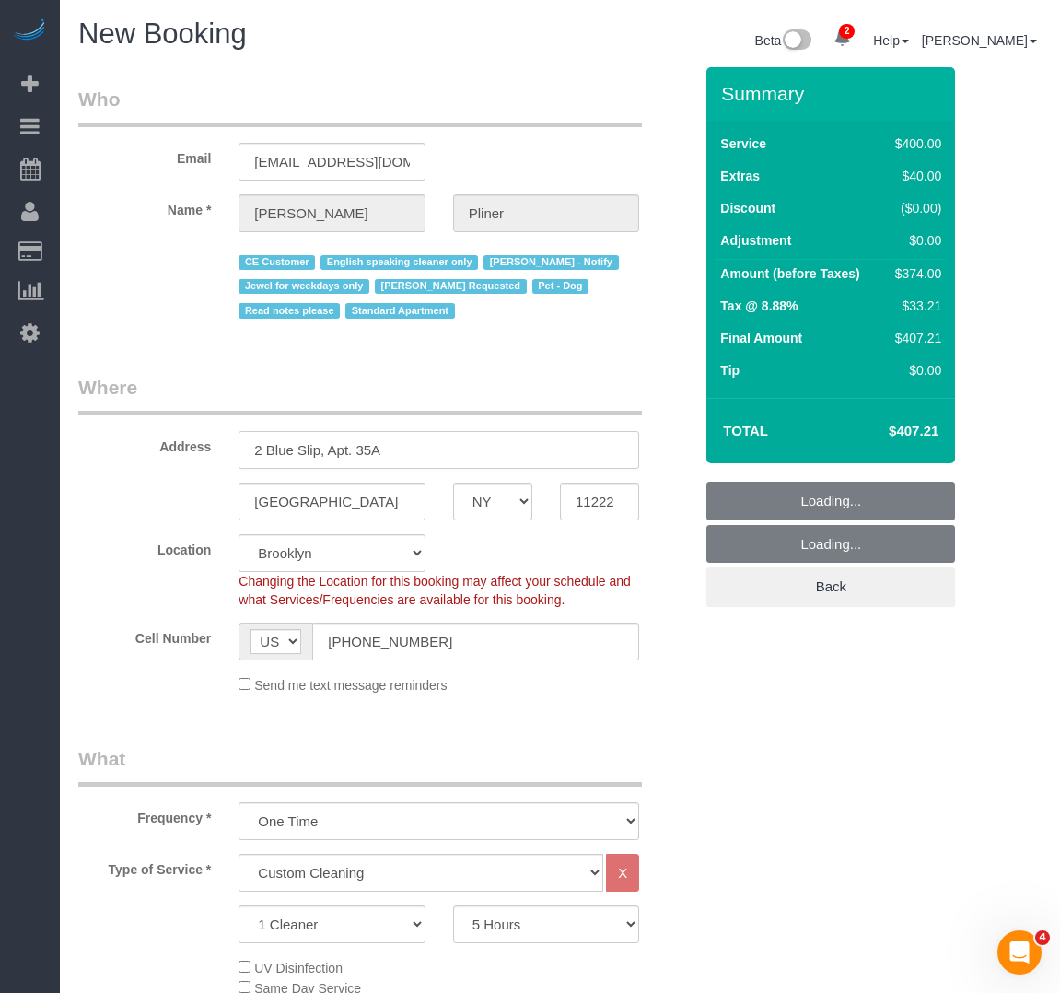
click at [397, 452] on input "2 Blue Slip, Apt. 35A" at bounding box center [438, 450] width 401 height 38
select select "object:3523"
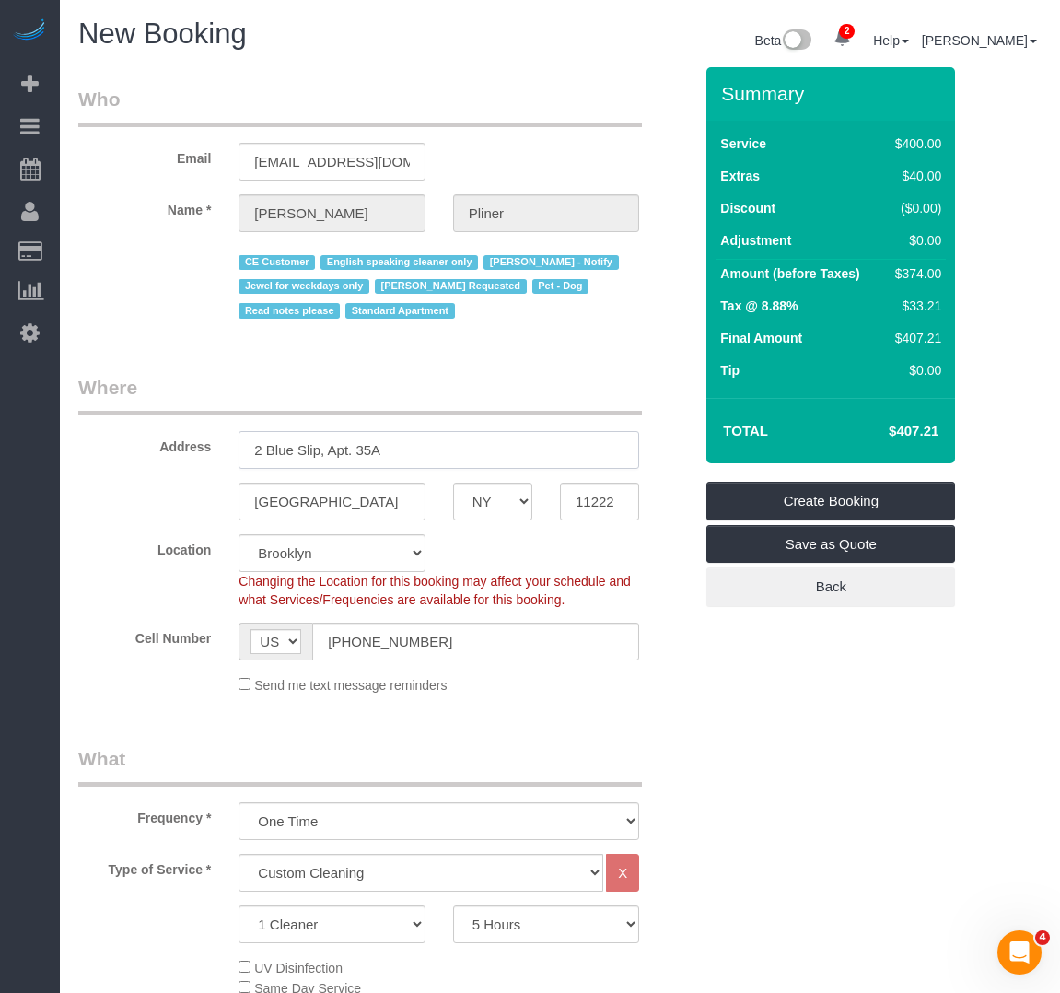
paste input "11206"
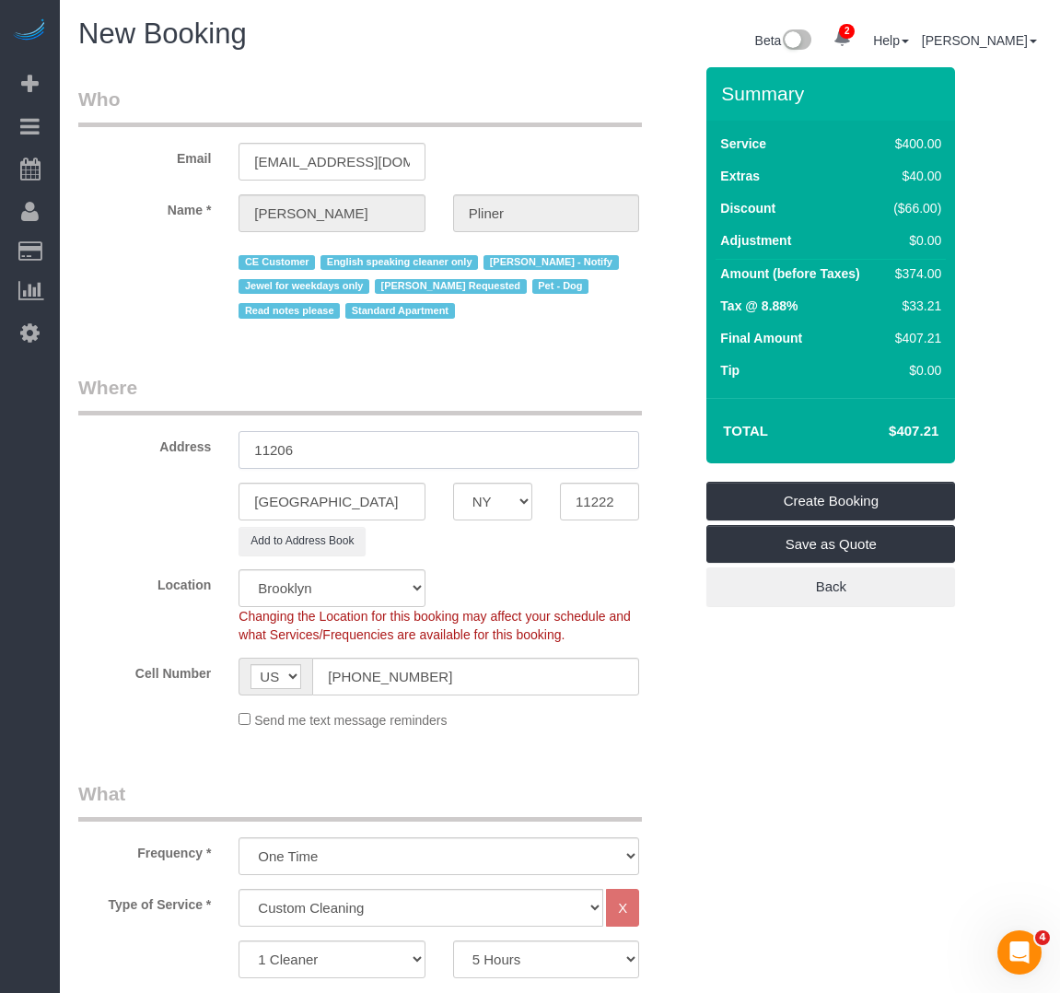
type input "11206"
click at [611, 505] on body "2 Beta Your Notifications You have 0 alerts × You have 3 to charge for 08/22/20…" at bounding box center [530, 496] width 1060 height 993
paste input "06"
type input "11206"
click at [525, 374] on legend "Where" at bounding box center [360, 394] width 564 height 41
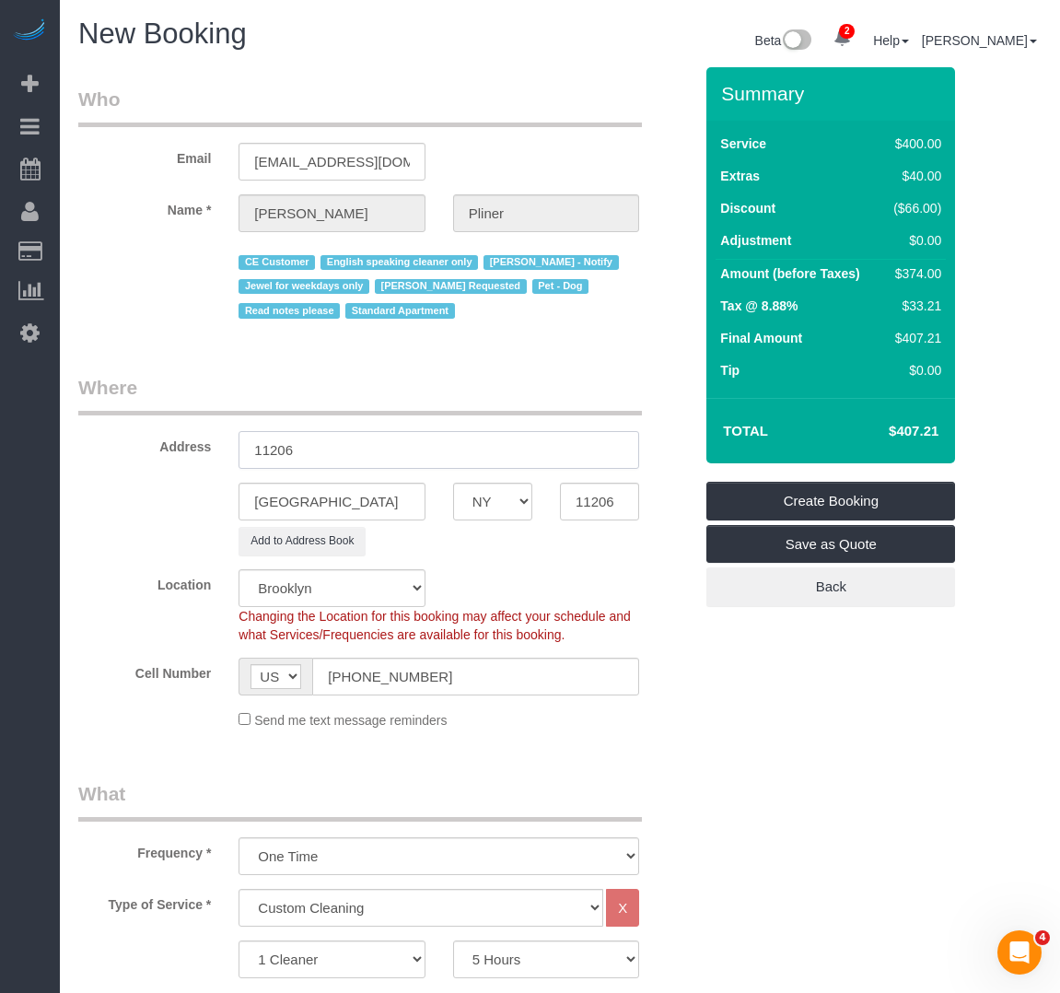
click at [382, 455] on input "11206" at bounding box center [438, 450] width 401 height 38
paste input "567 Flushing Avenue, Apt. 5"
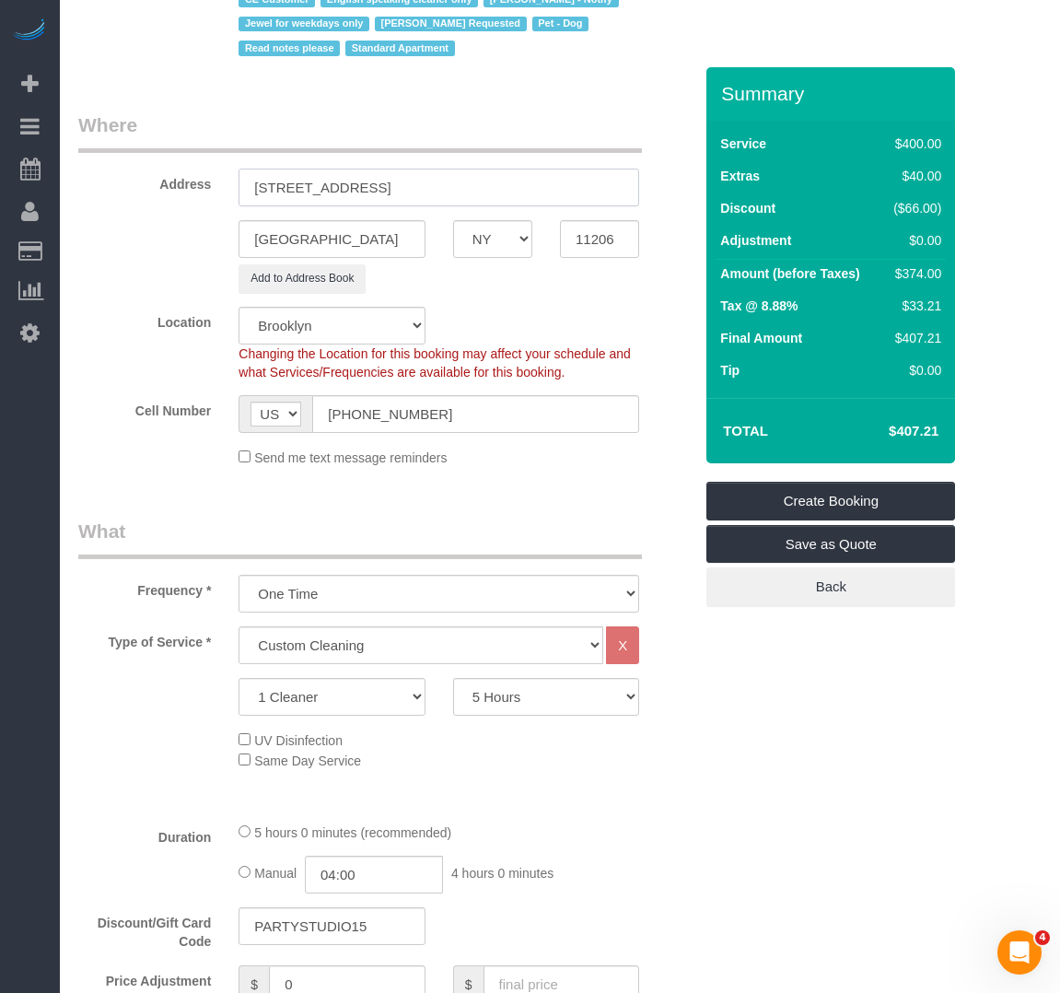
scroll to position [276, 0]
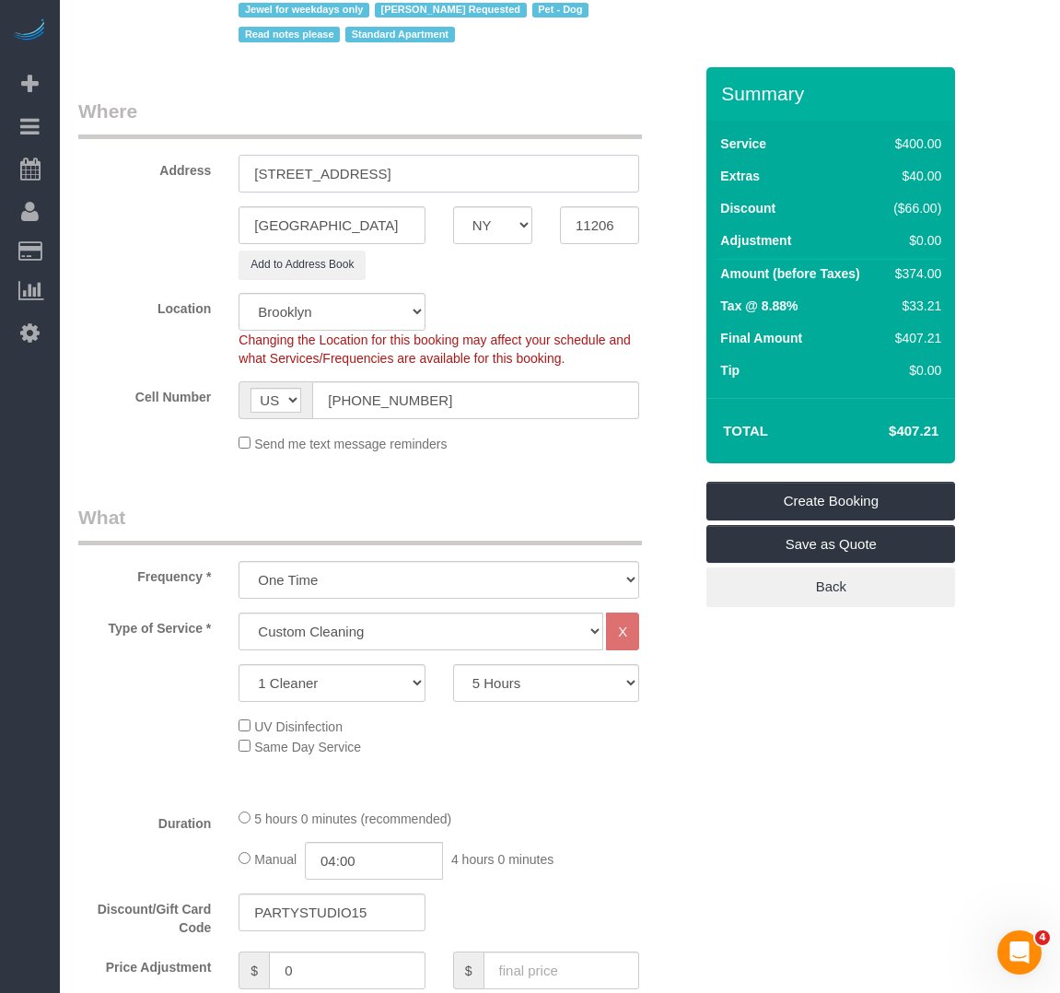
type input "567 Flushing Avenue, Apt. 506"
click at [513, 686] on select "2 Hours 2.5 Hours 3 Hours 3.5 Hours 4 Hours 4.5 Hours 5 Hours 5.5 Hours 6 Hours…" at bounding box center [546, 683] width 186 height 38
select select "180"
click at [453, 664] on select "2 Hours 2.5 Hours 3 Hours 3.5 Hours 4 Hours 4.5 Hours 5 Hours 5.5 Hours 6 Hours…" at bounding box center [546, 683] width 186 height 38
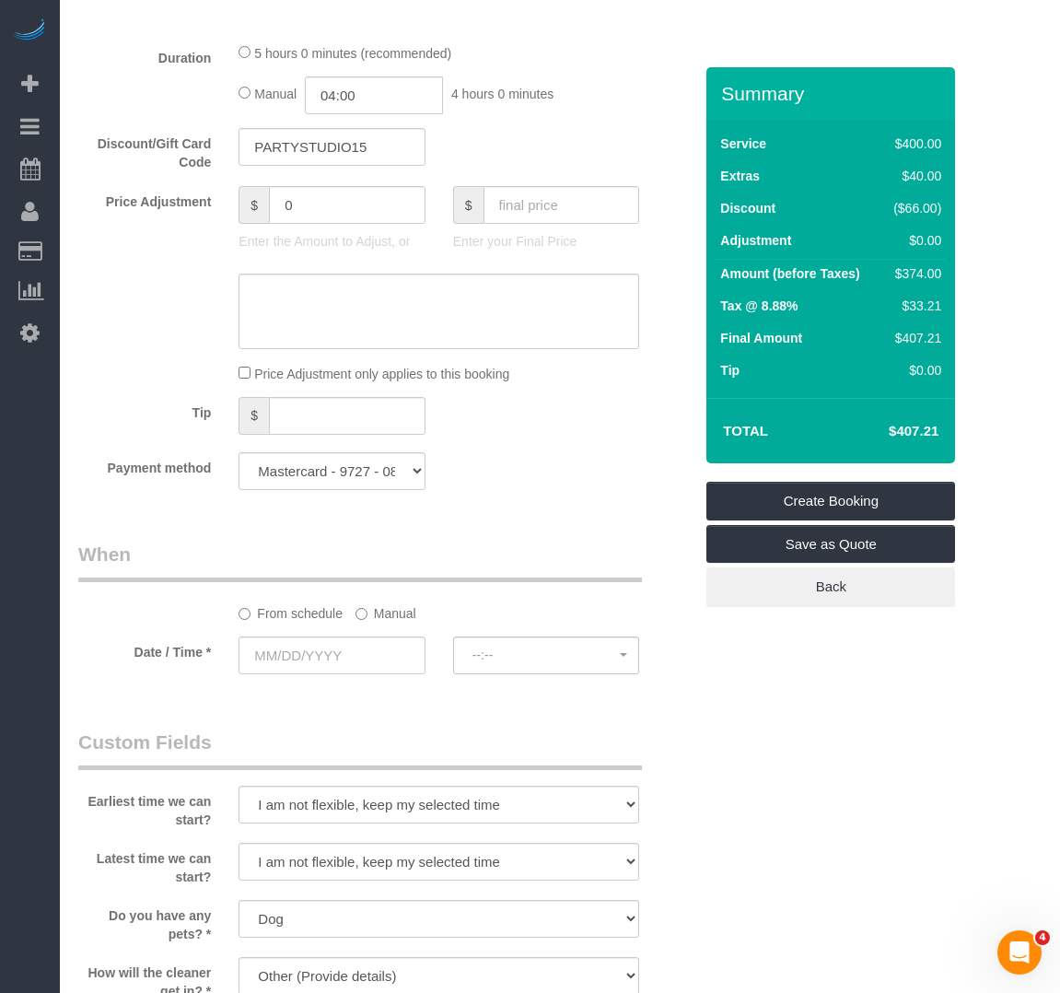
scroll to position [1105, 0]
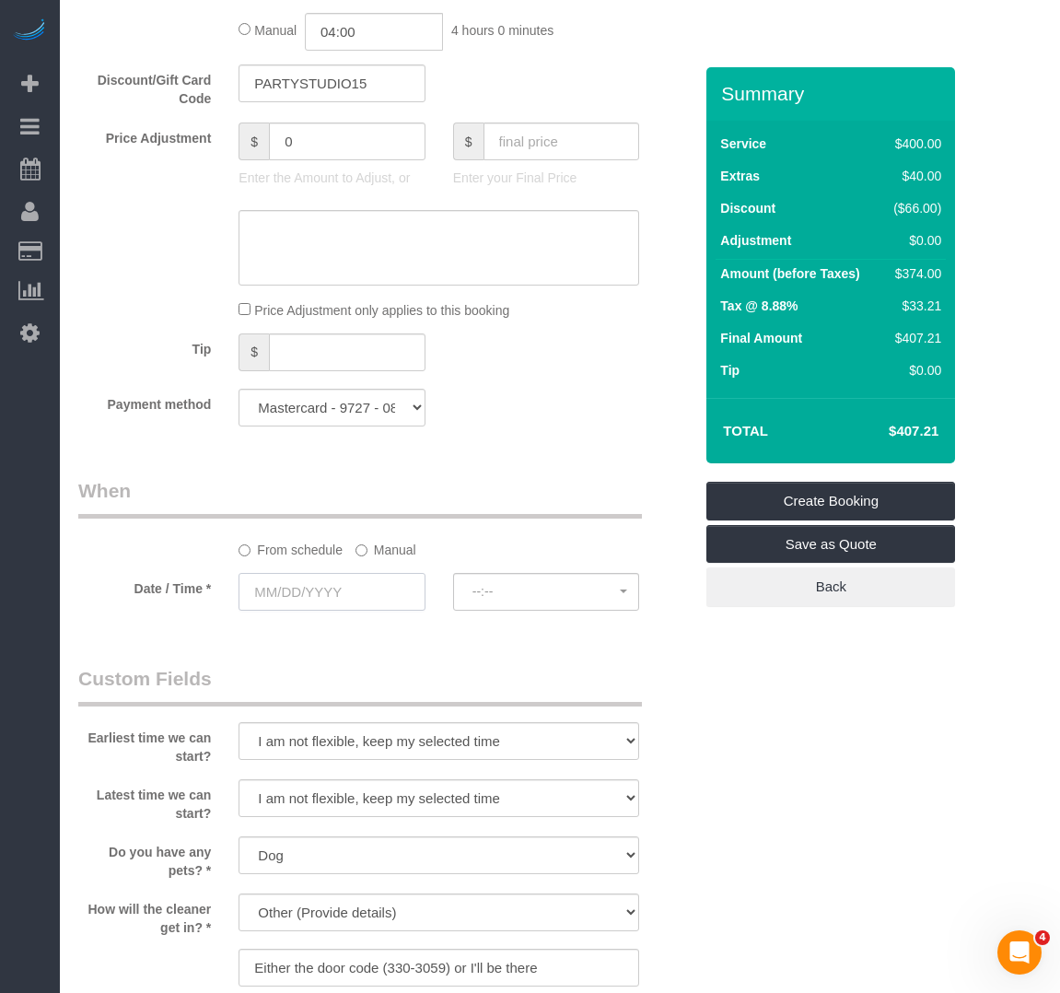
click at [312, 593] on input "text" at bounding box center [331, 592] width 186 height 38
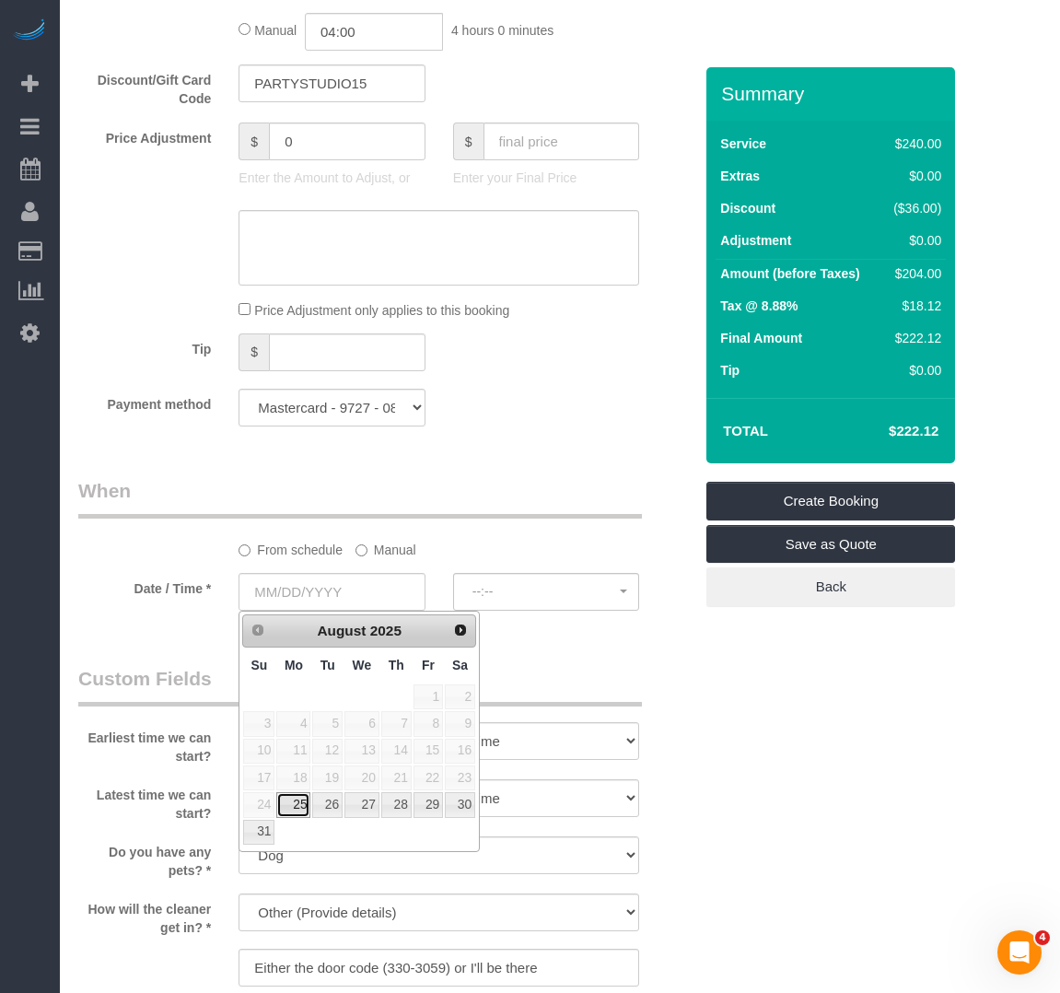
drag, startPoint x: 289, startPoint y: 809, endPoint x: 297, endPoint y: 803, distance: 10.5
click at [289, 809] on link "25" at bounding box center [293, 804] width 34 height 25
type input "08/25/2025"
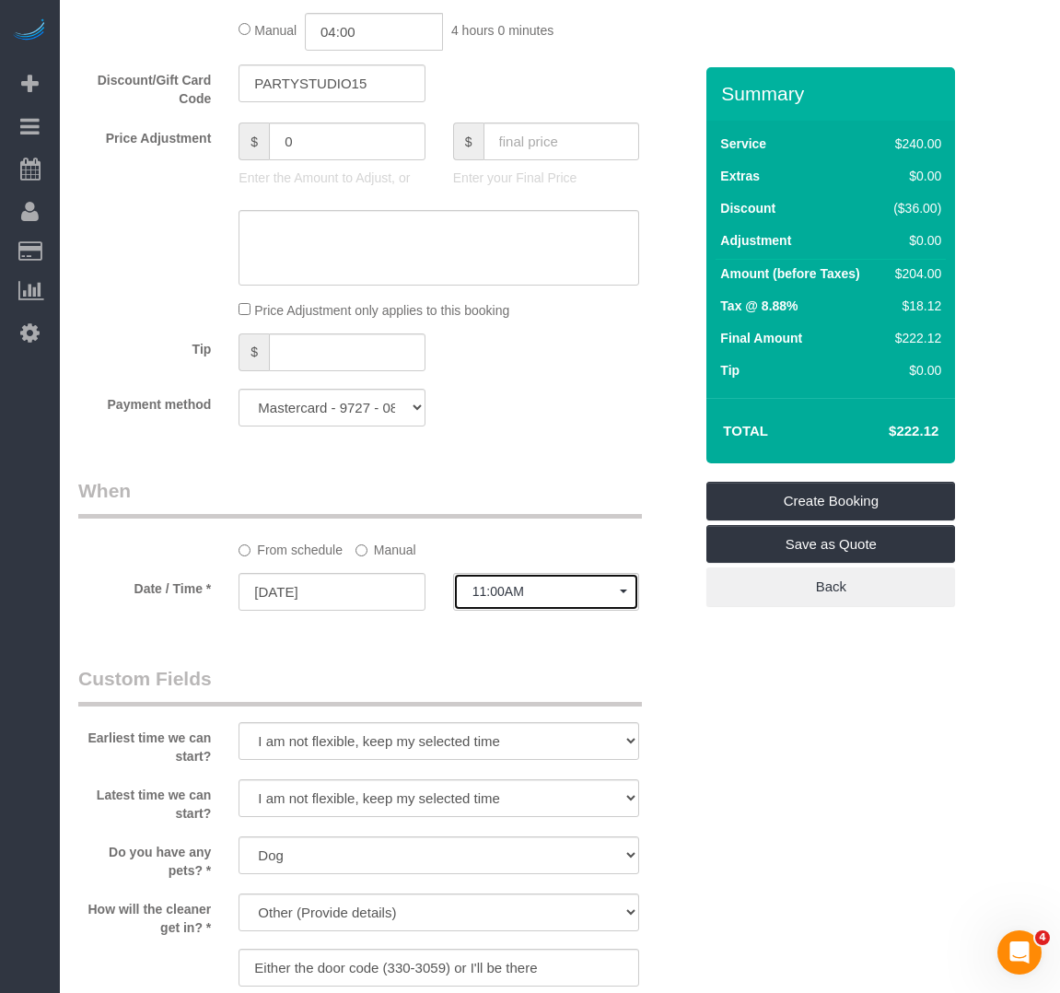
click at [508, 595] on span "11:00AM" at bounding box center [545, 591] width 147 height 15
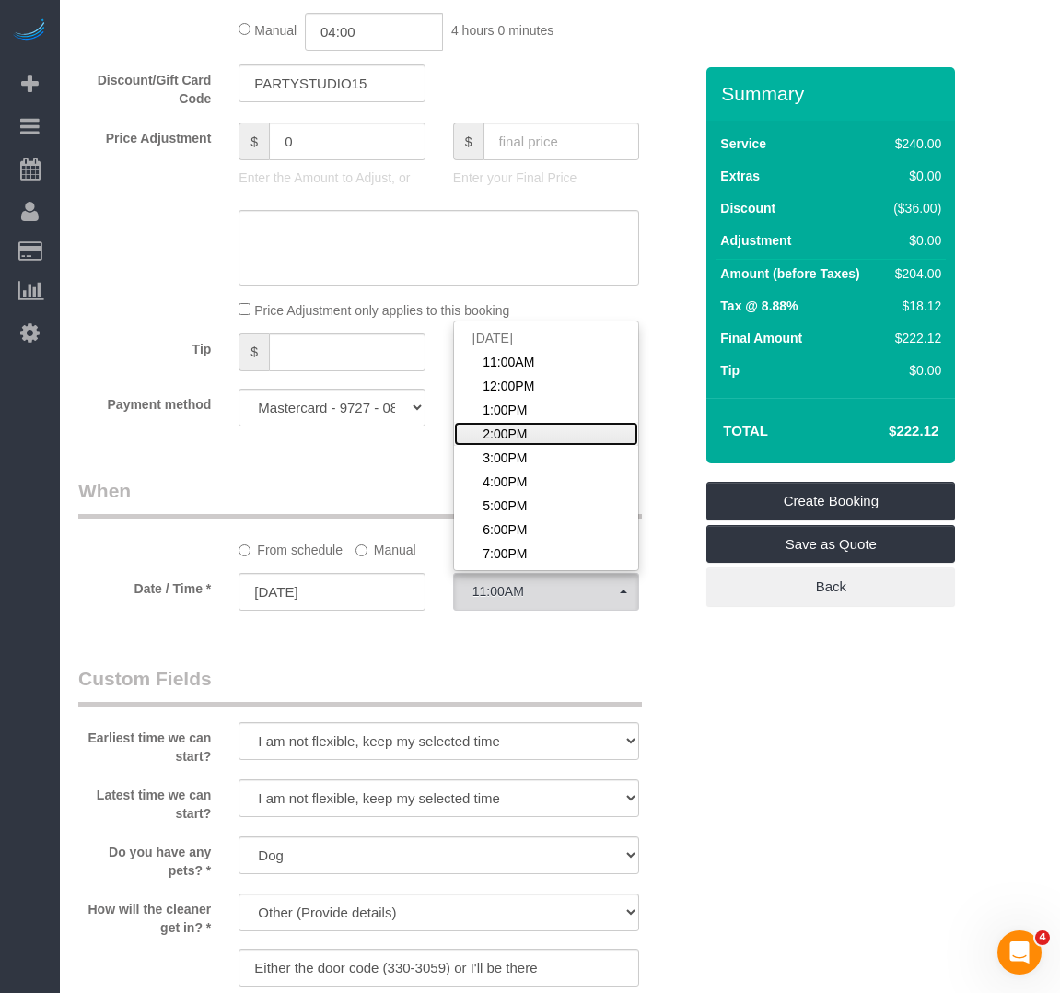
click at [510, 428] on span "2:00PM" at bounding box center [505, 433] width 44 height 18
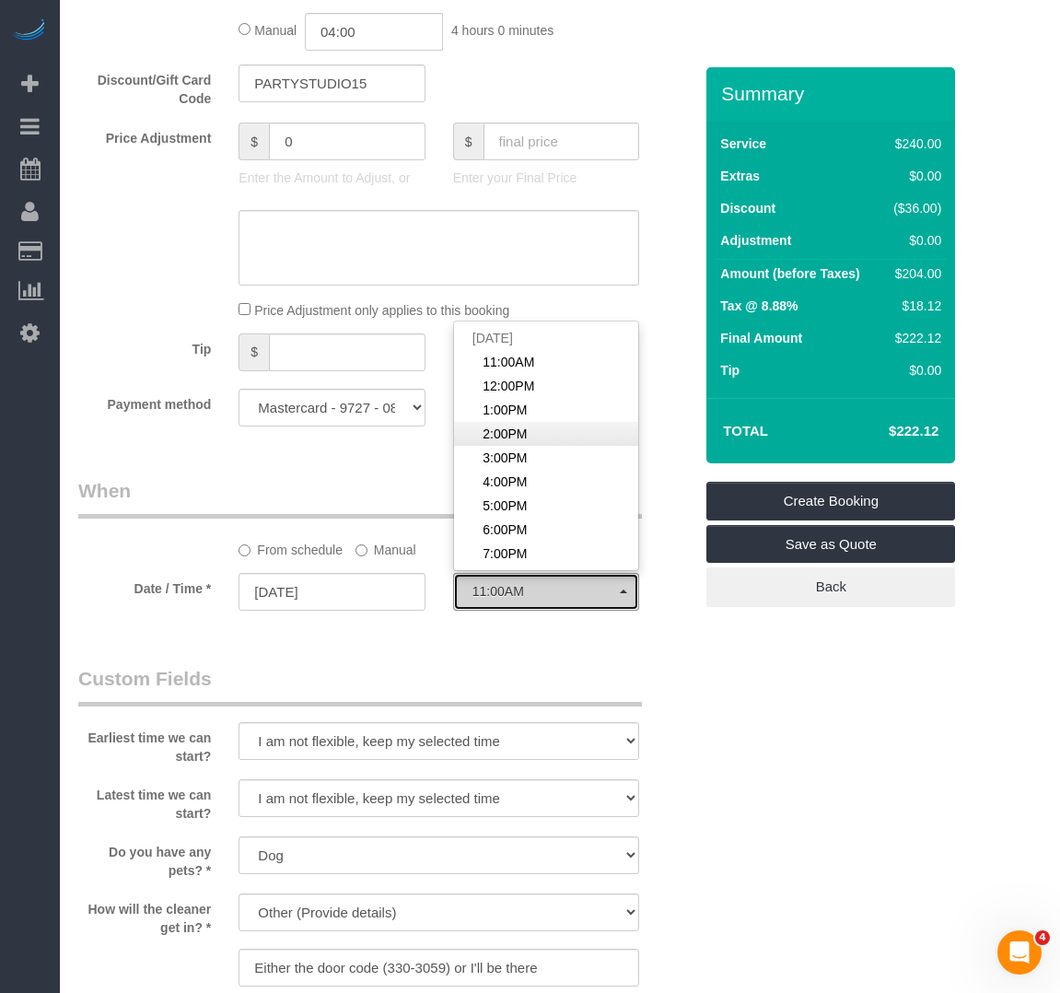
select select "spot14"
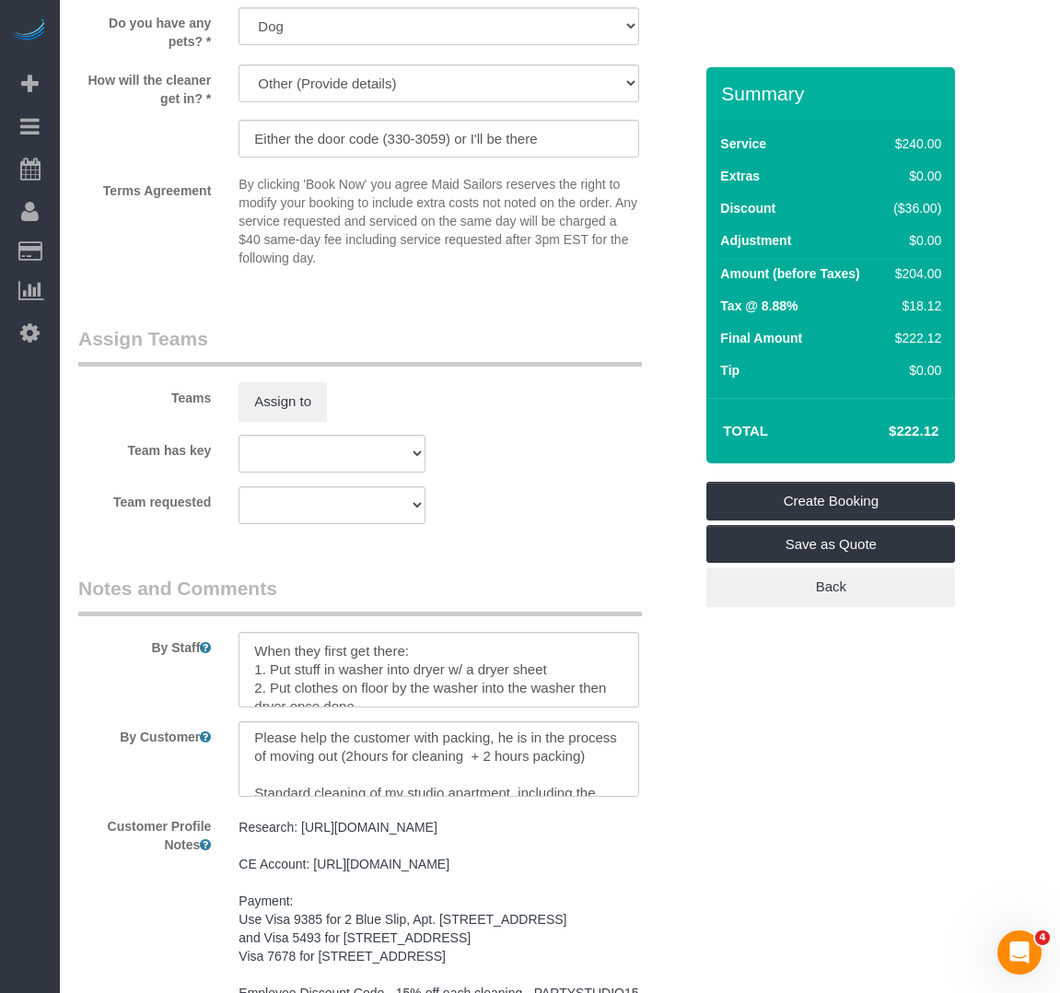
scroll to position [0, 0]
drag, startPoint x: 329, startPoint y: 773, endPoint x: 41, endPoint y: 652, distance: 312.8
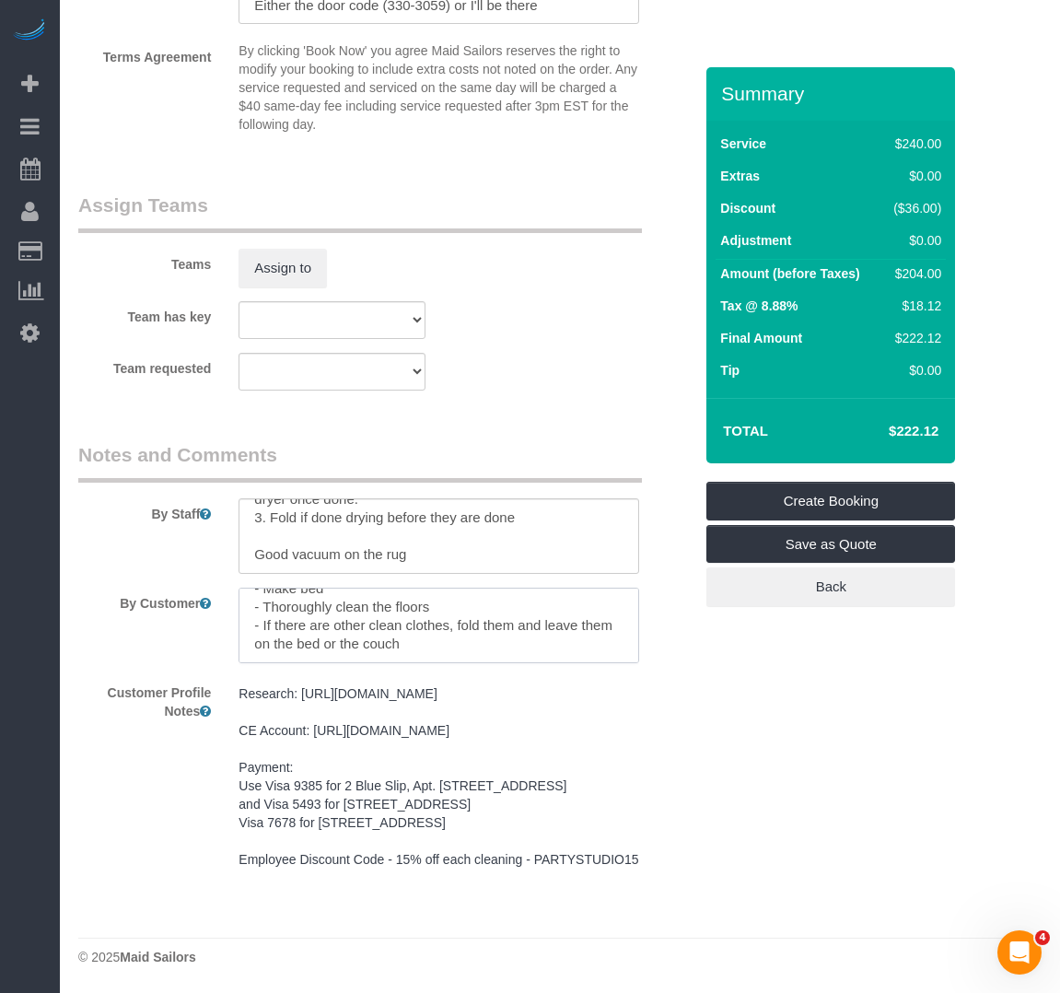
scroll to position [2086, 0]
type textarea "Standard cleaning of my studio apartment, including the following: - Run/unload…"
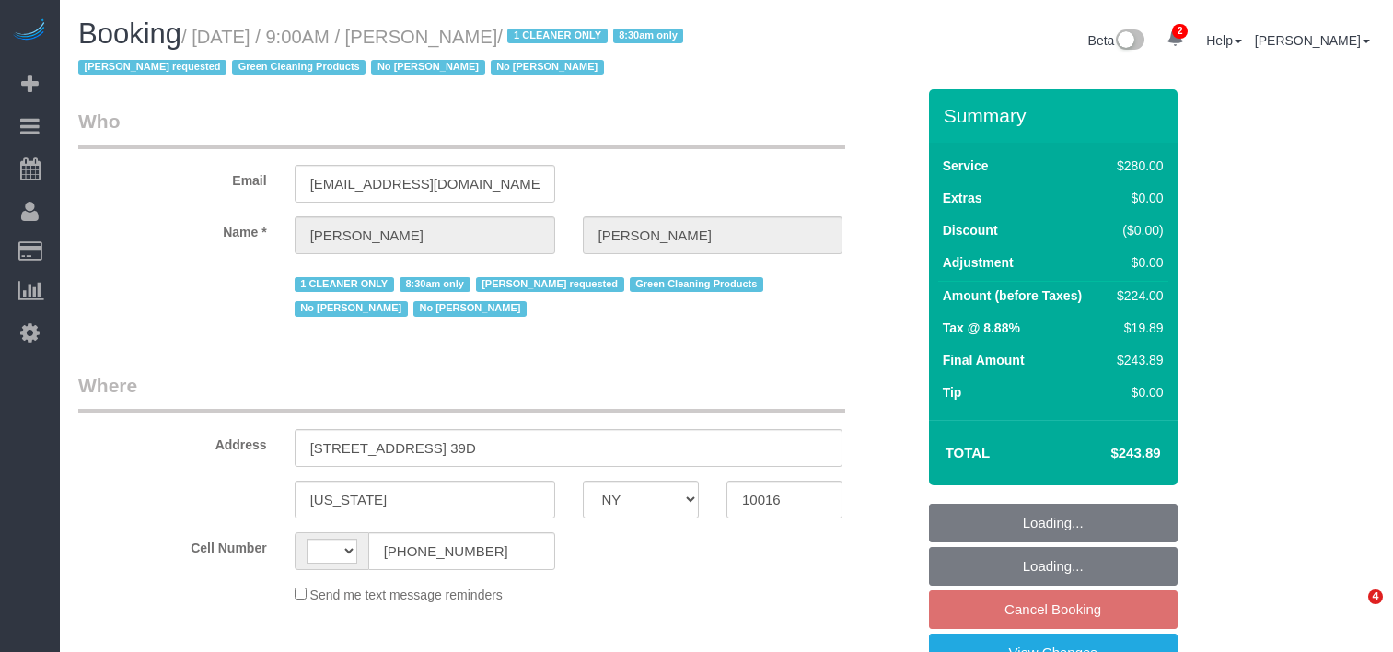
select select "NY"
select select "string:[GEOGRAPHIC_DATA]"
select select "string:stripe-pm_1Pz1Rj4VGloSiKo7Opl5Xfd6"
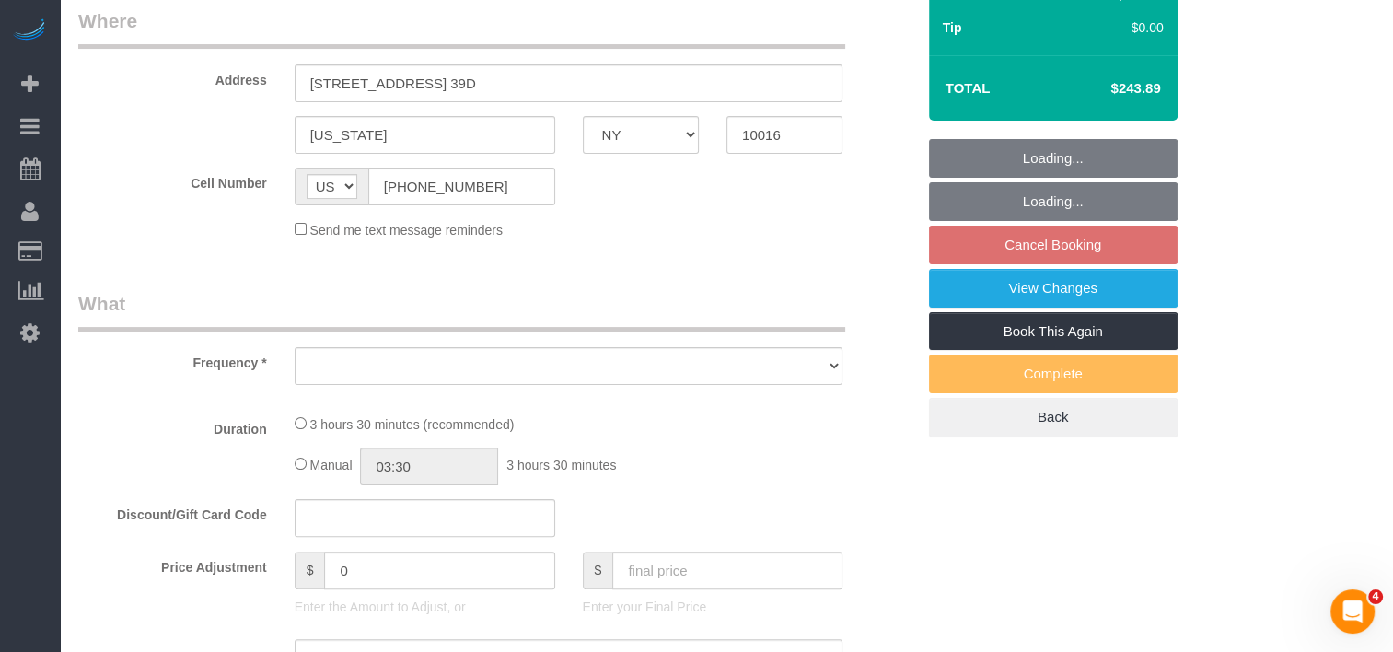
select select "object:1824"
select select "spot2"
select select "number:89"
select select "number:90"
select select "number:15"
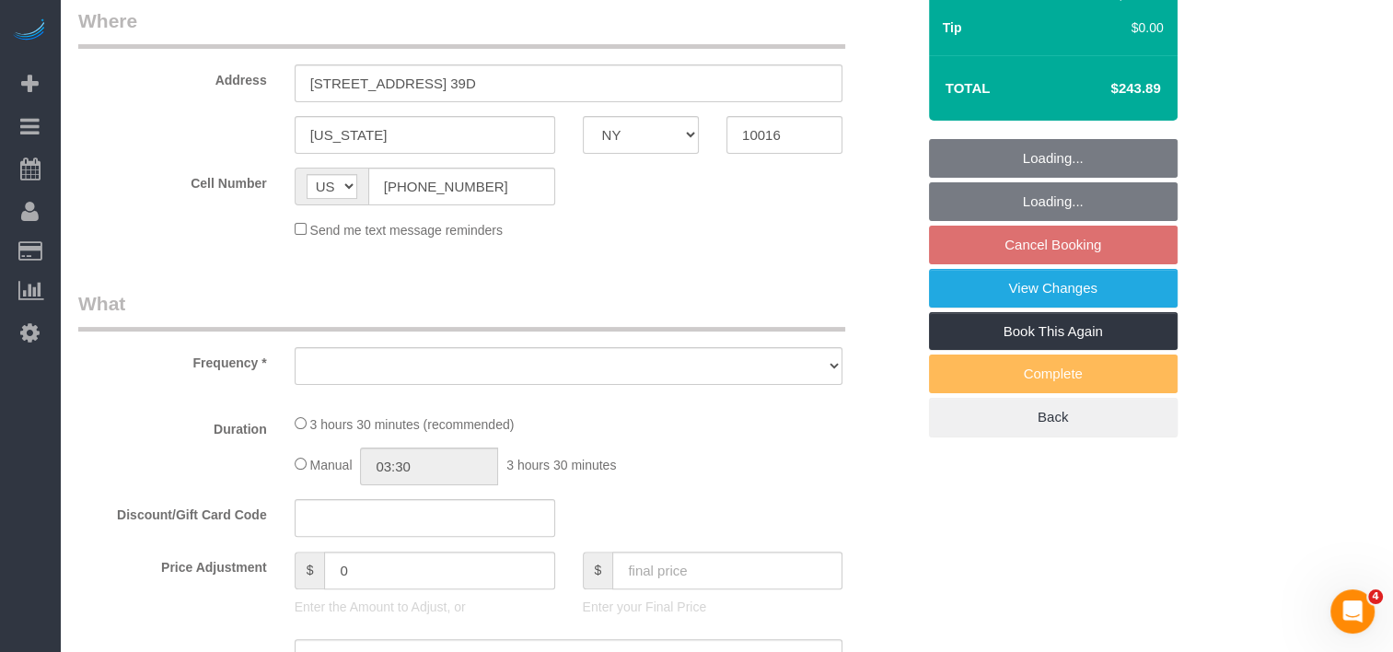
select select "number:5"
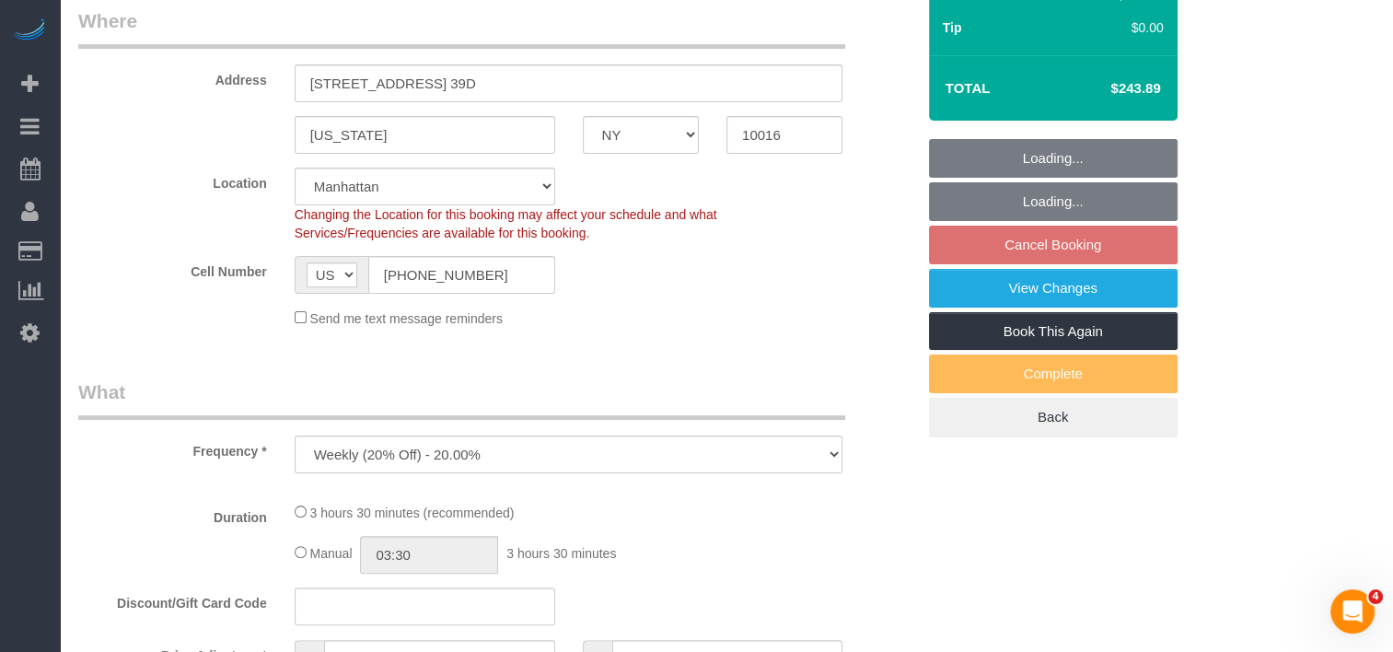
select select "210"
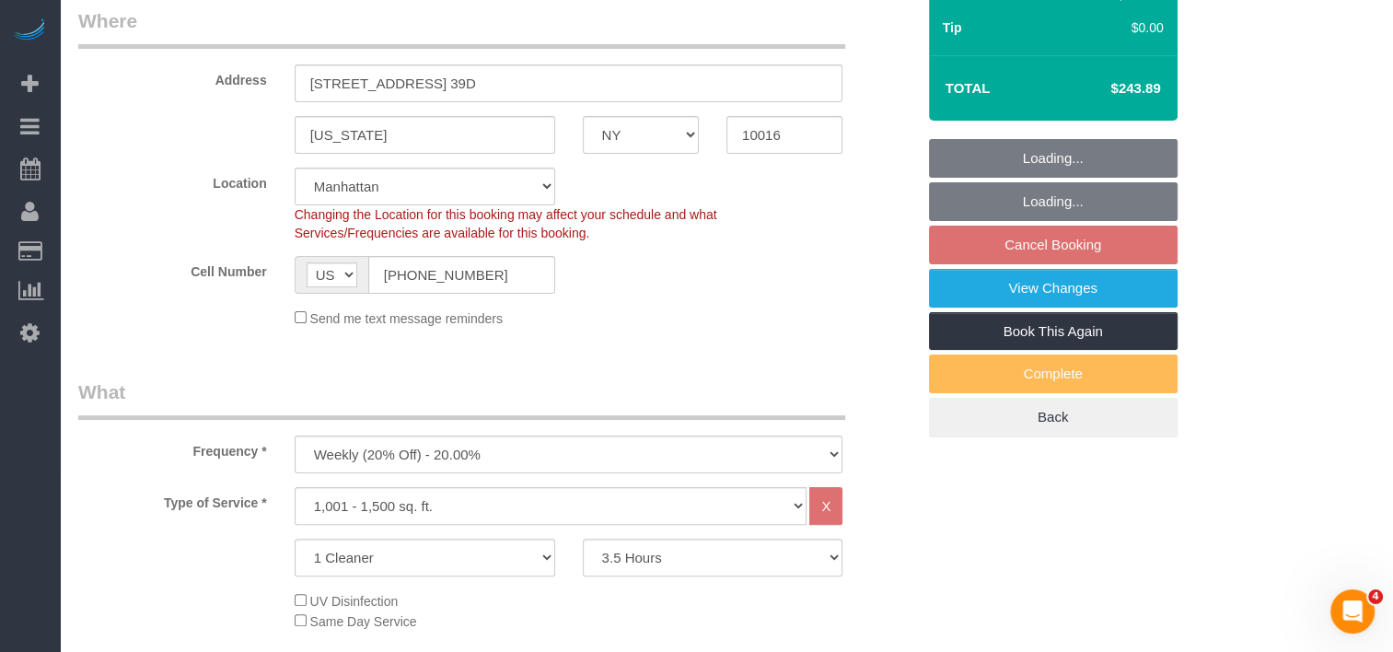
scroll to position [921, 0]
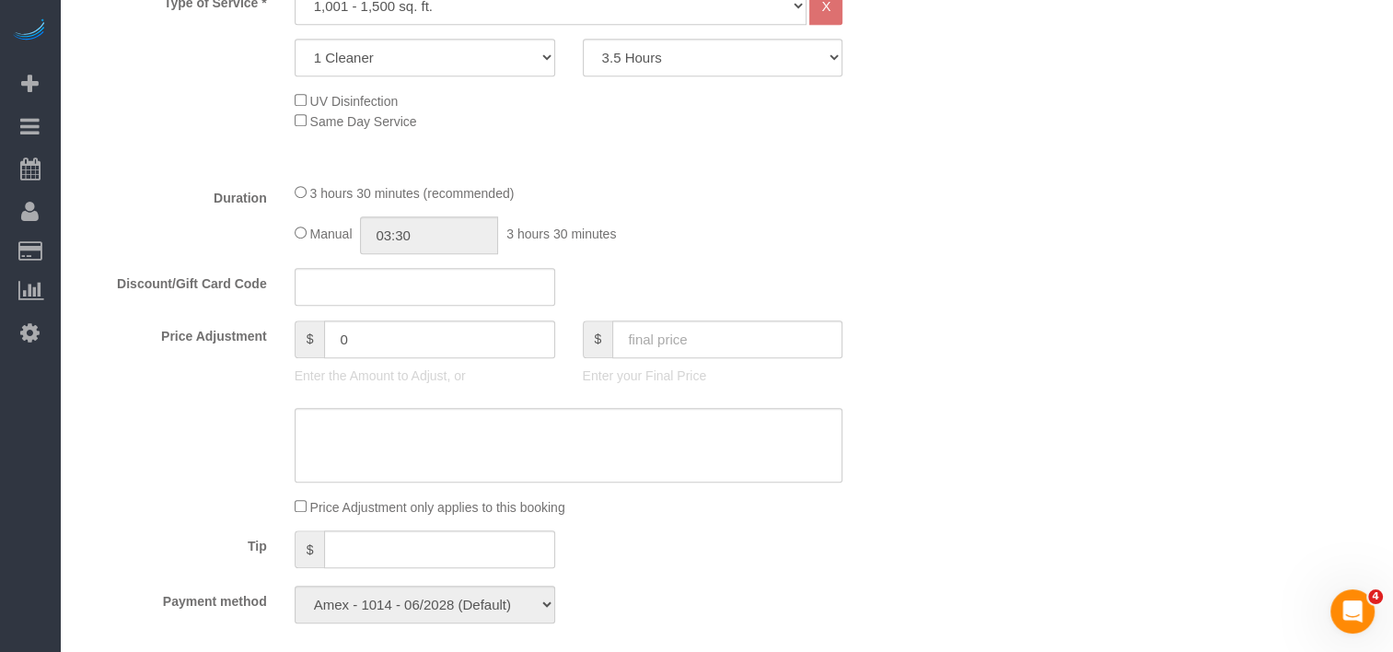
select select "object:2472"
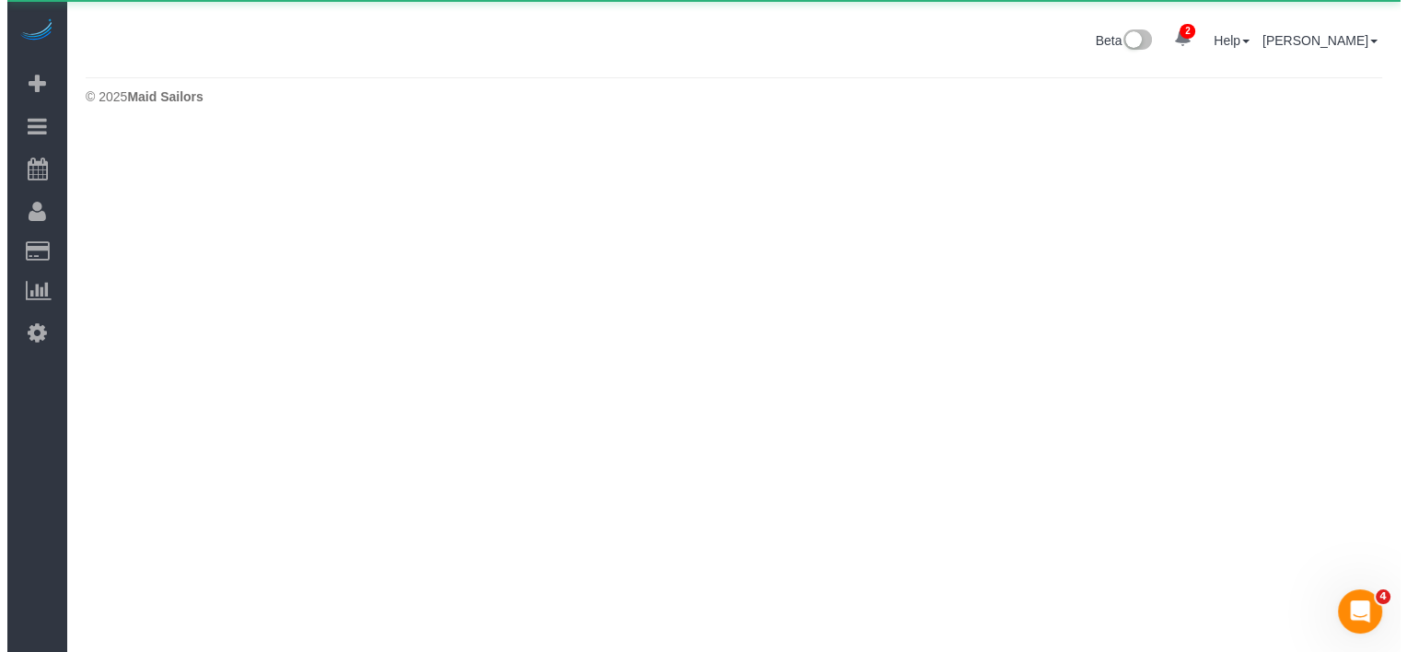
scroll to position [0, 0]
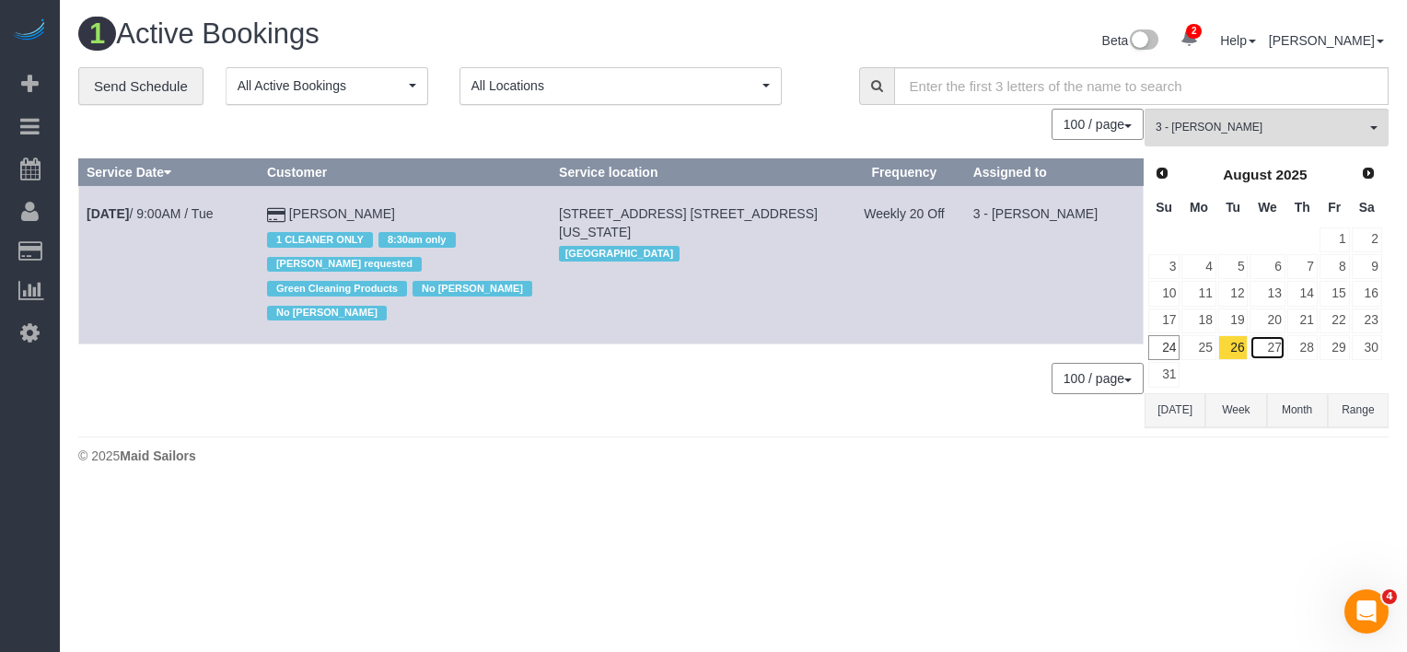
click at [1282, 355] on link "27" at bounding box center [1267, 347] width 35 height 25
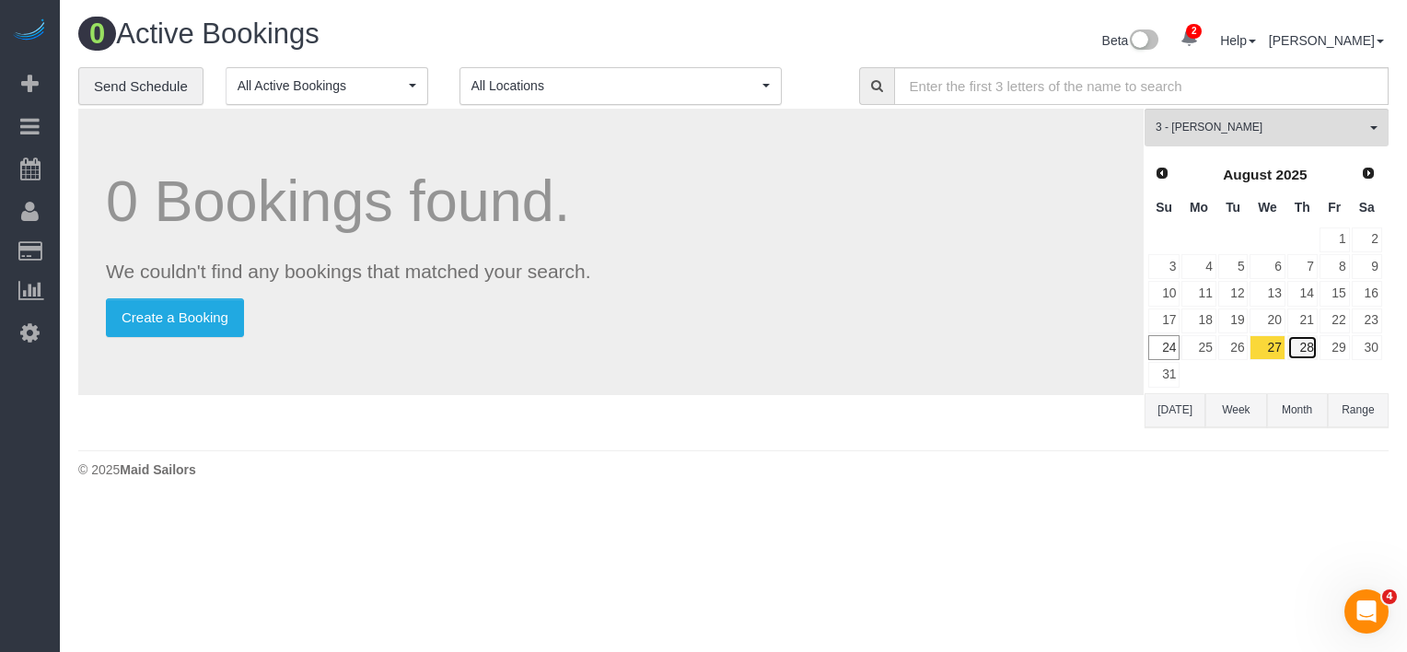
click at [1308, 343] on link "28" at bounding box center [1302, 347] width 30 height 25
